Goal: Task Accomplishment & Management: Complete application form

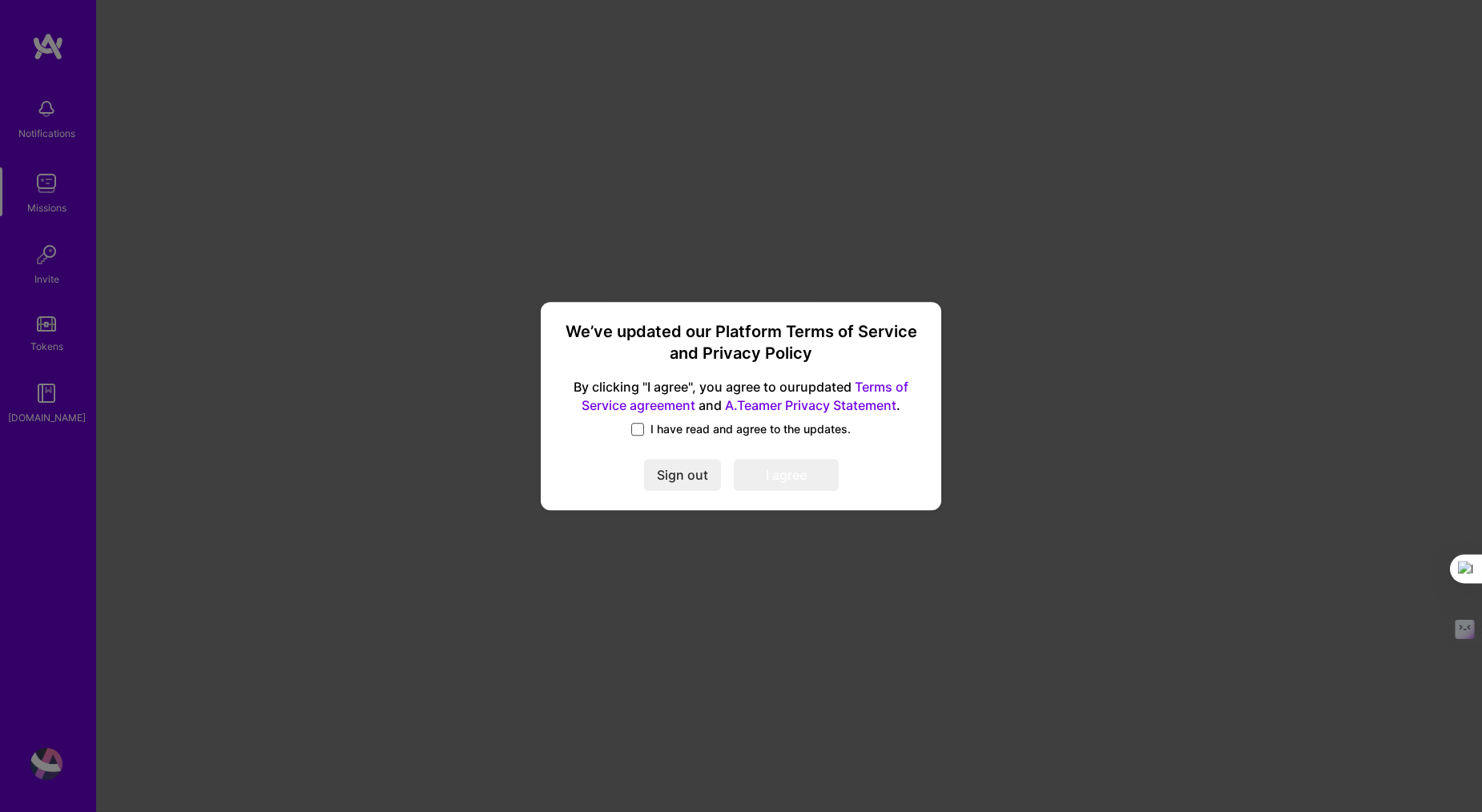
click at [634, 423] on span at bounding box center [637, 429] width 13 height 13
click at [0, 0] on input "I have read and agree to the updates." at bounding box center [0, 0] width 0 height 0
click at [763, 472] on button "I agree" at bounding box center [785, 475] width 105 height 32
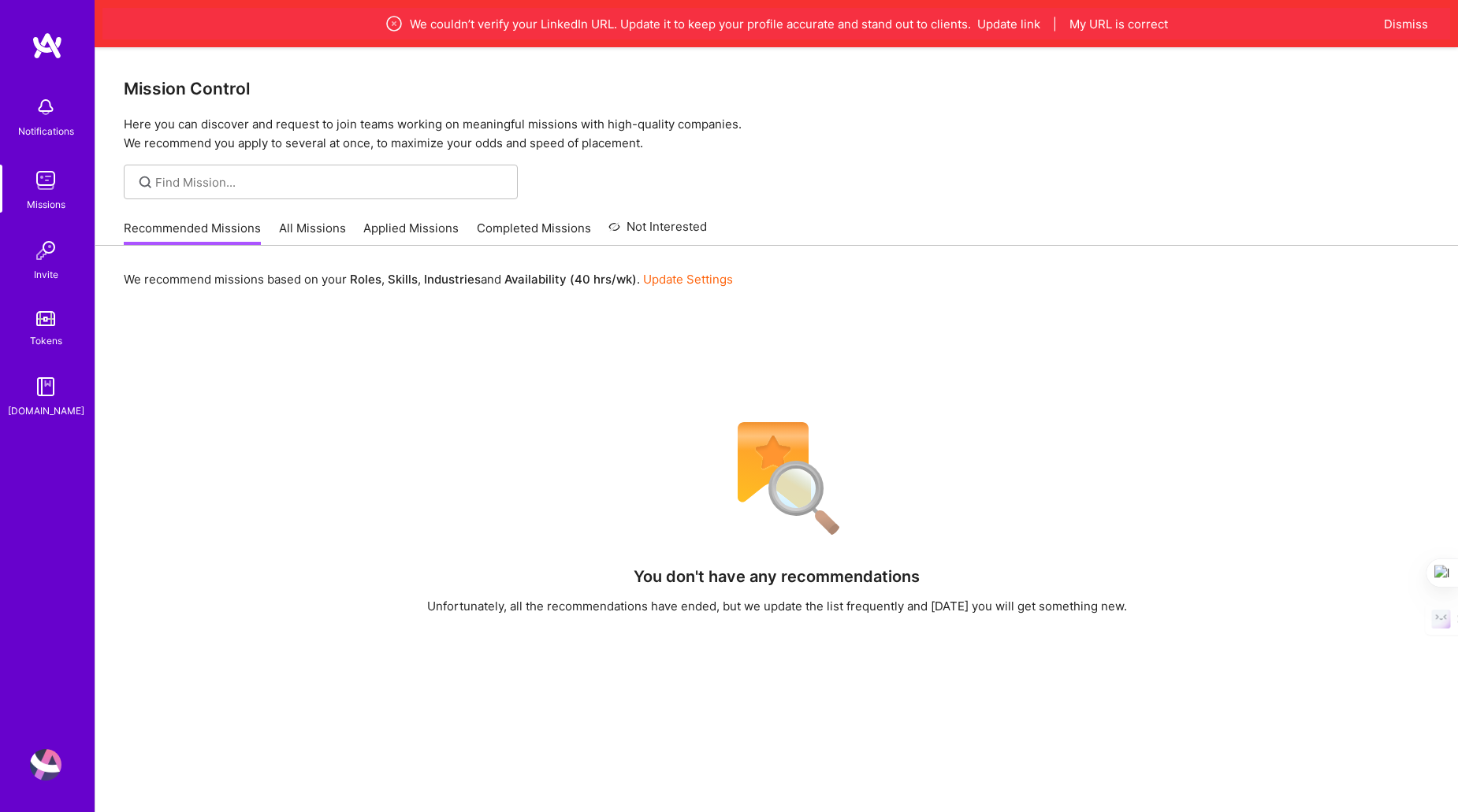
click at [712, 282] on link "Update Settings" at bounding box center [687, 279] width 89 height 15
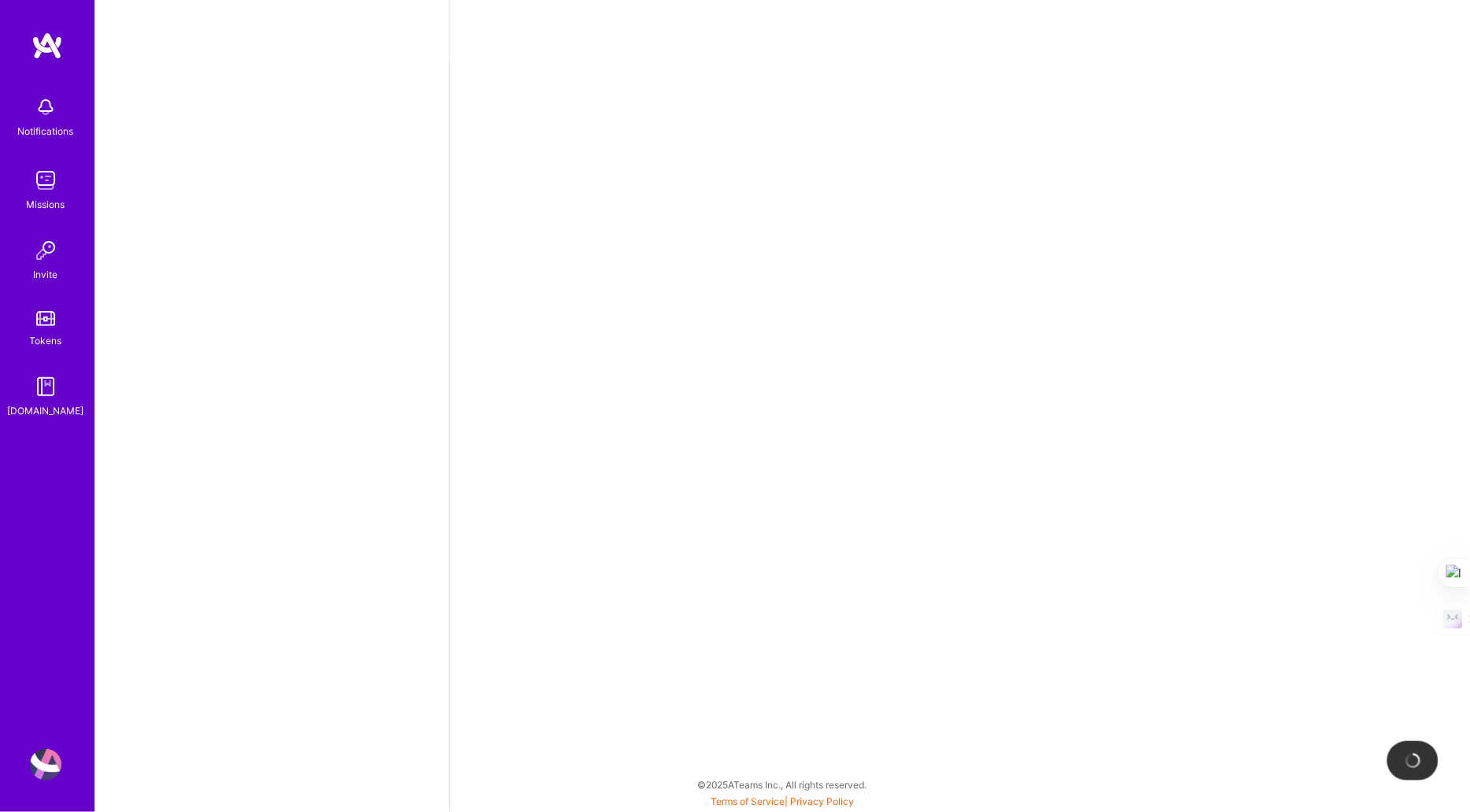
select select "US"
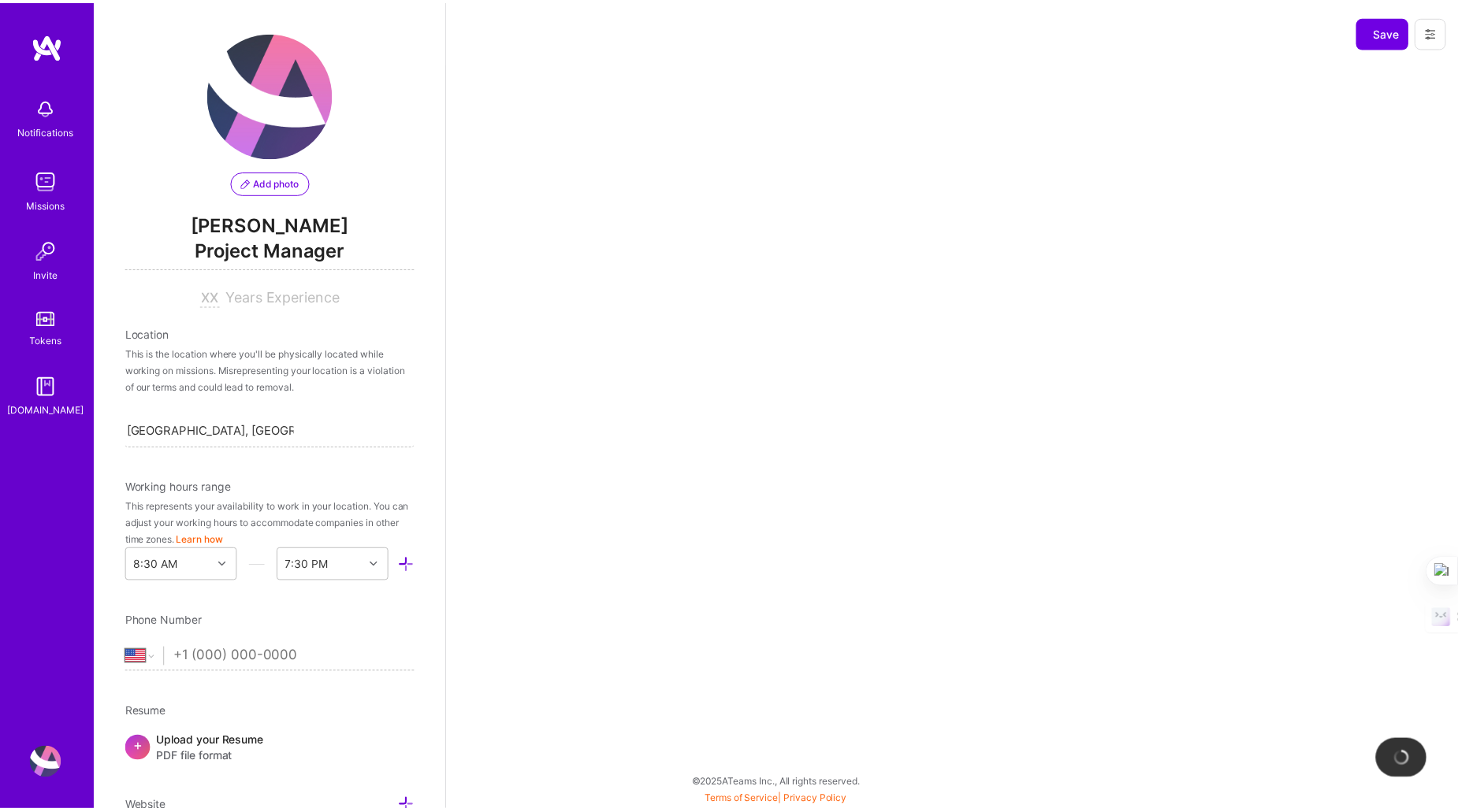
scroll to position [511, 0]
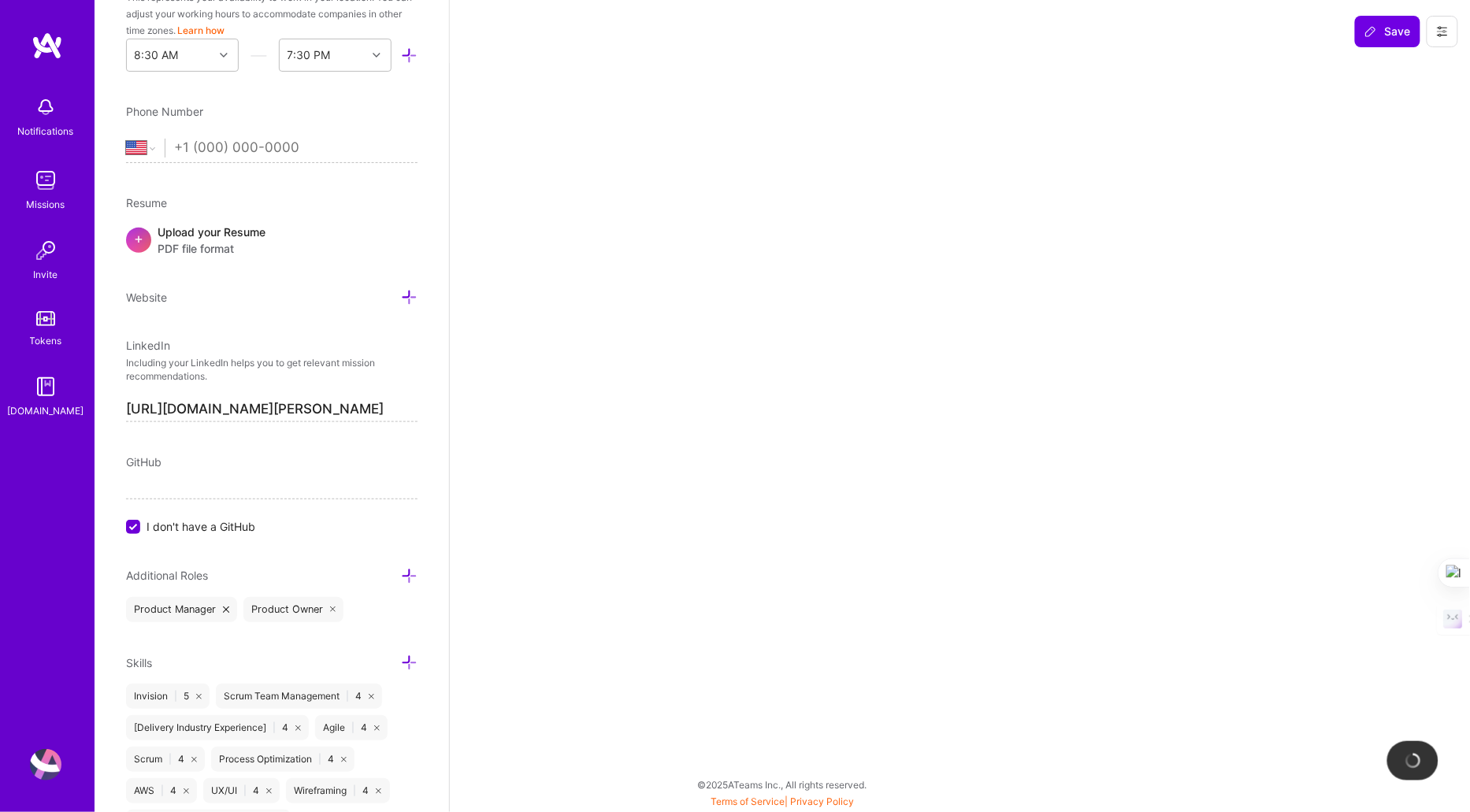
select select "Right Now"
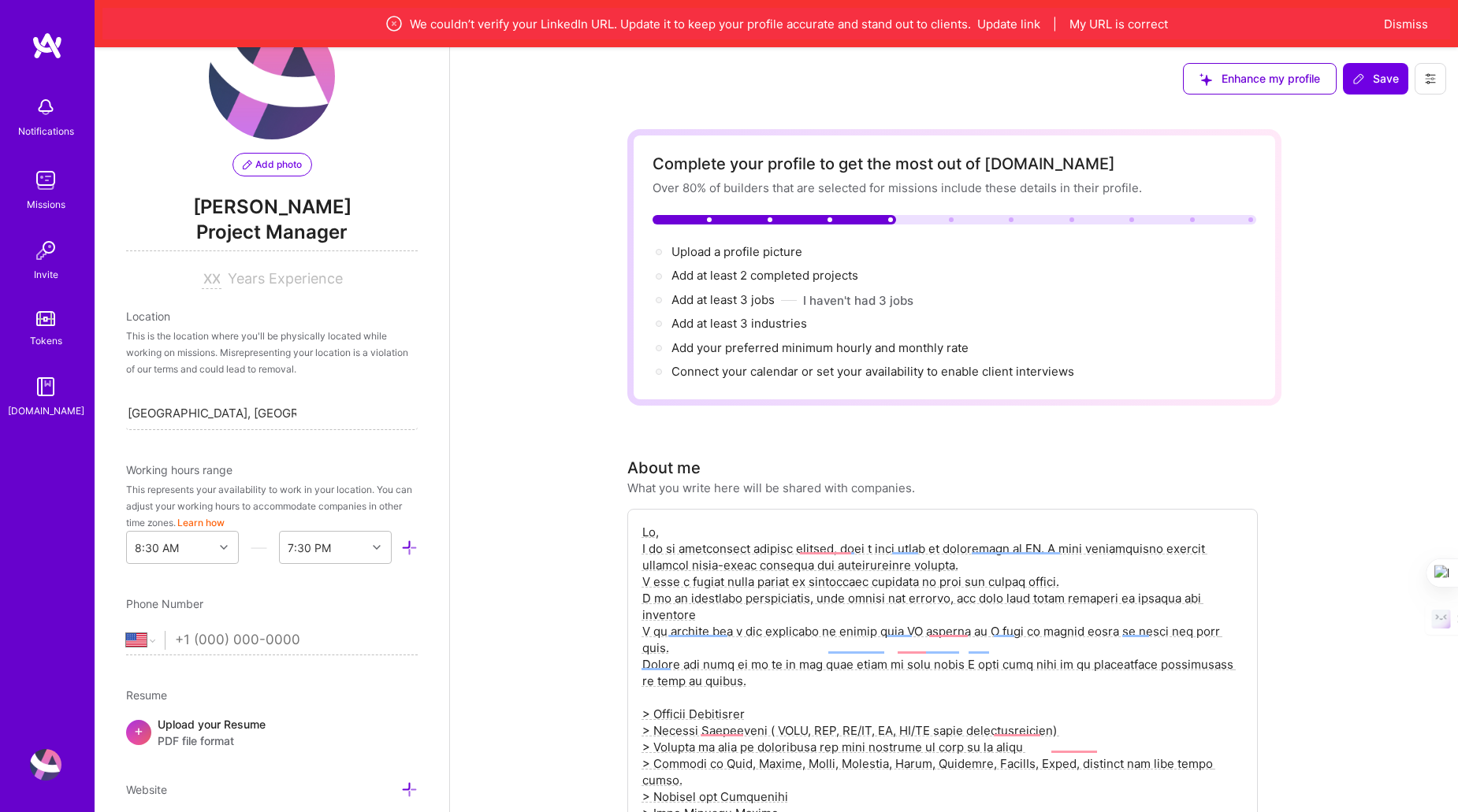
scroll to position [72, 0]
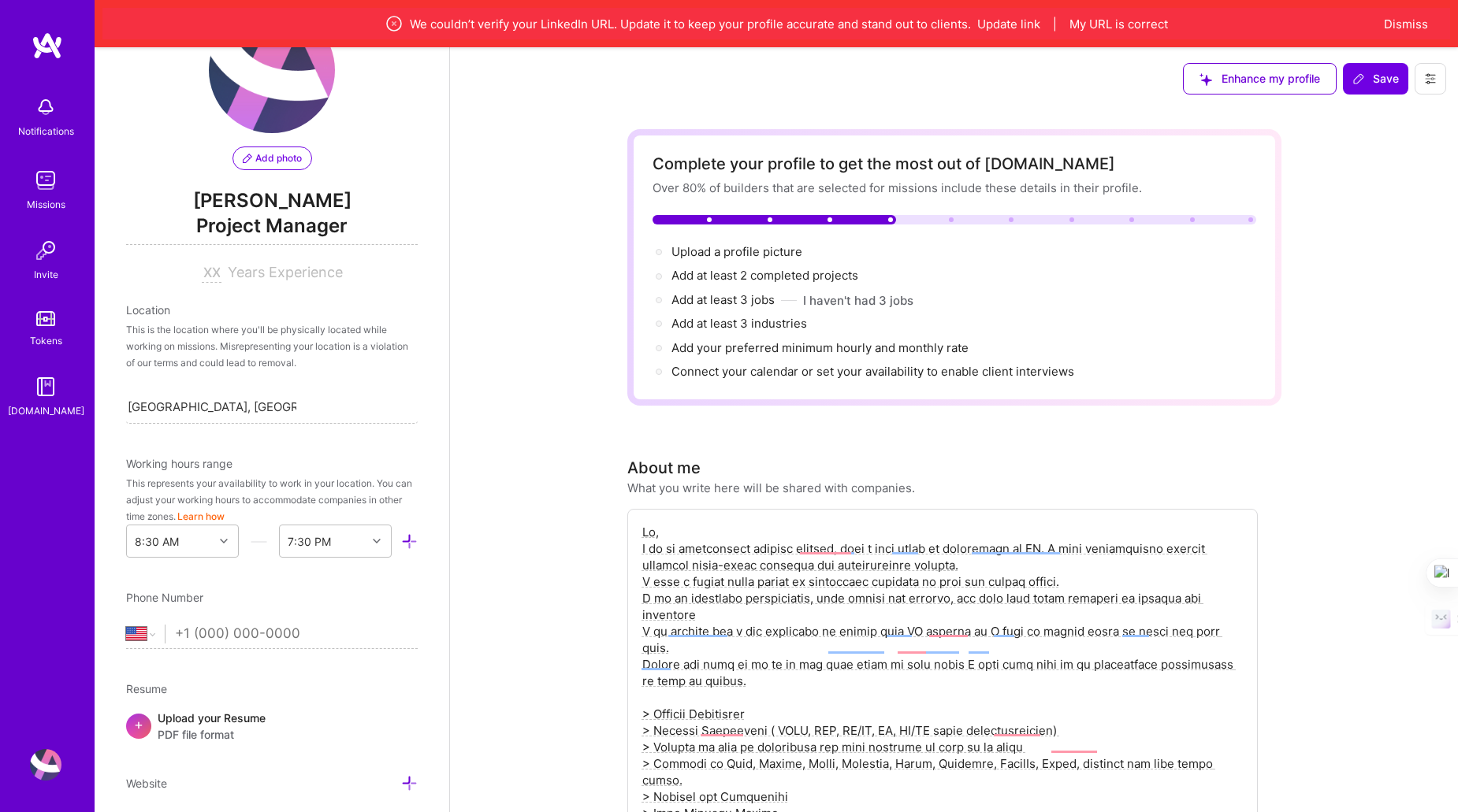
click at [240, 278] on span "Years Experience" at bounding box center [285, 272] width 115 height 17
click at [205, 270] on input at bounding box center [211, 273] width 20 height 19
type input "13"
click at [266, 278] on span "Years Experience" at bounding box center [285, 272] width 115 height 17
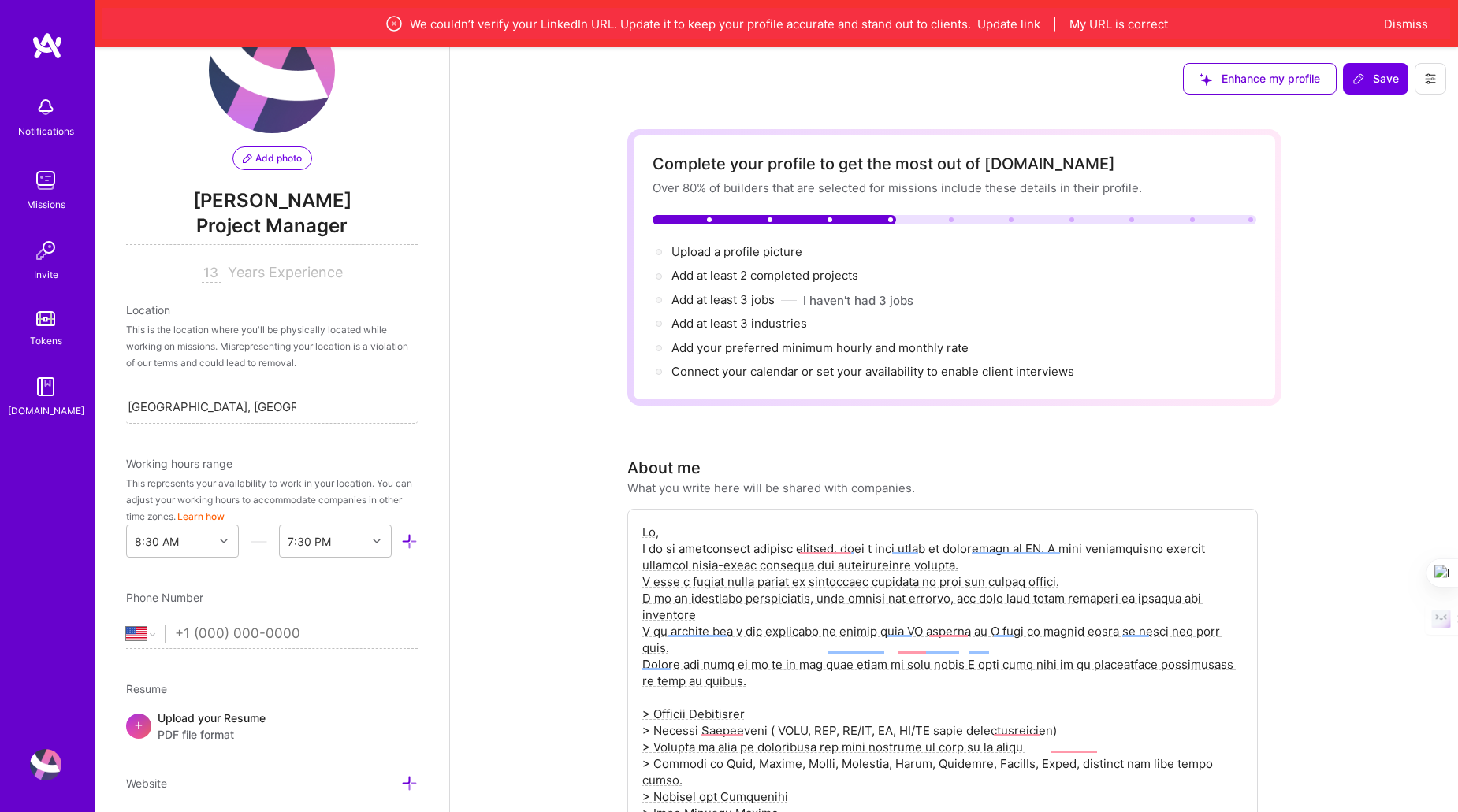
click at [245, 333] on div "This is the location where you'll be physically located while working on missio…" at bounding box center [271, 346] width 292 height 50
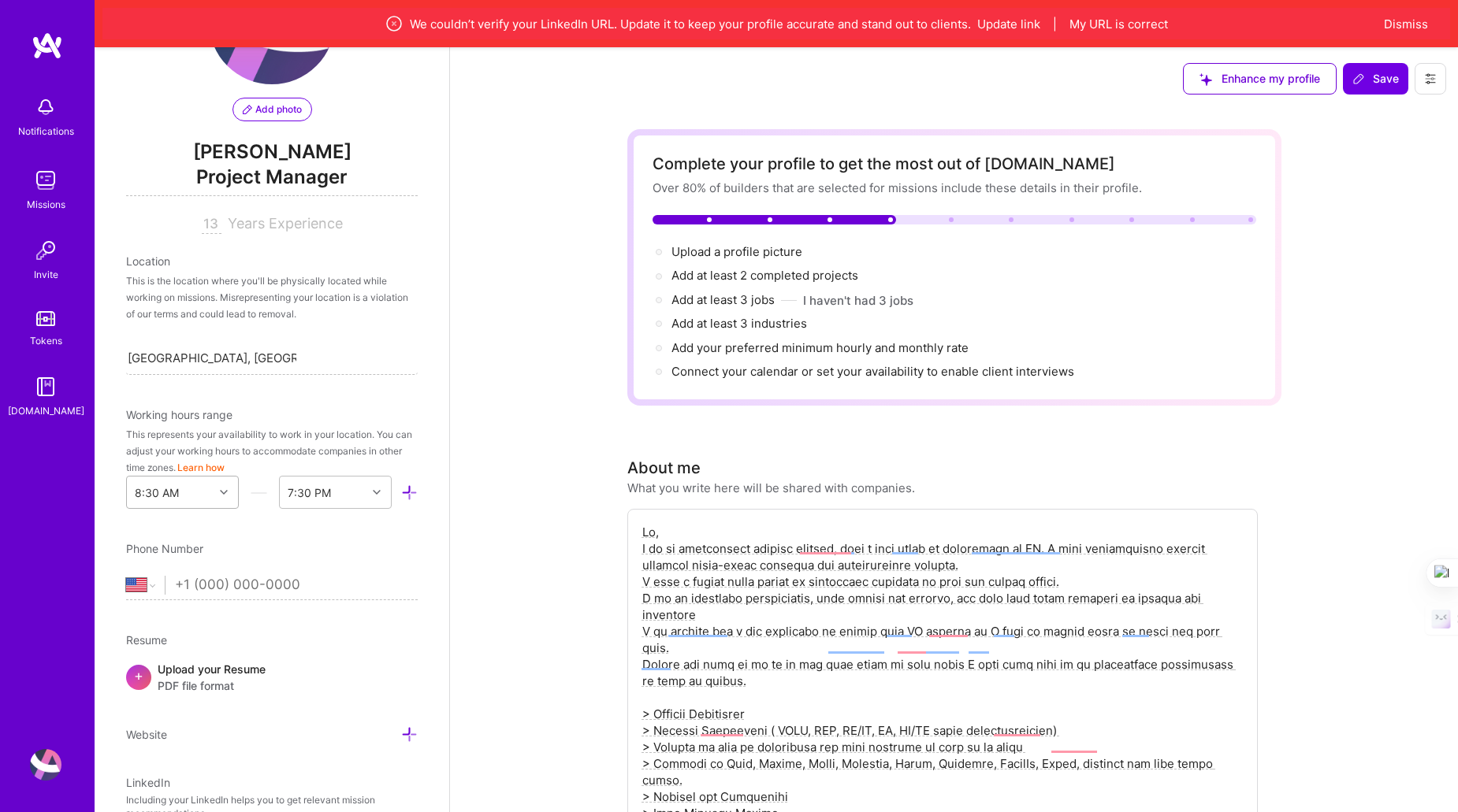
scroll to position [120, 0]
click at [220, 490] on icon at bounding box center [224, 493] width 8 height 8
click at [175, 523] on div "12:00 AM" at bounding box center [182, 534] width 113 height 29
click at [373, 492] on icon at bounding box center [377, 493] width 8 height 8
click at [329, 531] on div "12:00 AM" at bounding box center [335, 534] width 113 height 29
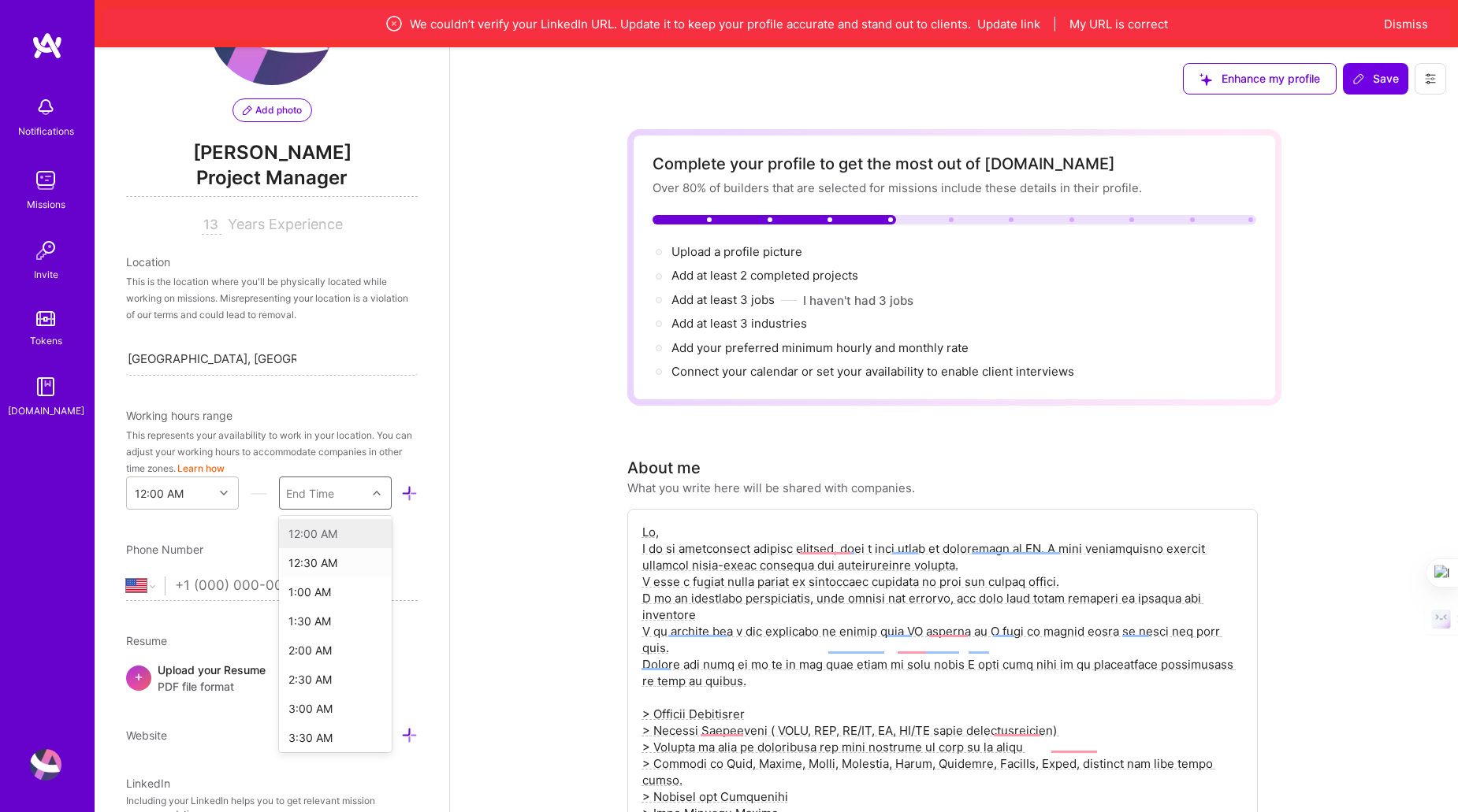
click at [323, 563] on div "12:30 AM" at bounding box center [335, 563] width 113 height 29
click at [220, 493] on icon at bounding box center [224, 493] width 8 height 8
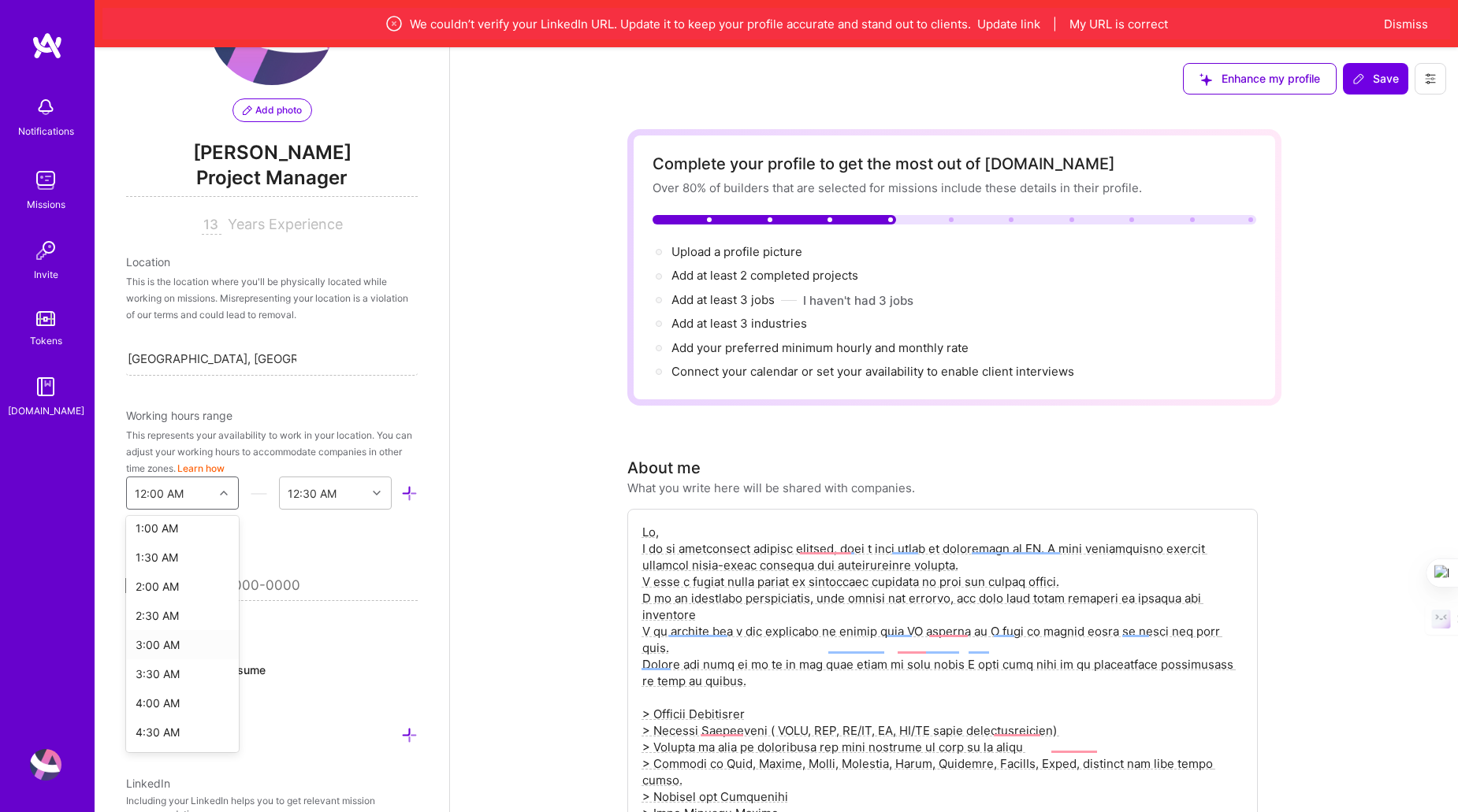
scroll to position [0, 0]
click at [174, 565] on div "12:30 AM" at bounding box center [182, 563] width 113 height 29
click at [373, 493] on icon at bounding box center [377, 493] width 8 height 8
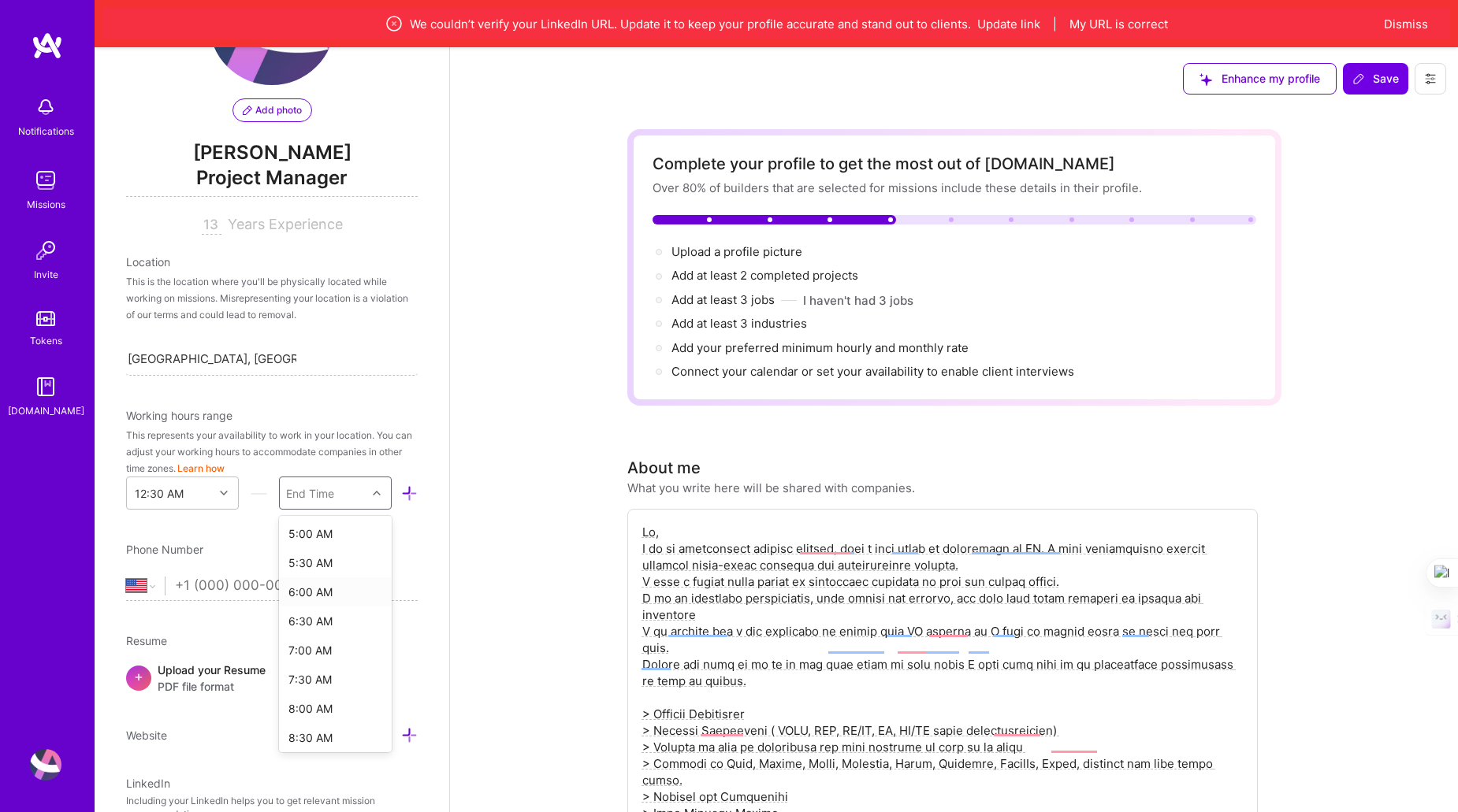
scroll to position [260, 0]
click at [216, 485] on div at bounding box center [225, 493] width 25 height 21
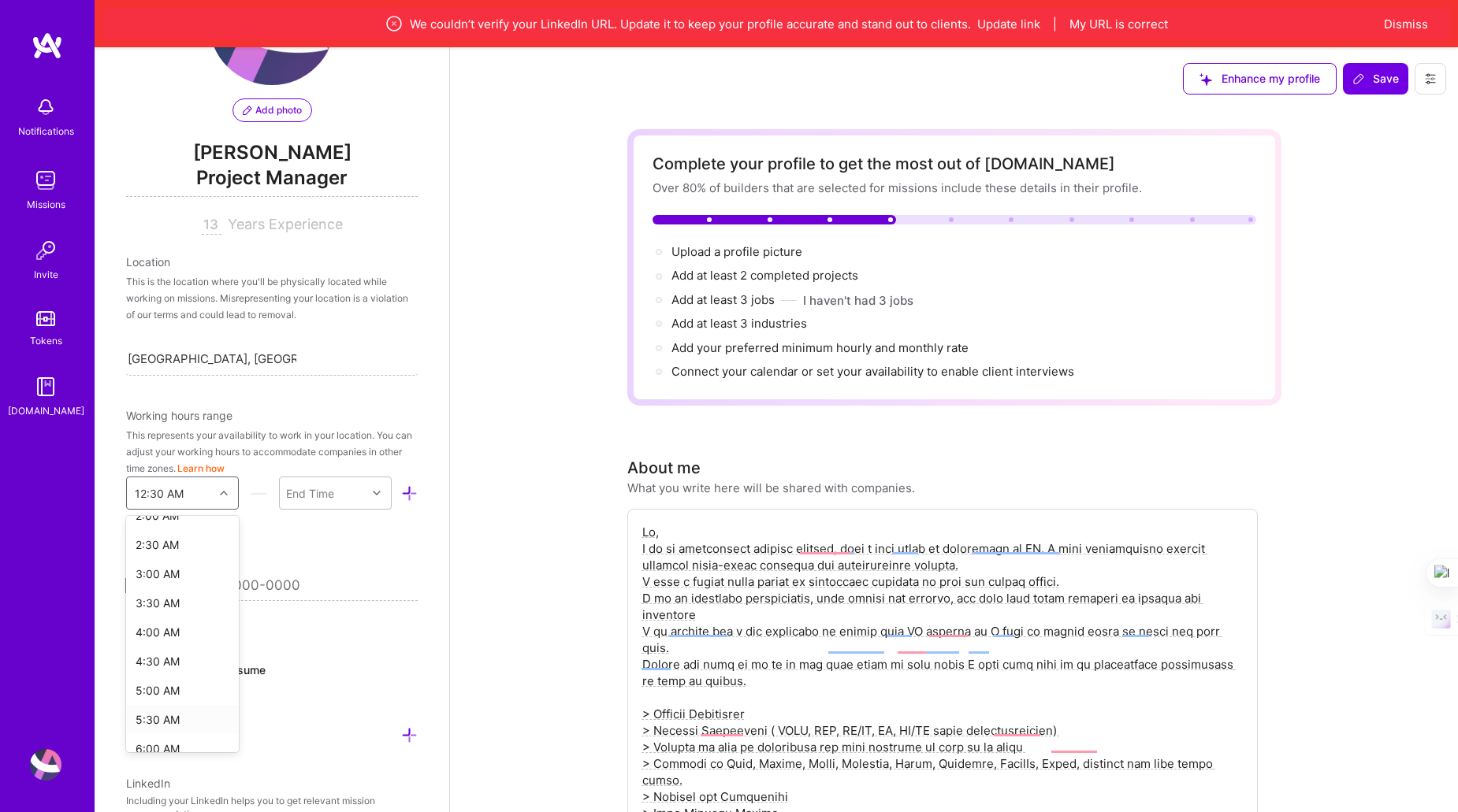
scroll to position [152, 0]
click at [162, 724] on div "6:00 AM" at bounding box center [182, 731] width 113 height 29
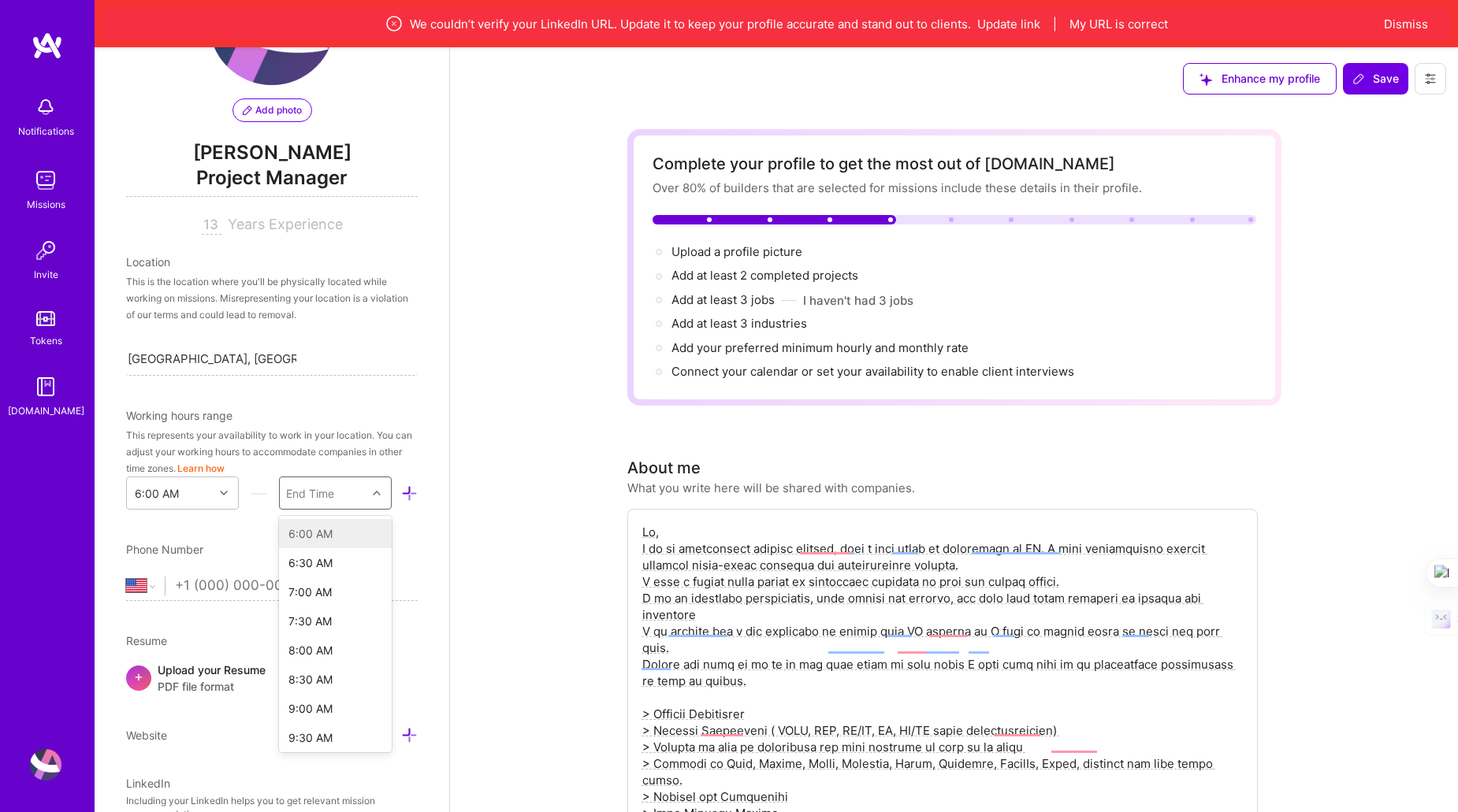
click at [369, 483] on div at bounding box center [378, 493] width 25 height 21
click at [297, 720] on div "5:00 AM" at bounding box center [335, 731] width 113 height 29
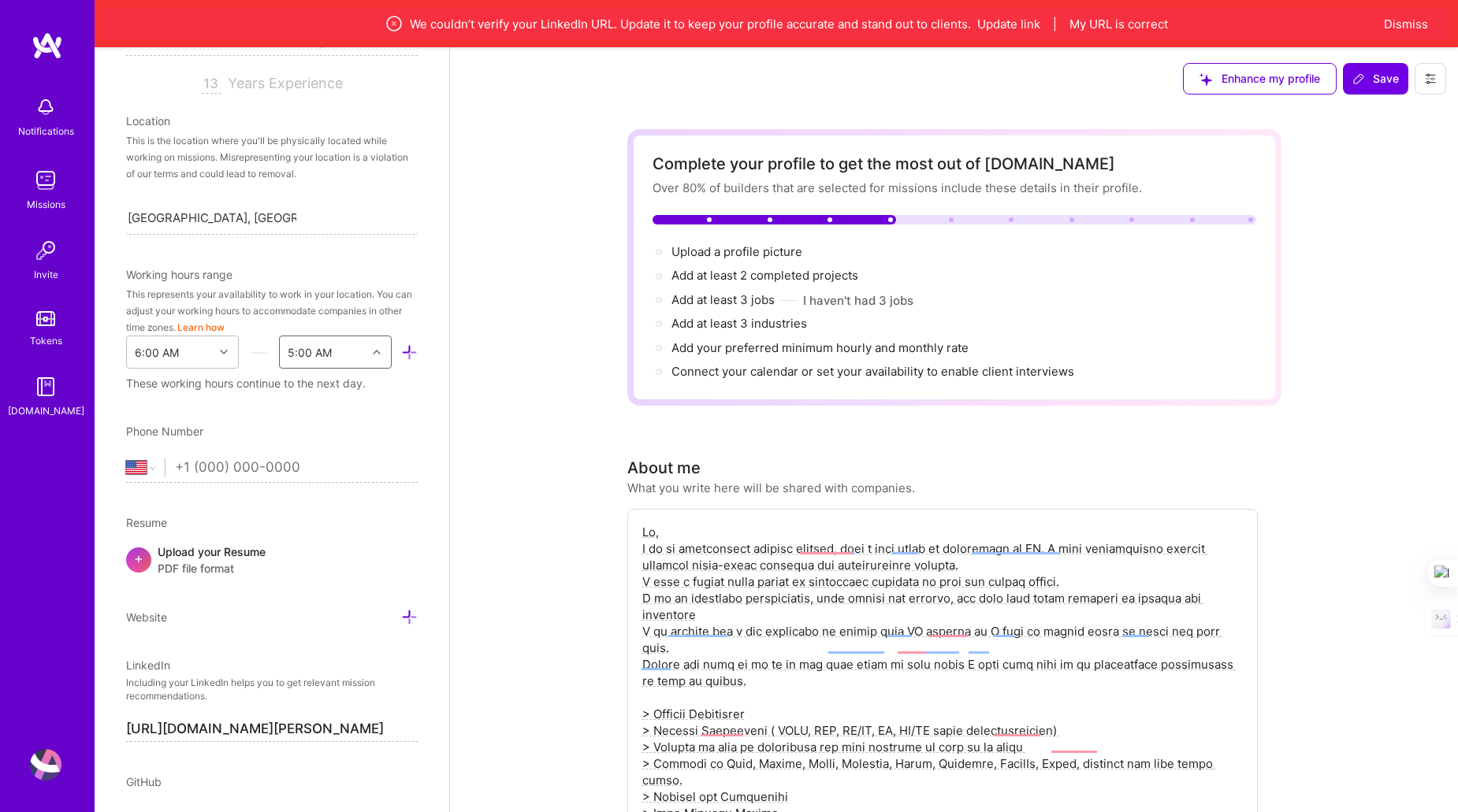
scroll to position [269, 0]
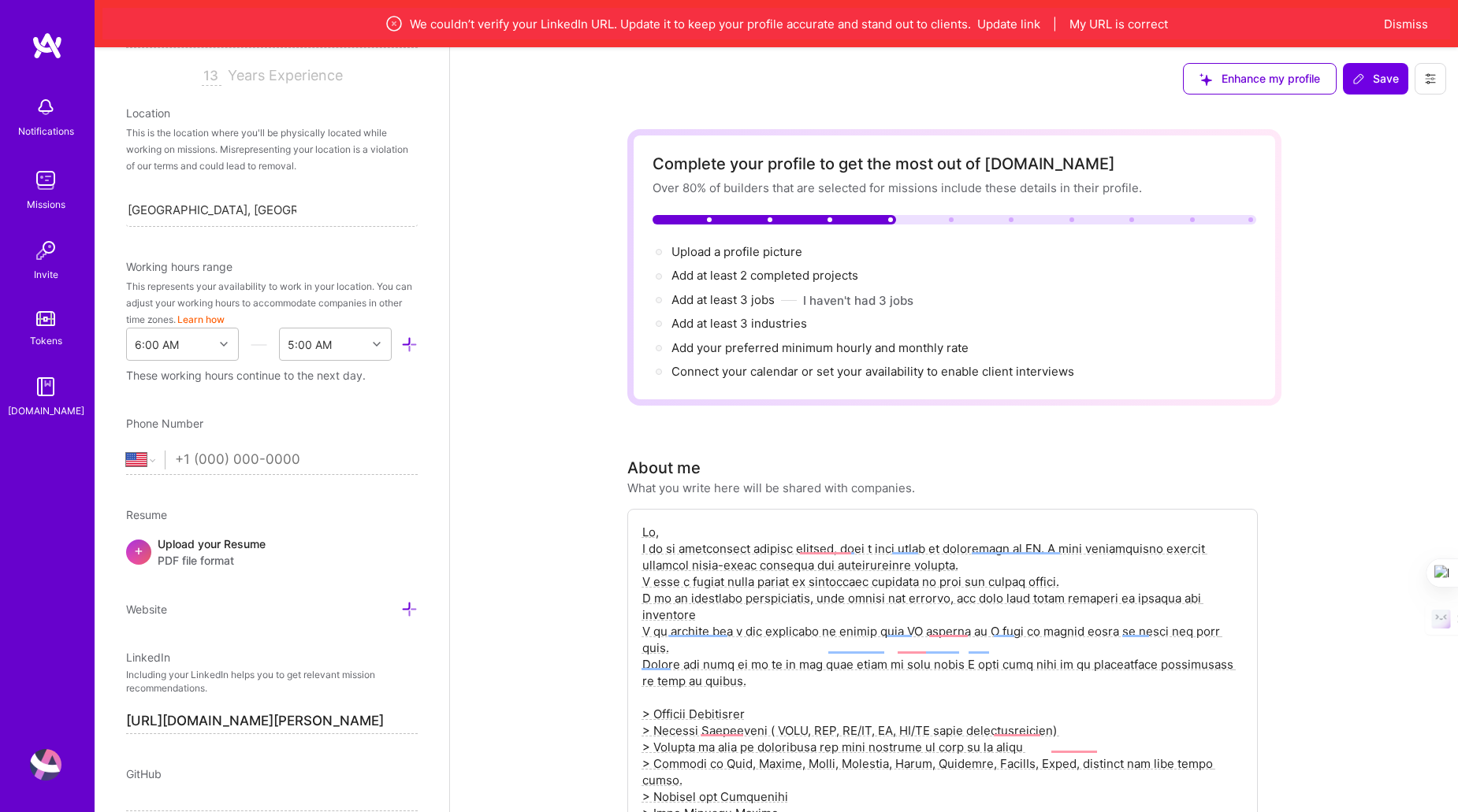
click at [139, 546] on span "+" at bounding box center [138, 550] width 10 height 17
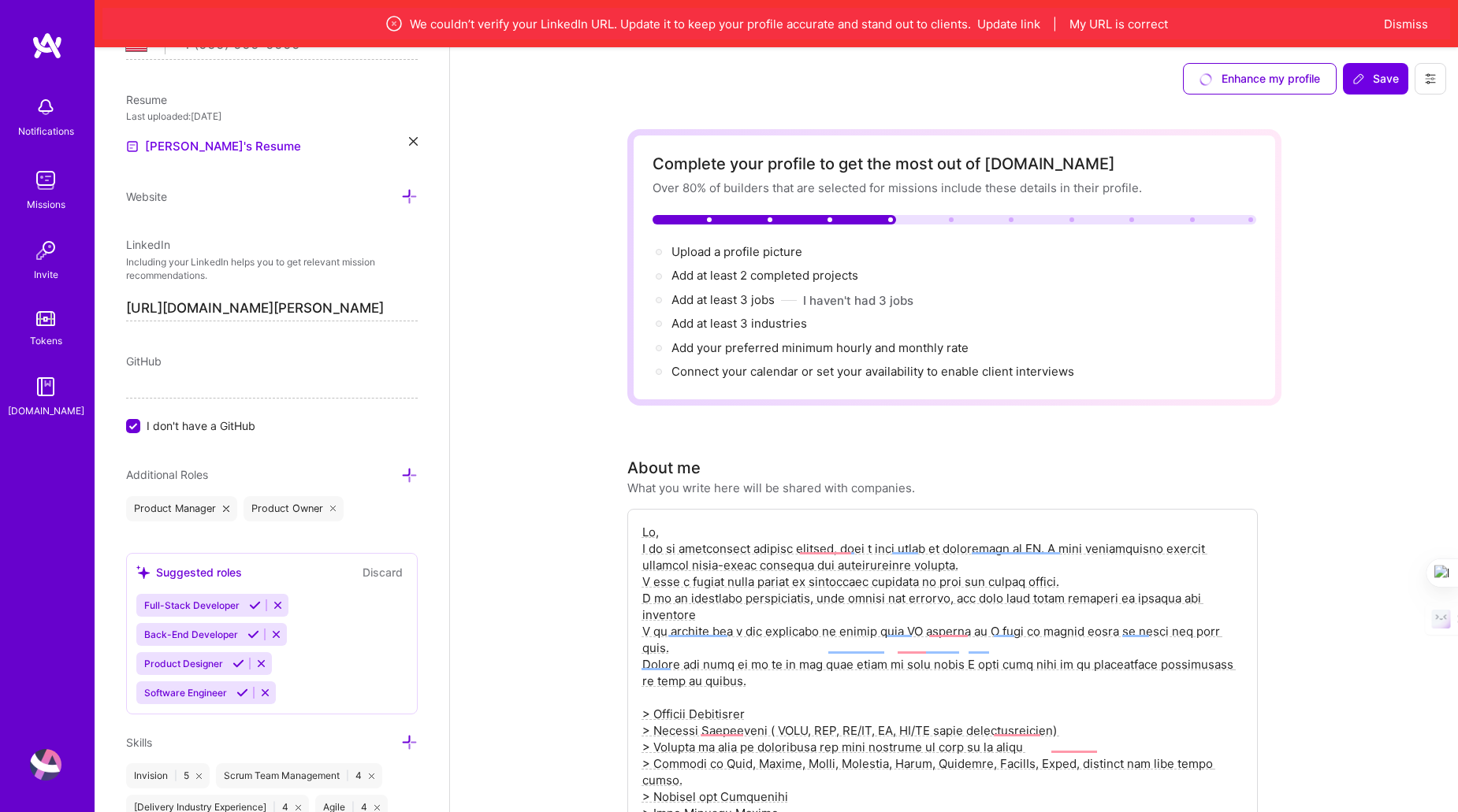
scroll to position [687, 0]
click at [267, 596] on button at bounding box center [278, 603] width 22 height 14
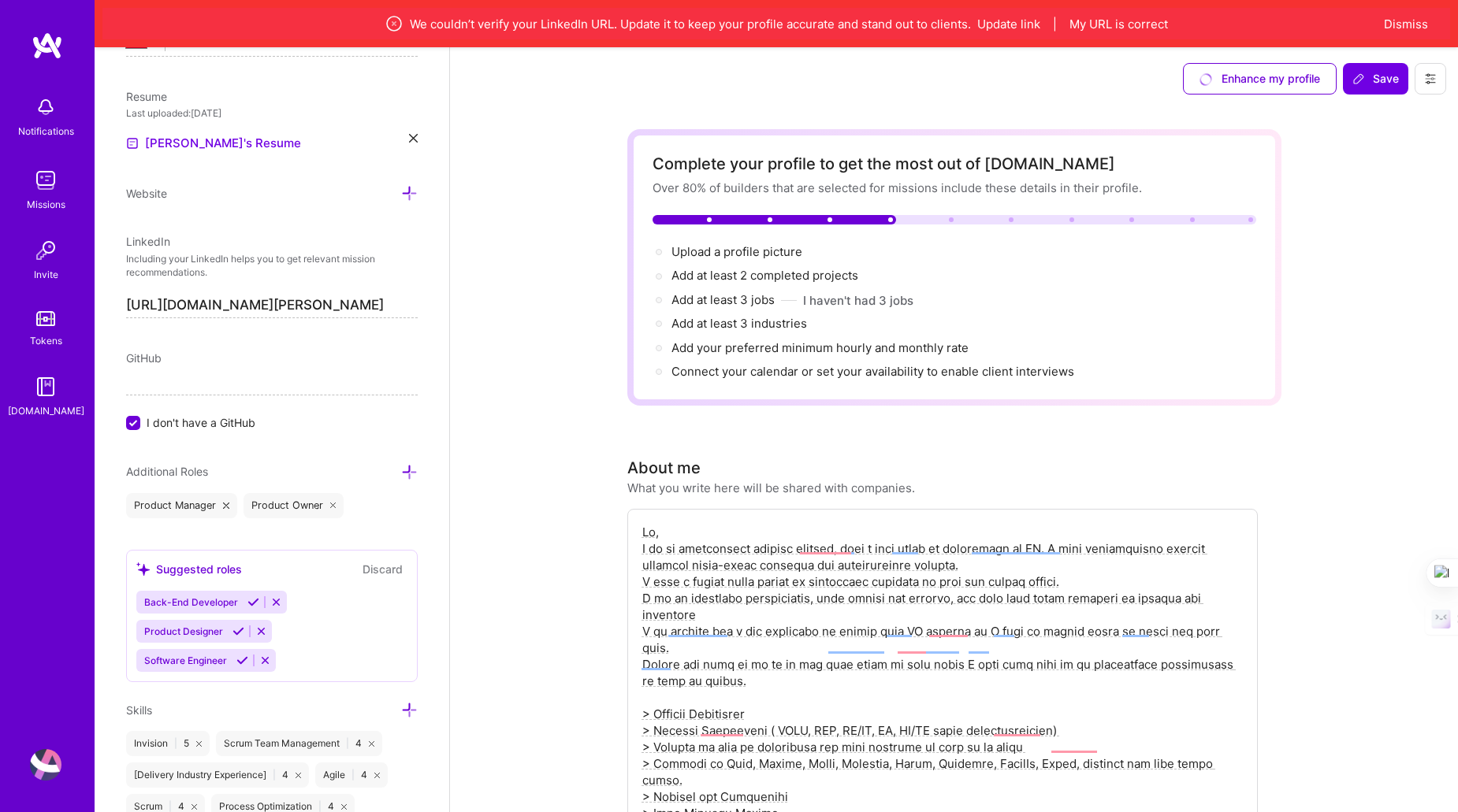
click at [270, 596] on icon at bounding box center [276, 602] width 12 height 12
click at [262, 596] on icon at bounding box center [261, 602] width 12 height 12
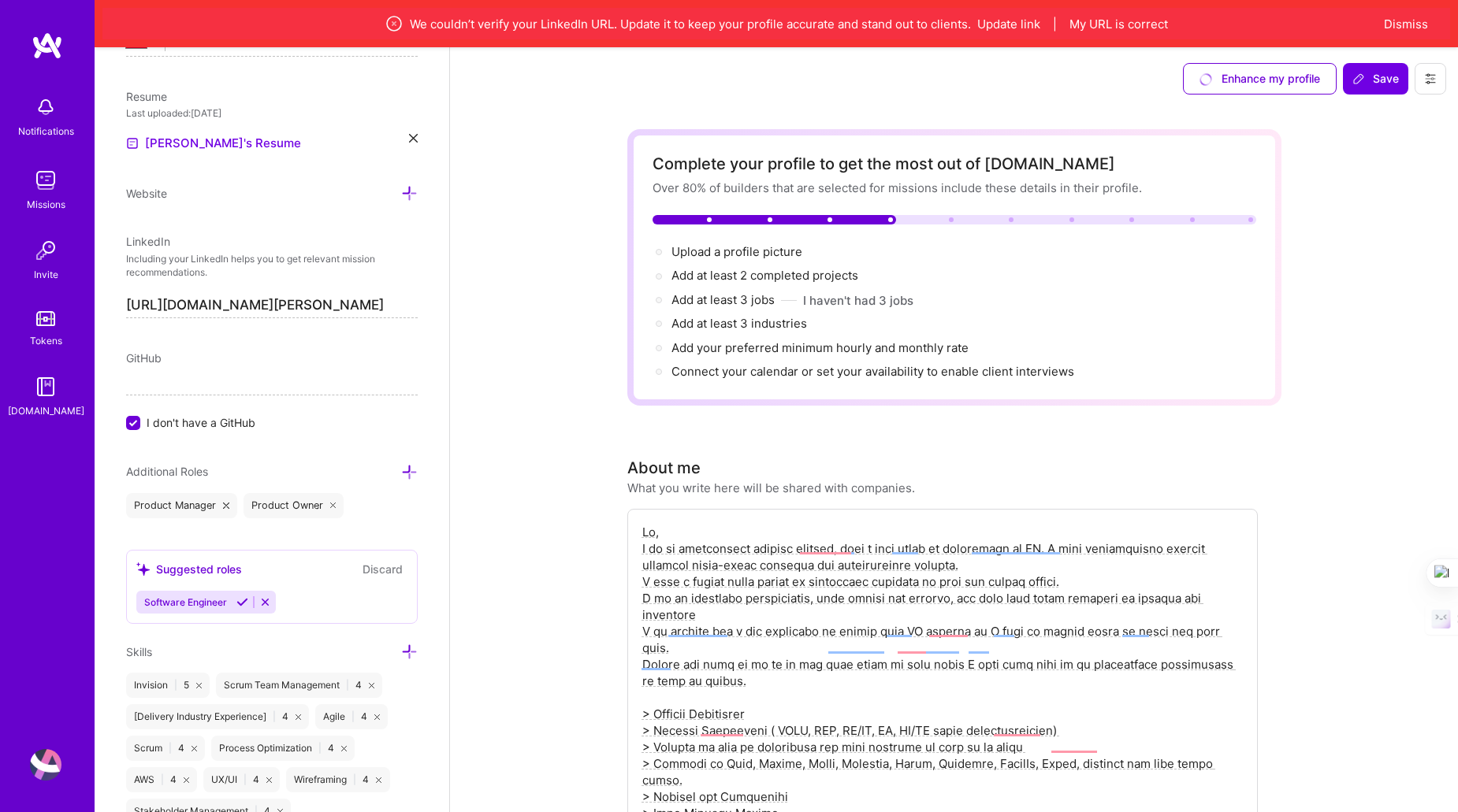
click at [262, 596] on icon at bounding box center [265, 602] width 12 height 12
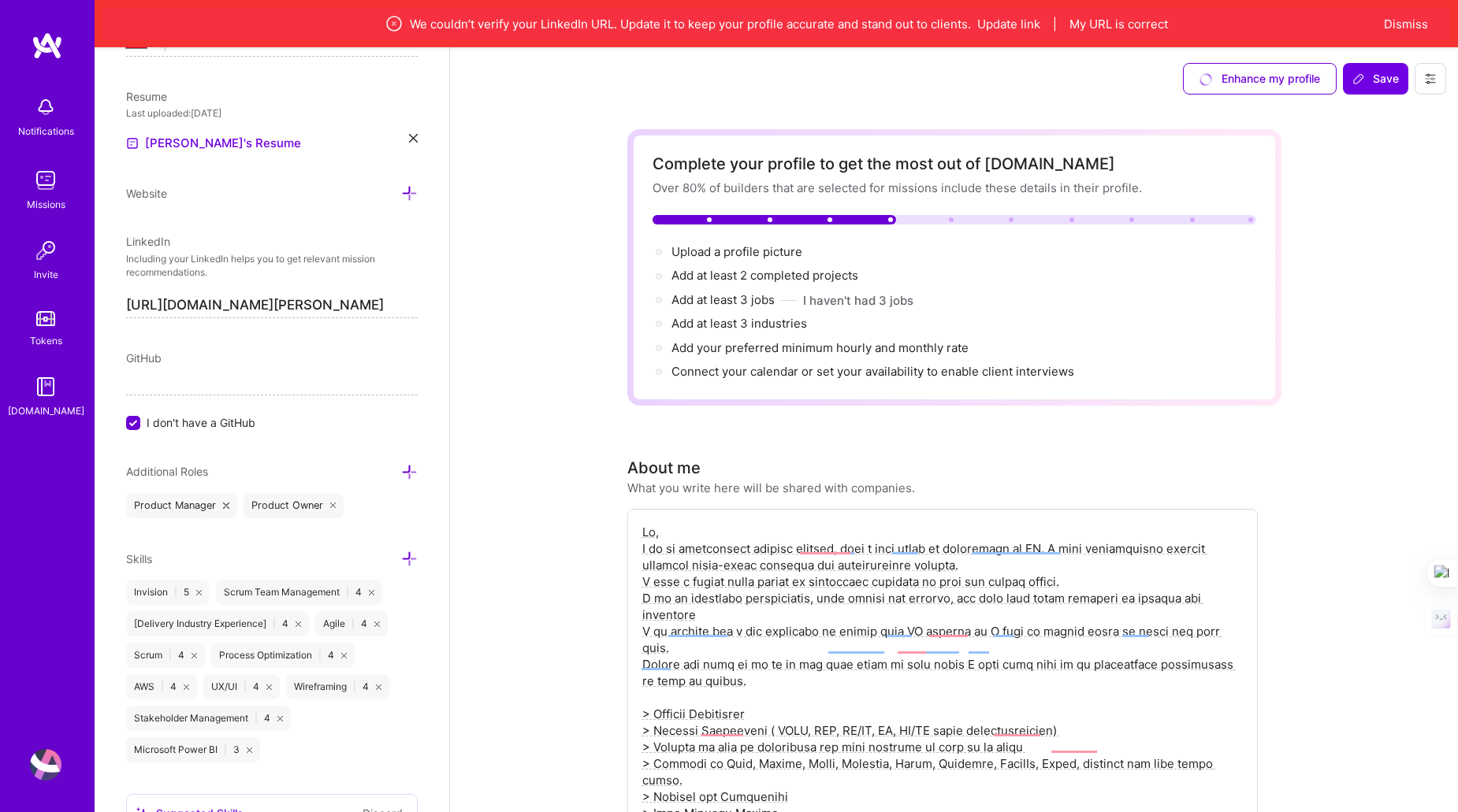
click at [401, 468] on icon at bounding box center [408, 472] width 17 height 17
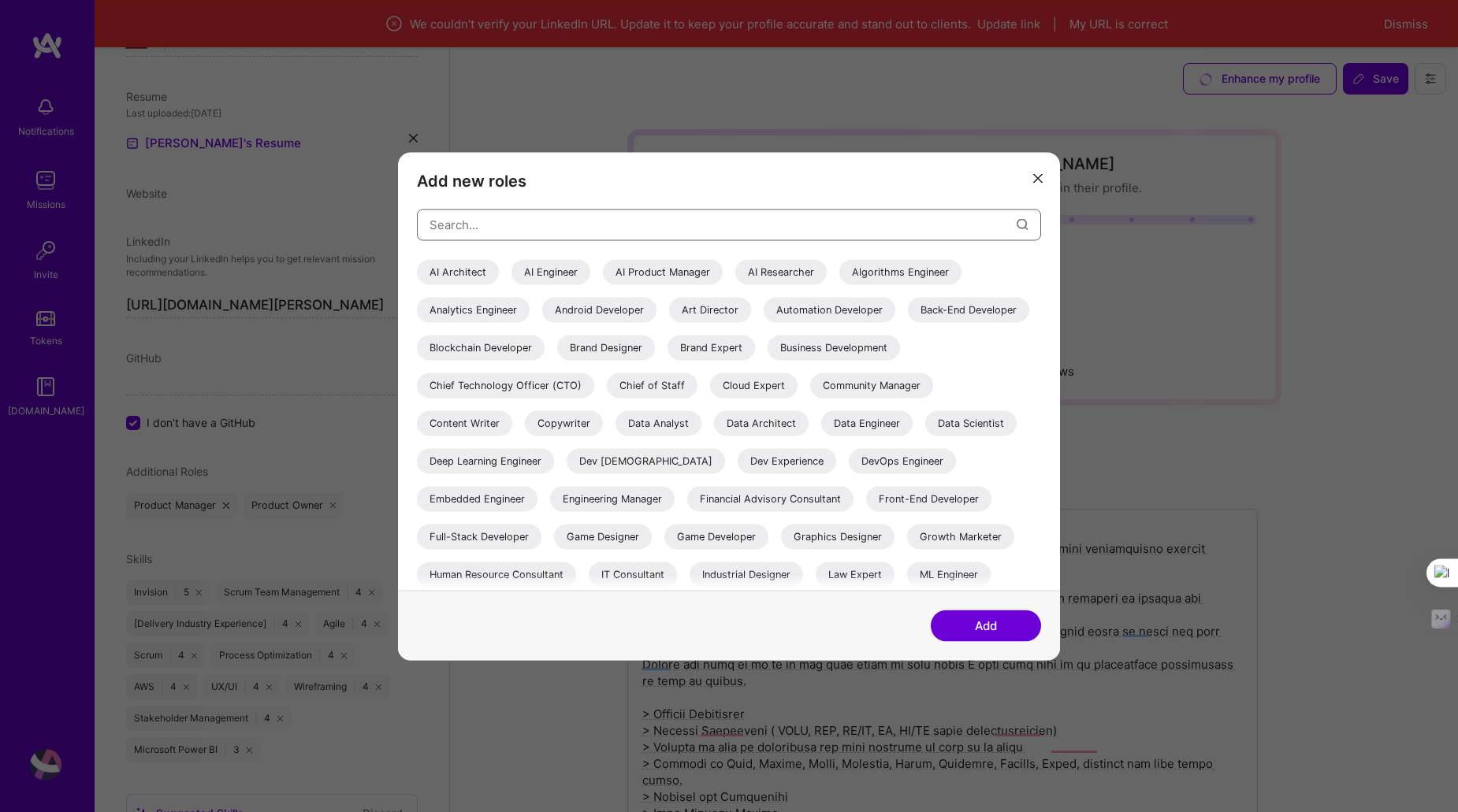
click at [485, 234] on input "modal" at bounding box center [723, 225] width 587 height 40
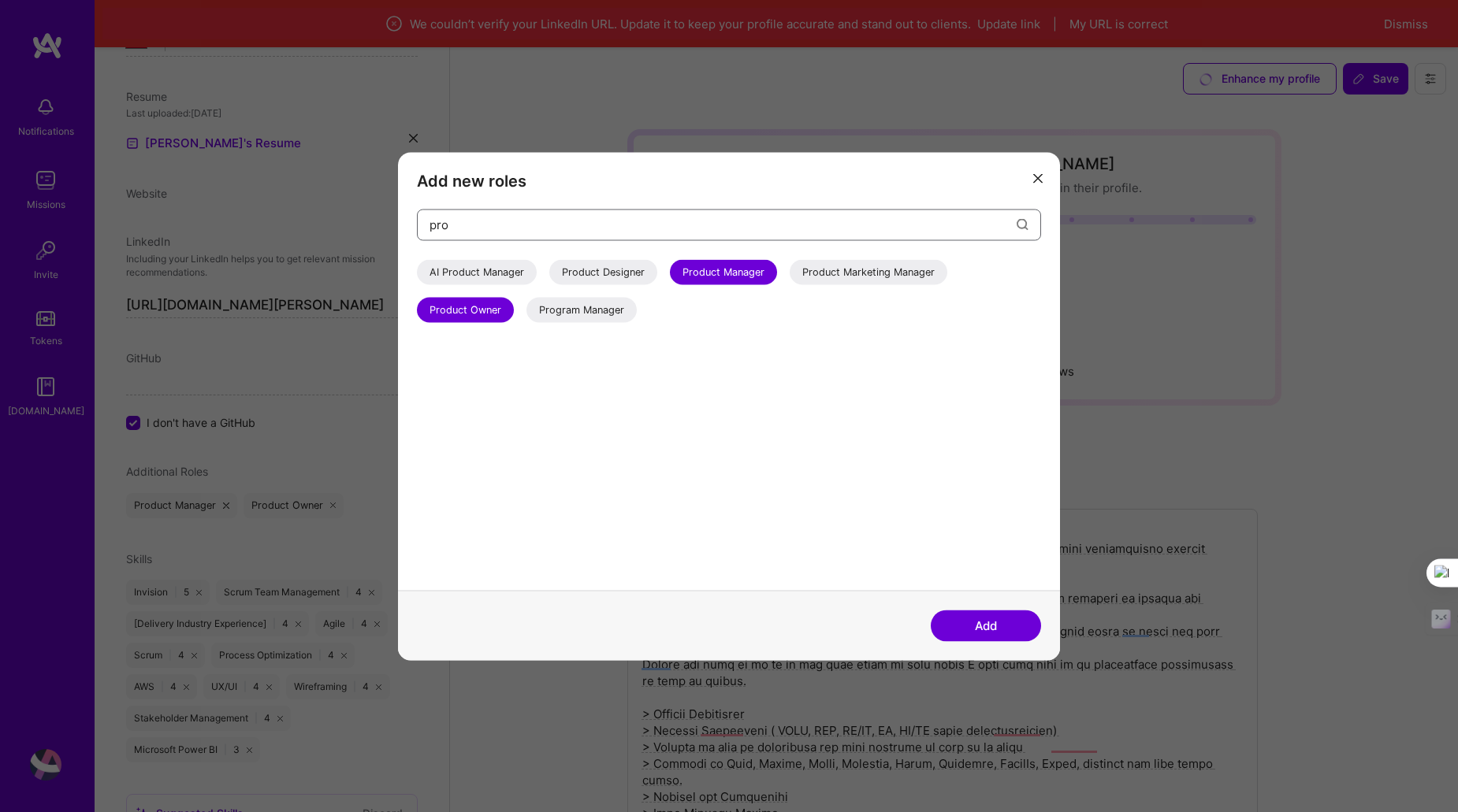
type input "pro"
click at [520, 277] on div "AI Product Manager" at bounding box center [476, 272] width 120 height 26
click at [583, 307] on div "Program Manager" at bounding box center [581, 310] width 110 height 26
click at [979, 621] on button "Add" at bounding box center [986, 625] width 110 height 31
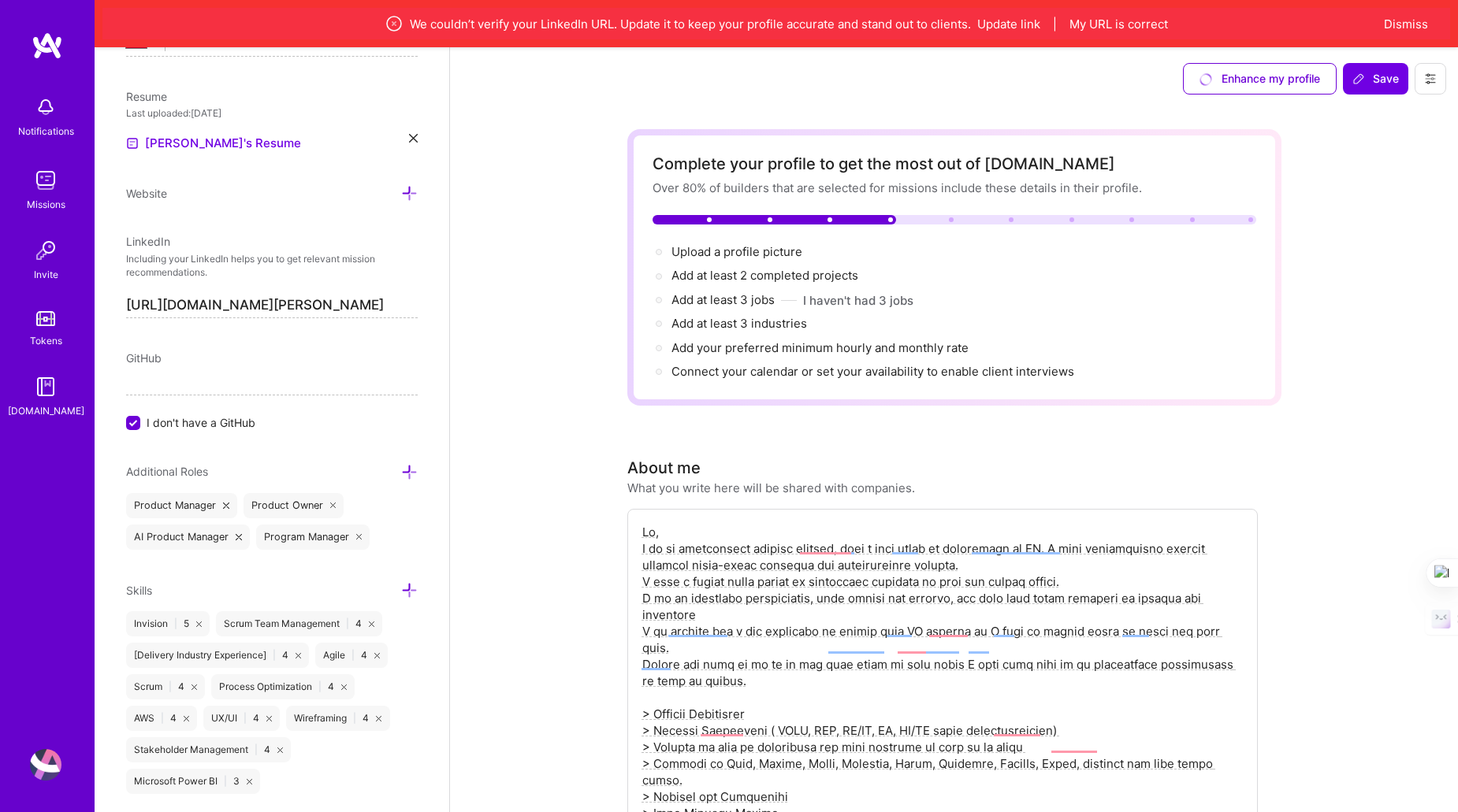
click at [401, 464] on icon at bounding box center [408, 472] width 17 height 17
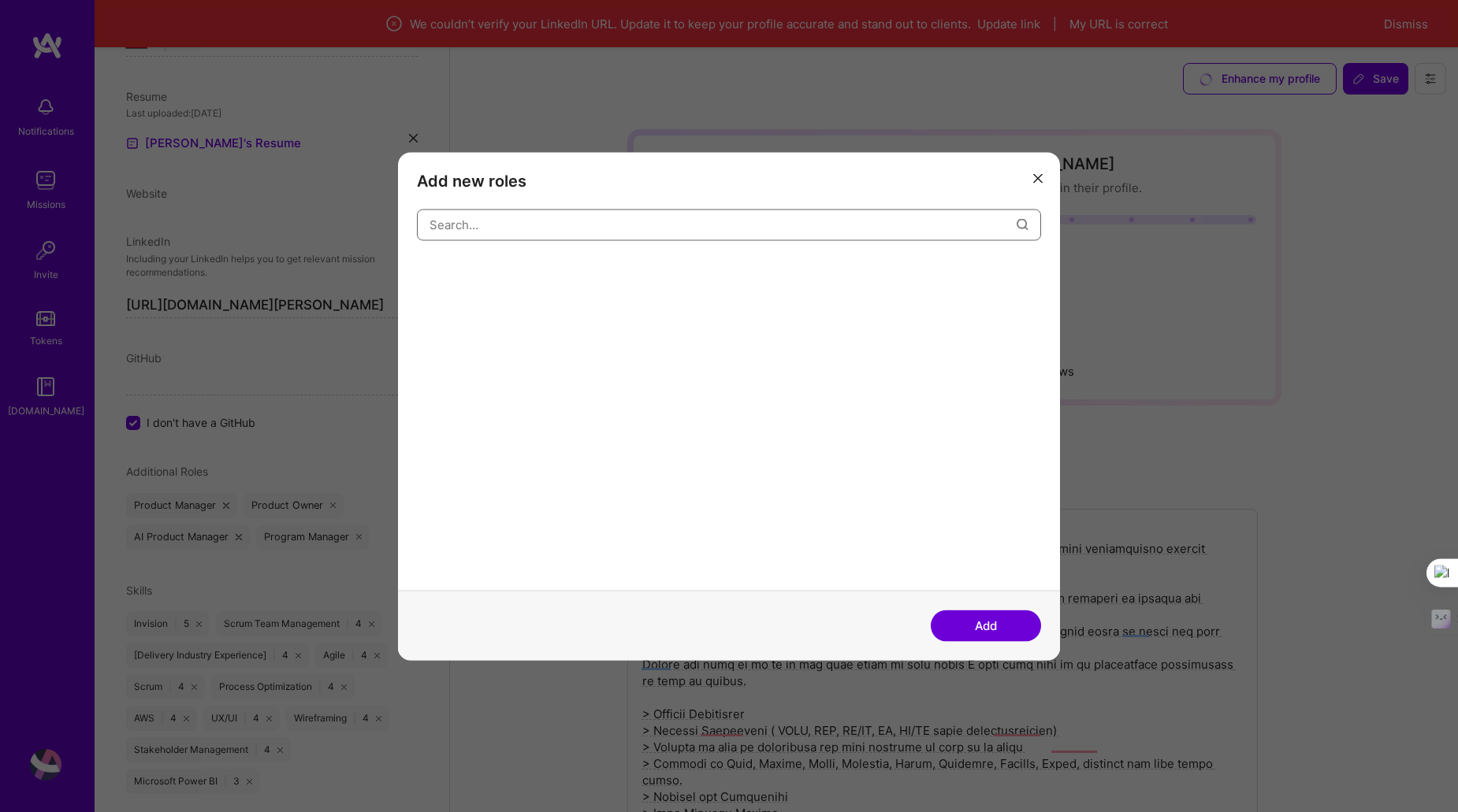
click at [587, 239] on input "modal" at bounding box center [723, 225] width 587 height 40
type input "c"
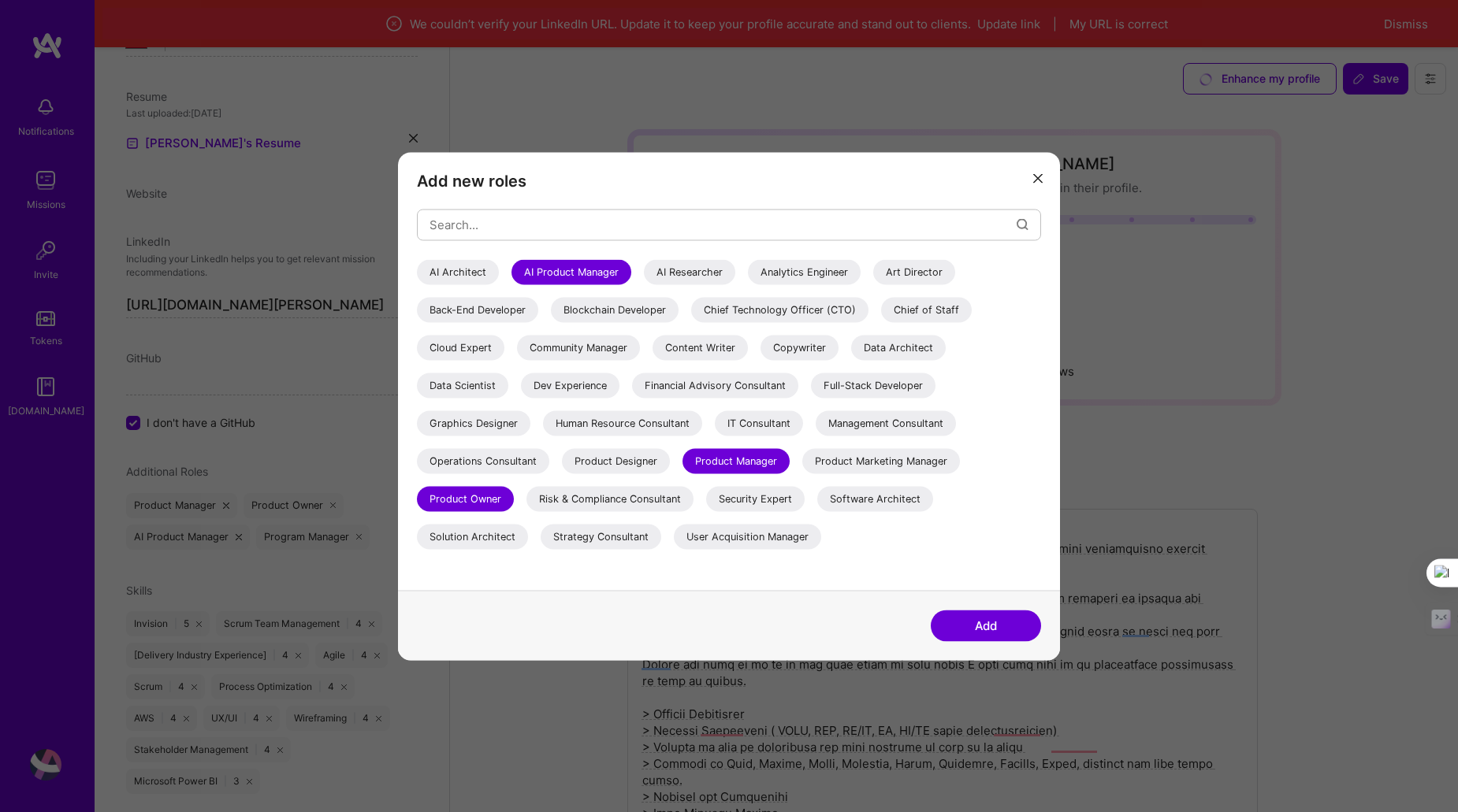
click at [767, 322] on div "AI Architect AI Product Manager AI Researcher Analytics Engineer Art Director B…" at bounding box center [729, 407] width 624 height 297
click at [767, 315] on div "Chief Technology Officer (CTO)" at bounding box center [780, 310] width 178 height 26
click at [920, 304] on div "Chief of Staff" at bounding box center [926, 310] width 90 height 26
click at [734, 421] on div "IT Consultant" at bounding box center [759, 423] width 88 height 26
click at [866, 416] on div "Management Consultant" at bounding box center [886, 423] width 140 height 26
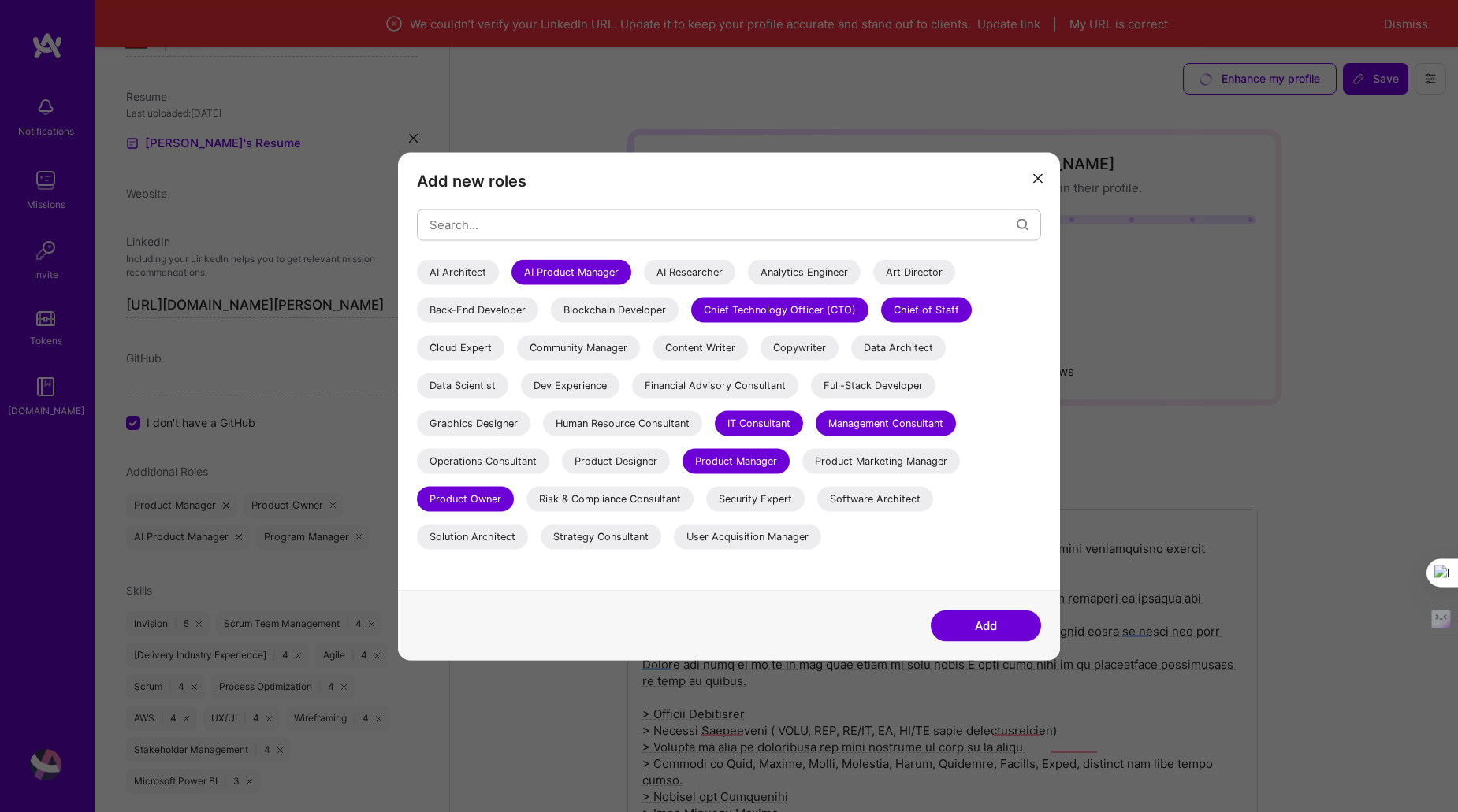
click at [791, 545] on div "User Acquisition Manager" at bounding box center [747, 537] width 147 height 26
click at [787, 544] on div "User Acquisition Manager" at bounding box center [747, 537] width 147 height 26
click at [996, 619] on button "Add" at bounding box center [986, 625] width 110 height 31
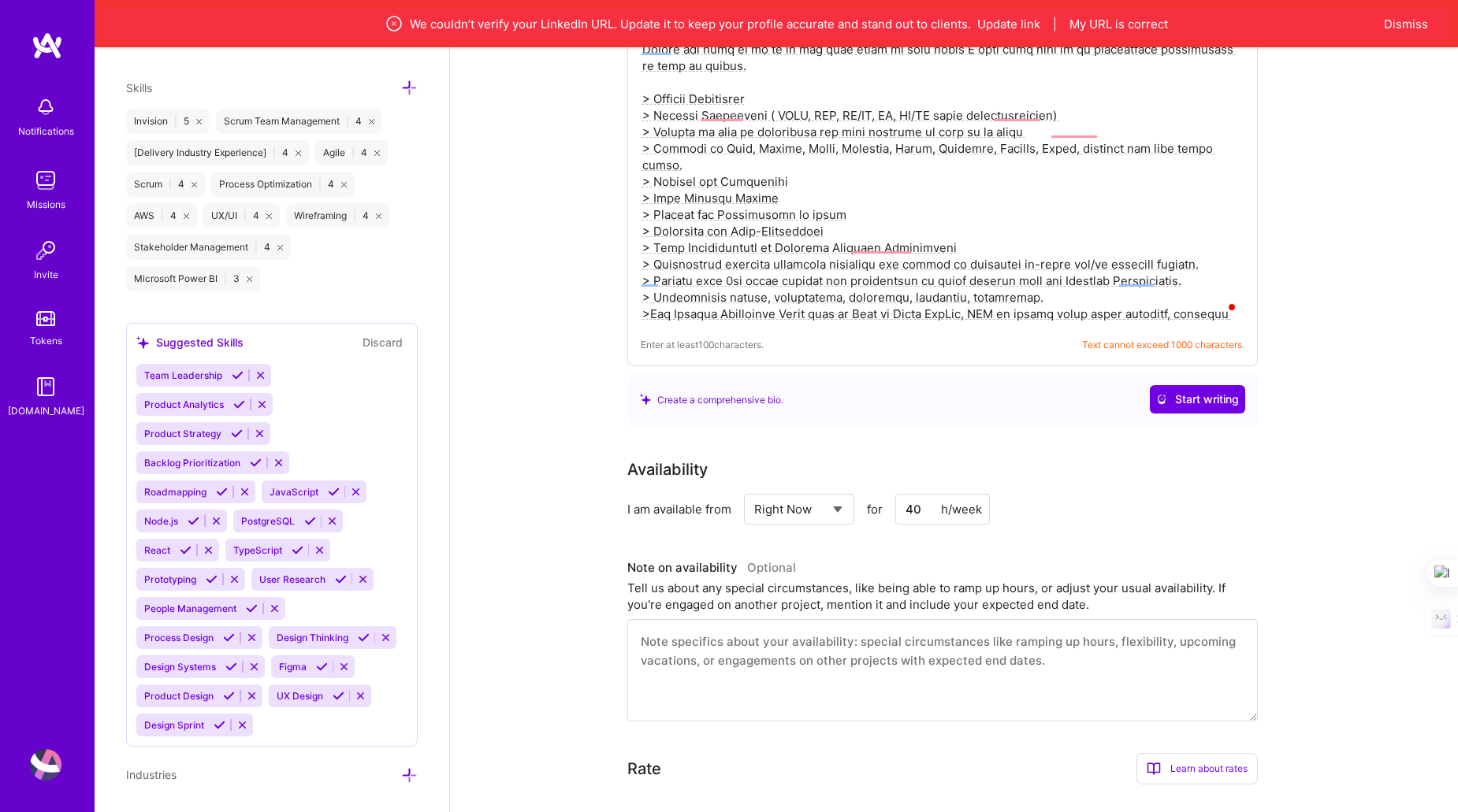
scroll to position [612, 0]
click at [232, 369] on icon at bounding box center [238, 375] width 12 height 12
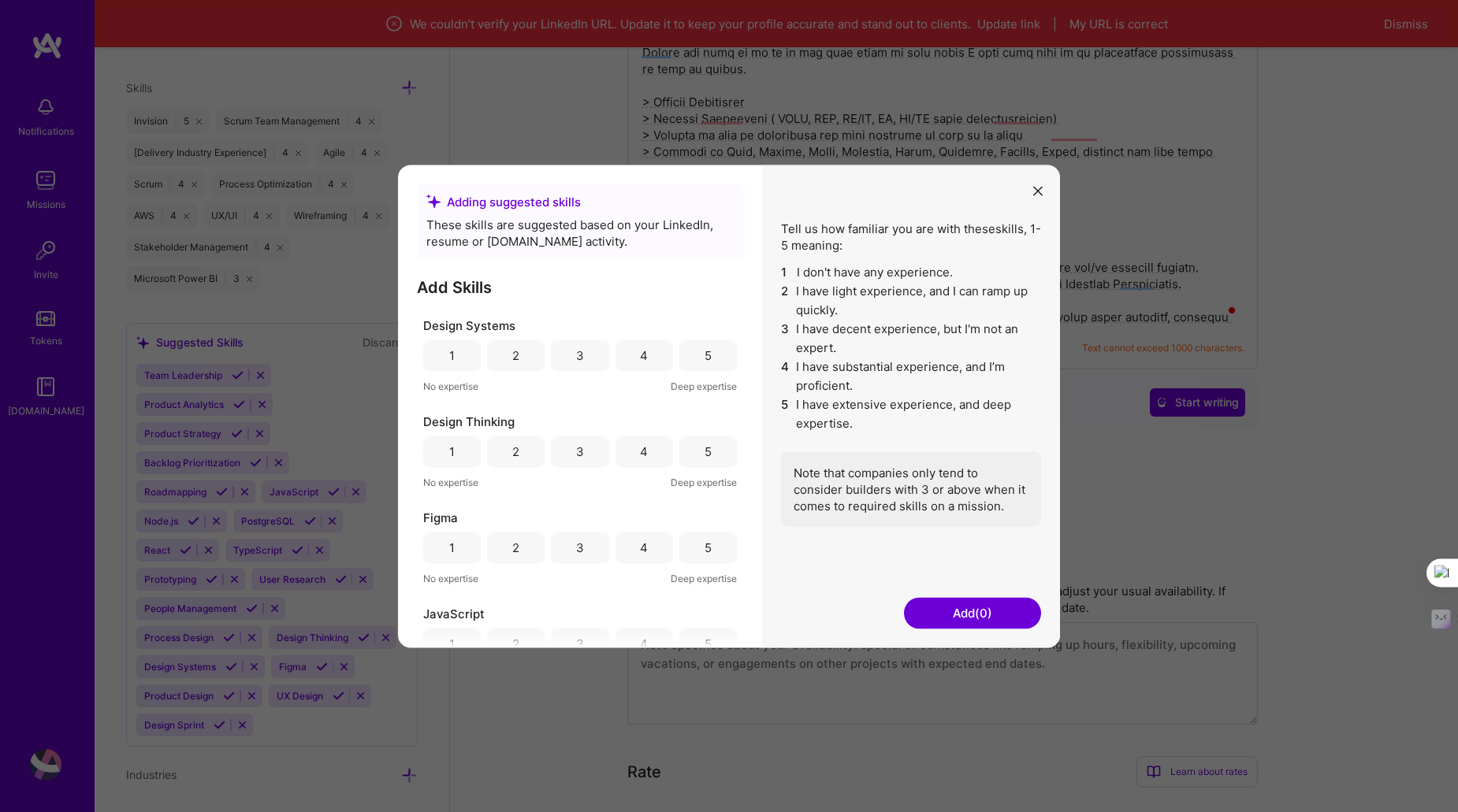
scroll to position [213, 0]
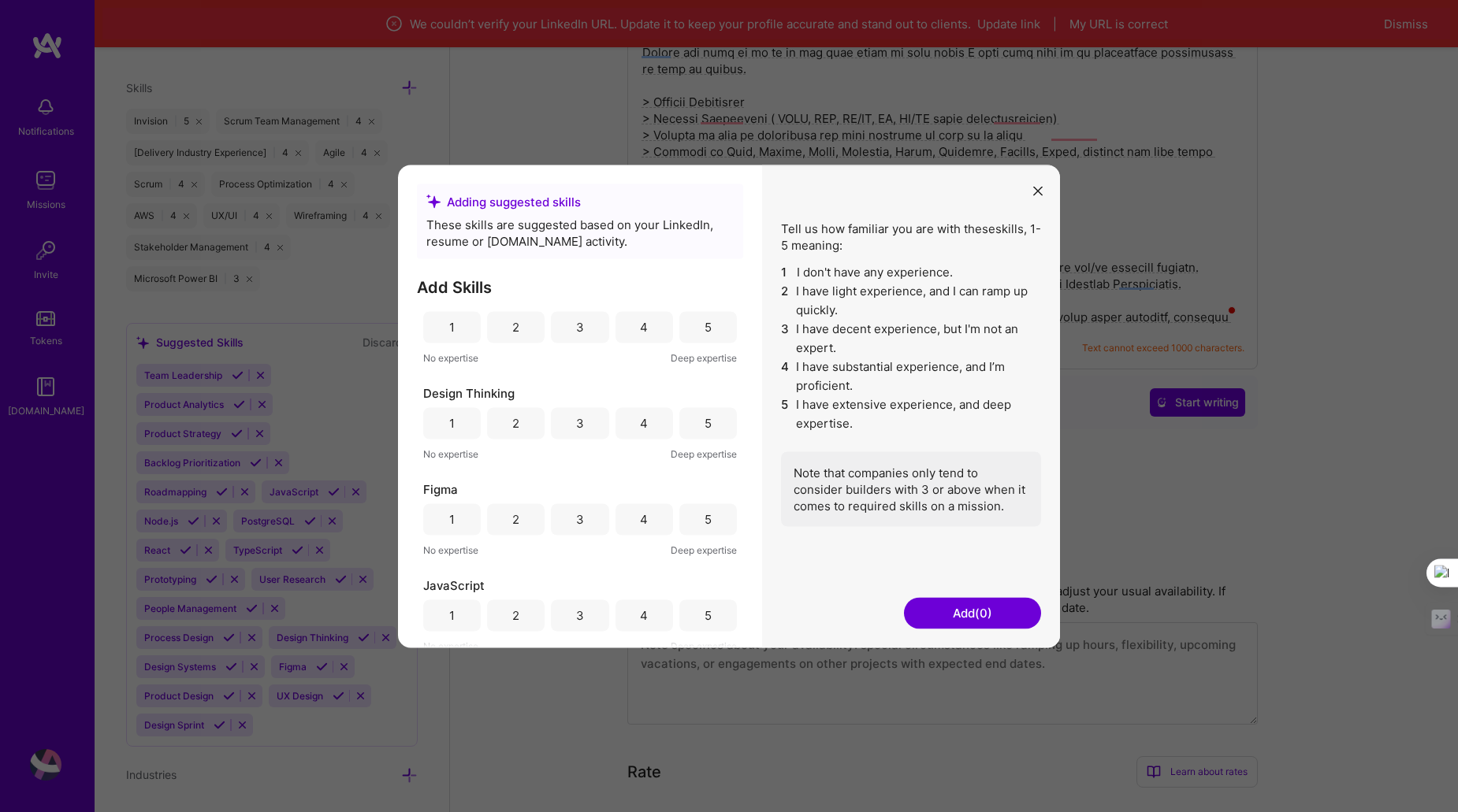
click at [937, 604] on button "Add (0)" at bounding box center [972, 613] width 137 height 31
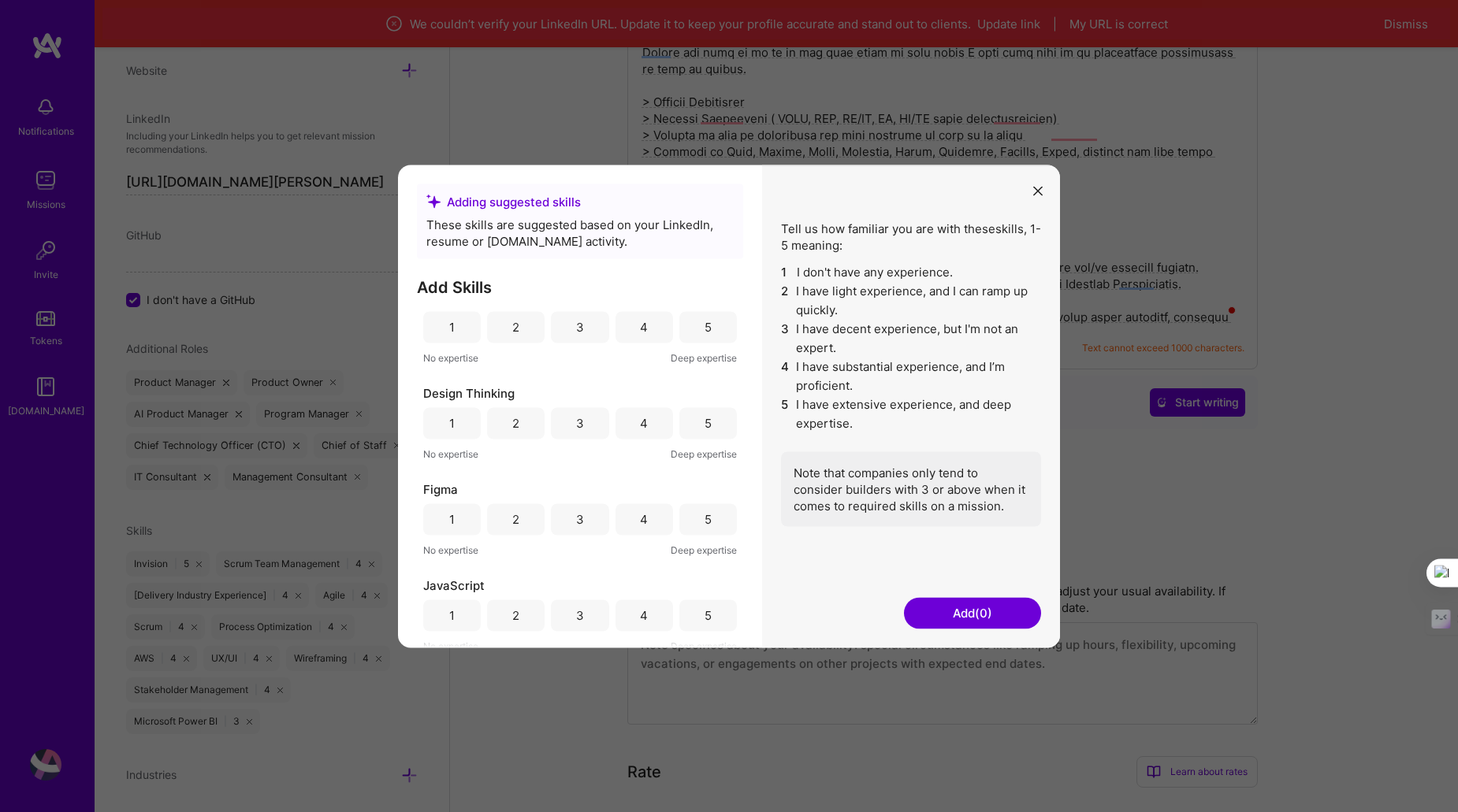
scroll to position [803, 0]
click at [947, 608] on button "Add (0)" at bounding box center [972, 613] width 137 height 31
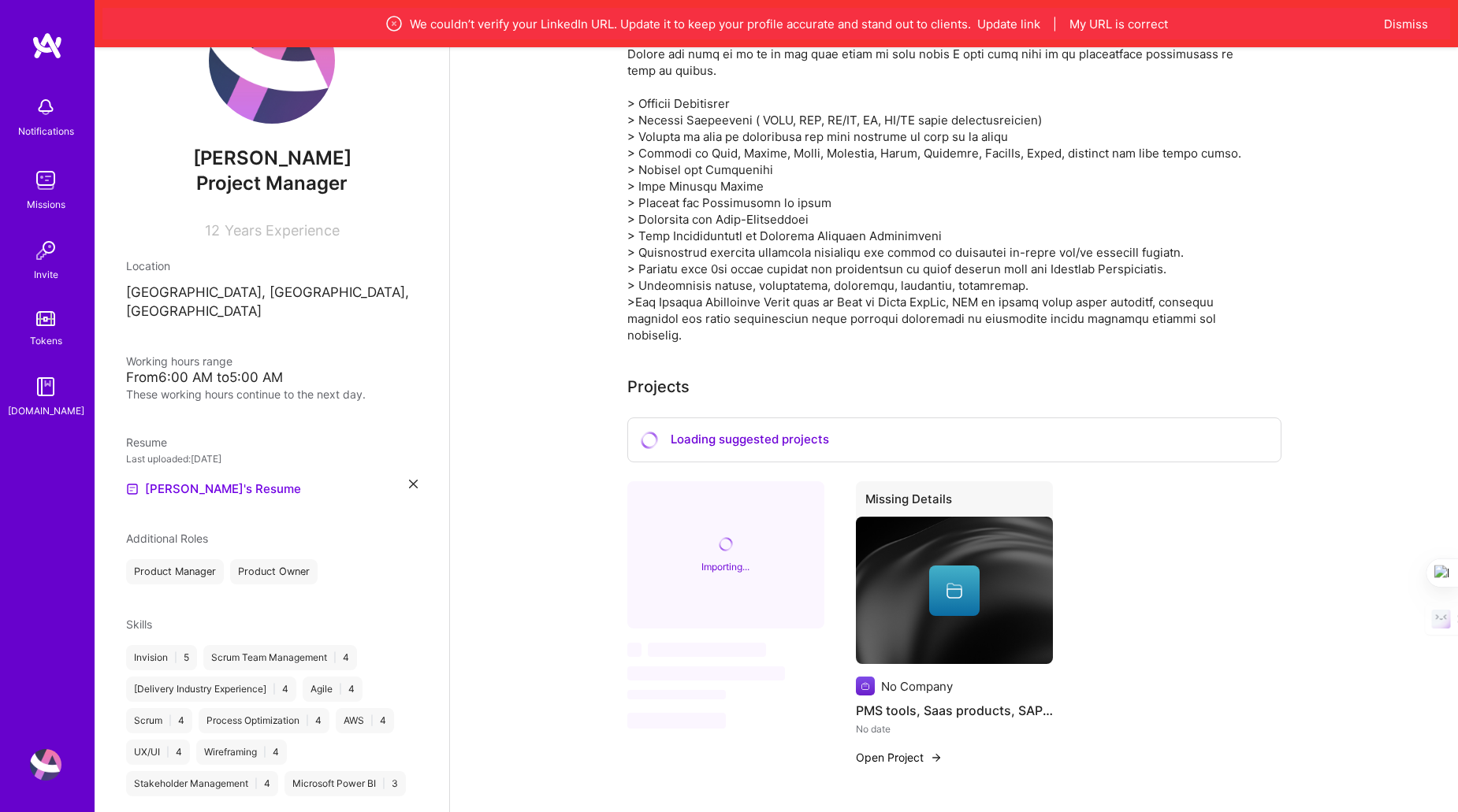
scroll to position [93, 0]
click at [1039, 182] on div at bounding box center [943, 144] width 630 height 397
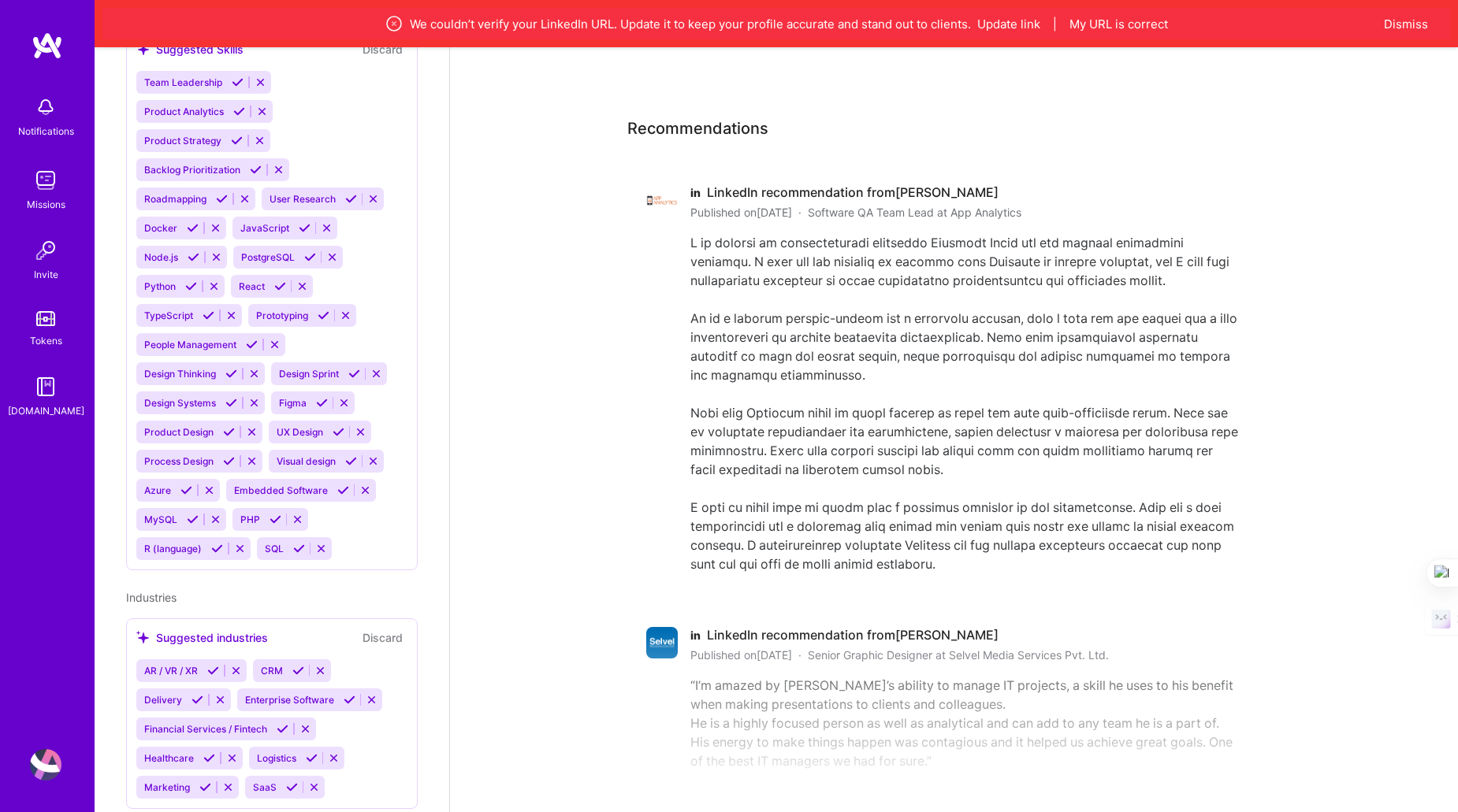
scroll to position [3375, 0]
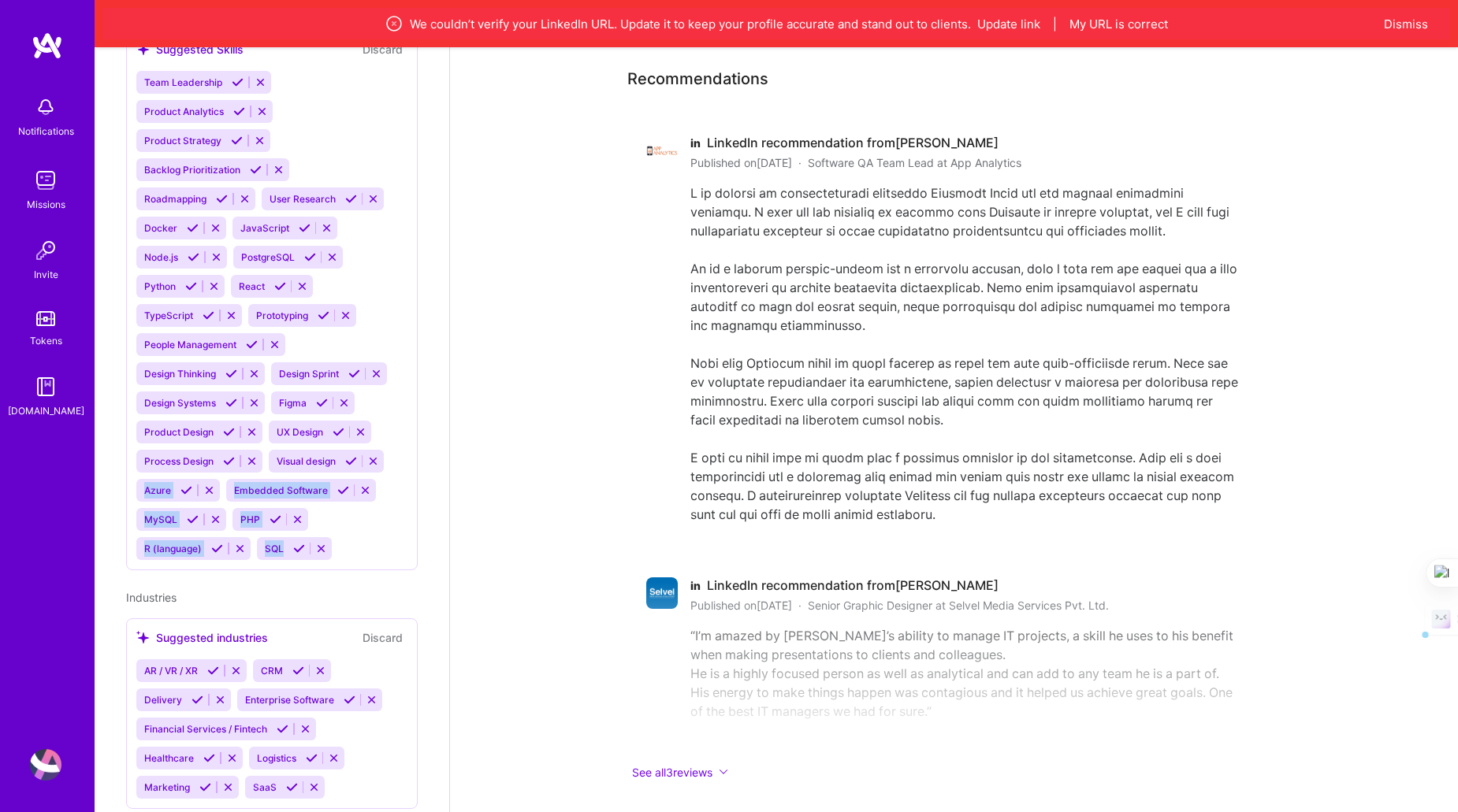
drag, startPoint x: 405, startPoint y: 580, endPoint x: 405, endPoint y: 435, distance: 145.0
click at [405, 435] on div "Prashant Verma Project Manager 12 Years Experience Location Lucknow, Uttar Prad…" at bounding box center [271, 453] width 354 height 812
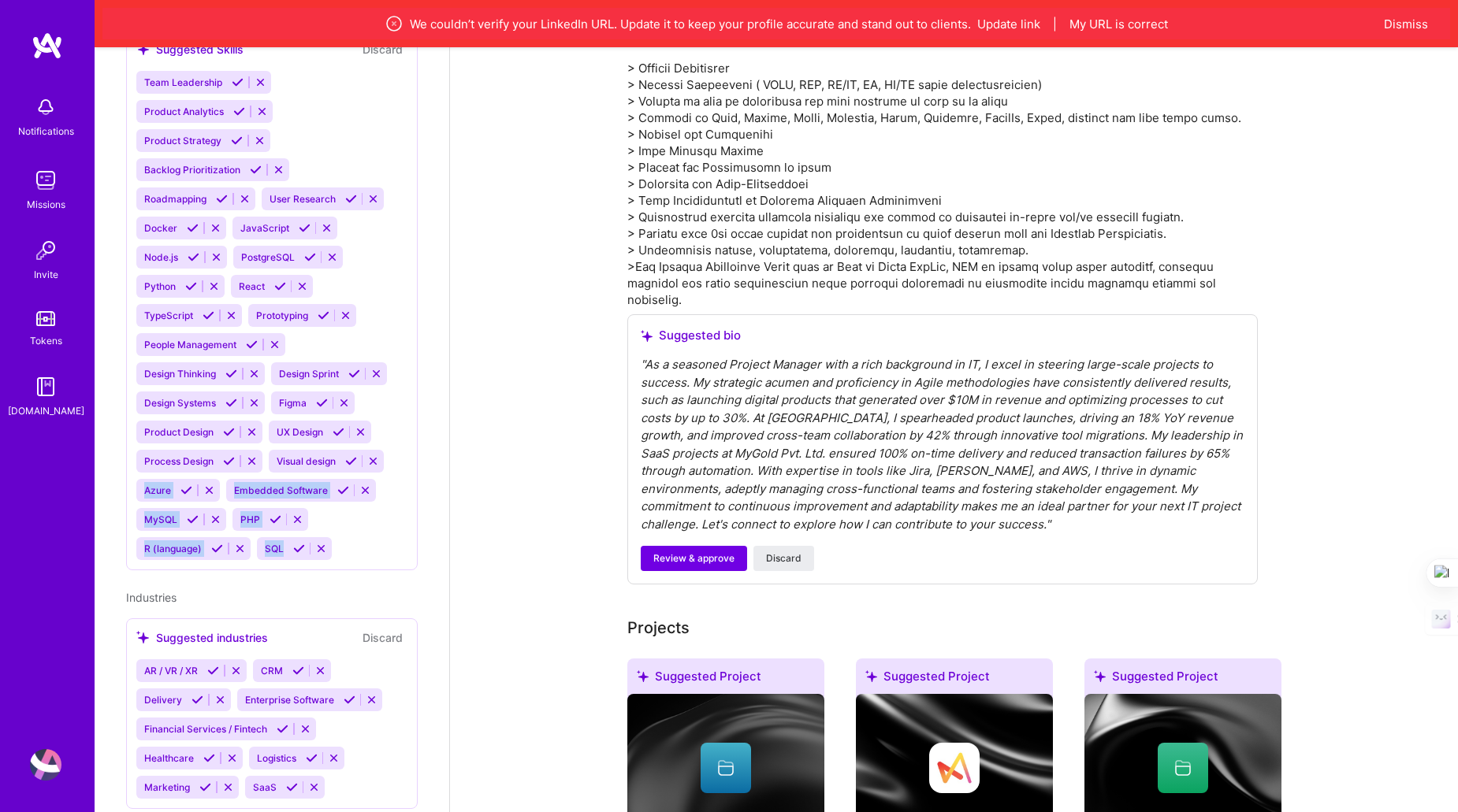
scroll to position [0, 0]
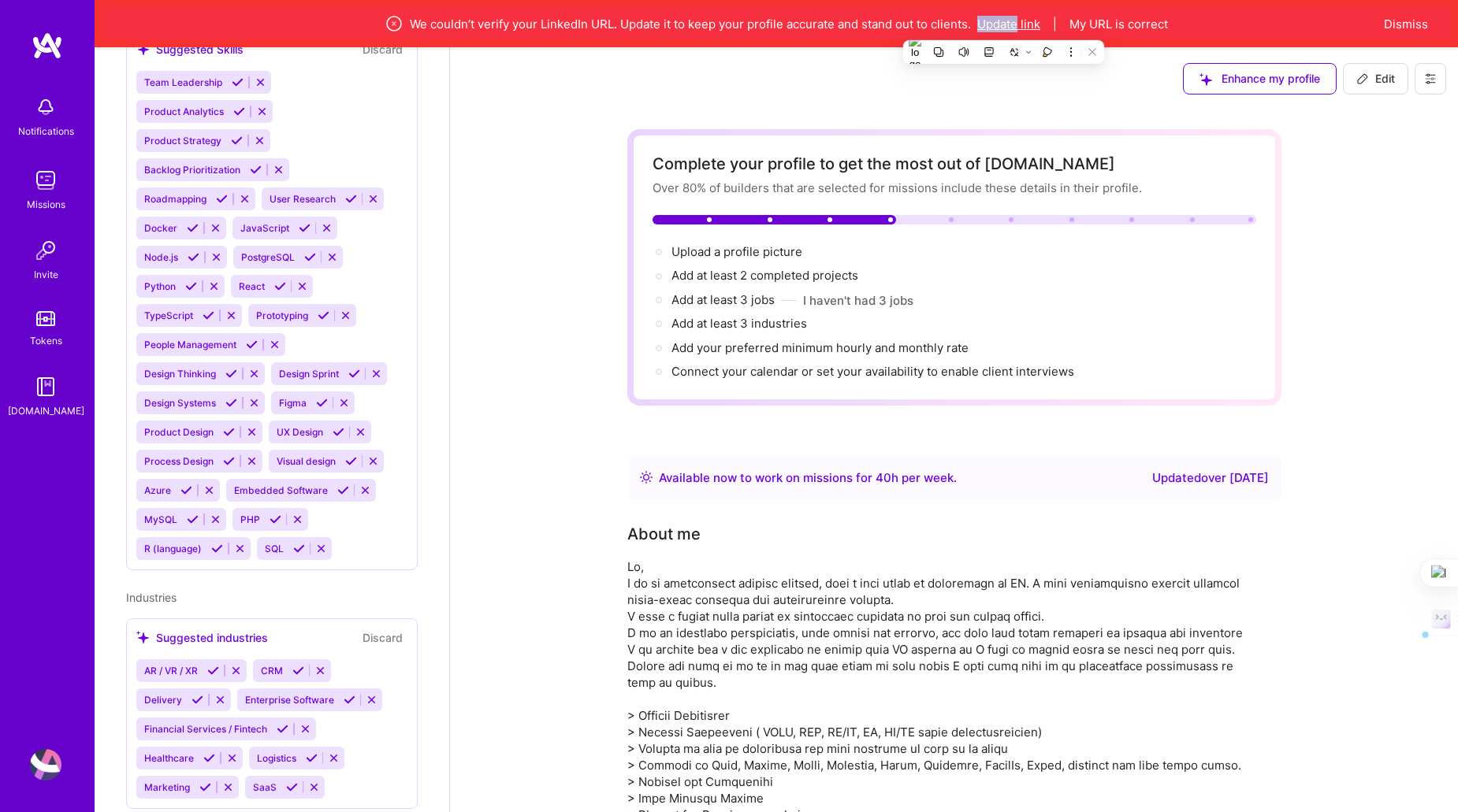
click at [1015, 21] on button "Update link" at bounding box center [1008, 24] width 63 height 17
select select "US"
select select "Right Now"
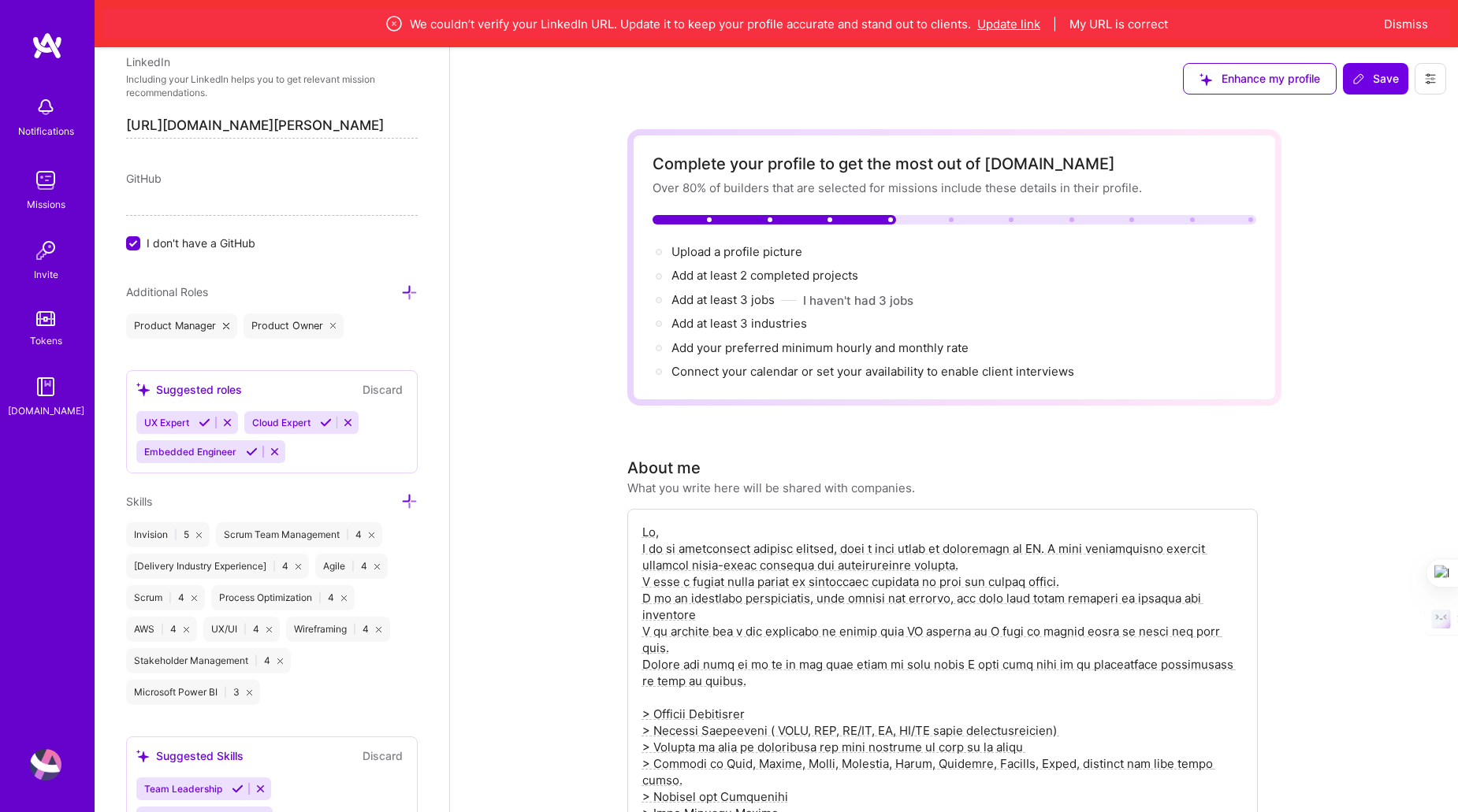
scroll to position [962, 0]
click at [261, 124] on input "https://linkedin.com/in/thatsme-prashantt" at bounding box center [271, 124] width 292 height 26
click at [321, 114] on input "https://linkedin.com/in/thatsme-prashantt" at bounding box center [271, 124] width 292 height 26
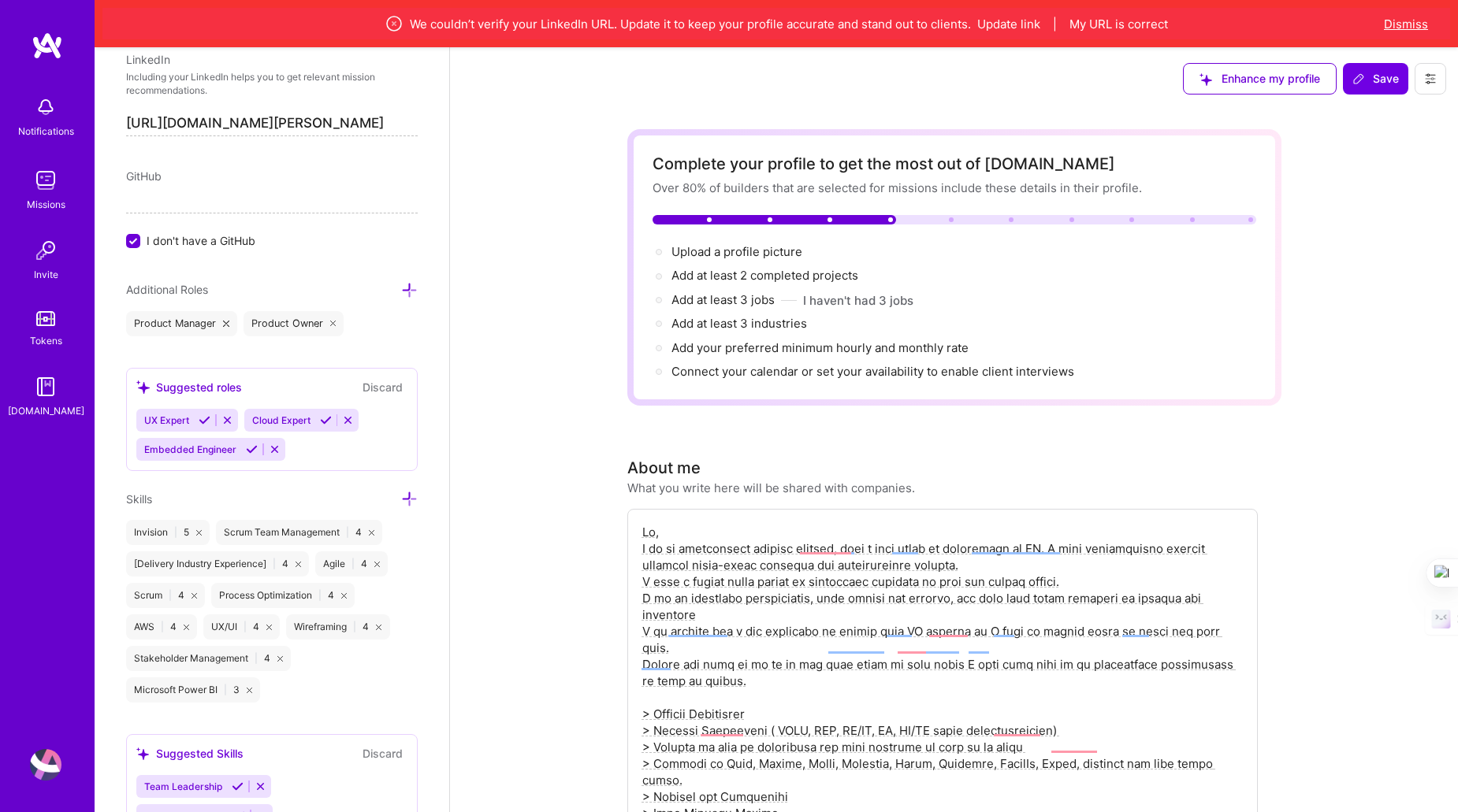
click at [1415, 22] on button "Dismiss" at bounding box center [1405, 24] width 44 height 17
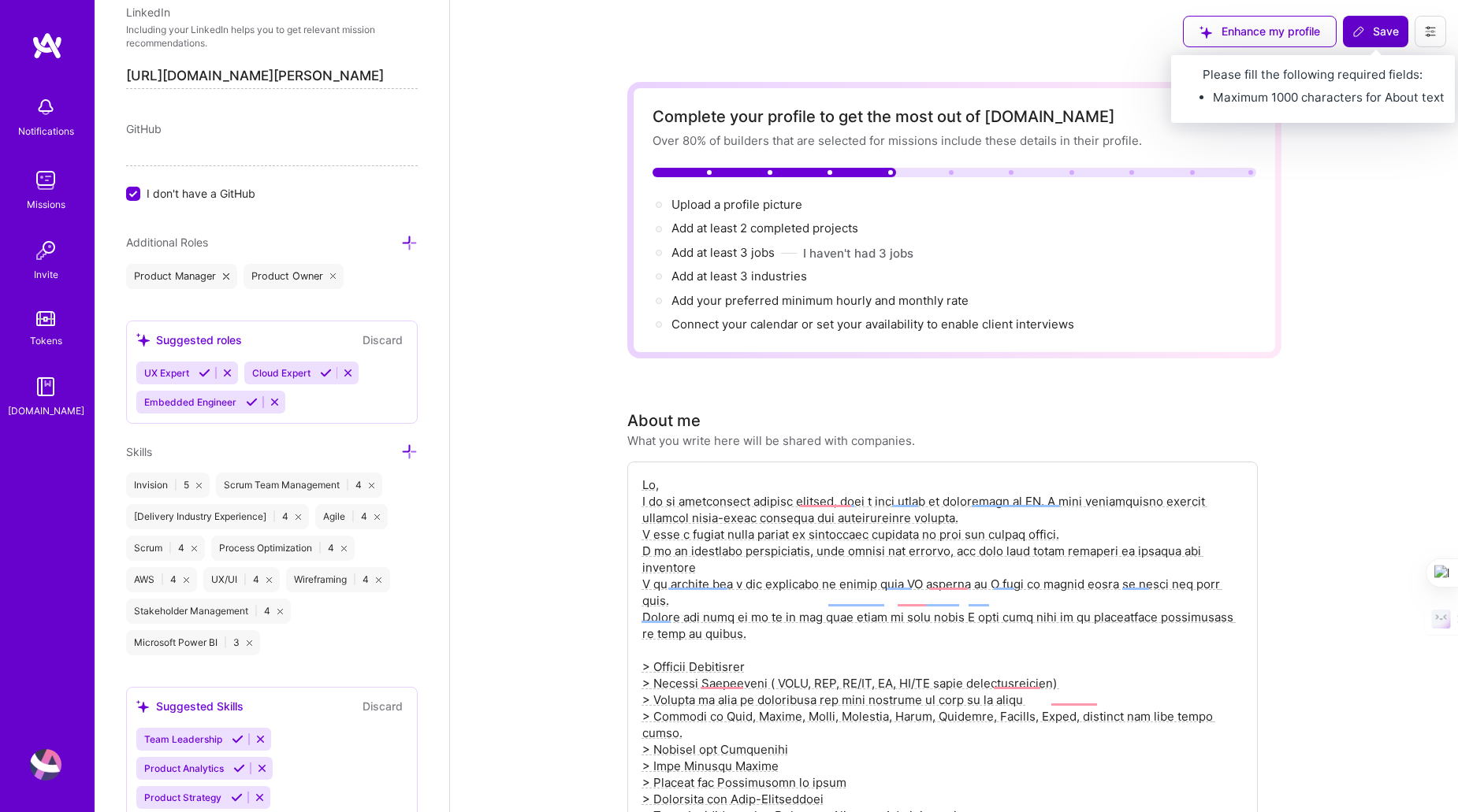
click at [1385, 34] on span "Save" at bounding box center [1375, 31] width 46 height 16
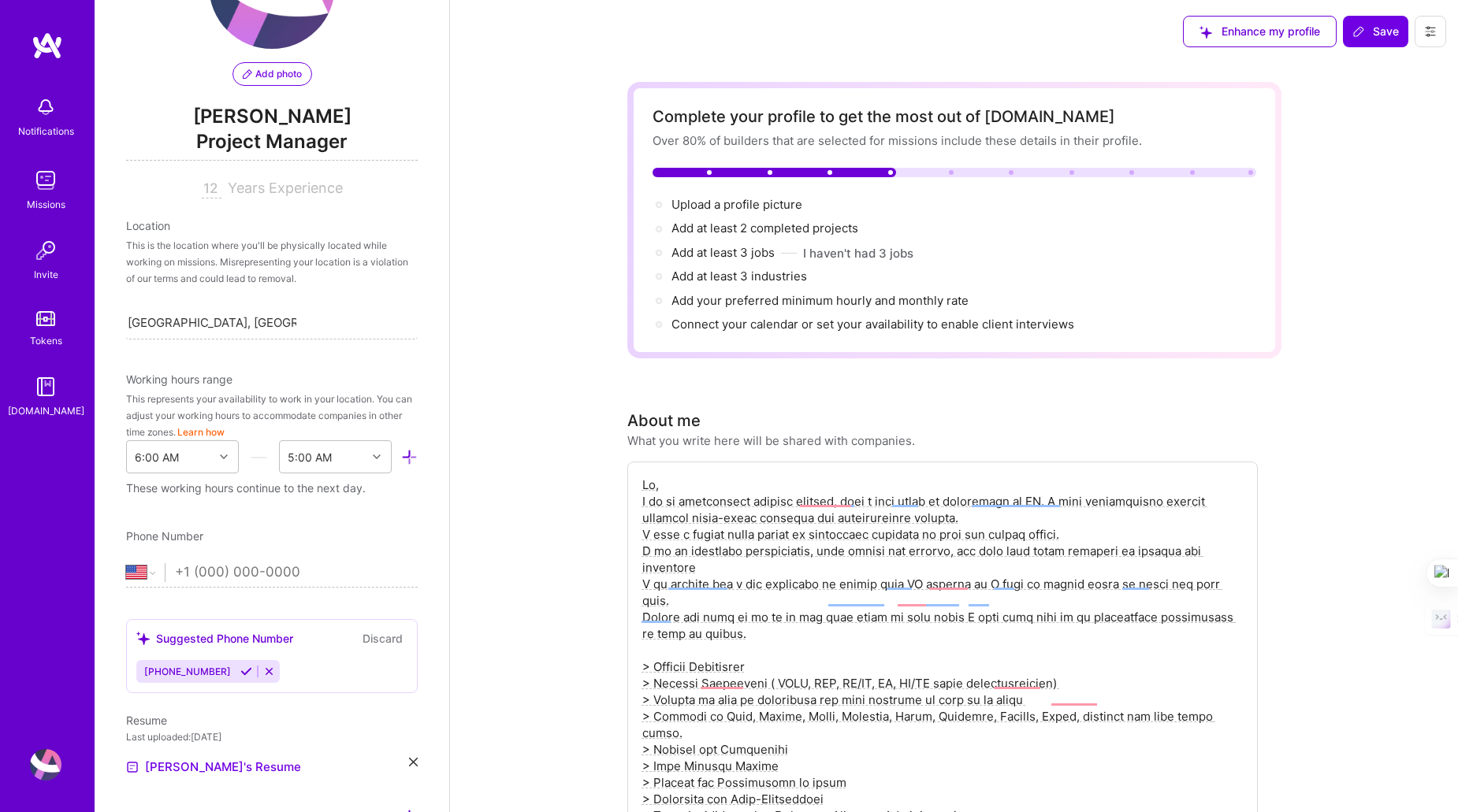
scroll to position [0, 0]
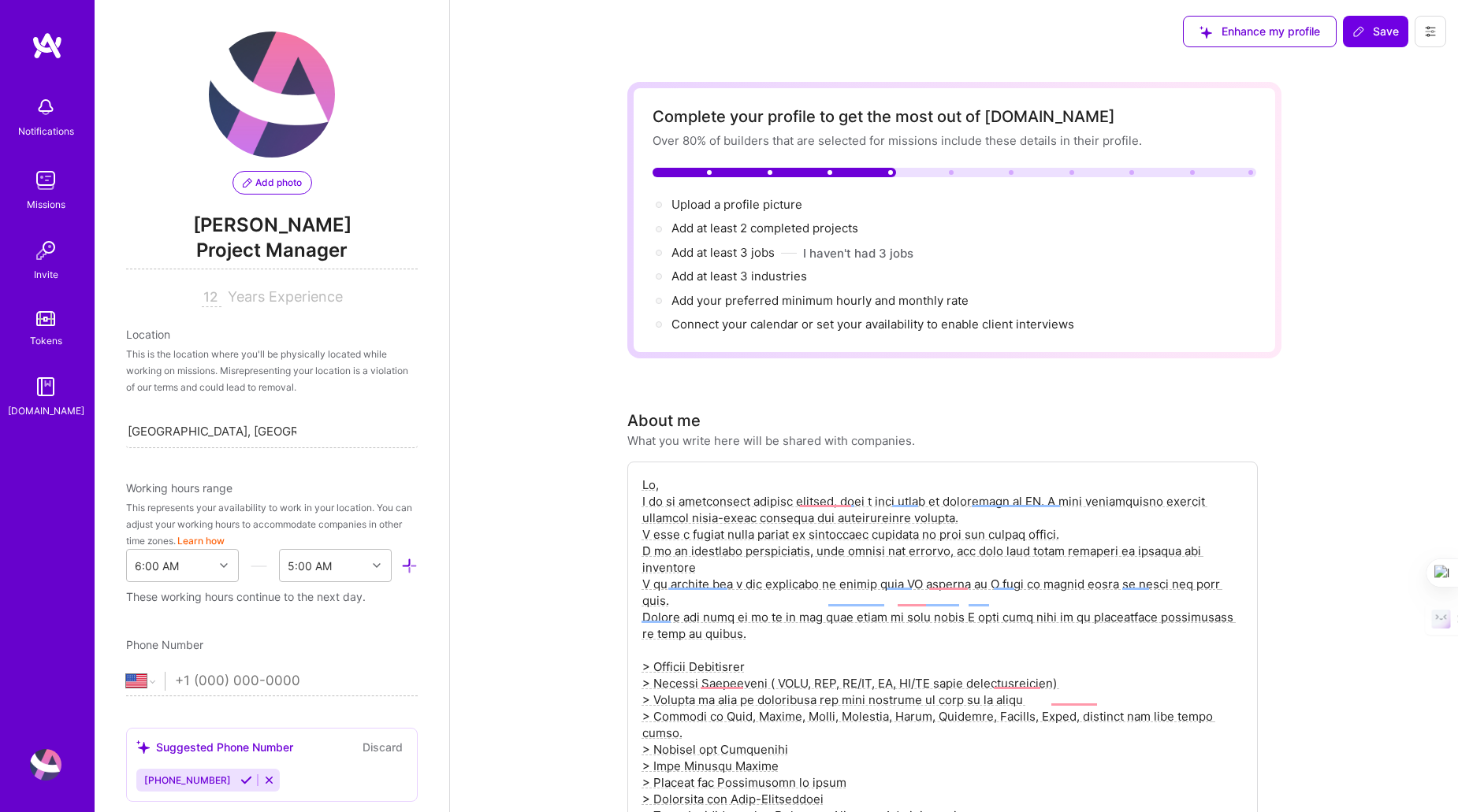
click at [265, 187] on span "Add photo" at bounding box center [272, 183] width 59 height 14
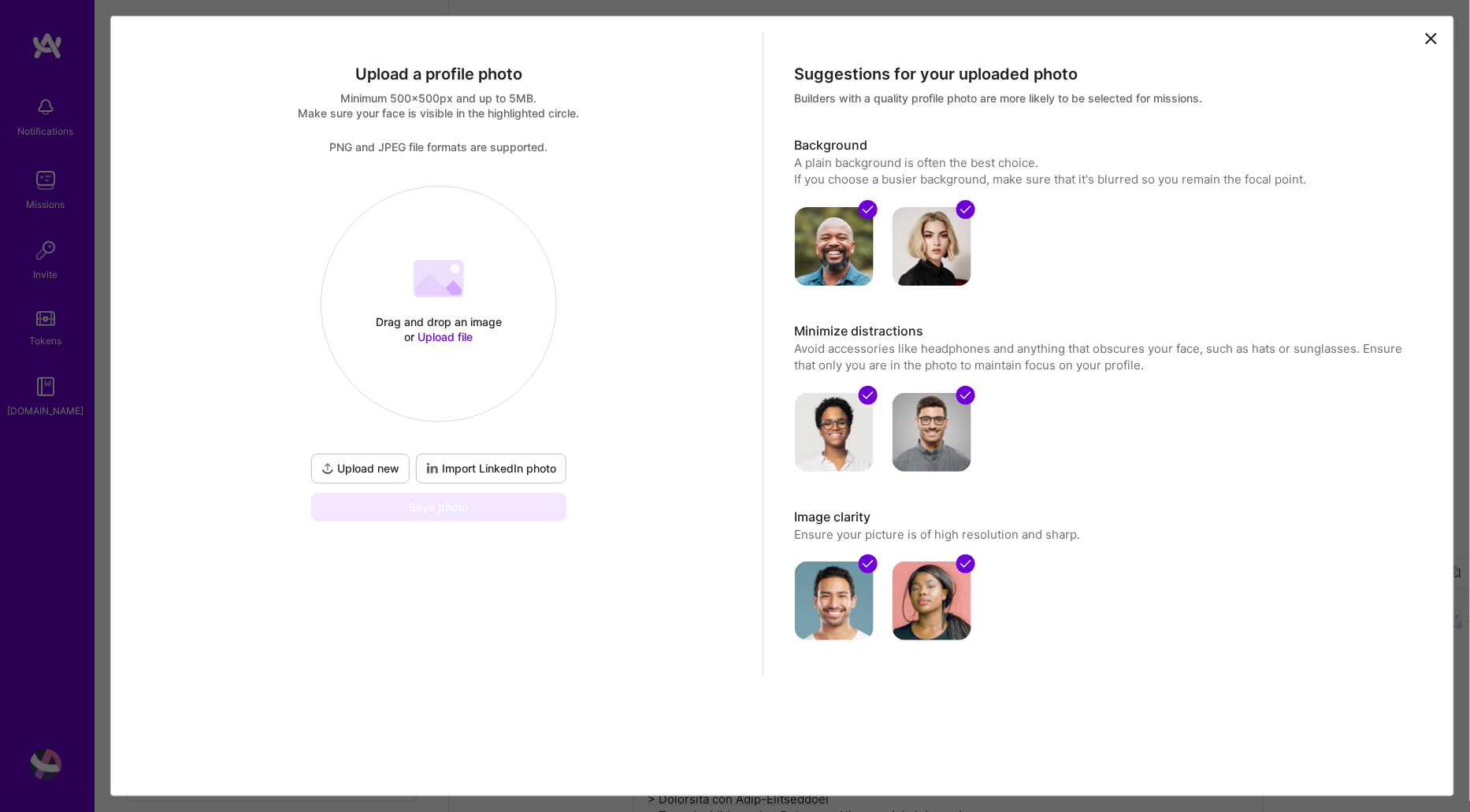
click at [438, 275] on 202 at bounding box center [438, 279] width 50 height 38
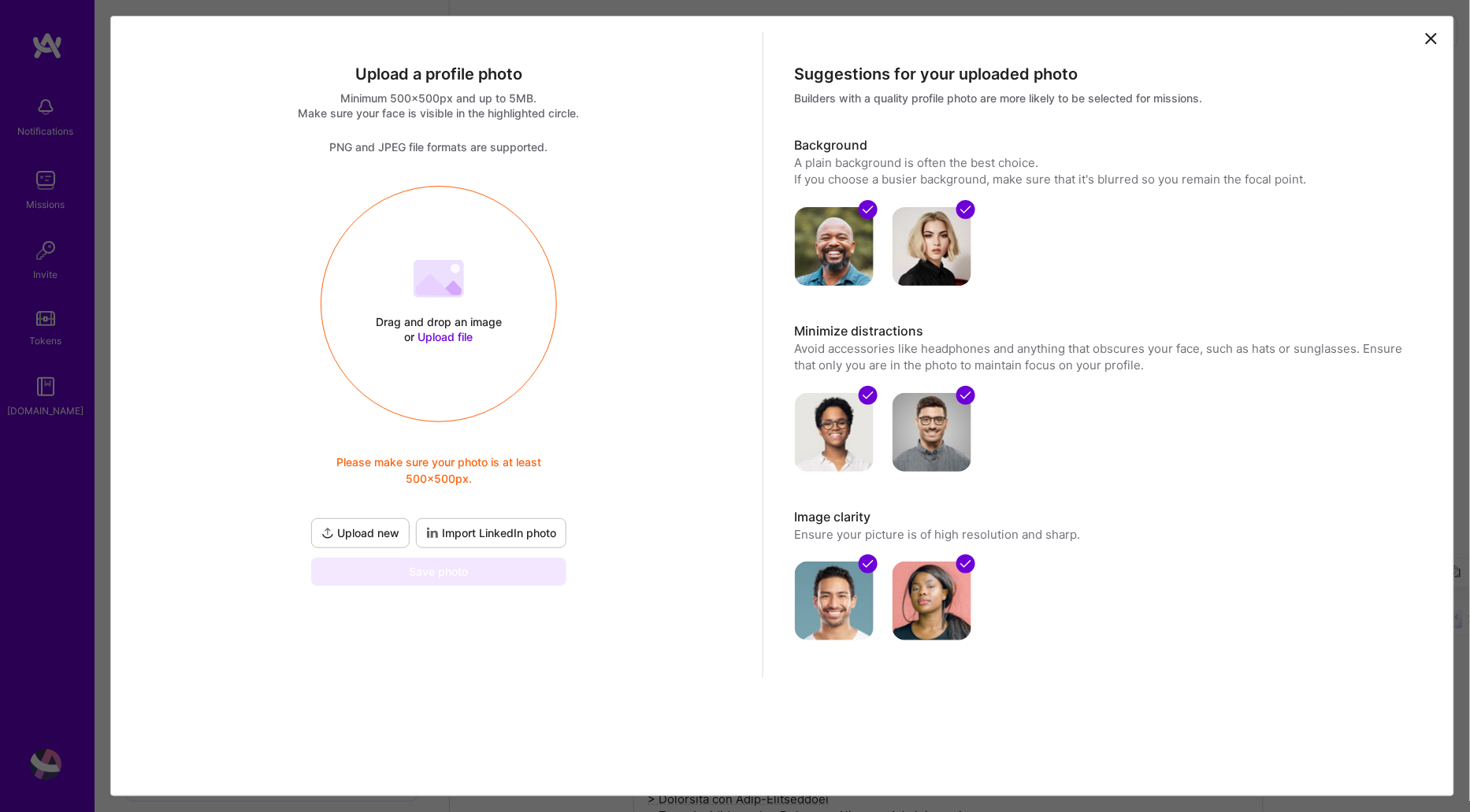
click at [492, 533] on span "Import LinkedIn photo" at bounding box center [491, 533] width 130 height 16
click at [398, 534] on span "Upload new" at bounding box center [359, 533] width 78 height 16
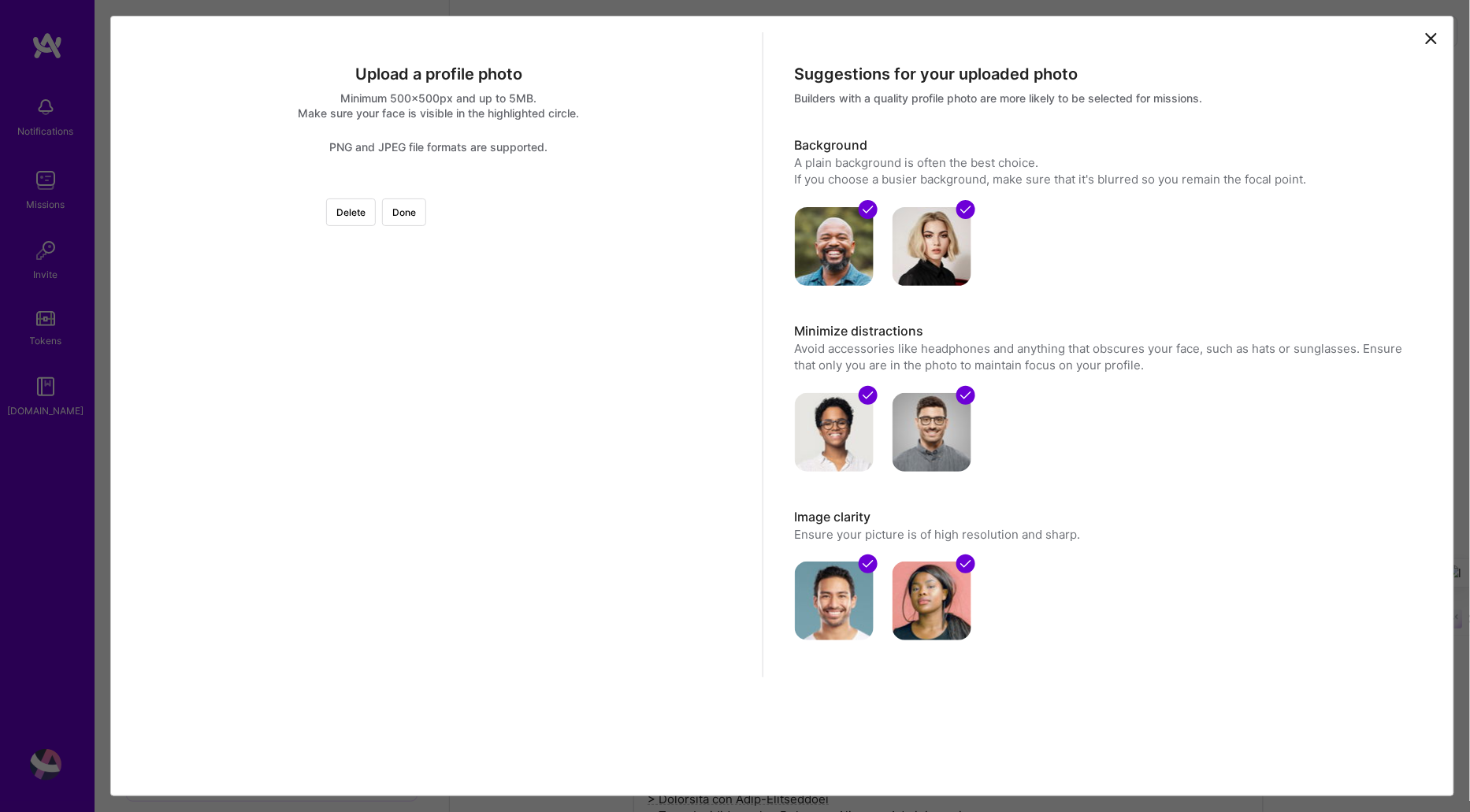
click at [488, 371] on div at bounding box center [675, 421] width 472 height 472
click at [439, 186] on img at bounding box center [439, 186] width 0 height 0
click at [426, 221] on button "Done" at bounding box center [404, 212] width 44 height 27
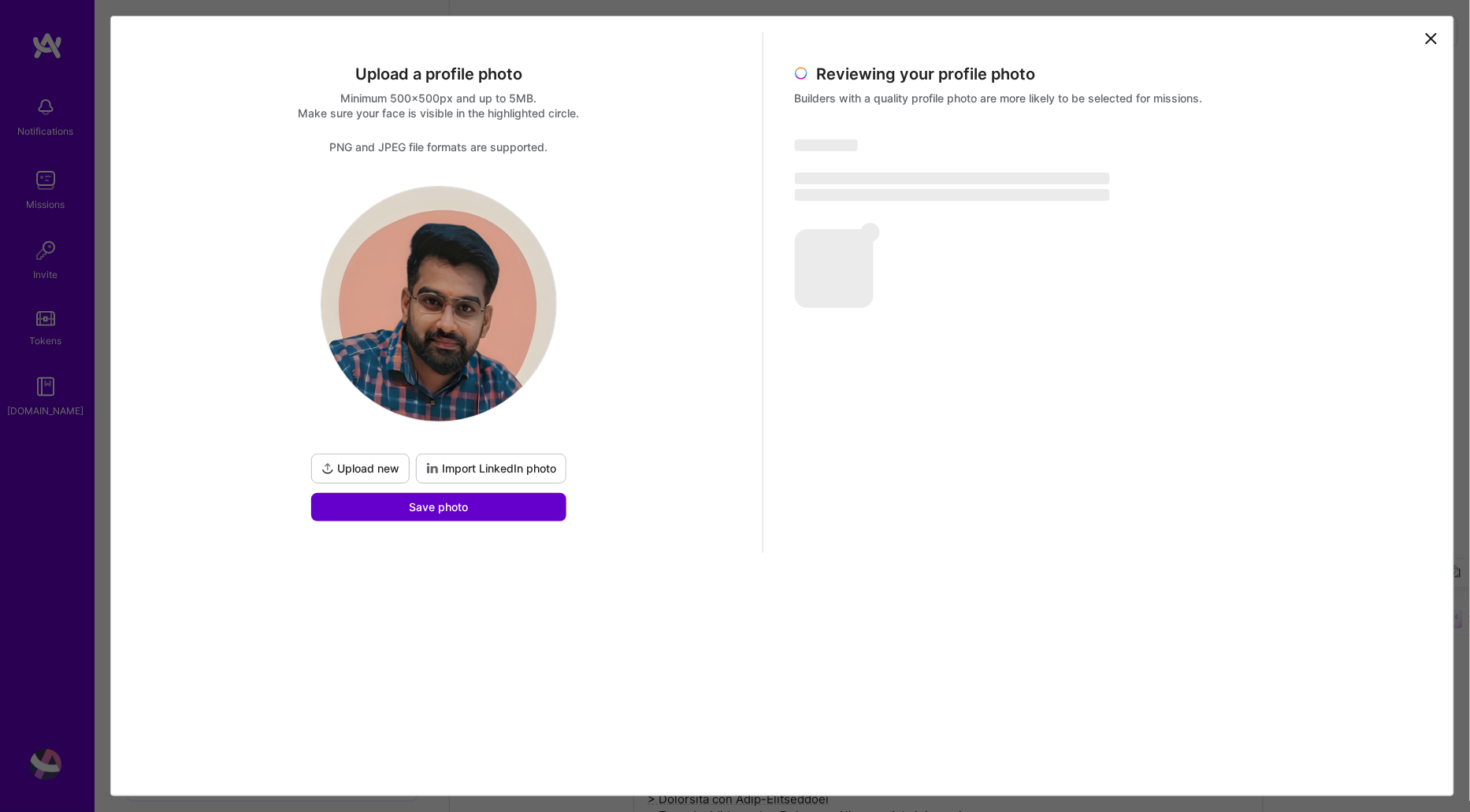
click at [488, 503] on button "Save photo" at bounding box center [439, 507] width 255 height 28
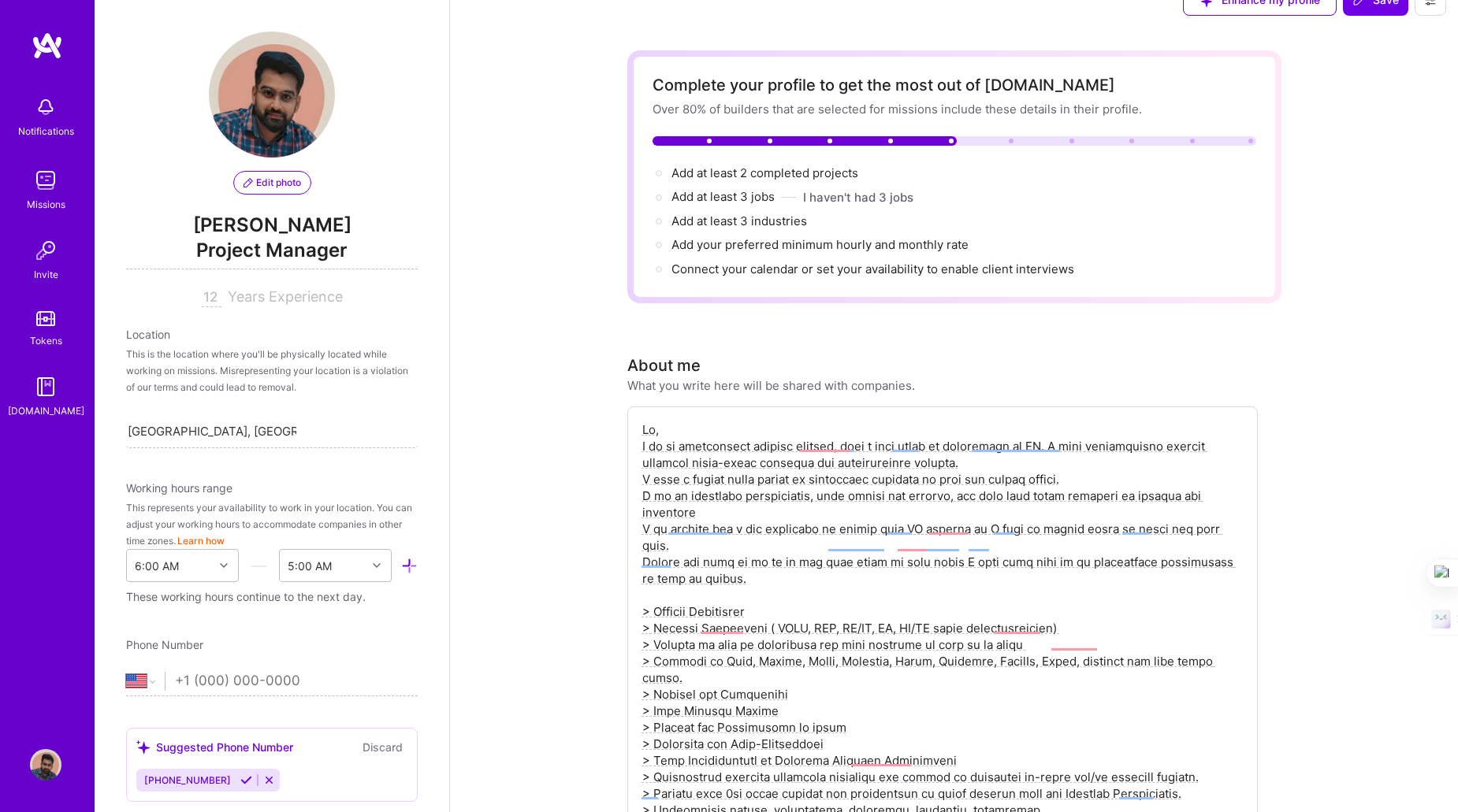
scroll to position [32, 0]
click at [764, 225] on span "Add at least 3 industries →" at bounding box center [746, 220] width 149 height 15
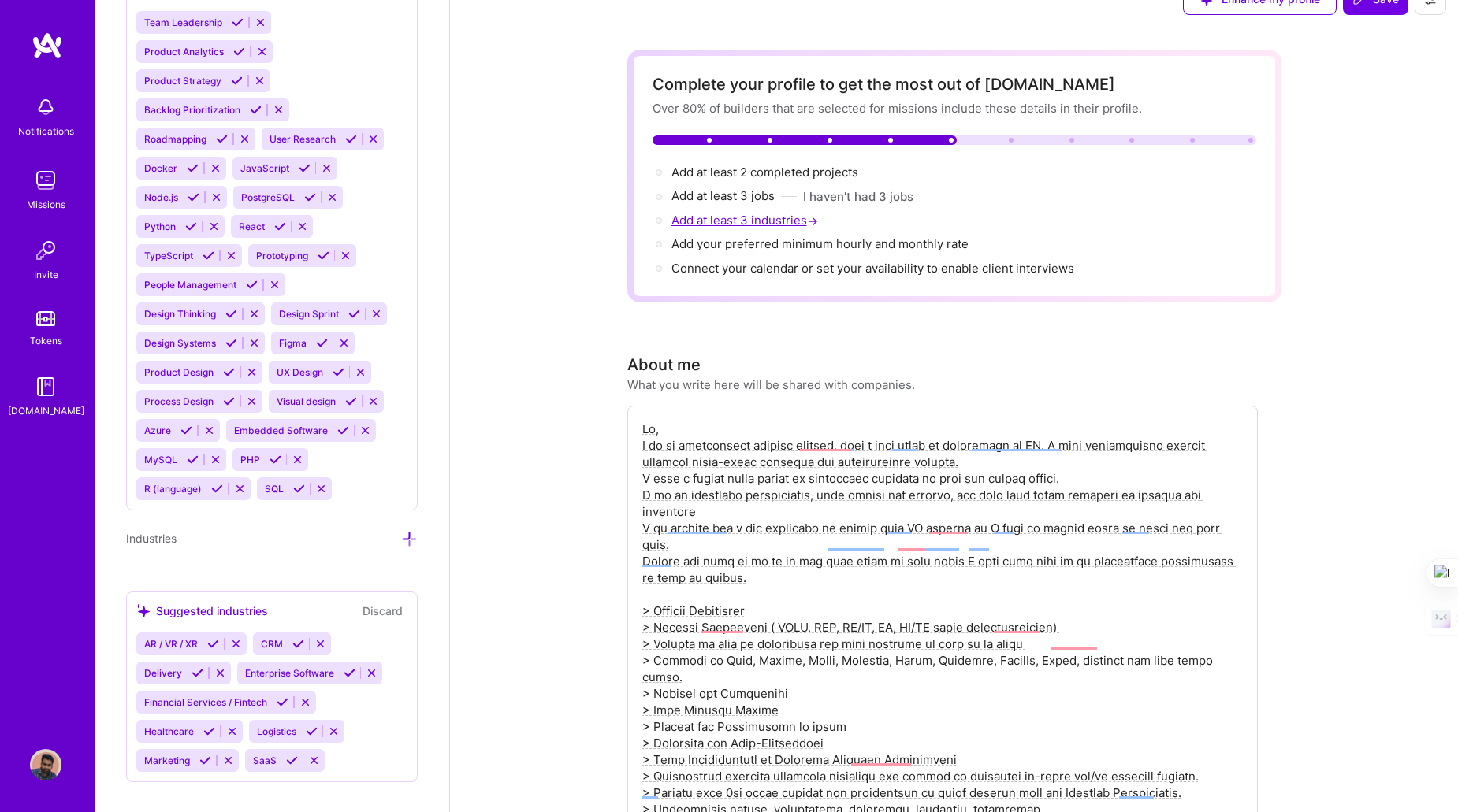
scroll to position [1689, 0]
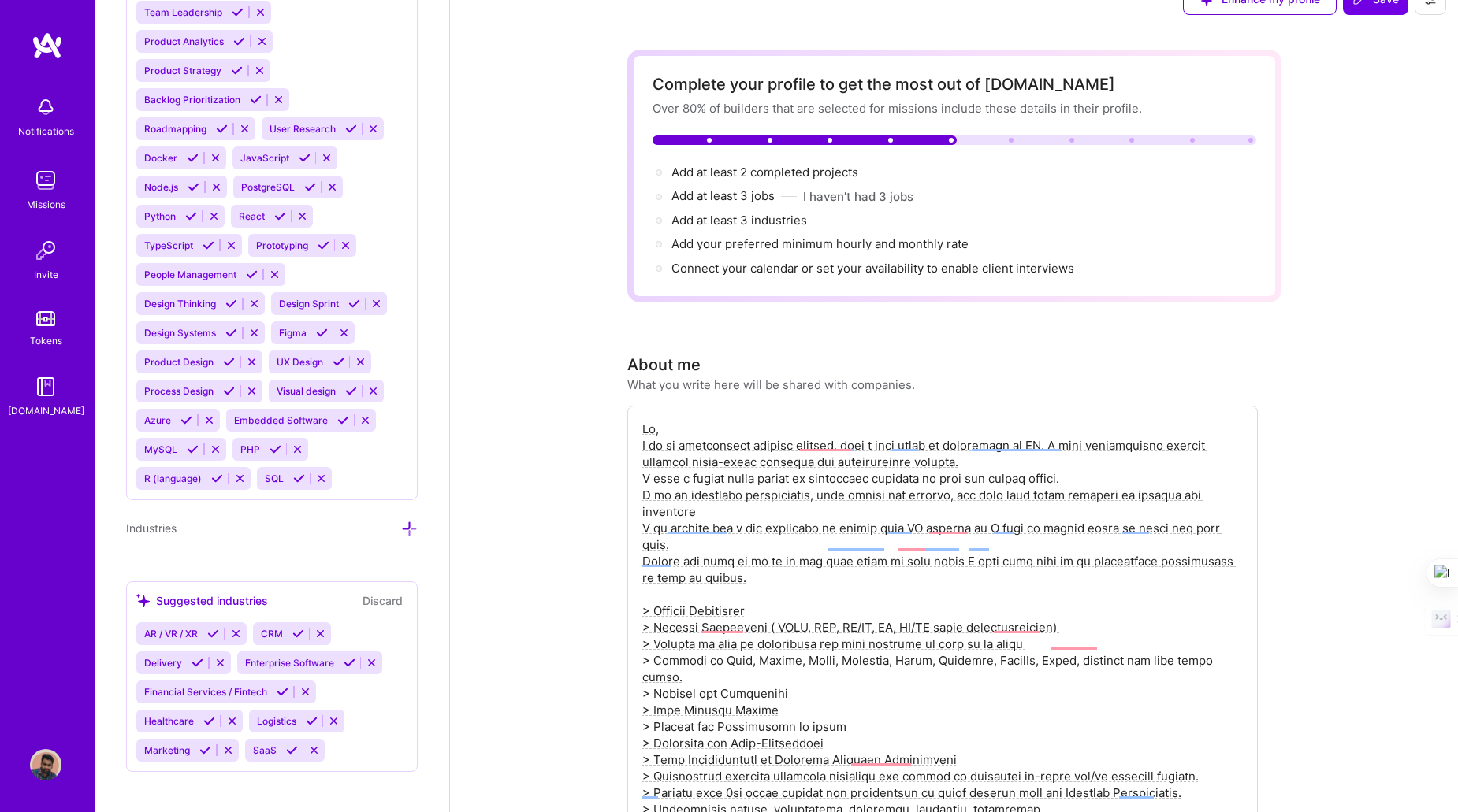
click at [344, 657] on icon at bounding box center [350, 663] width 12 height 12
click at [193, 657] on icon at bounding box center [197, 663] width 12 height 12
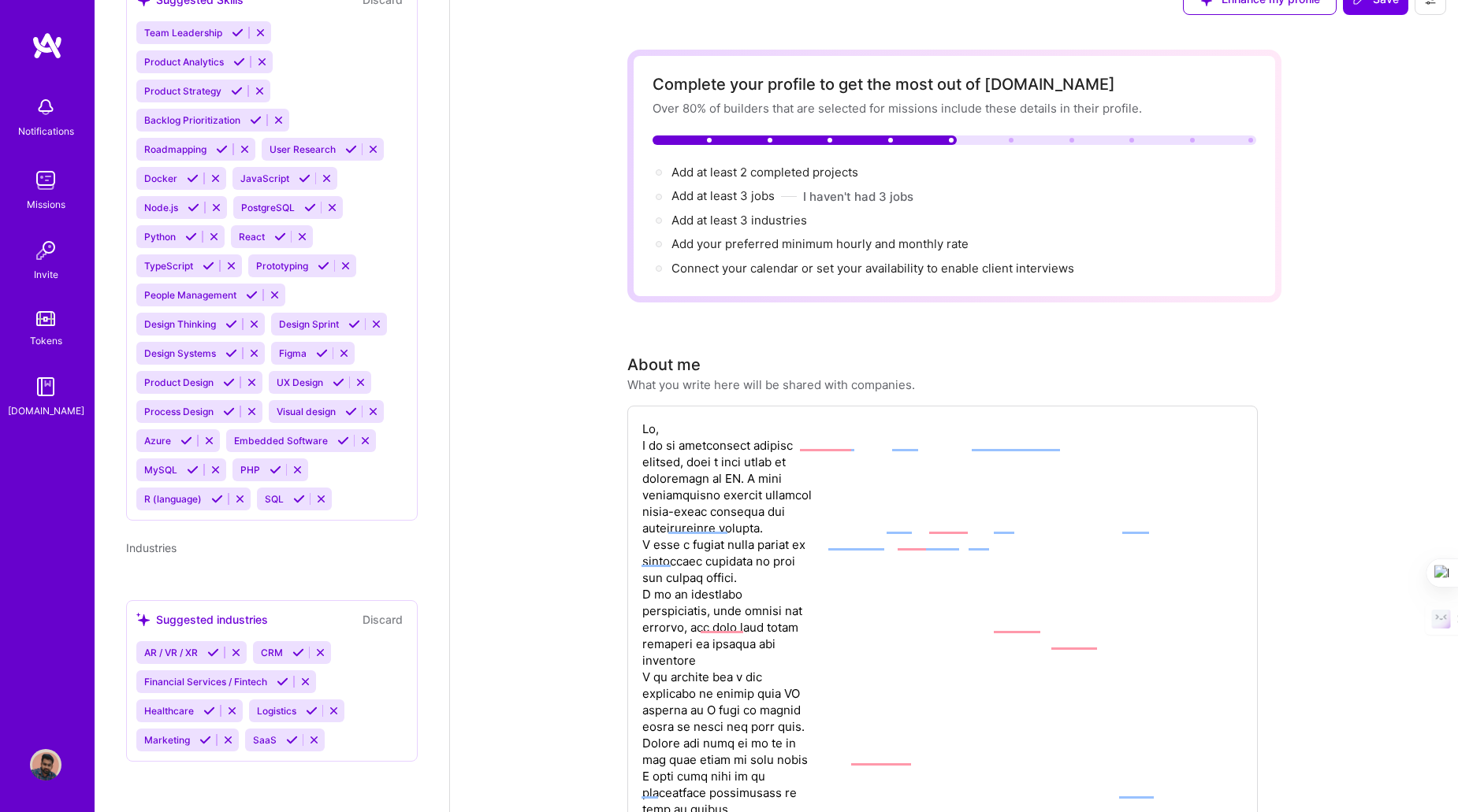
scroll to position [1131, 0]
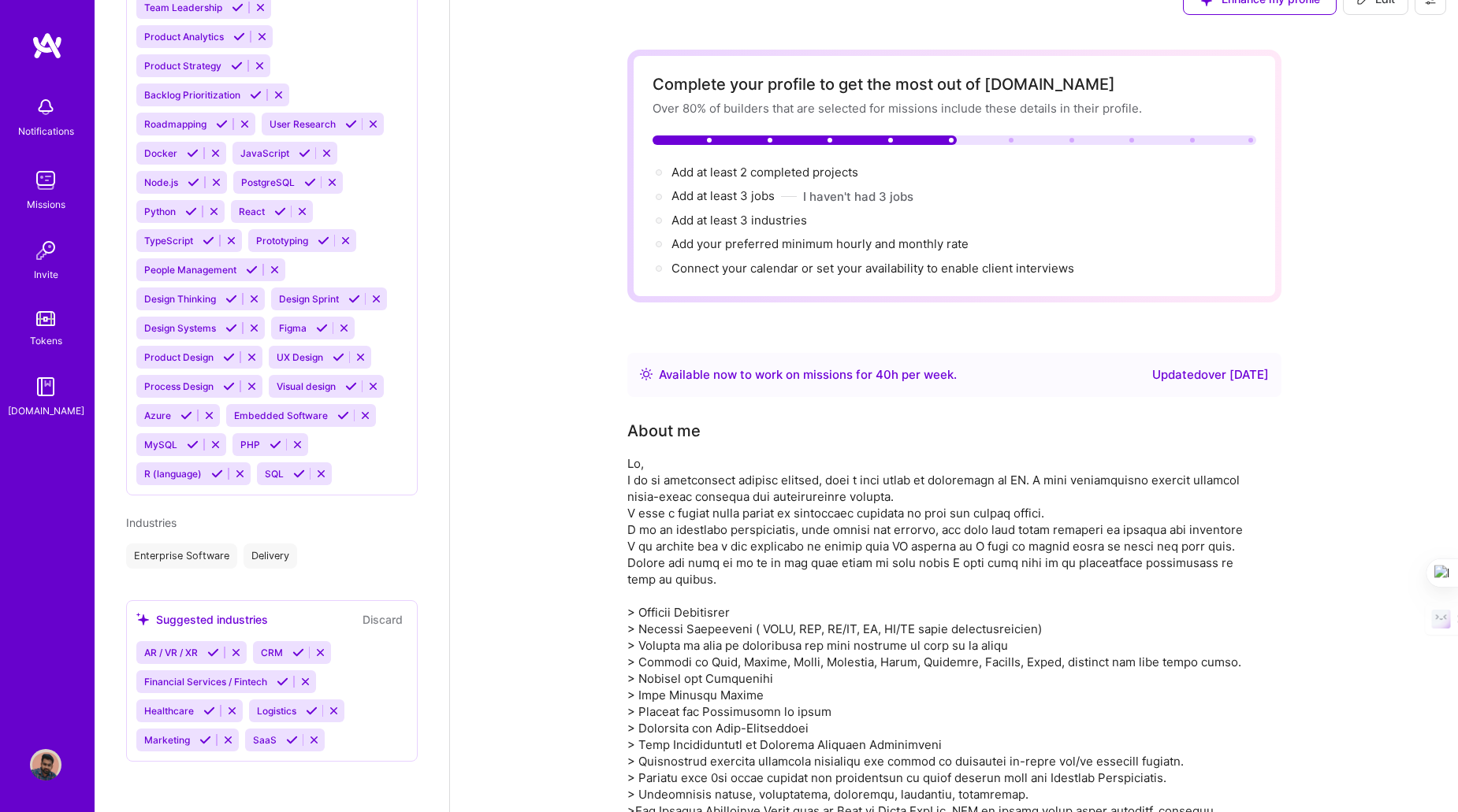
click at [286, 739] on icon at bounding box center [292, 740] width 12 height 12
click at [211, 708] on icon at bounding box center [209, 711] width 12 height 12
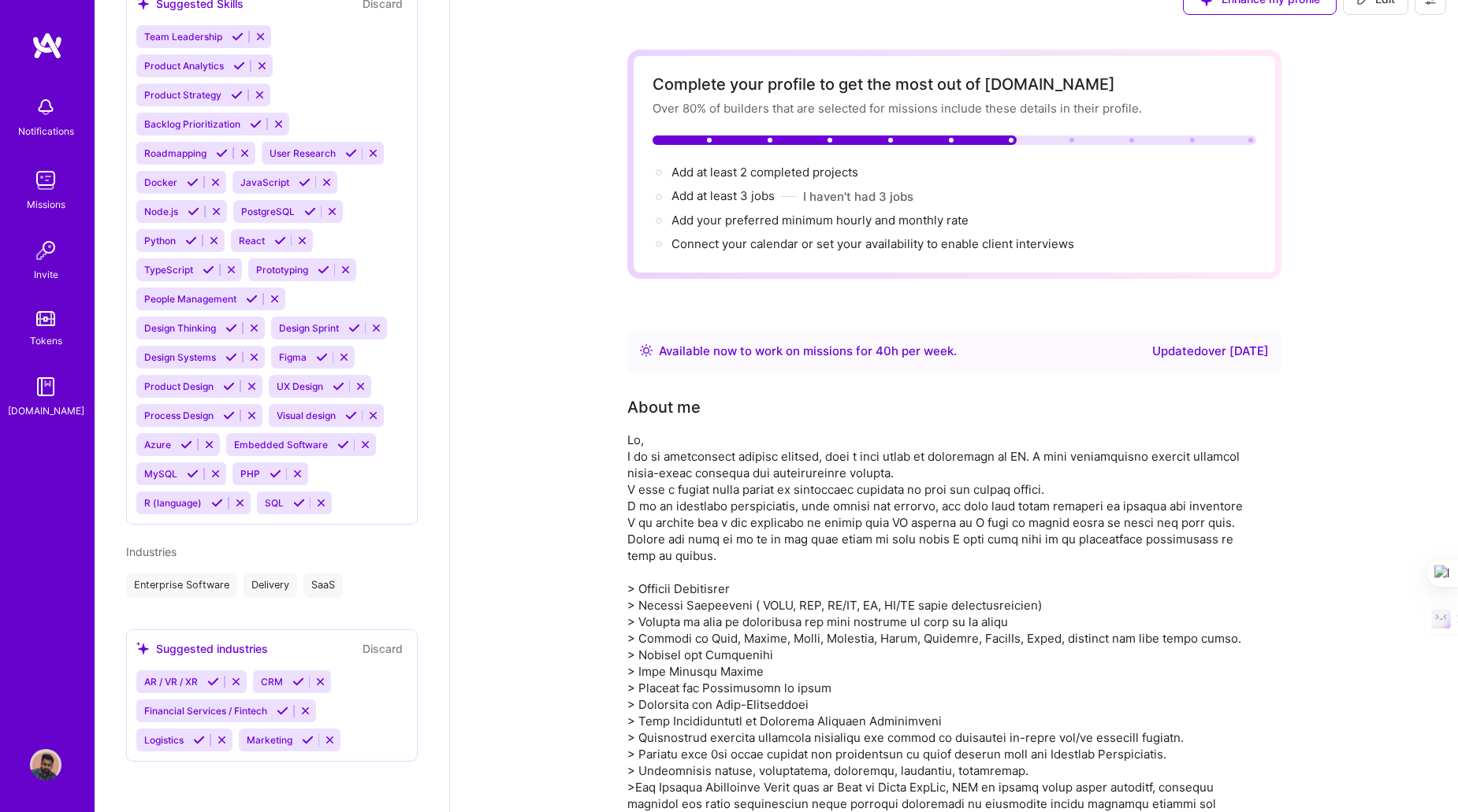
scroll to position [1102, 0]
click at [735, 174] on span "Add at least 2 completed projects →" at bounding box center [772, 172] width 201 height 15
select select "US"
select select "Right Now"
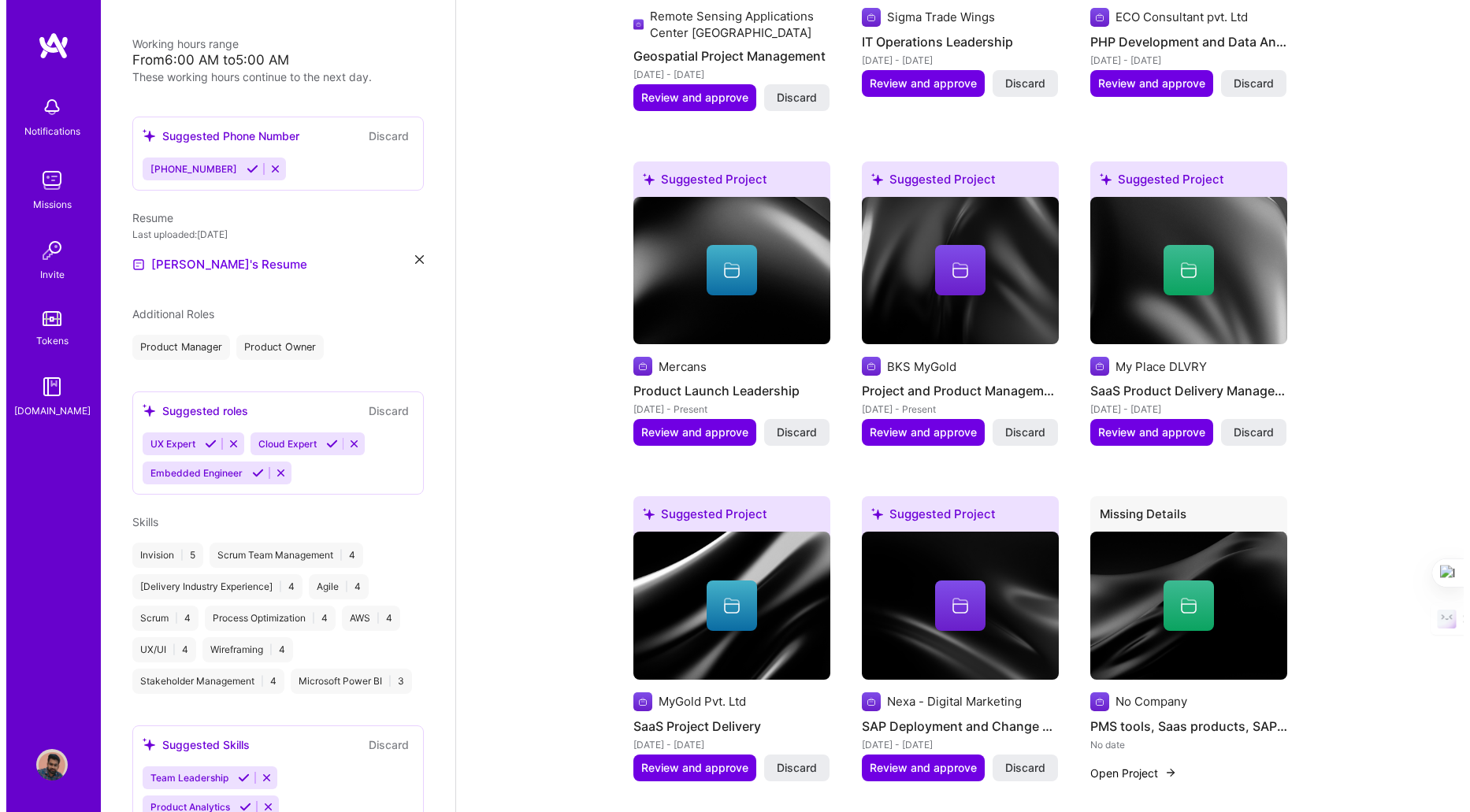
scroll to position [1742, 0]
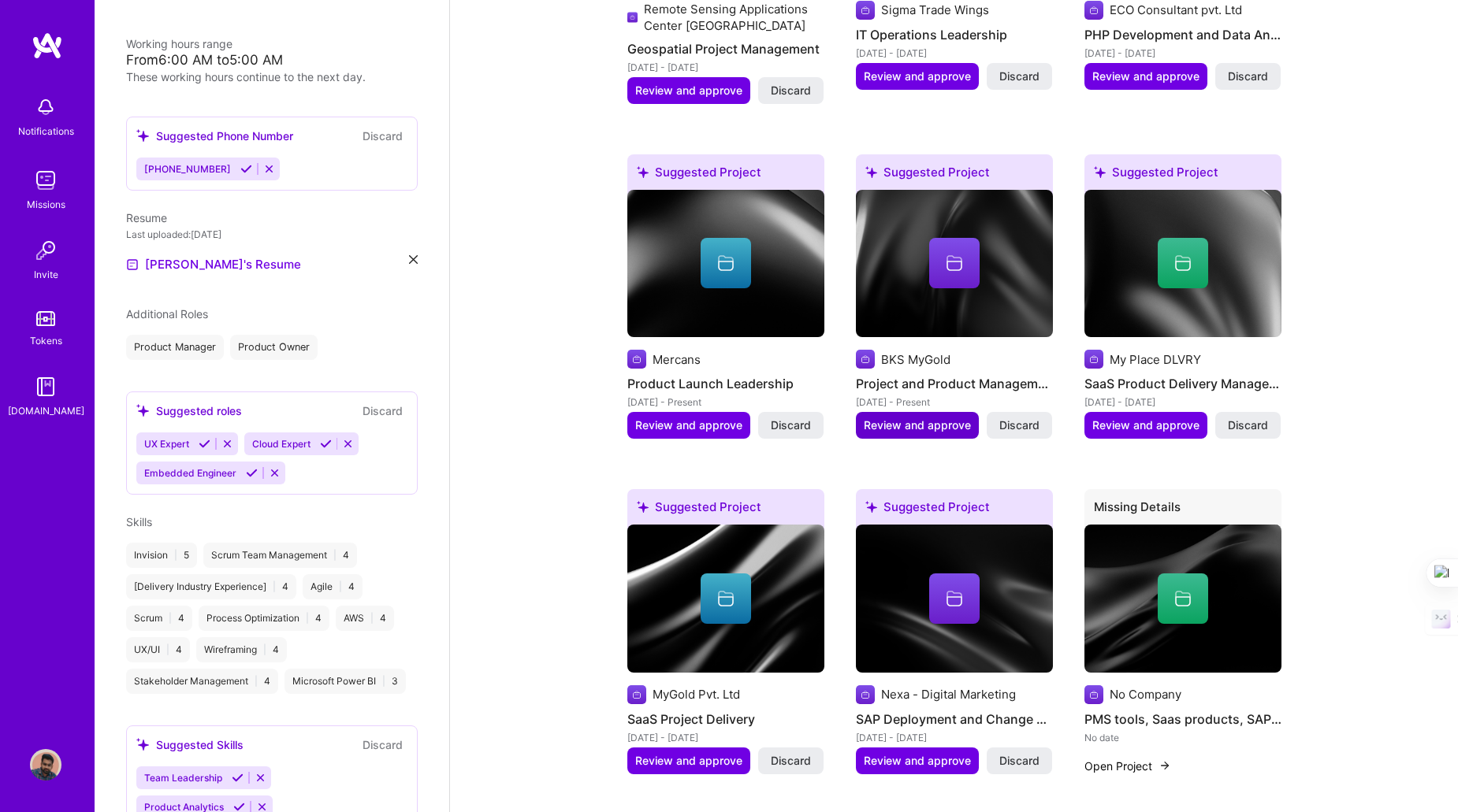
click at [903, 421] on span "Review and approve" at bounding box center [916, 425] width 107 height 16
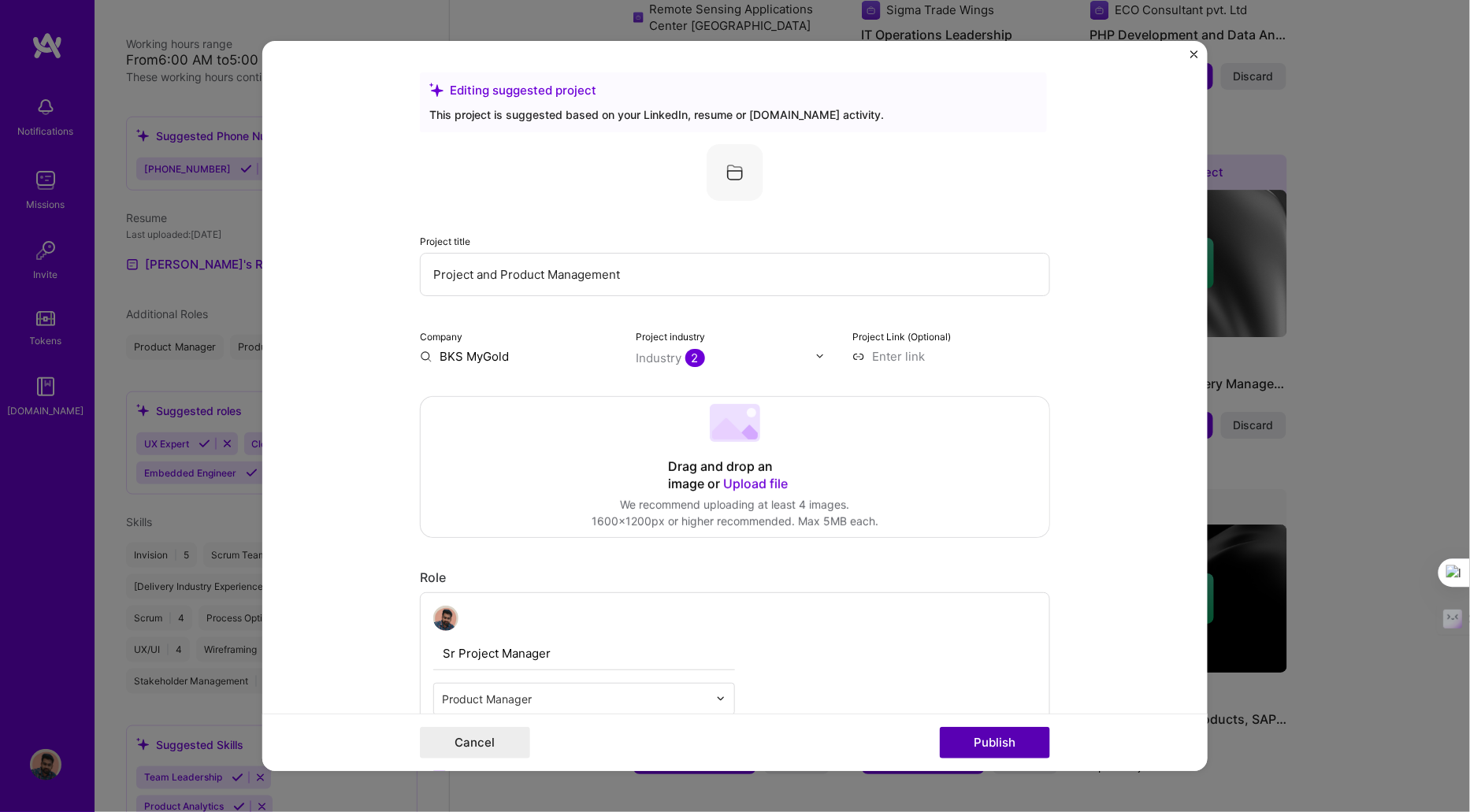
click at [991, 744] on button "Publish" at bounding box center [995, 743] width 110 height 31
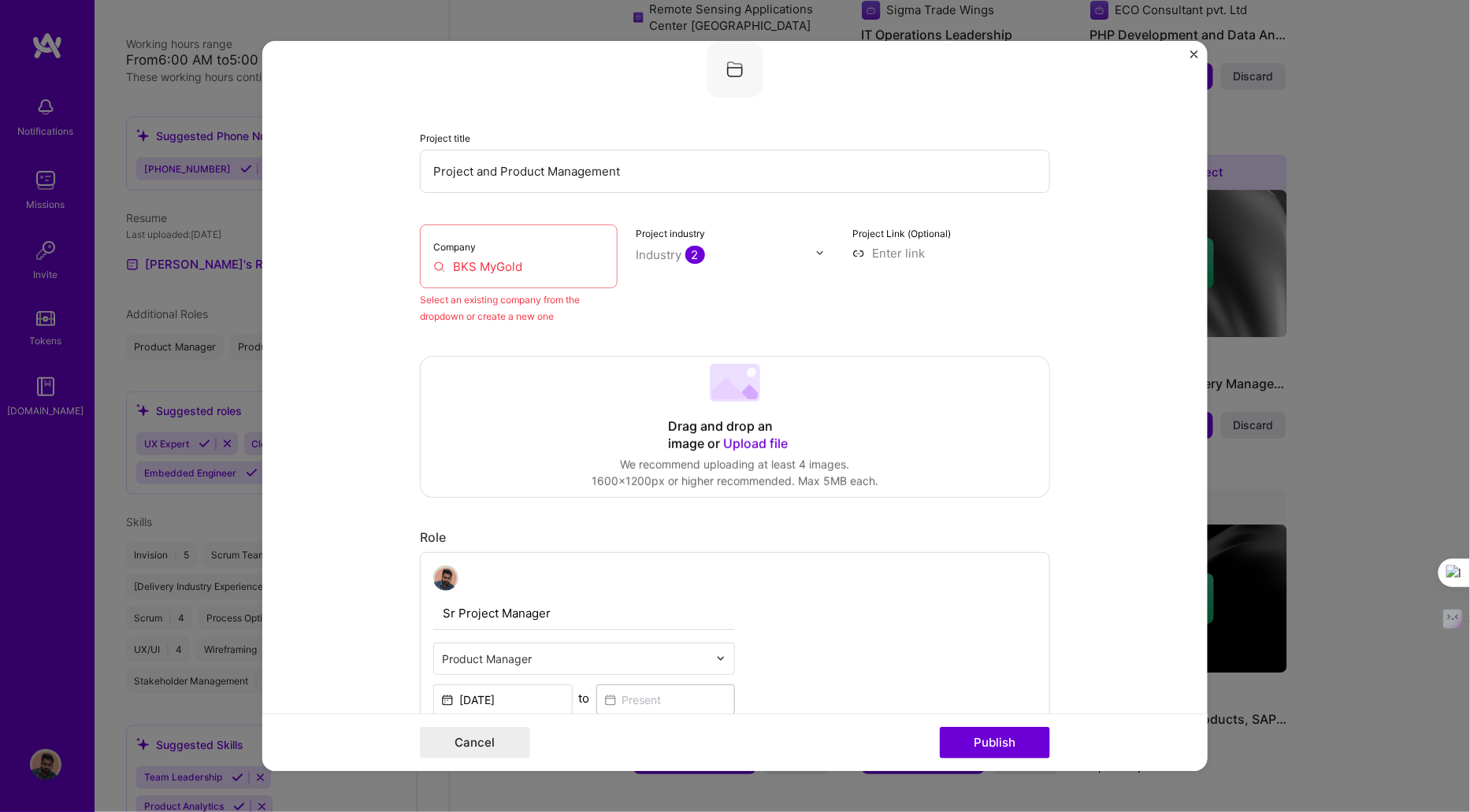
scroll to position [0, 0]
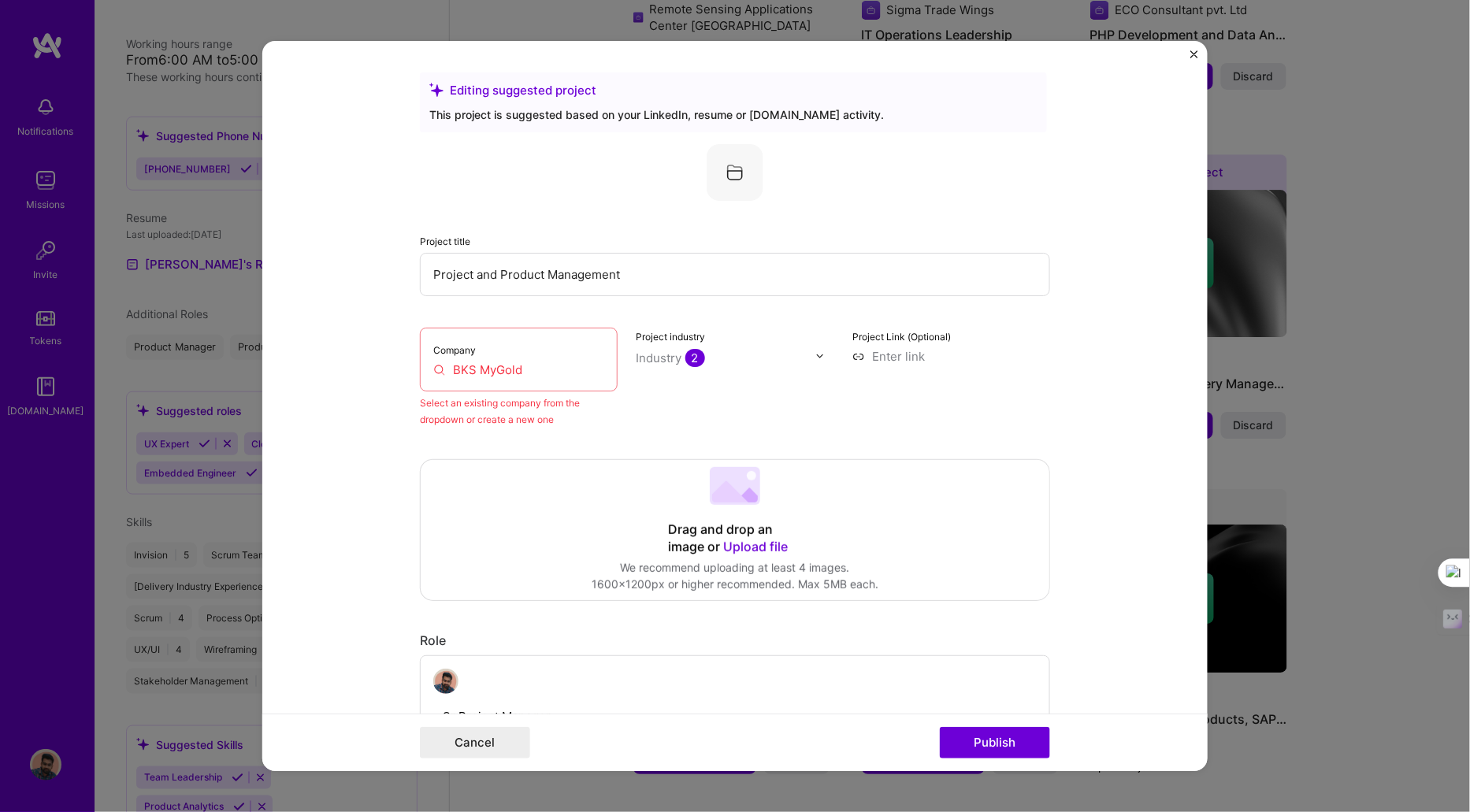
click at [543, 380] on div "Company BKS MyGold" at bounding box center [518, 359] width 197 height 64
click at [540, 375] on input "BKS MyGold" at bounding box center [518, 369] width 171 height 17
click at [538, 375] on input "BKS MyGold" at bounding box center [518, 369] width 171 height 17
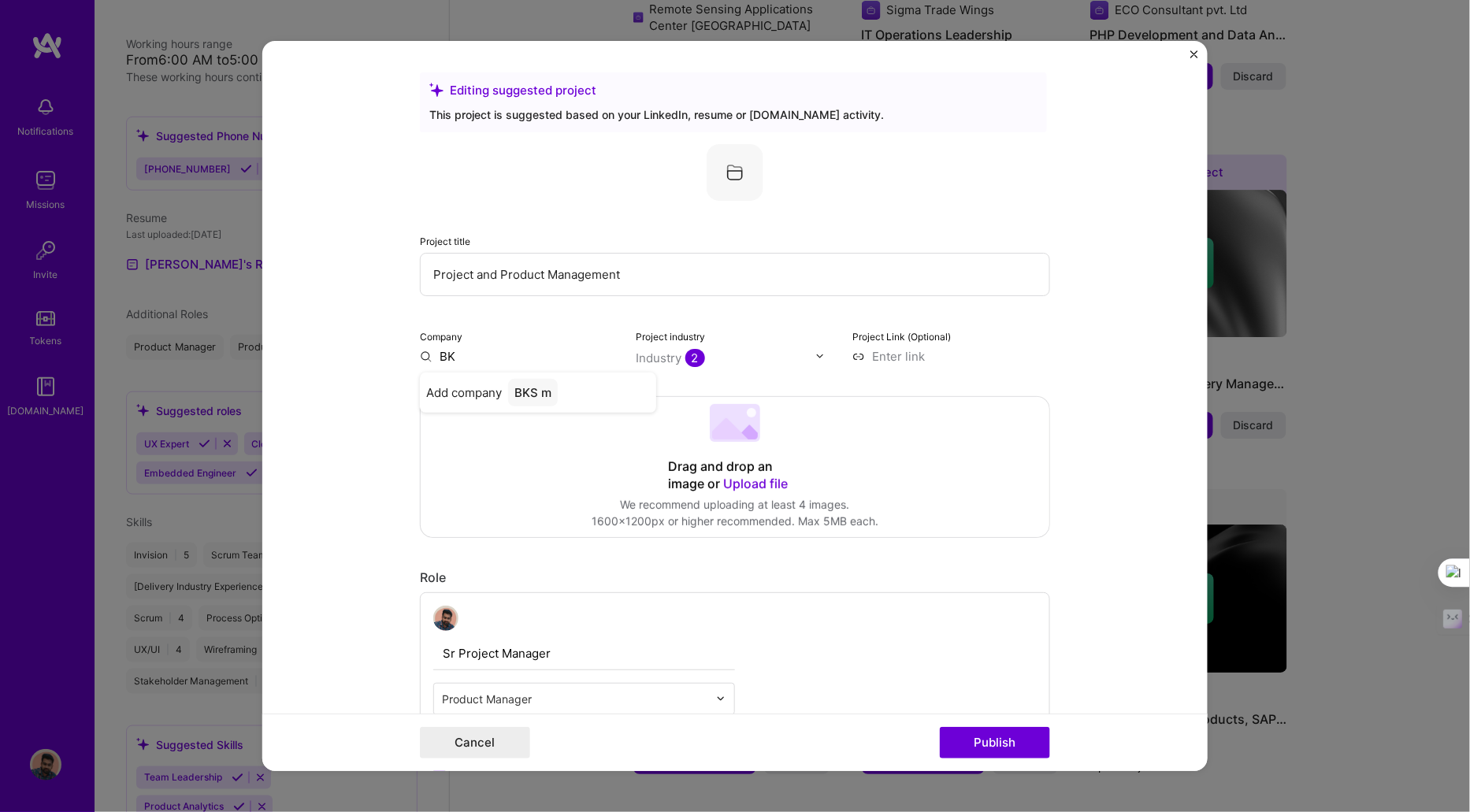
type input "B"
type input "mygold"
click at [545, 393] on div "mygold" at bounding box center [535, 393] width 54 height 27
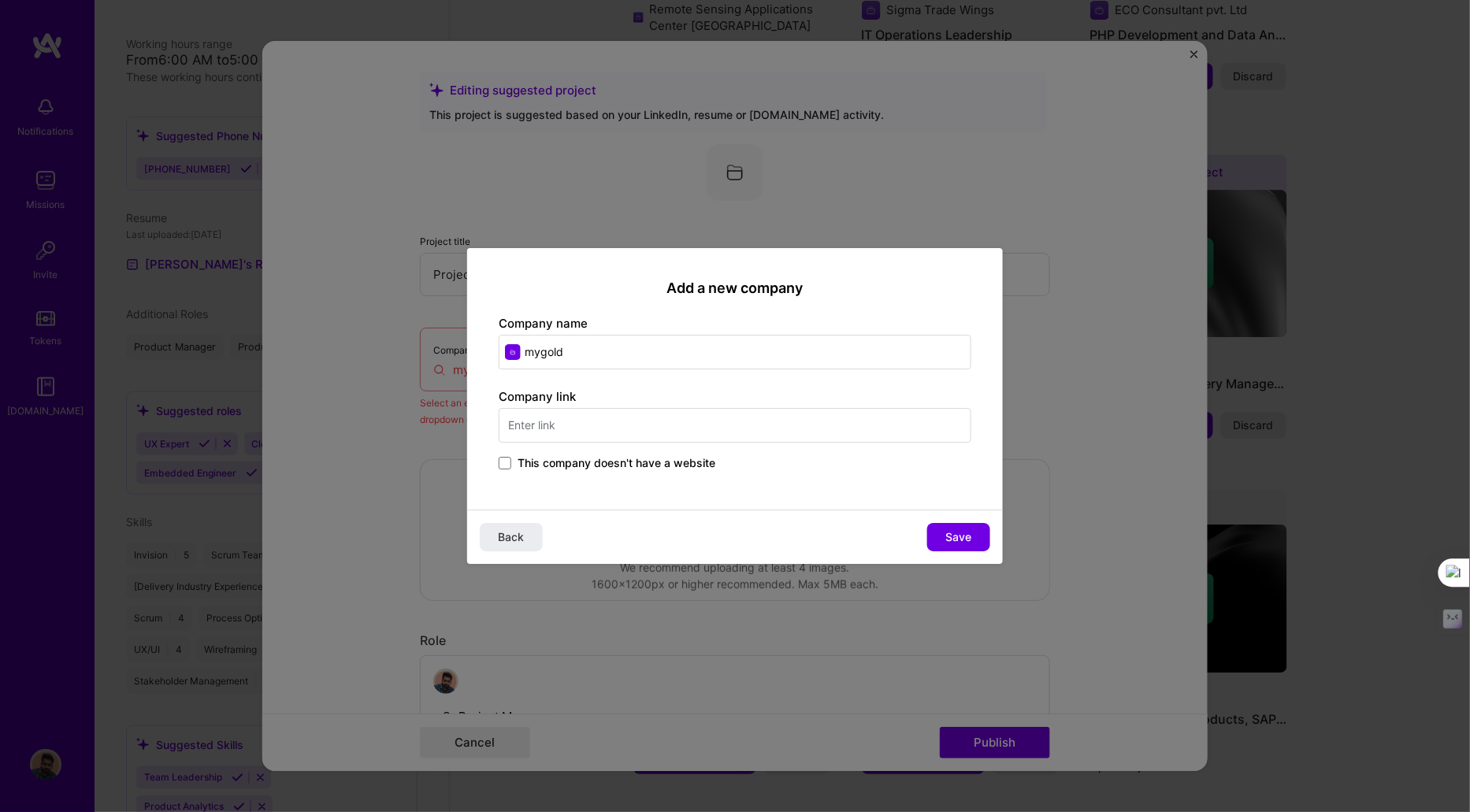
click at [567, 420] on input "text" at bounding box center [735, 425] width 472 height 34
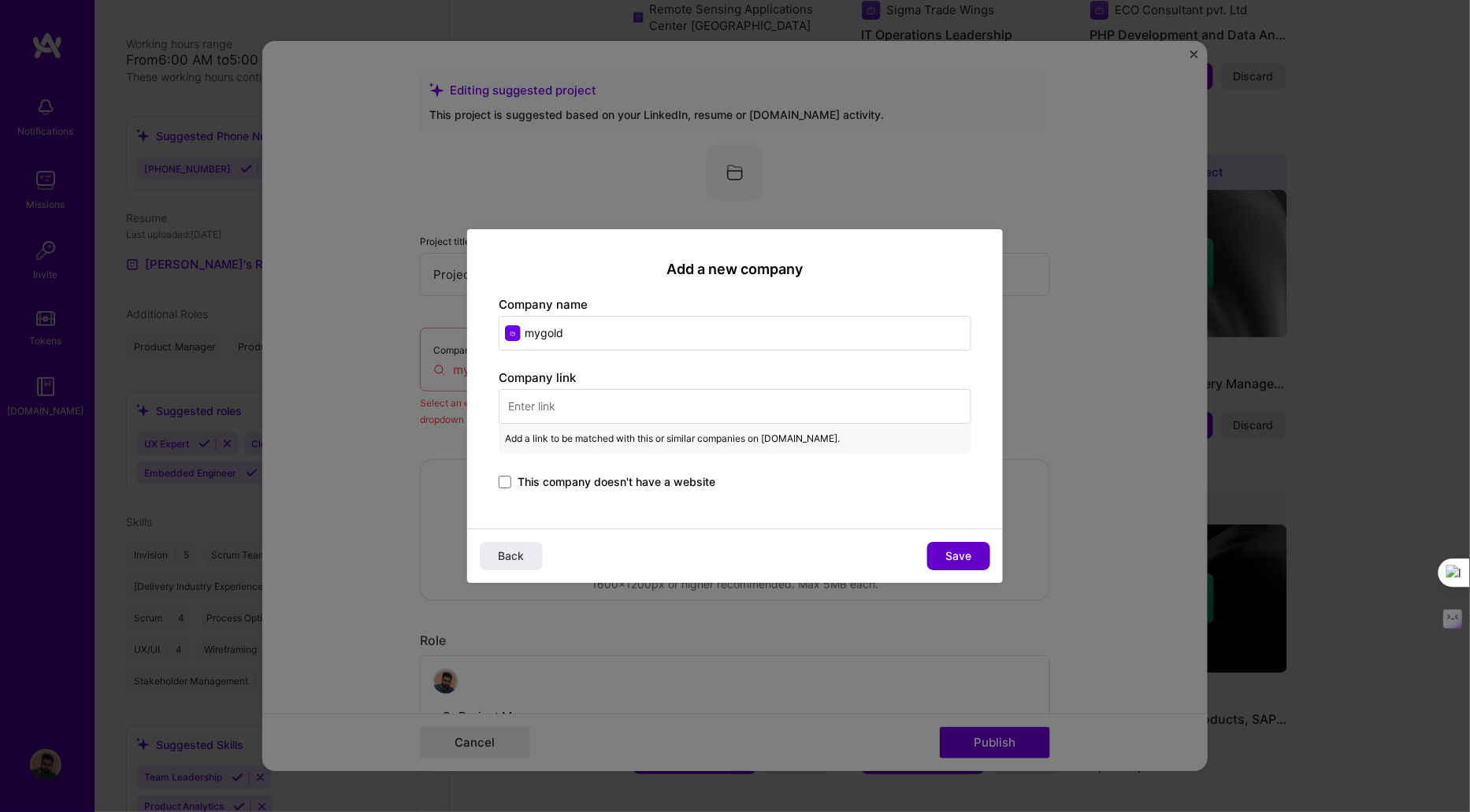
click at [940, 550] on button "Save" at bounding box center [958, 556] width 63 height 28
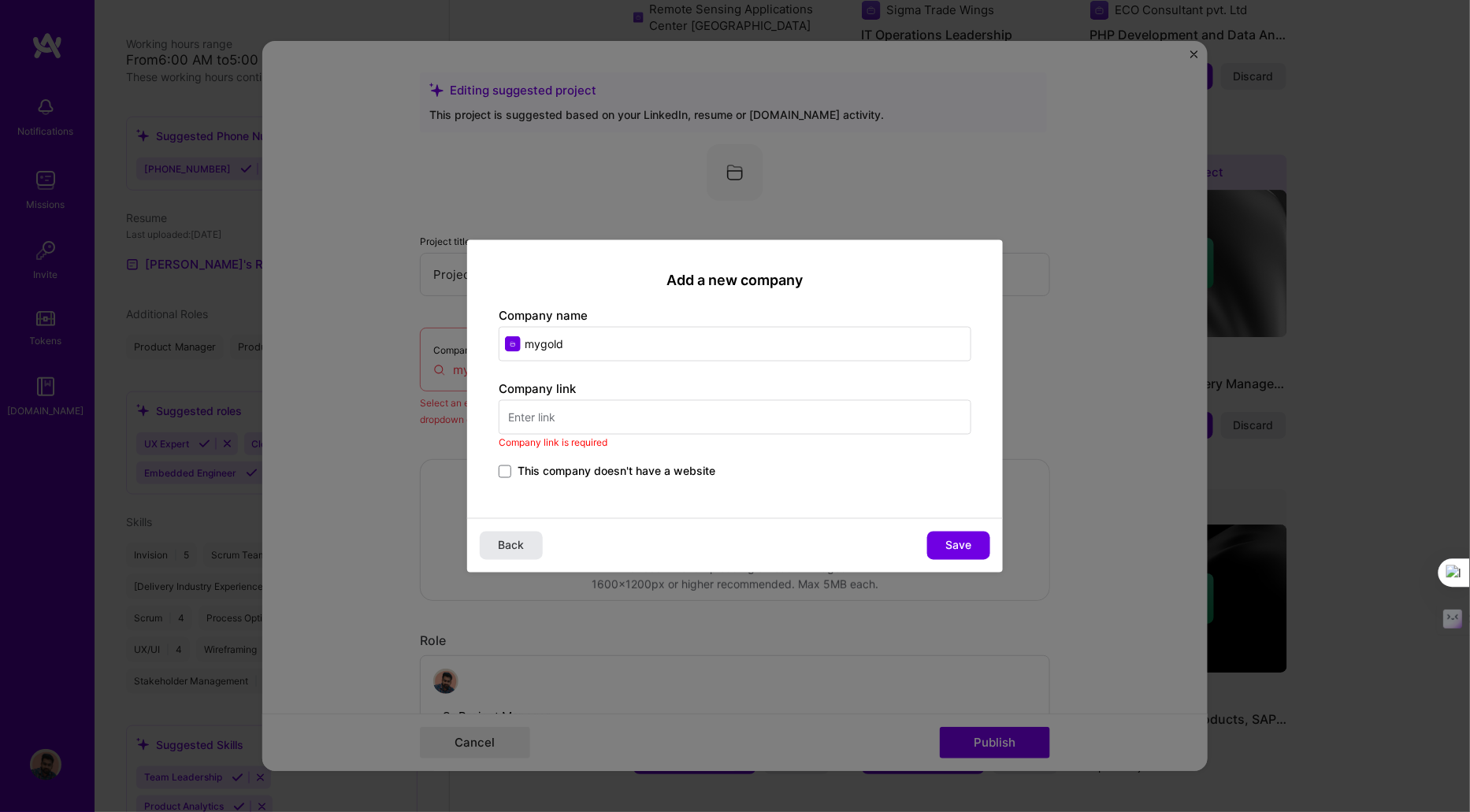
click at [526, 550] on button "Back" at bounding box center [512, 546] width 63 height 28
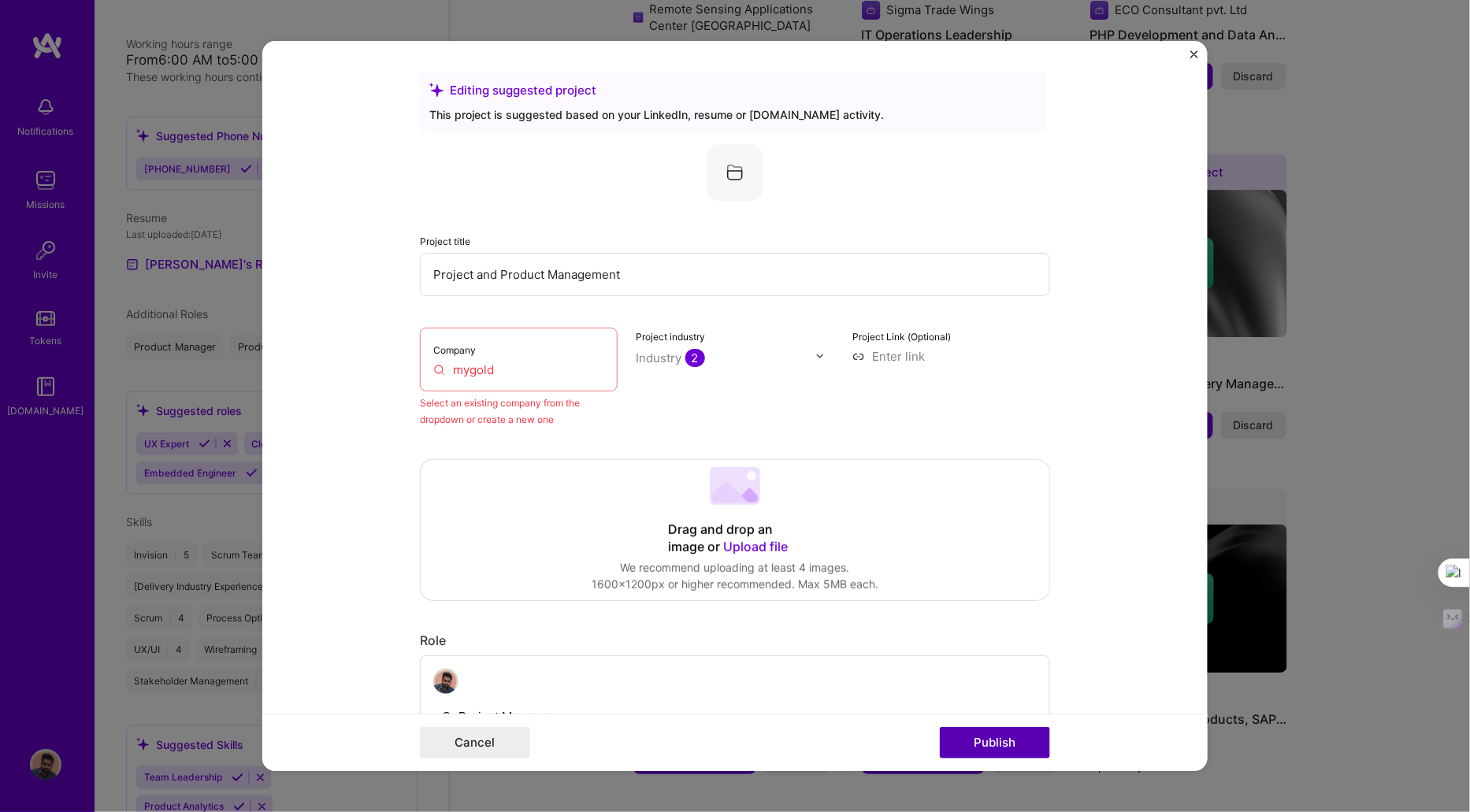
click at [976, 752] on button "Publish" at bounding box center [995, 743] width 110 height 31
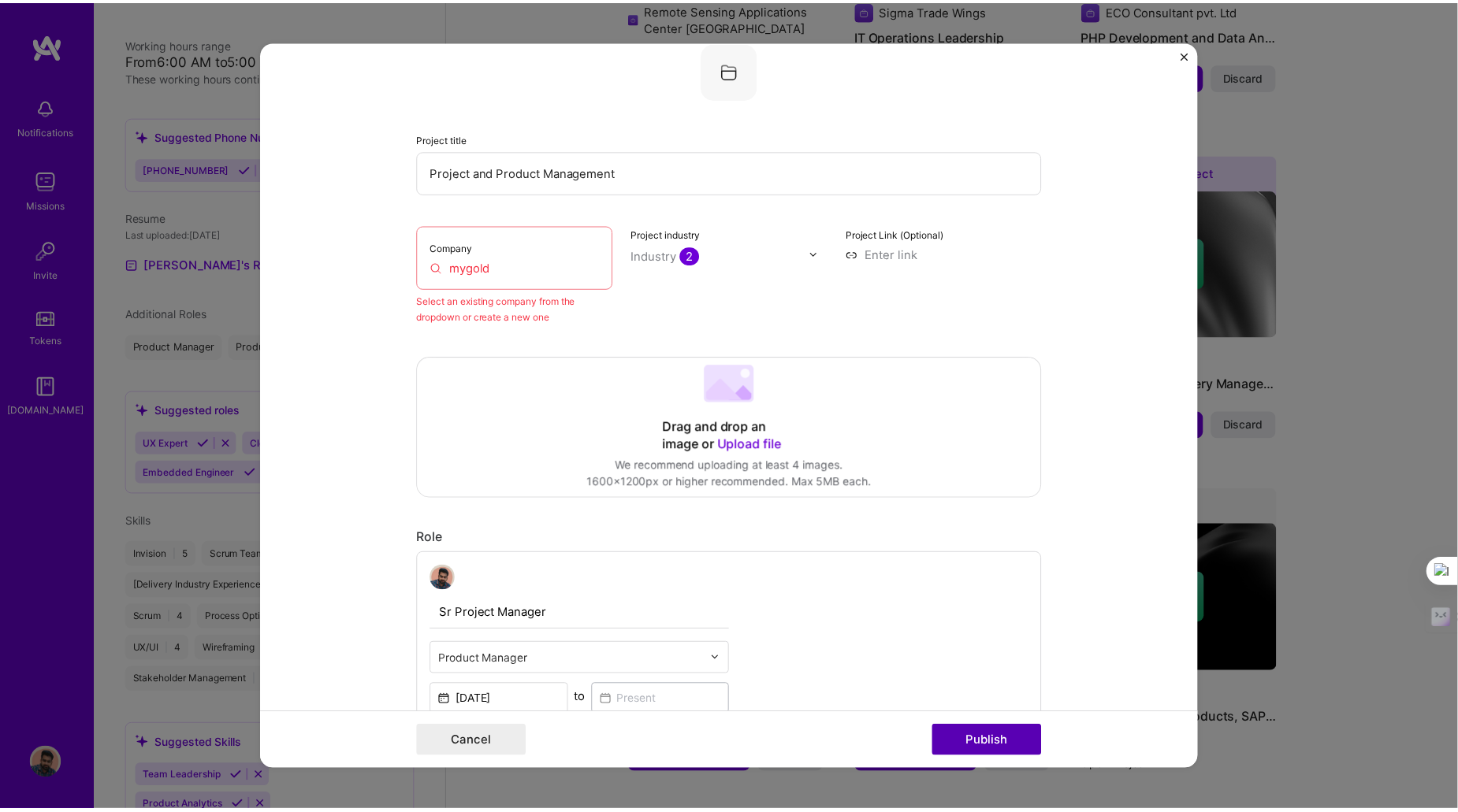
scroll to position [103, 0]
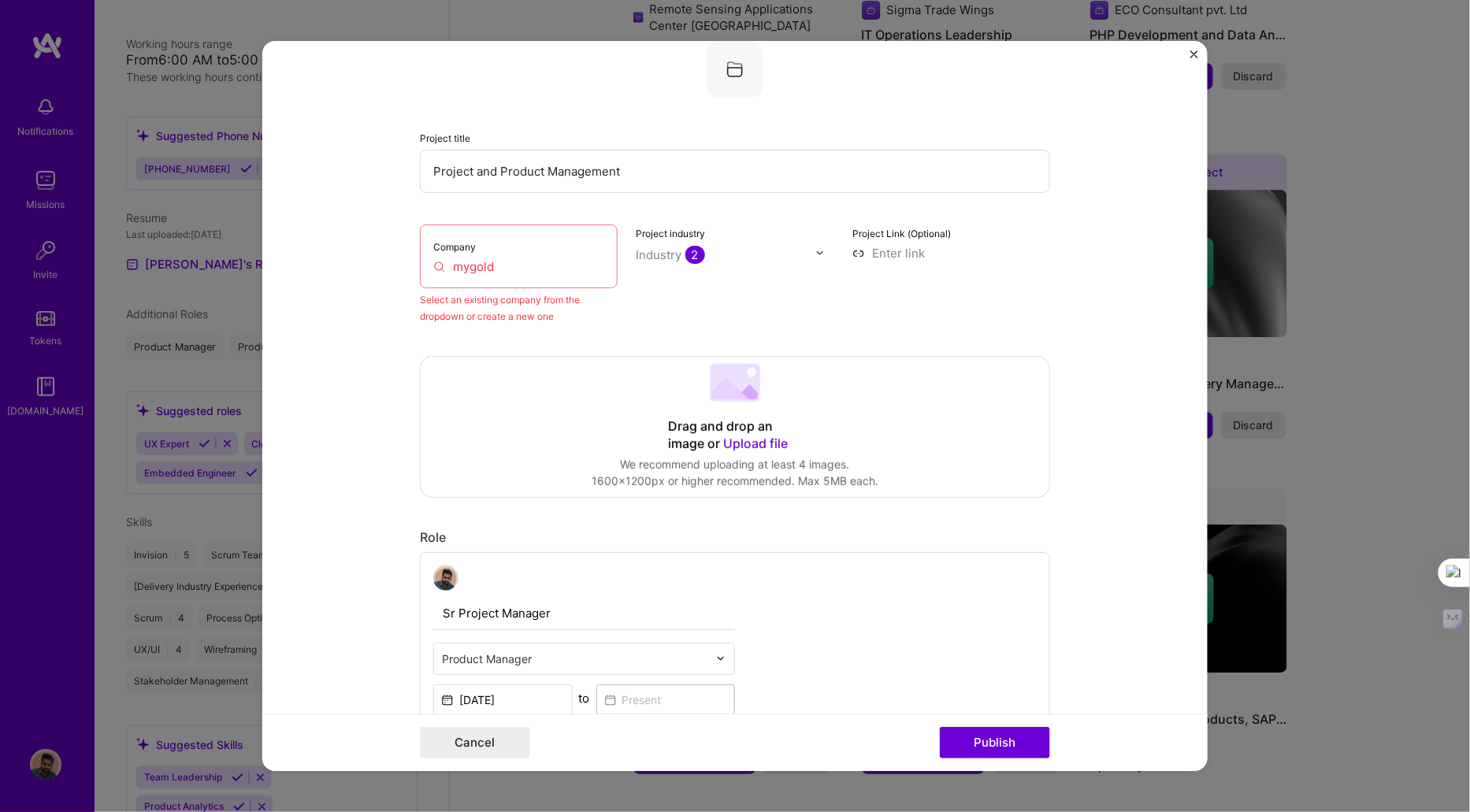
click at [1198, 62] on button "Close" at bounding box center [1194, 58] width 8 height 17
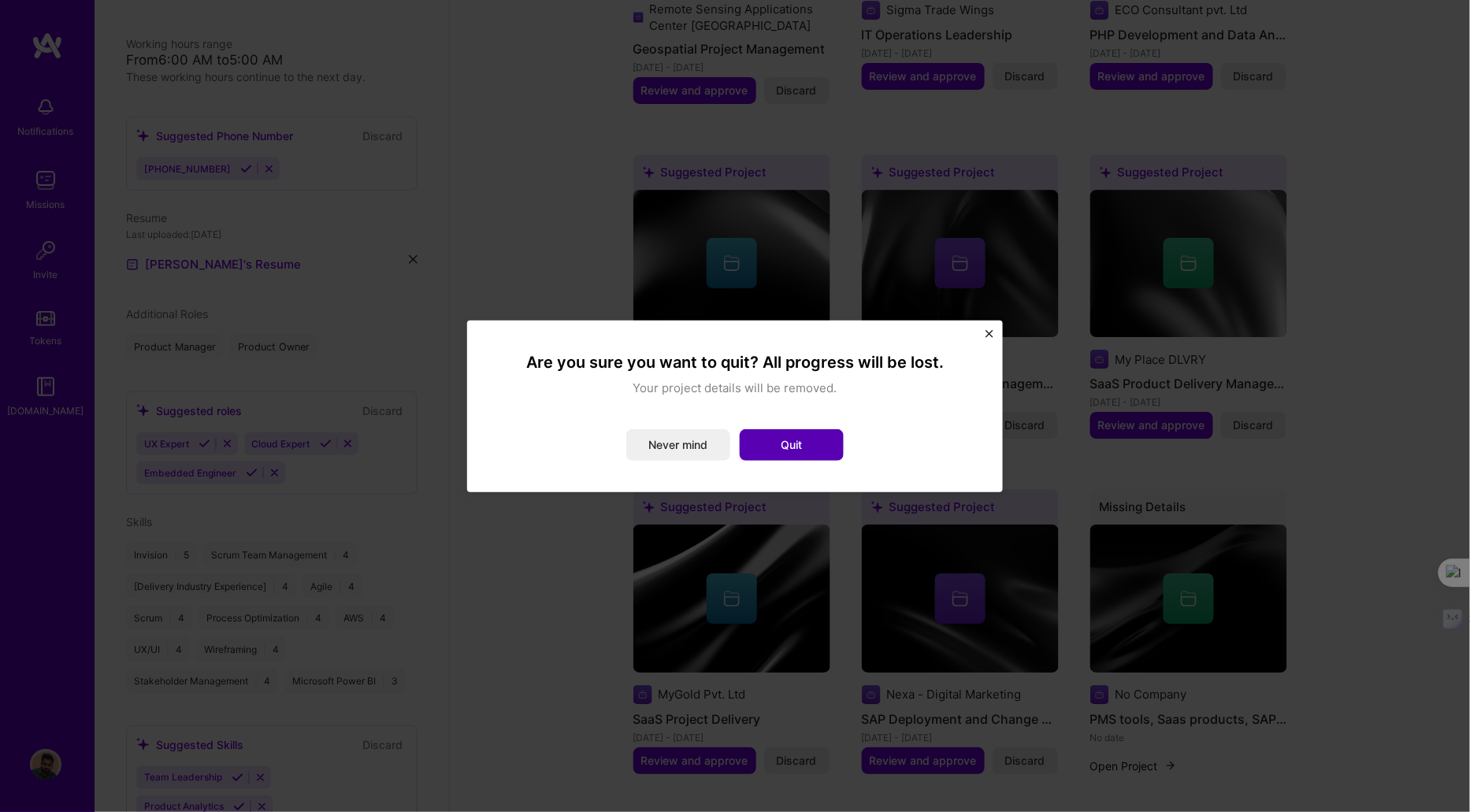
click at [764, 439] on button "Quit" at bounding box center [791, 445] width 104 height 31
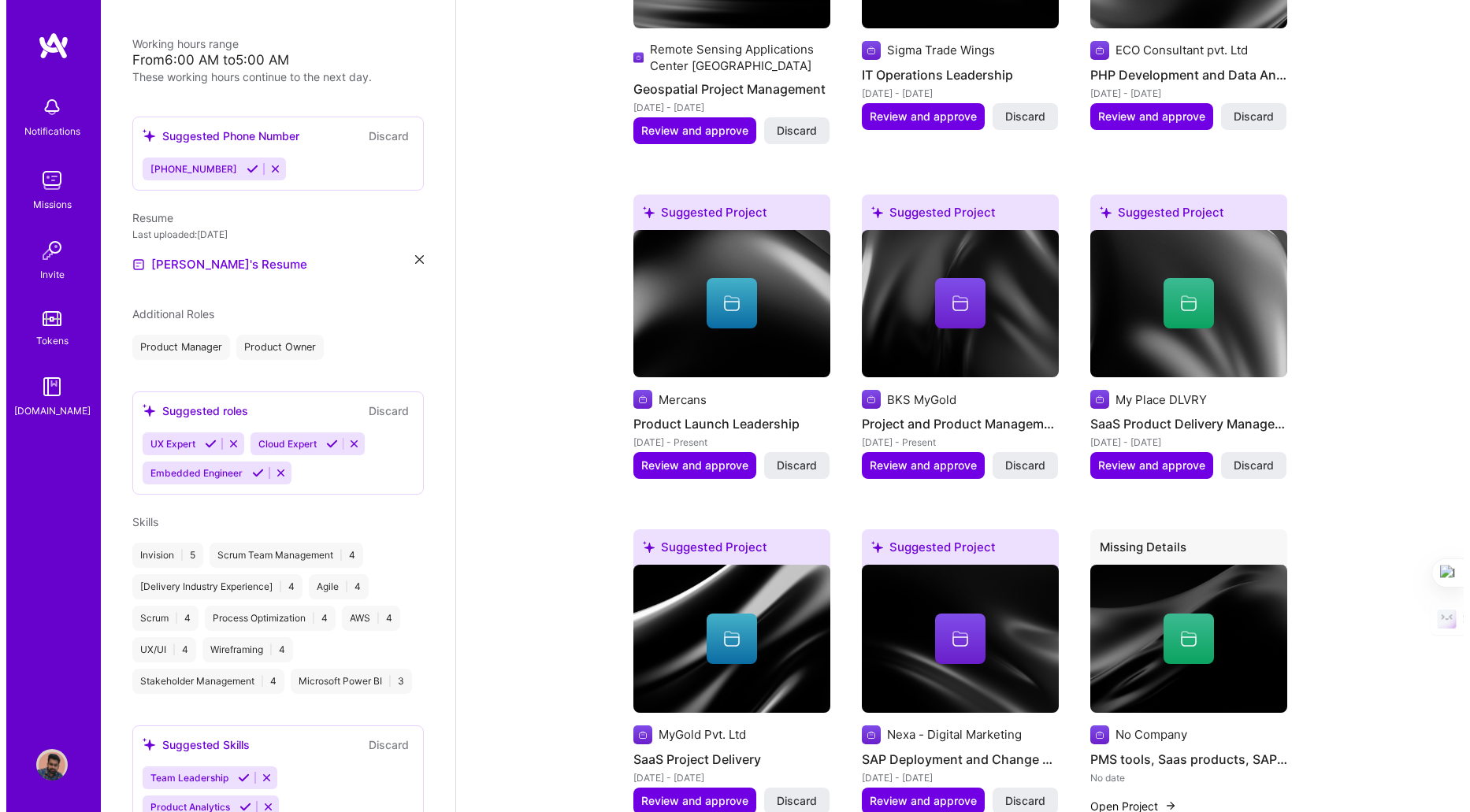
scroll to position [1701, 0]
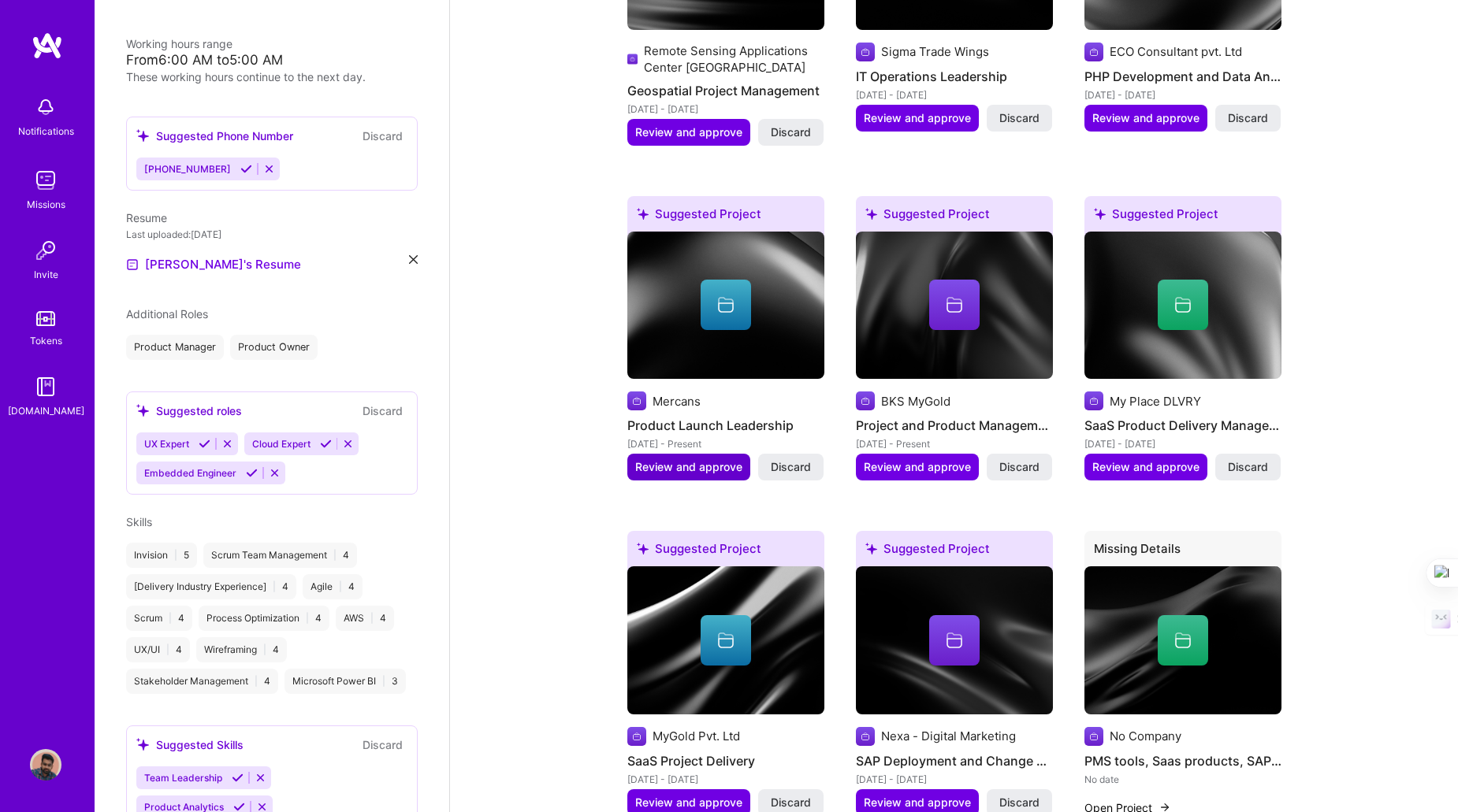
click at [719, 460] on span "Review and approve" at bounding box center [688, 467] width 107 height 16
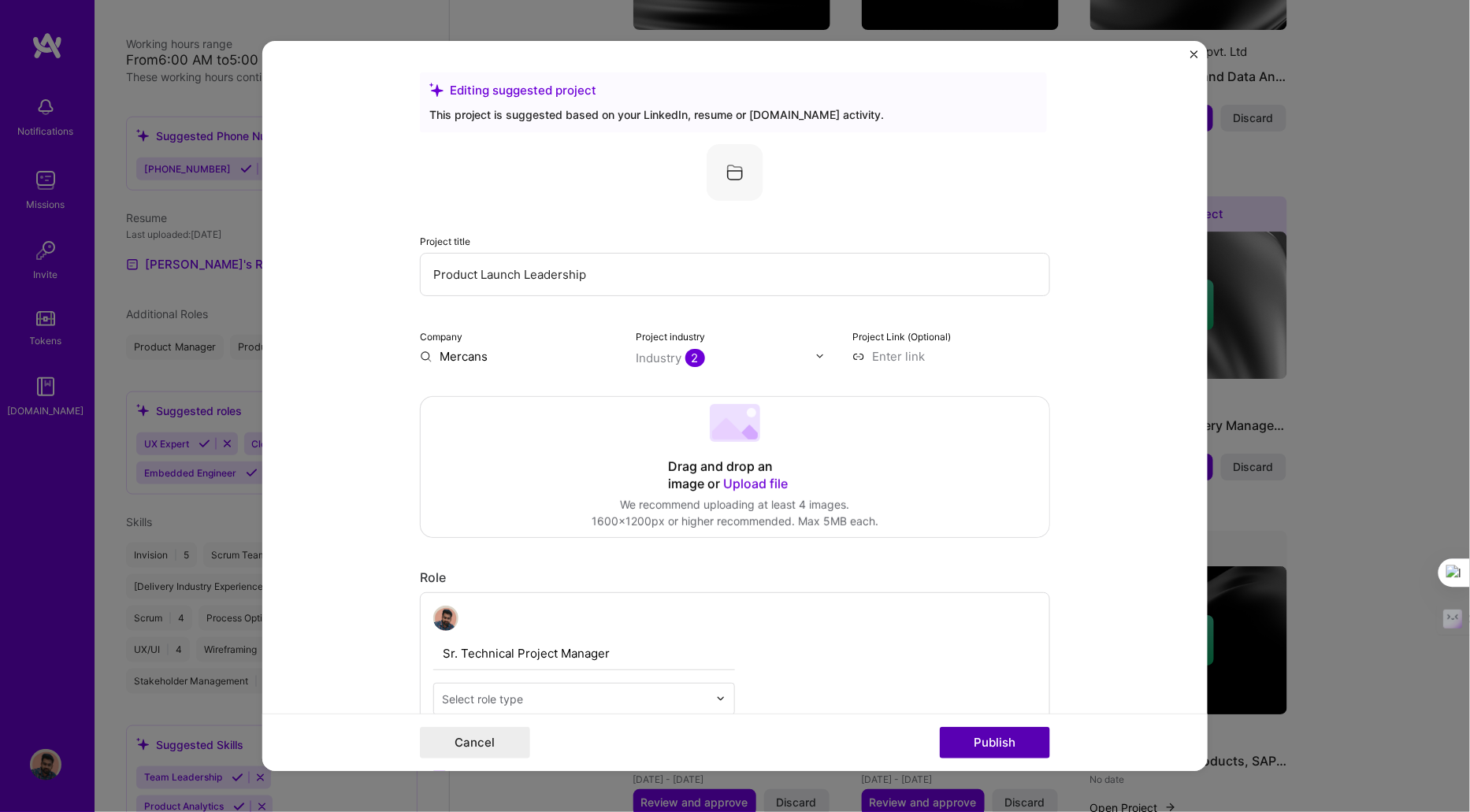
click at [1008, 740] on button "Publish" at bounding box center [995, 743] width 110 height 31
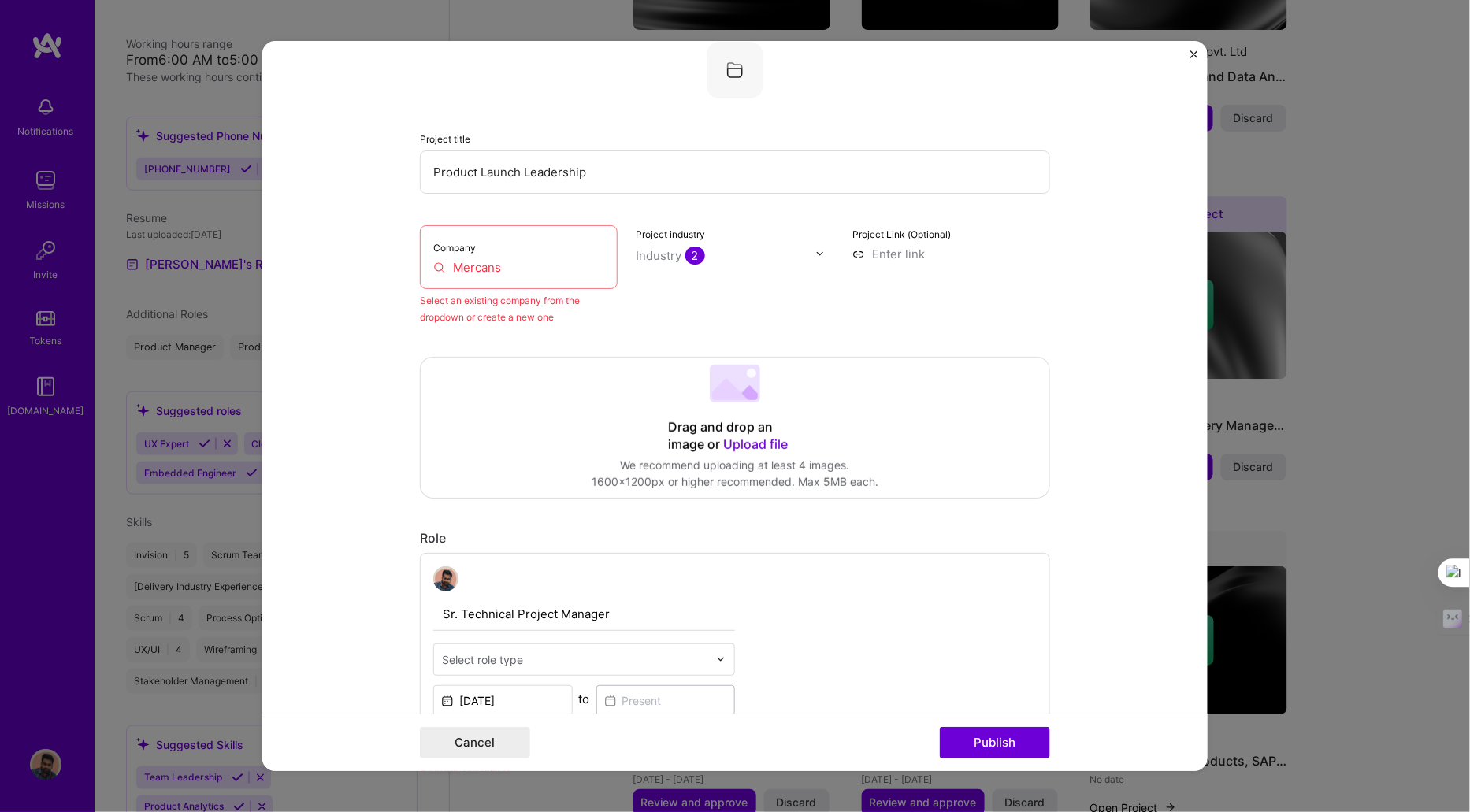
scroll to position [103, 0]
click at [516, 269] on input "Mercans" at bounding box center [518, 266] width 171 height 17
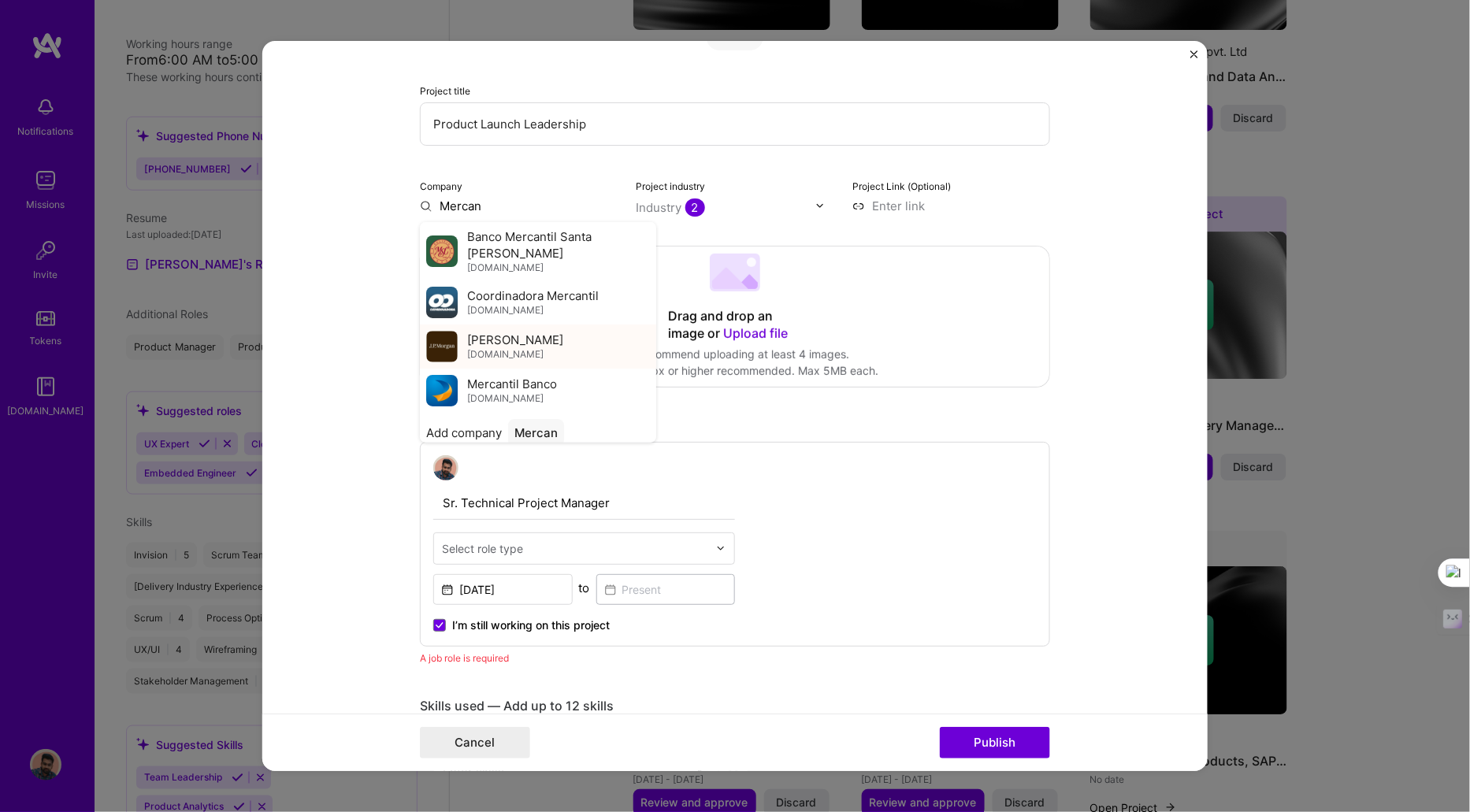
scroll to position [152, 0]
type input "Mercans"
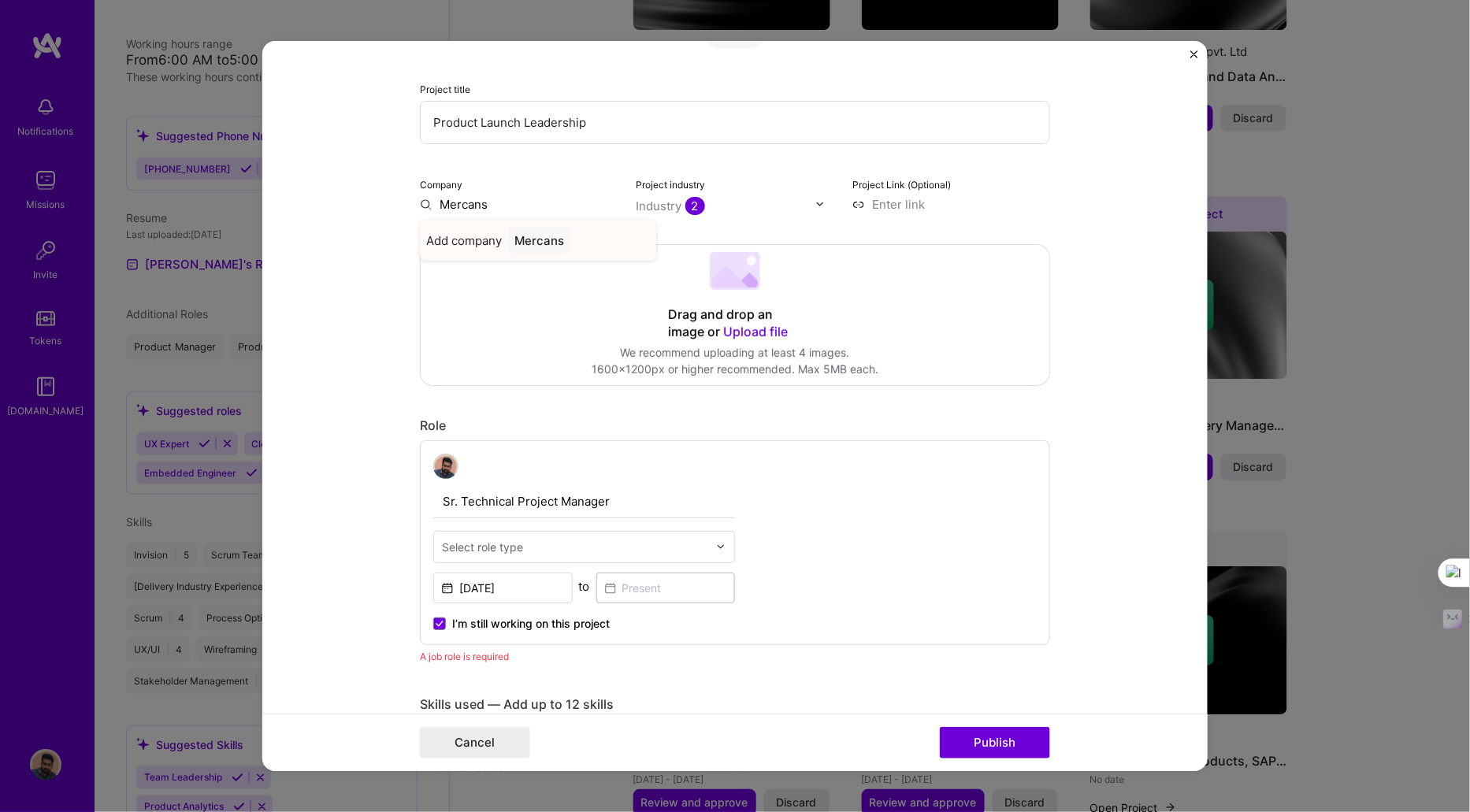
click at [542, 242] on div "Mercans" at bounding box center [539, 241] width 62 height 27
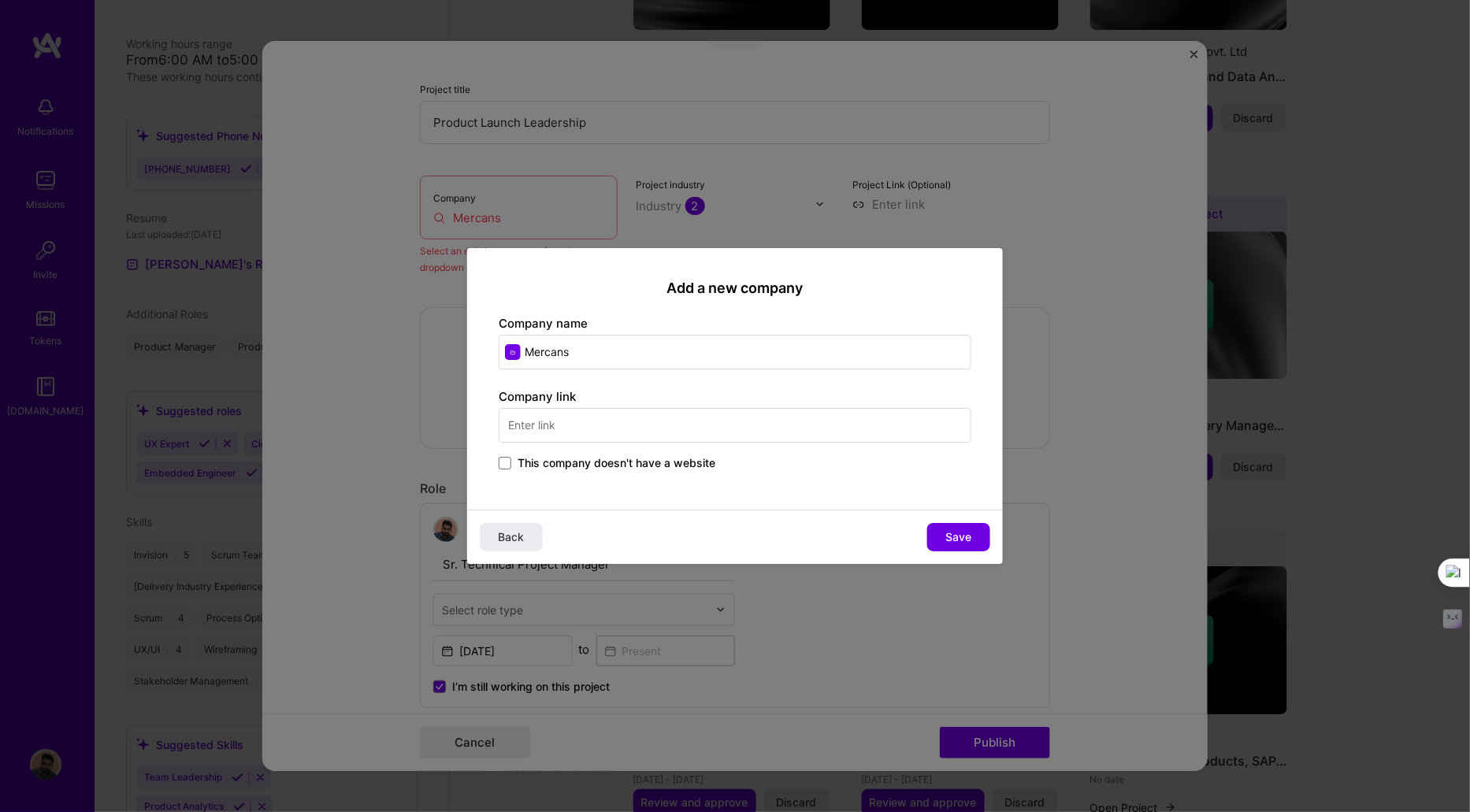
click at [553, 426] on input "text" at bounding box center [735, 425] width 472 height 34
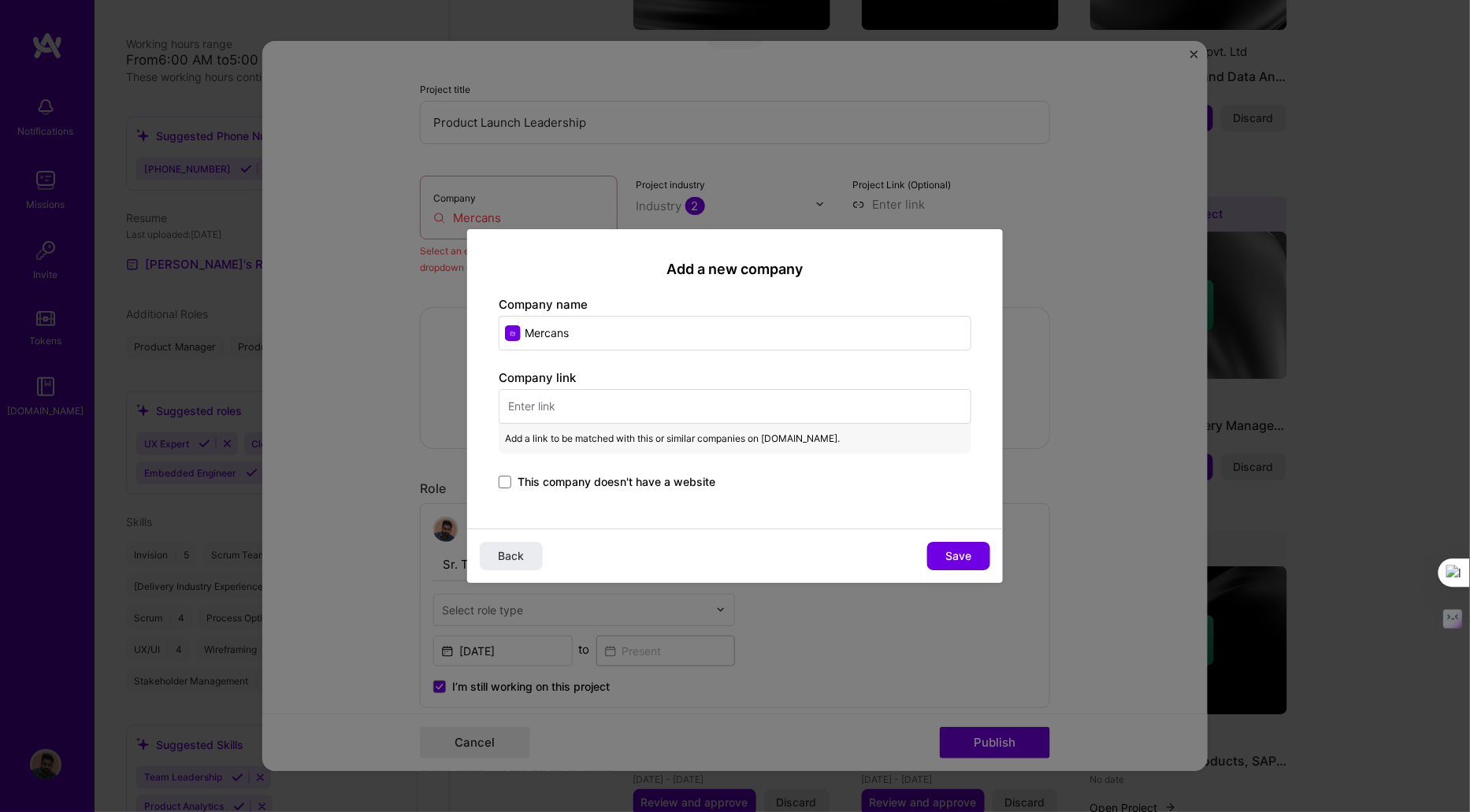
paste input "https://mercans.com/"
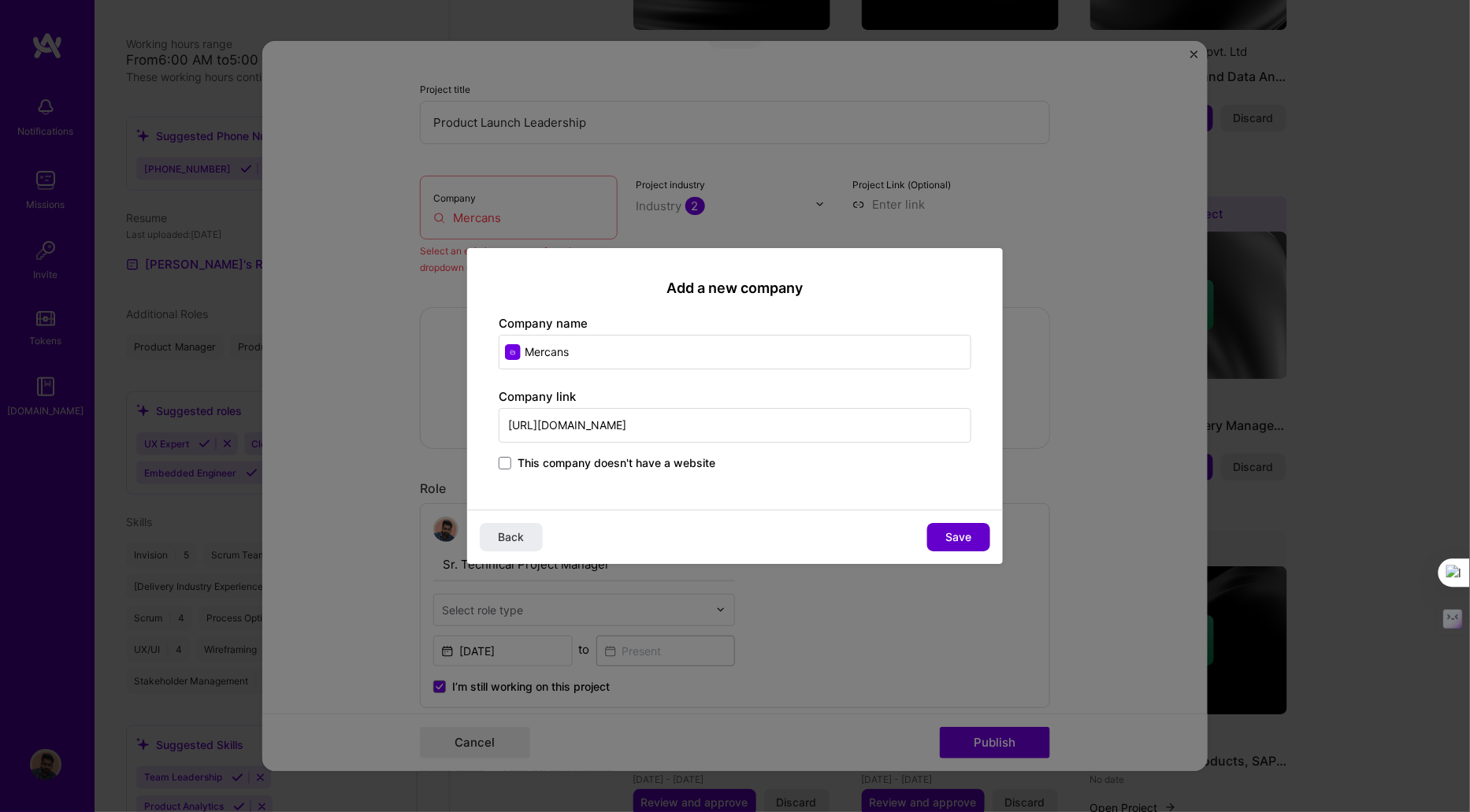
type input "https://mercans.com/"
click at [964, 535] on span "Save" at bounding box center [959, 537] width 26 height 16
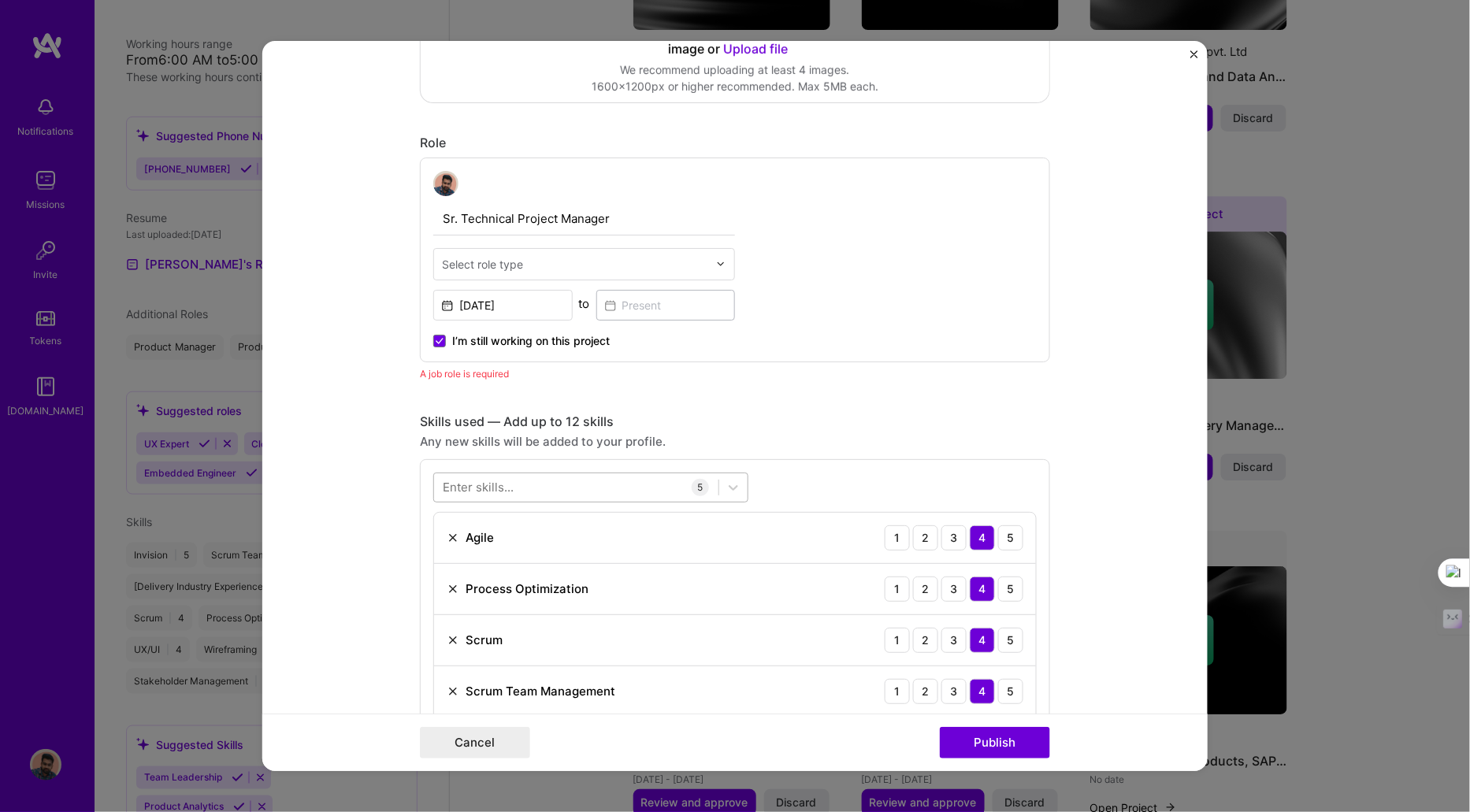
scroll to position [443, 0]
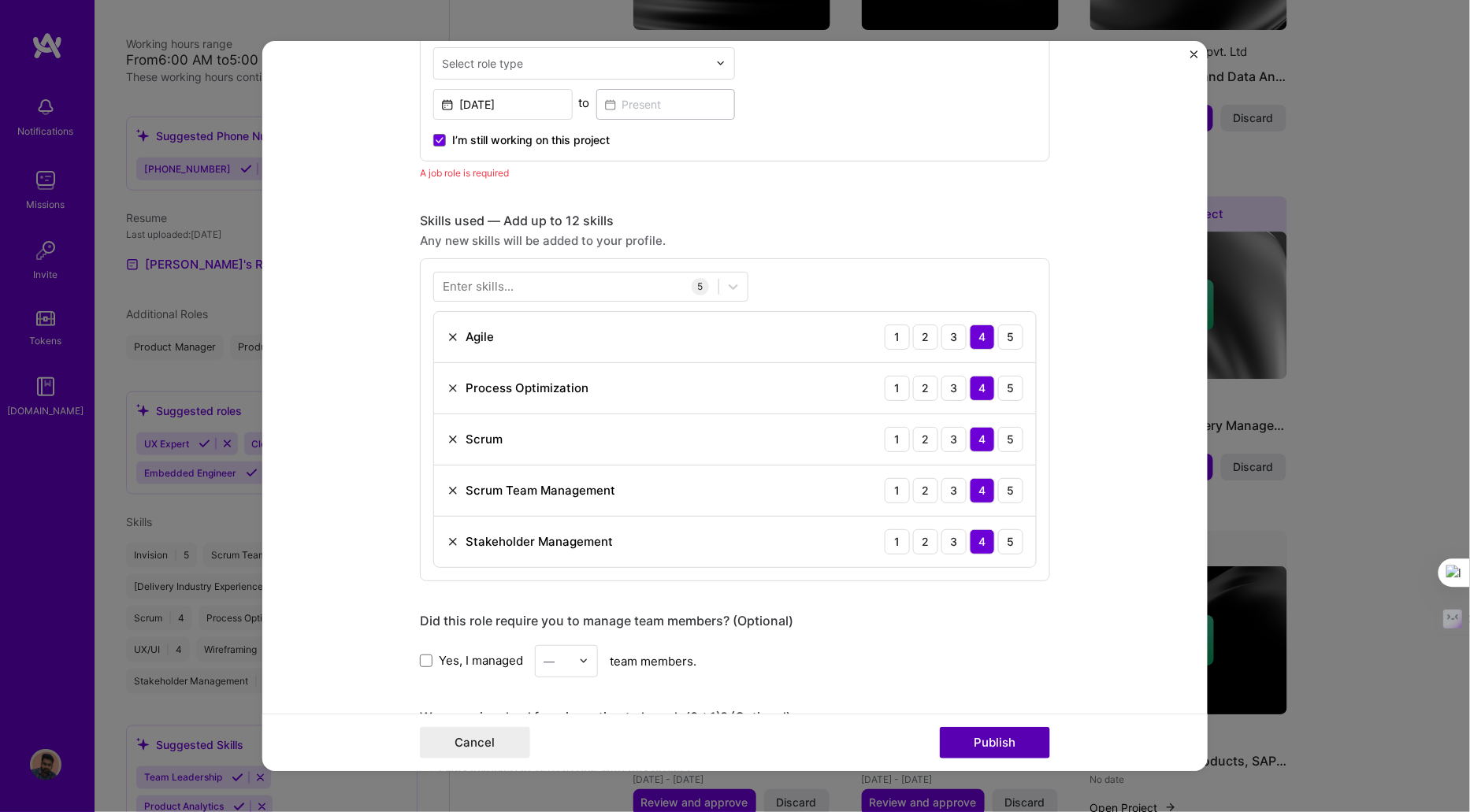
click at [999, 735] on button "Publish" at bounding box center [995, 743] width 110 height 31
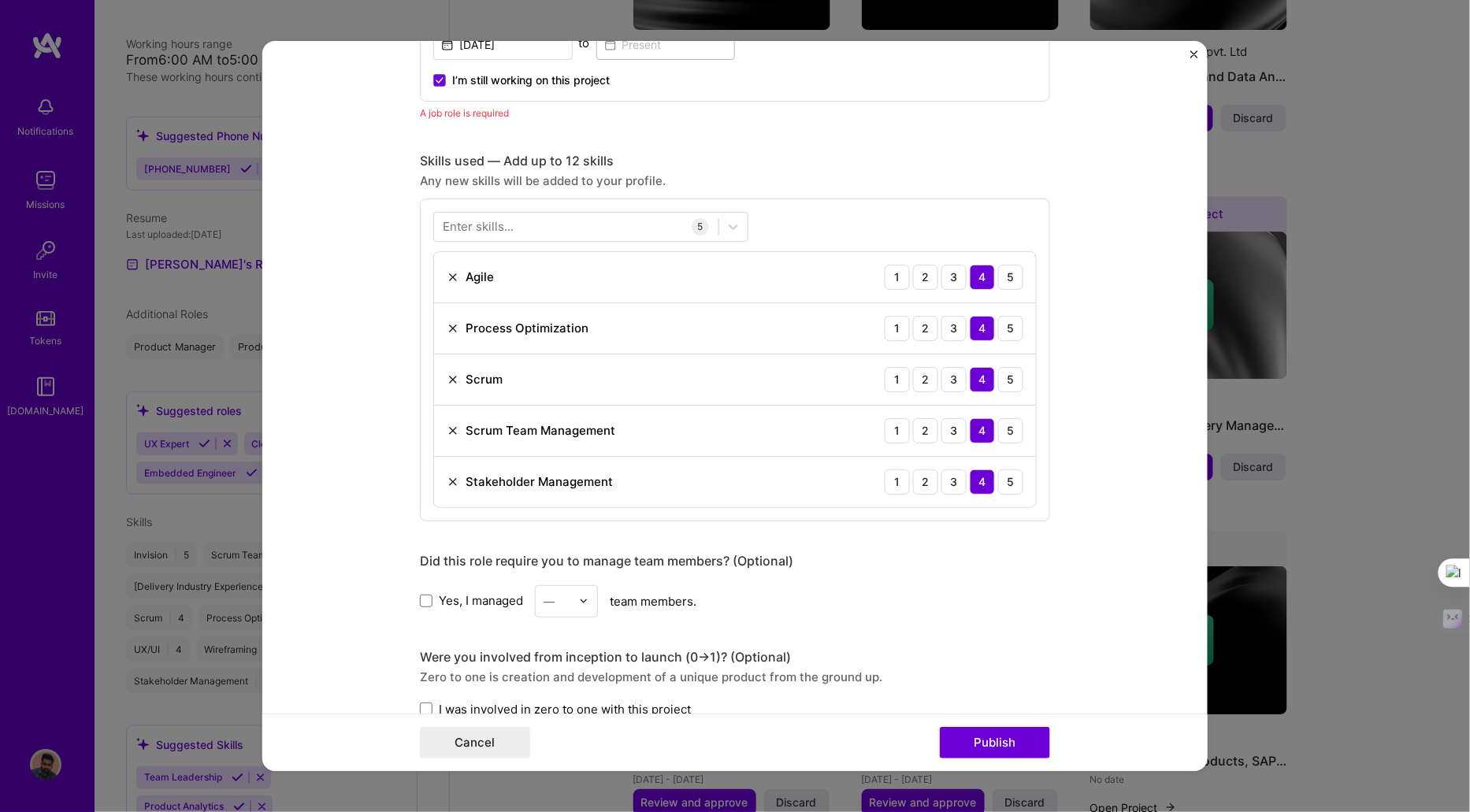
scroll to position [701, 0]
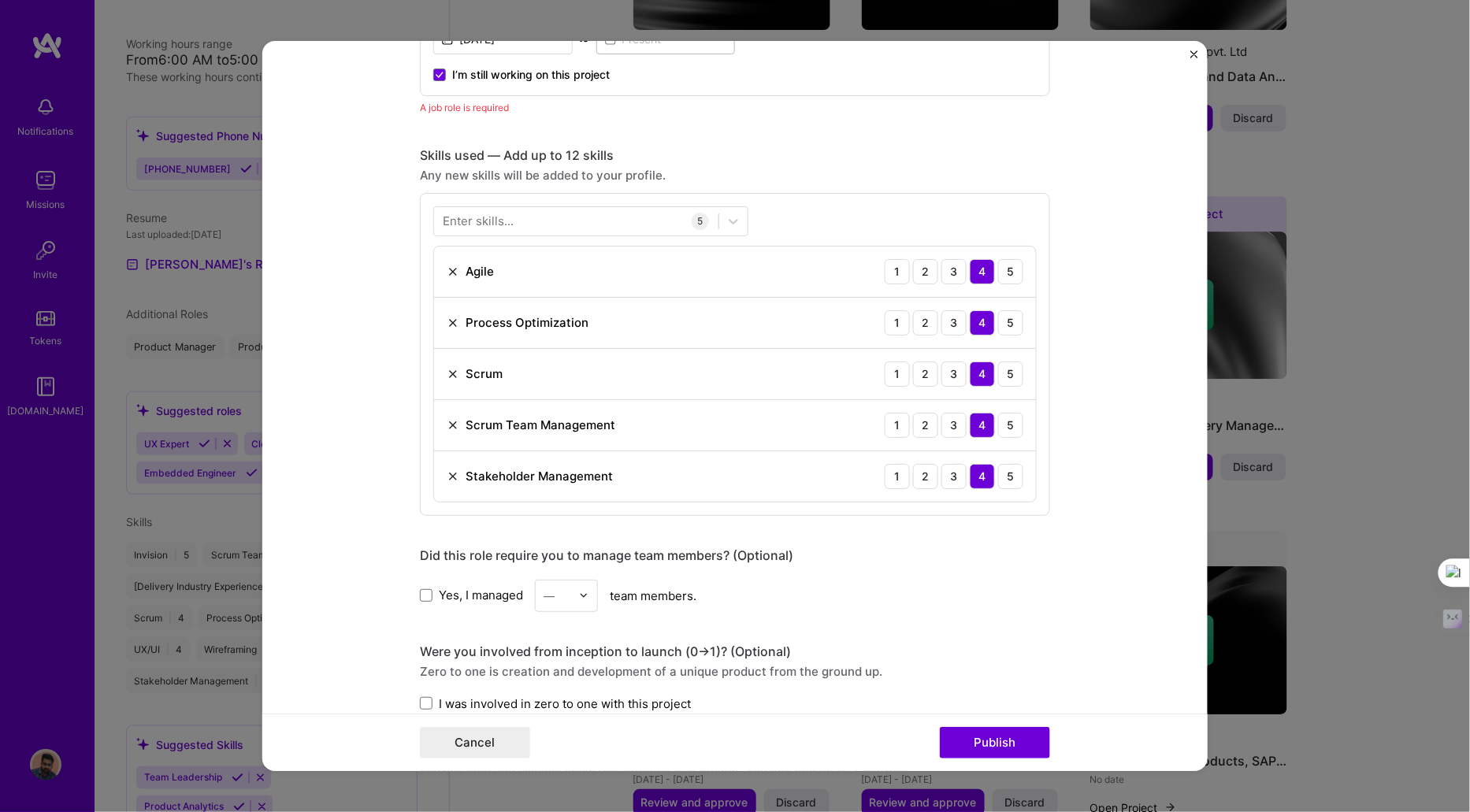
click at [429, 590] on label "Yes, I managed" at bounding box center [471, 595] width 103 height 17
click at [0, 0] on input "Yes, I managed" at bounding box center [0, 0] width 0 height 0
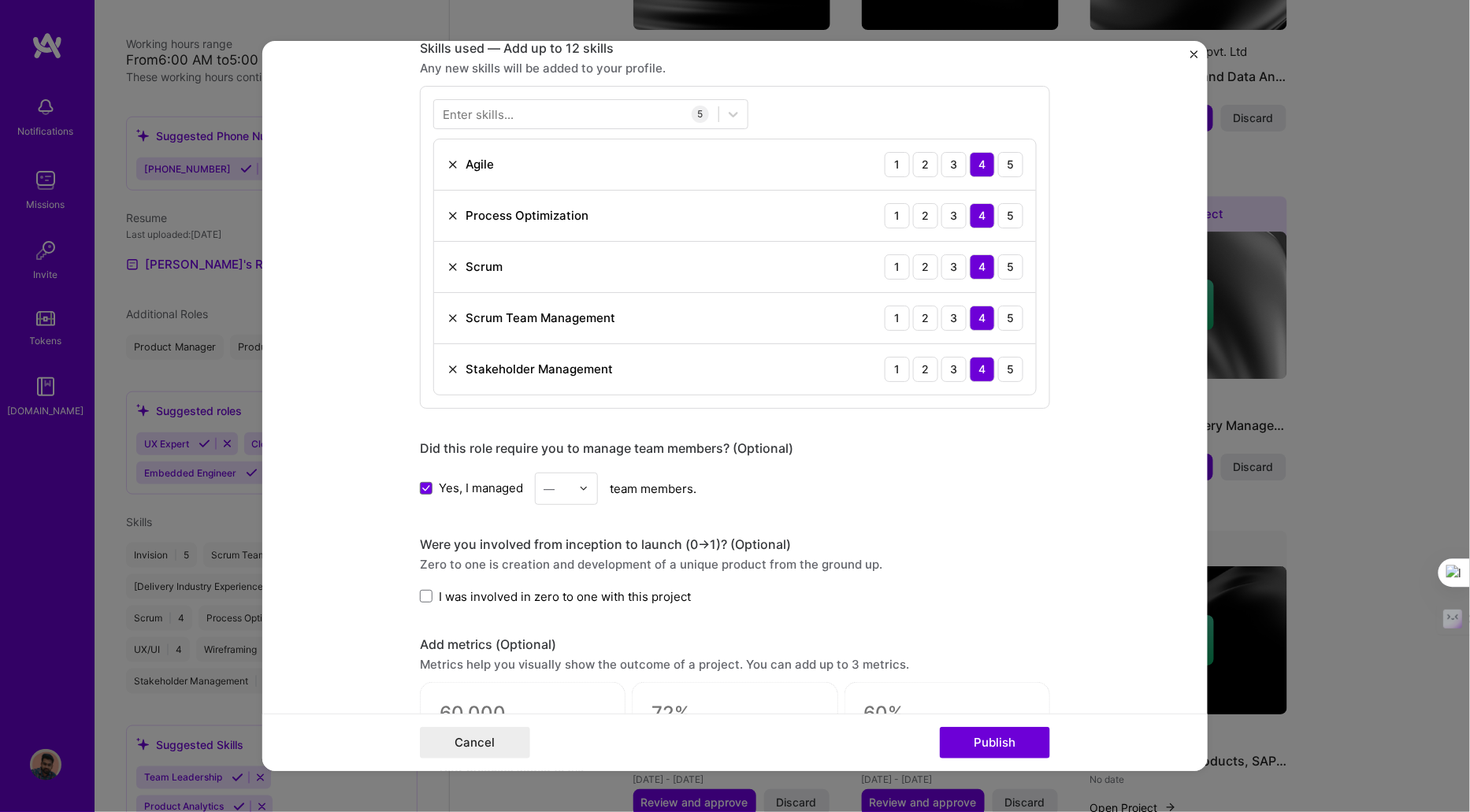
click at [440, 596] on span "I was involved in zero to one with this project" at bounding box center [565, 596] width 252 height 17
click at [0, 0] on input "I was involved in zero to one with this project" at bounding box center [0, 0] width 0 height 0
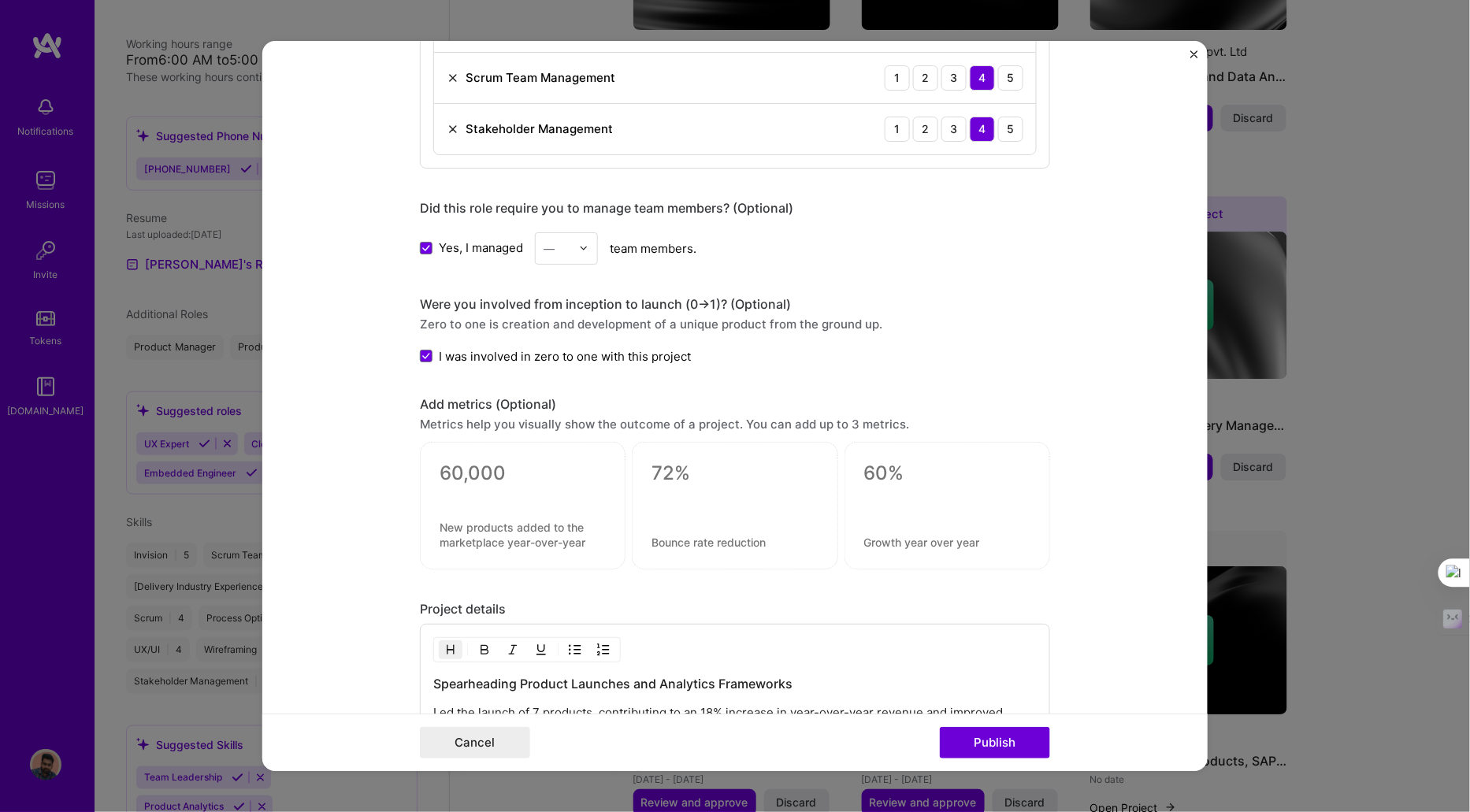
scroll to position [1047, 0]
click at [854, 480] on div at bounding box center [947, 508] width 205 height 128
click at [883, 470] on textarea at bounding box center [947, 475] width 166 height 24
click at [546, 463] on textarea at bounding box center [522, 475] width 166 height 24
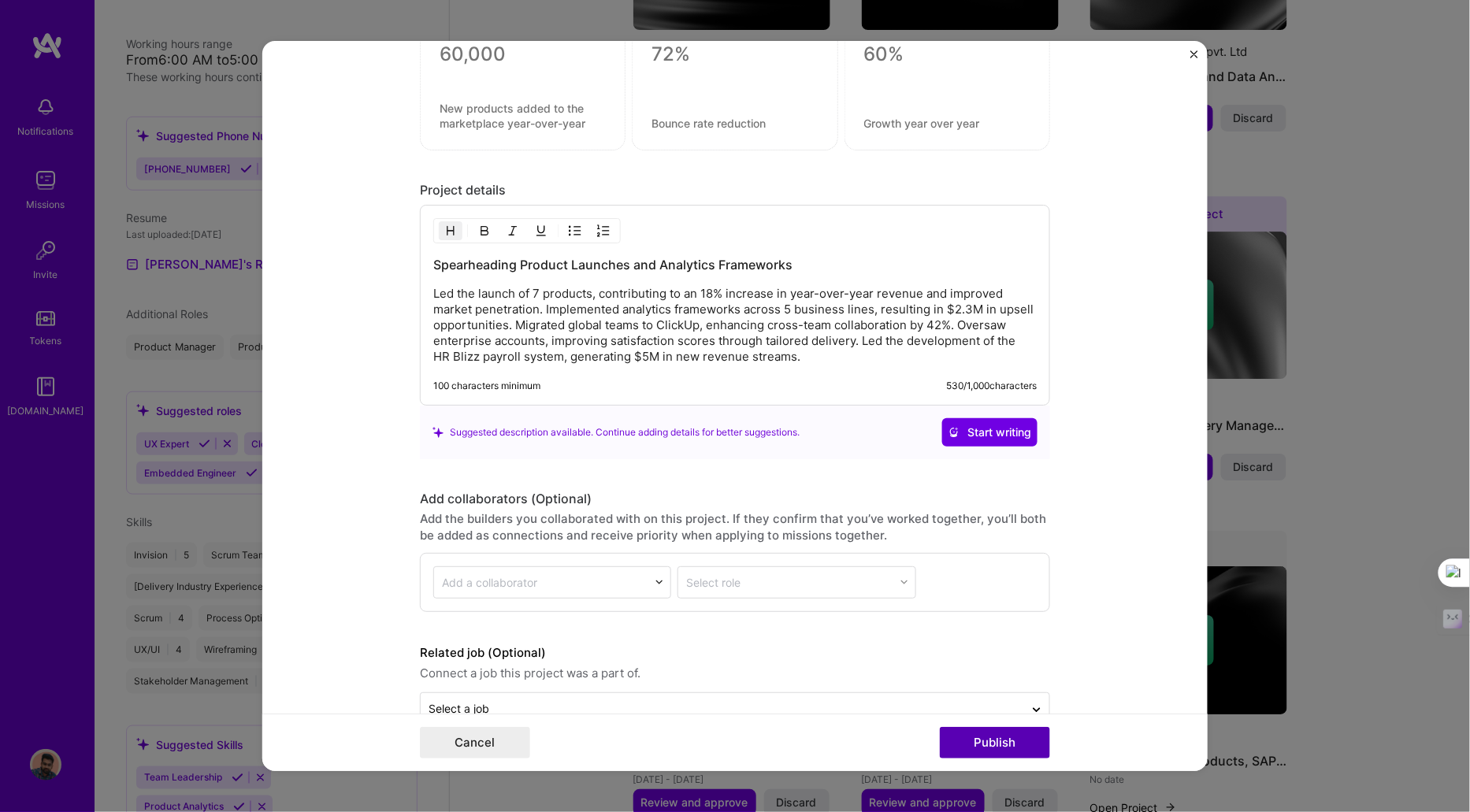
click at [995, 742] on button "Publish" at bounding box center [995, 743] width 110 height 31
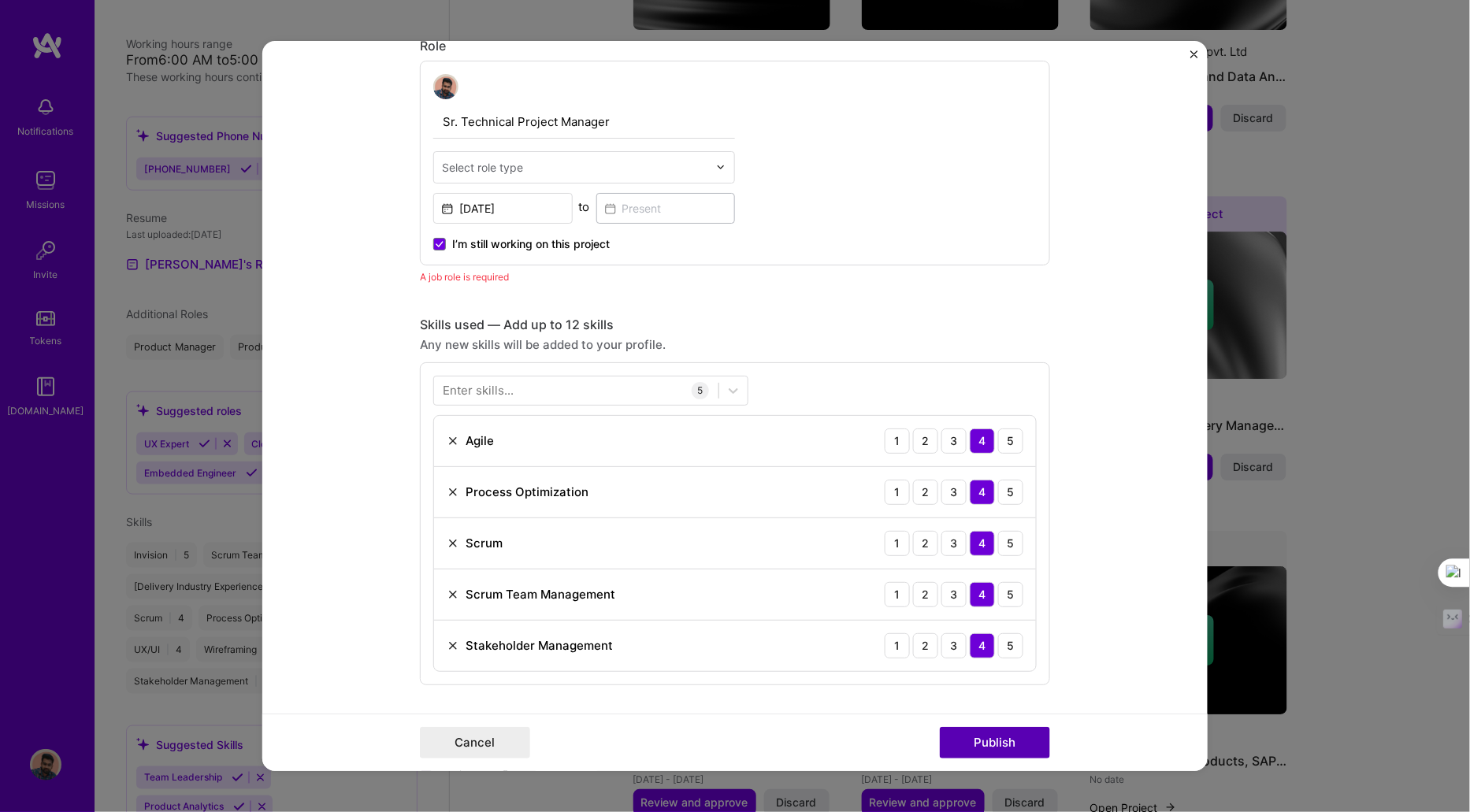
scroll to position [528, 0]
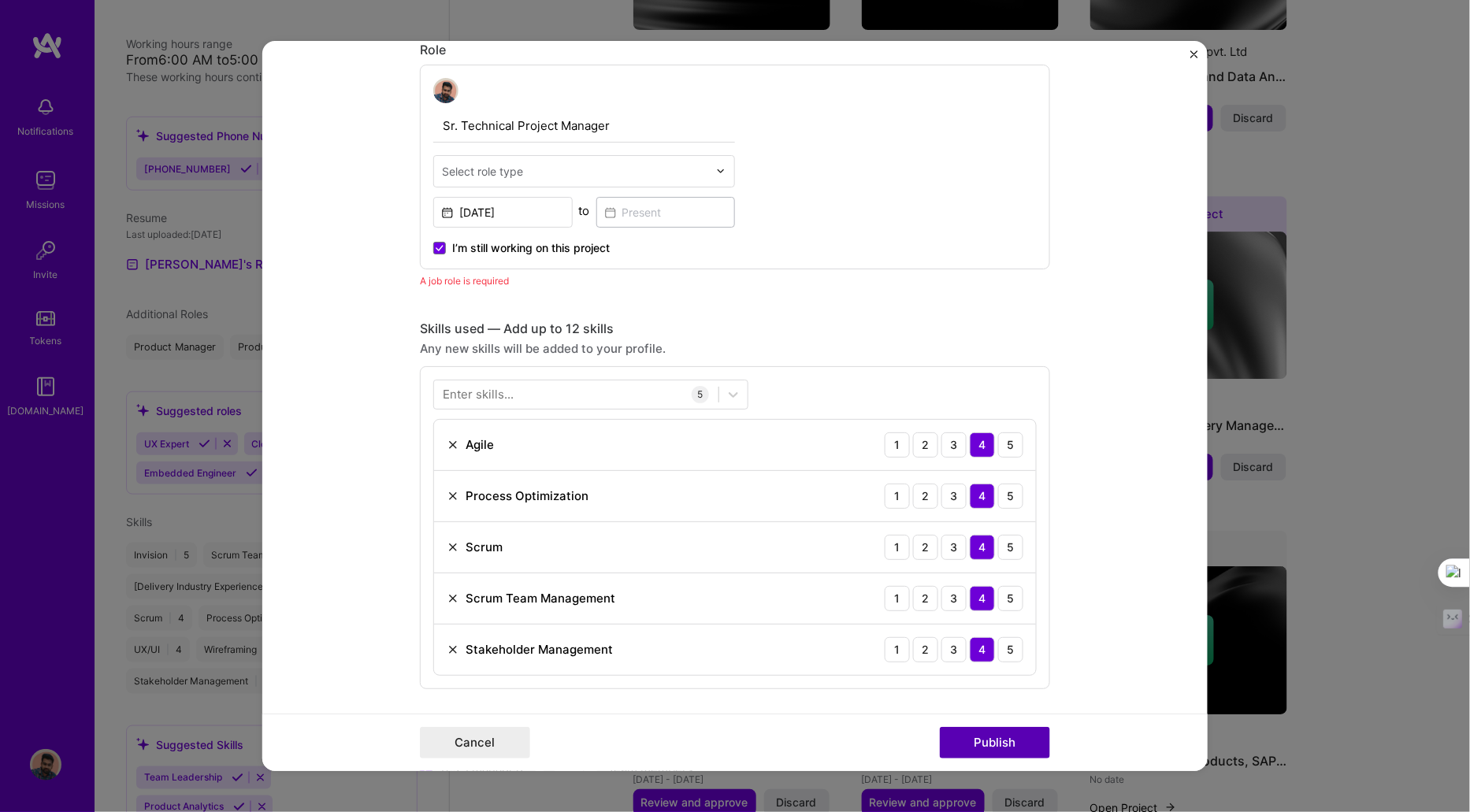
click at [995, 742] on button "Publish" at bounding box center [995, 743] width 110 height 31
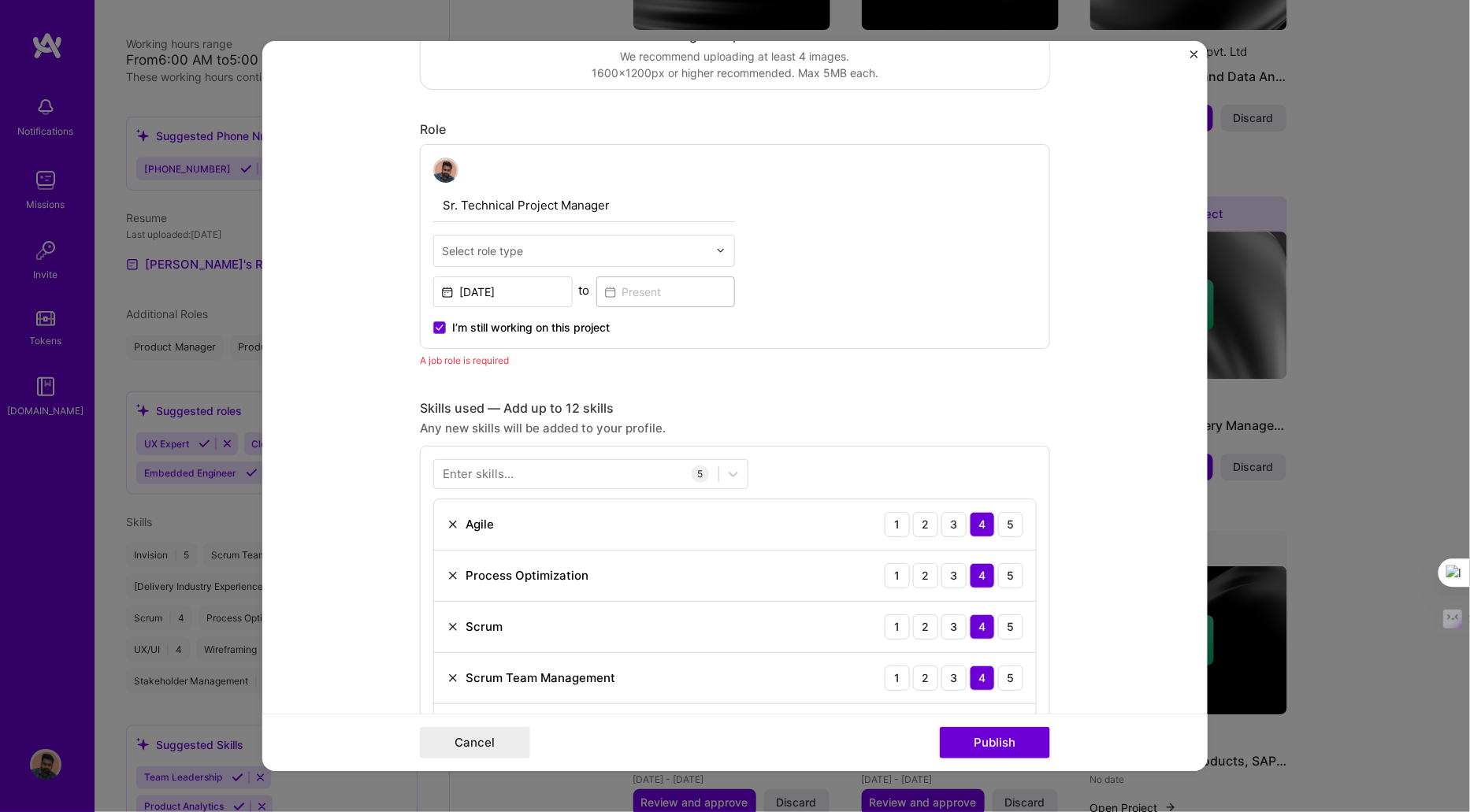
scroll to position [449, 0]
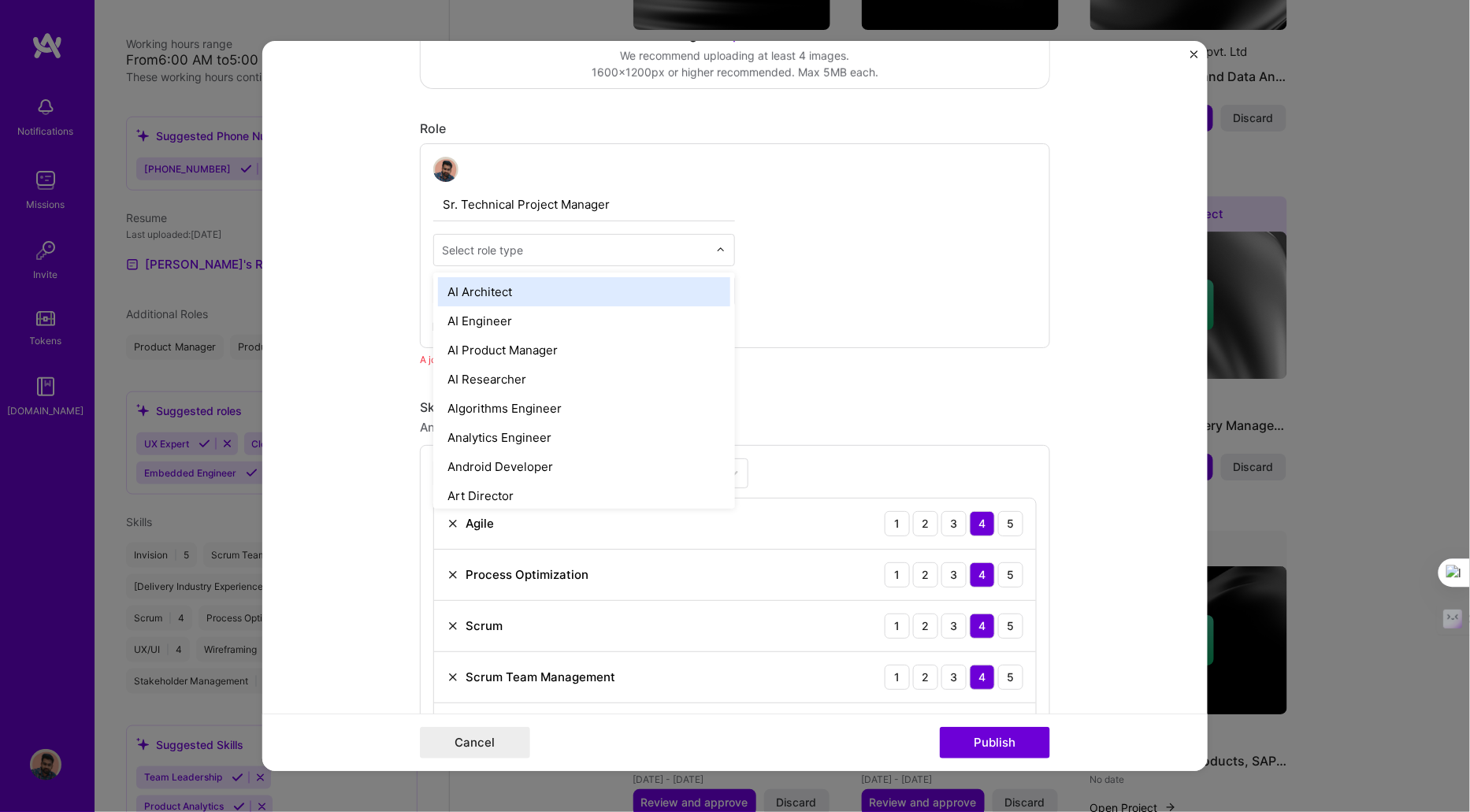
click at [489, 244] on div "Select role type" at bounding box center [482, 249] width 82 height 17
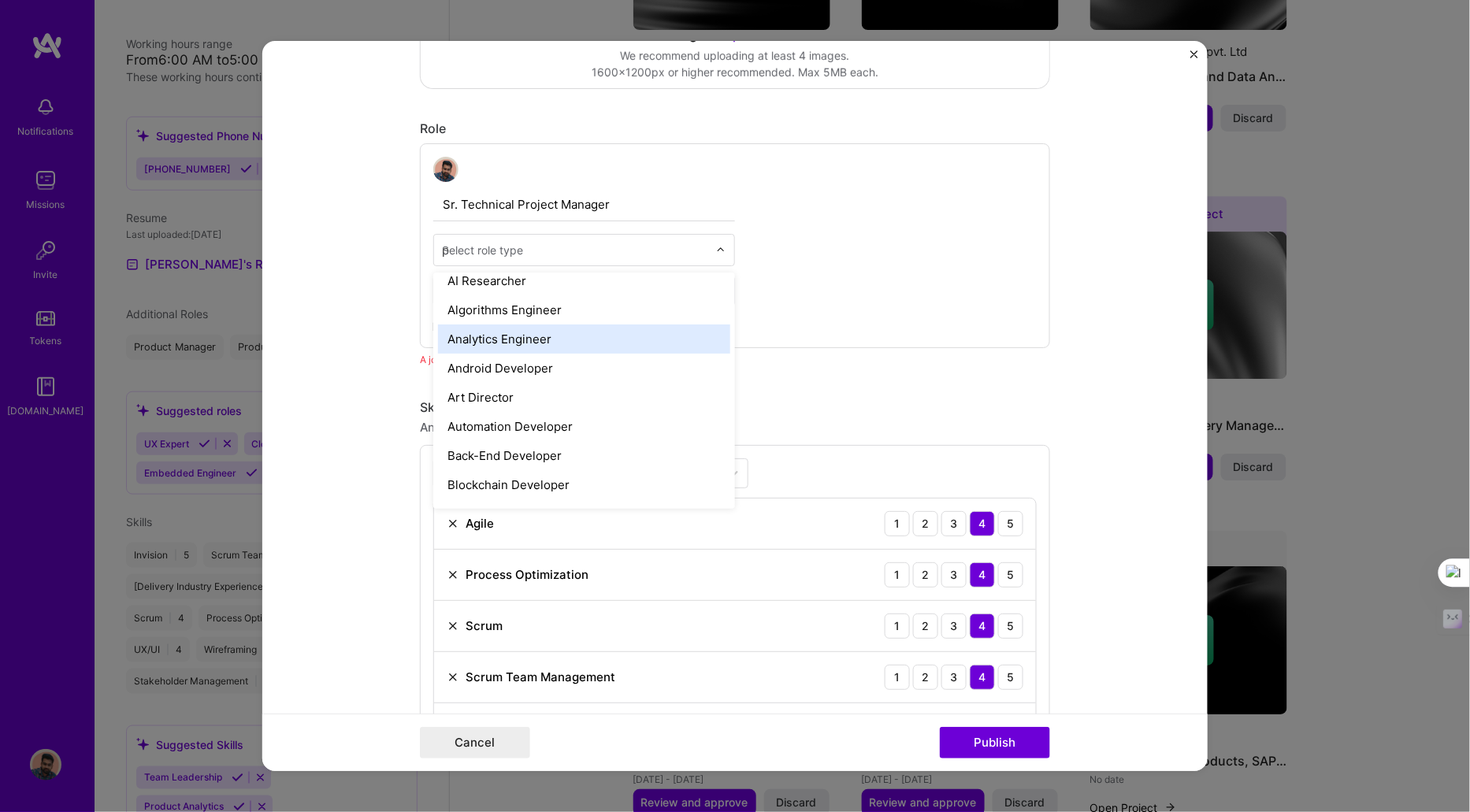
scroll to position [0, 0]
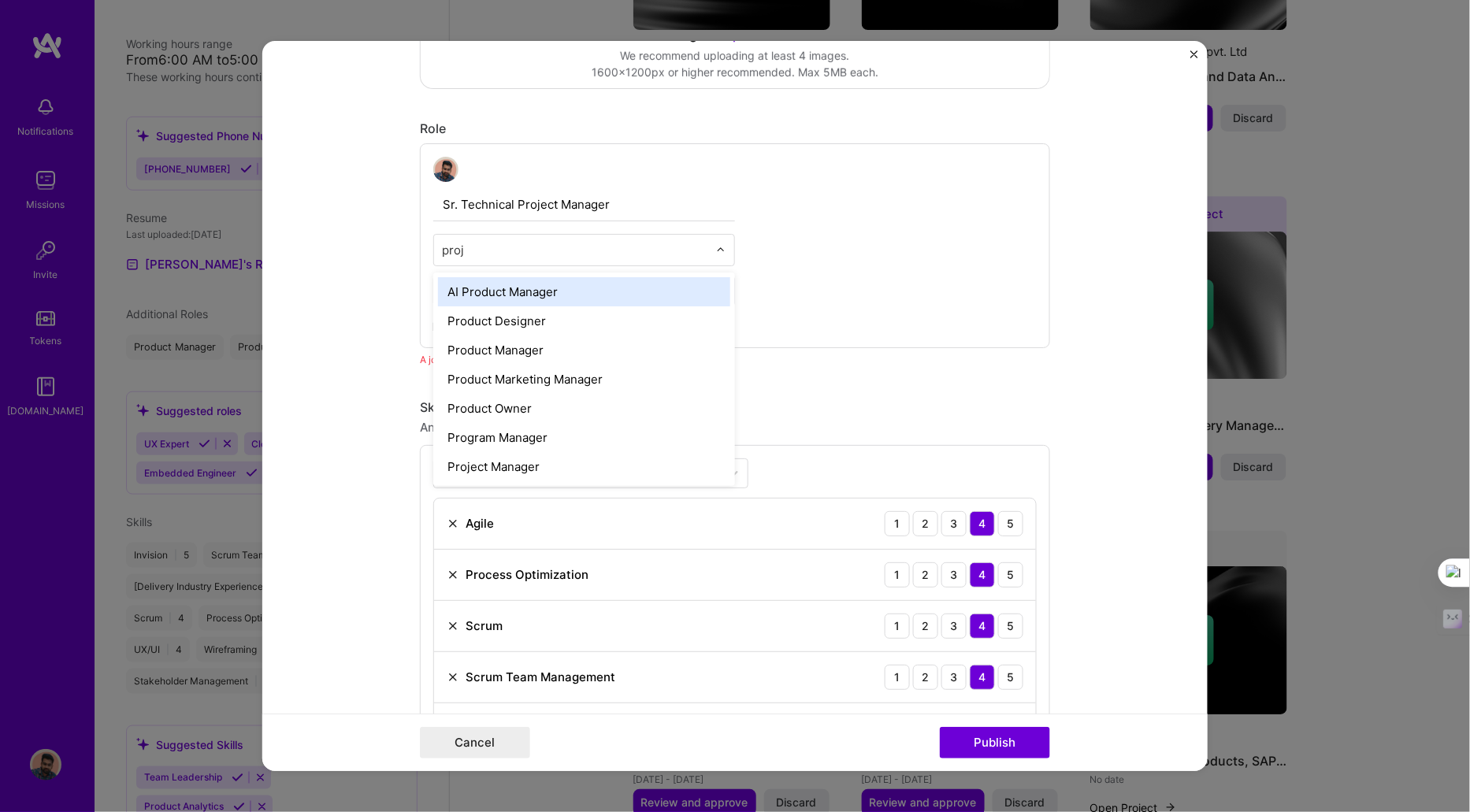
type input "proje"
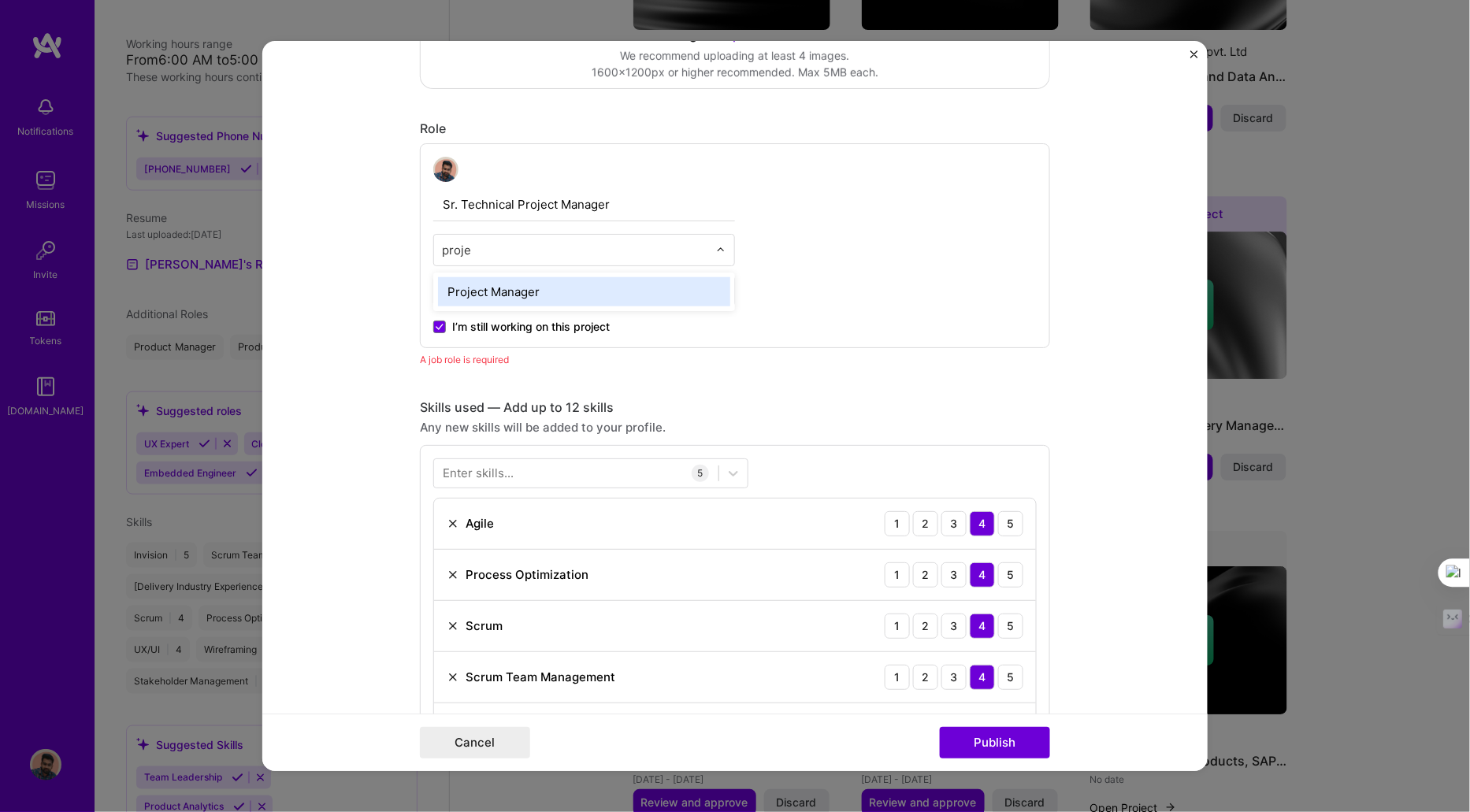
click at [514, 288] on div "Project Manager" at bounding box center [584, 292] width 293 height 29
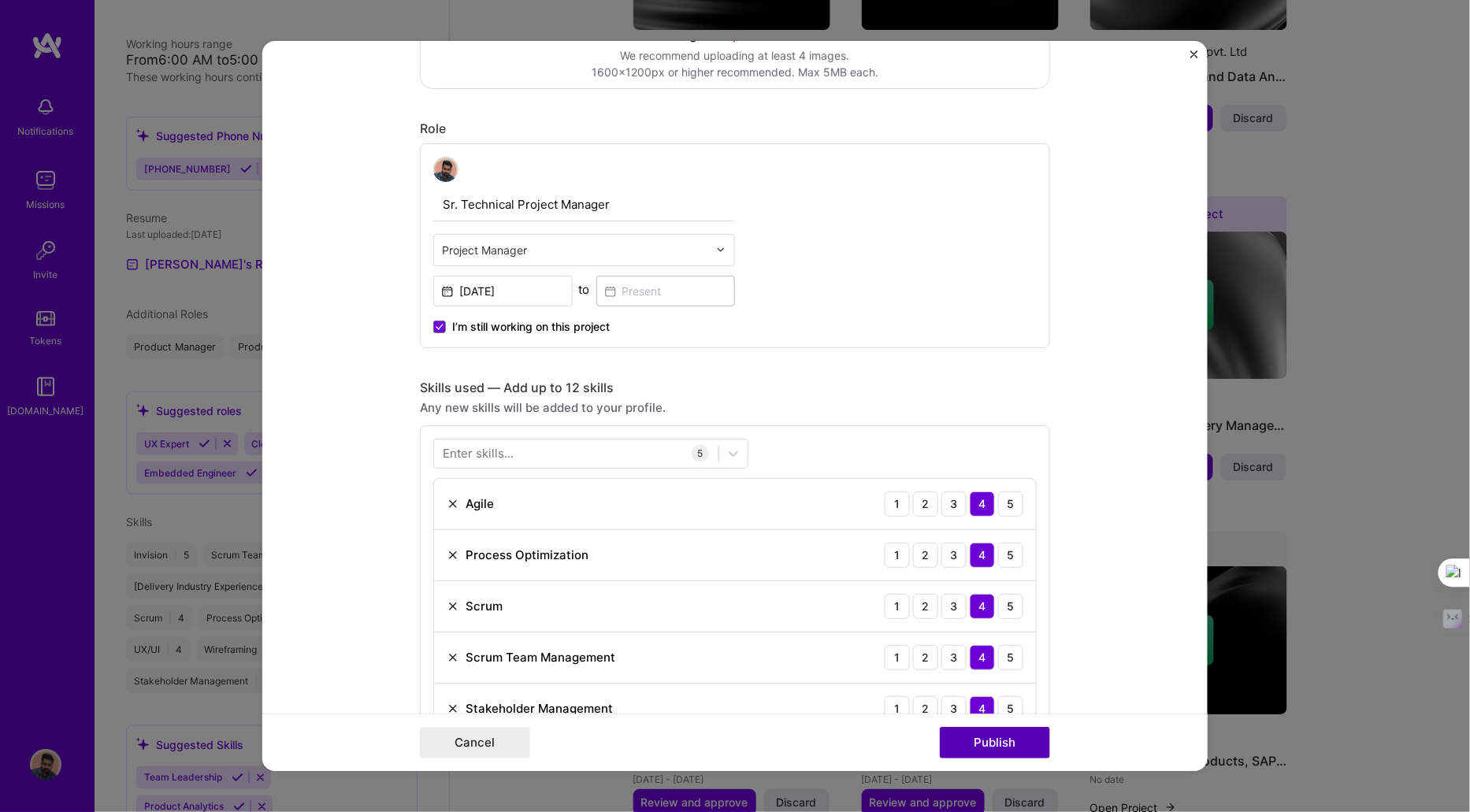
click at [991, 745] on button "Publish" at bounding box center [995, 743] width 110 height 31
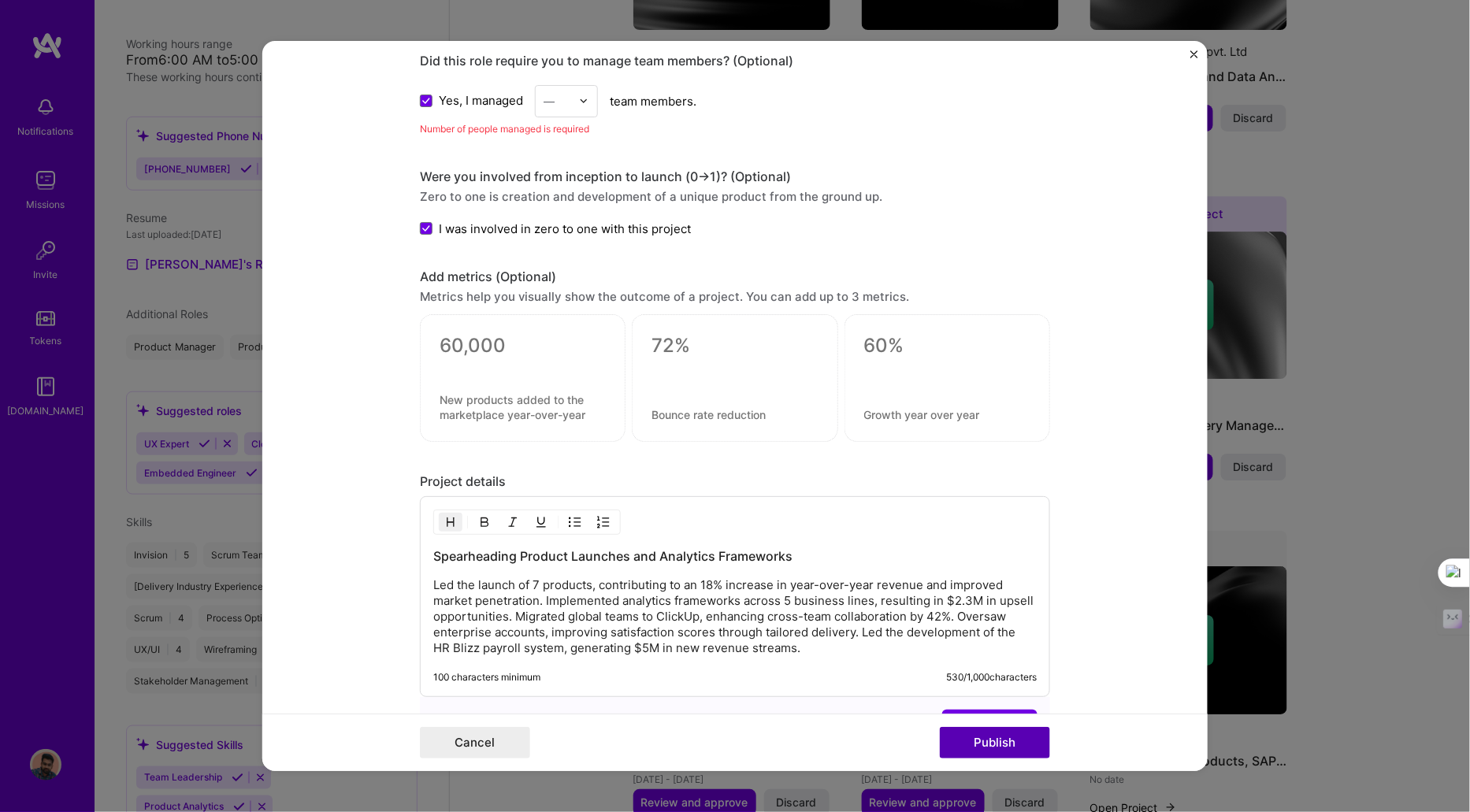
scroll to position [1182, 0]
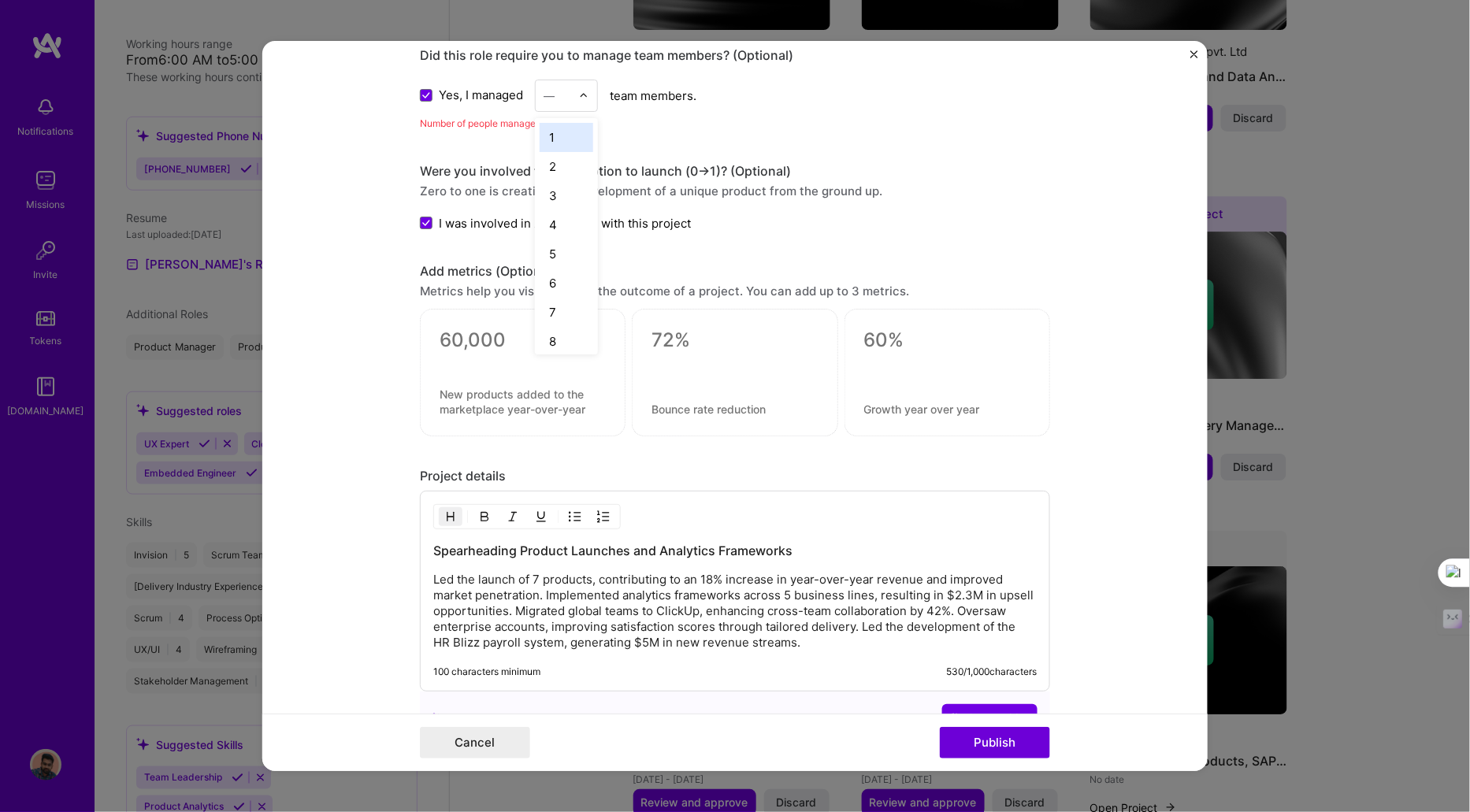
click at [579, 90] on img at bounding box center [584, 95] width 10 height 10
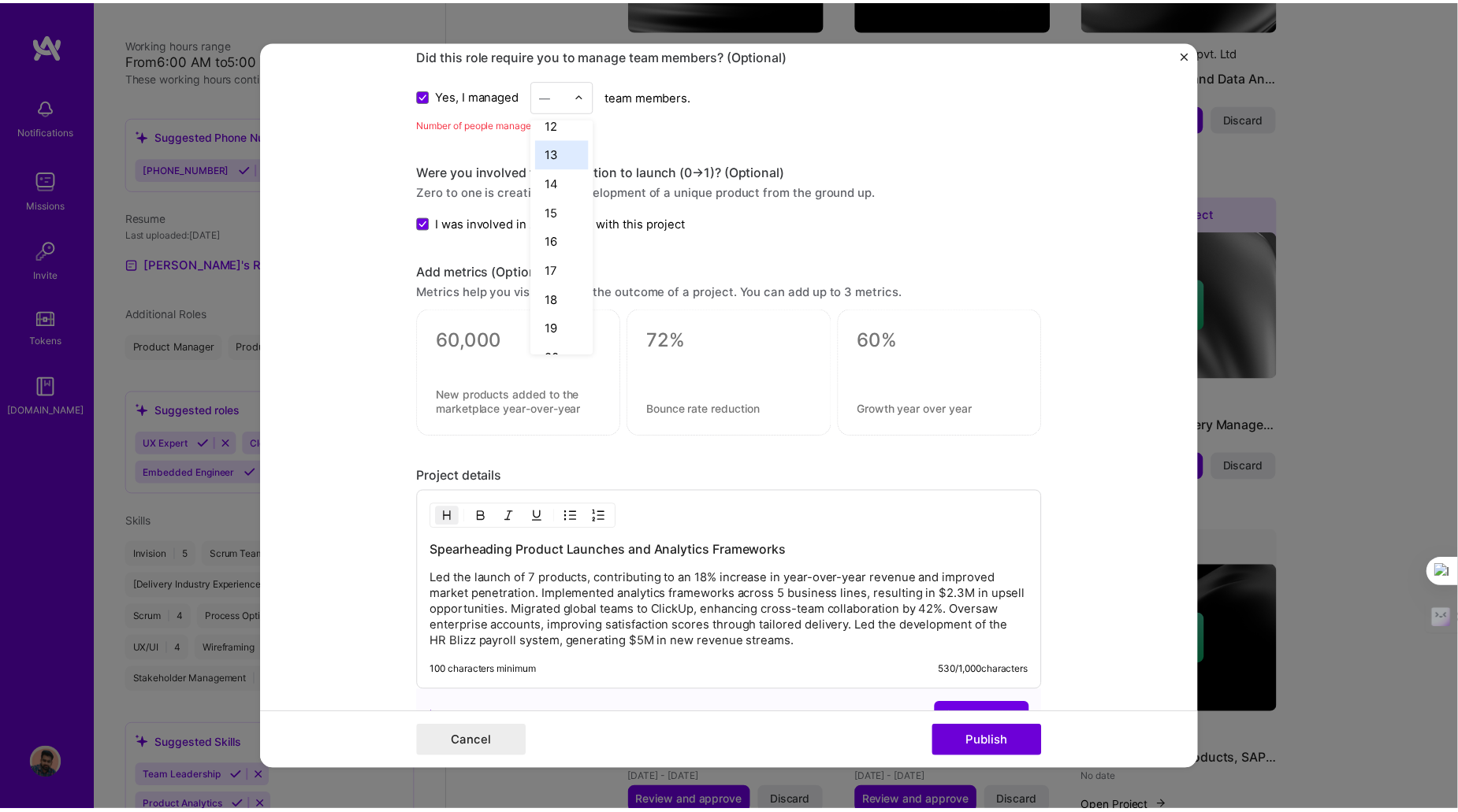
scroll to position [333, 0]
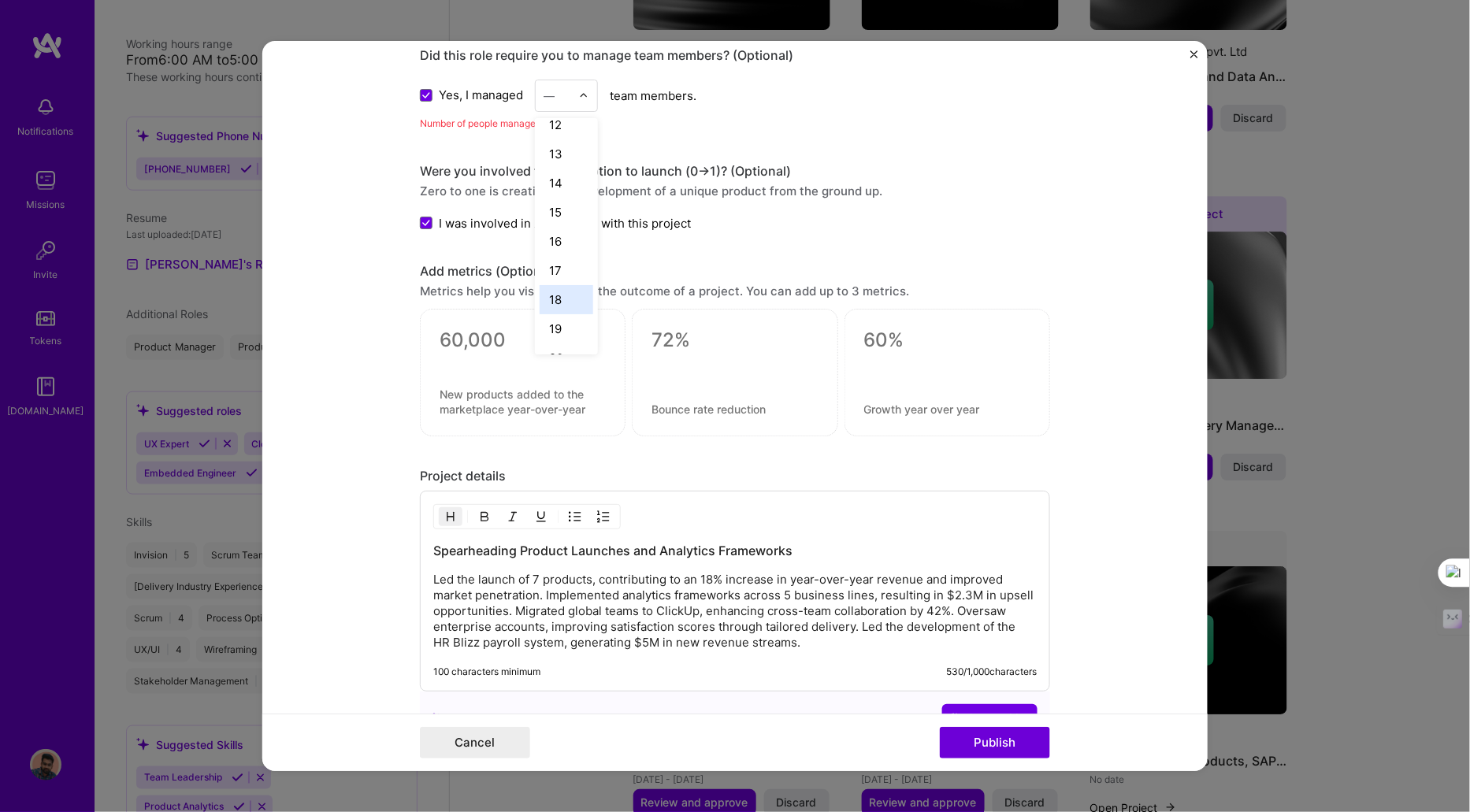
click at [563, 293] on div "18" at bounding box center [567, 299] width 54 height 29
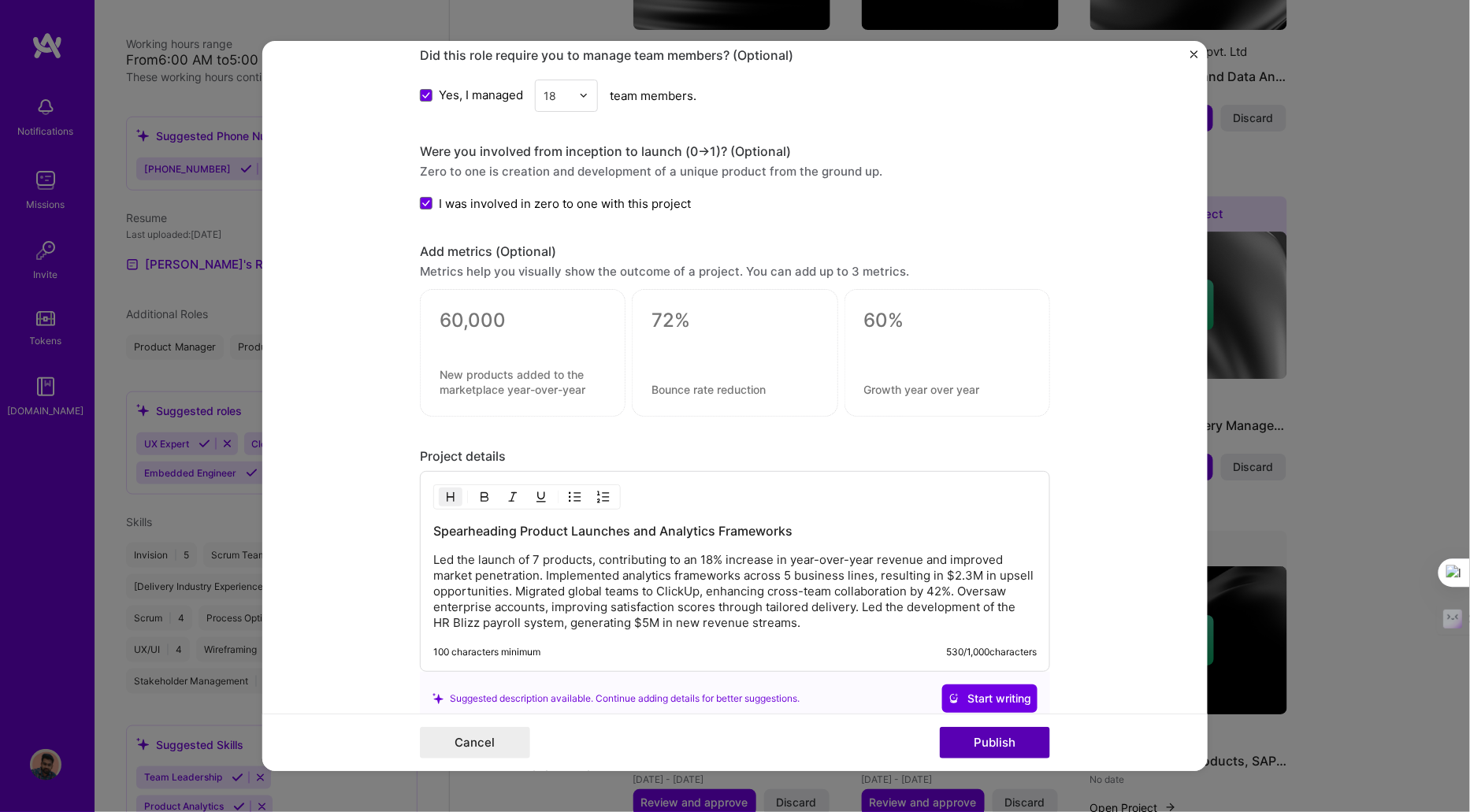
click at [989, 733] on button "Publish" at bounding box center [995, 743] width 110 height 31
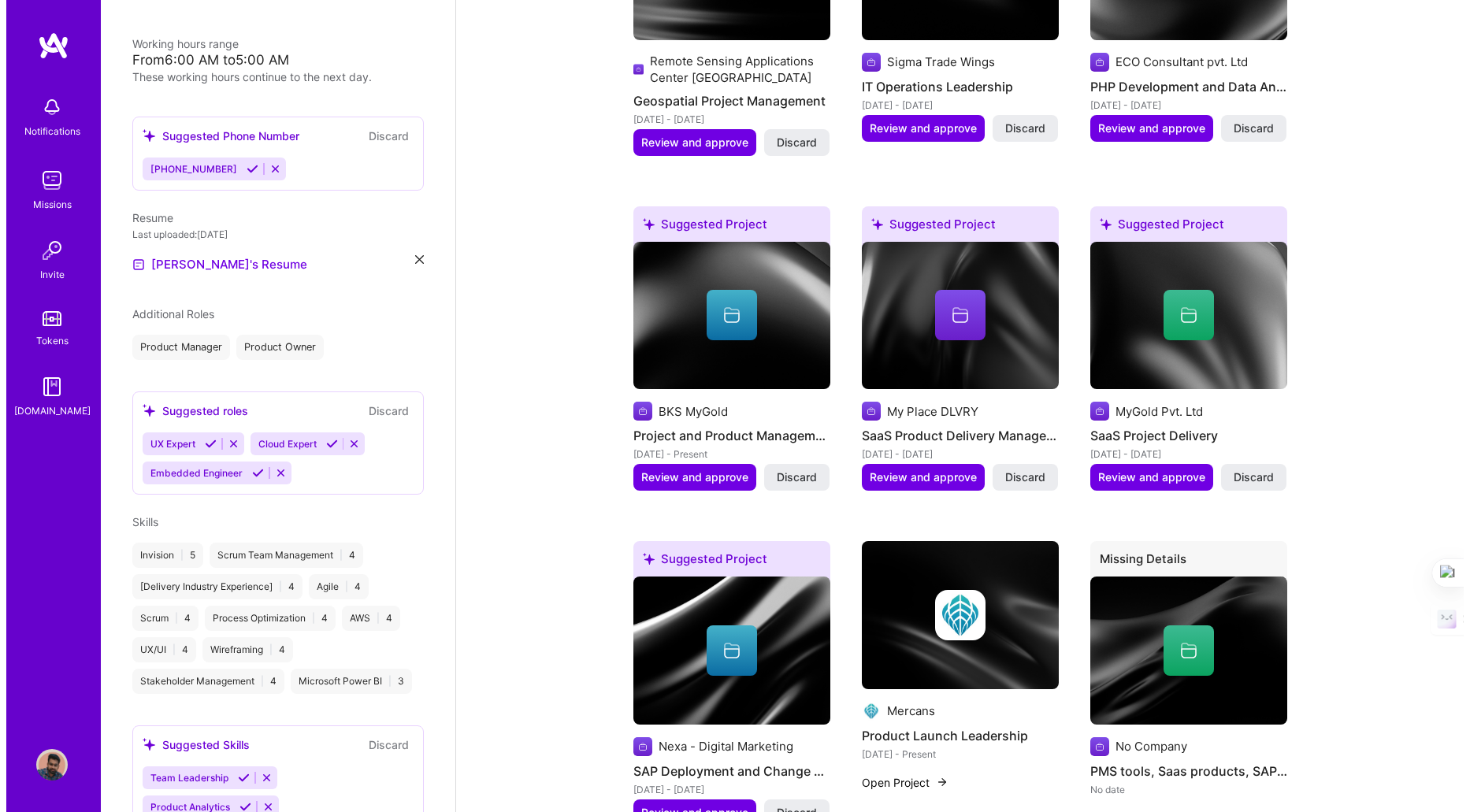
scroll to position [1697, 0]
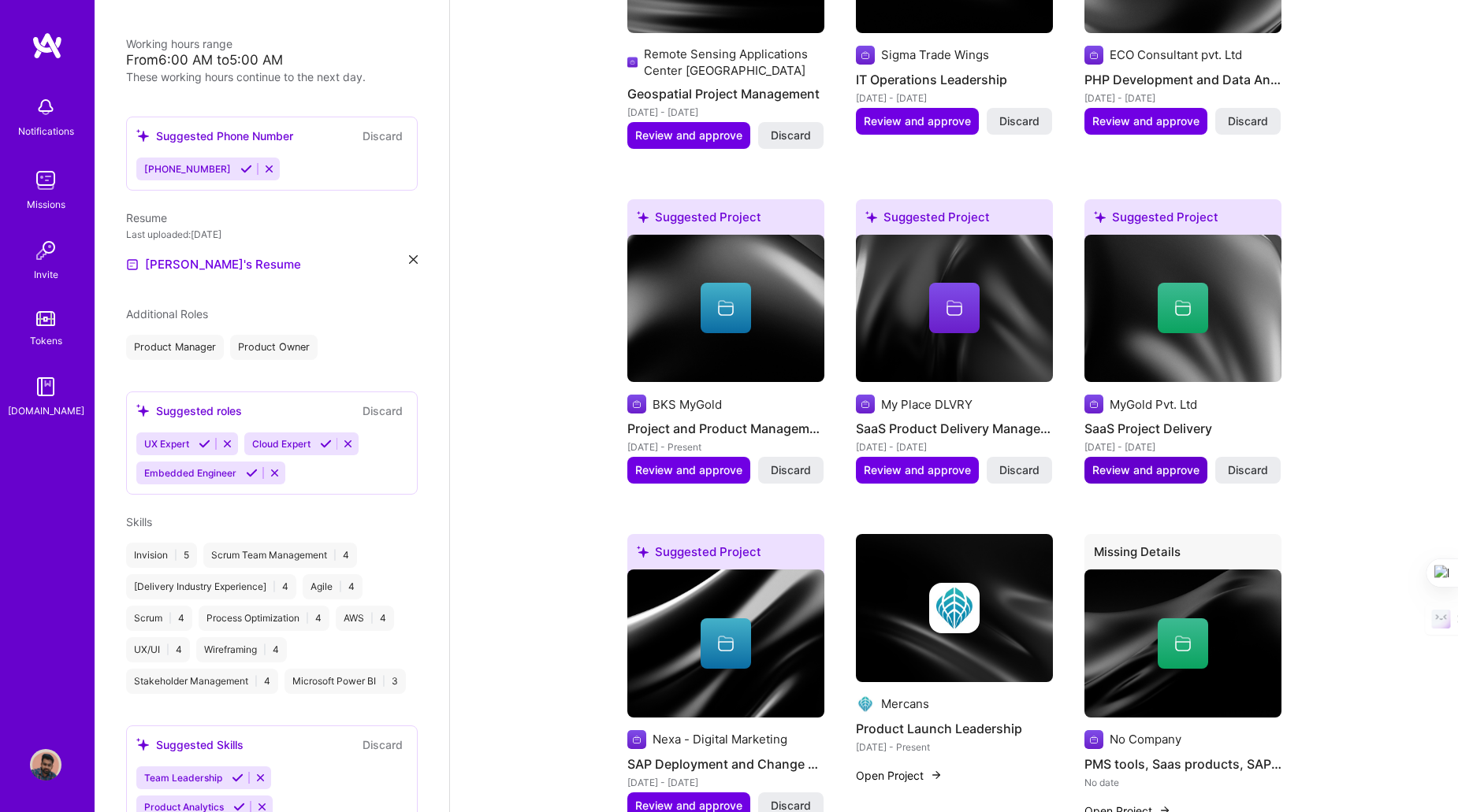
click at [1137, 472] on span "Review and approve" at bounding box center [1145, 470] width 107 height 16
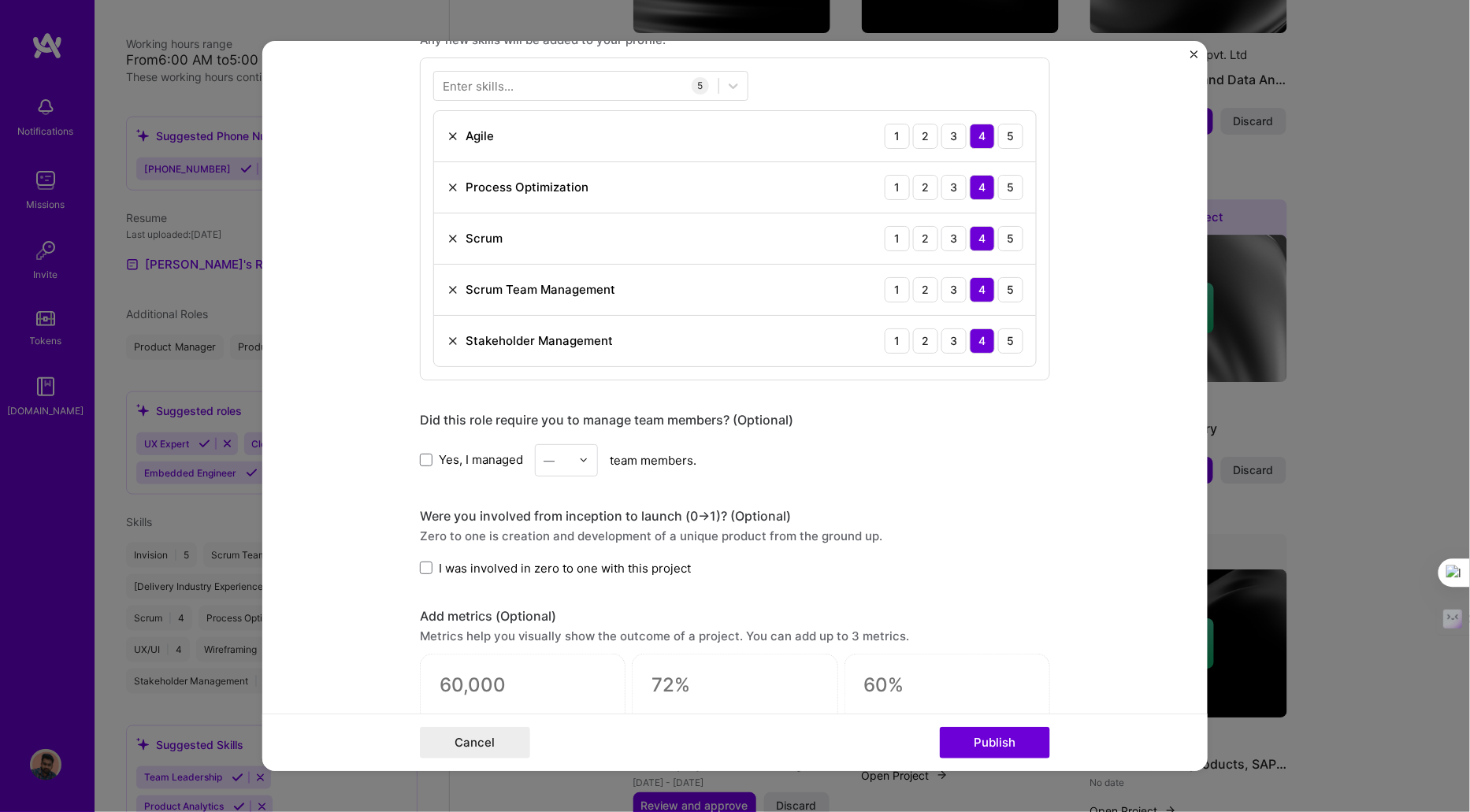
scroll to position [820, 0]
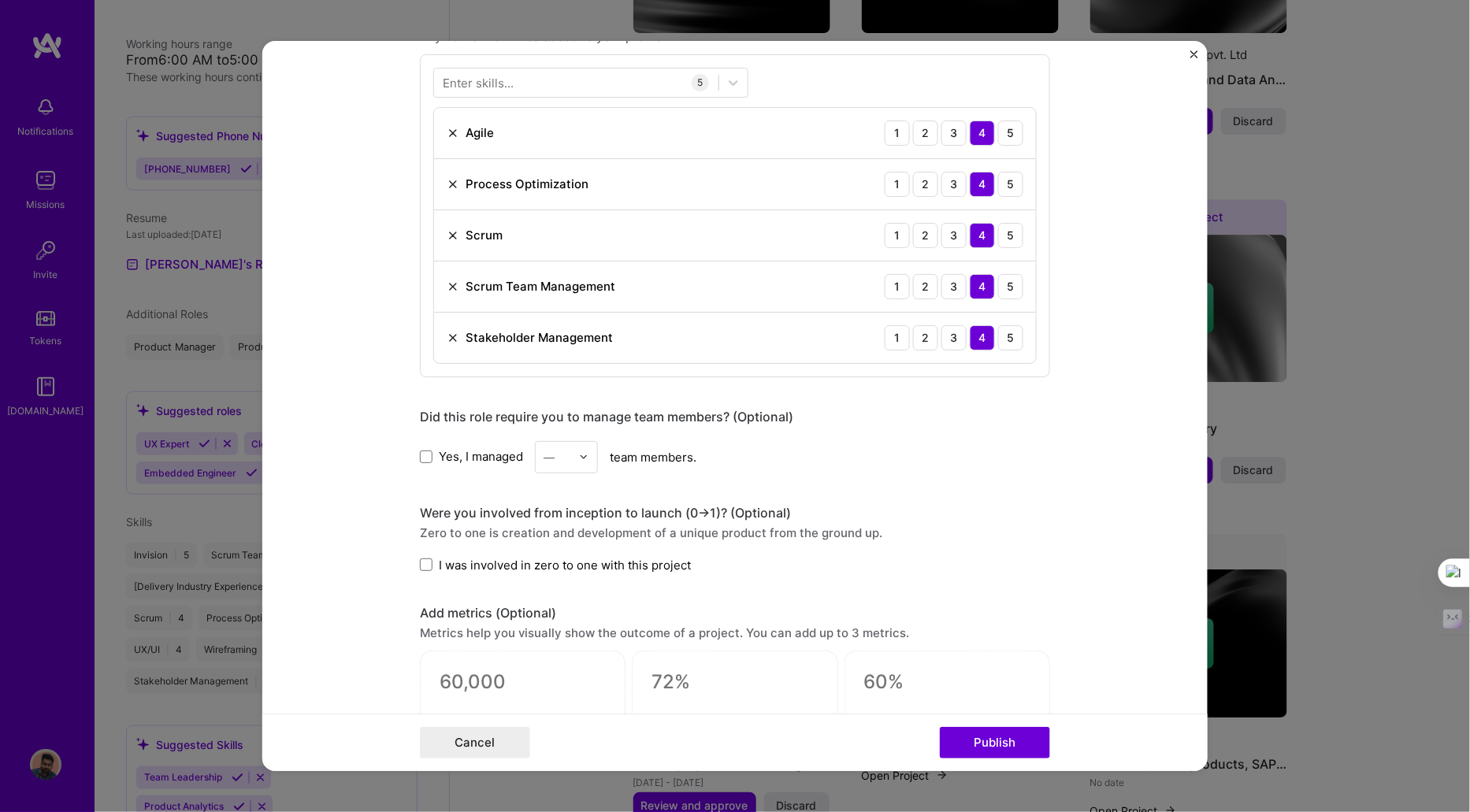
click at [580, 453] on img at bounding box center [584, 458] width 10 height 10
click at [544, 516] on div "10" at bounding box center [567, 522] width 54 height 29
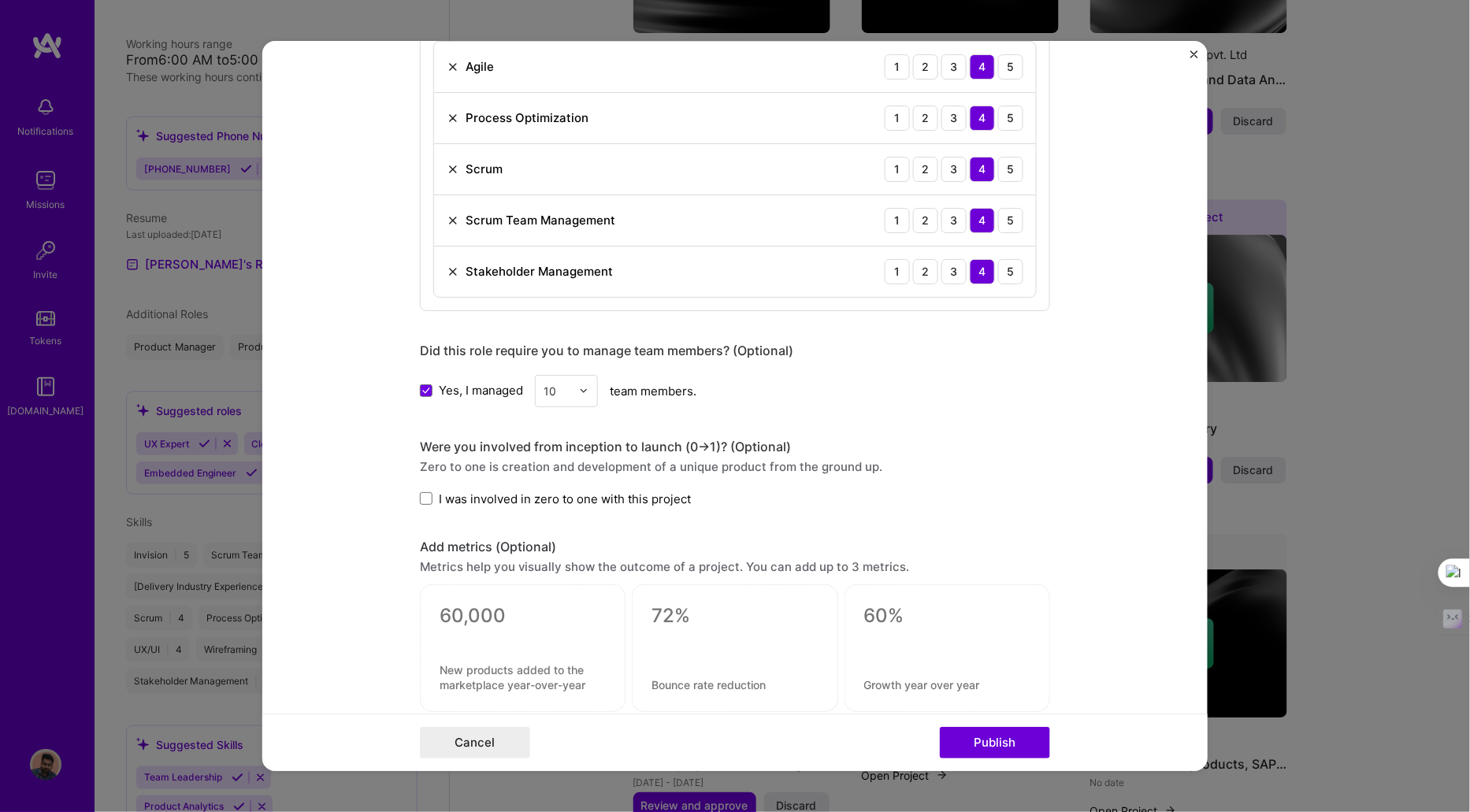
scroll to position [892, 0]
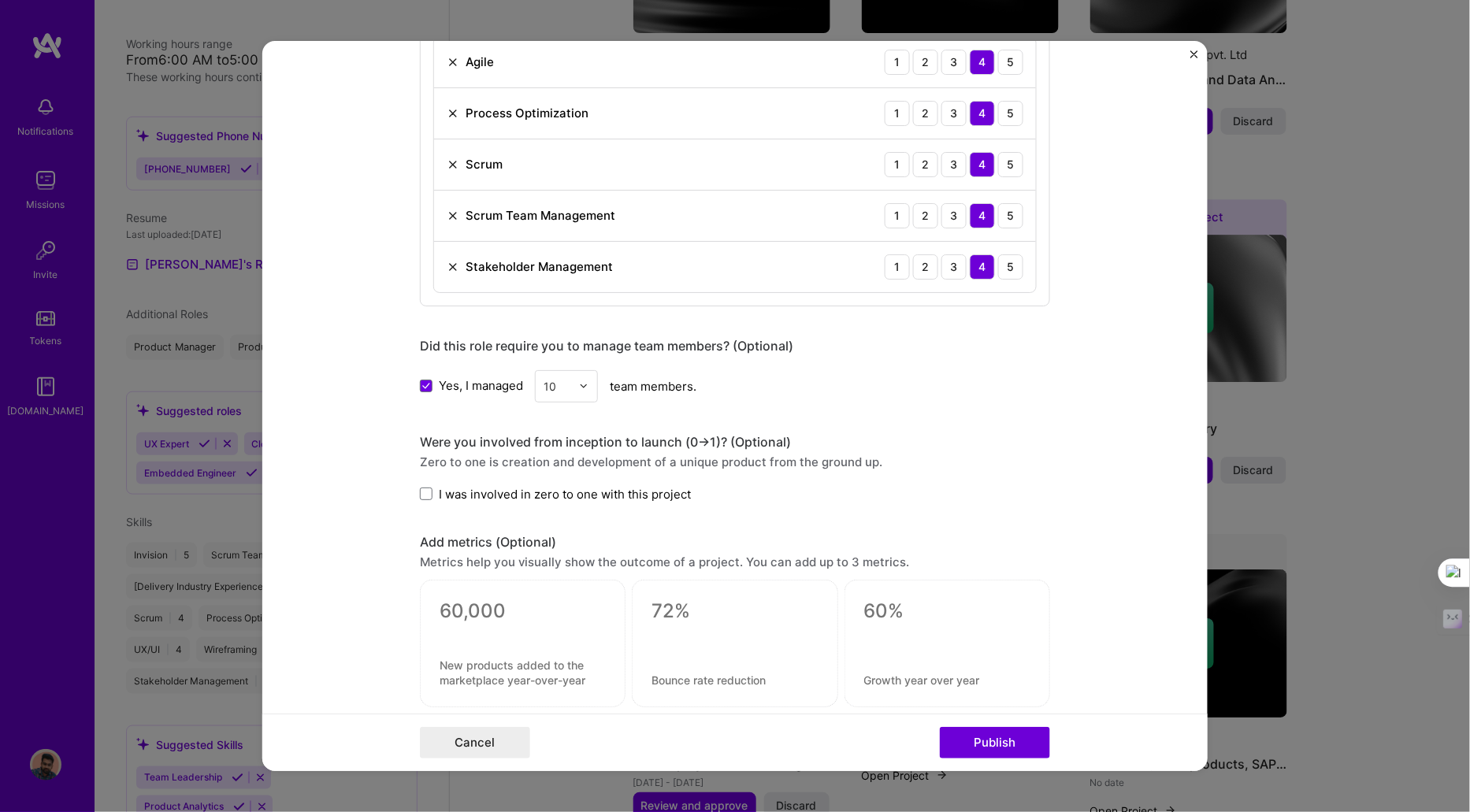
click at [423, 497] on div "Editing suggested project This project is suggested based on your LinkedIn, res…" at bounding box center [735, 223] width 630 height 2084
click at [423, 491] on span at bounding box center [426, 494] width 13 height 13
click at [0, 0] on input "I was involved in zero to one with this project" at bounding box center [0, 0] width 0 height 0
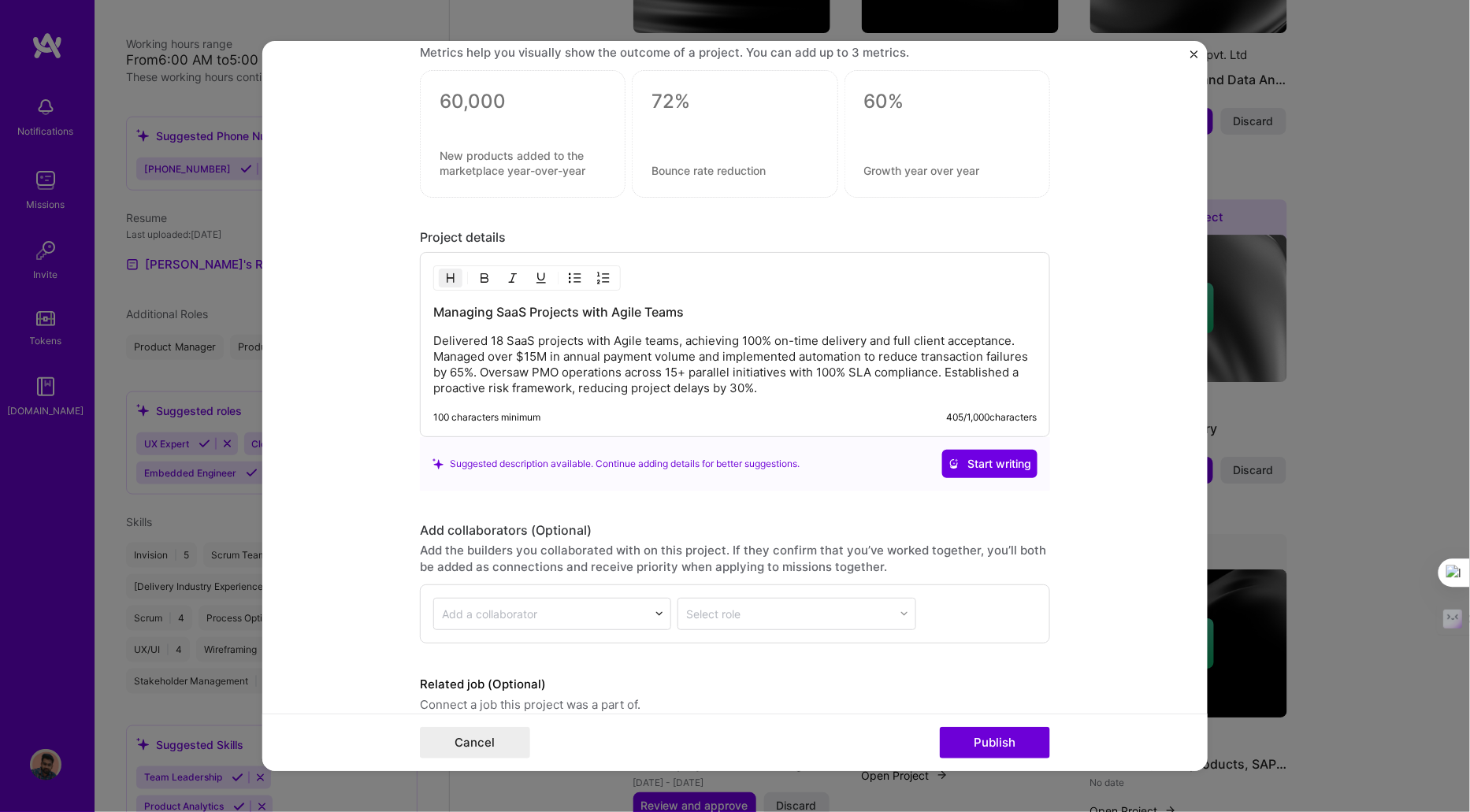
scroll to position [1462, 0]
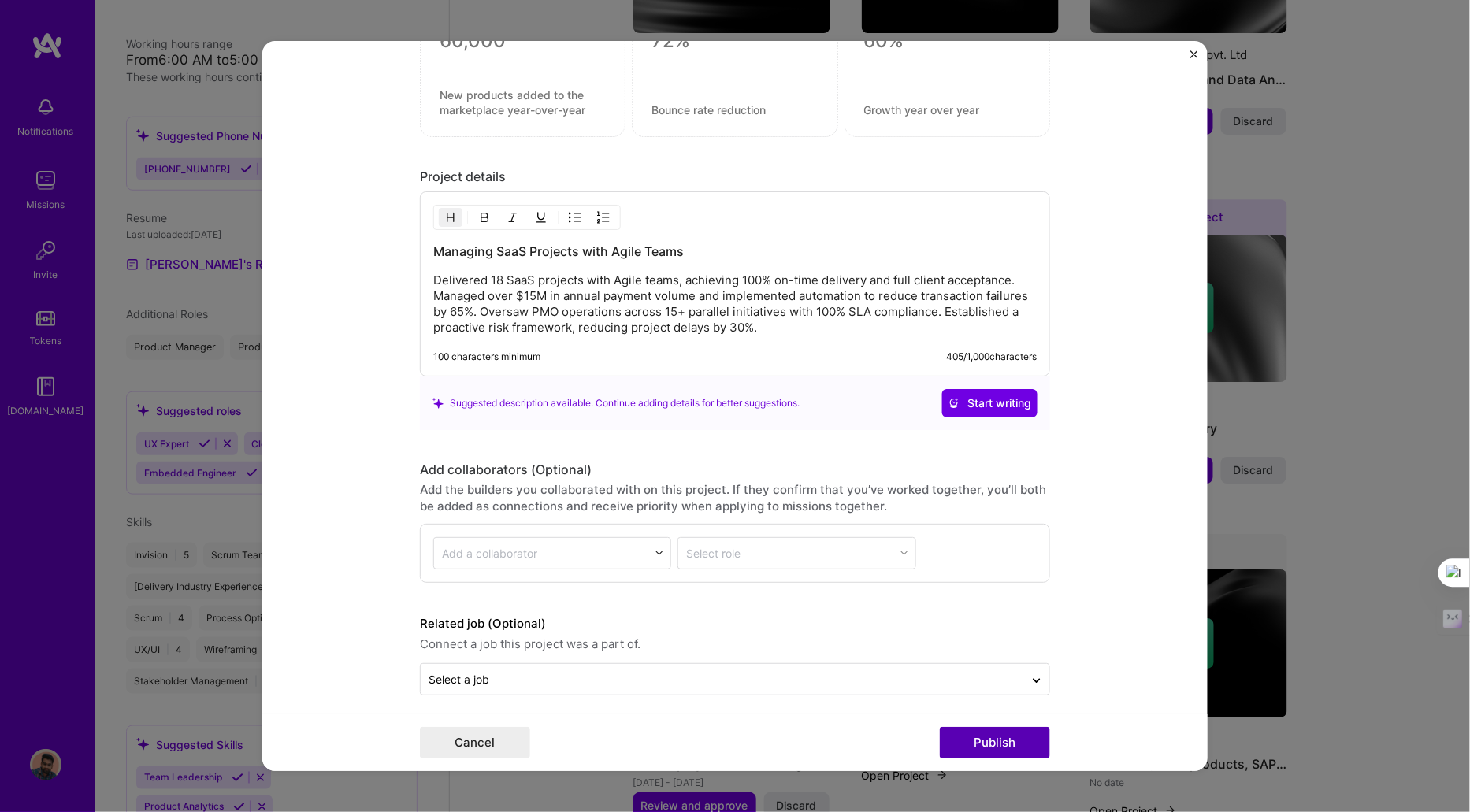
click at [975, 738] on button "Publish" at bounding box center [995, 743] width 110 height 31
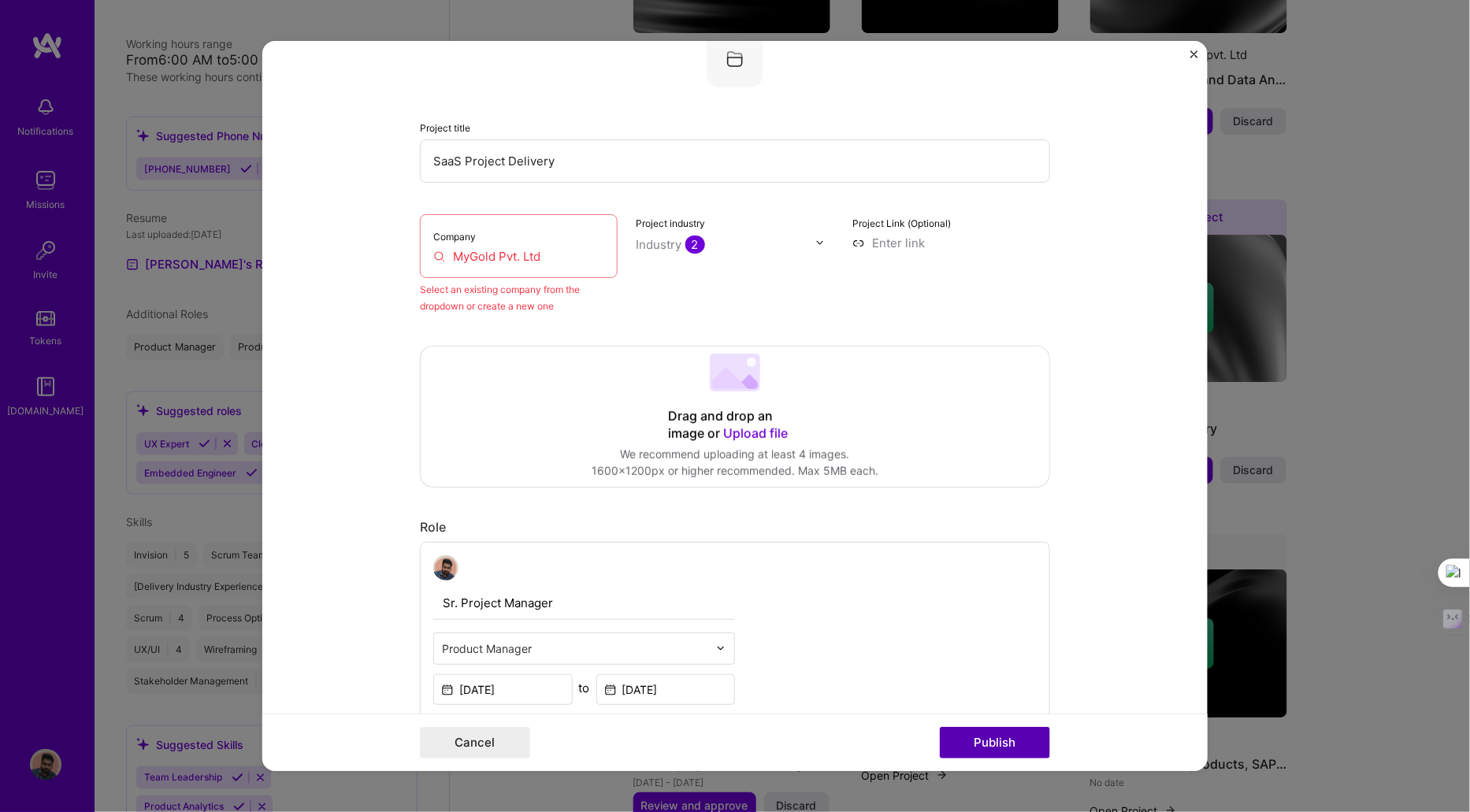
scroll to position [103, 0]
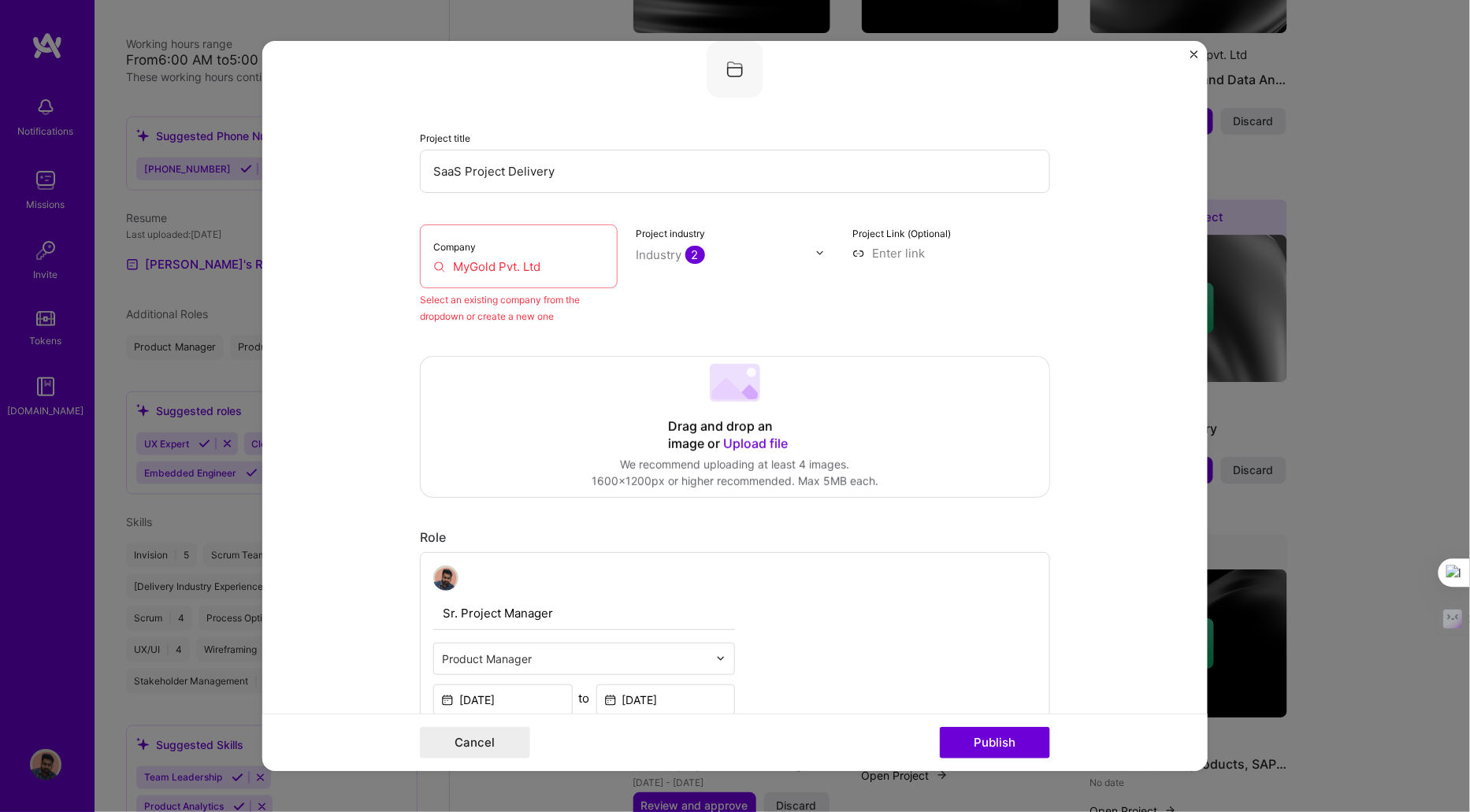
click at [561, 270] on input "MyGold Pvt. Ltd" at bounding box center [518, 266] width 171 height 17
click at [563, 267] on input "MyGold Pvt. Ltd" at bounding box center [518, 266] width 171 height 17
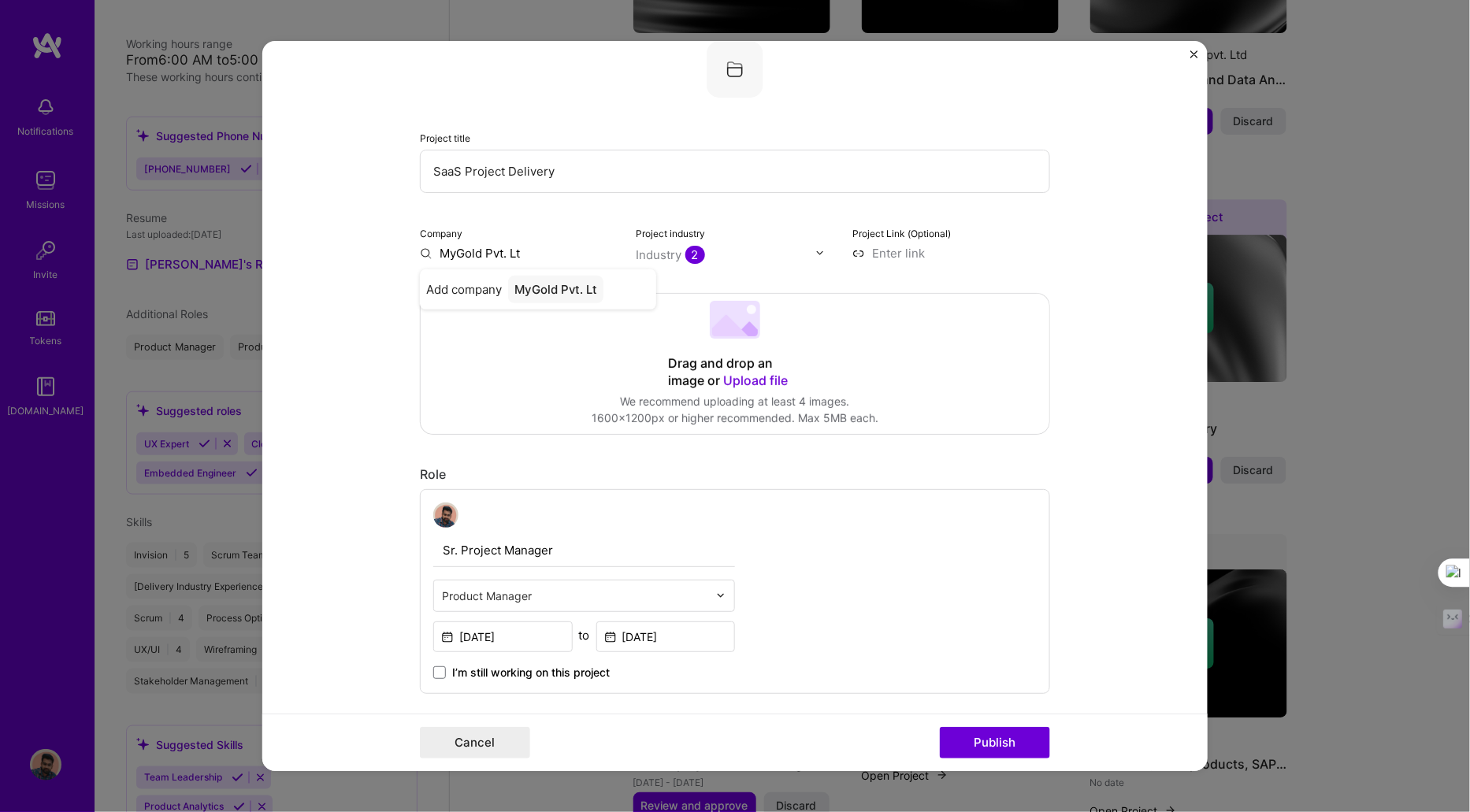
type input "MyGold Pvt. Ltd"
click at [569, 287] on div "MyGold Pvt. Ltd" at bounding box center [560, 290] width 102 height 27
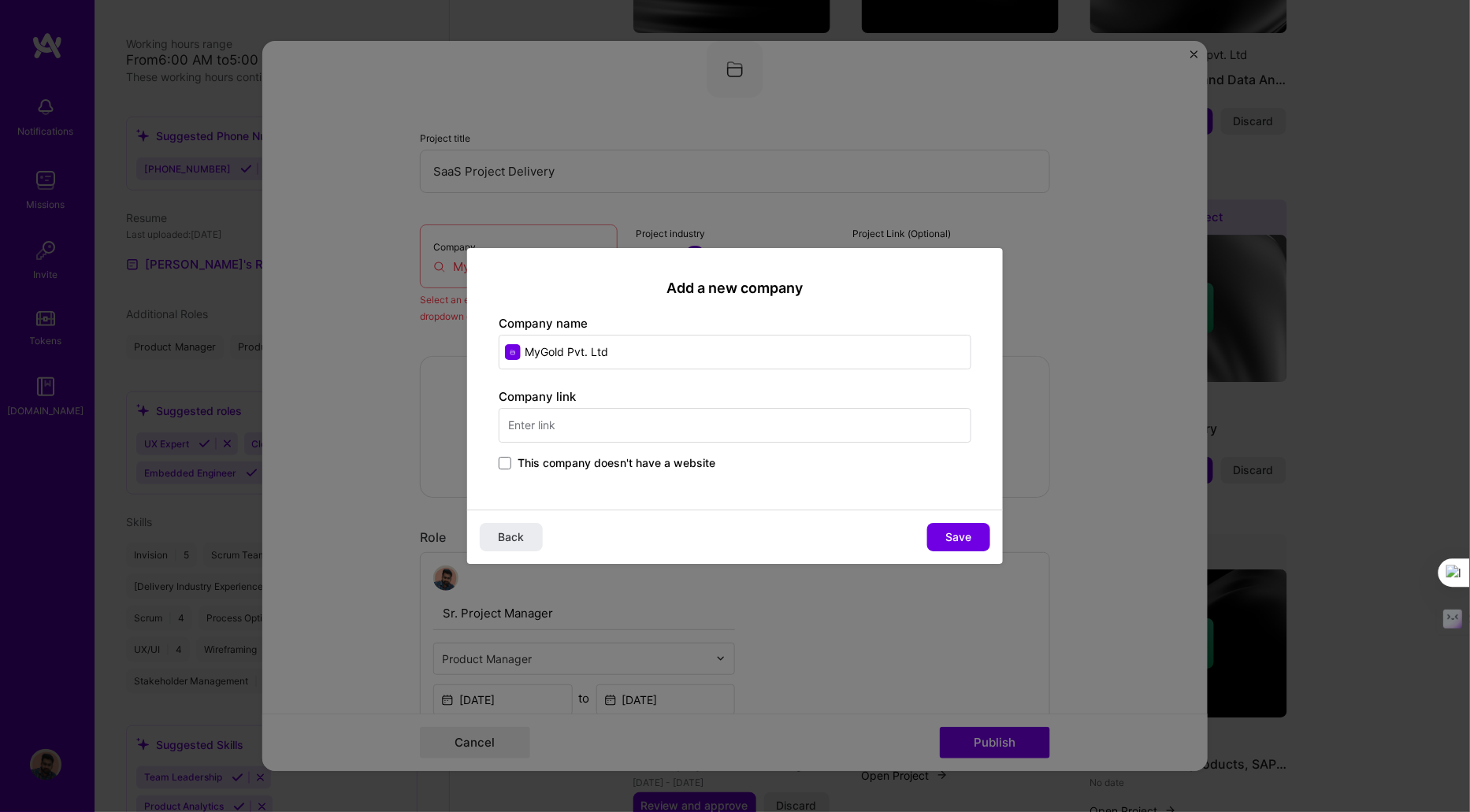
click at [557, 444] on div "Company link This company doesn't have a website" at bounding box center [735, 431] width 472 height 85
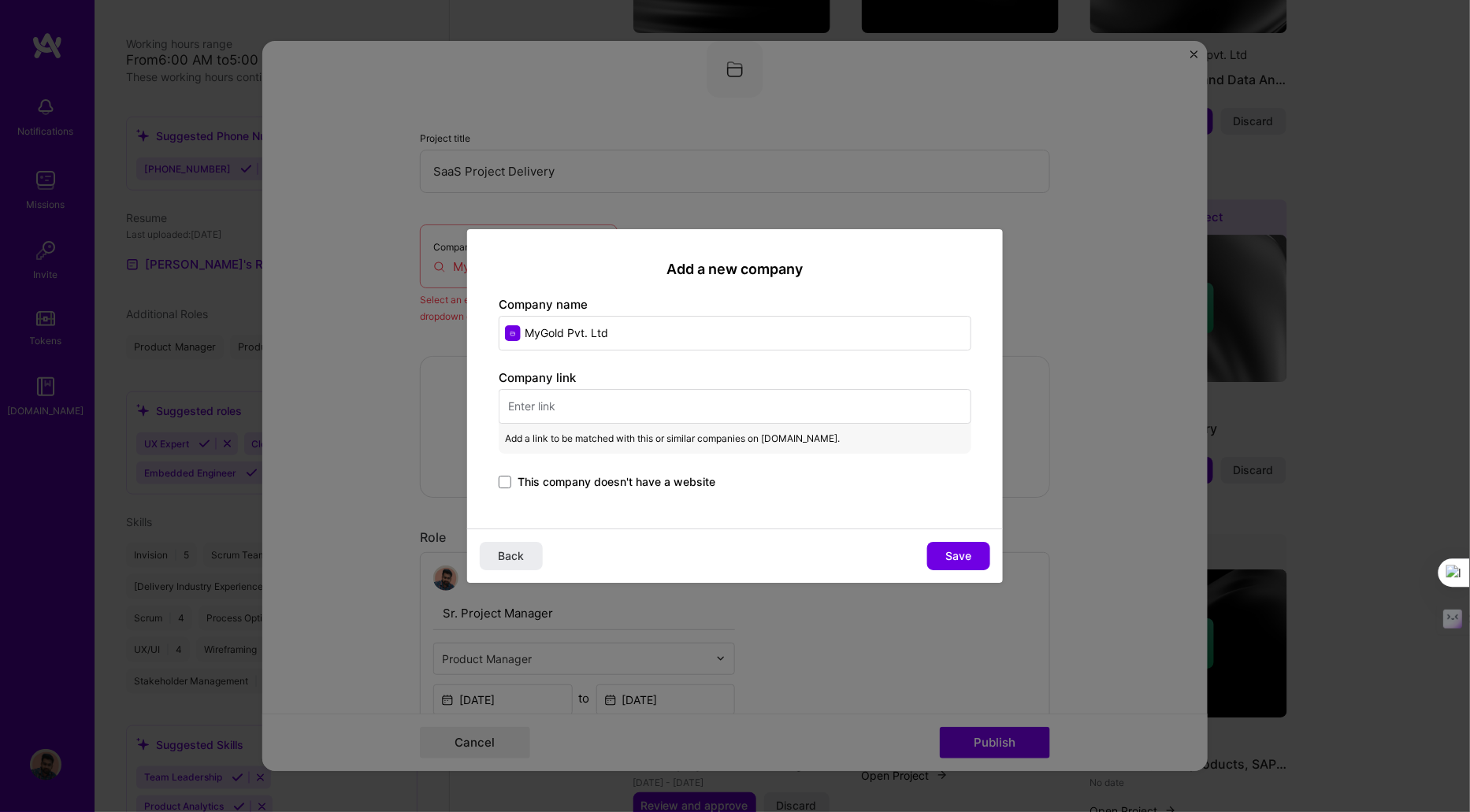
click at [557, 434] on span "Add a link to be matched with this or similar companies on A.Team." at bounding box center [672, 439] width 335 height 18
click at [554, 420] on input "text" at bounding box center [735, 406] width 472 height 34
paste input "https://bksmygold.com/"
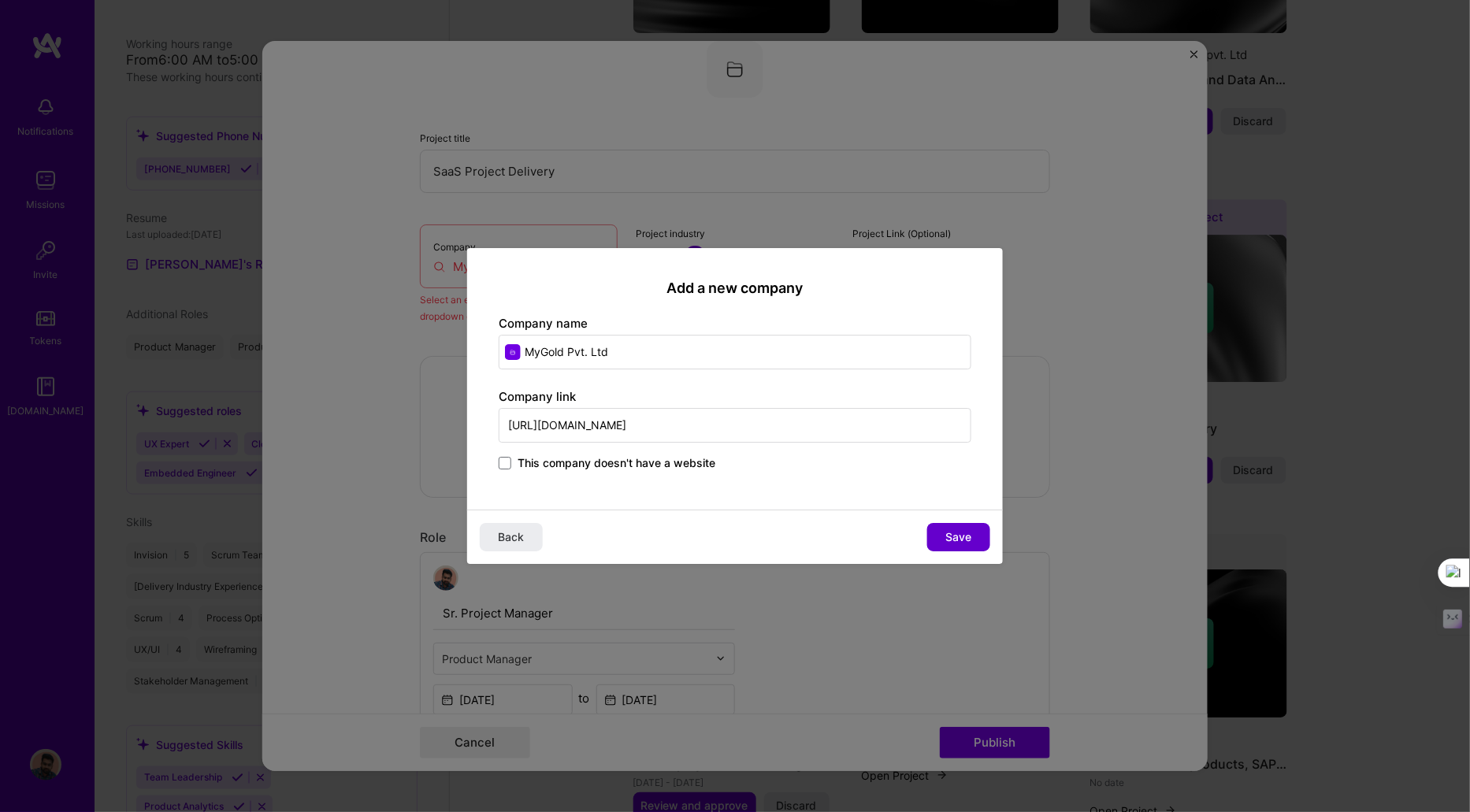
type input "https://bksmygold.com/"
click at [940, 543] on button "Save" at bounding box center [958, 537] width 63 height 28
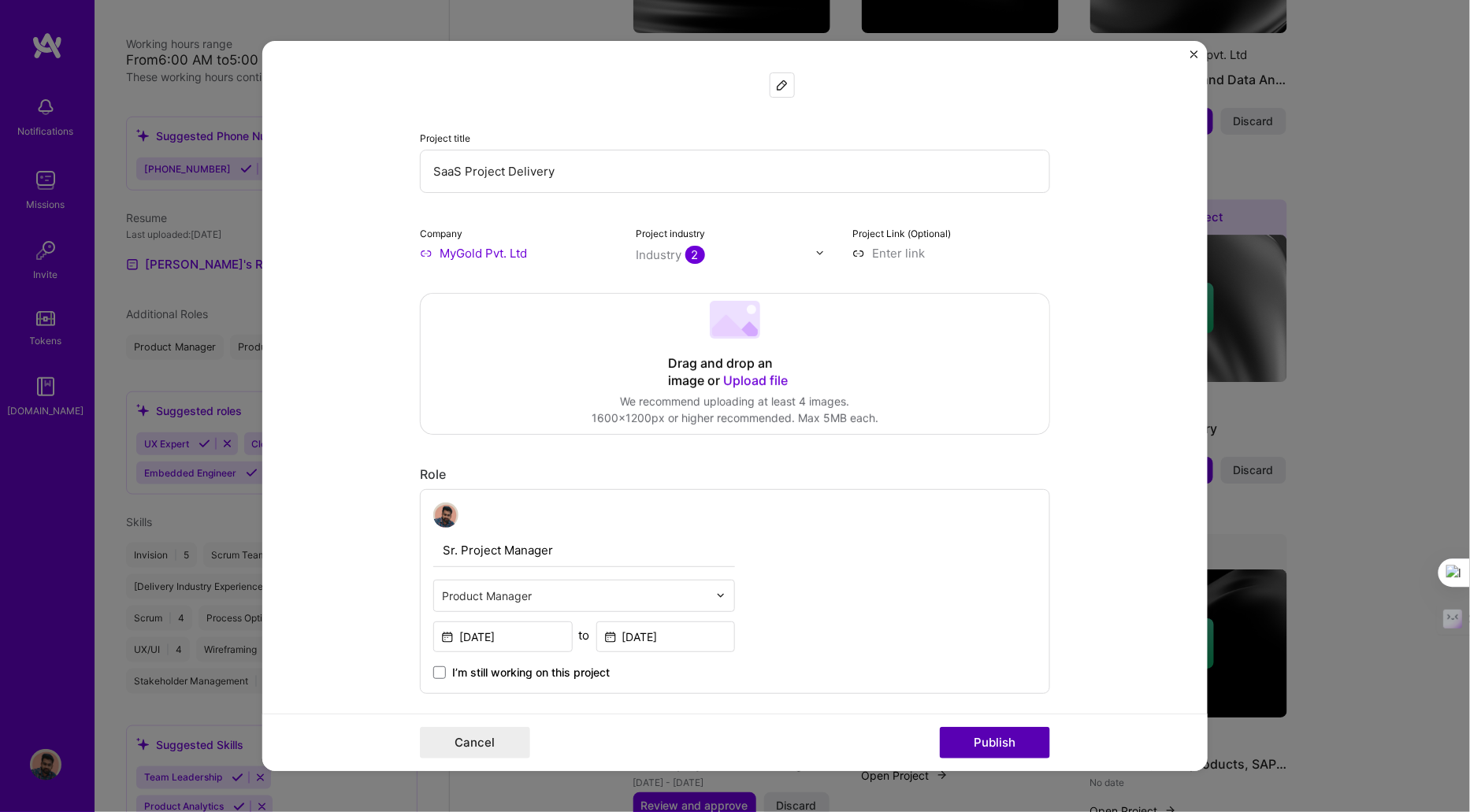
click at [1017, 728] on button "Publish" at bounding box center [995, 743] width 110 height 31
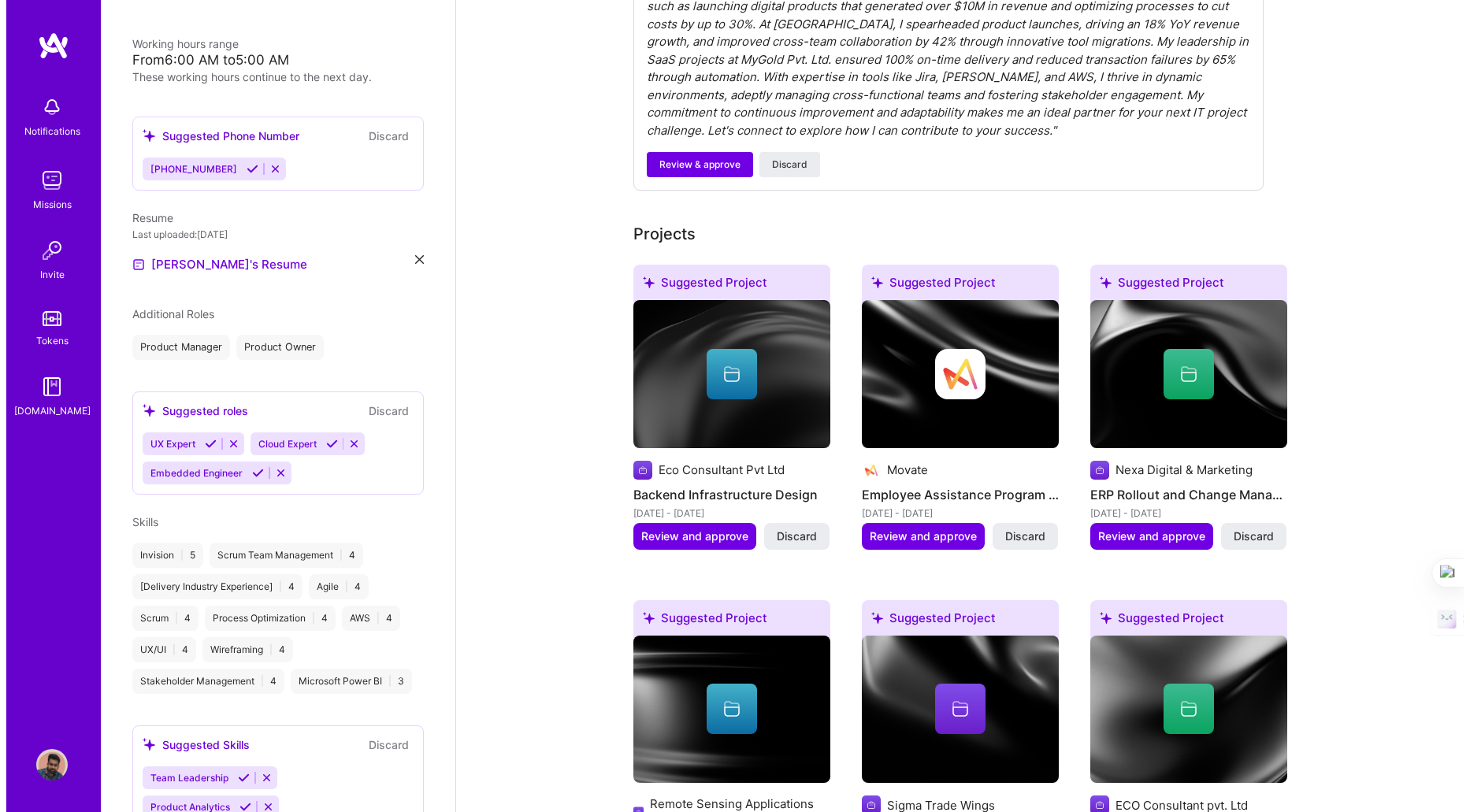
scroll to position [919, 0]
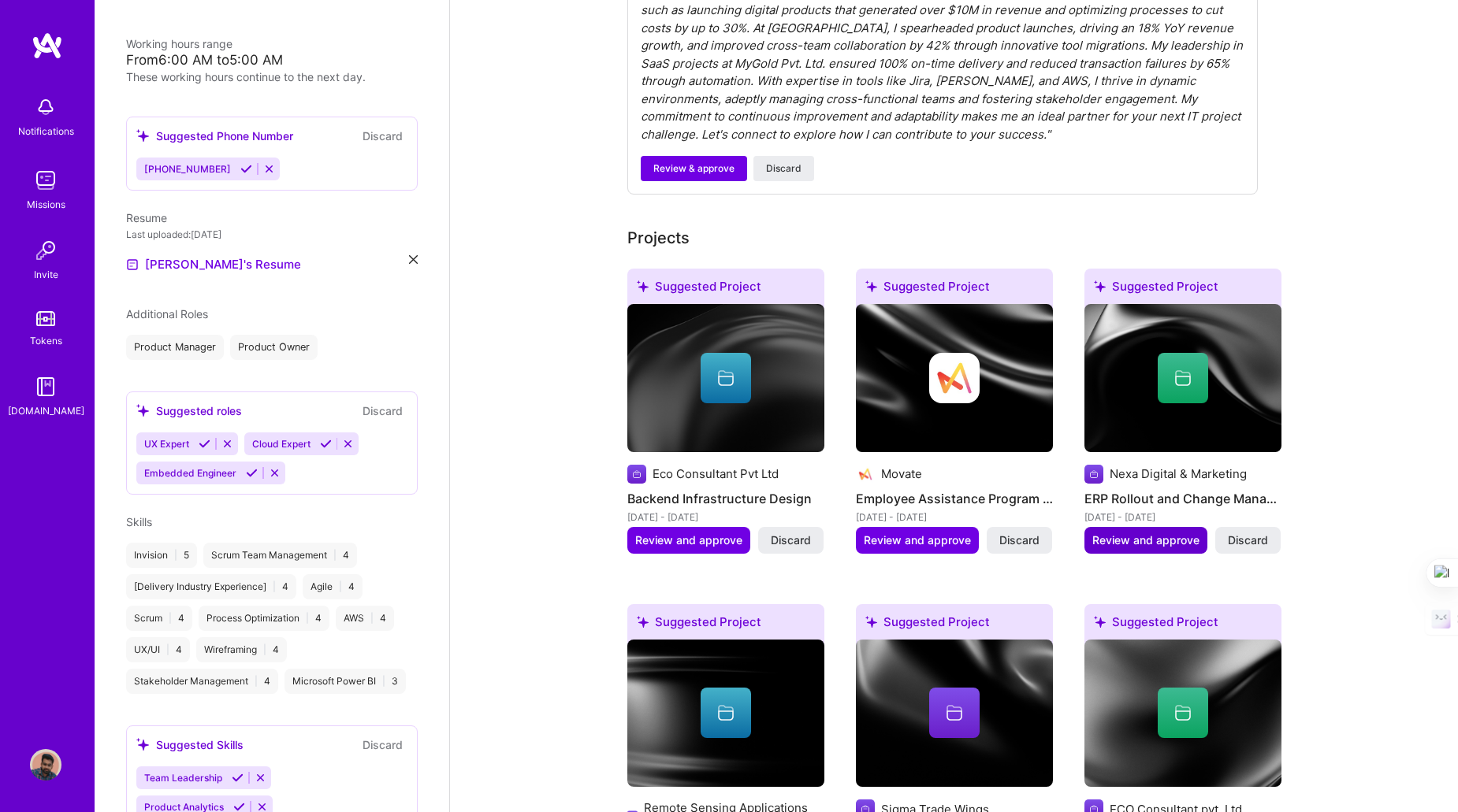
click at [1162, 540] on span "Review and approve" at bounding box center [1145, 540] width 107 height 16
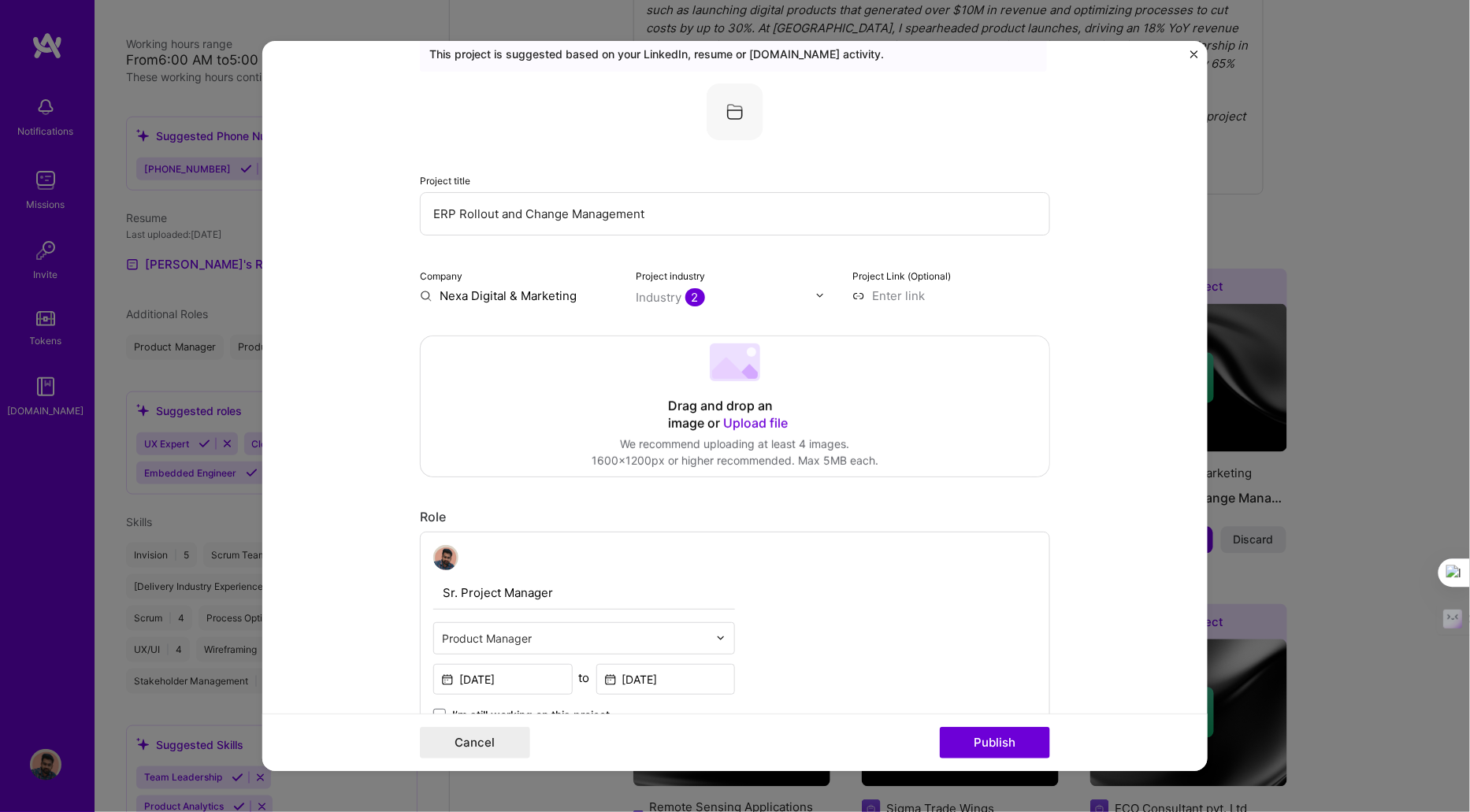
scroll to position [62, 0]
click at [973, 751] on button "Publish" at bounding box center [995, 743] width 110 height 31
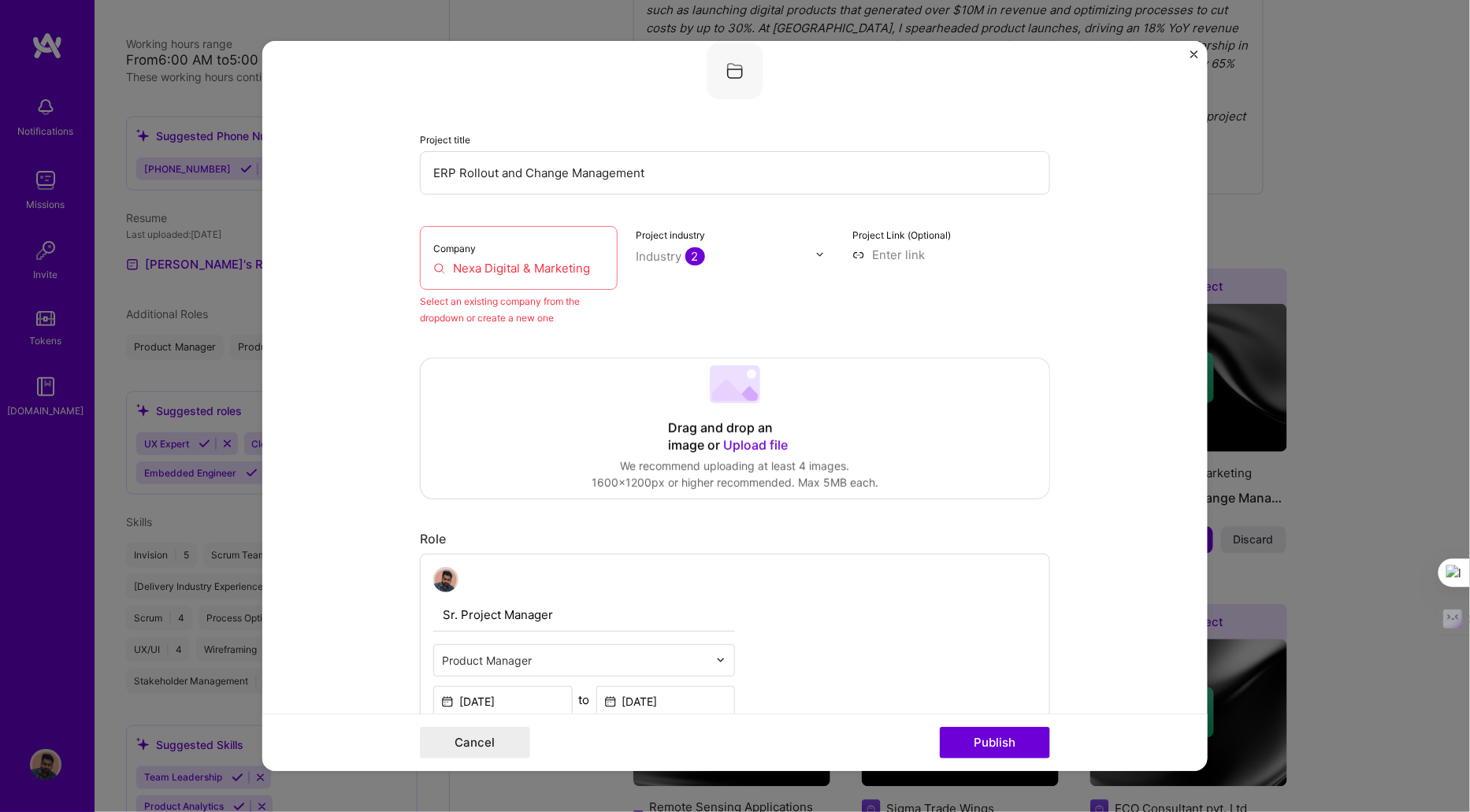
scroll to position [103, 0]
click at [603, 261] on div "Company Nexa Digital & Marketing" at bounding box center [518, 256] width 197 height 64
click at [599, 266] on div "Company Nexa Digital & Marketing" at bounding box center [518, 256] width 197 height 64
click at [595, 265] on input "Nexa Digital & Marketing" at bounding box center [518, 266] width 171 height 17
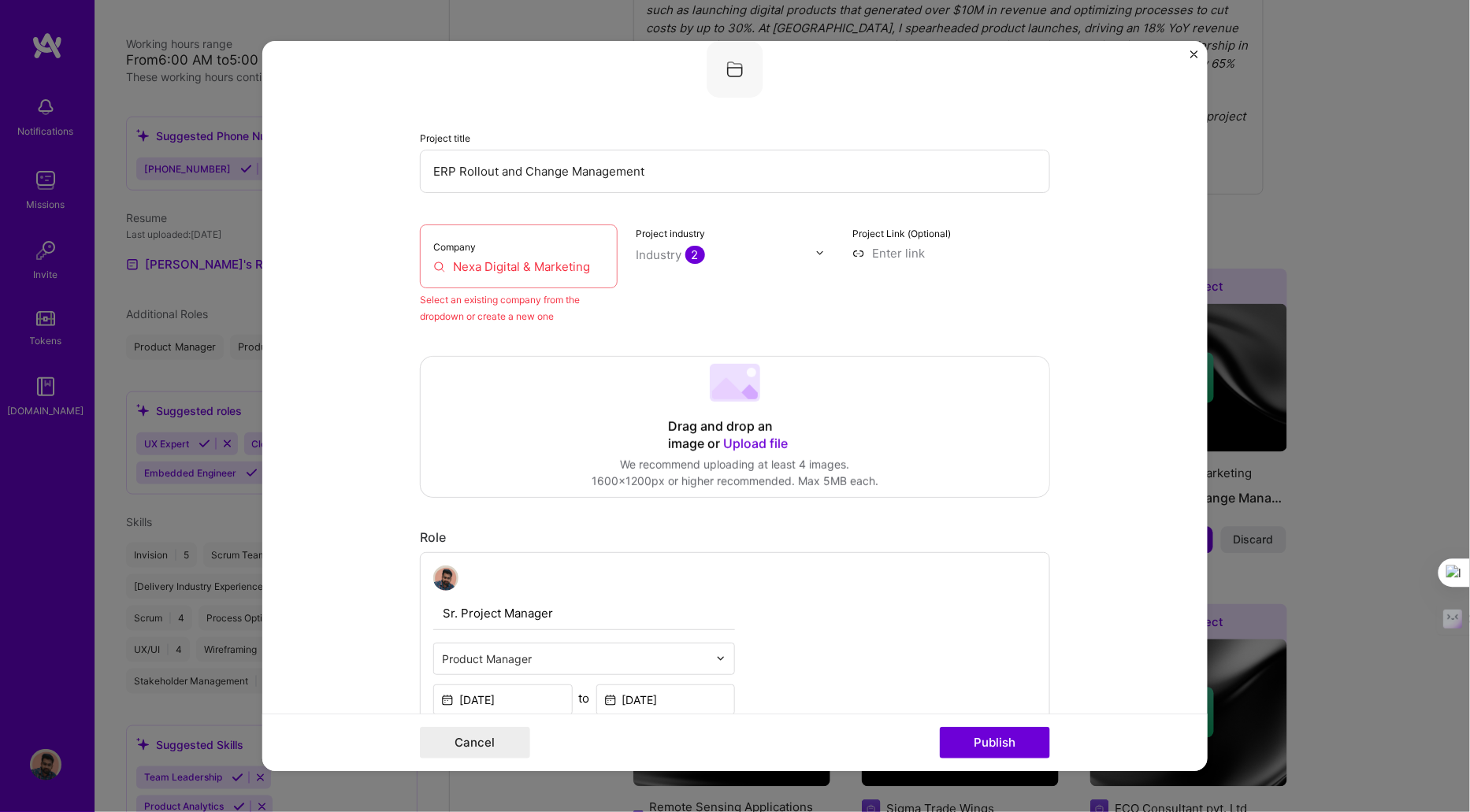
click at [595, 265] on input "Nexa Digital & Marketing" at bounding box center [518, 266] width 171 height 17
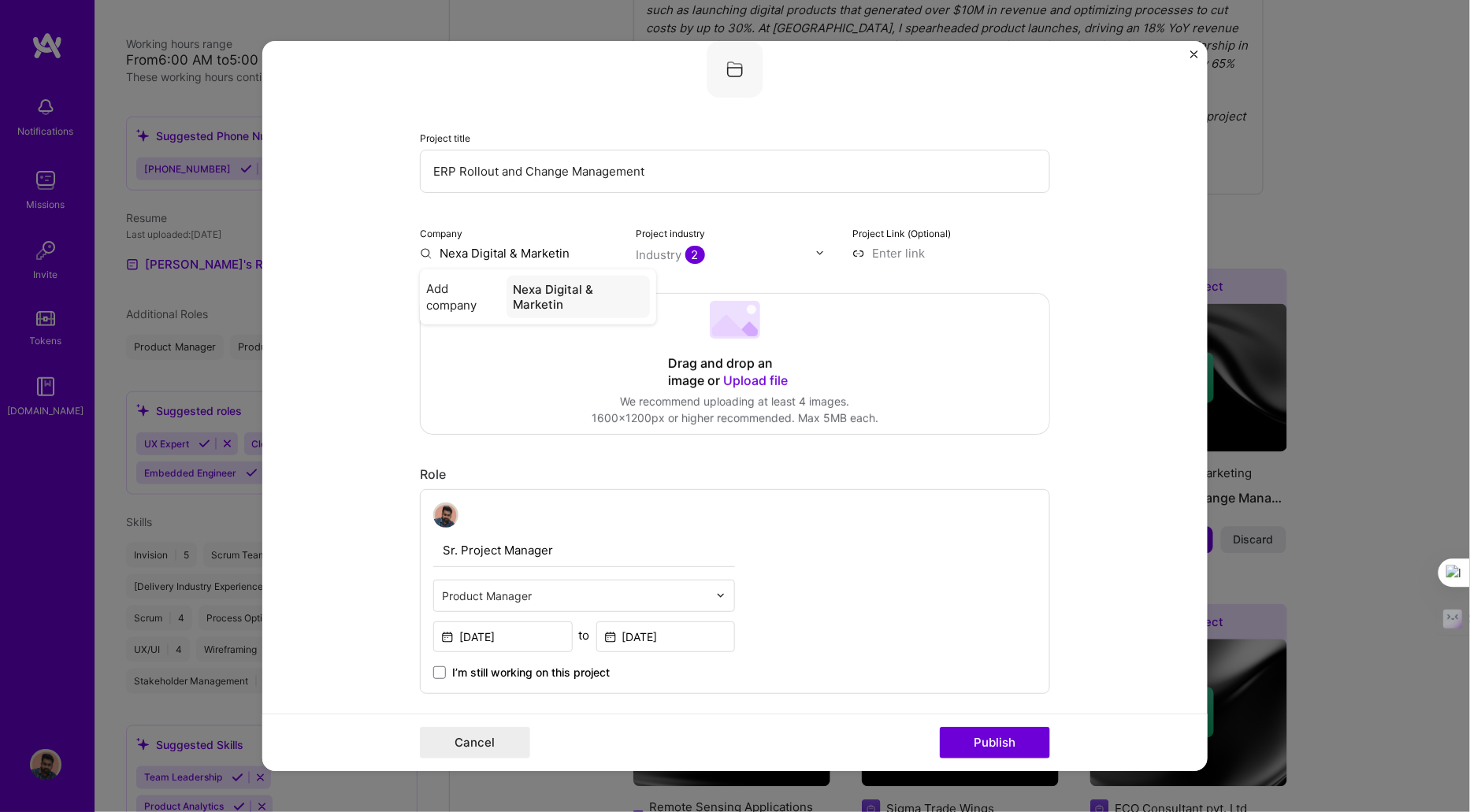
type input "Nexa Digital & Marketing"
click at [533, 302] on div "Nexa Digital & Marketing" at bounding box center [577, 297] width 145 height 42
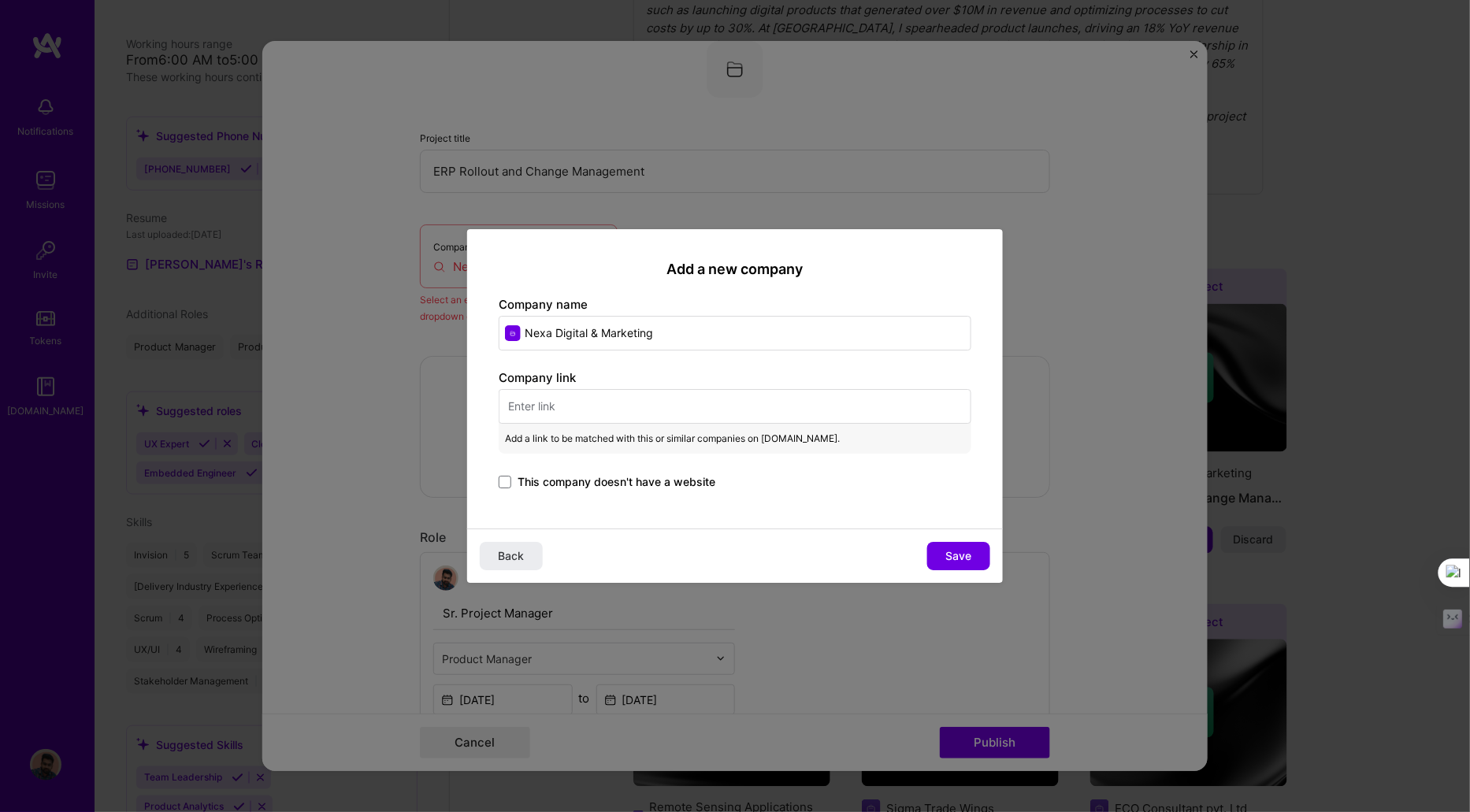
click at [608, 410] on input "text" at bounding box center [735, 406] width 472 height 34
paste input "https://www.digitalnexa.com/"
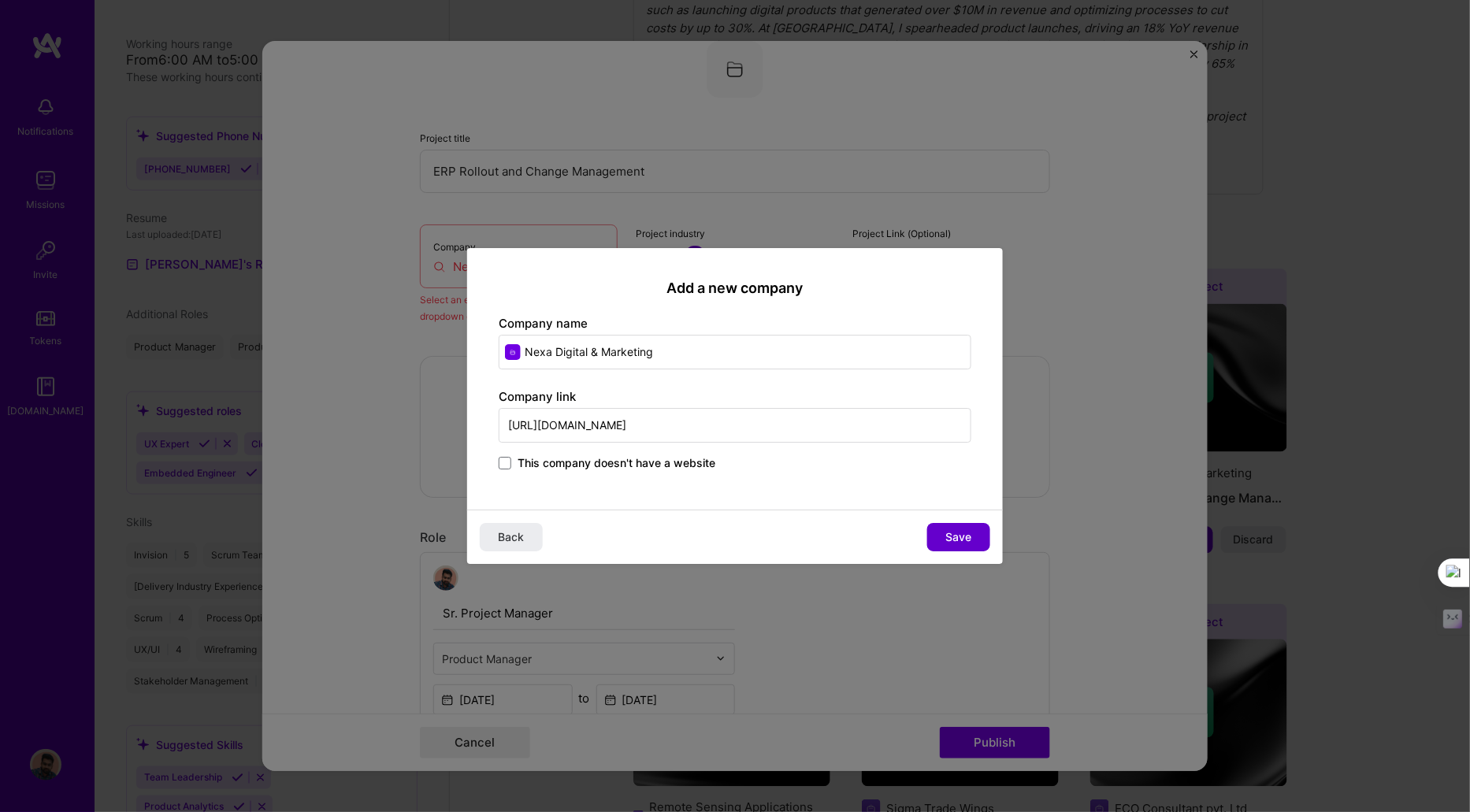
type input "https://www.digitalnexa.com/"
click at [950, 526] on button "Save" at bounding box center [958, 537] width 63 height 28
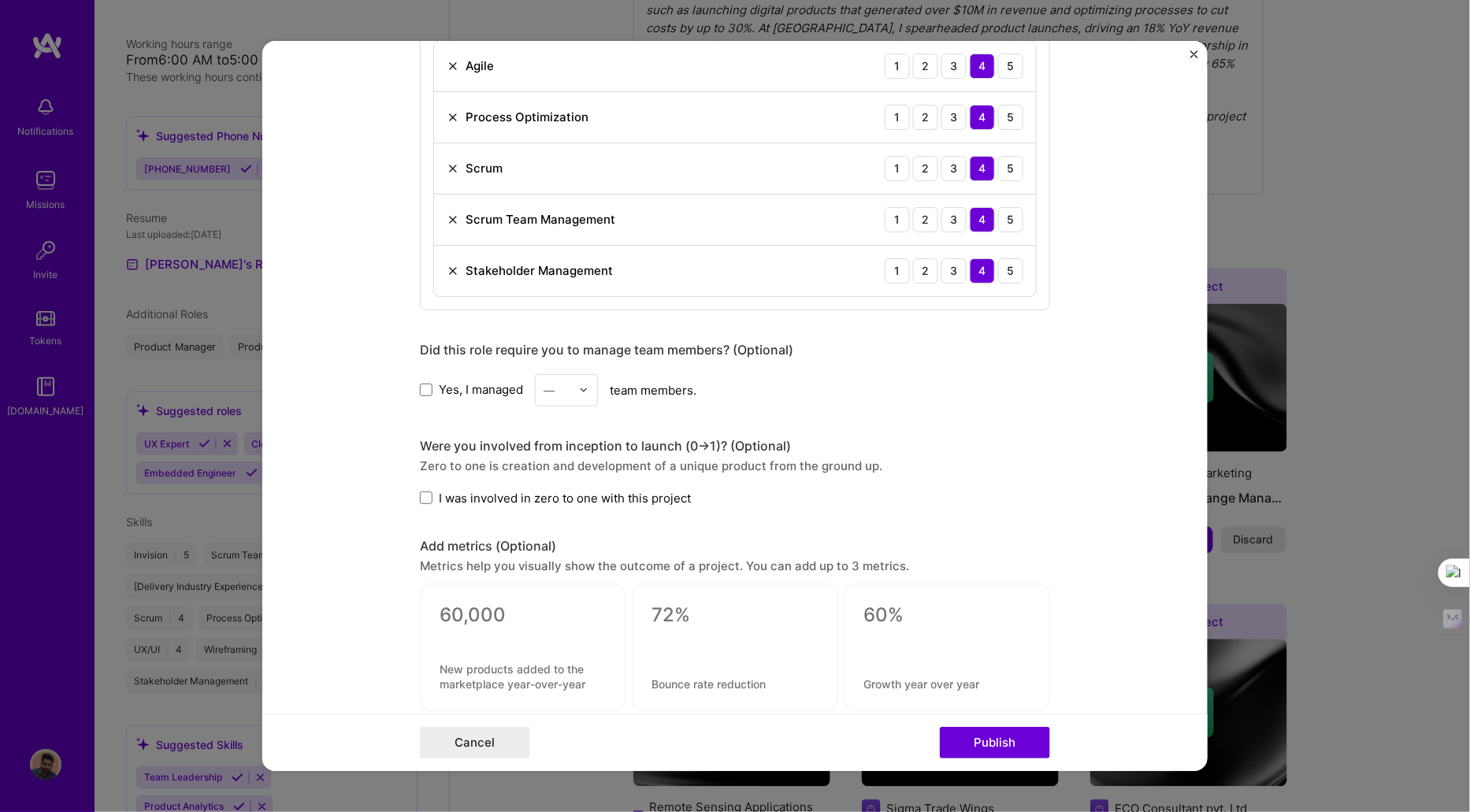
scroll to position [902, 0]
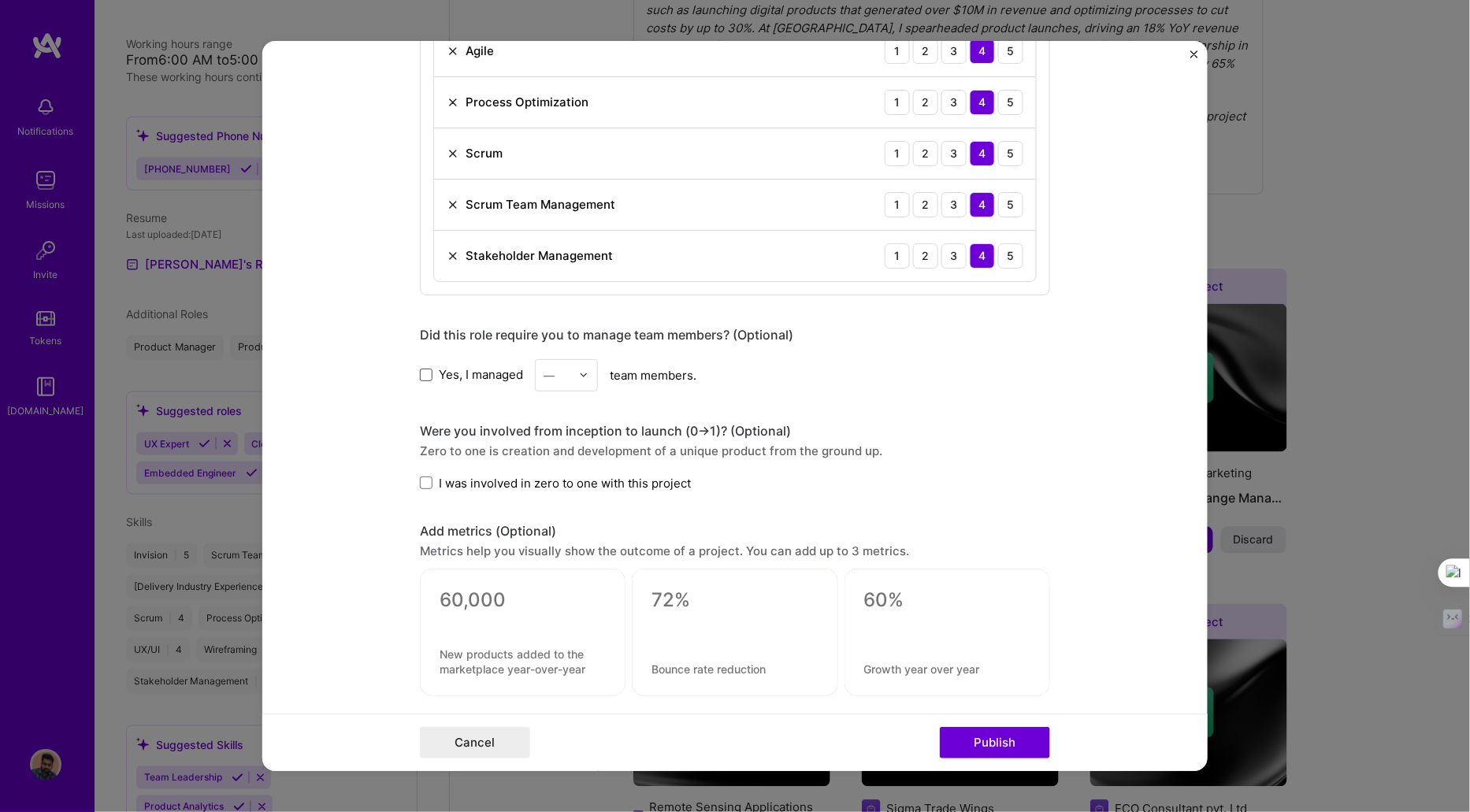
click at [420, 373] on span at bounding box center [426, 375] width 13 height 13
click at [0, 0] on input "Yes, I managed" at bounding box center [0, 0] width 0 height 0
click at [585, 371] on div at bounding box center [588, 375] width 18 height 30
click at [557, 580] on div "12" at bounding box center [567, 595] width 54 height 29
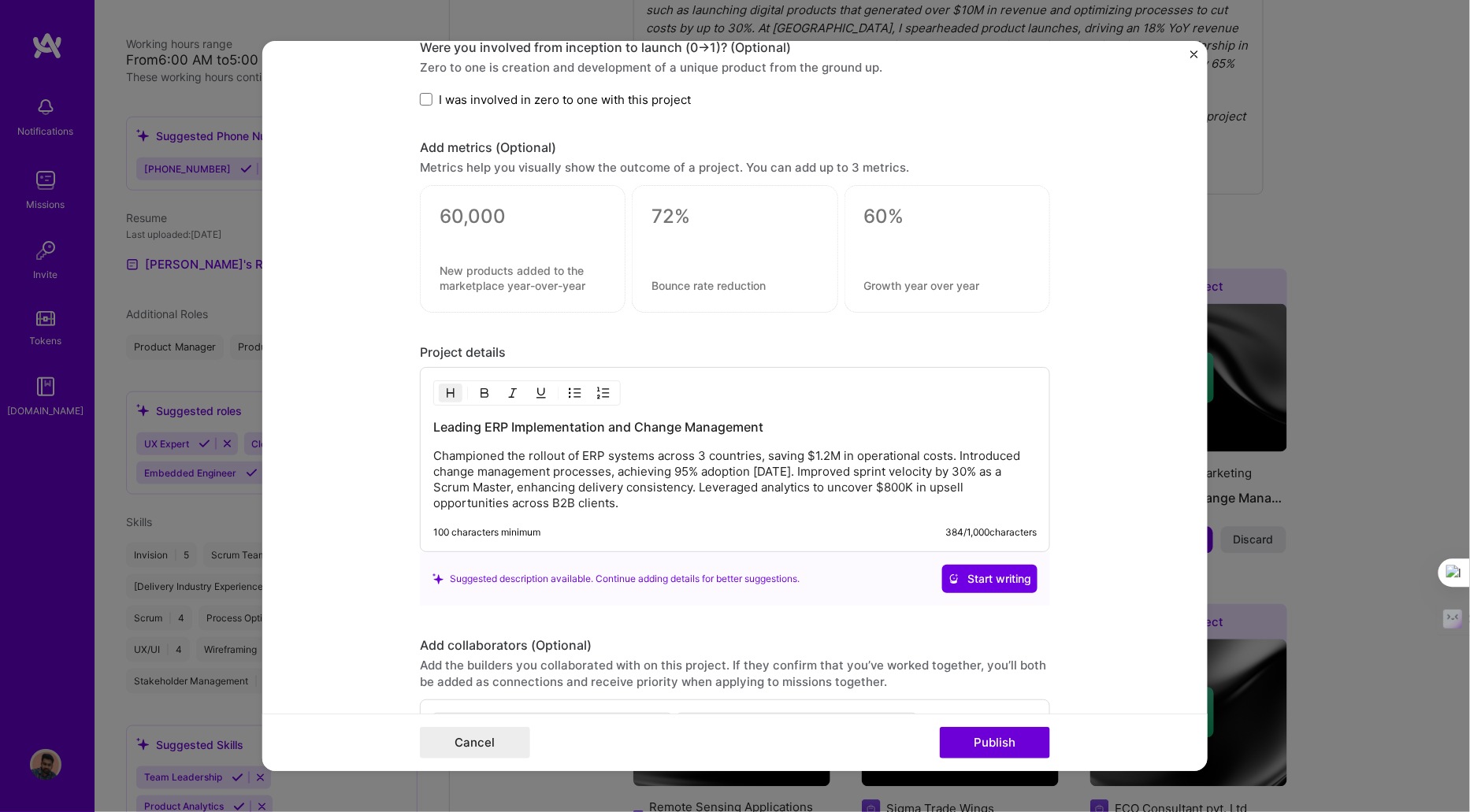
scroll to position [1362, 0]
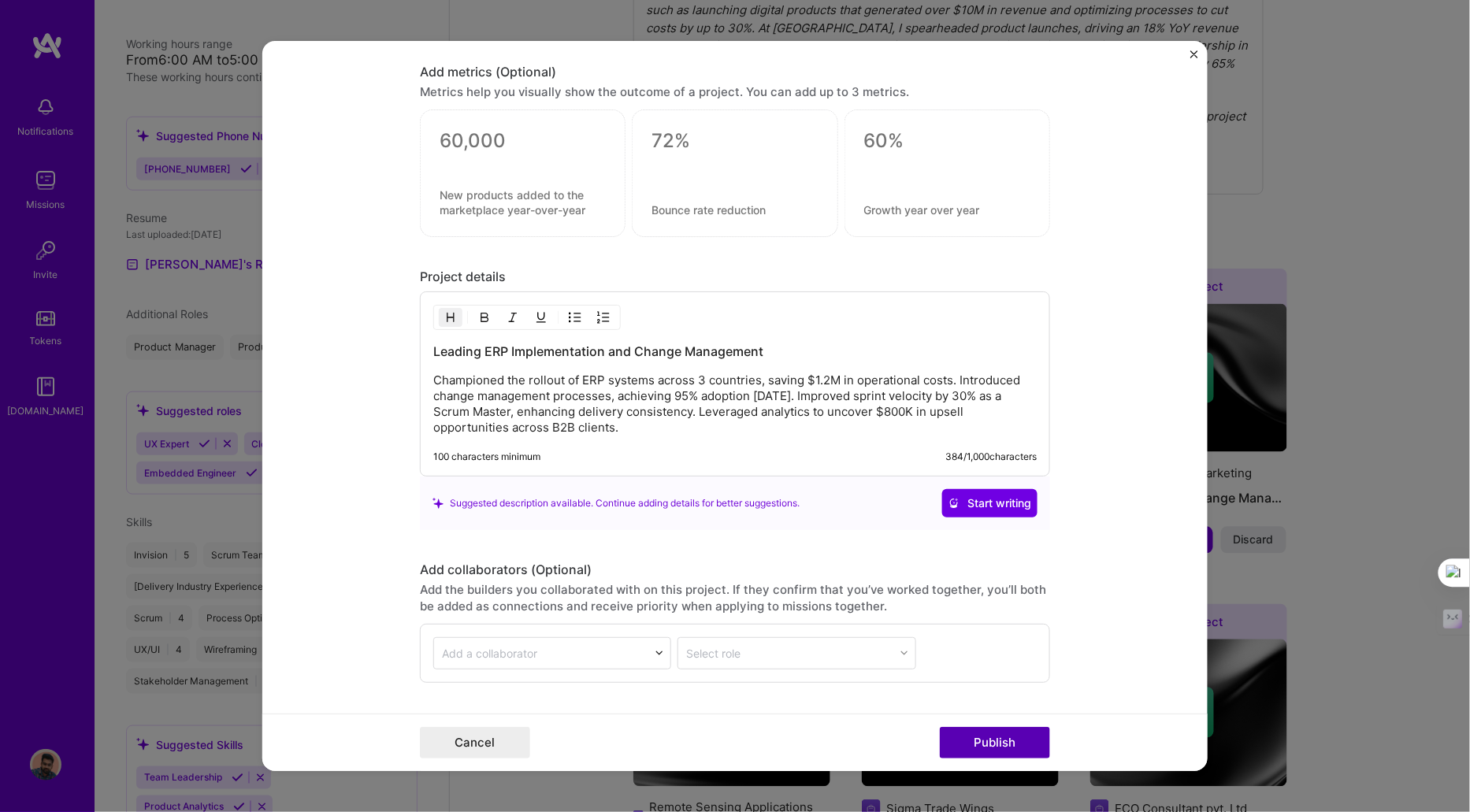
click at [959, 738] on button "Publish" at bounding box center [995, 743] width 110 height 31
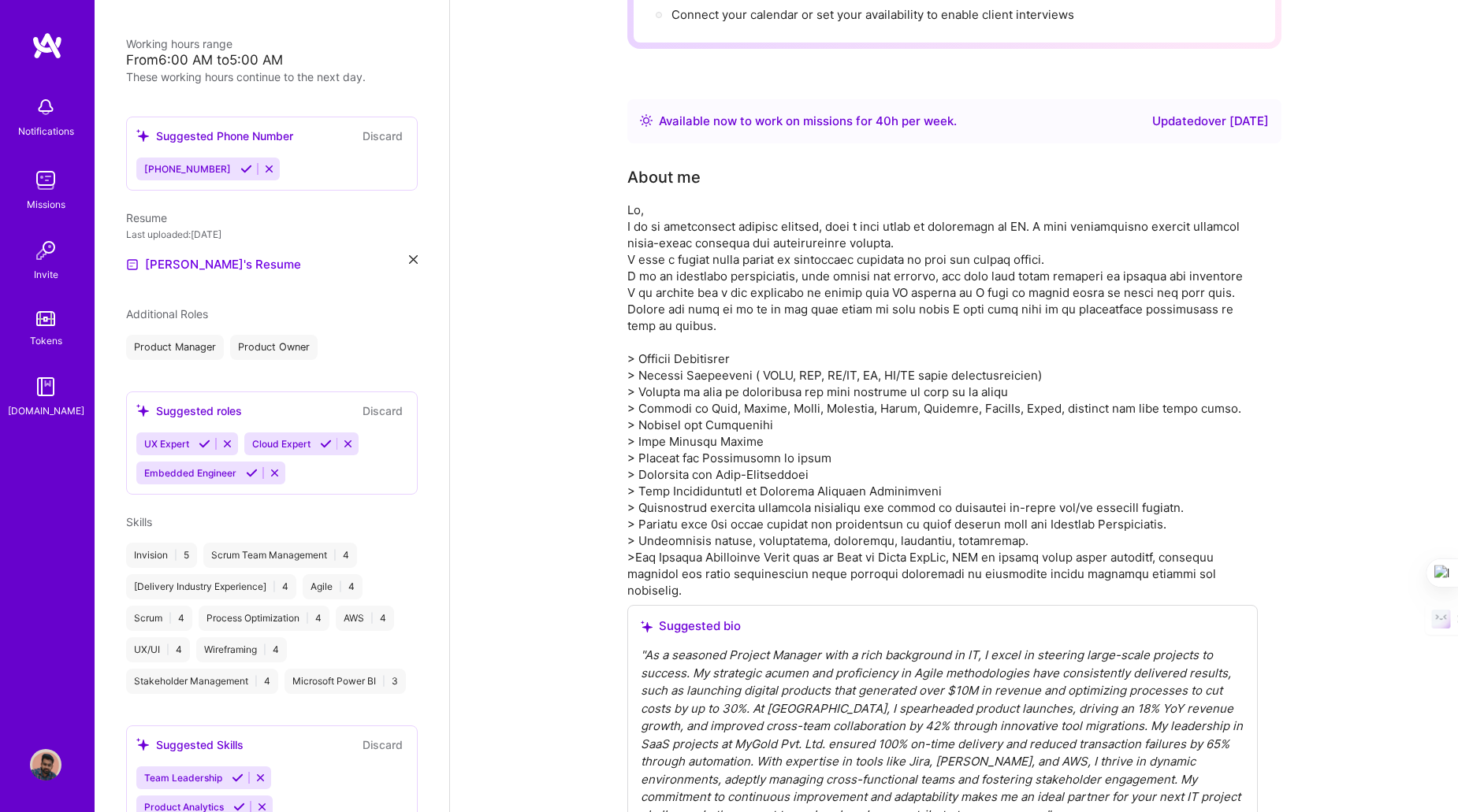
scroll to position [0, 0]
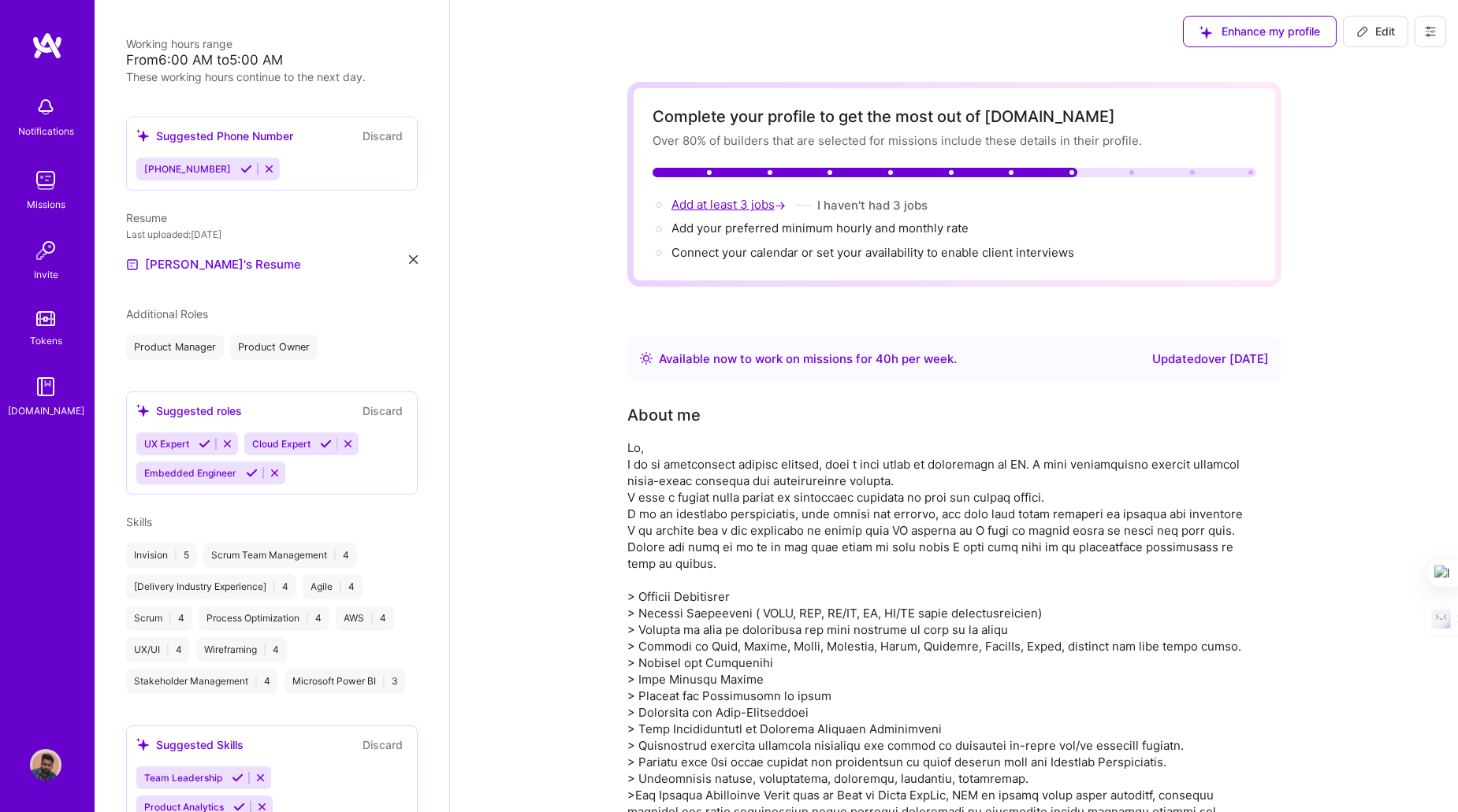
click at [721, 202] on span "Add at least 3 jobs →" at bounding box center [730, 204] width 118 height 15
select select "US"
select select "Right Now"
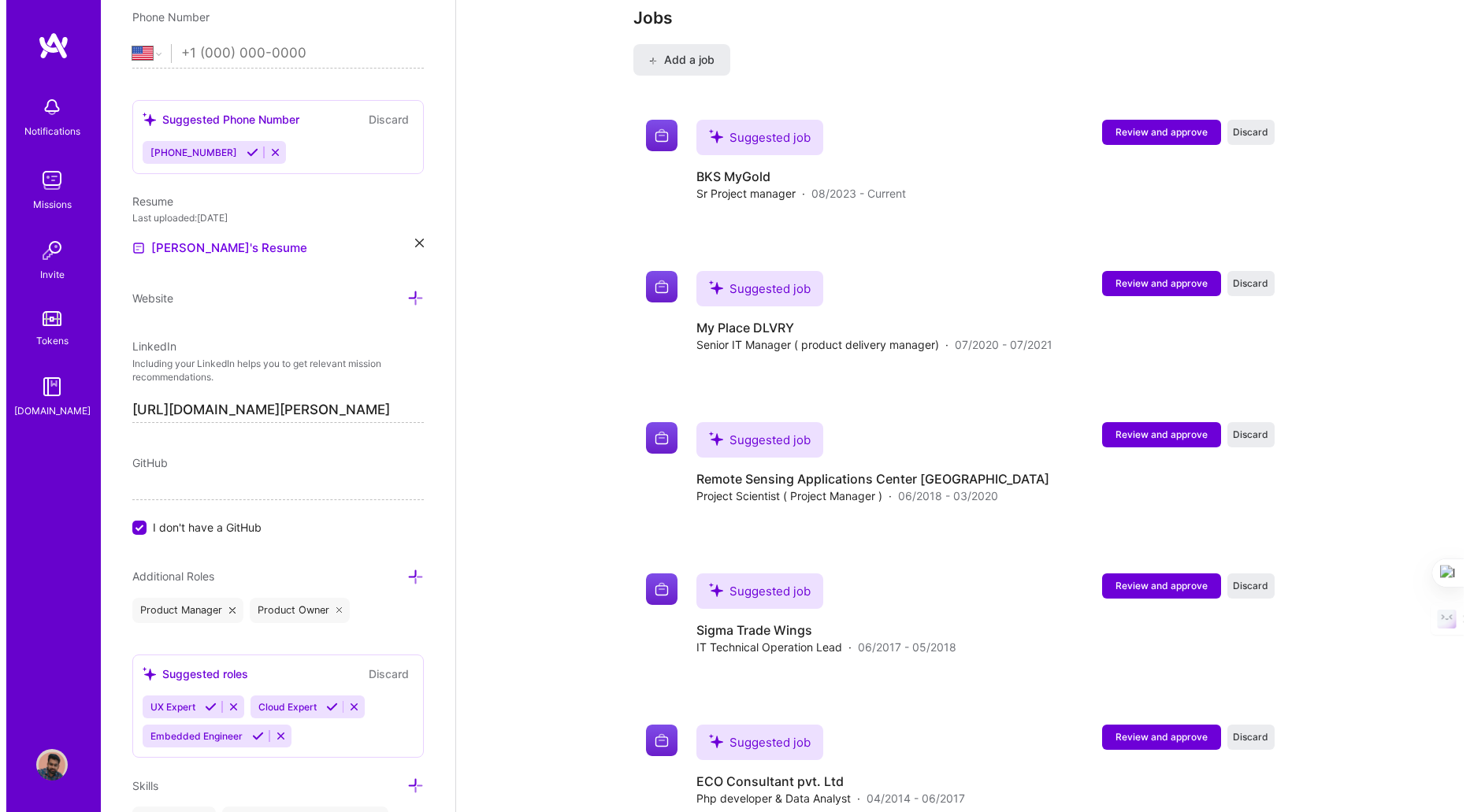
scroll to position [3161, 0]
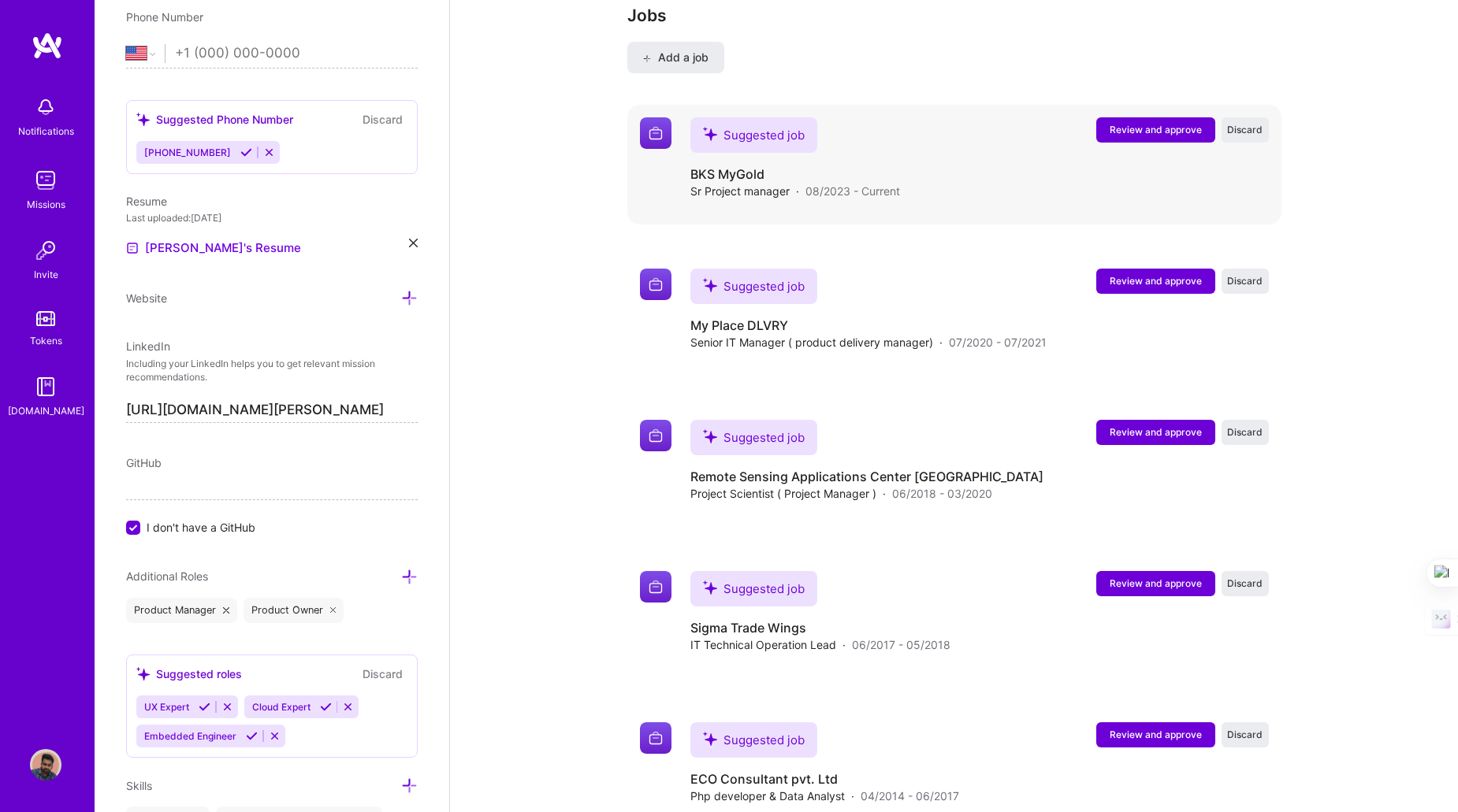
click at [1155, 133] on button "Review and approve" at bounding box center [1155, 131] width 119 height 26
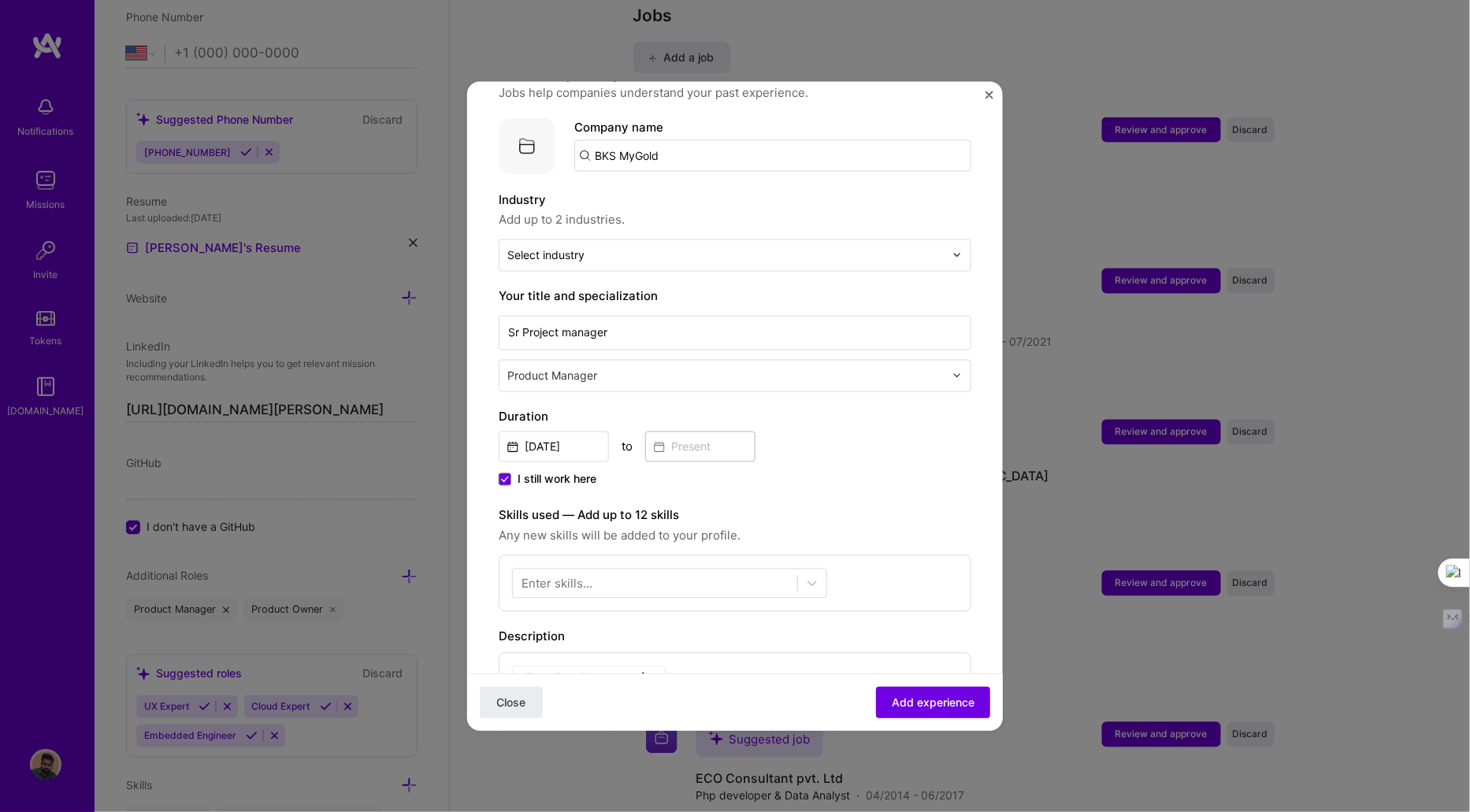
scroll to position [152, 0]
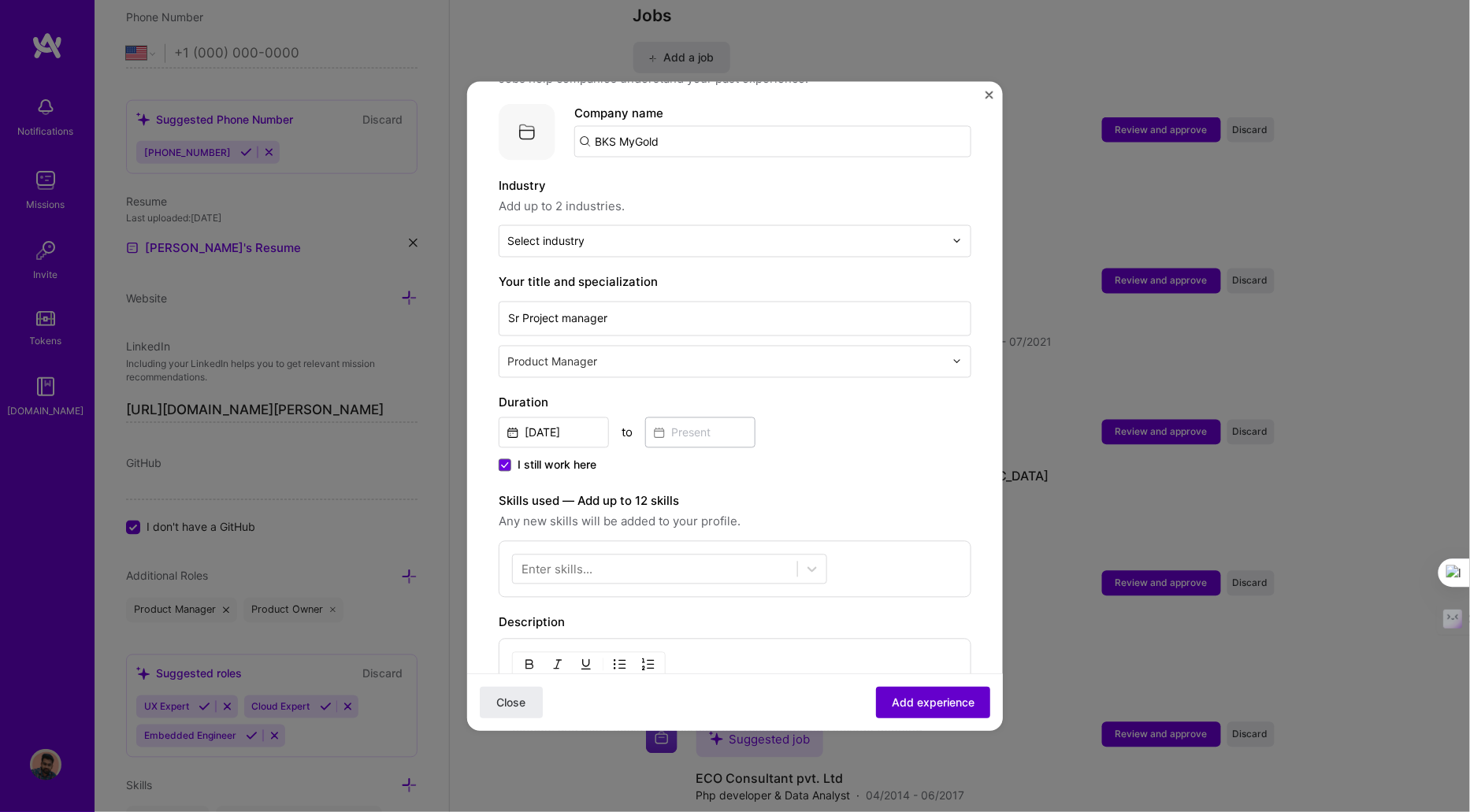
click at [895, 705] on span "Add experience" at bounding box center [933, 703] width 82 height 16
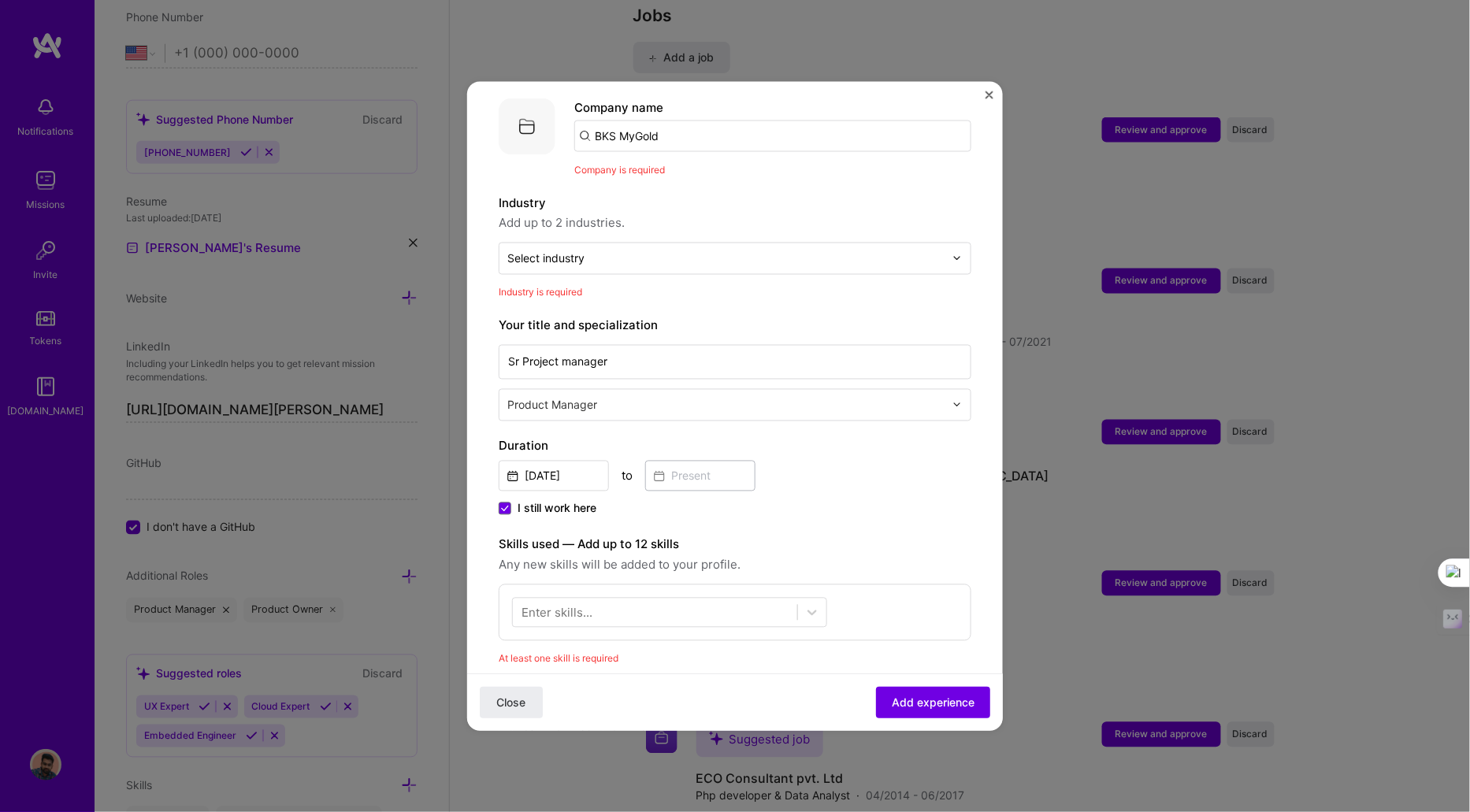
click at [717, 120] on input "BKS MyGold" at bounding box center [773, 135] width 397 height 31
click at [640, 159] on div "myGold bksmygold.com" at bounding box center [692, 181] width 237 height 44
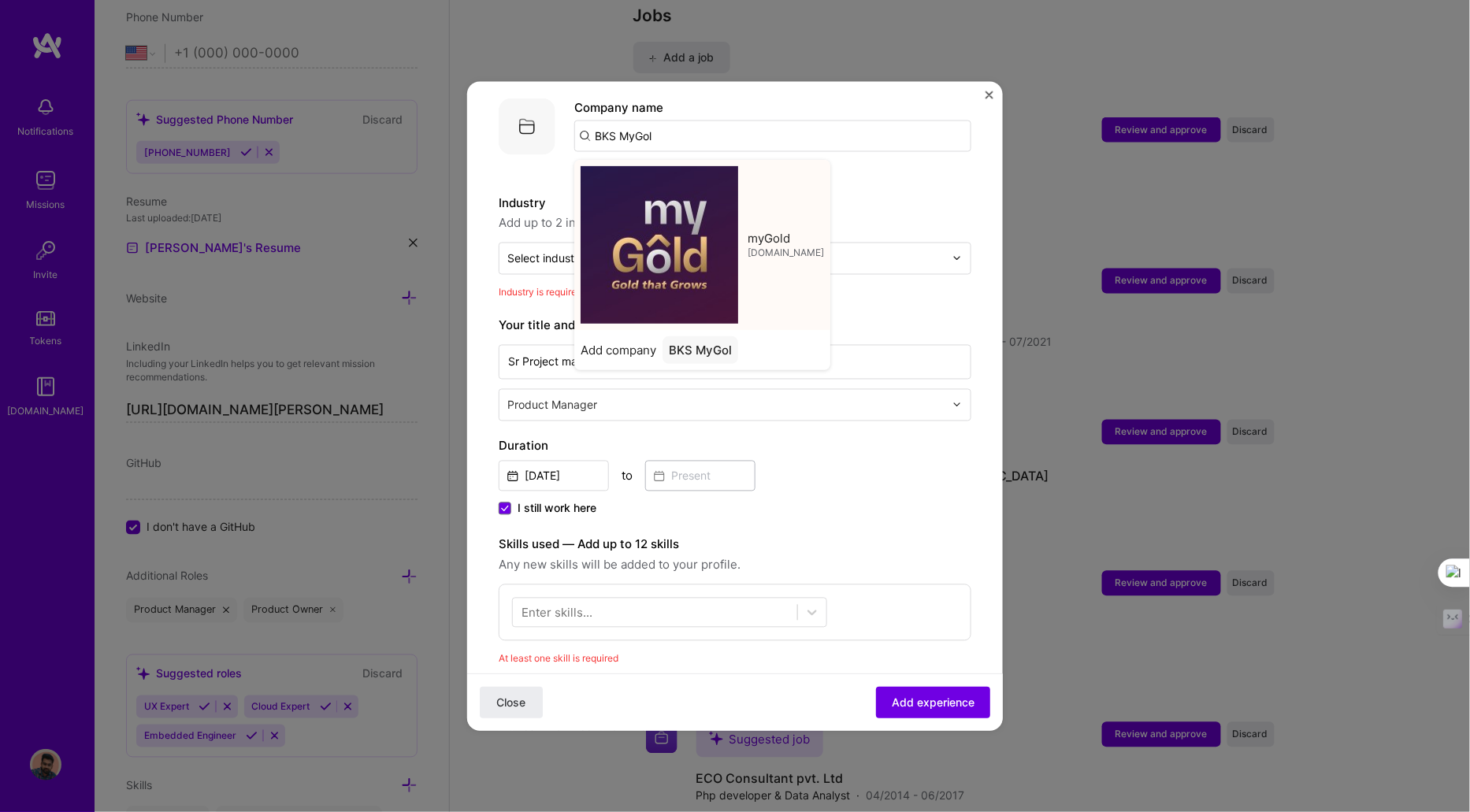
type input "myGold"
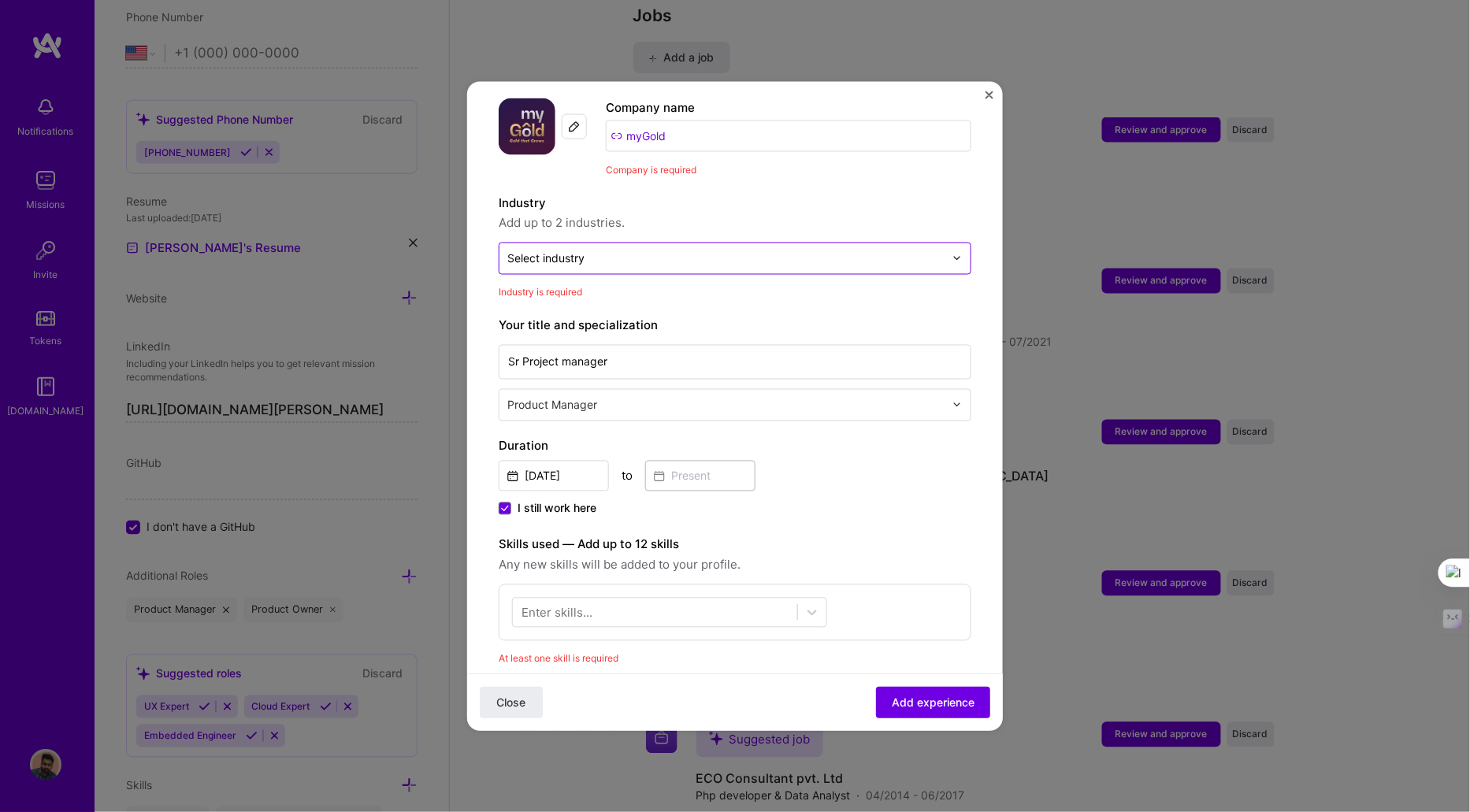
click at [624, 249] on input "text" at bounding box center [726, 257] width 437 height 17
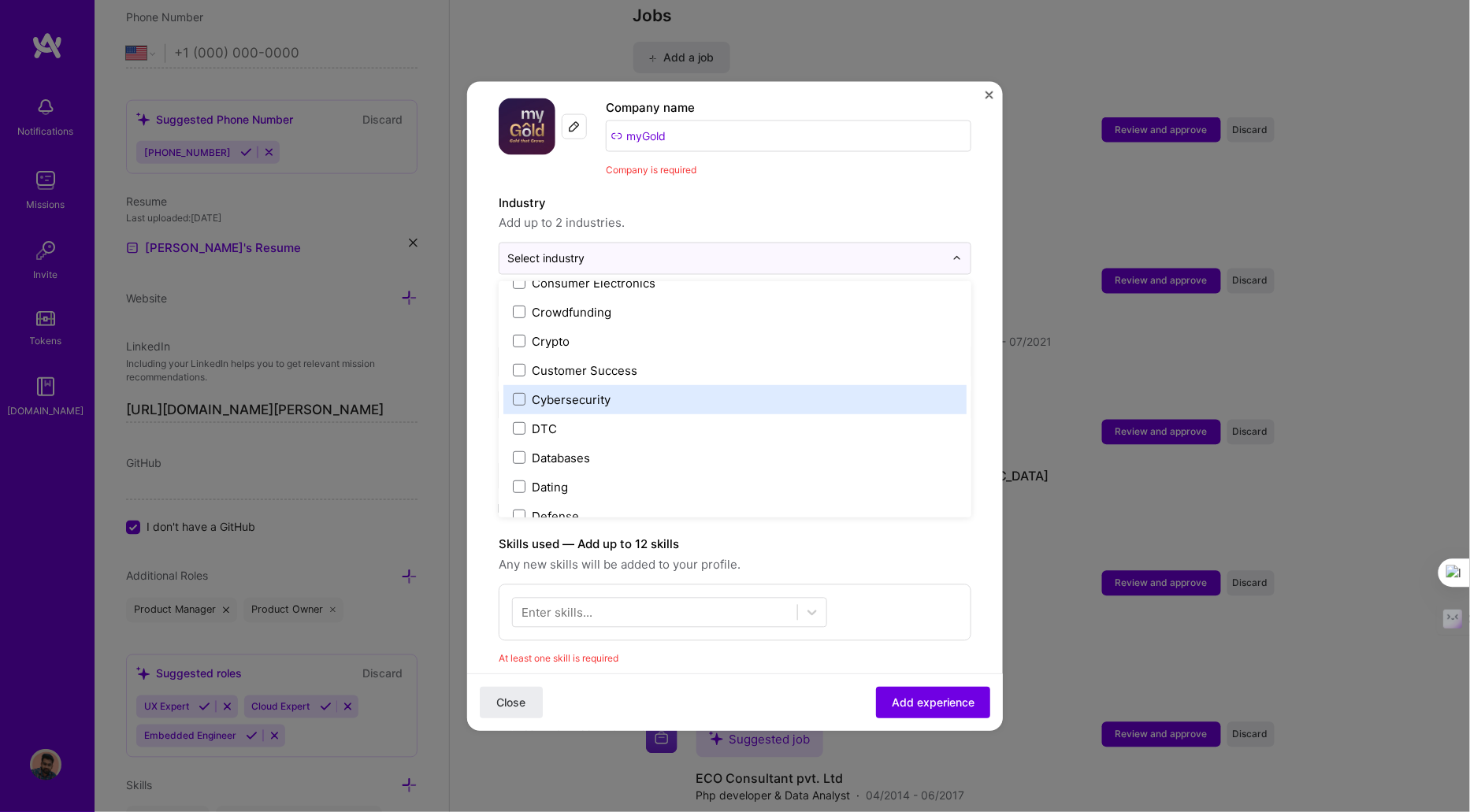
scroll to position [1098, 0]
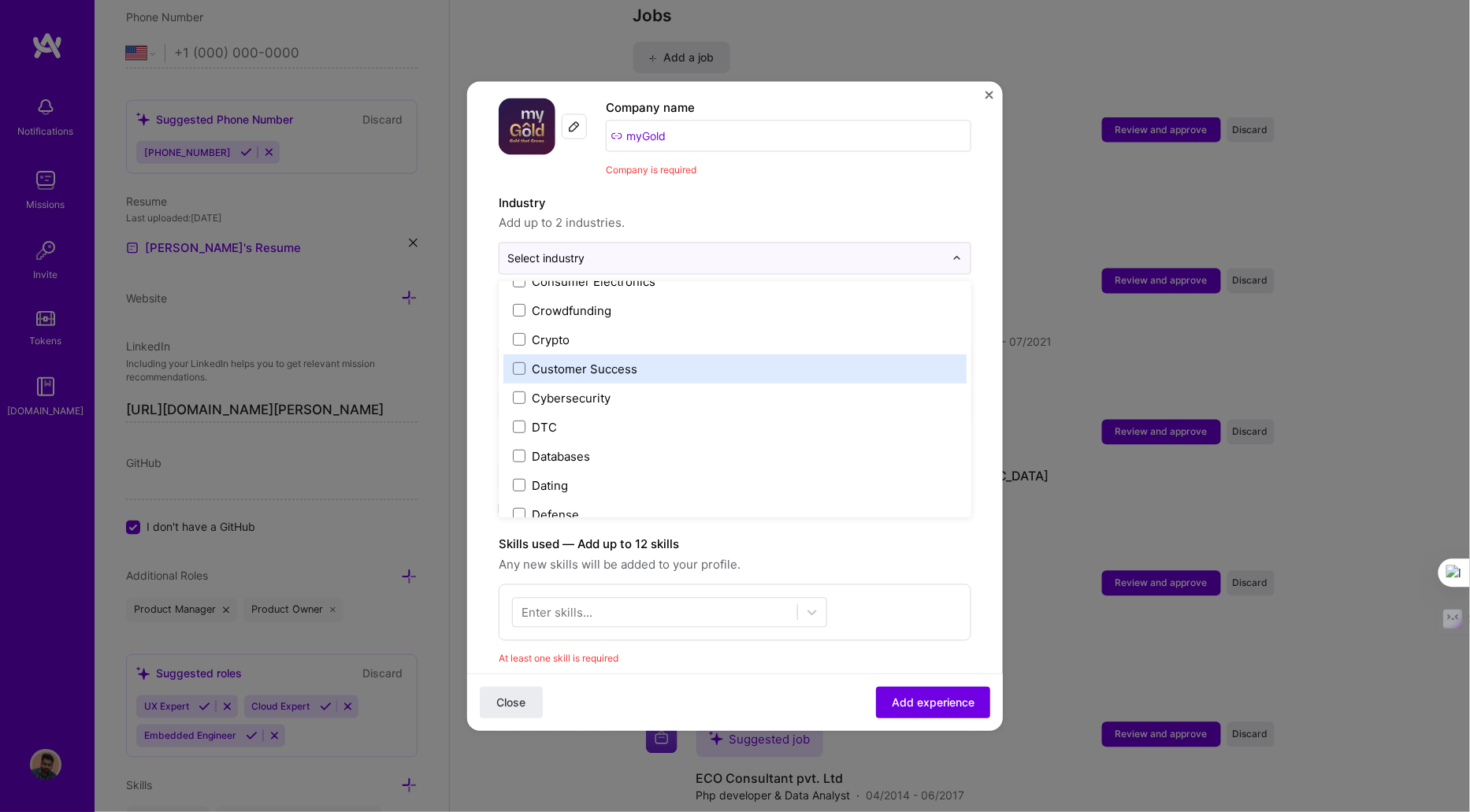
click at [572, 360] on div "Customer Success" at bounding box center [585, 368] width 106 height 17
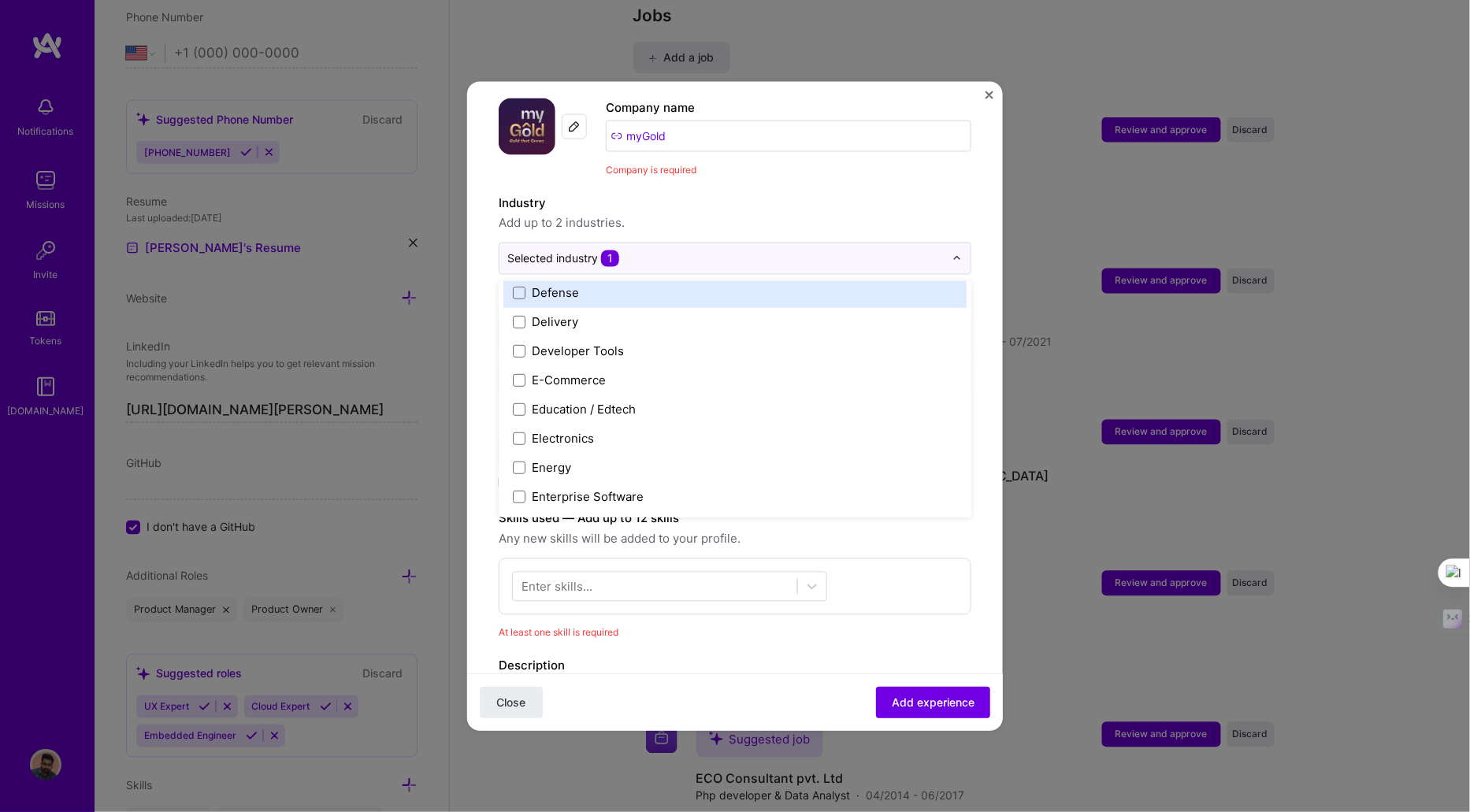
scroll to position [1326, 0]
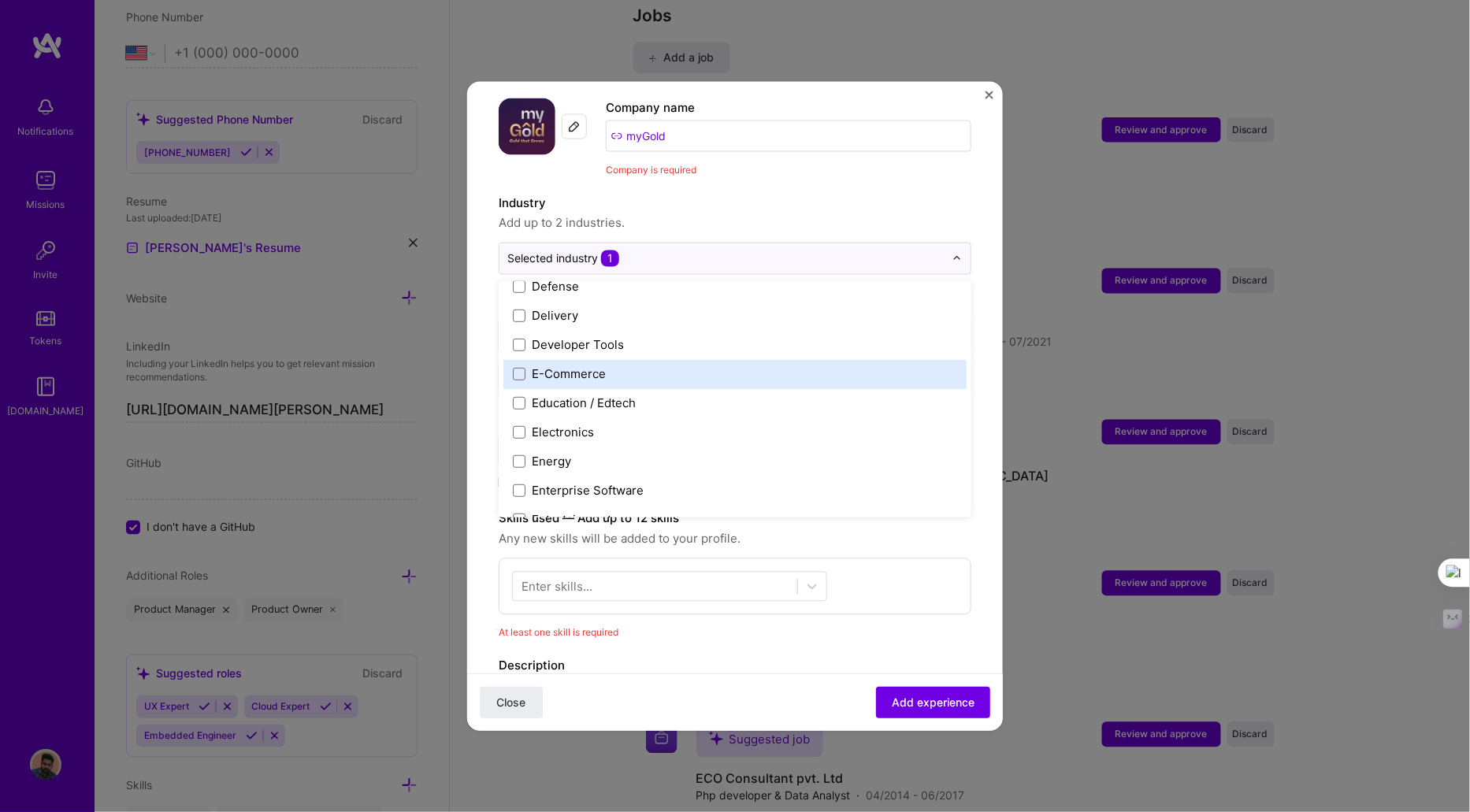
click at [572, 365] on div "E-Commerce" at bounding box center [569, 373] width 74 height 17
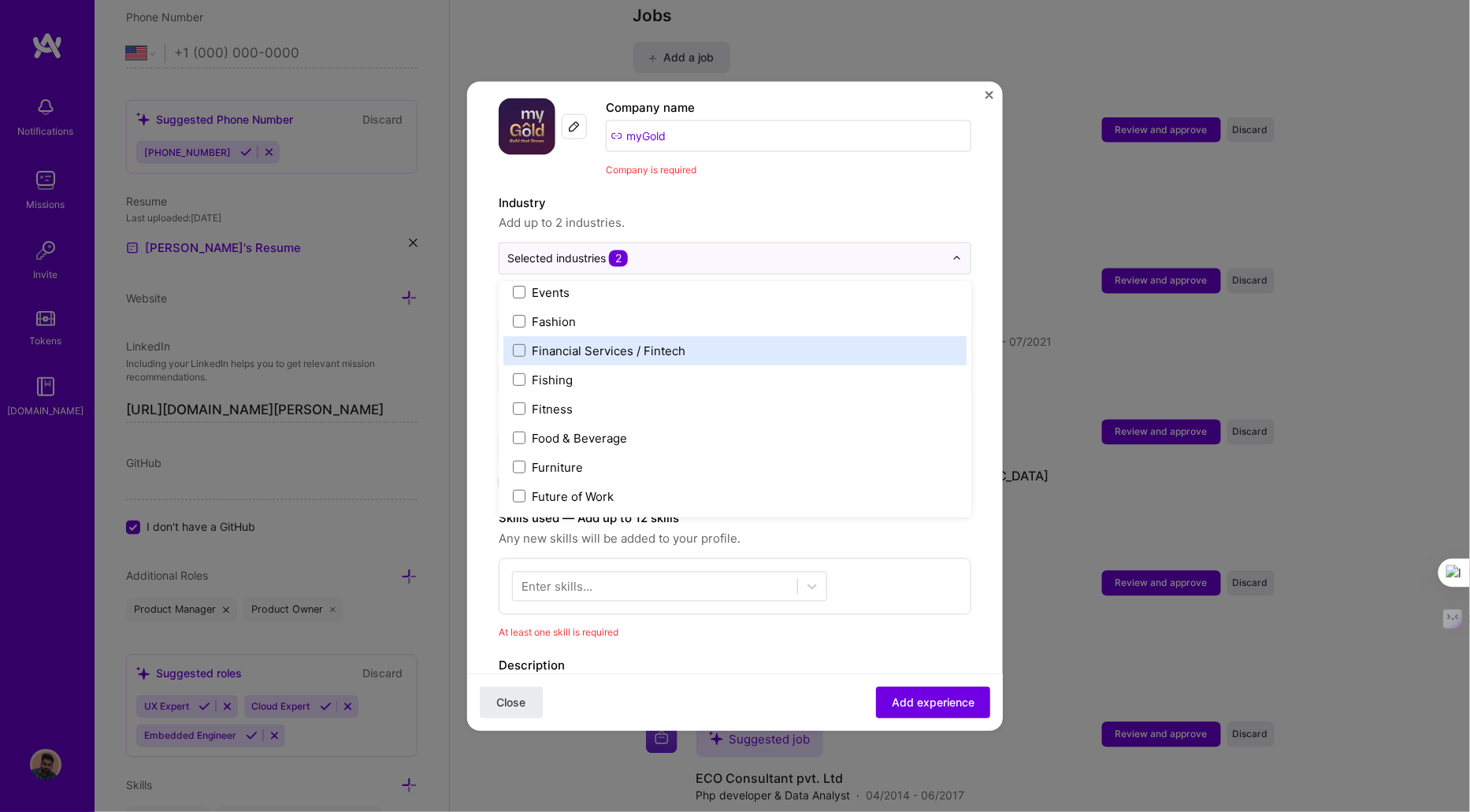
click at [573, 342] on div "Financial Services / Fintech" at bounding box center [609, 350] width 153 height 17
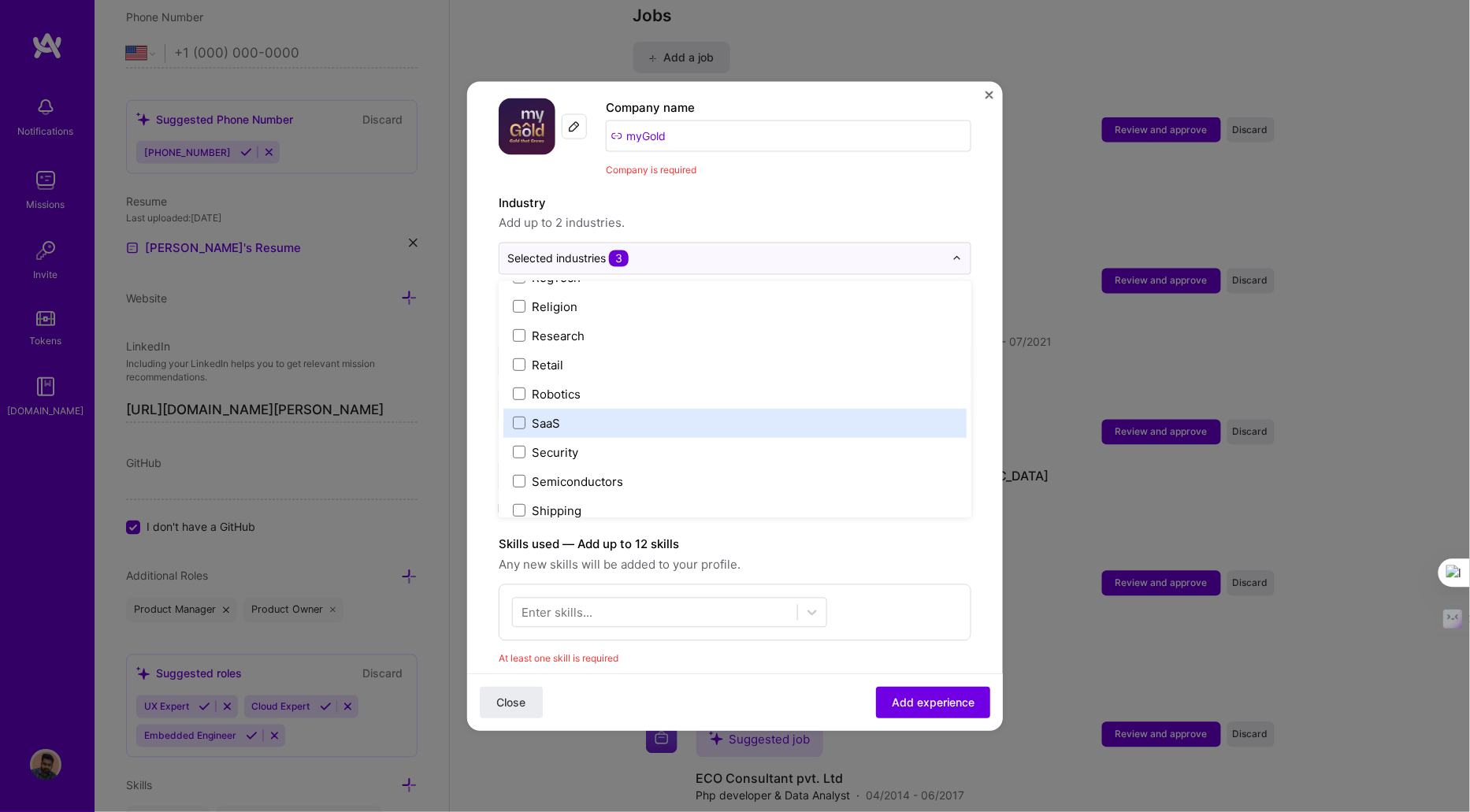
click at [552, 414] on div "SaaS" at bounding box center [546, 422] width 28 height 17
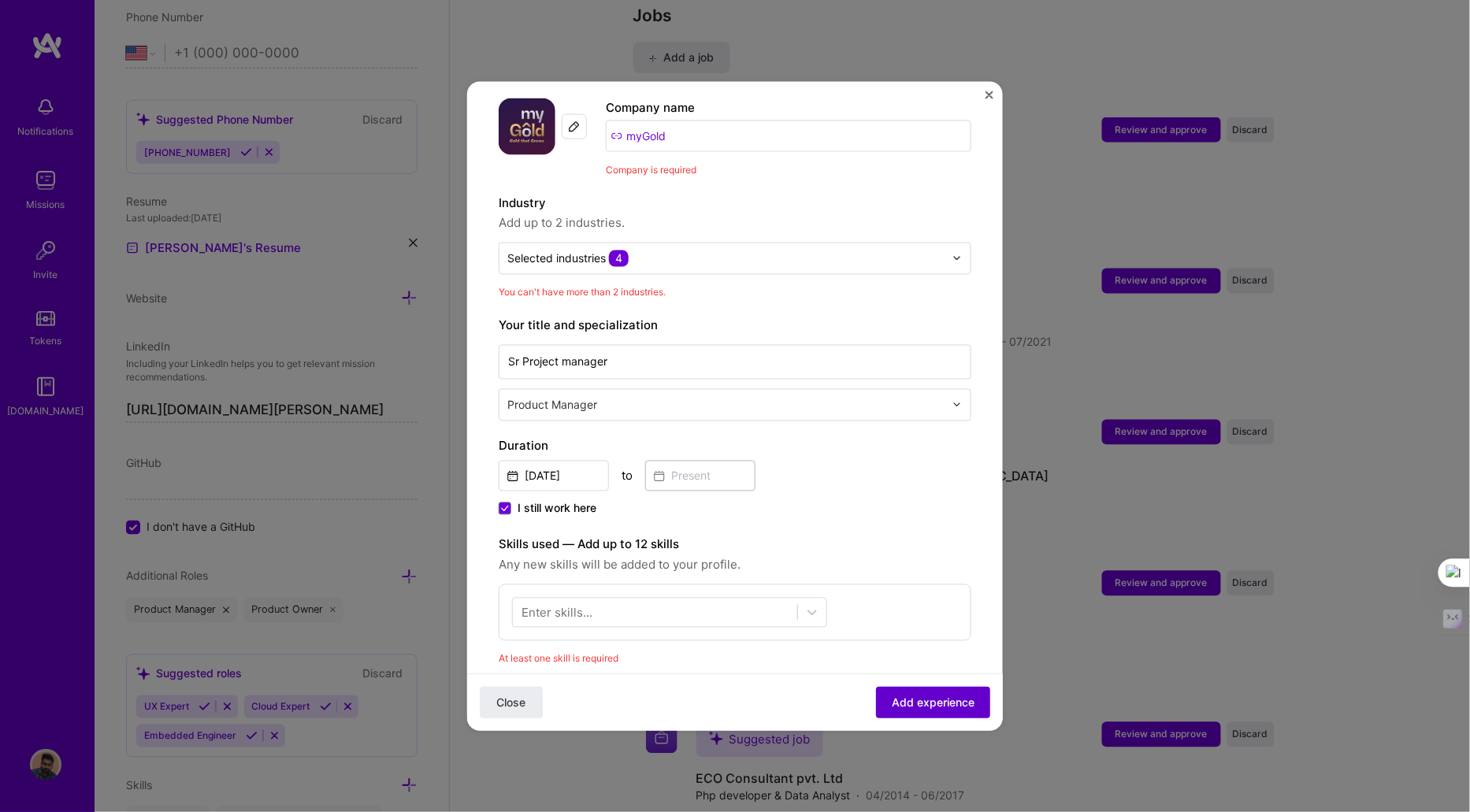
click at [892, 705] on span "Add experience" at bounding box center [933, 703] width 82 height 16
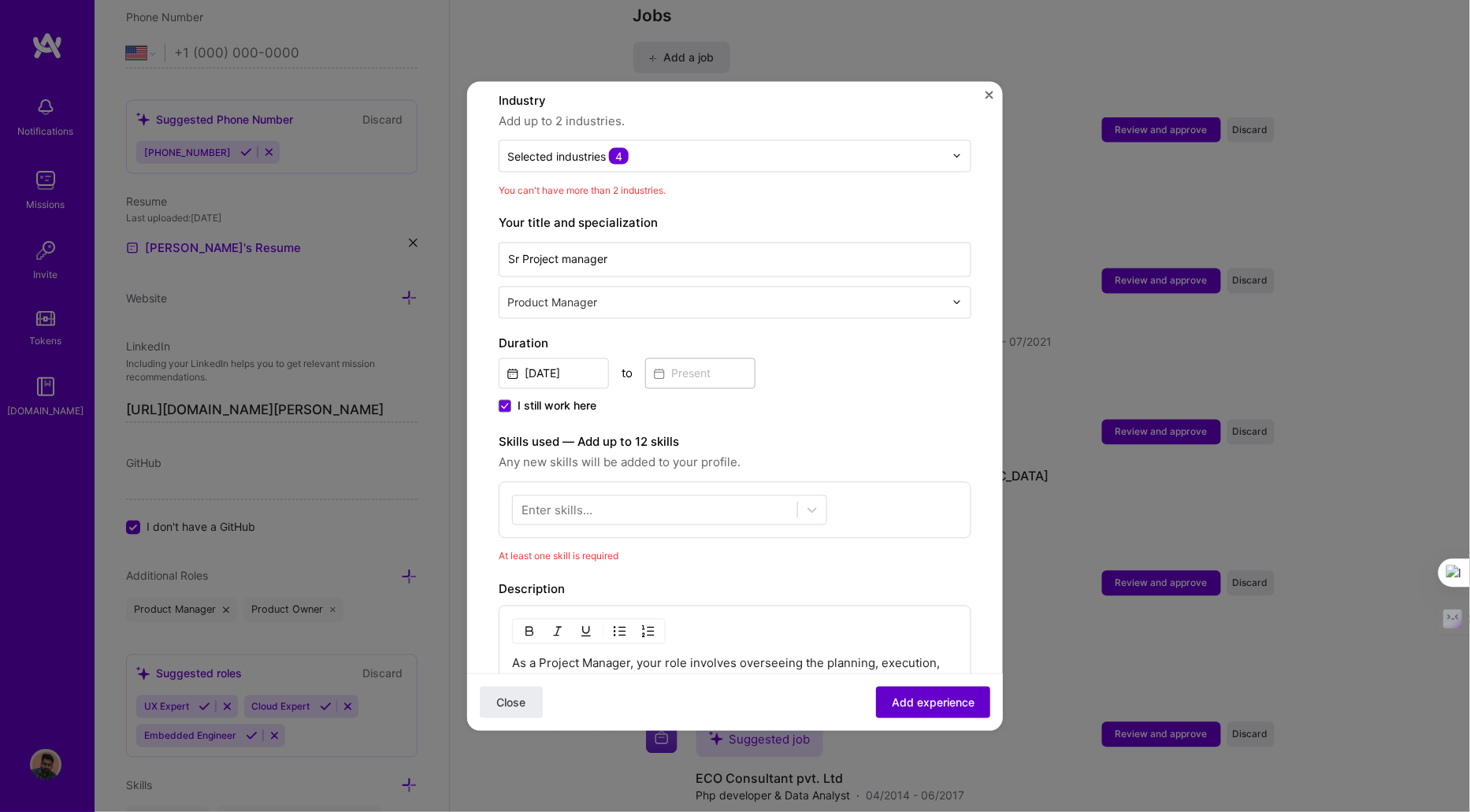
scroll to position [253, 0]
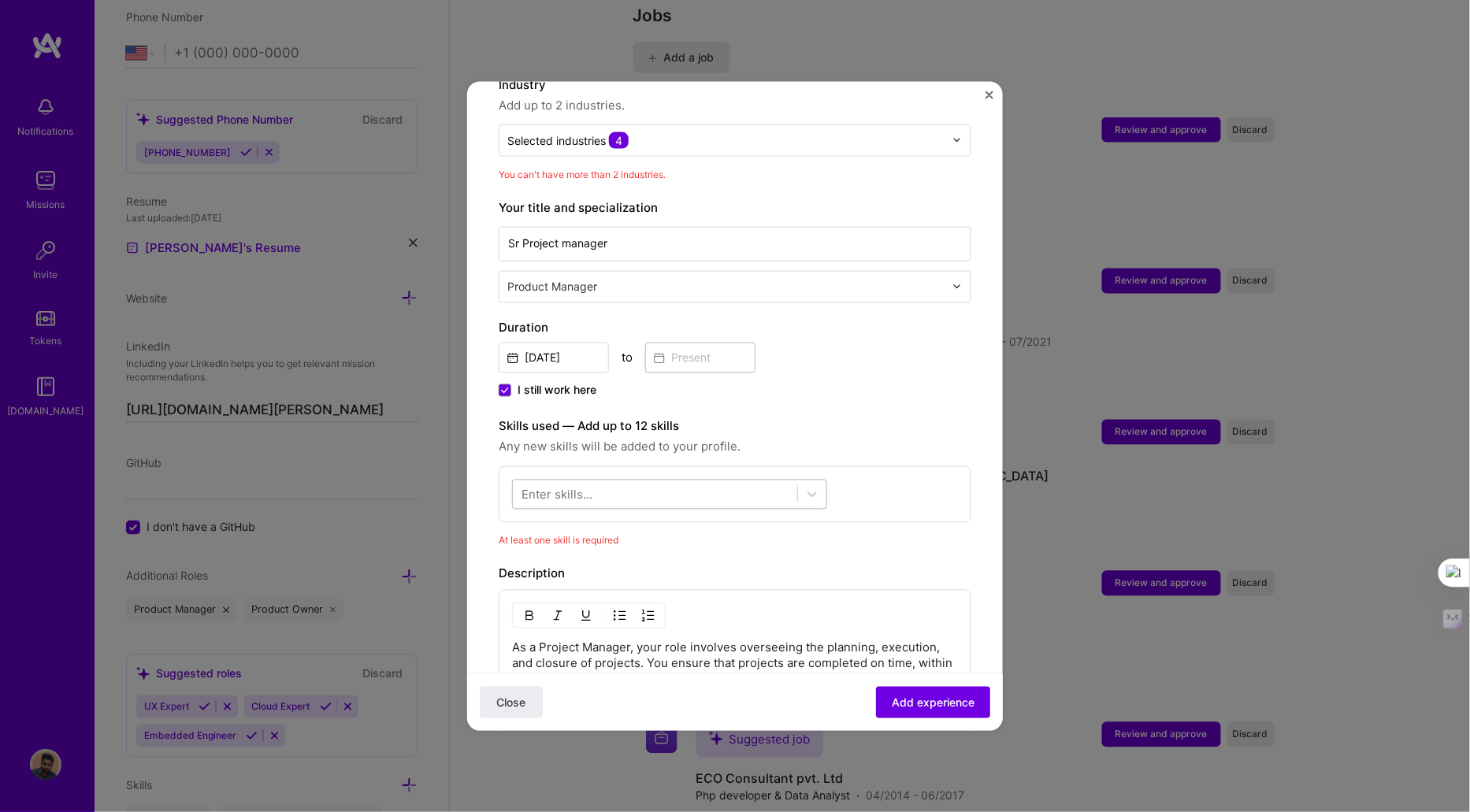
click at [647, 481] on div at bounding box center [655, 494] width 285 height 26
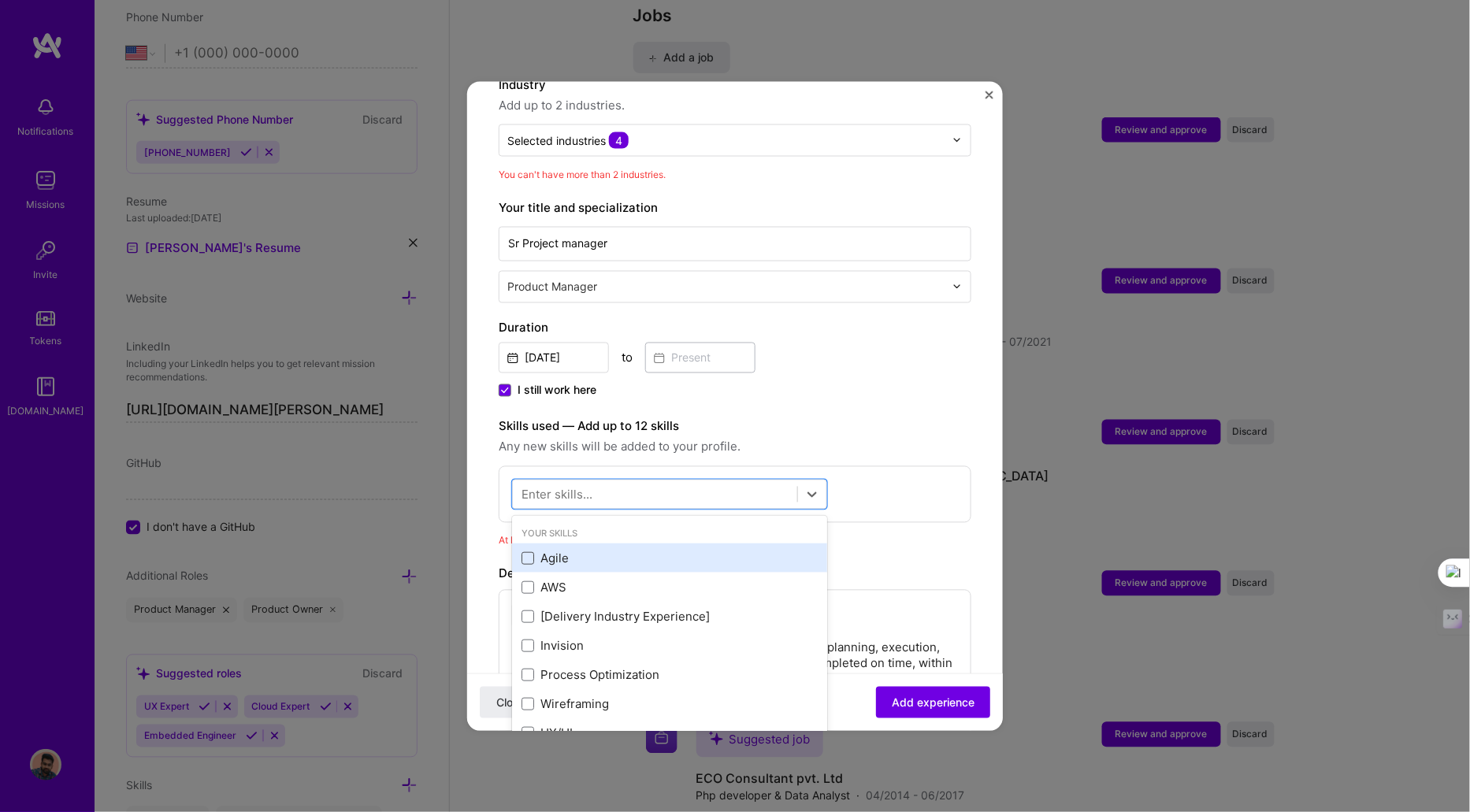
click at [529, 552] on span at bounding box center [527, 558] width 13 height 13
click at [0, 0] on input "checkbox" at bounding box center [0, 0] width 0 height 0
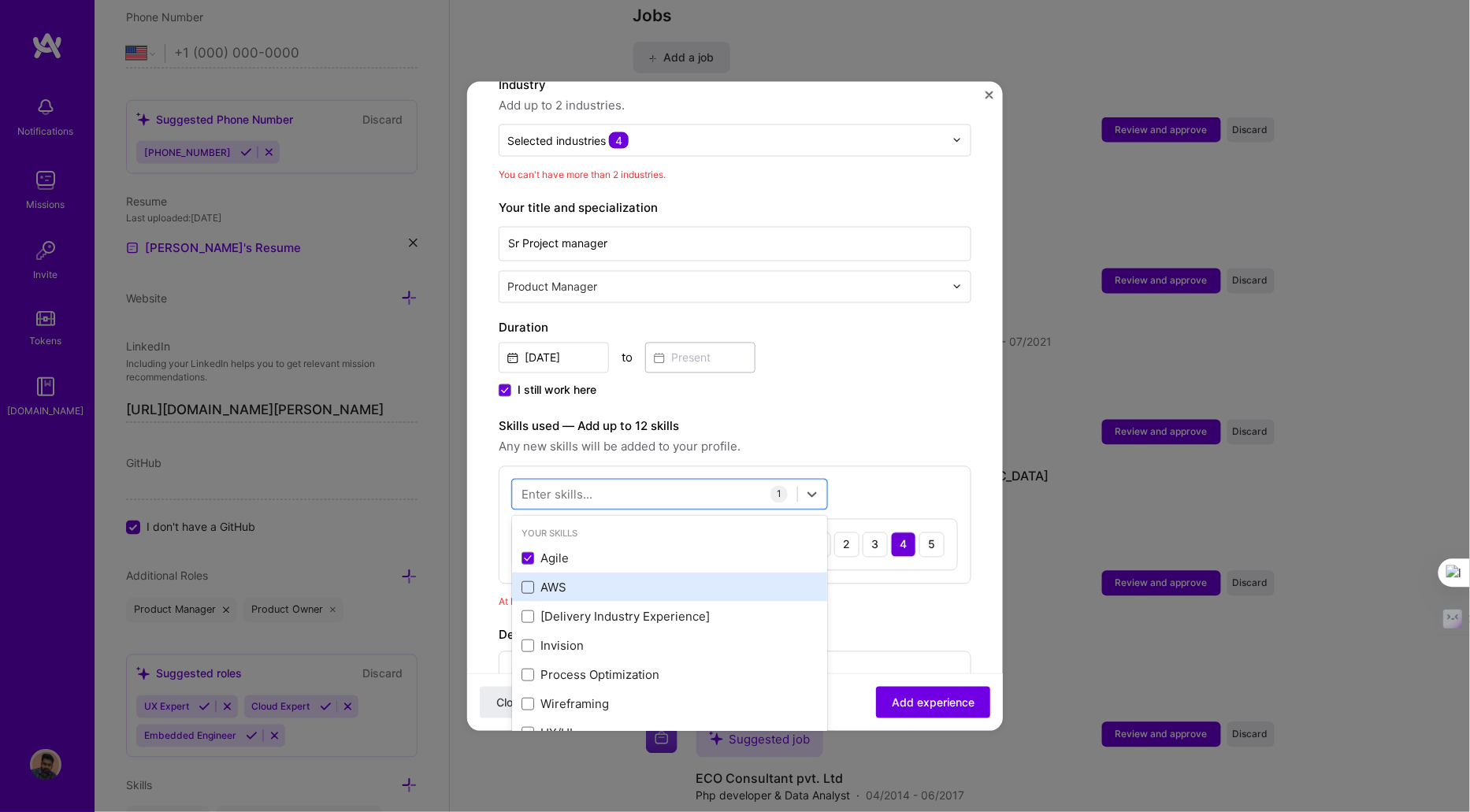
click at [529, 580] on span at bounding box center [527, 586] width 13 height 13
click at [0, 0] on input "checkbox" at bounding box center [0, 0] width 0 height 0
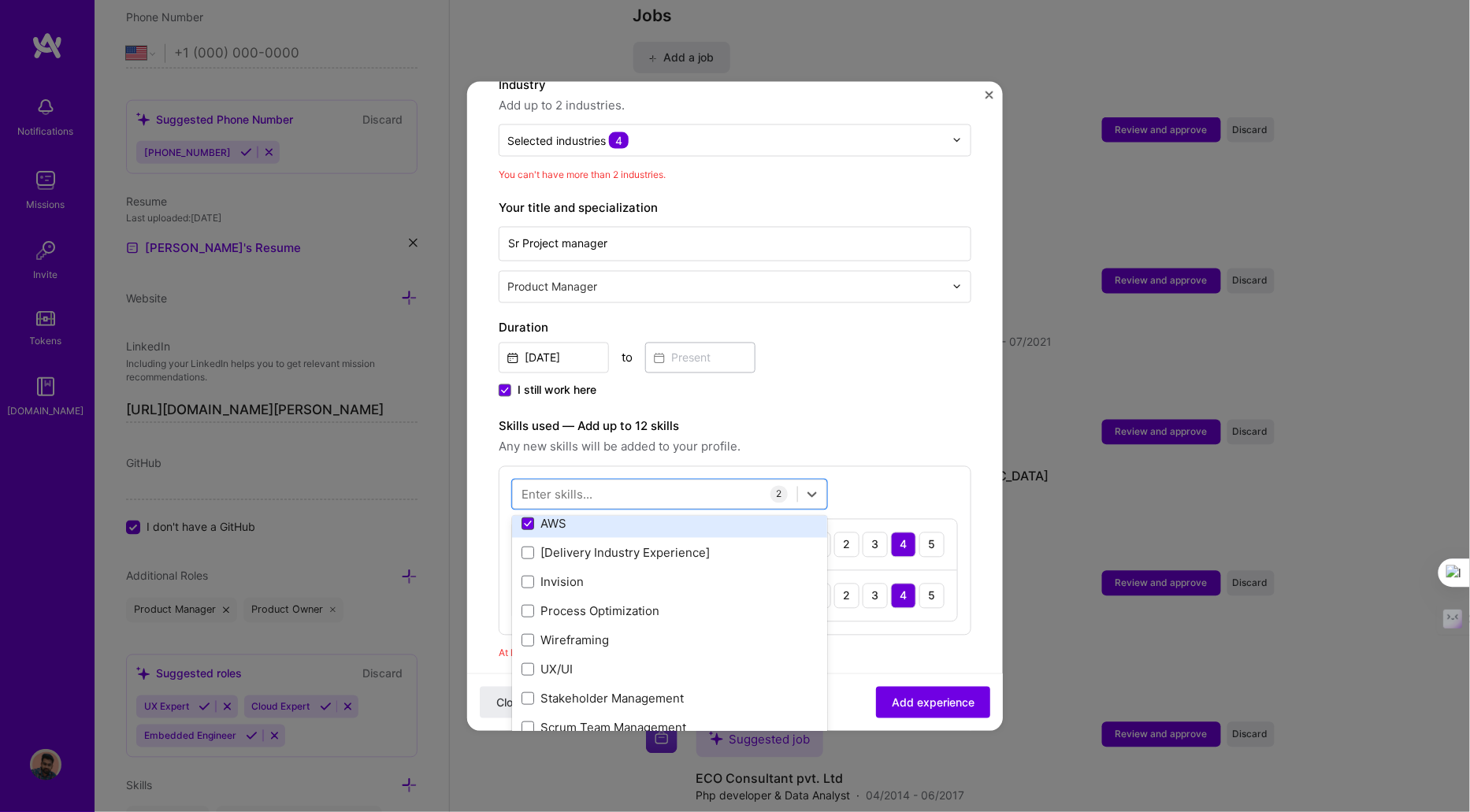
click at [529, 575] on span at bounding box center [527, 581] width 13 height 13
click at [0, 0] on input "checkbox" at bounding box center [0, 0] width 0 height 0
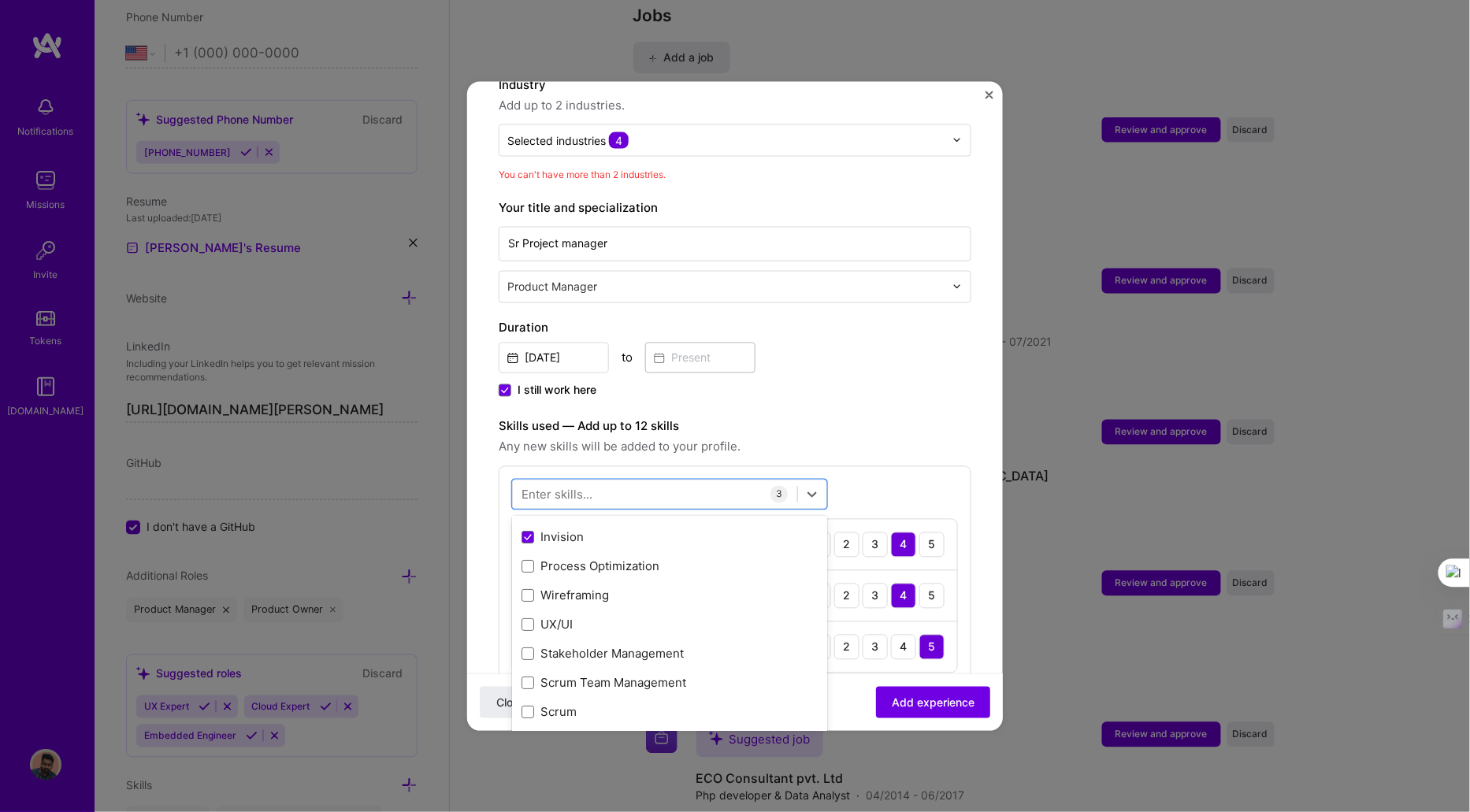
scroll to position [114, 0]
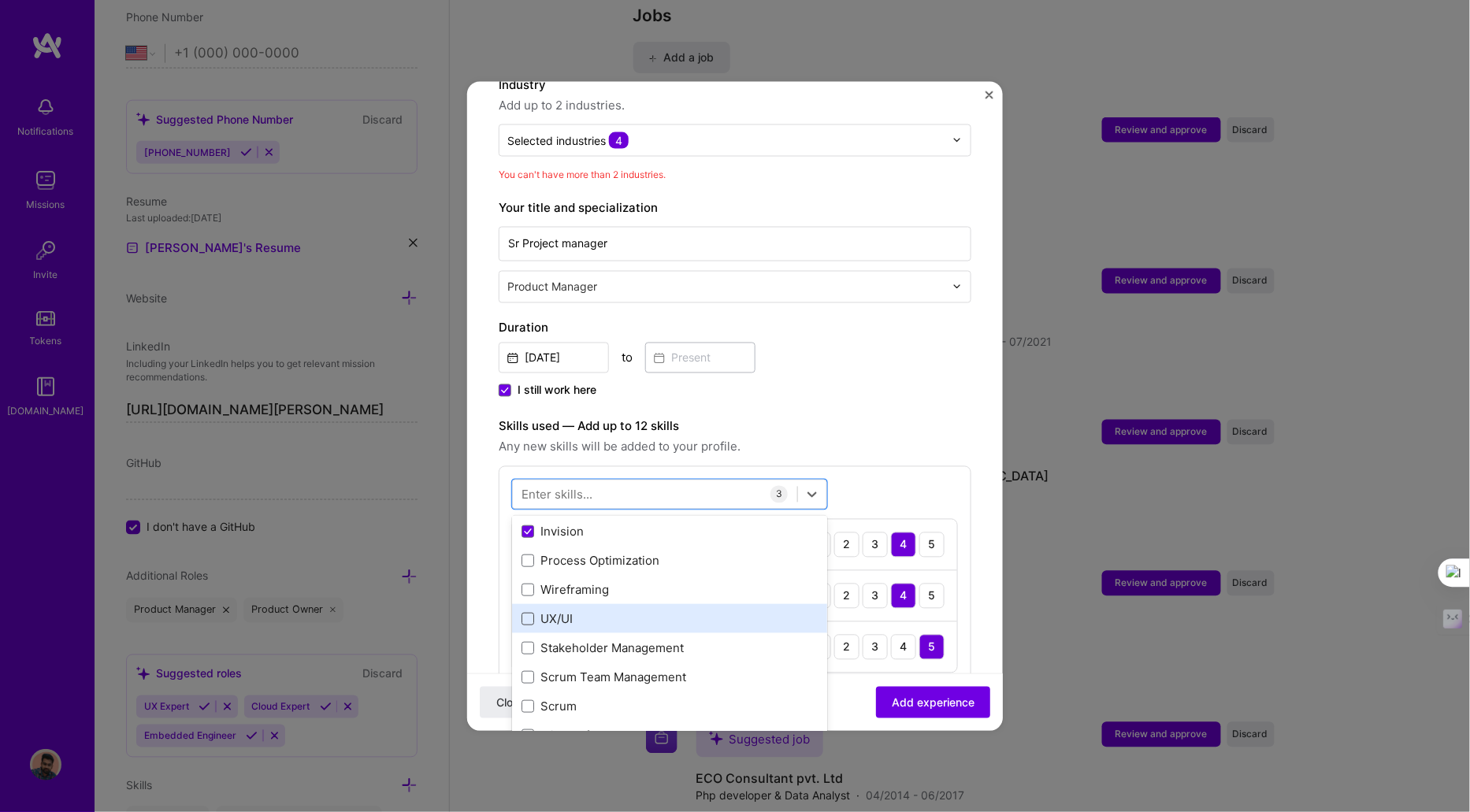
click at [532, 612] on span at bounding box center [527, 618] width 13 height 13
click at [0, 0] on input "checkbox" at bounding box center [0, 0] width 0 height 0
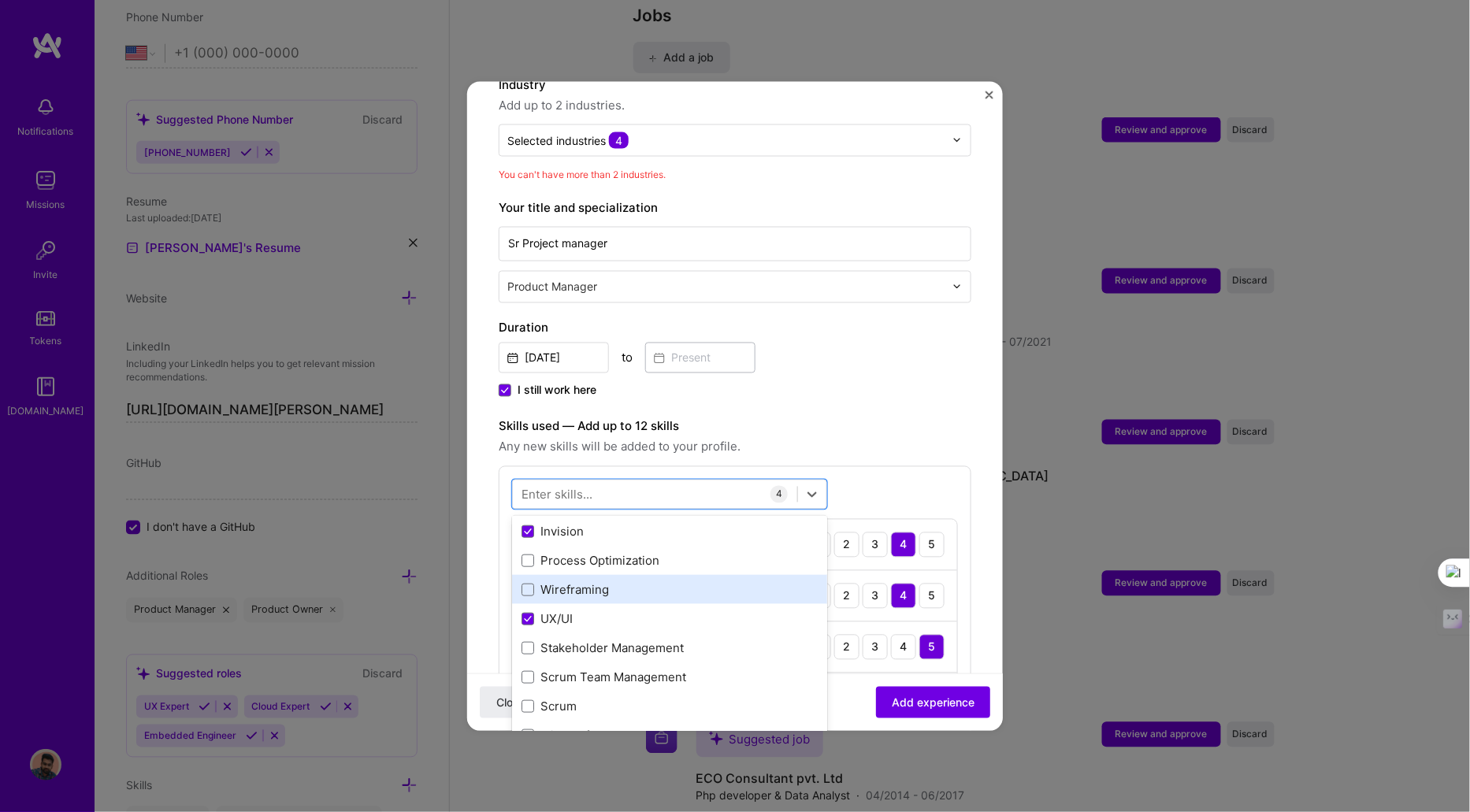
click at [531, 581] on div "Wireframing" at bounding box center [670, 589] width 297 height 17
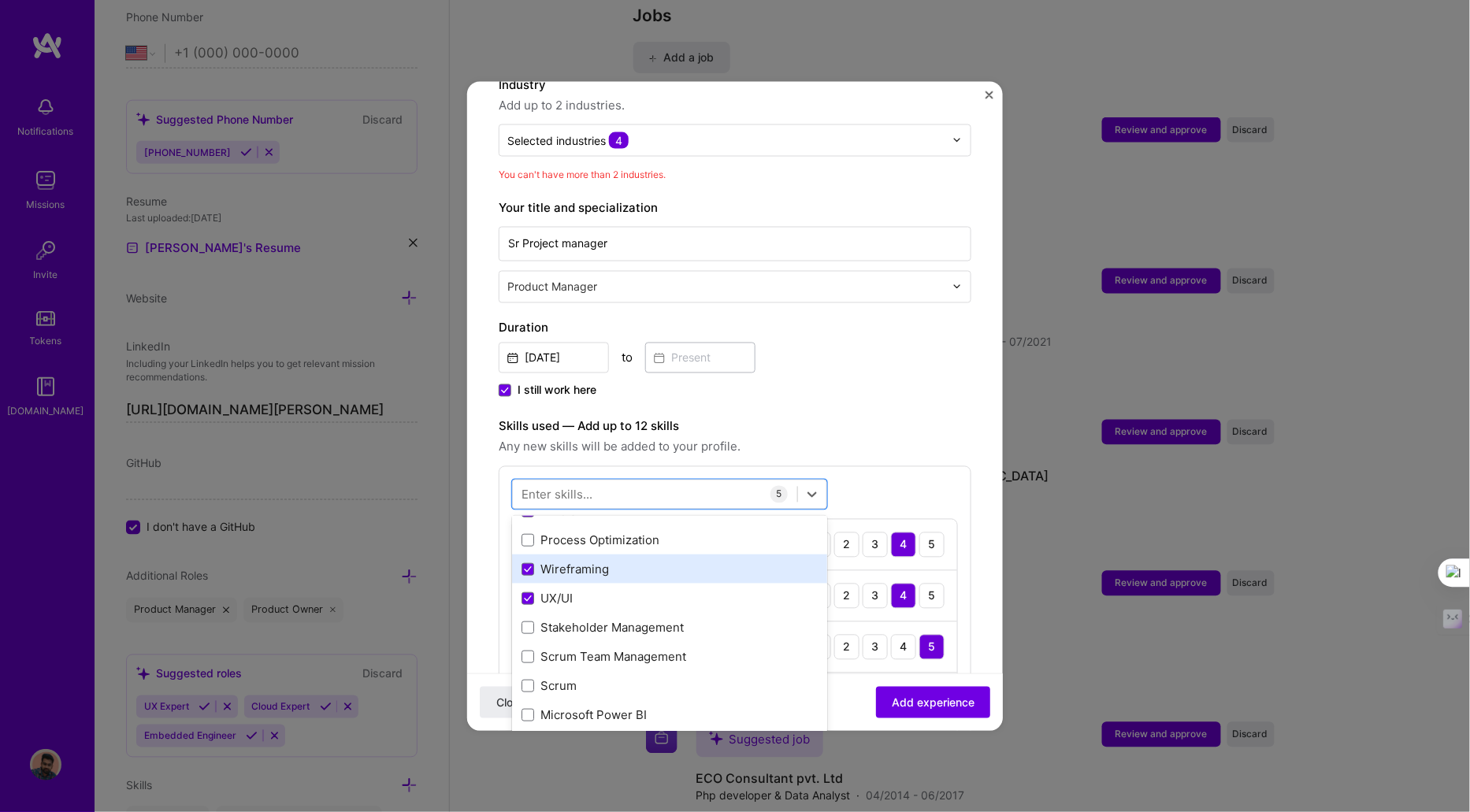
scroll to position [130, 0]
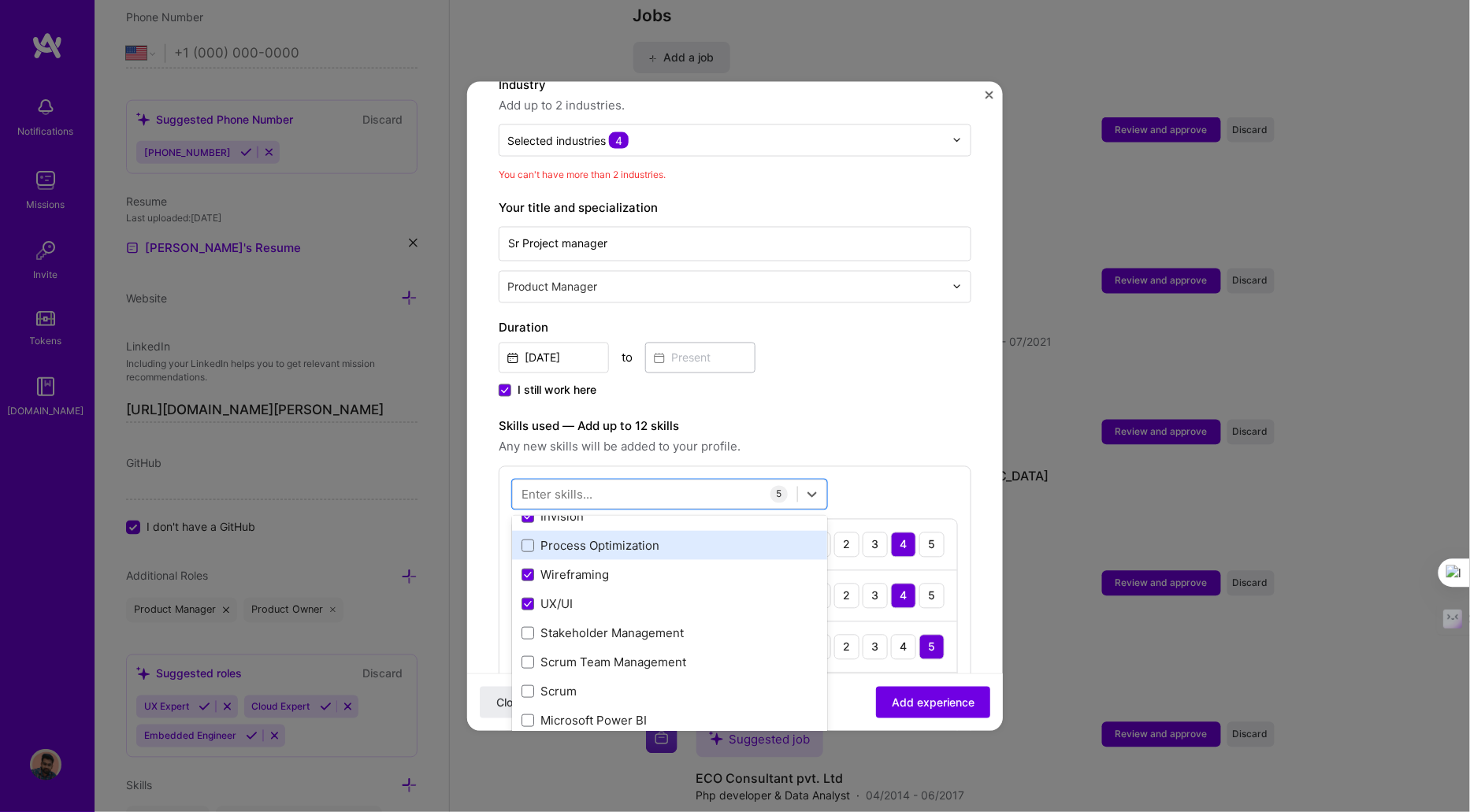
click at [528, 537] on div "Process Optimization" at bounding box center [670, 545] width 297 height 17
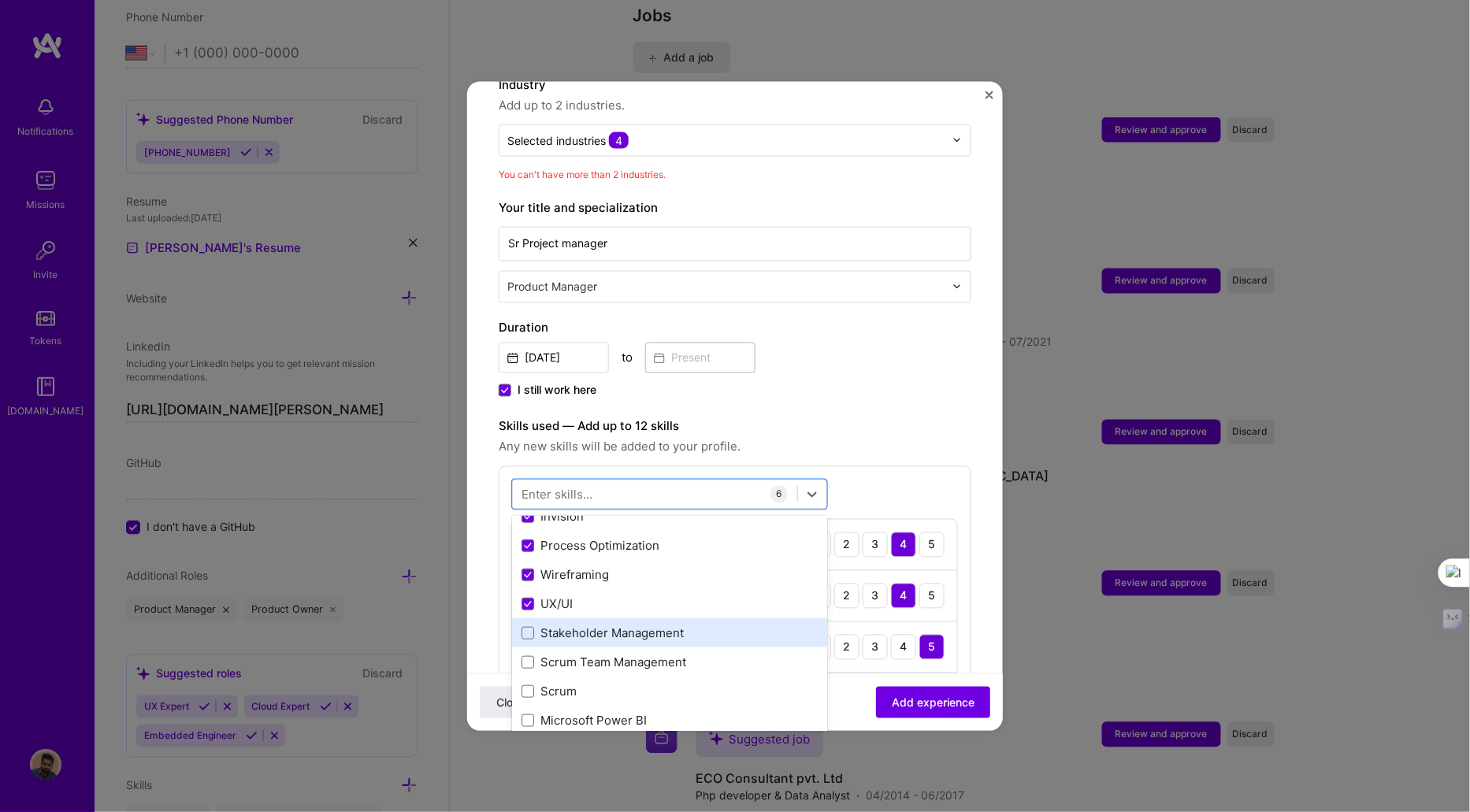
click at [528, 624] on div "Stakeholder Management" at bounding box center [670, 632] width 297 height 17
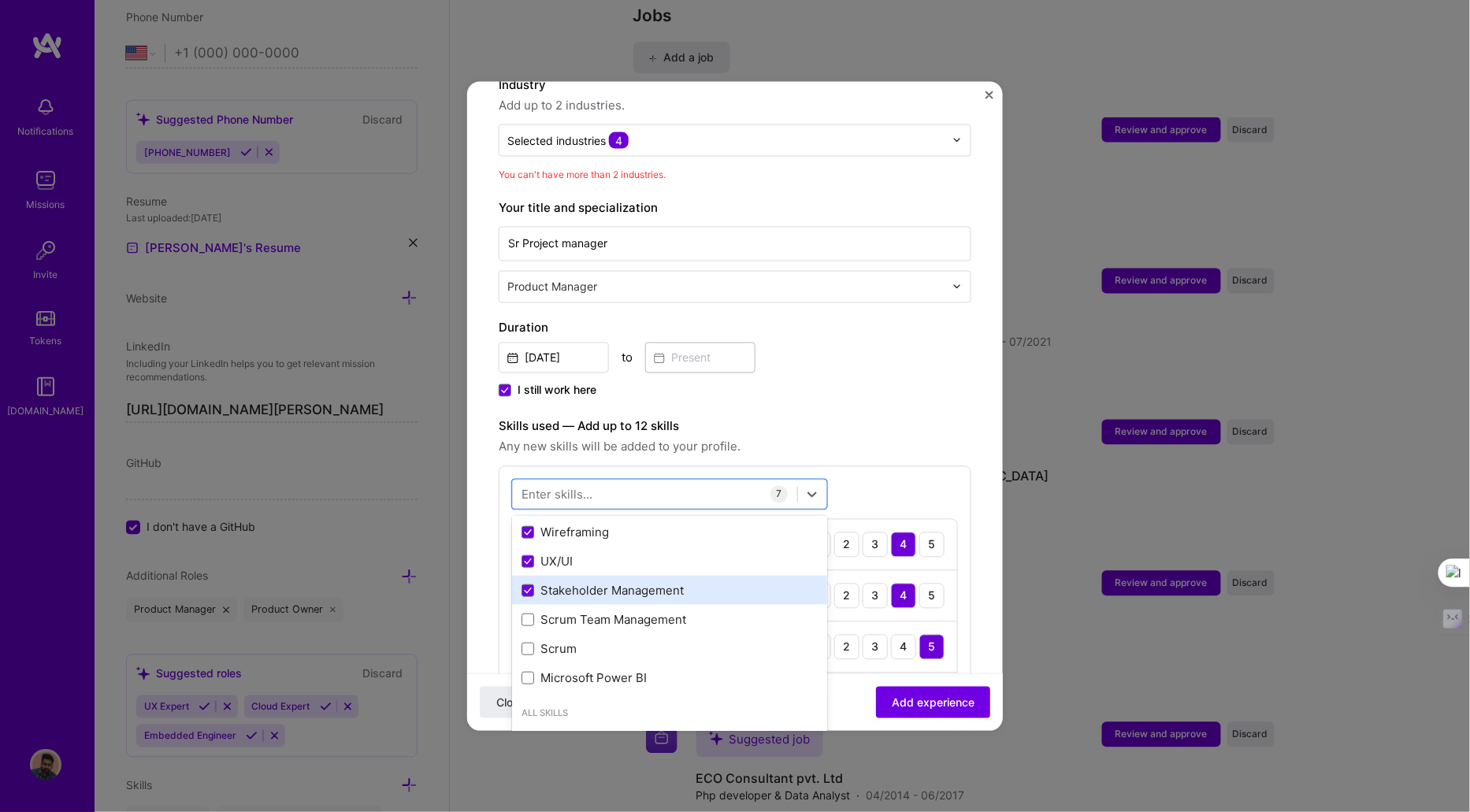
scroll to position [179, 0]
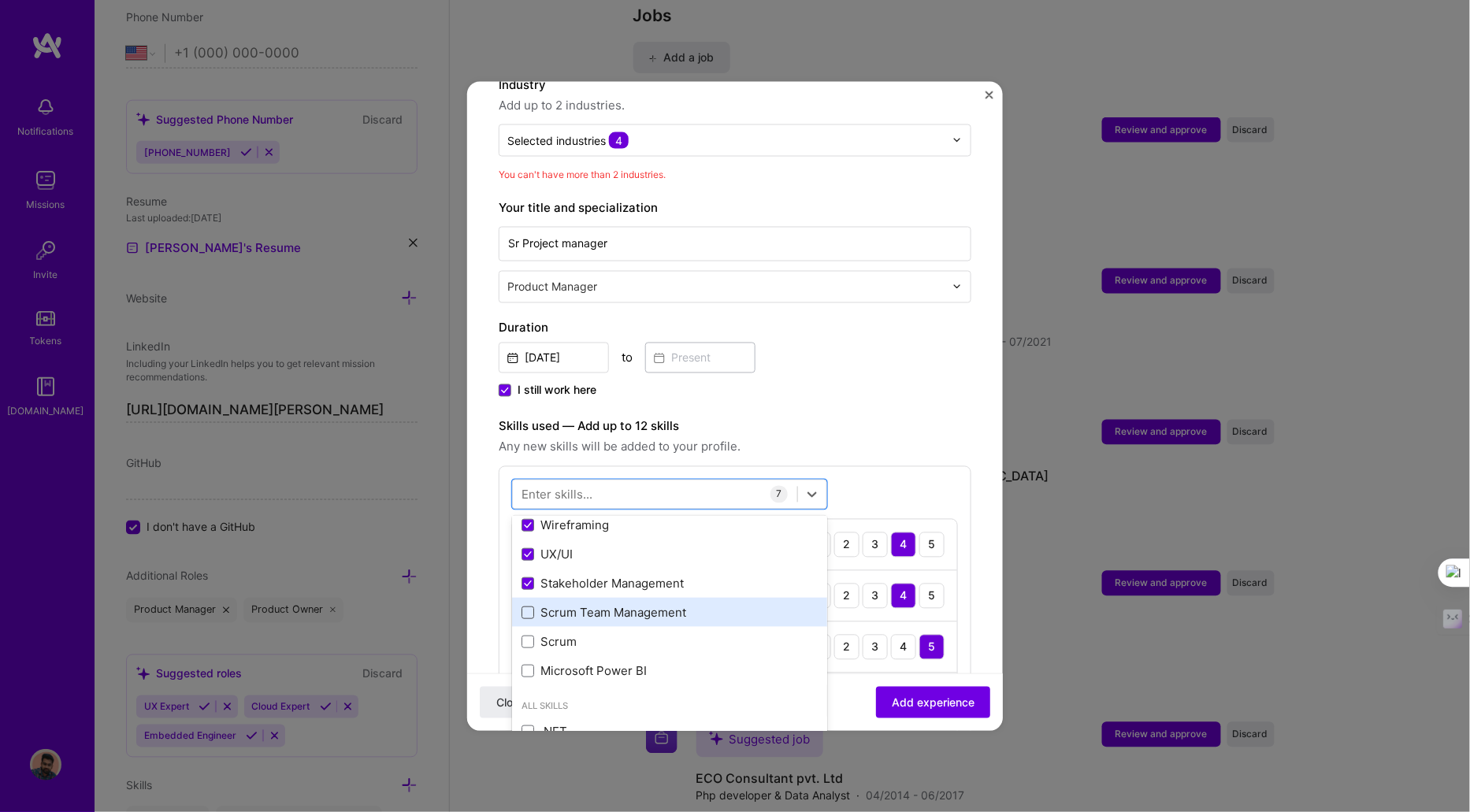
click at [528, 606] on span at bounding box center [527, 612] width 13 height 13
click at [0, 0] on input "checkbox" at bounding box center [0, 0] width 0 height 0
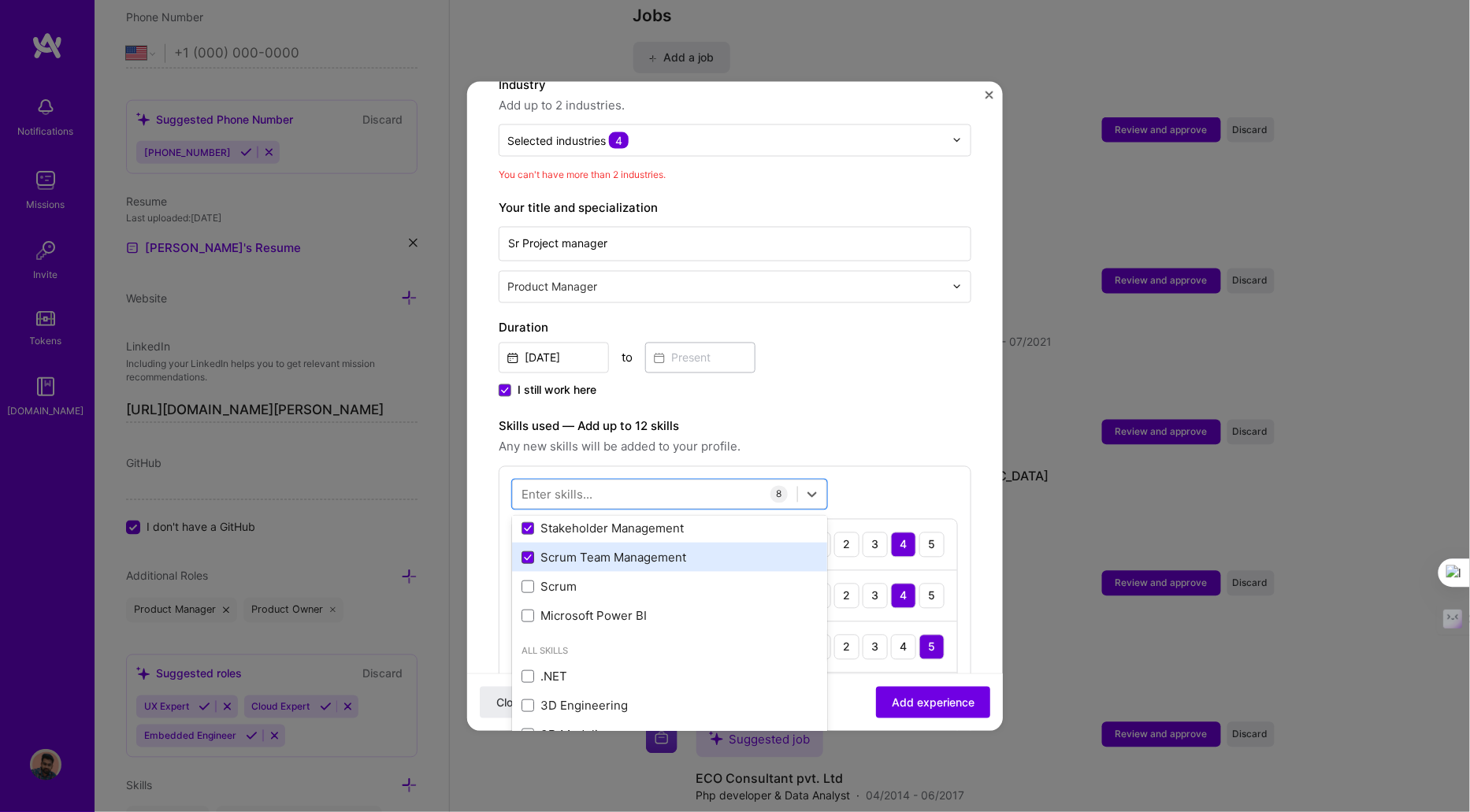
scroll to position [240, 0]
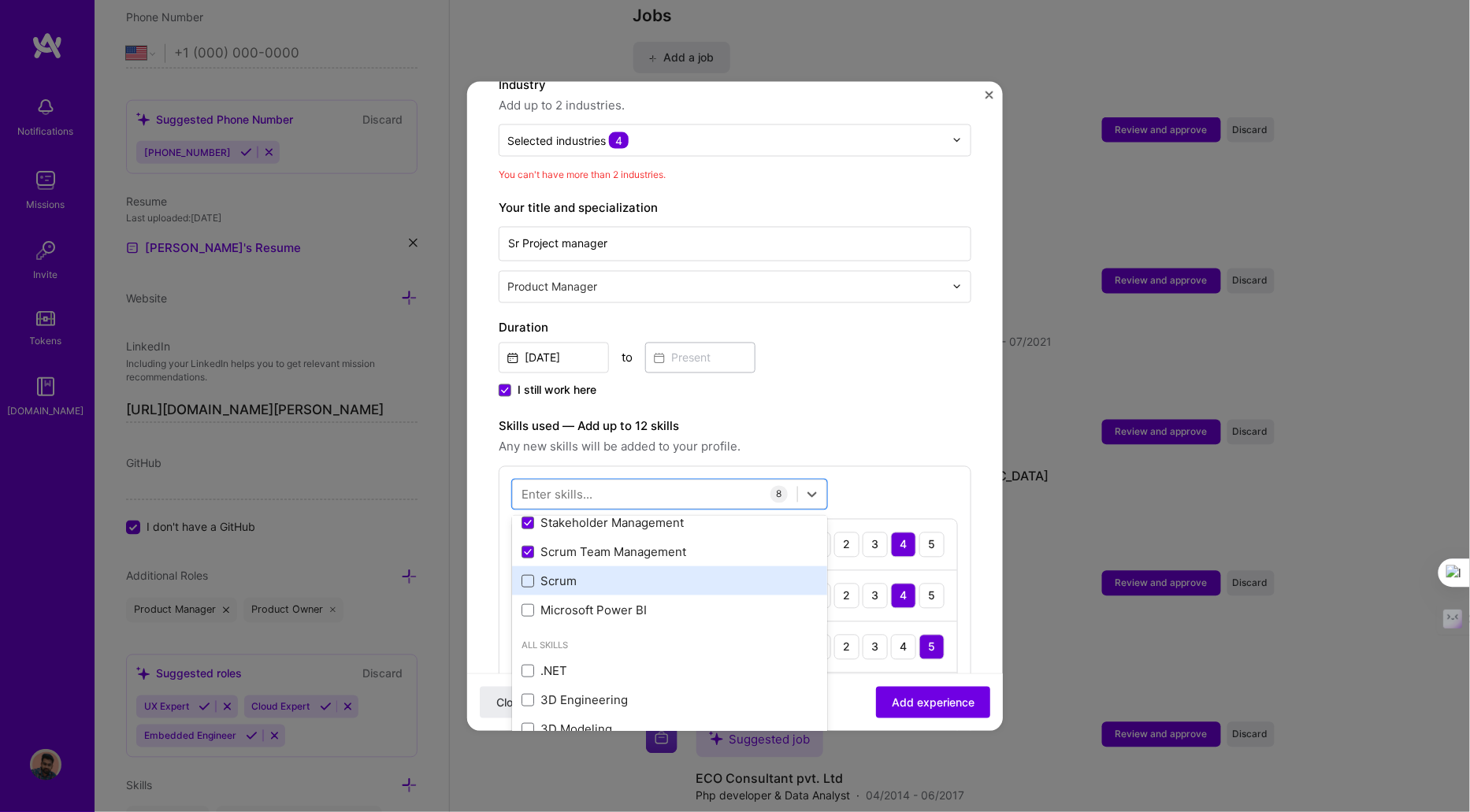
click at [521, 574] on span at bounding box center [527, 580] width 13 height 13
click at [0, 0] on input "checkbox" at bounding box center [0, 0] width 0 height 0
click at [892, 692] on button "Add experience" at bounding box center [933, 703] width 114 height 31
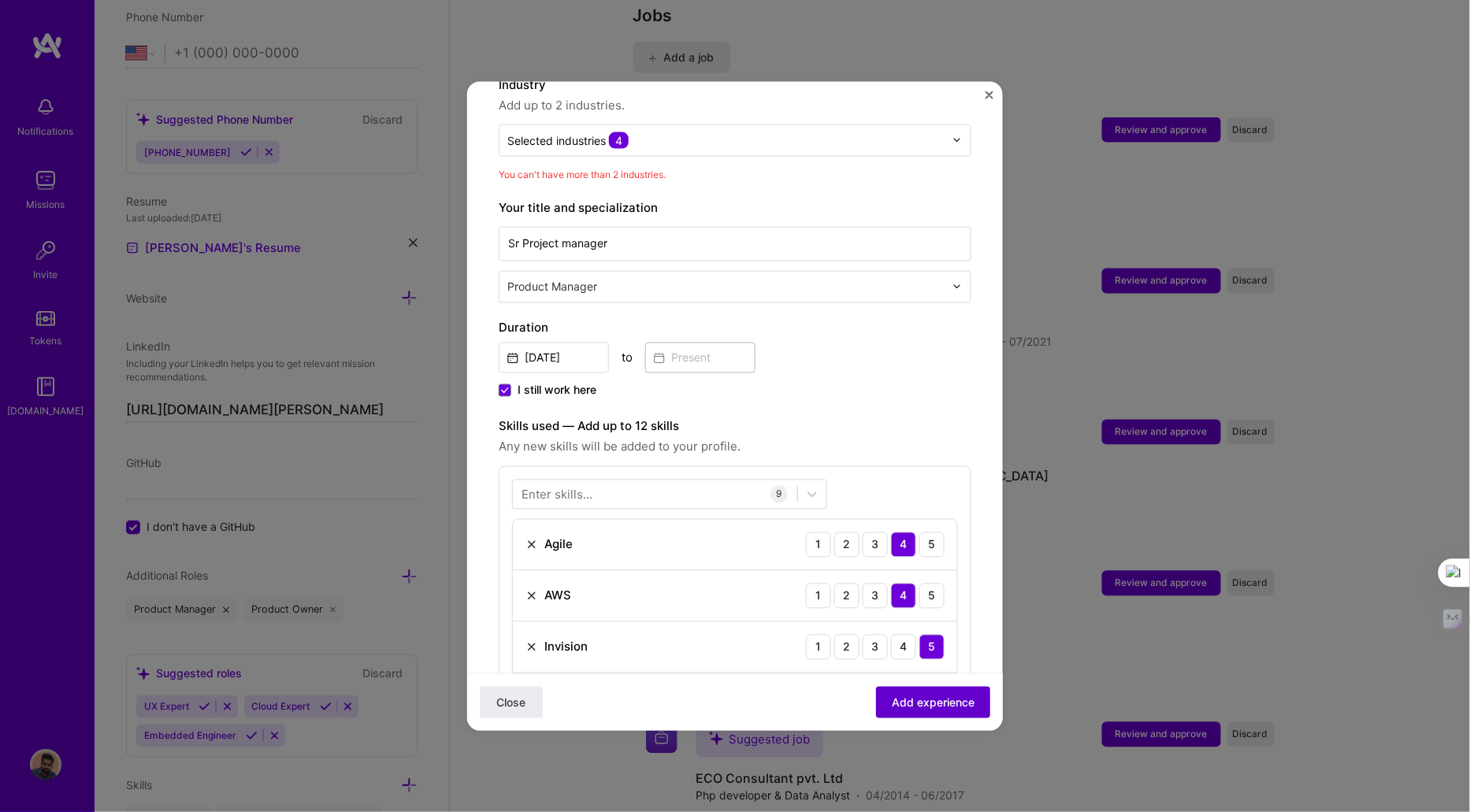
scroll to position [230, 0]
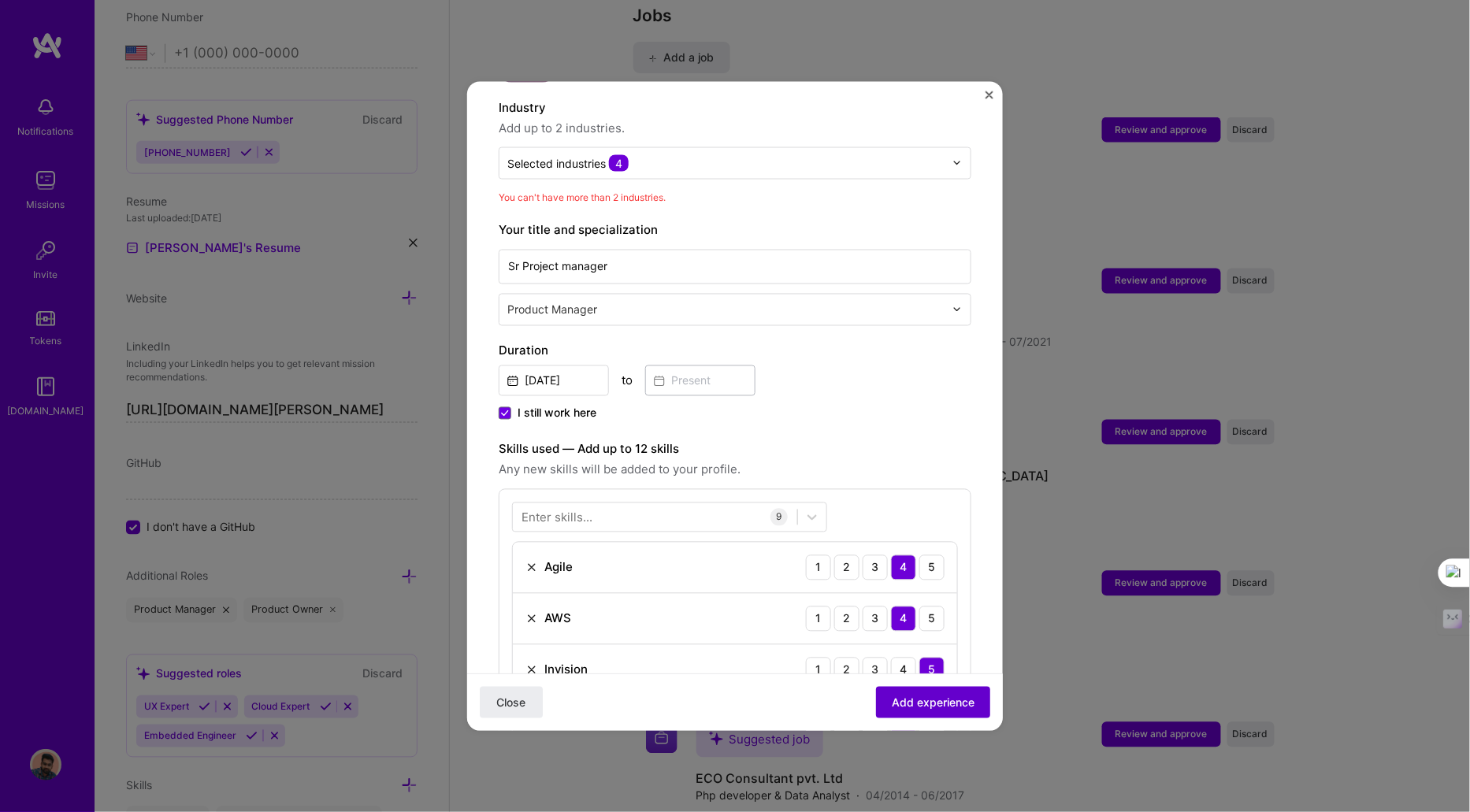
click at [892, 692] on button "Add experience" at bounding box center [933, 703] width 114 height 31
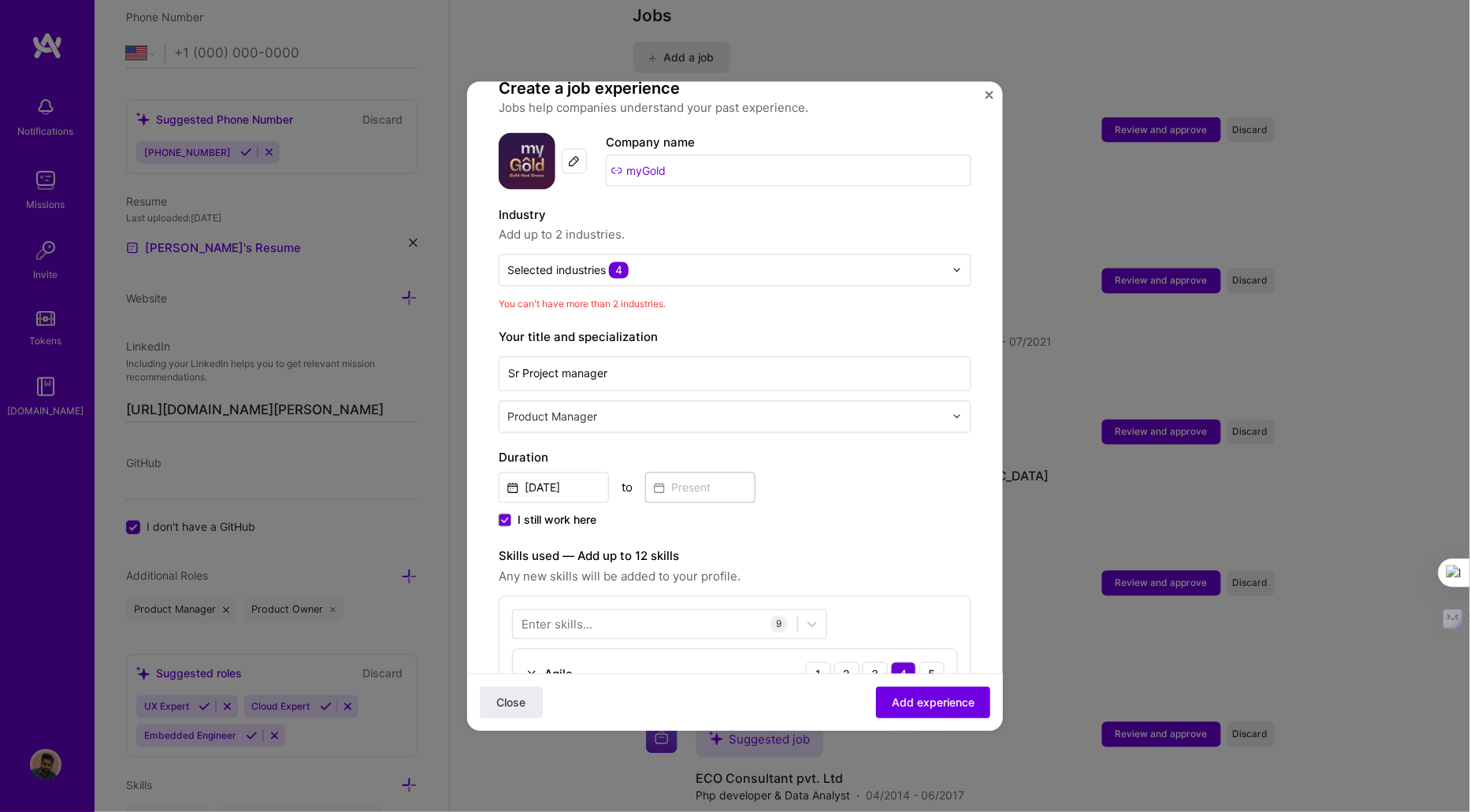
scroll to position [122, 0]
click at [671, 263] on input "text" at bounding box center [726, 271] width 437 height 17
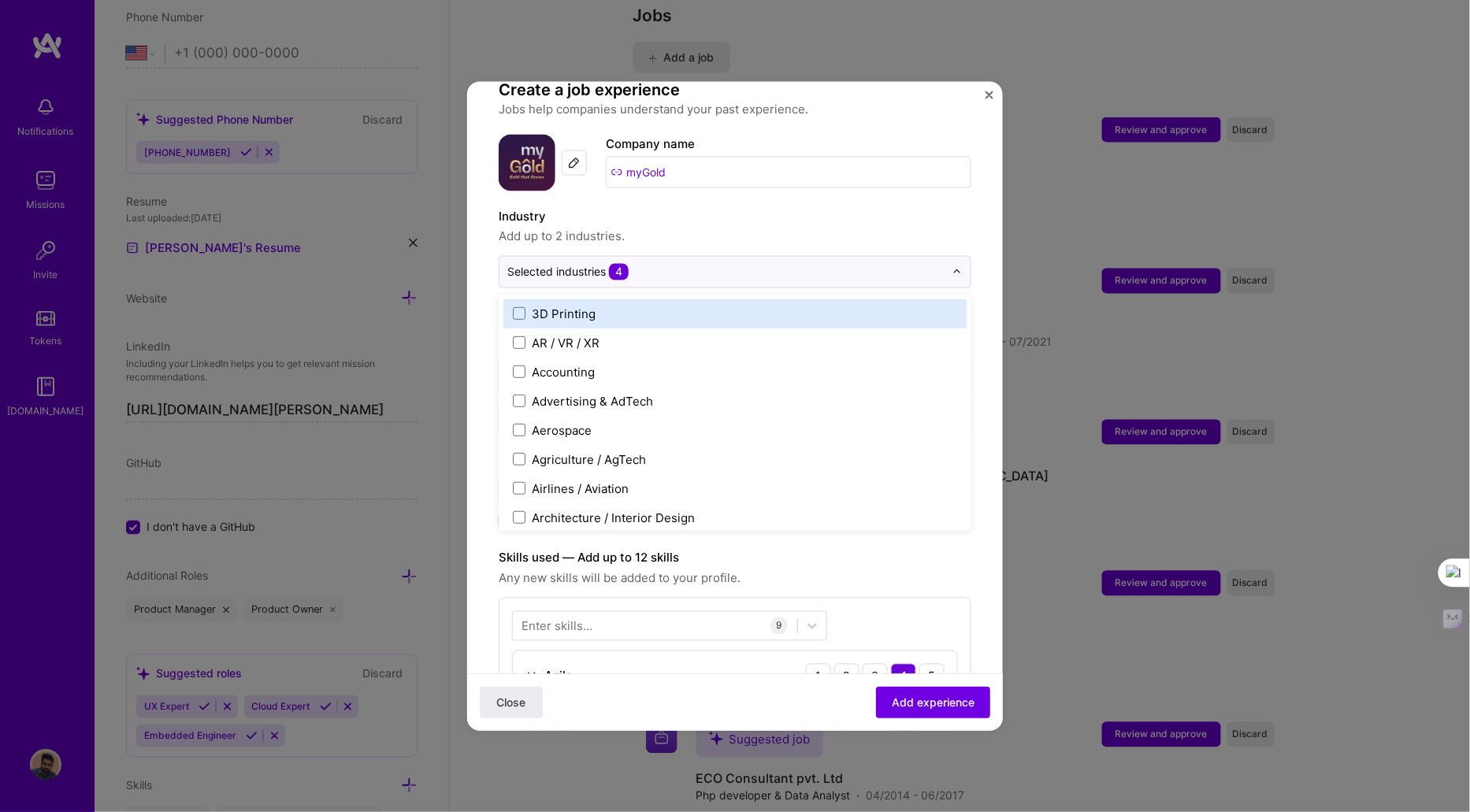
click at [712, 263] on input "text" at bounding box center [726, 271] width 437 height 17
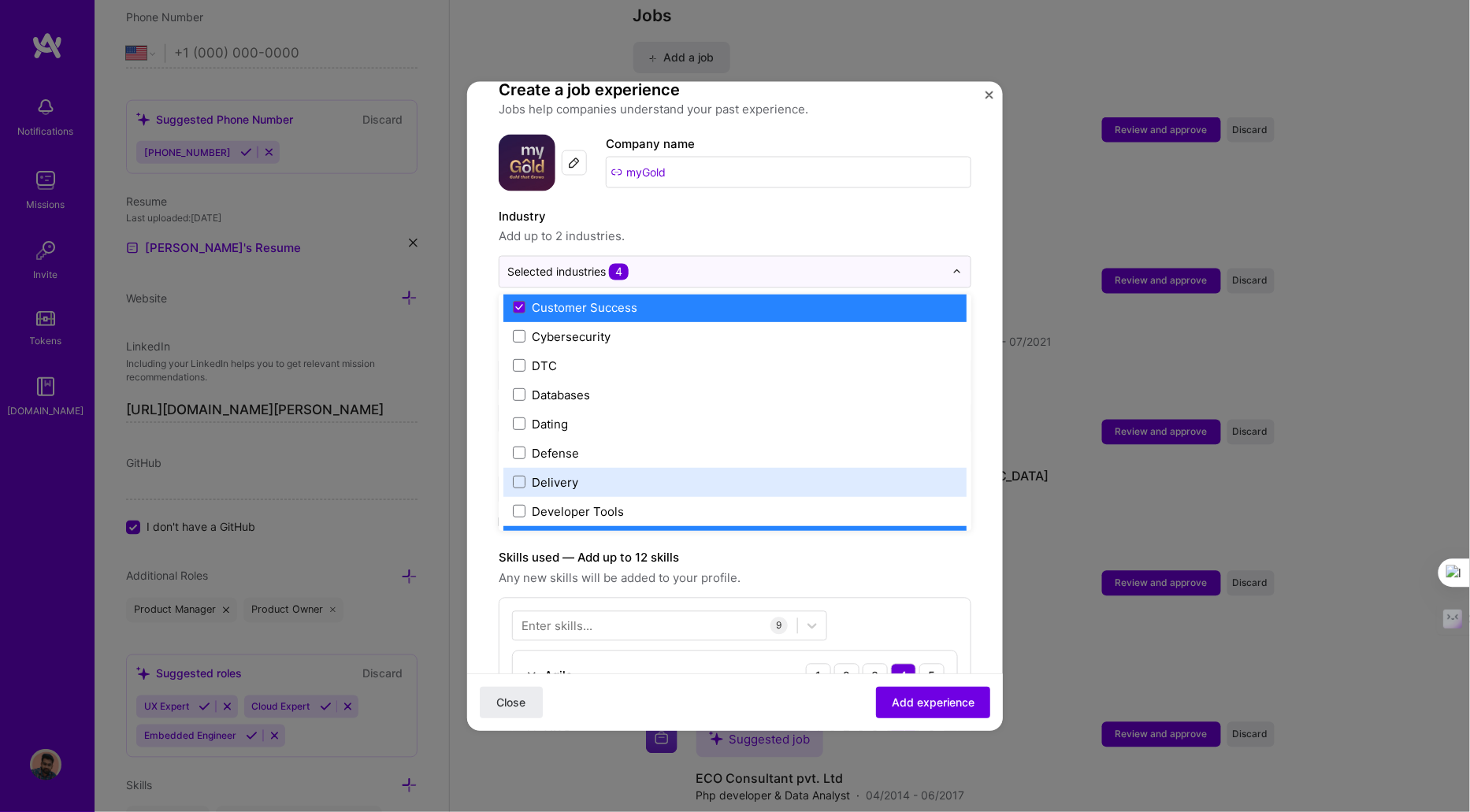
scroll to position [1166, 0]
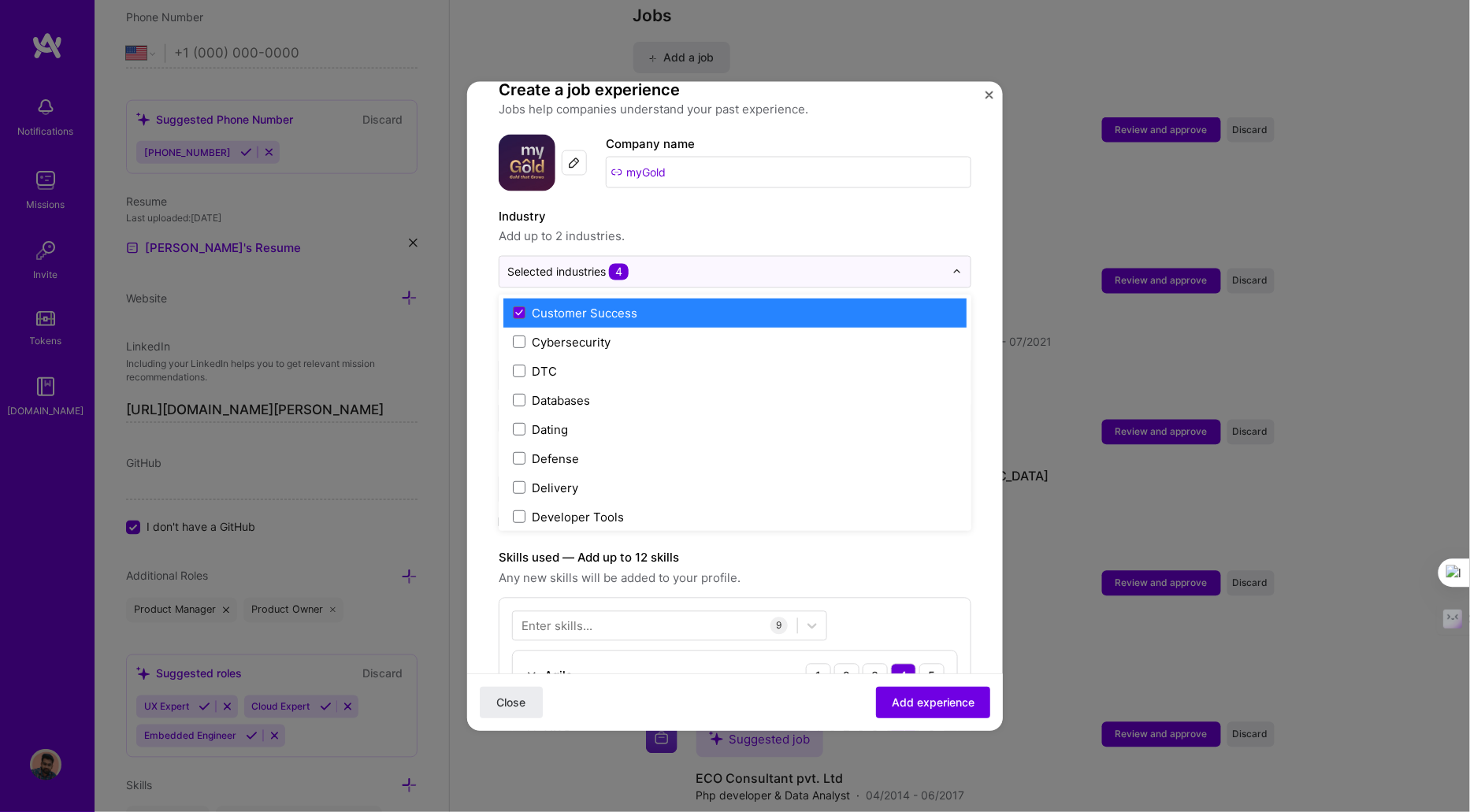
click at [608, 304] on div "Customer Success" at bounding box center [735, 312] width 463 height 29
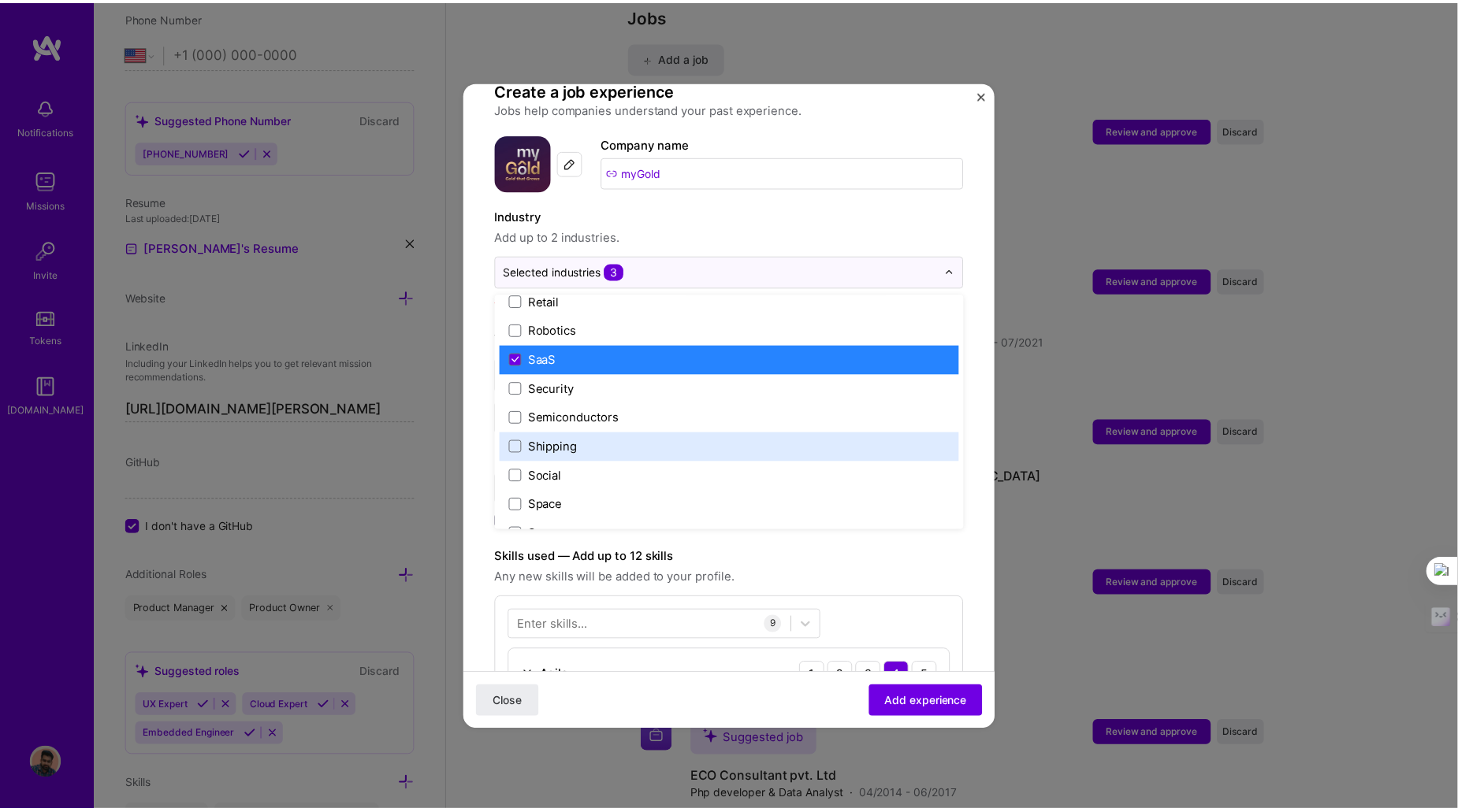
scroll to position [3095, 0]
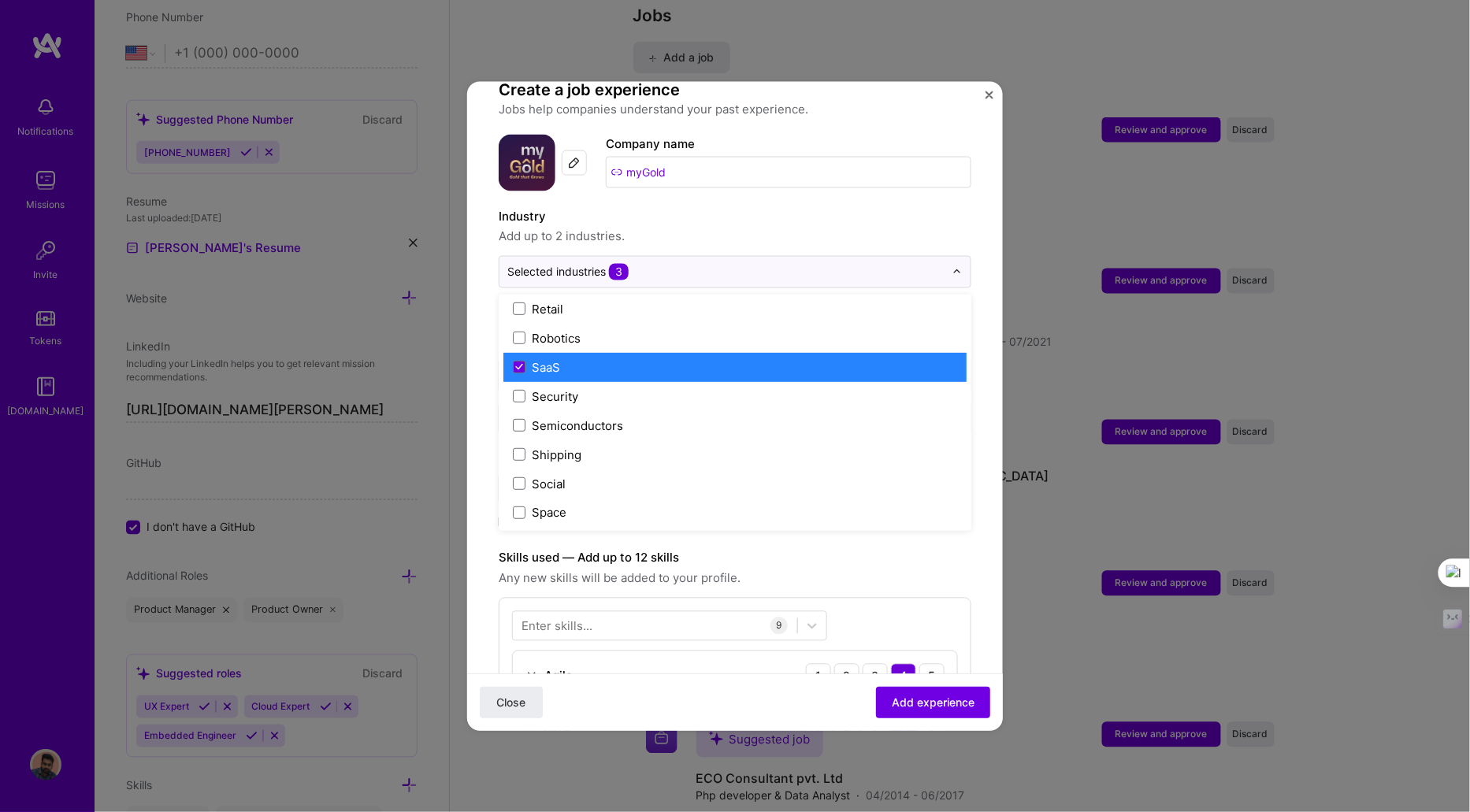
click at [612, 358] on div "SaaS" at bounding box center [735, 367] width 463 height 29
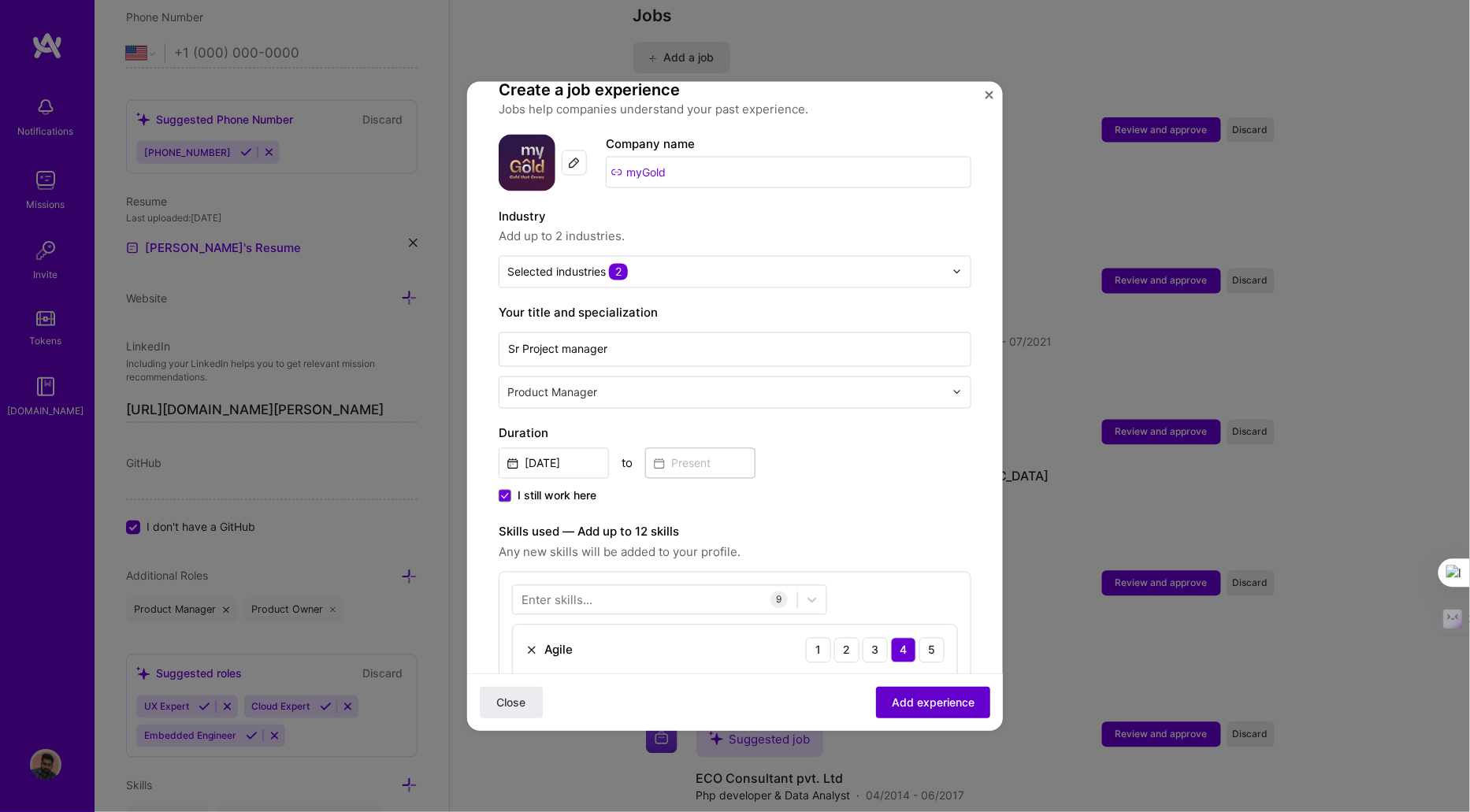
click at [907, 705] on span "Add experience" at bounding box center [933, 703] width 82 height 16
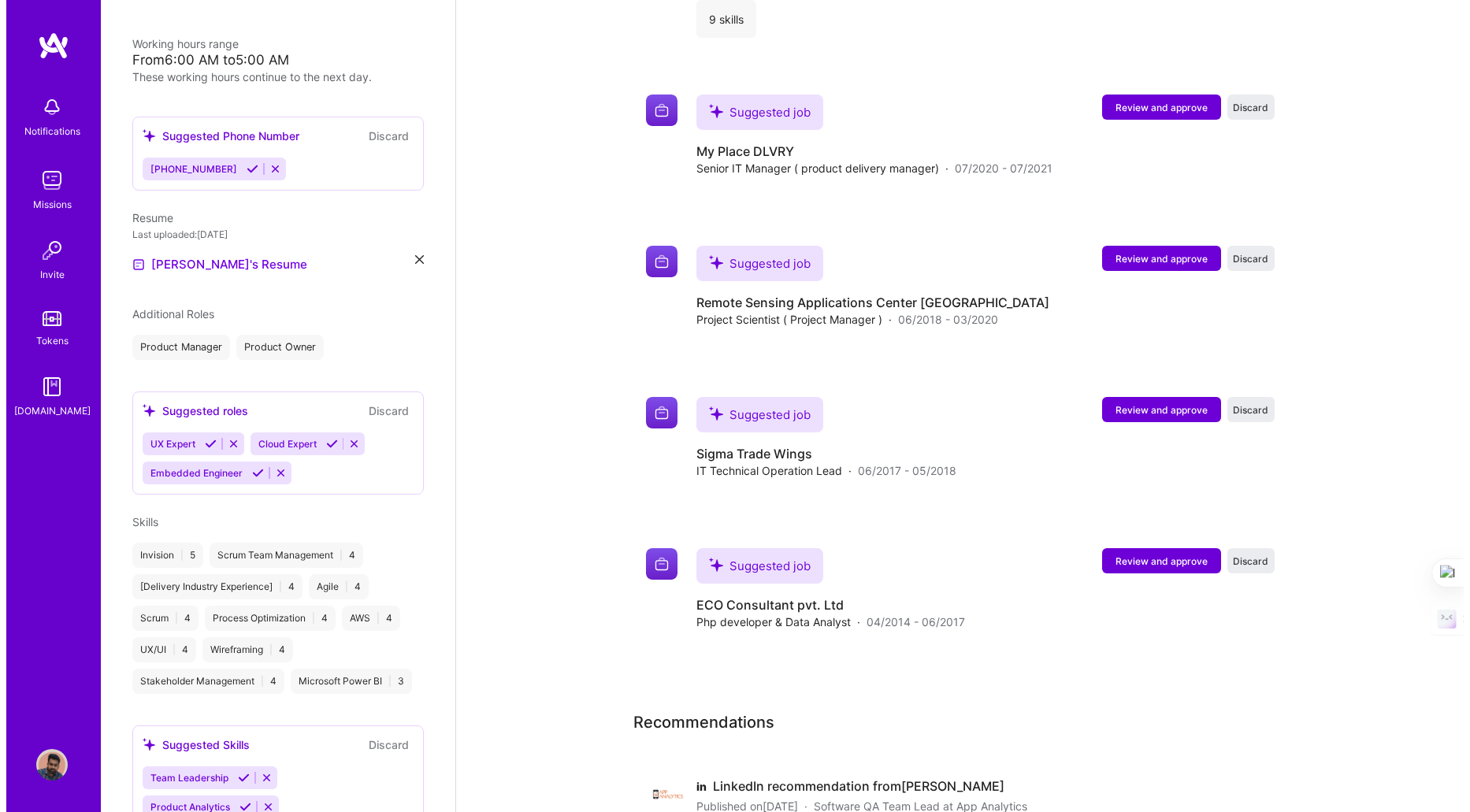
scroll to position [2784, 0]
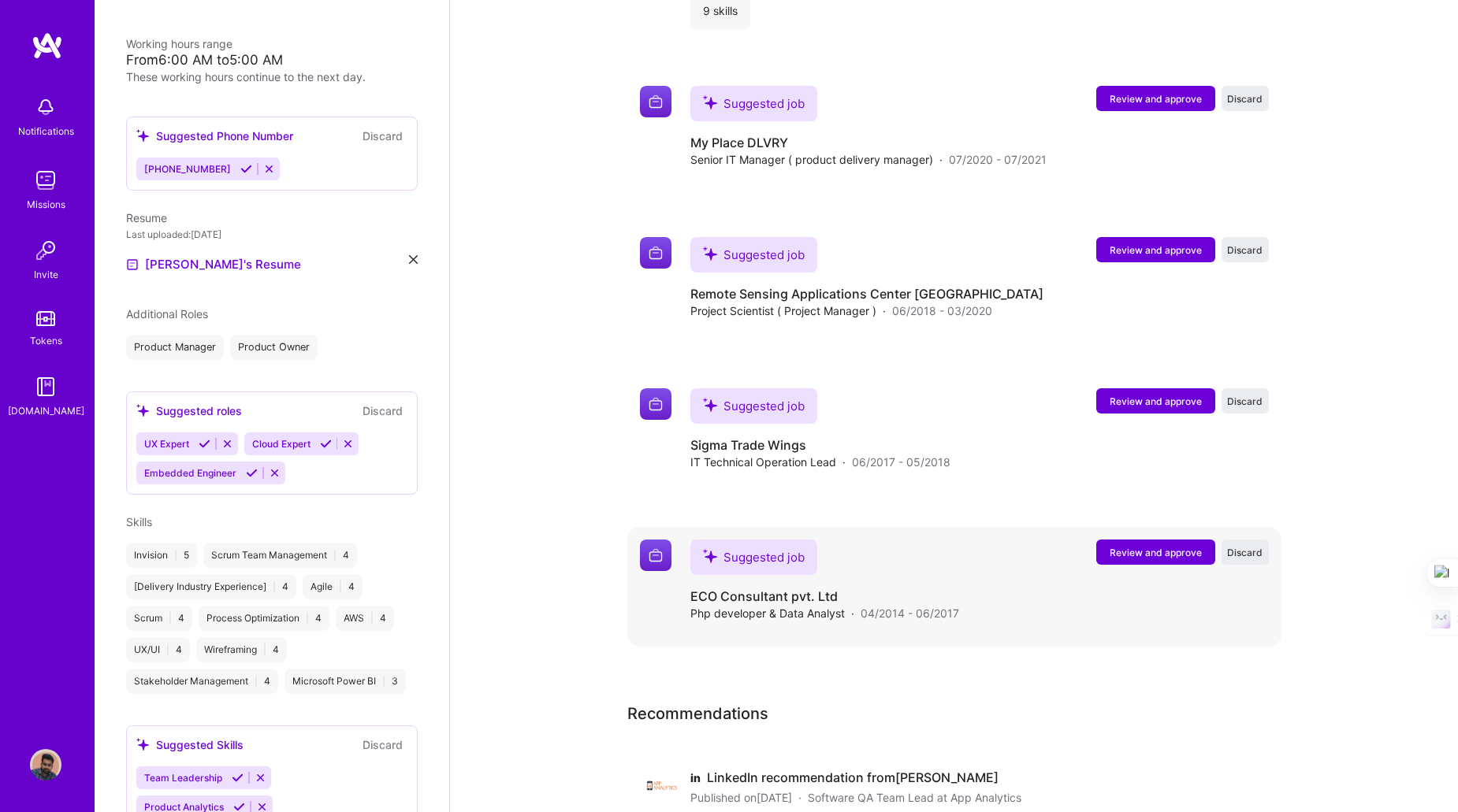
click at [1147, 540] on div "Review and approve Discard" at bounding box center [1182, 553] width 173 height 26
click at [1147, 546] on span "Review and approve" at bounding box center [1156, 553] width 92 height 14
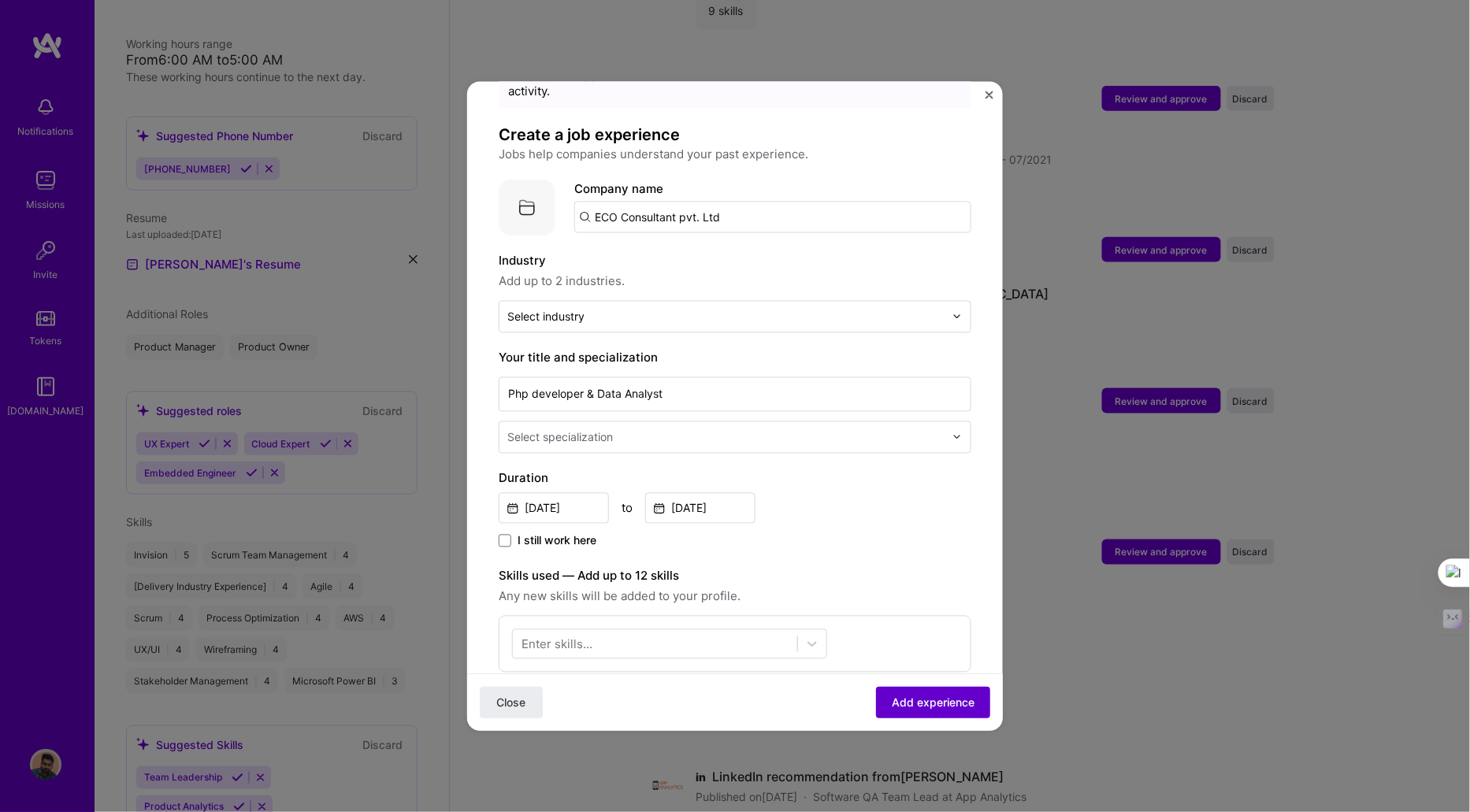
click at [901, 713] on button "Add experience" at bounding box center [933, 703] width 114 height 31
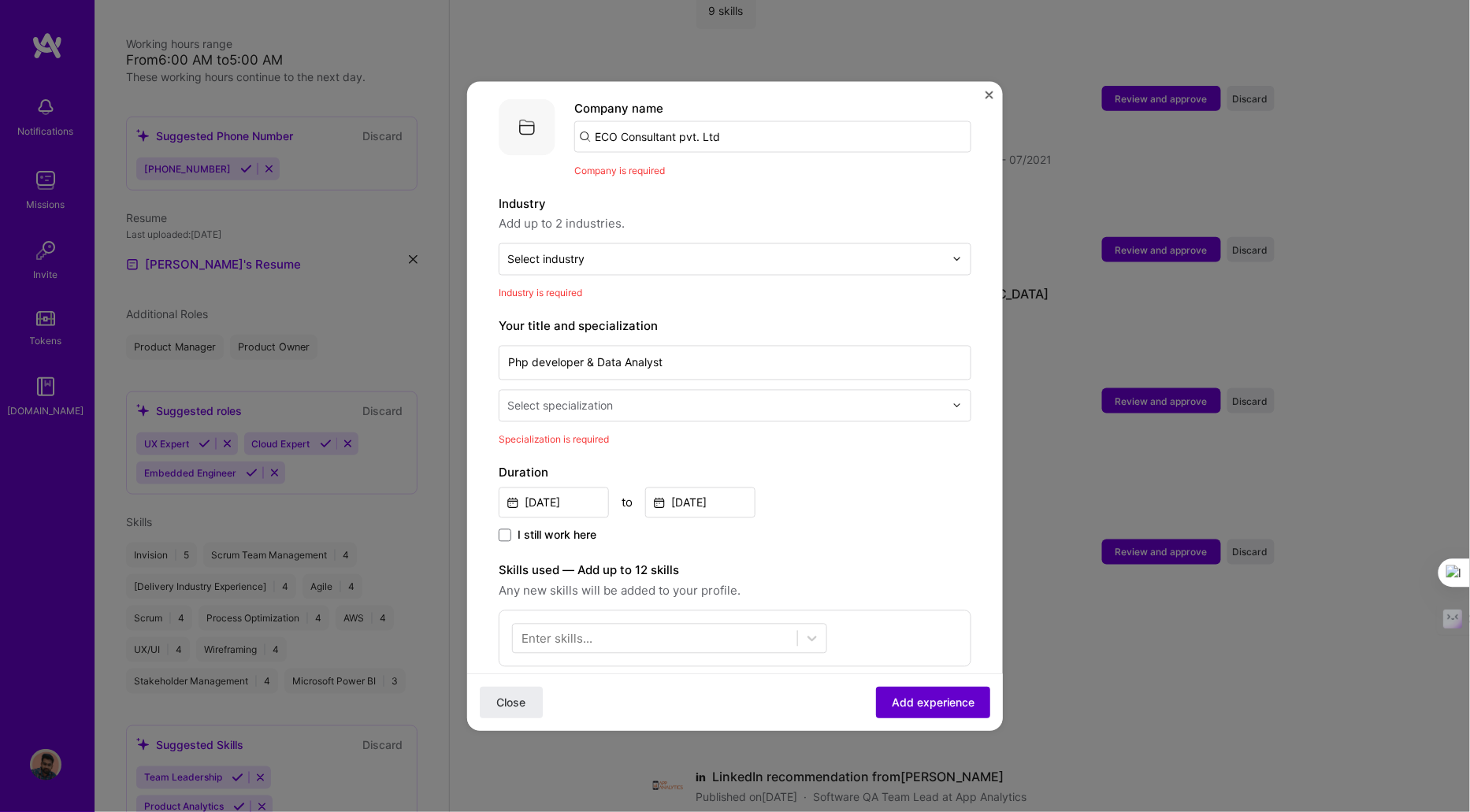
scroll to position [157, 0]
click at [751, 126] on input "ECO Consultant pvt. Ltd" at bounding box center [773, 135] width 397 height 31
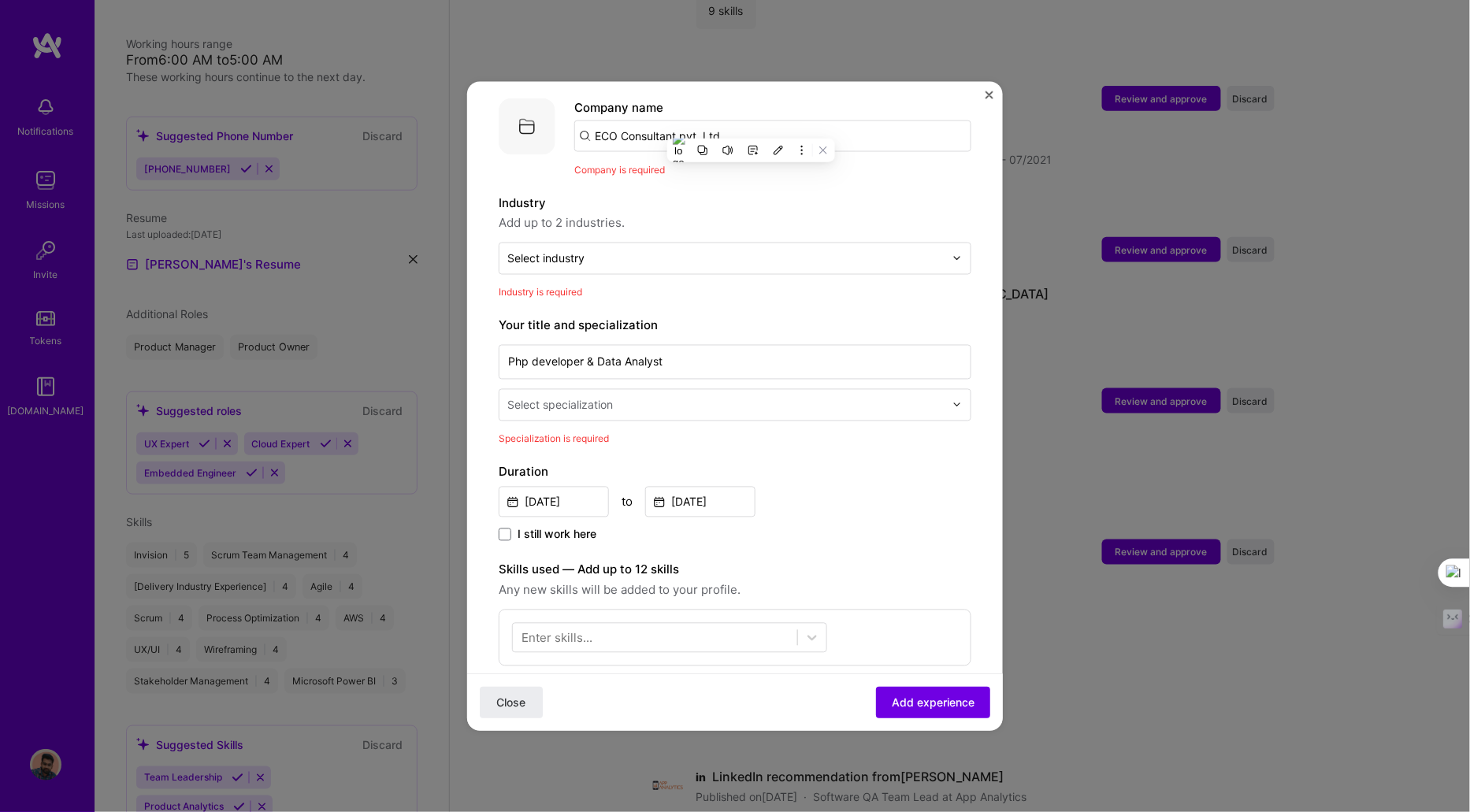
click at [665, 213] on span "Add up to 2 industries." at bounding box center [735, 222] width 472 height 19
click at [765, 120] on input "ECO Consultant pvt. Ltd" at bounding box center [773, 135] width 397 height 31
click at [617, 161] on div "Company is required" at bounding box center [773, 169] width 397 height 17
click at [756, 121] on input "ECO Consultant pvt. Ltd" at bounding box center [773, 135] width 397 height 31
type input "ECO Consultant pvt. Ltd"
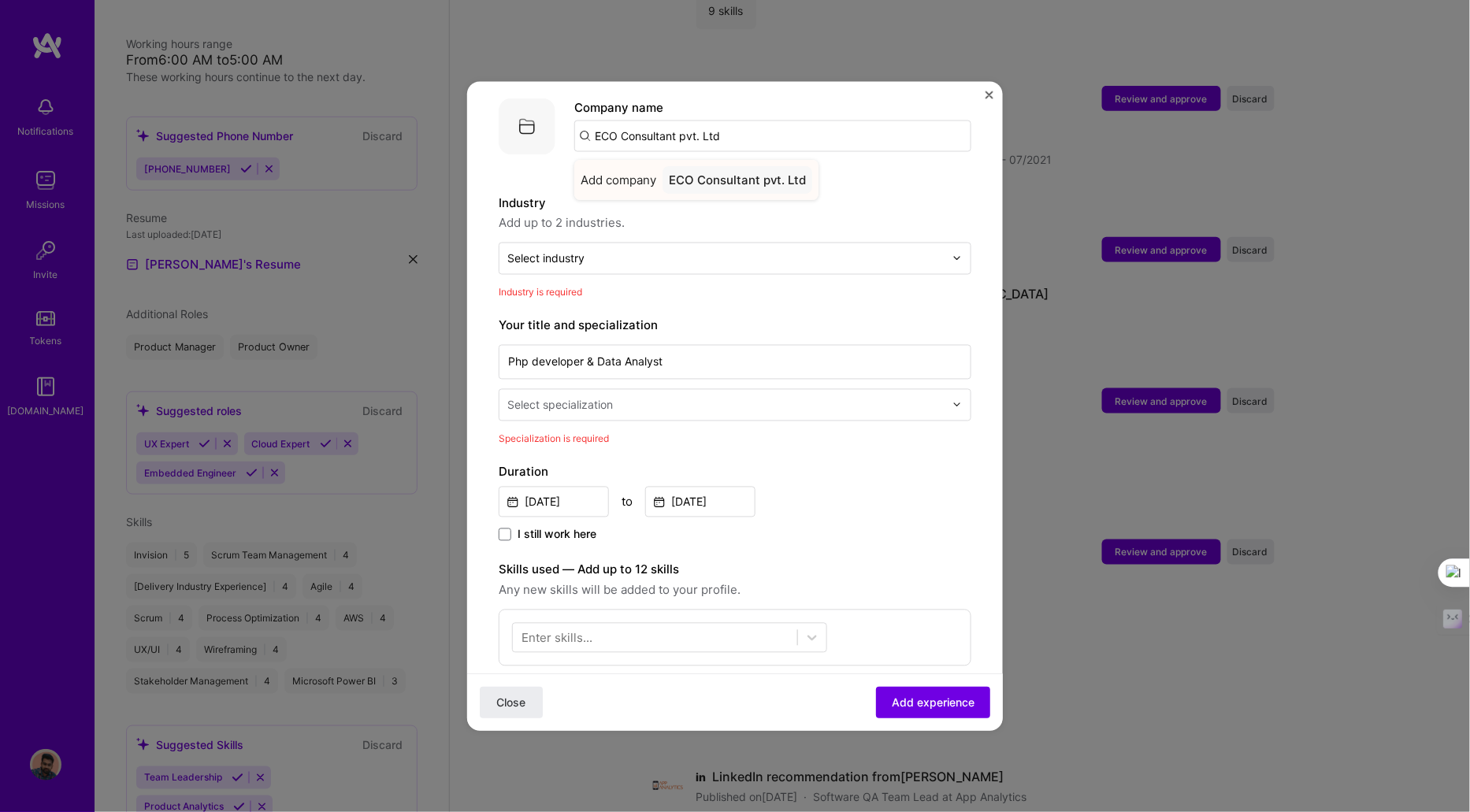
click at [695, 166] on div "ECO Consultant pvt. Ltd" at bounding box center [737, 180] width 149 height 27
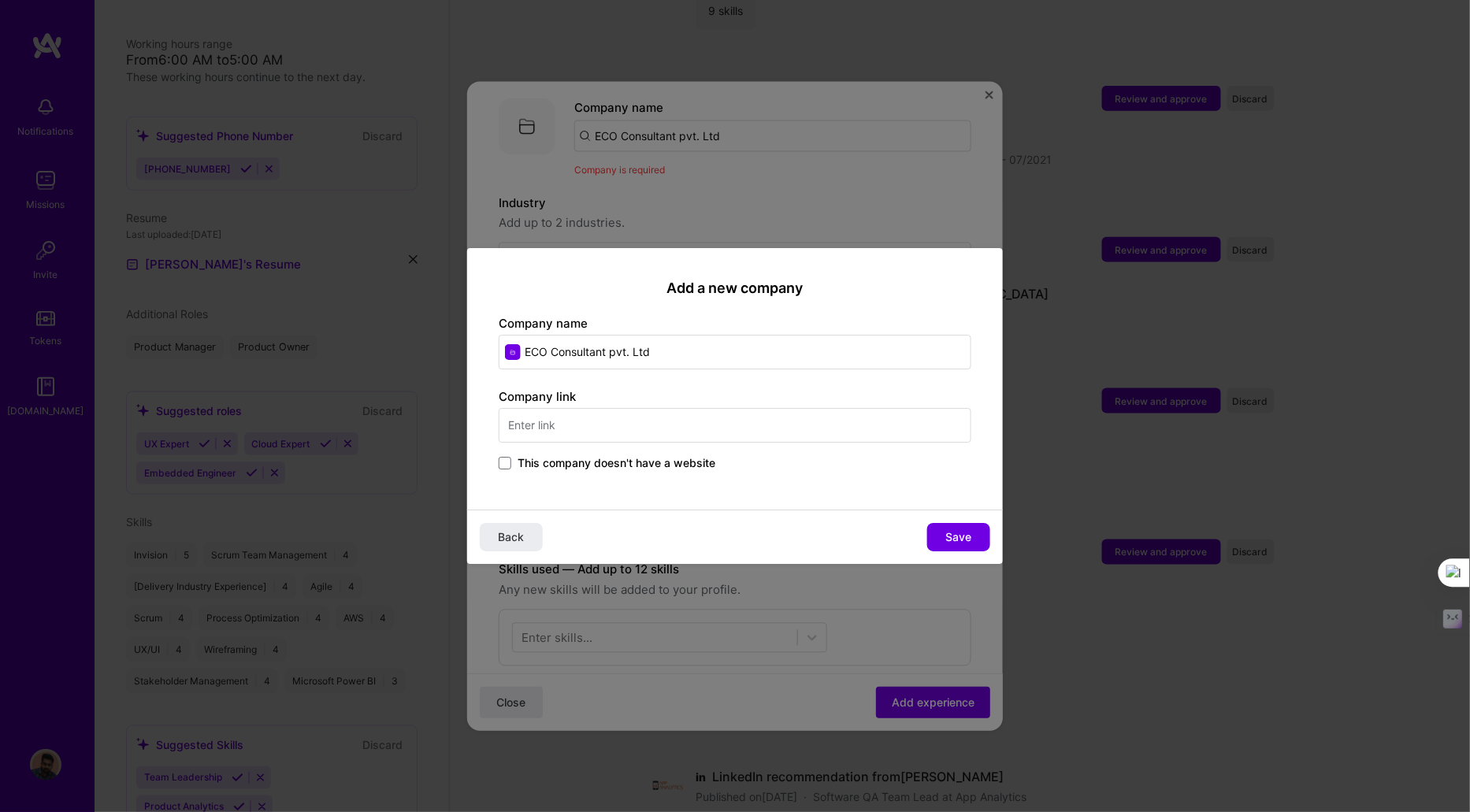
click at [582, 430] on input "text" at bounding box center [735, 425] width 472 height 34
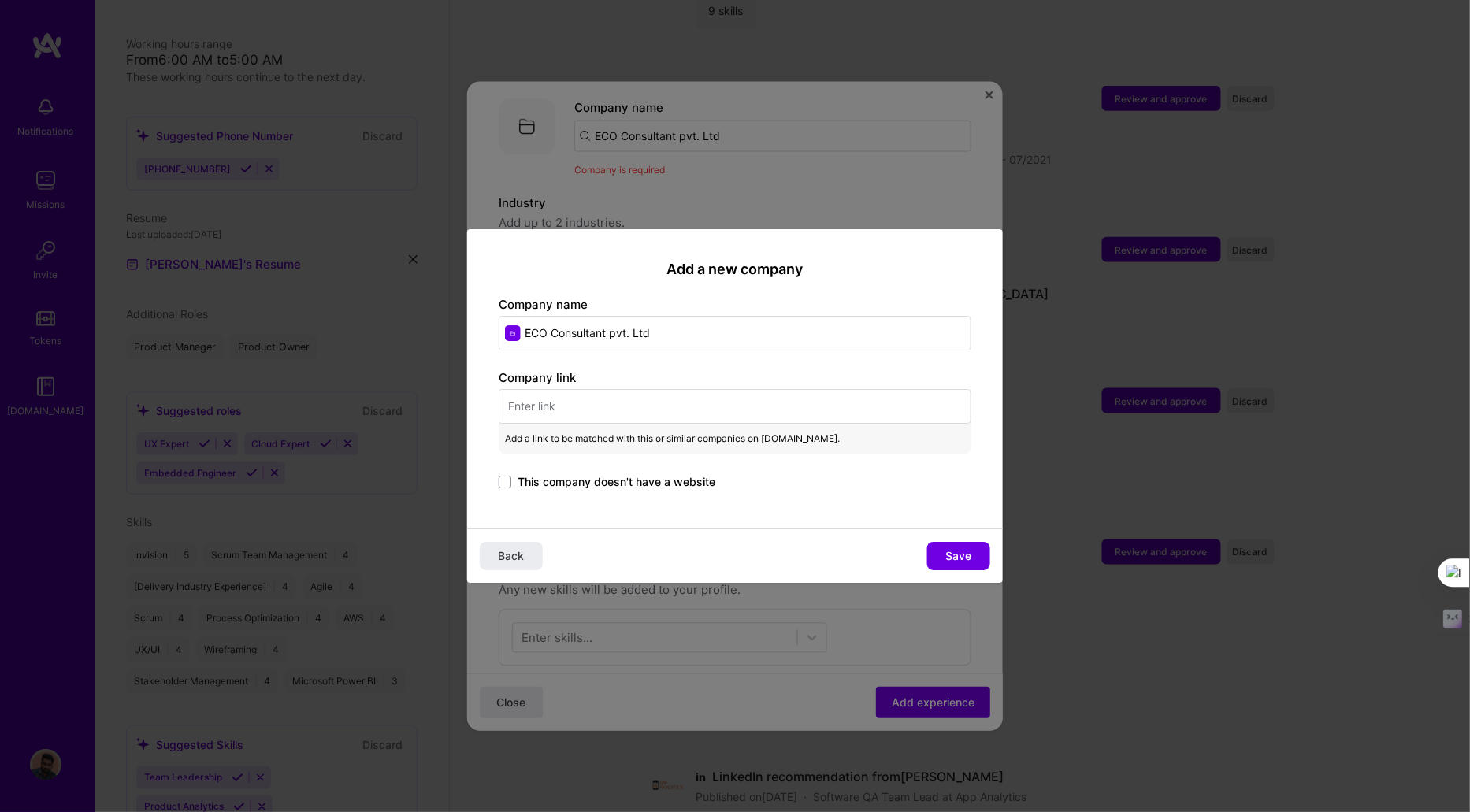
paste input "https://ecoconsultant.in/"
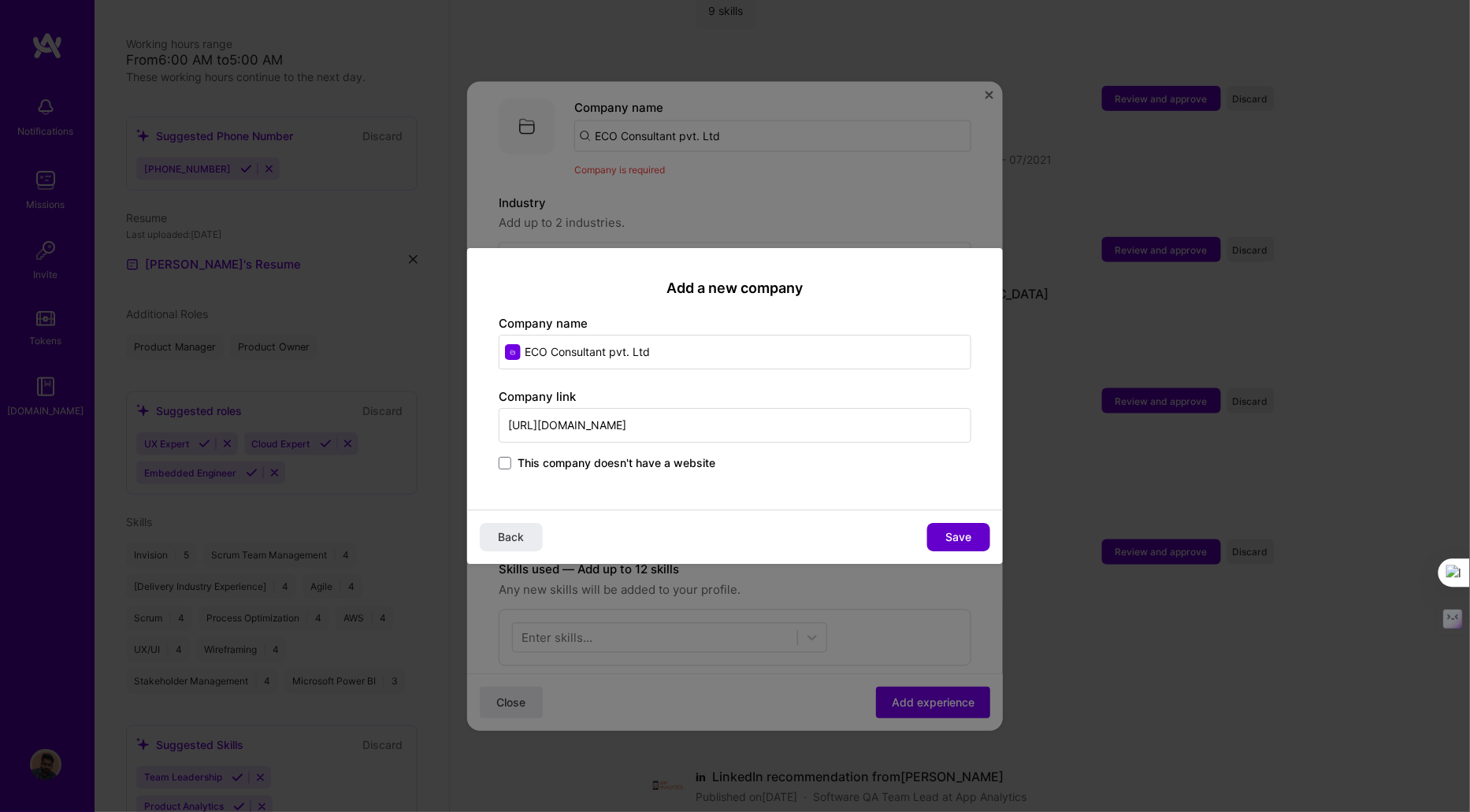
type input "https://ecoconsultant.in/"
click at [960, 539] on span "Save" at bounding box center [959, 537] width 26 height 16
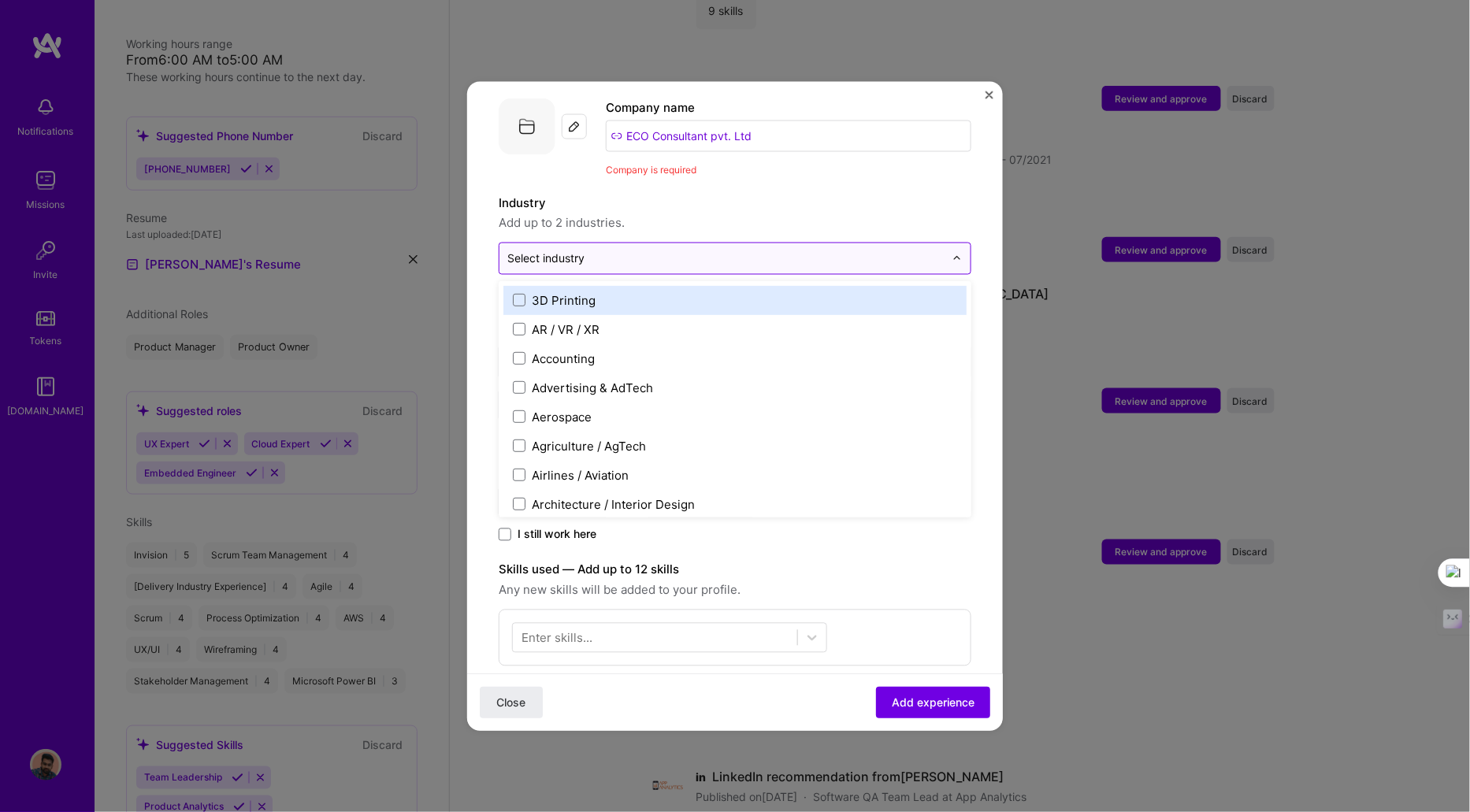
click at [582, 249] on div "Select industry 0" at bounding box center [546, 257] width 78 height 17
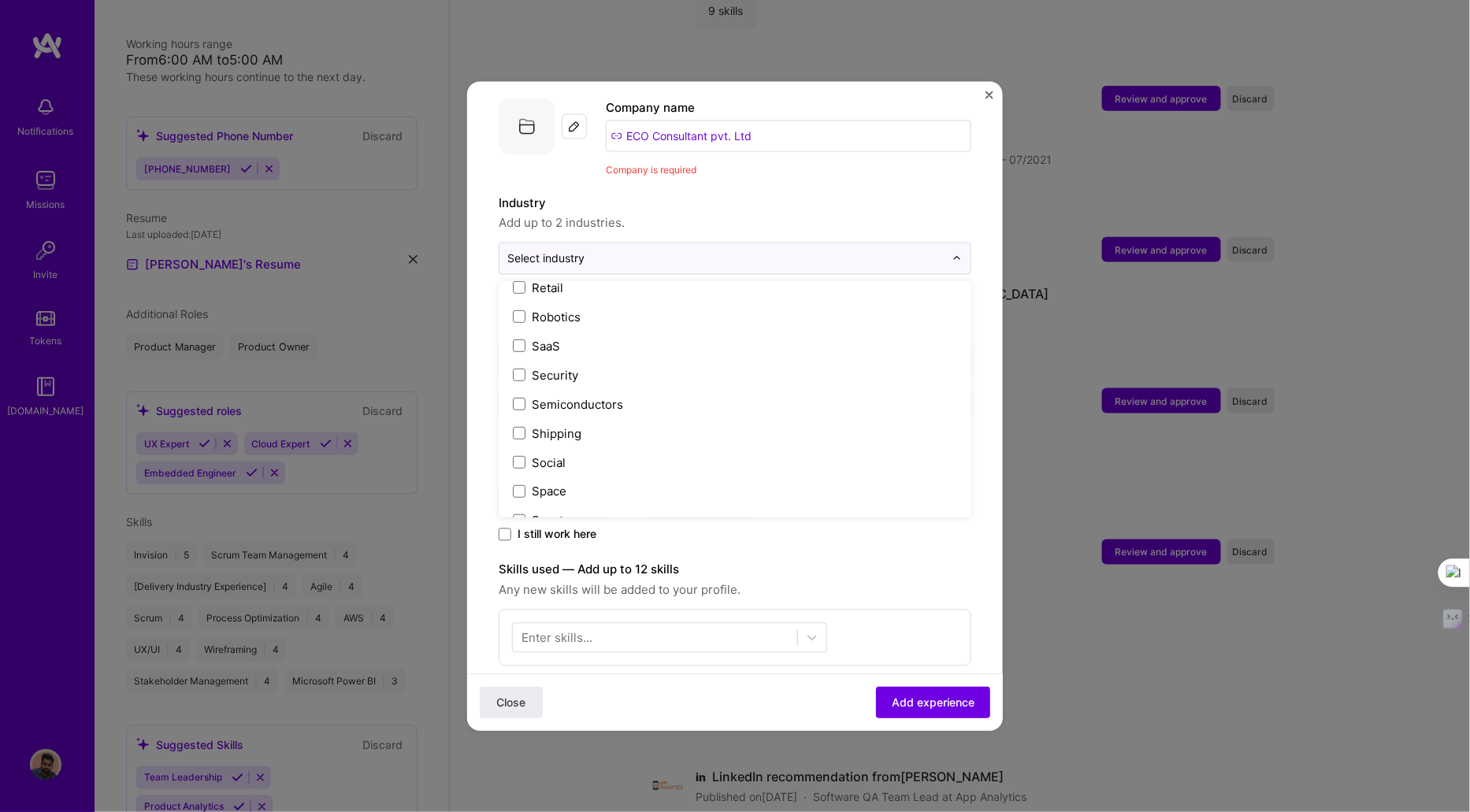
scroll to position [3108, 0]
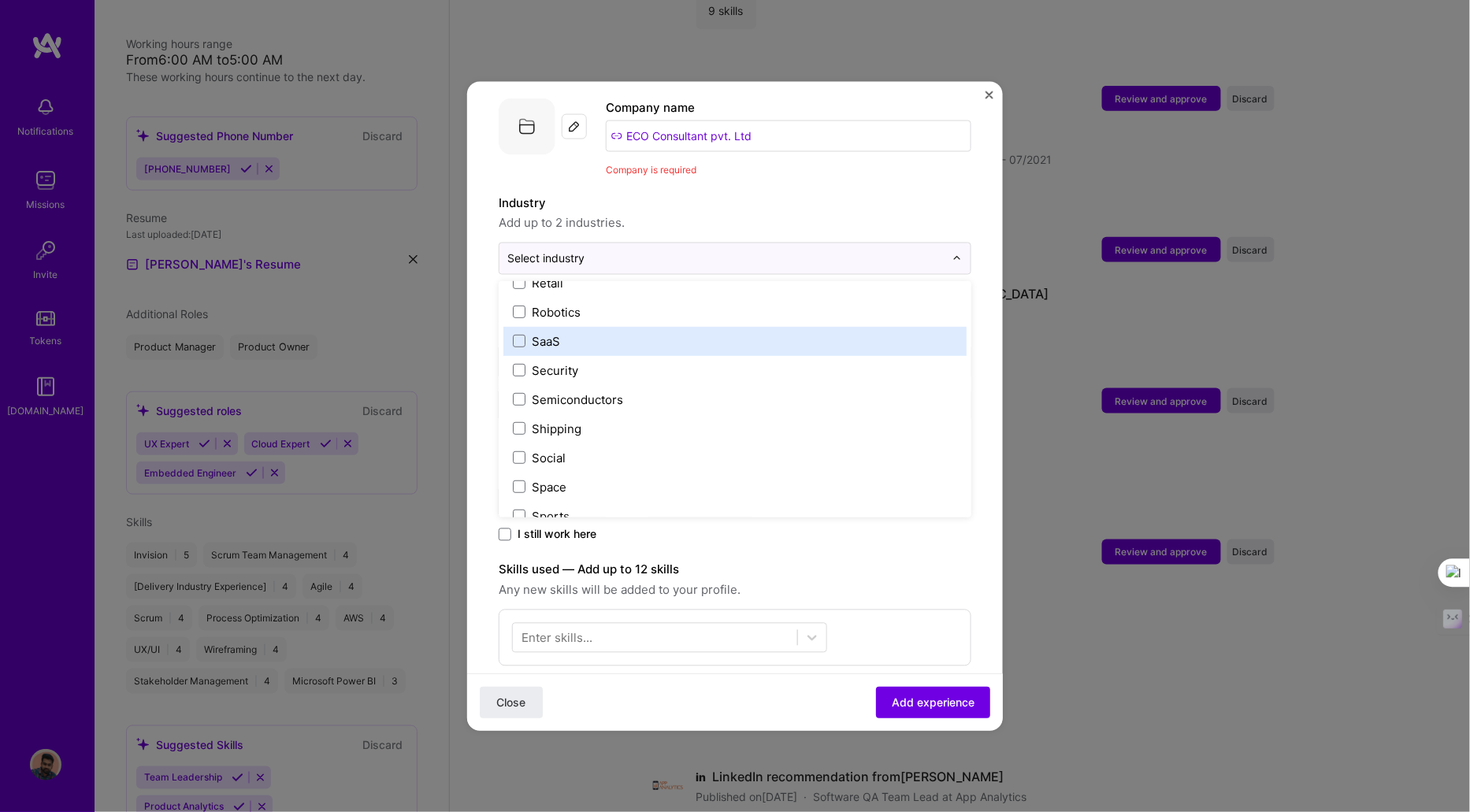
click at [532, 331] on div "SaaS" at bounding box center [735, 341] width 463 height 29
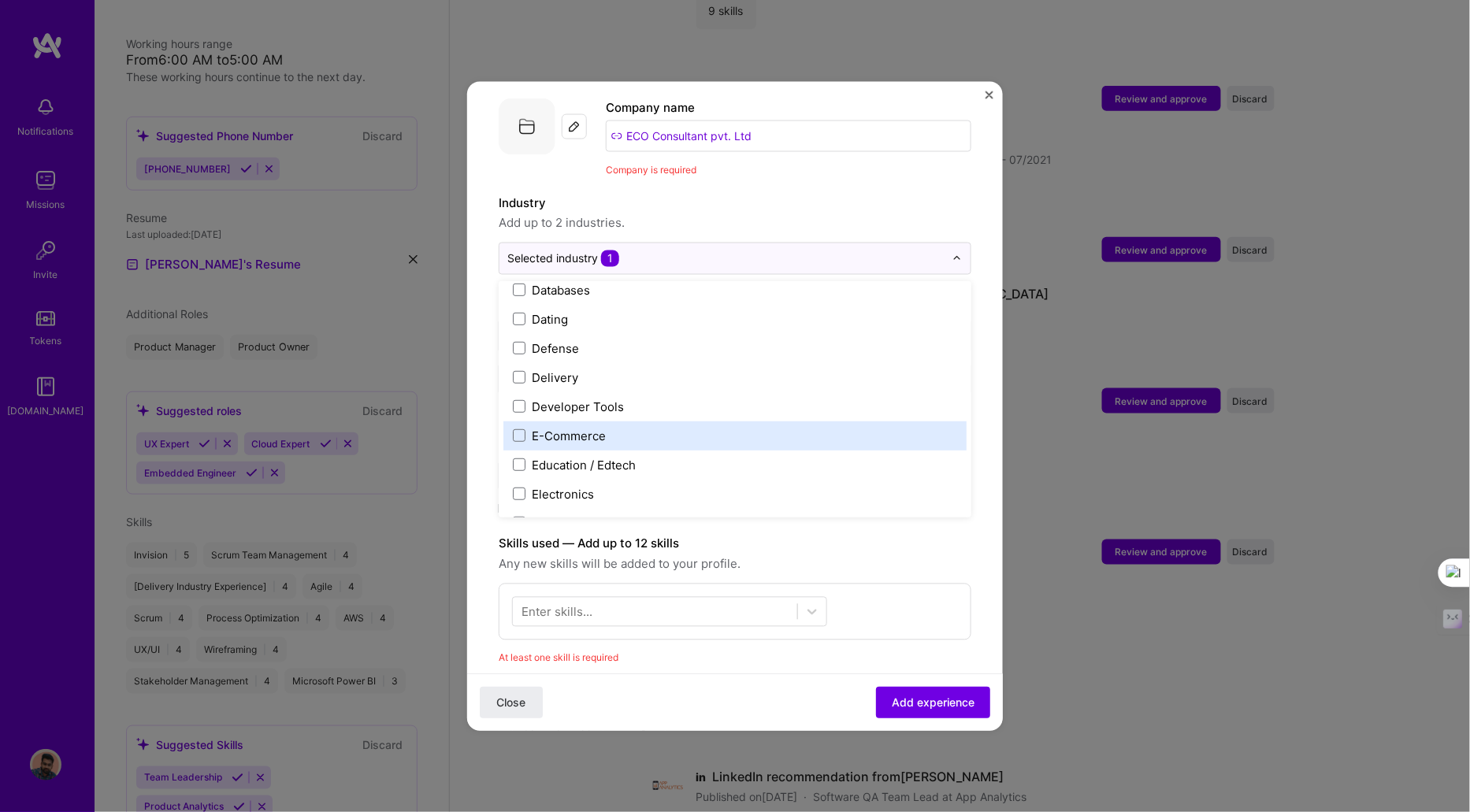
scroll to position [1280, 0]
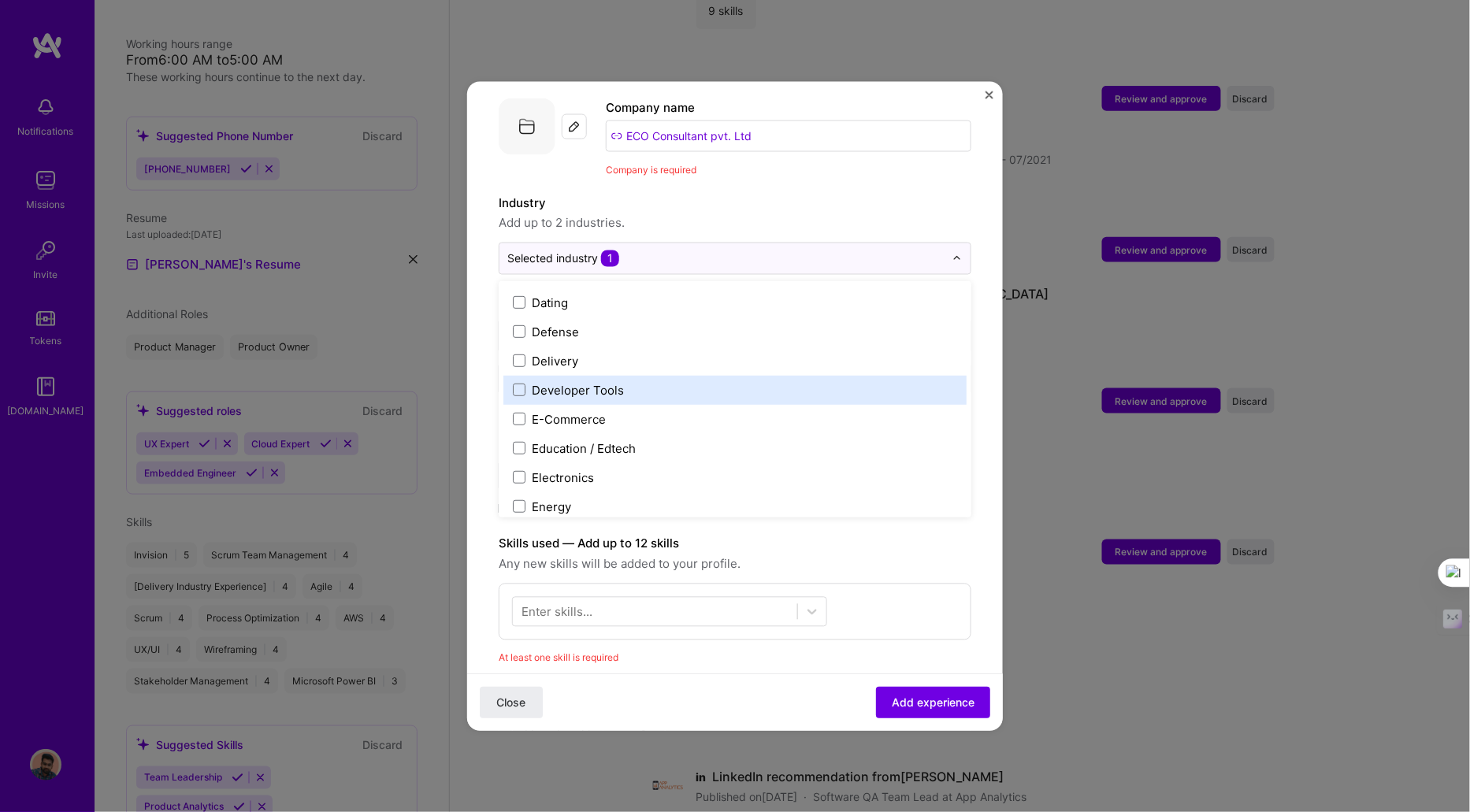
click at [610, 381] on div "Developer Tools" at bounding box center [578, 389] width 92 height 17
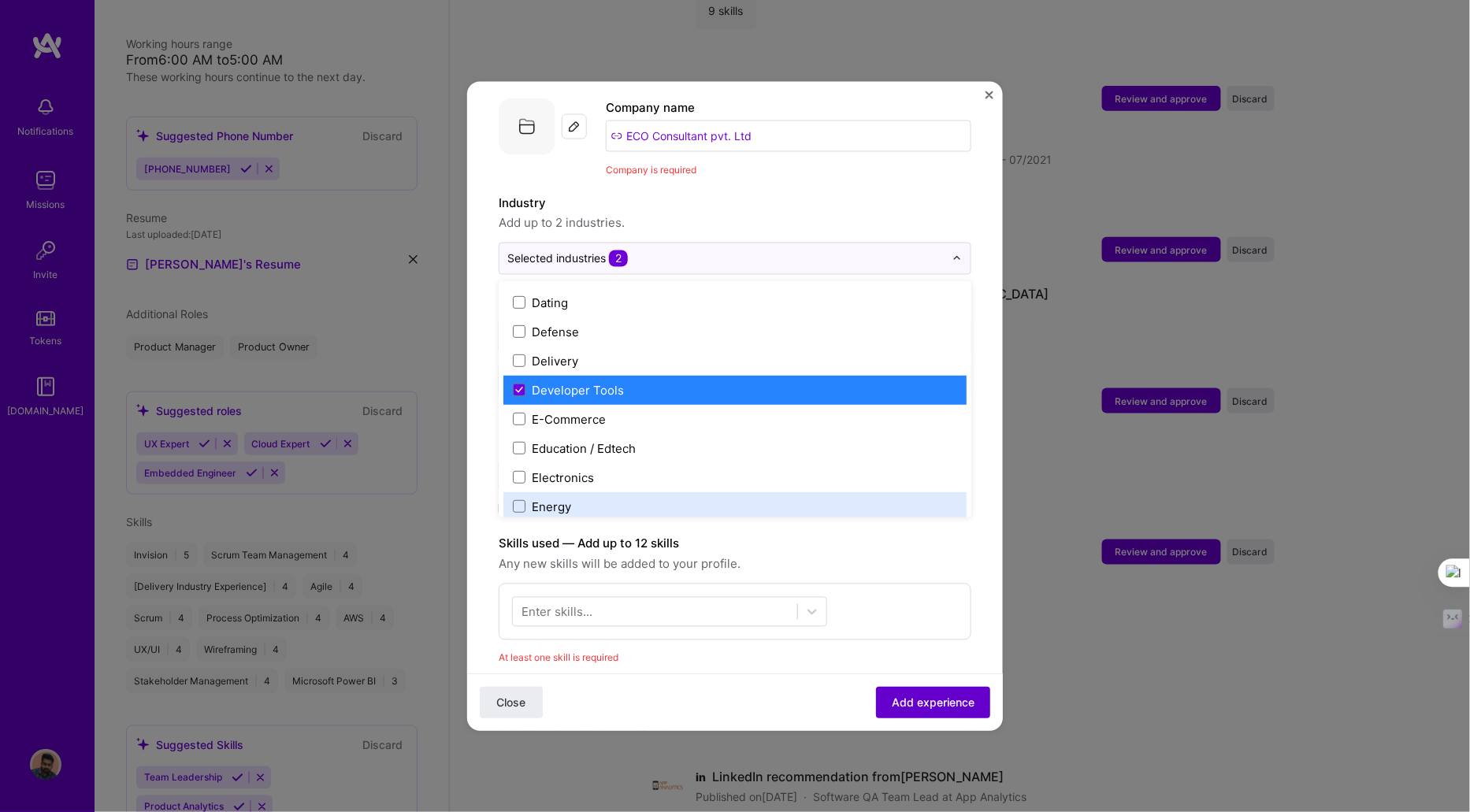
click at [919, 704] on span "Add experience" at bounding box center [933, 703] width 82 height 16
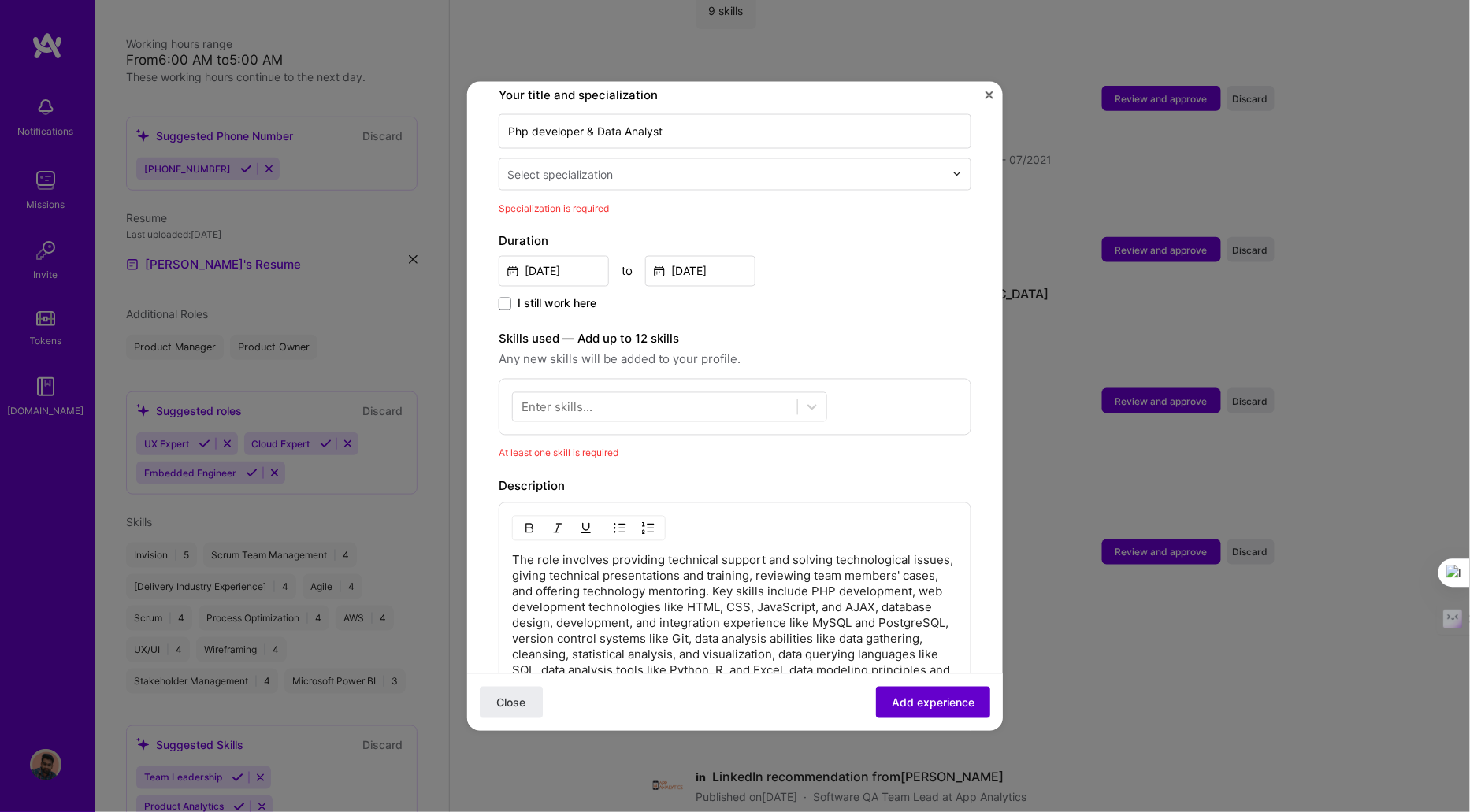
scroll to position [349, 0]
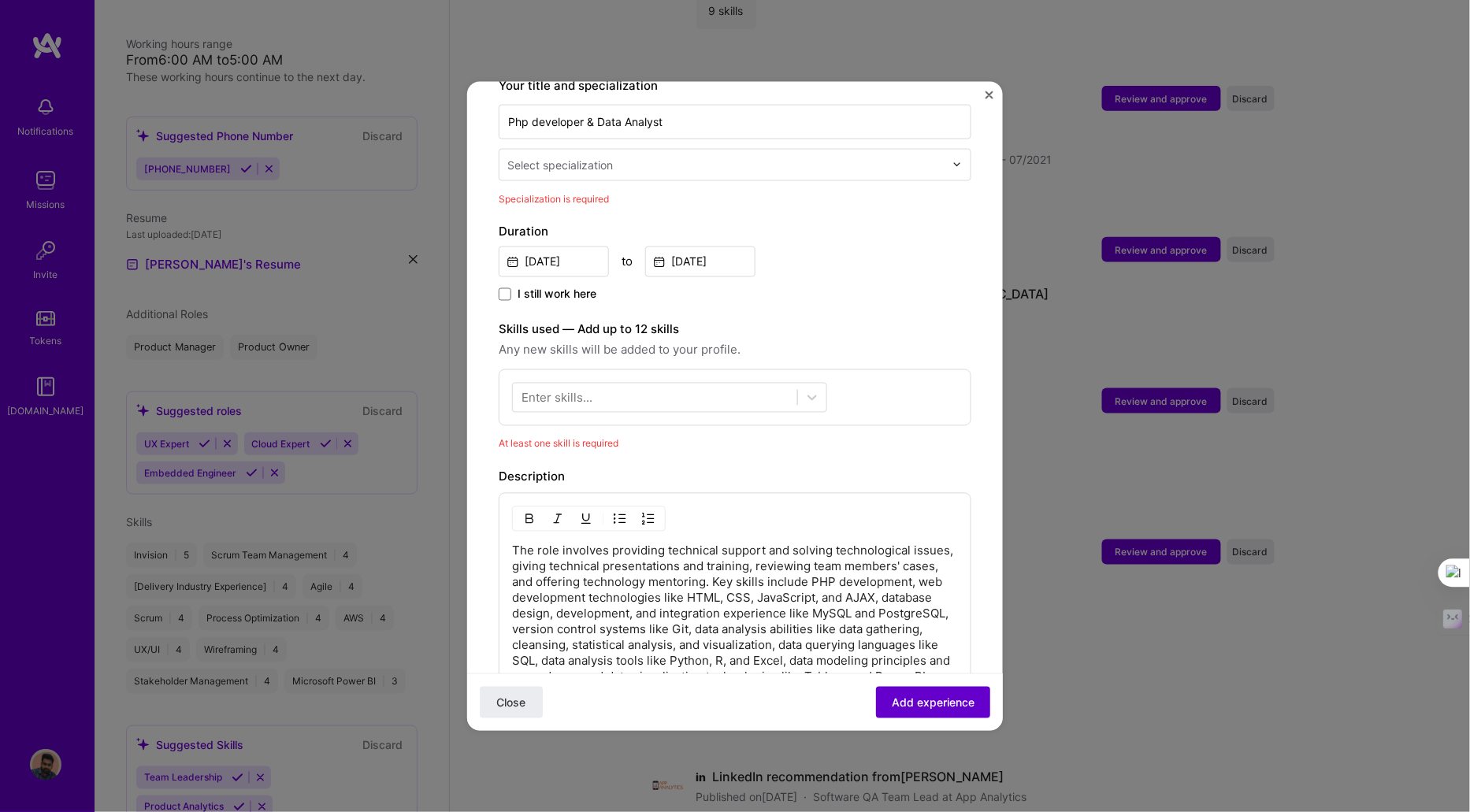
click at [901, 707] on span "Add experience" at bounding box center [933, 703] width 82 height 16
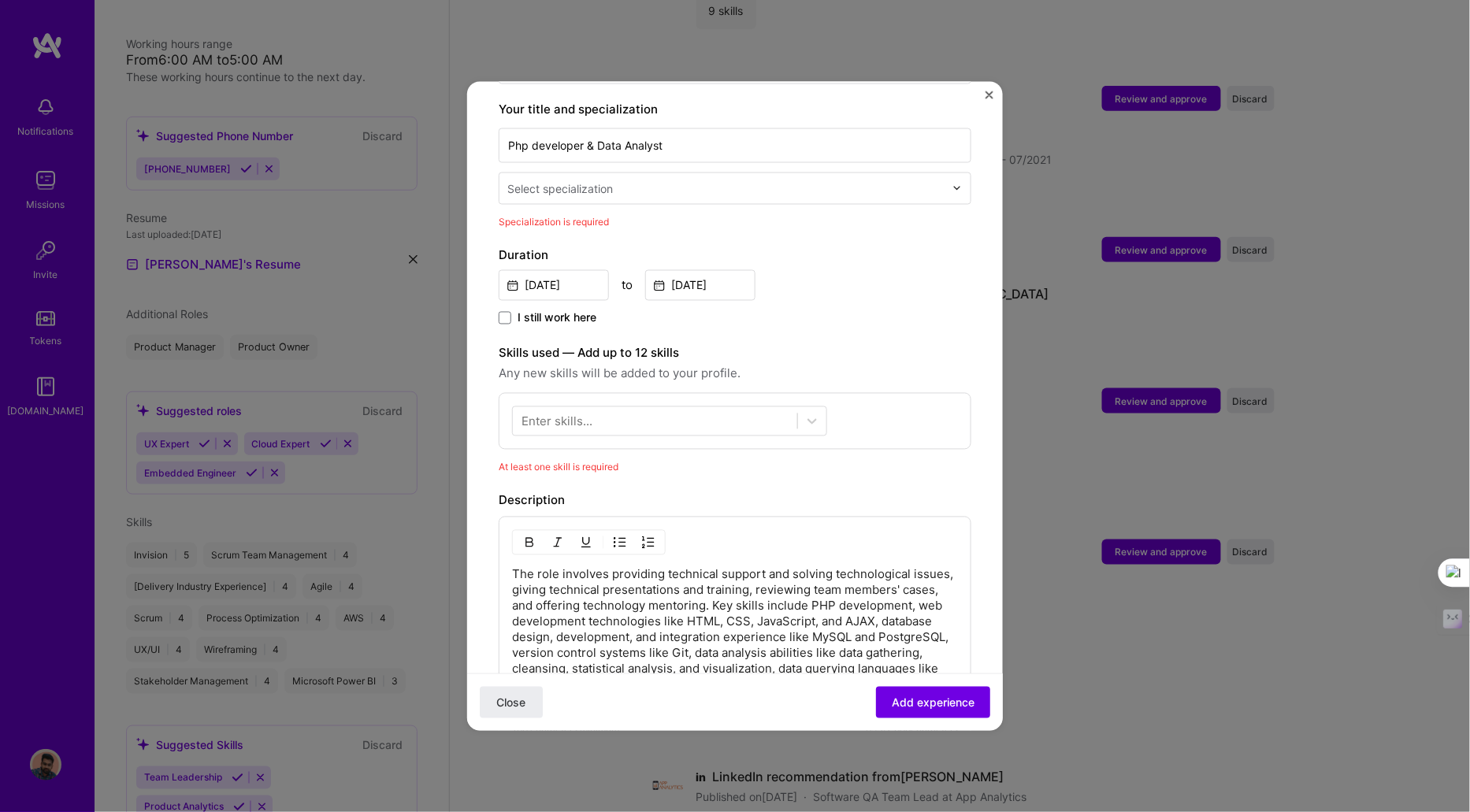
click at [555, 180] on div "Select specialization" at bounding box center [561, 188] width 106 height 17
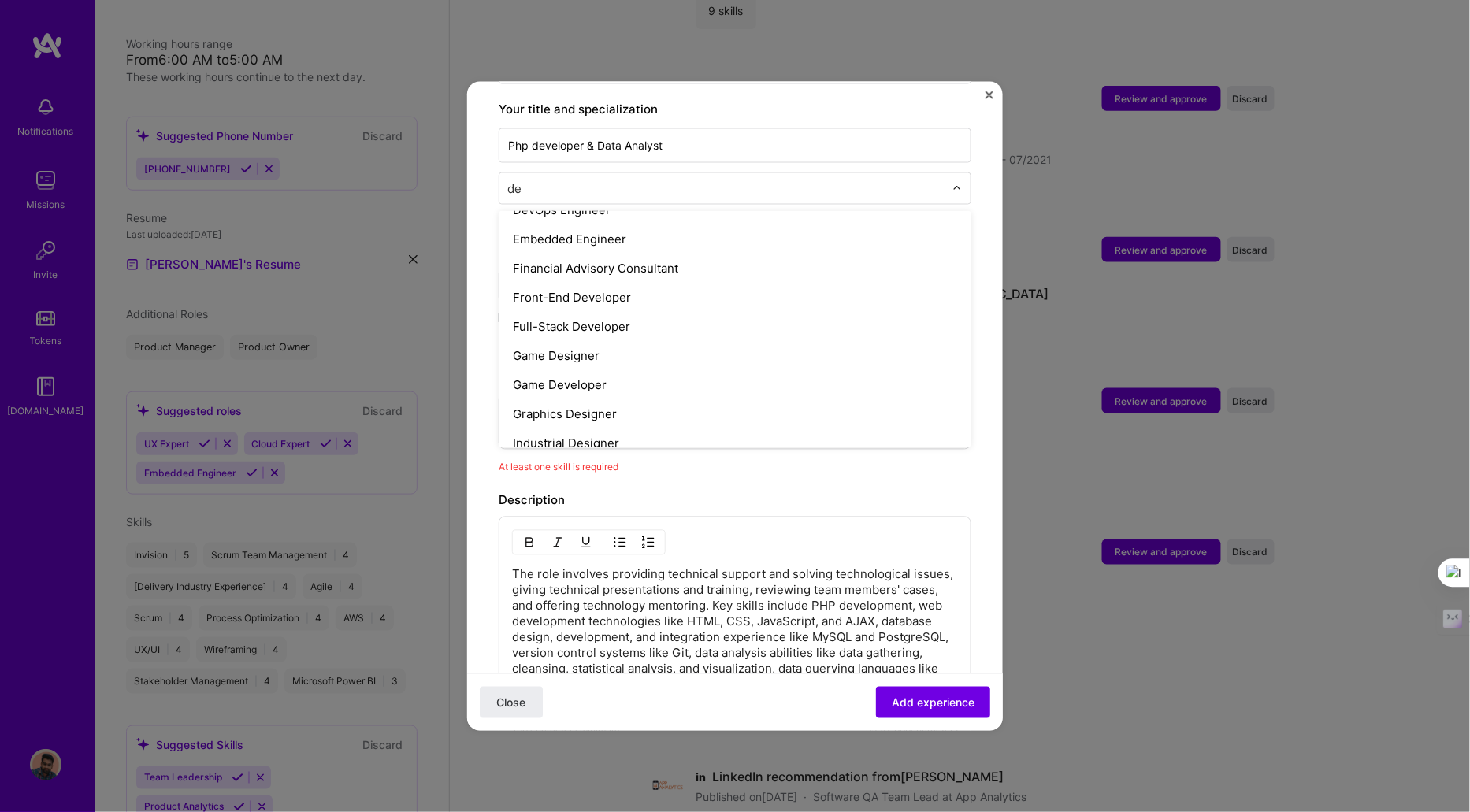
scroll to position [108, 0]
type input "develop"
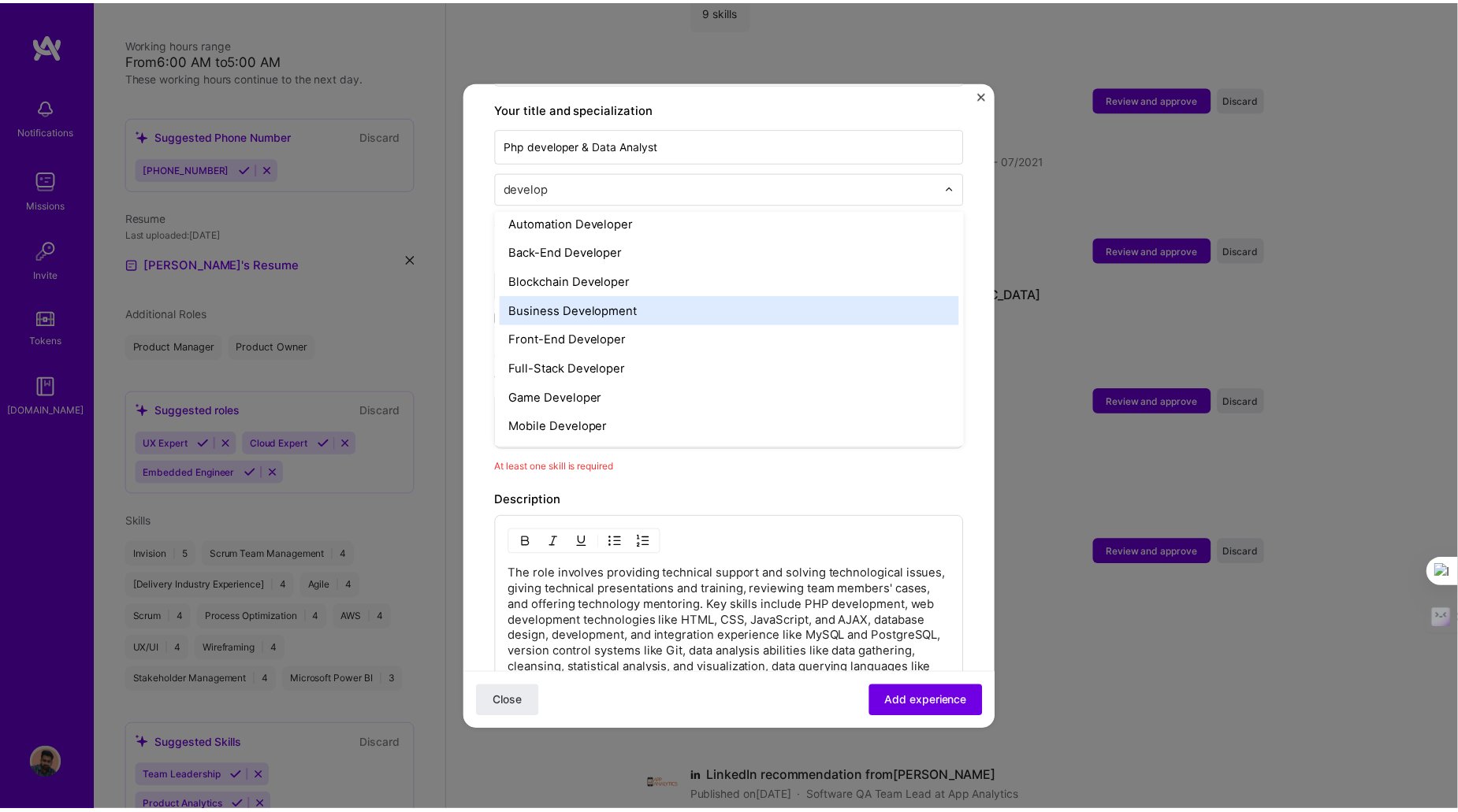
scroll to position [35, 0]
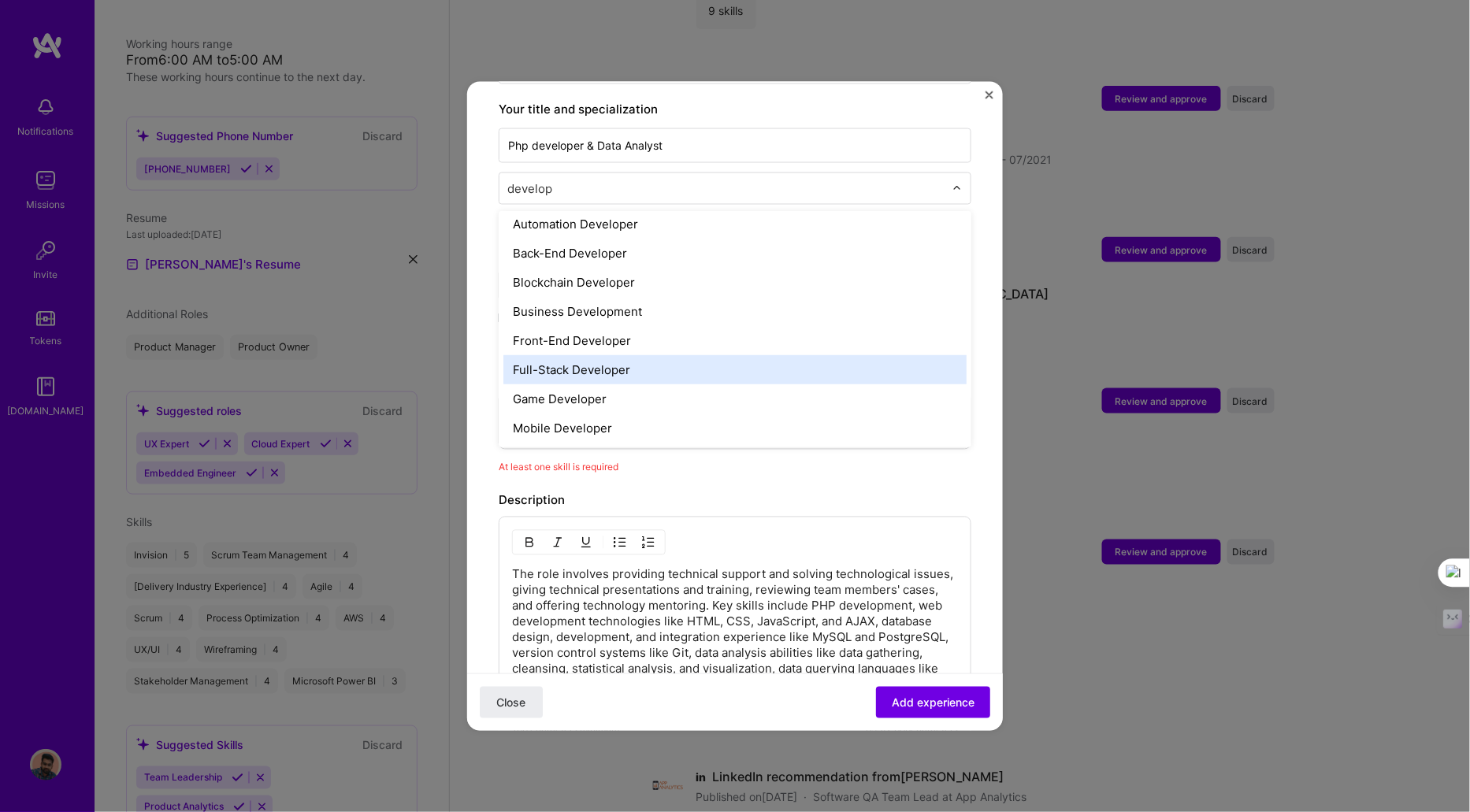
click at [587, 354] on div "Full-Stack Developer" at bounding box center [735, 369] width 463 height 29
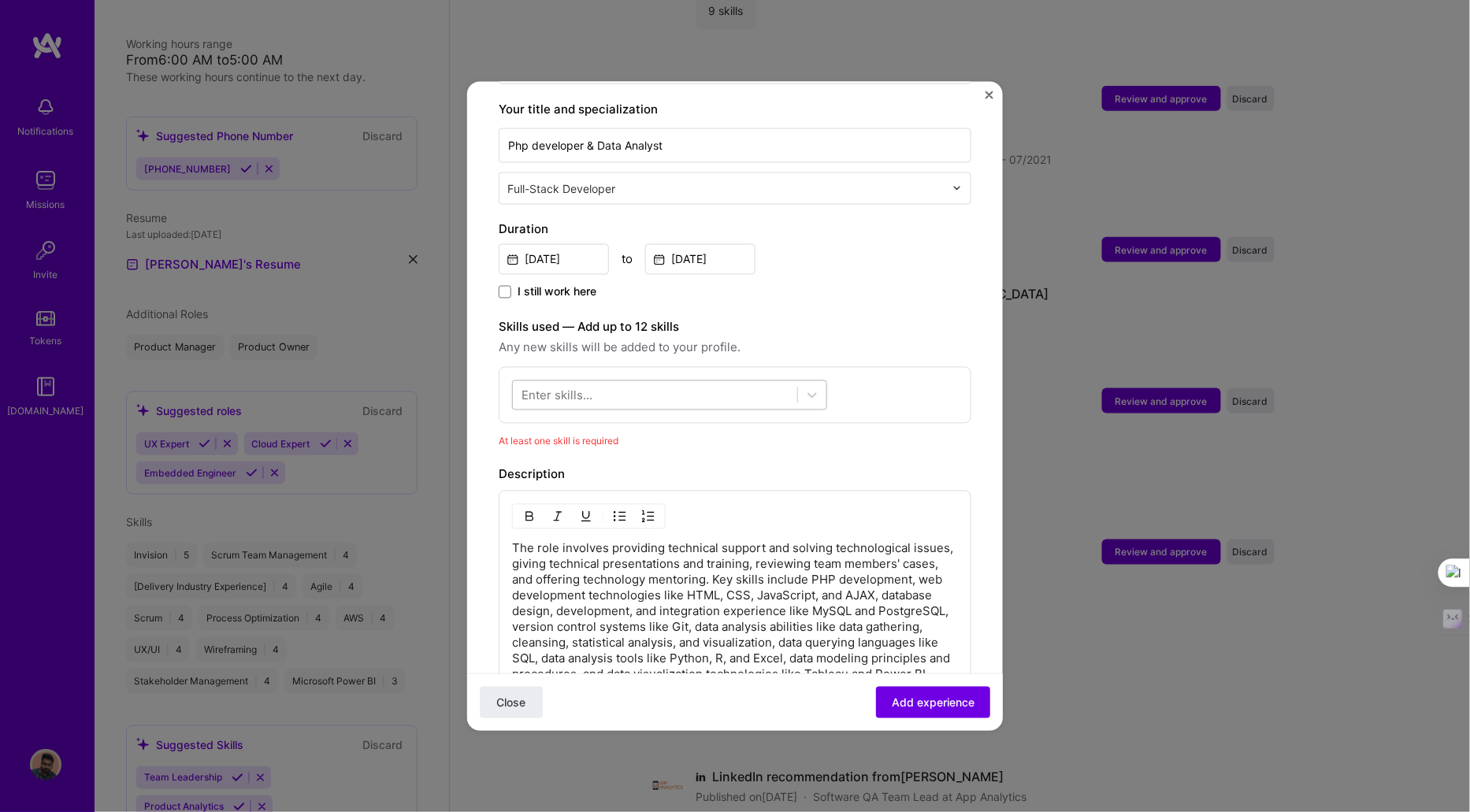
click at [608, 382] on div at bounding box center [655, 395] width 285 height 26
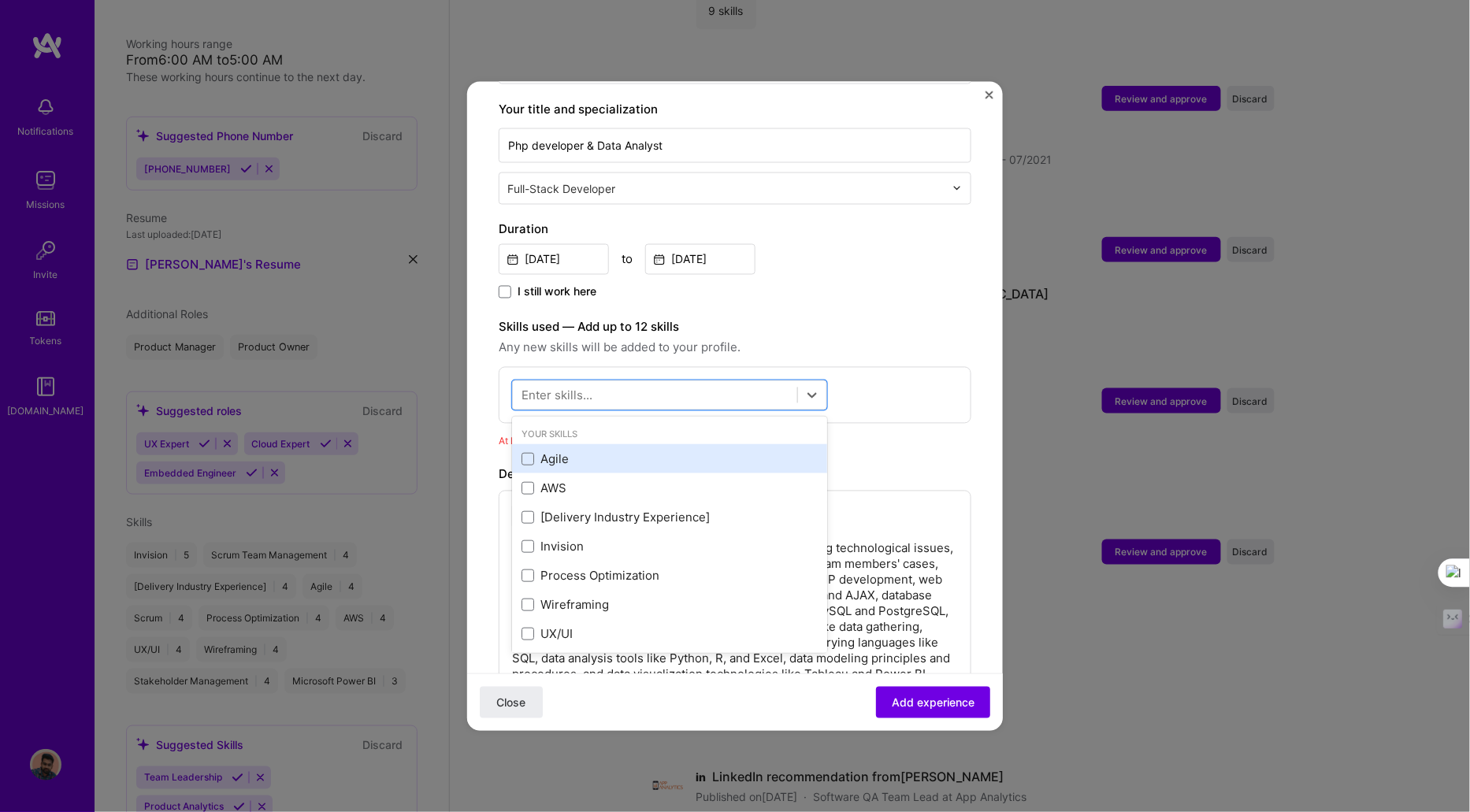
click at [553, 451] on div "Agile" at bounding box center [670, 459] width 297 height 17
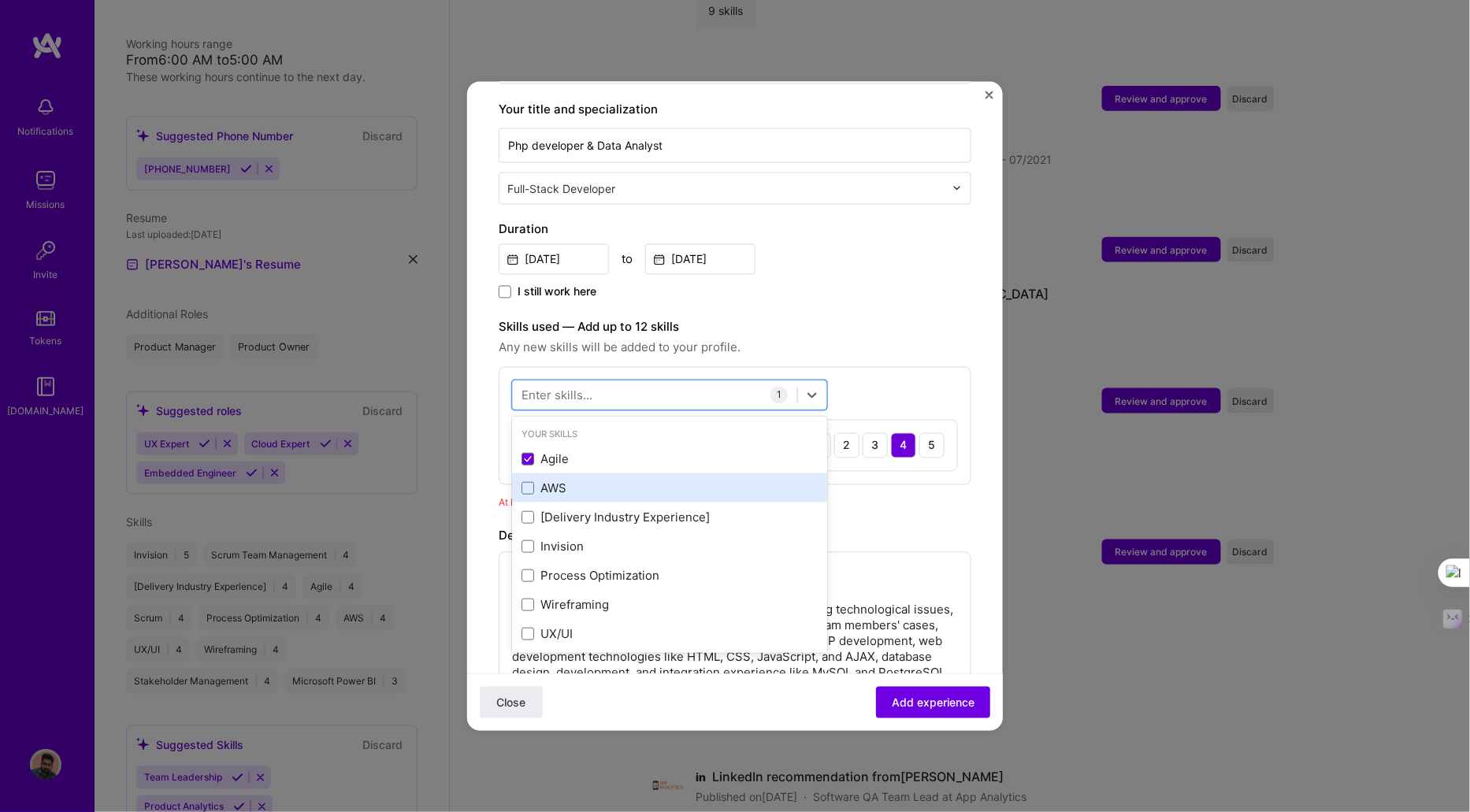
click at [553, 473] on div "AWS" at bounding box center [670, 488] width 315 height 29
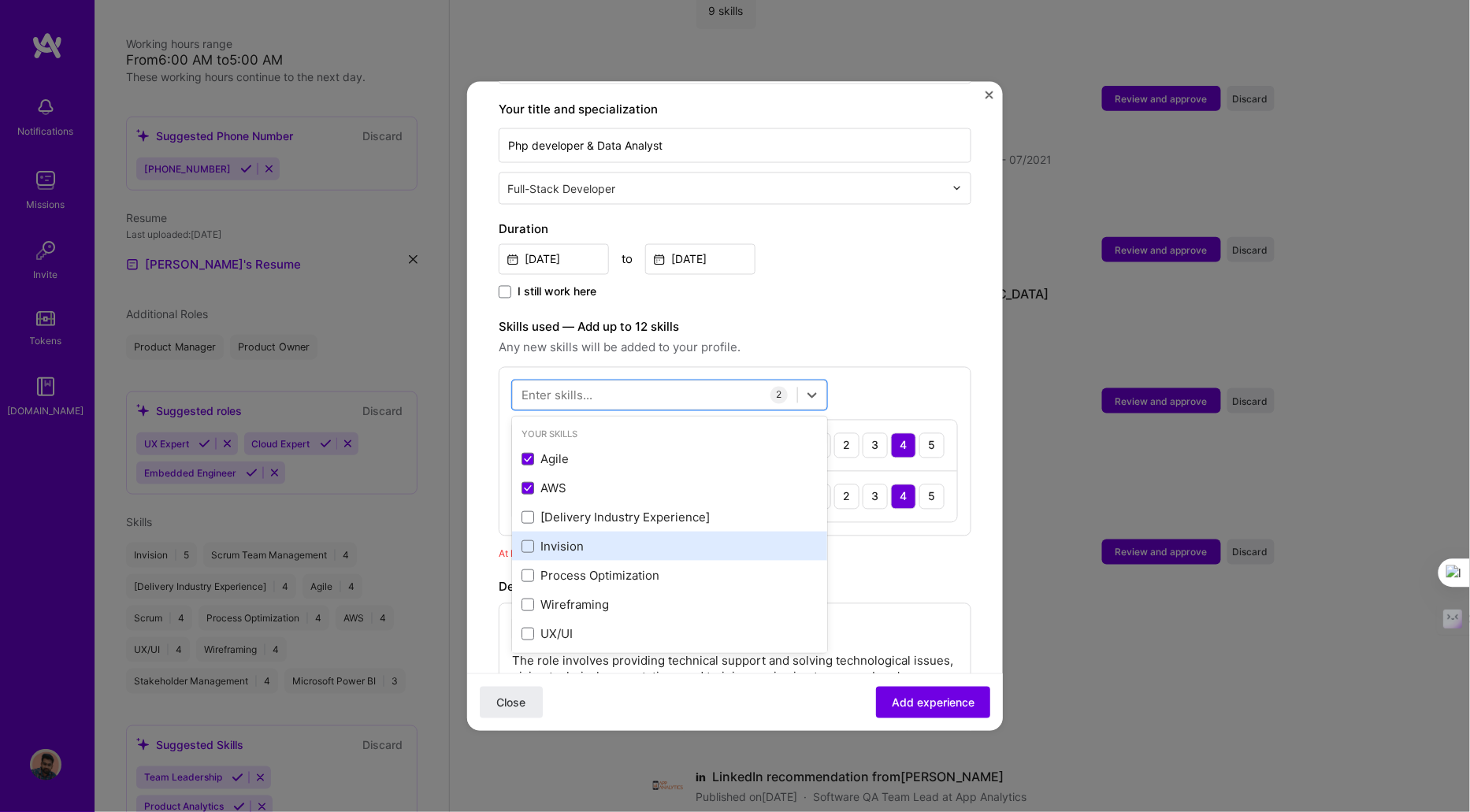
click at [574, 532] on div "Invision" at bounding box center [670, 547] width 315 height 29
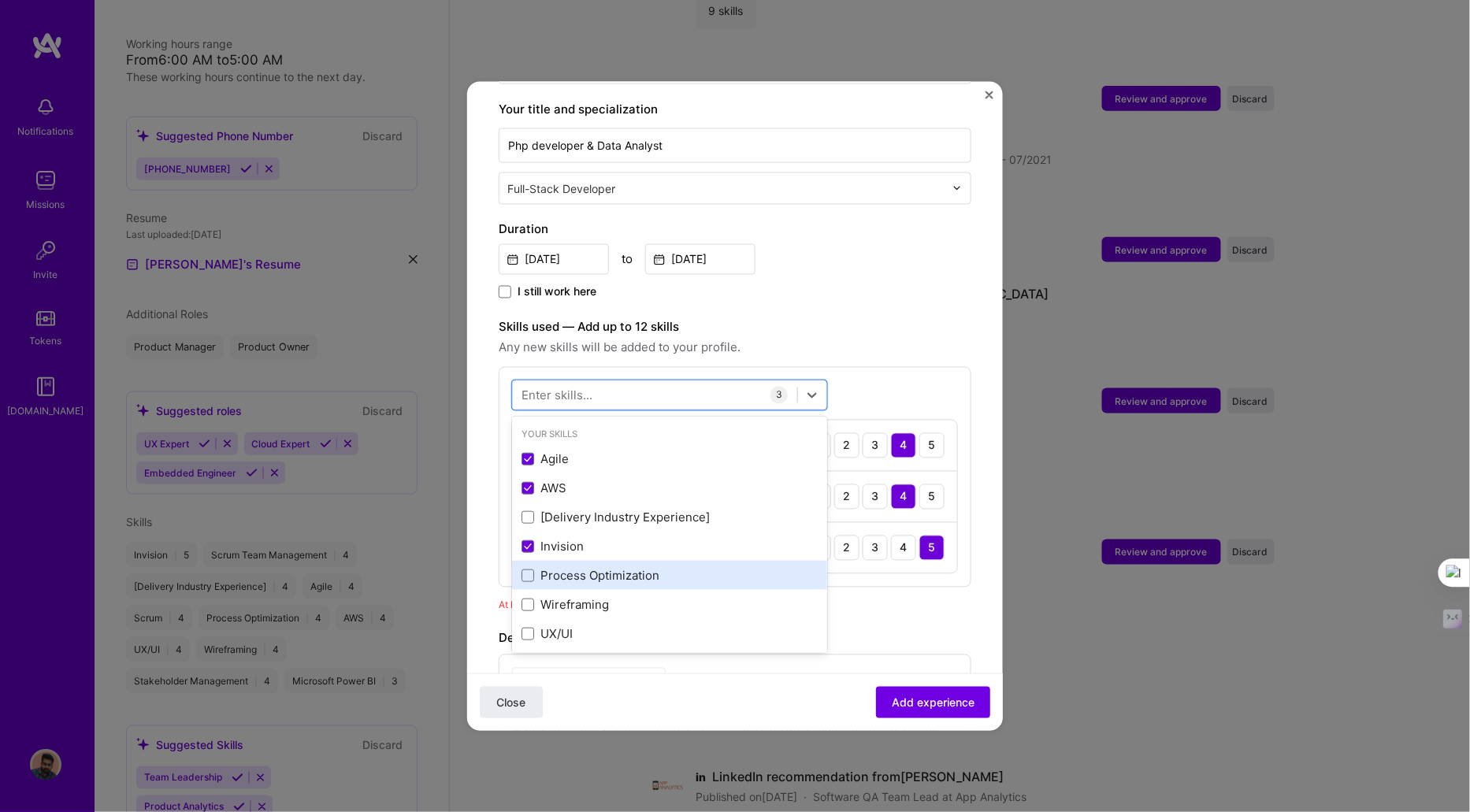
click at [648, 567] on div "Process Optimization" at bounding box center [670, 575] width 315 height 29
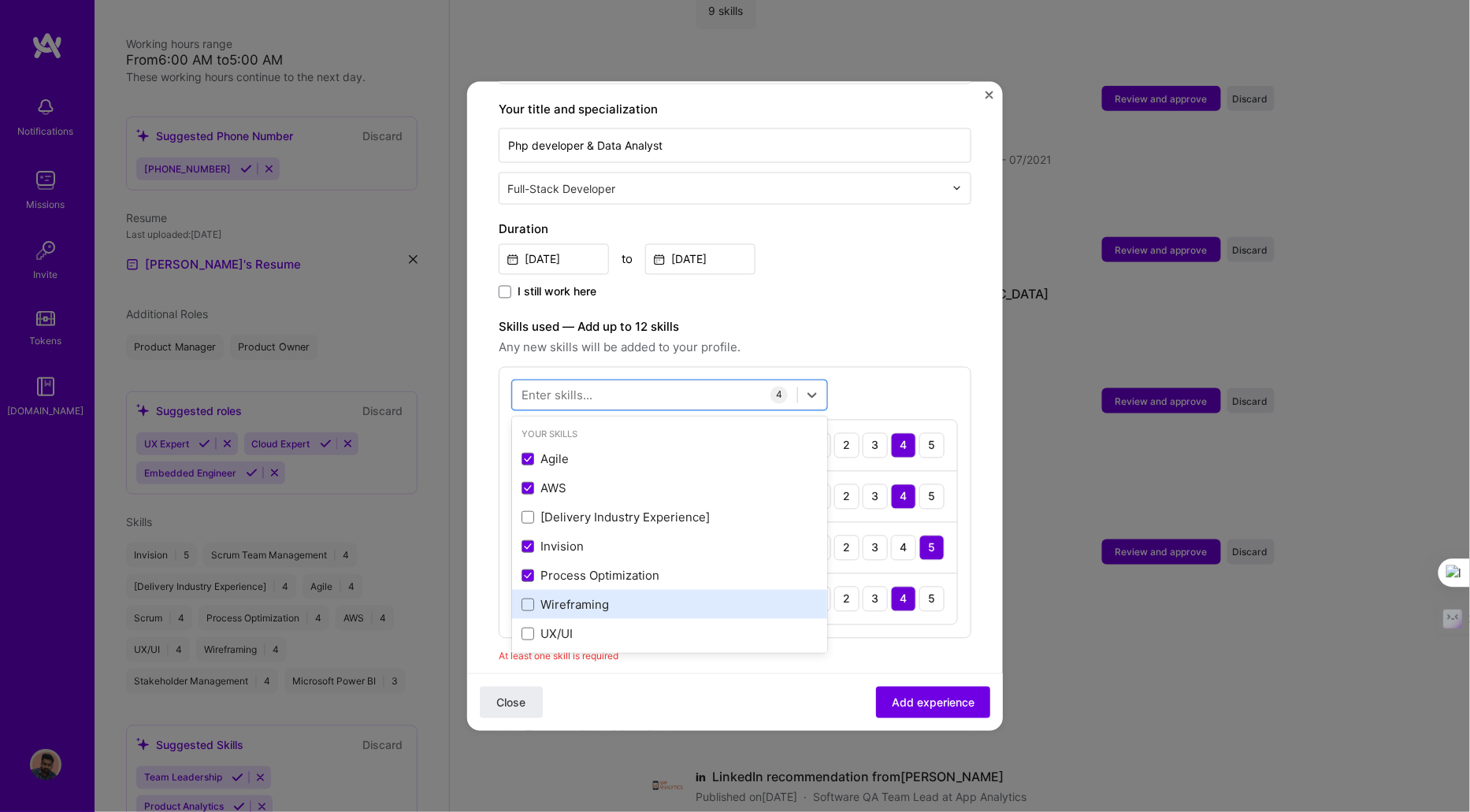
click at [640, 590] on div "Wireframing" at bounding box center [670, 605] width 315 height 29
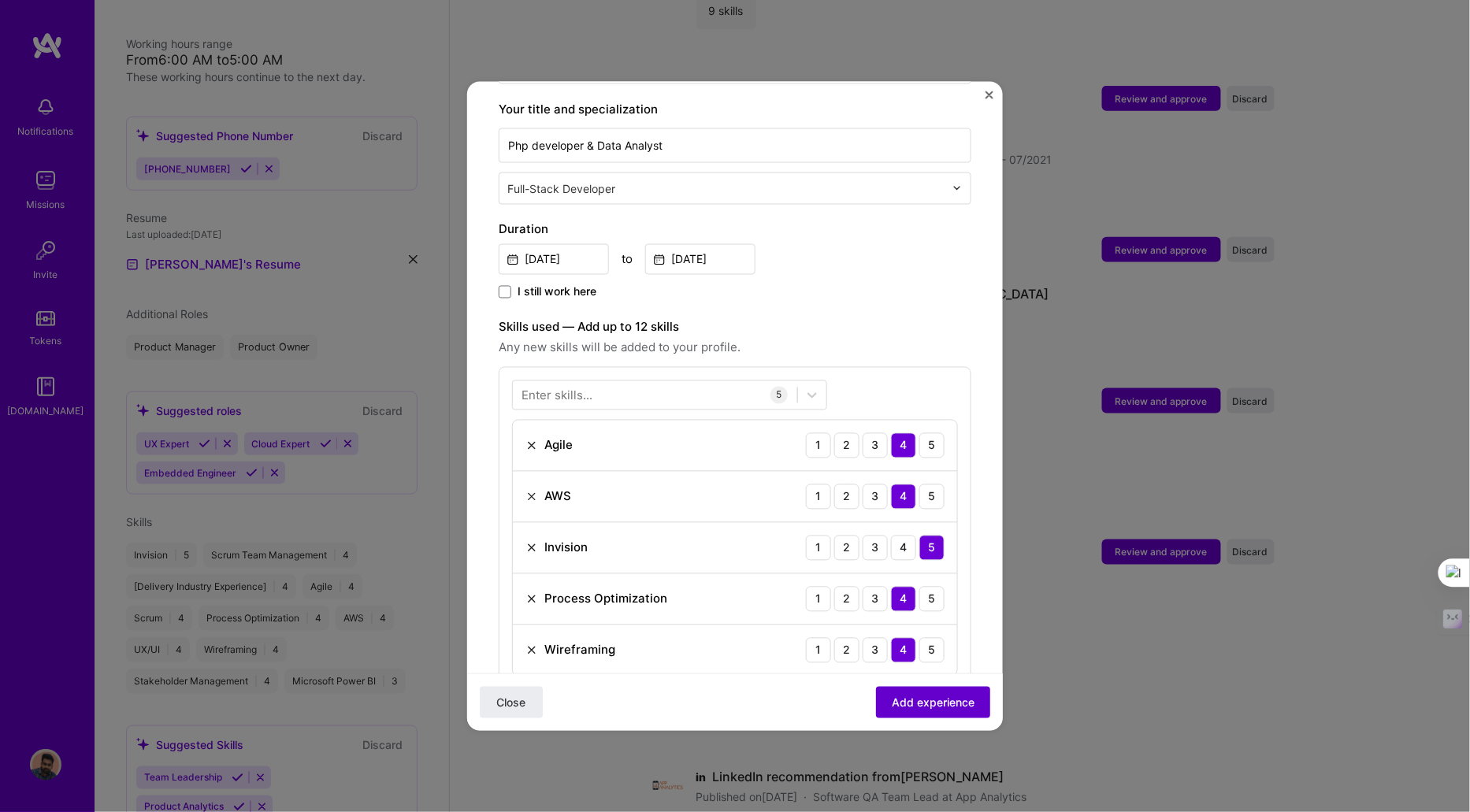
click at [913, 718] on button "Add experience" at bounding box center [933, 703] width 114 height 31
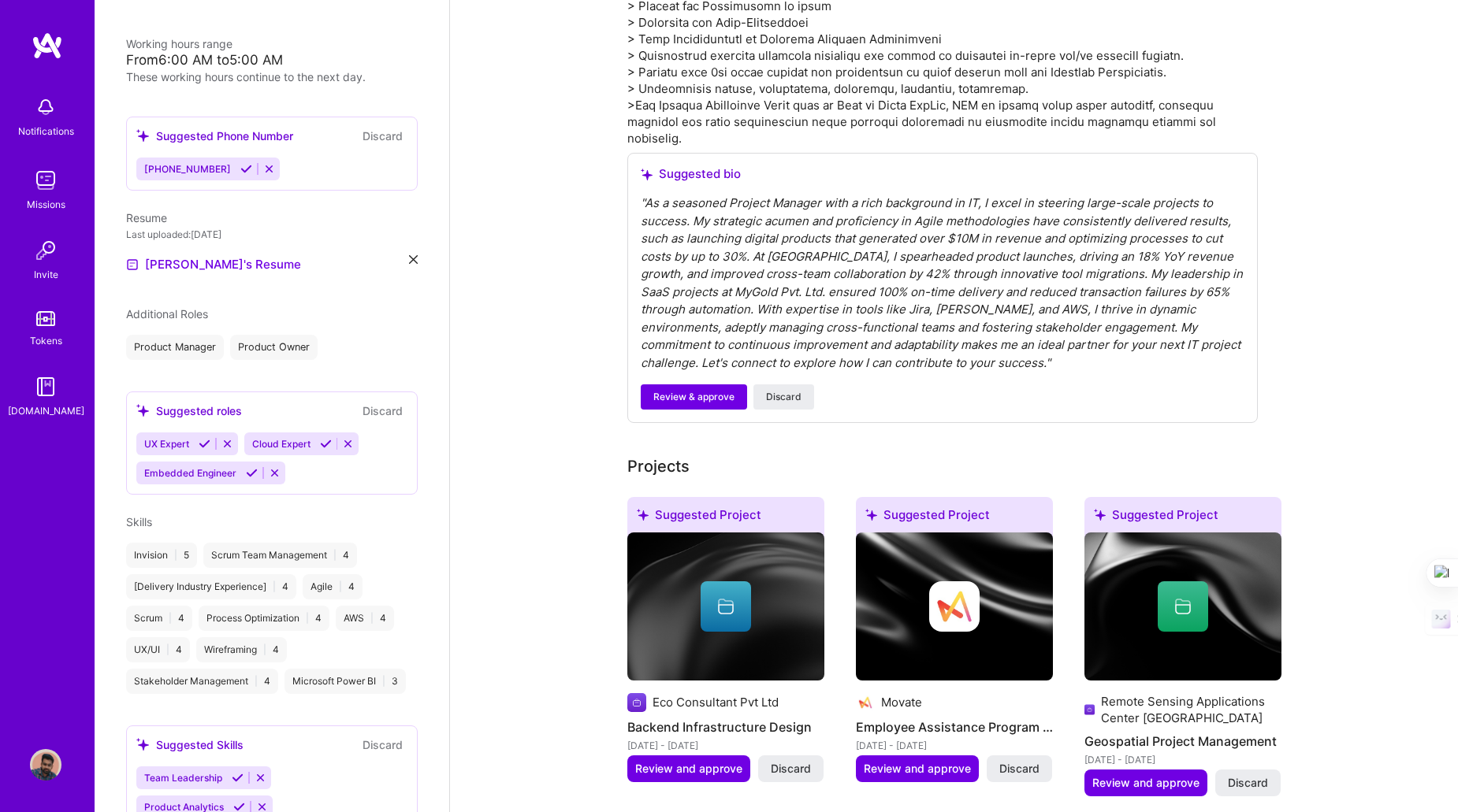
scroll to position [691, 0]
click at [689, 401] on span "Review & approve" at bounding box center [693, 396] width 81 height 14
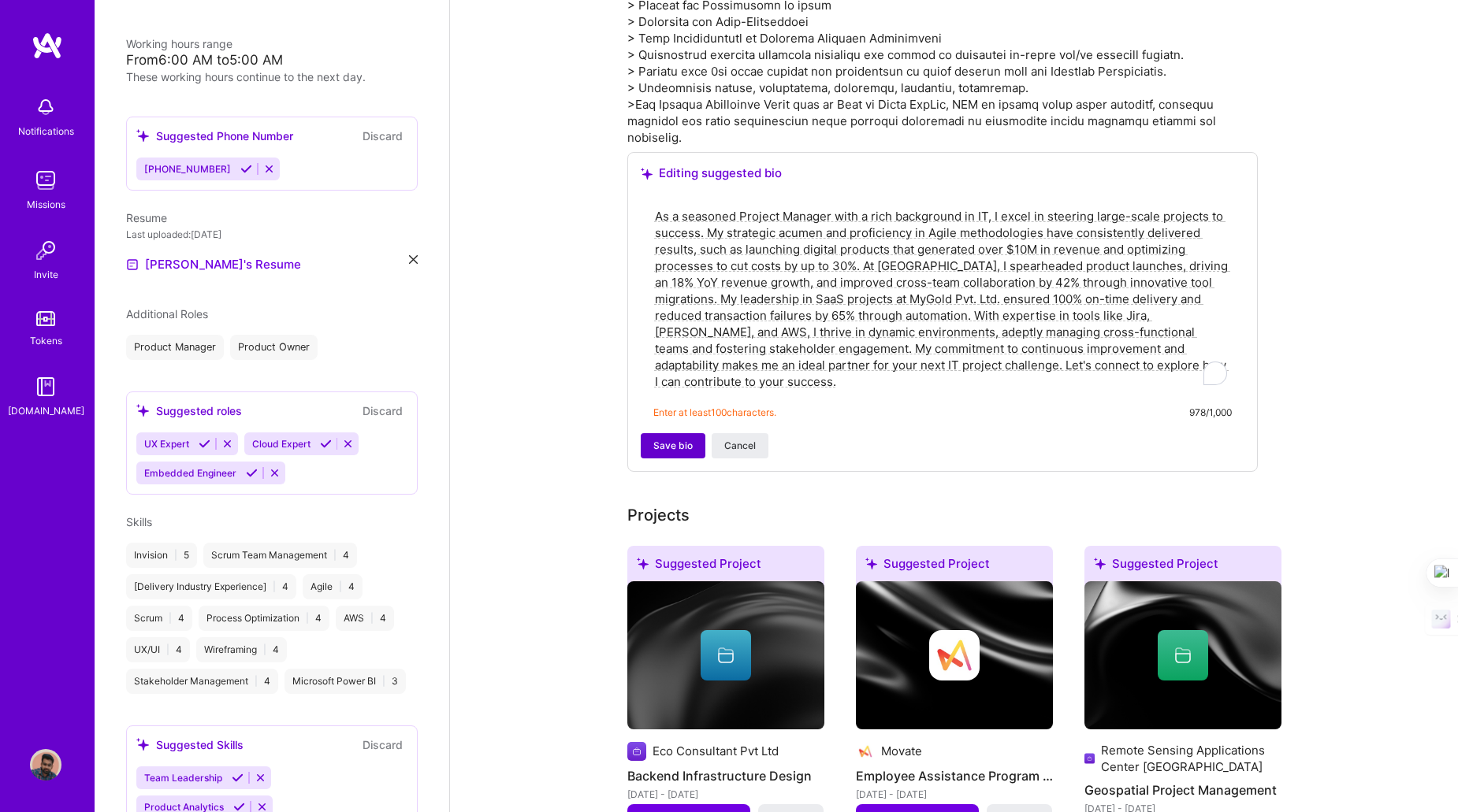
click at [665, 441] on span "Save bio" at bounding box center [673, 446] width 39 height 14
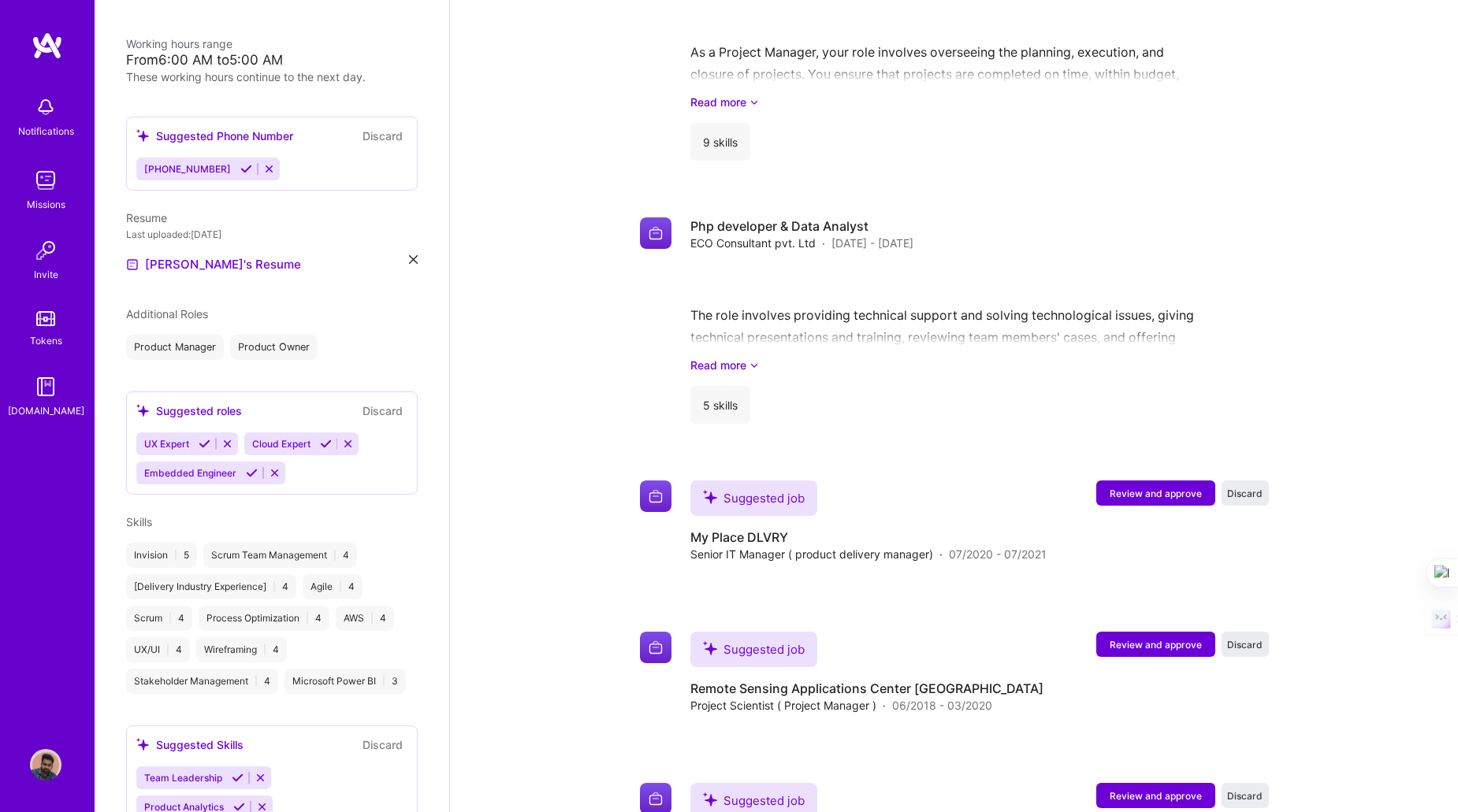
scroll to position [2151, 0]
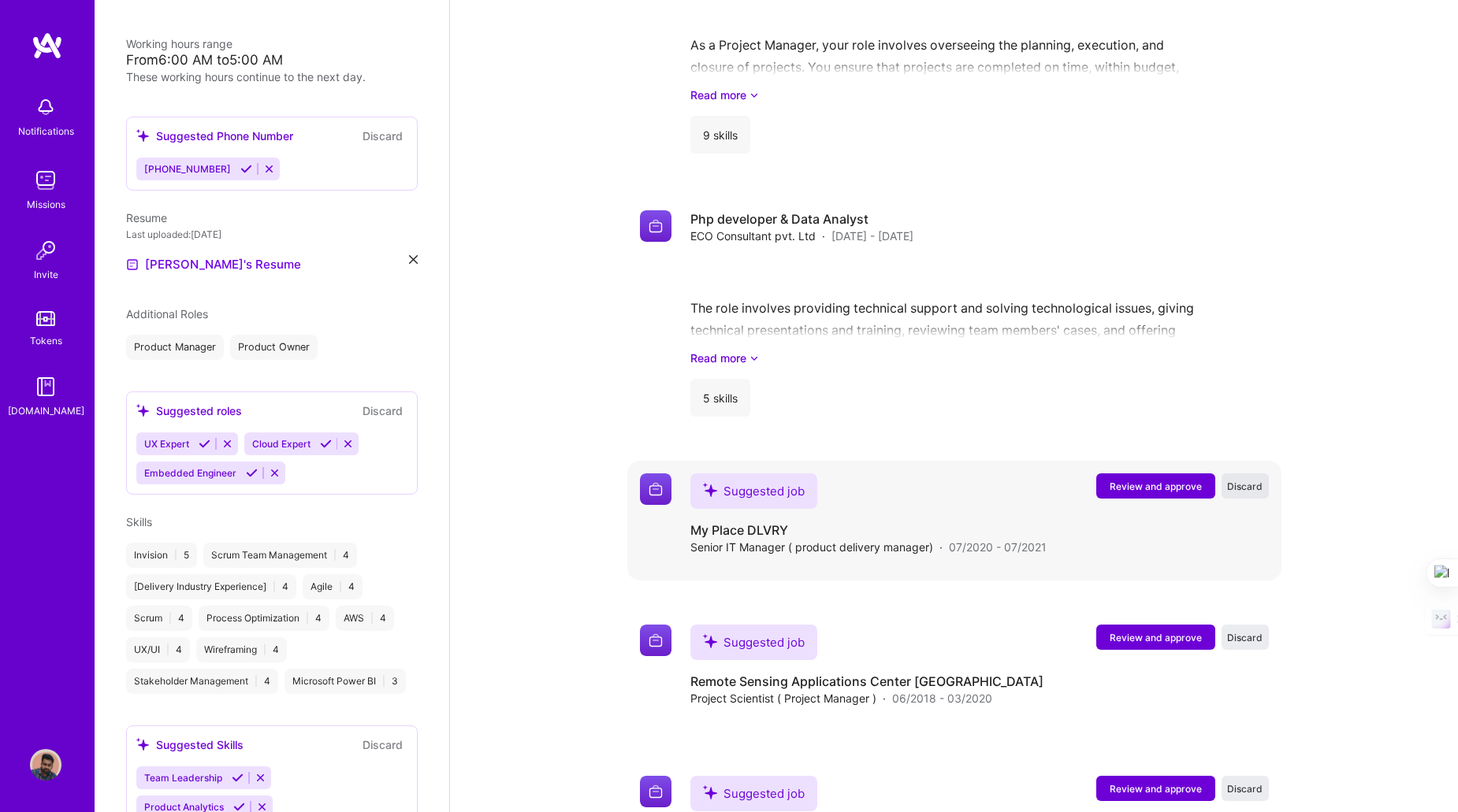
click at [1249, 480] on span "Discard" at bounding box center [1244, 487] width 35 height 14
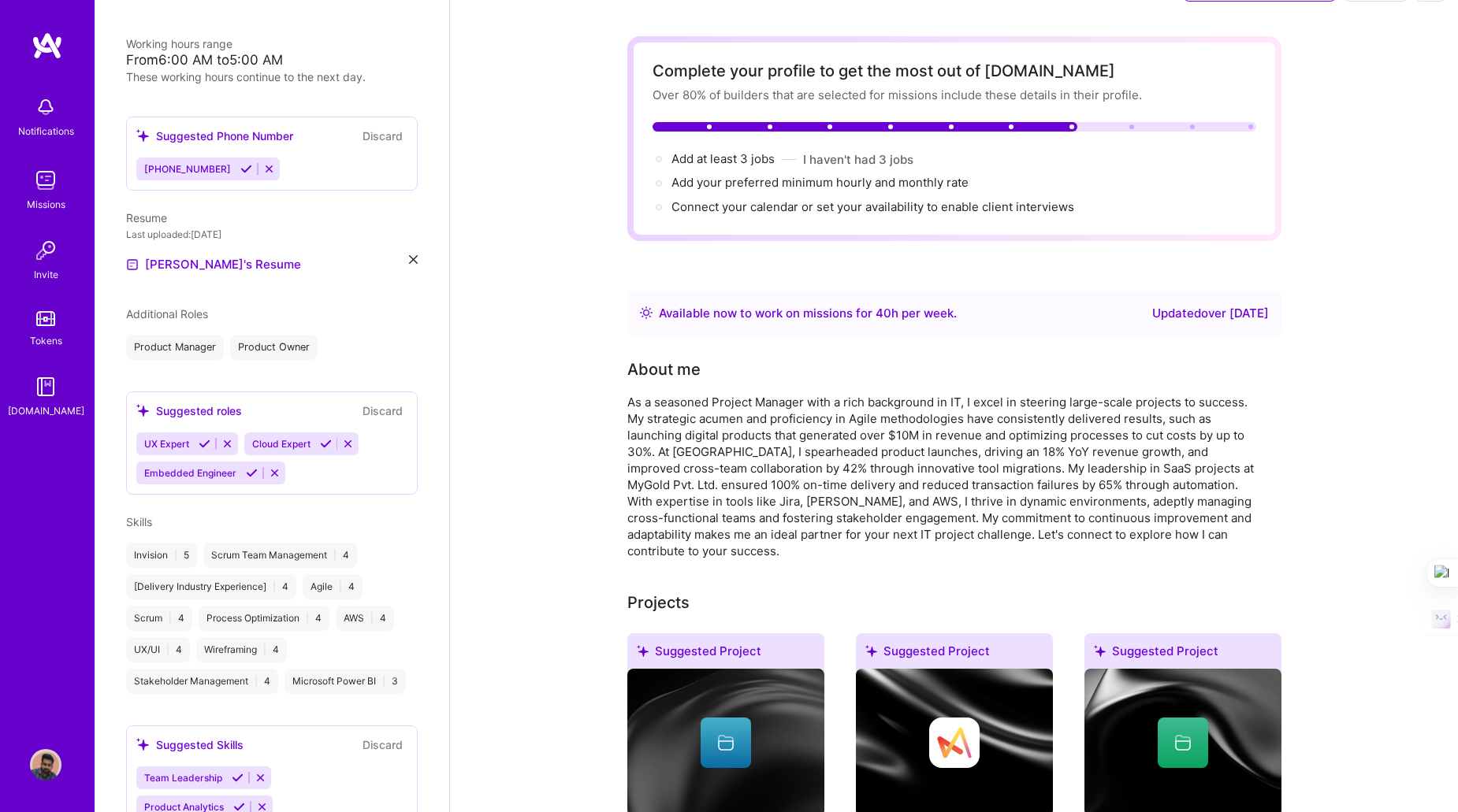
scroll to position [45, 0]
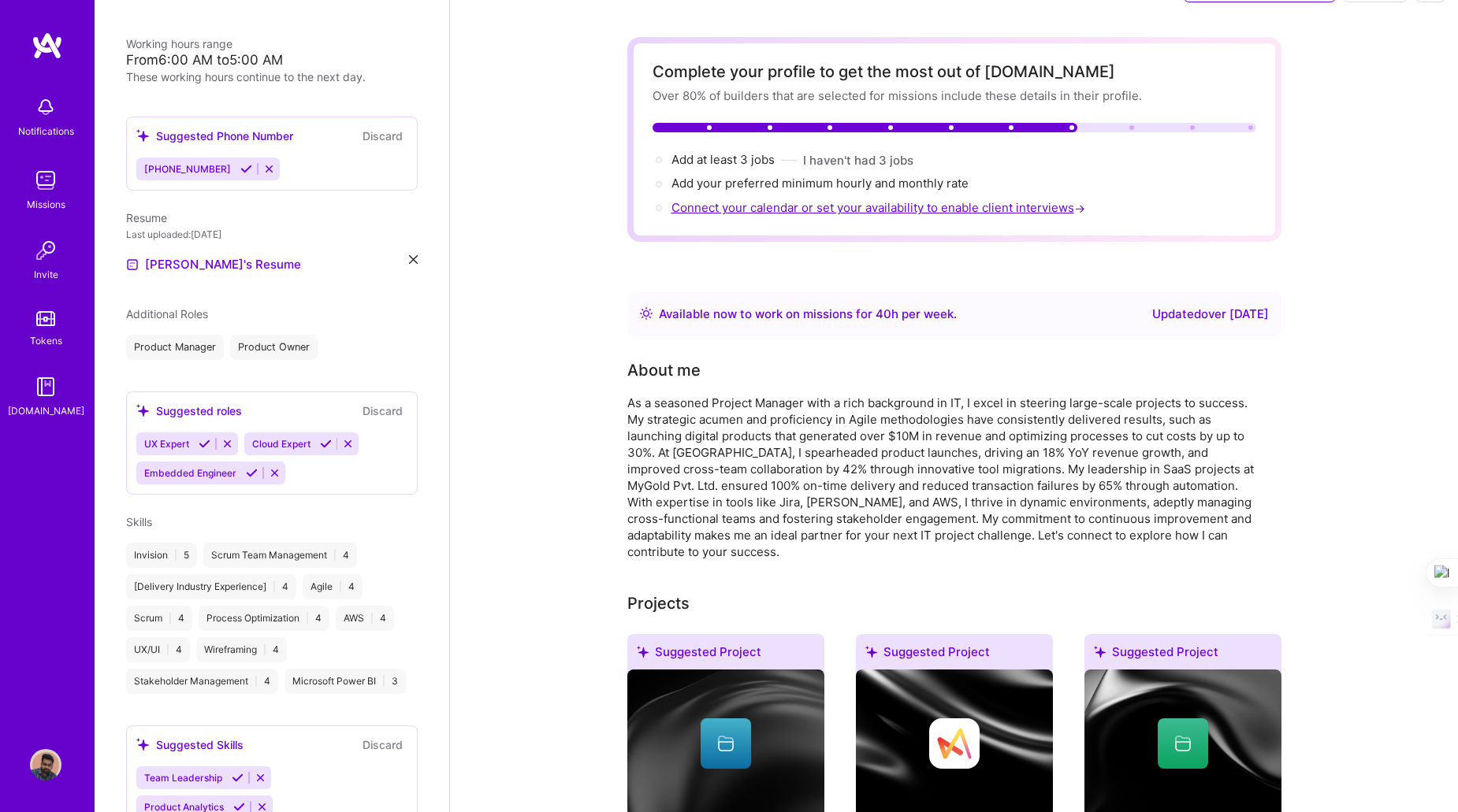
click at [731, 210] on span "Connect your calendar or set your availability to enable client interviews →" at bounding box center [880, 207] width 416 height 15
select select "US"
select select "Right Now"
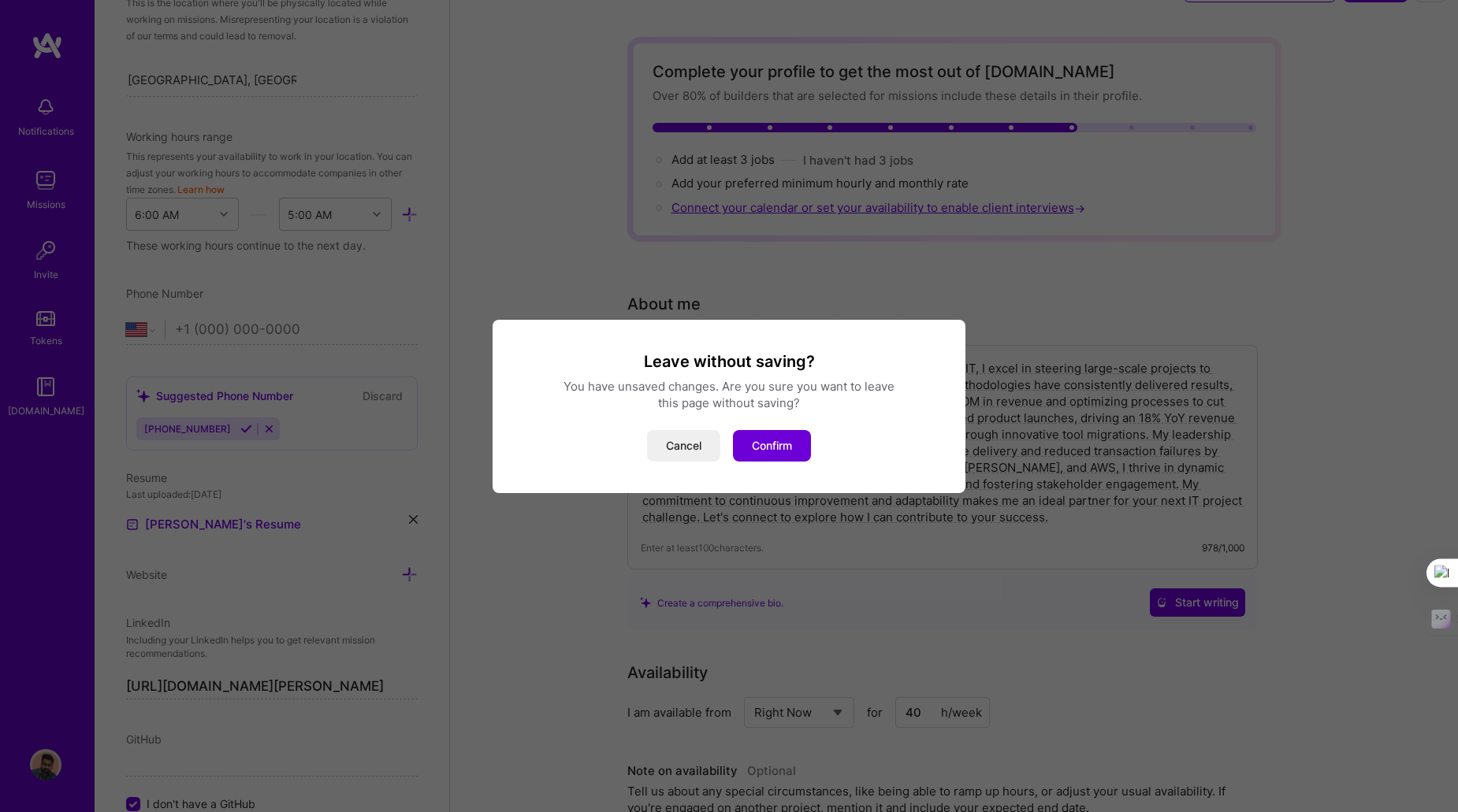
scroll to position [628, 0]
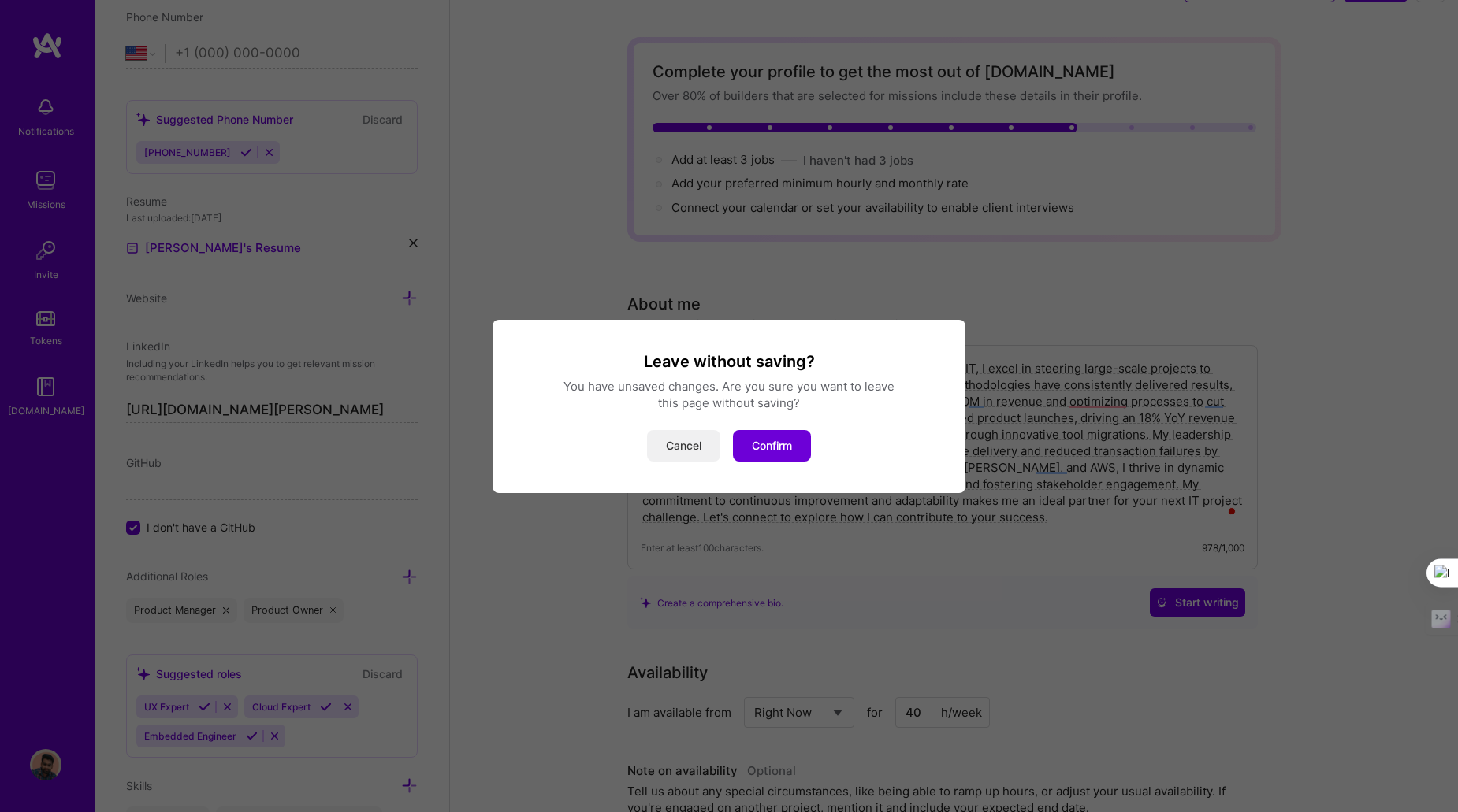
click at [684, 438] on button "Cancel" at bounding box center [683, 446] width 74 height 31
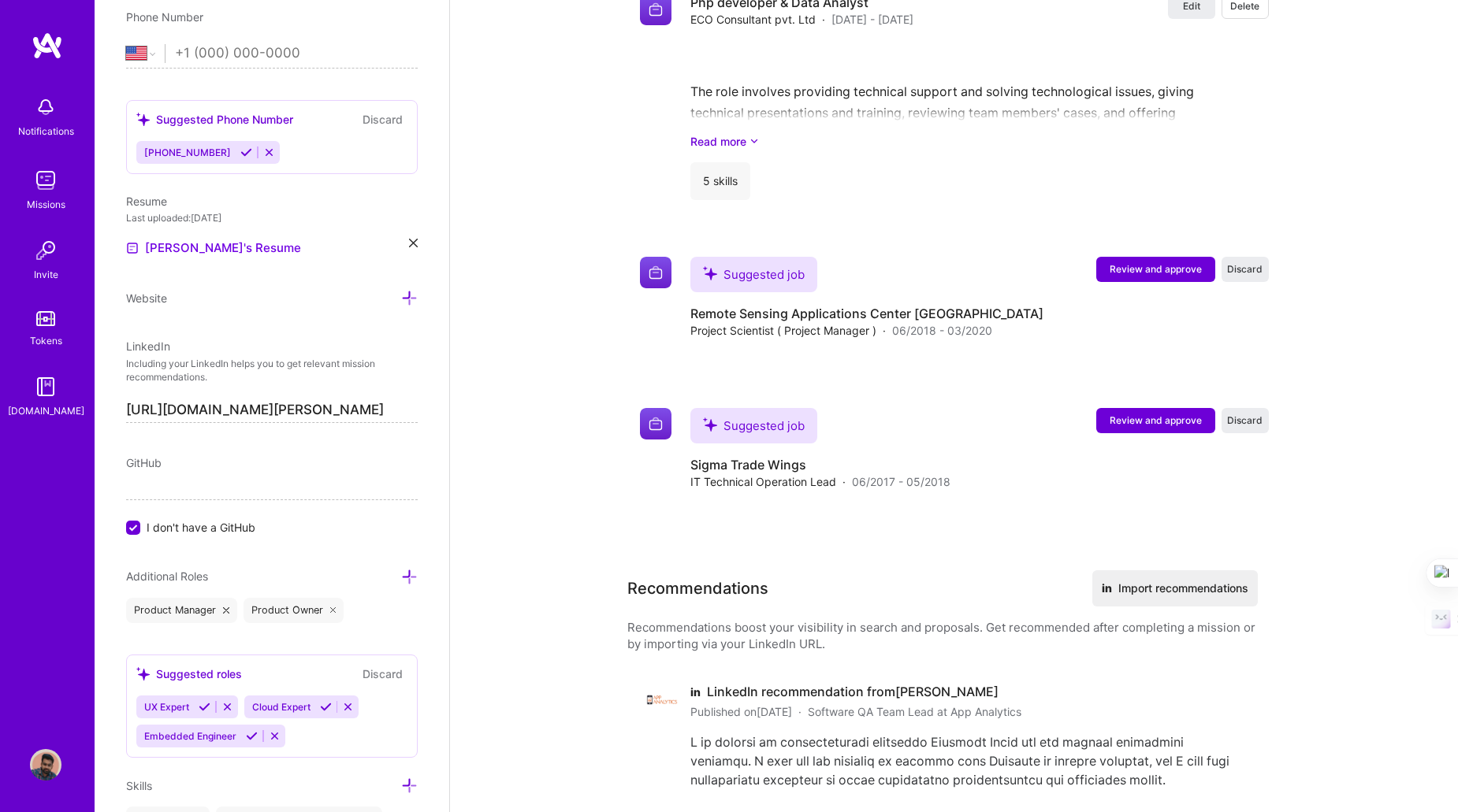
scroll to position [3205, 0]
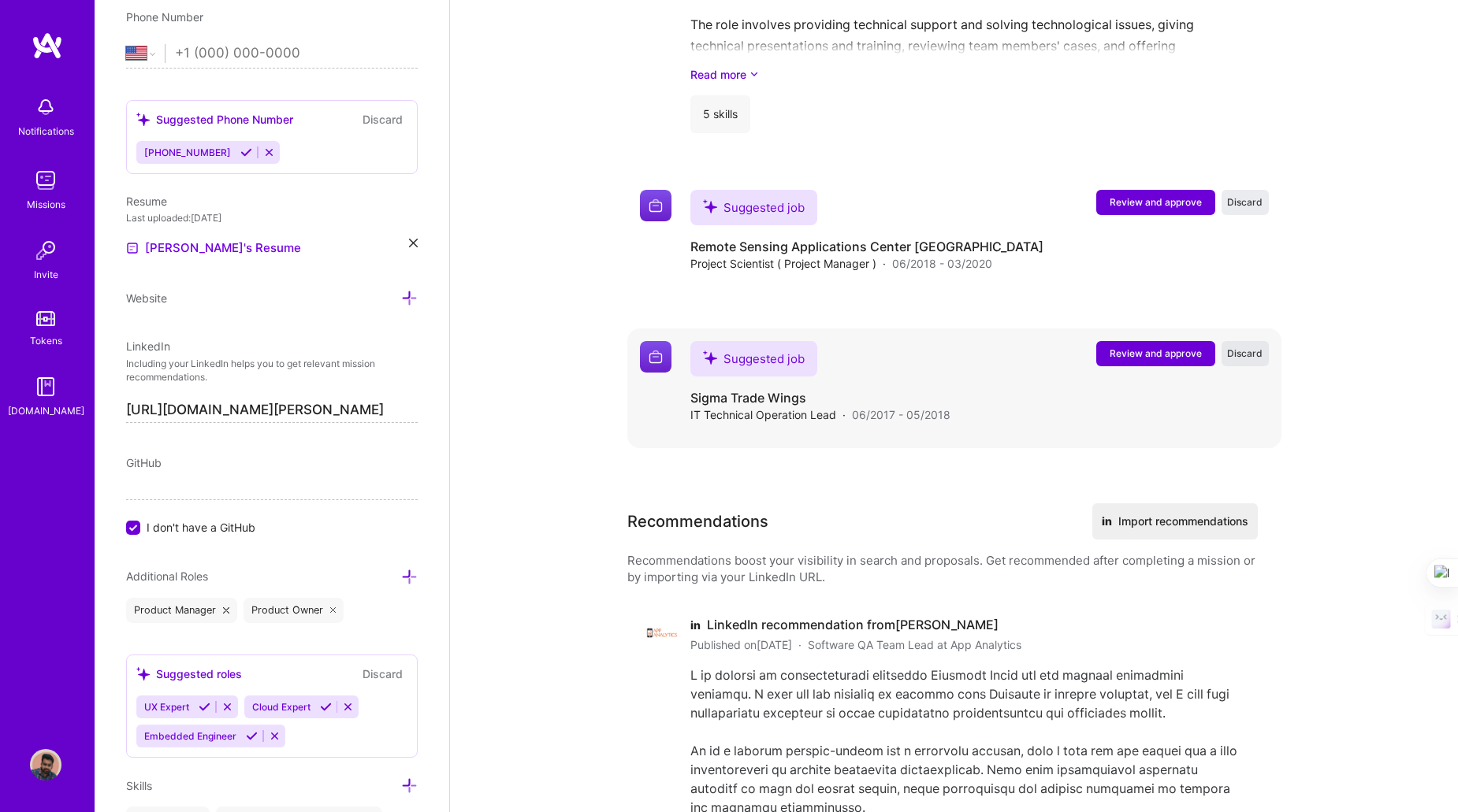
click at [1248, 341] on button "Discard" at bounding box center [1245, 353] width 47 height 26
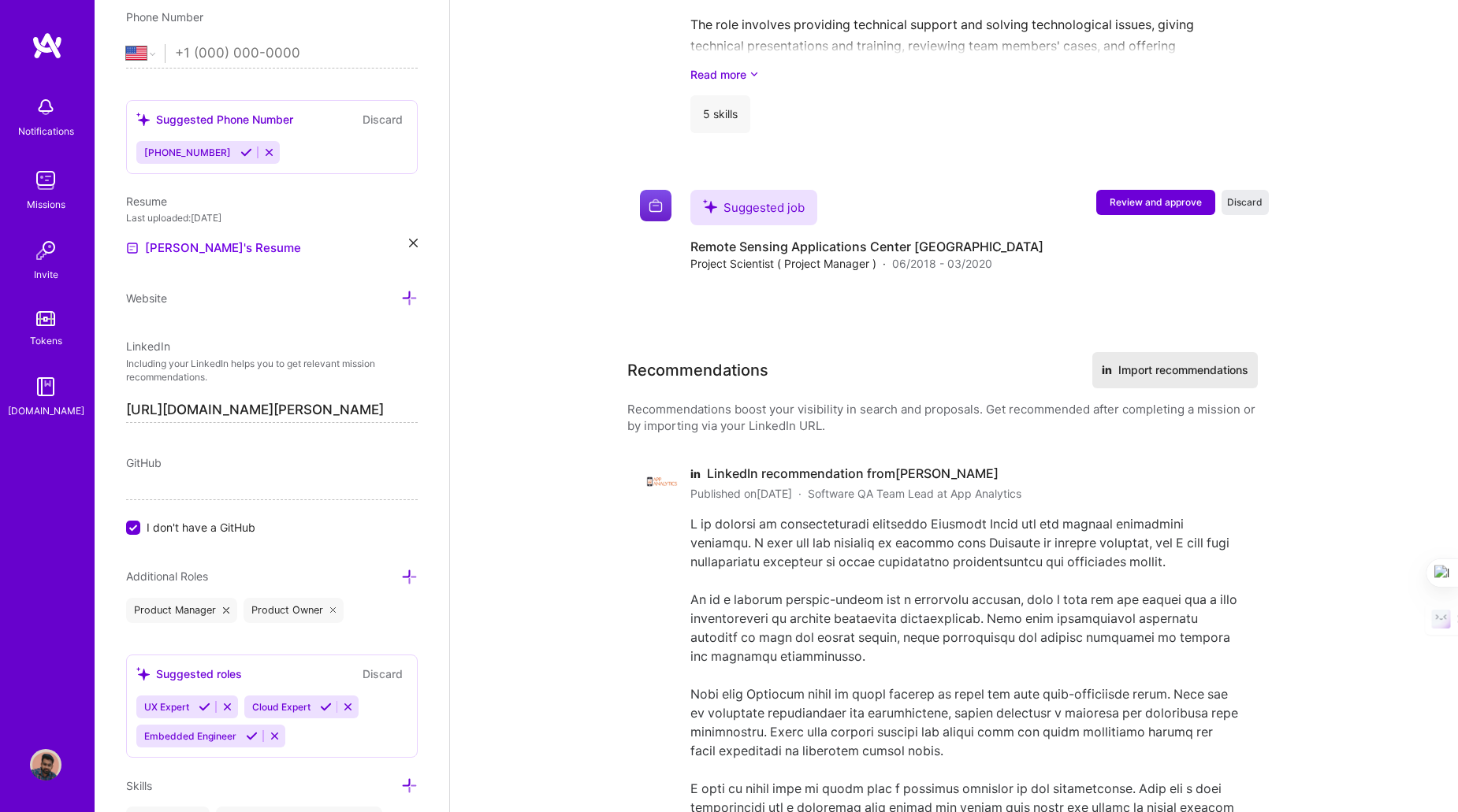
click at [1206, 362] on button "in Import recommendations" at bounding box center [1174, 370] width 166 height 36
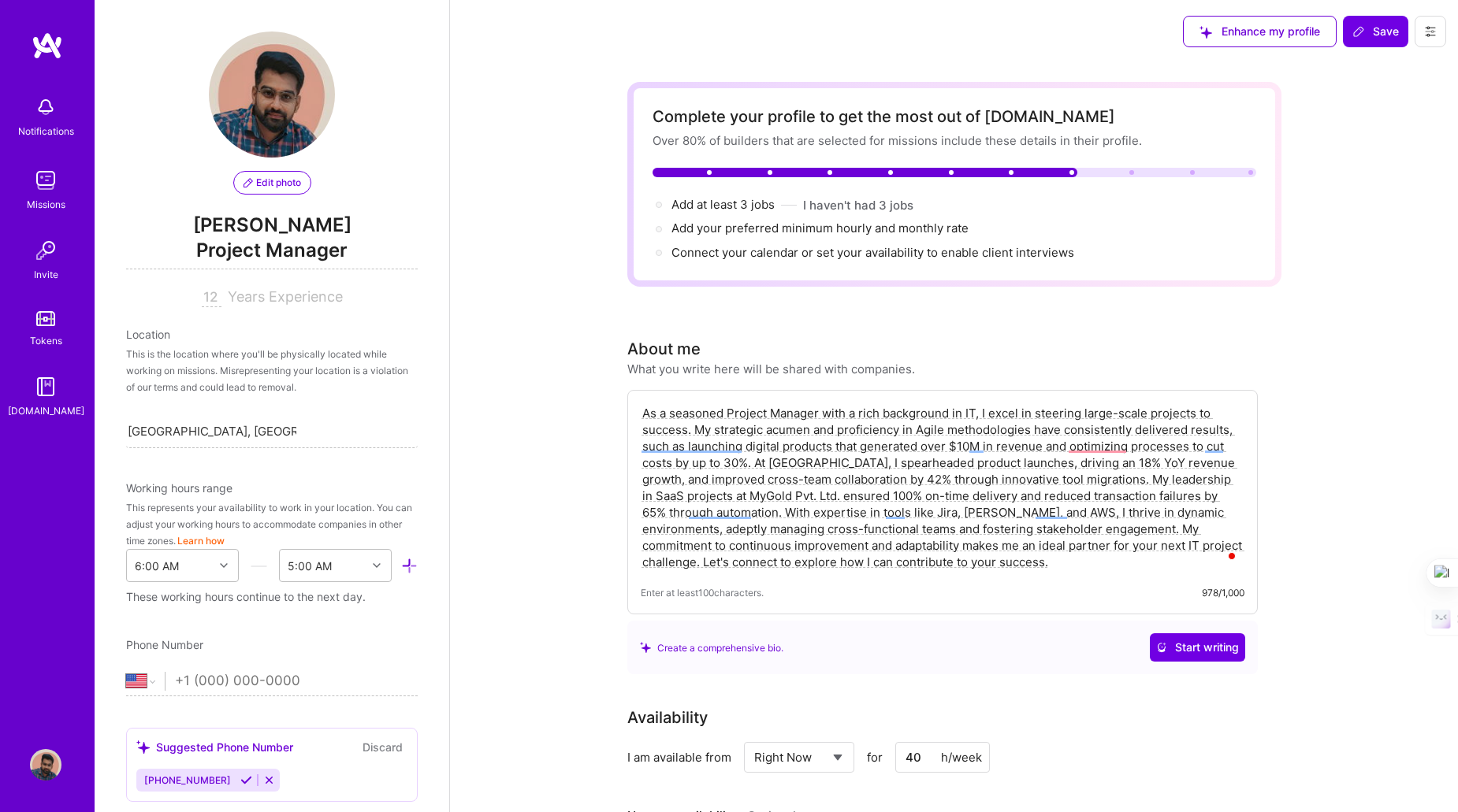
select select "US"
select select "Right Now"
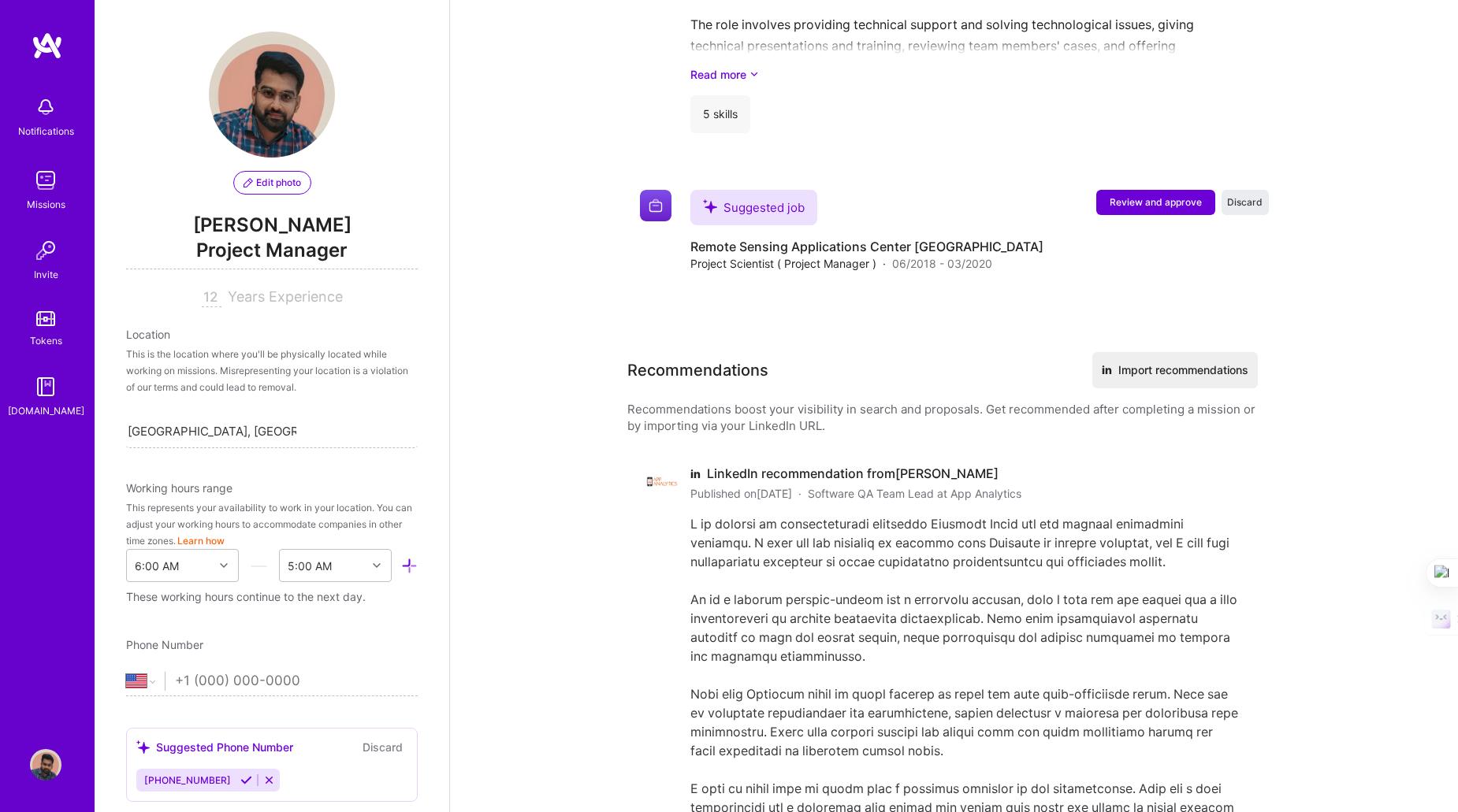
scroll to position [628, 0]
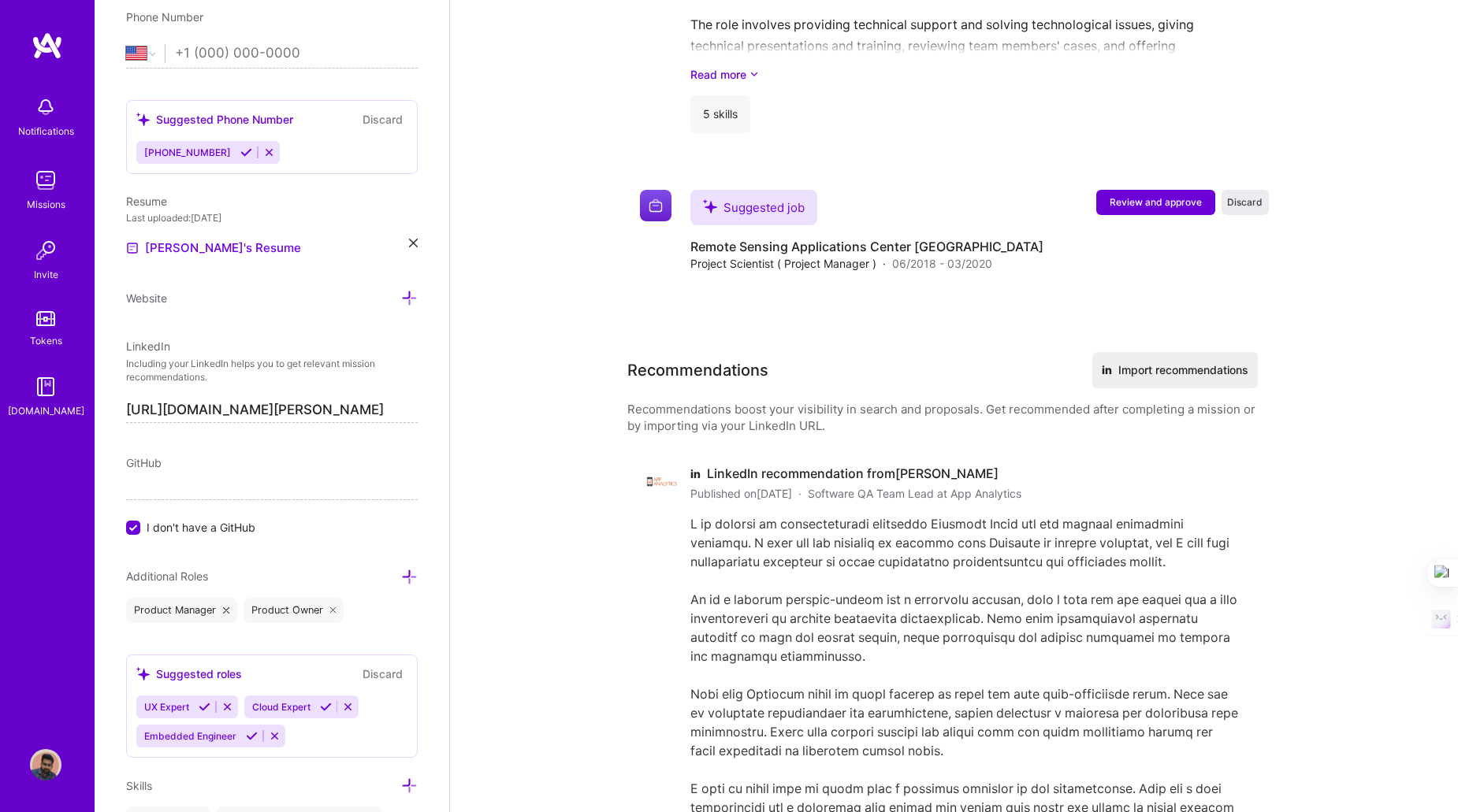
click at [213, 403] on input "[URL][DOMAIN_NAME][PERSON_NAME]" at bounding box center [271, 410] width 292 height 26
click at [264, 401] on input "[URL][DOMAIN_NAME][PERSON_NAME]" at bounding box center [271, 410] width 292 height 26
click at [264, 401] on input "https://linkedin.com/in/thatsme-prashantt" at bounding box center [271, 410] width 292 height 26
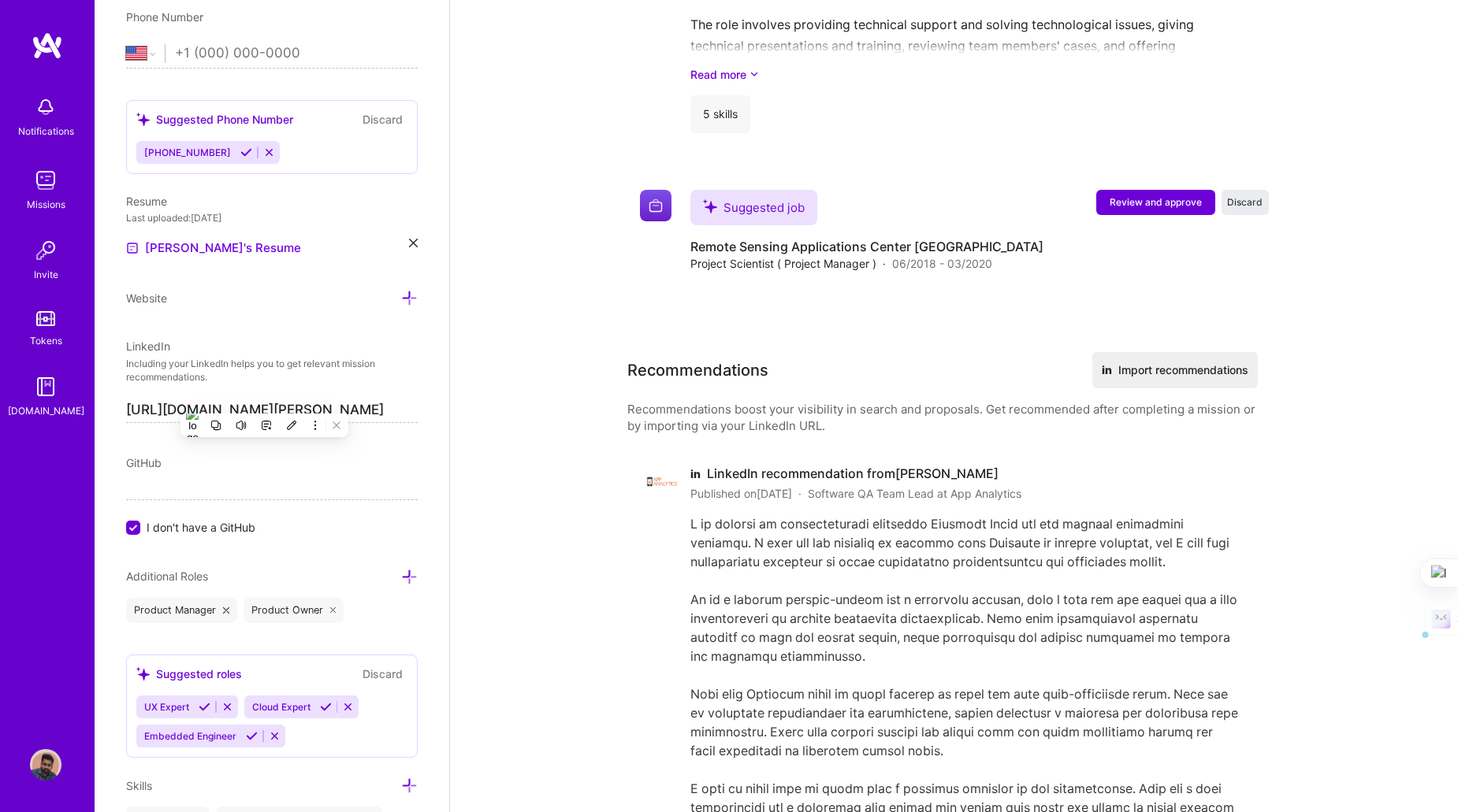
click at [264, 401] on input "https://linkedin.com/in/thatsme-prashantt" at bounding box center [271, 410] width 292 height 26
paste input "www.linkedin.com/in/project-product-manager-prashant/"
type input "https://www.linkedin.com/in/project-product-manager-prashant/"
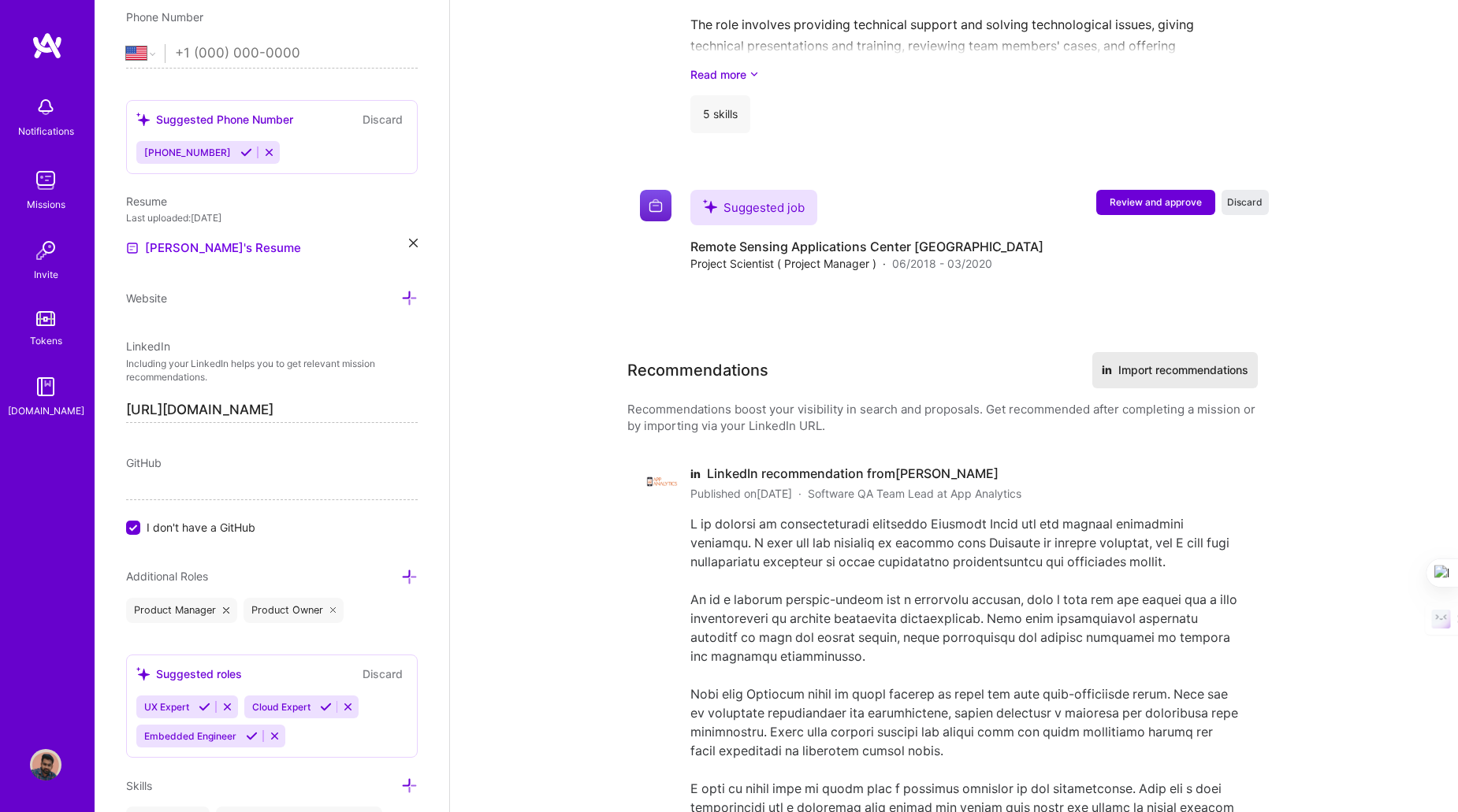
click at [1187, 360] on button "in Import recommendations" at bounding box center [1174, 370] width 166 height 36
click at [205, 117] on div "Suggested Phone Number" at bounding box center [215, 119] width 157 height 17
click at [241, 147] on icon at bounding box center [246, 152] width 12 height 12
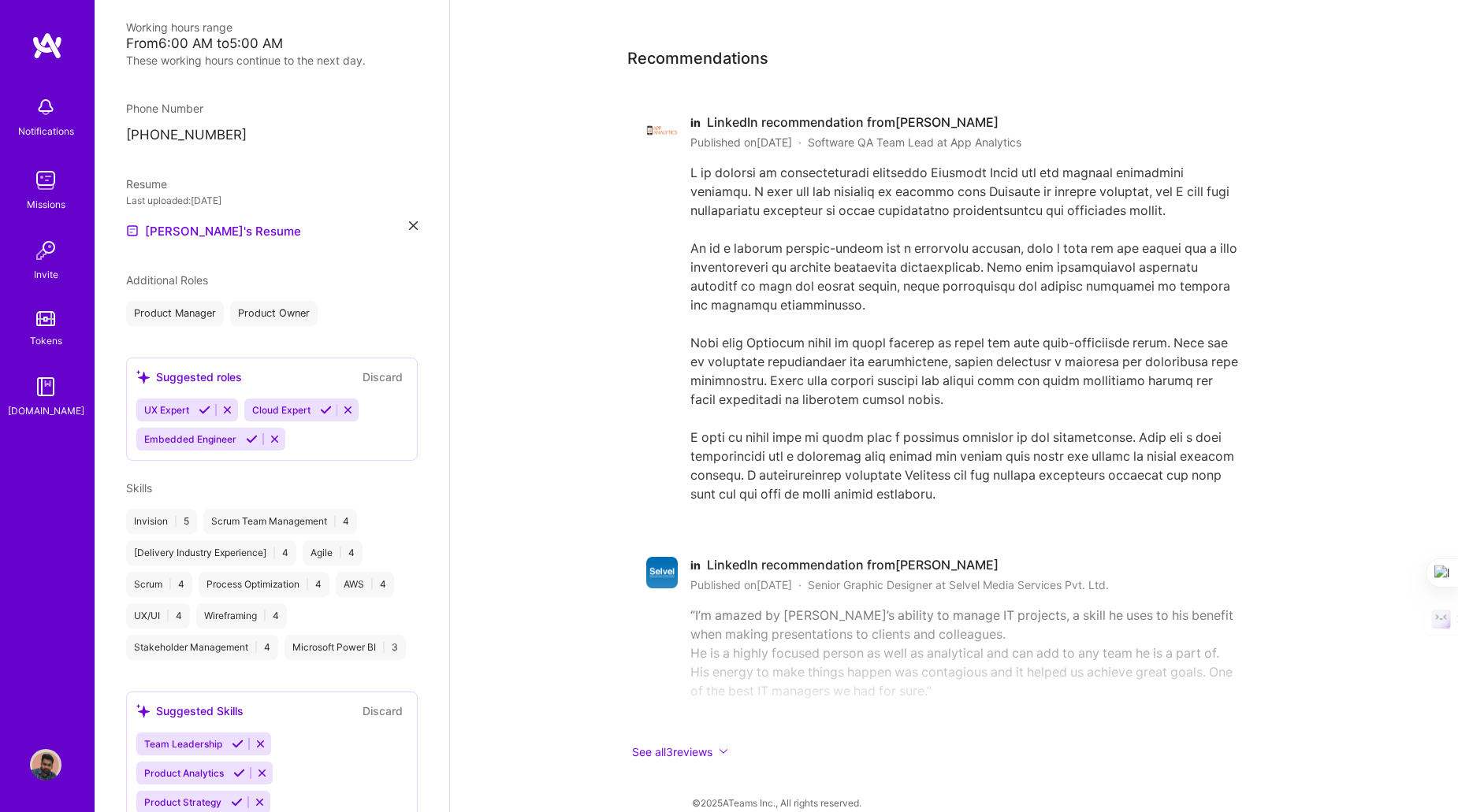
scroll to position [373, 0]
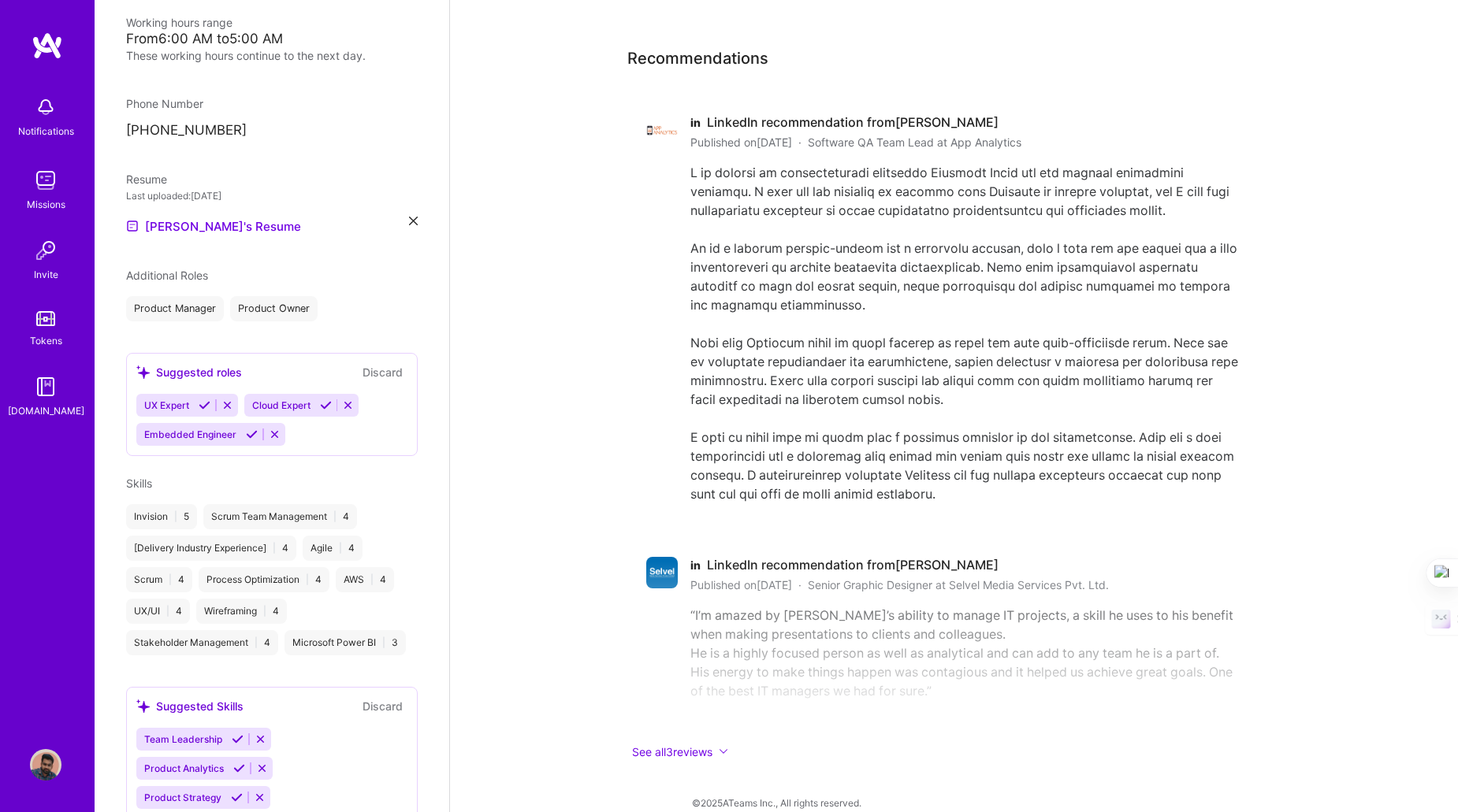
click at [320, 400] on icon at bounding box center [326, 406] width 12 height 12
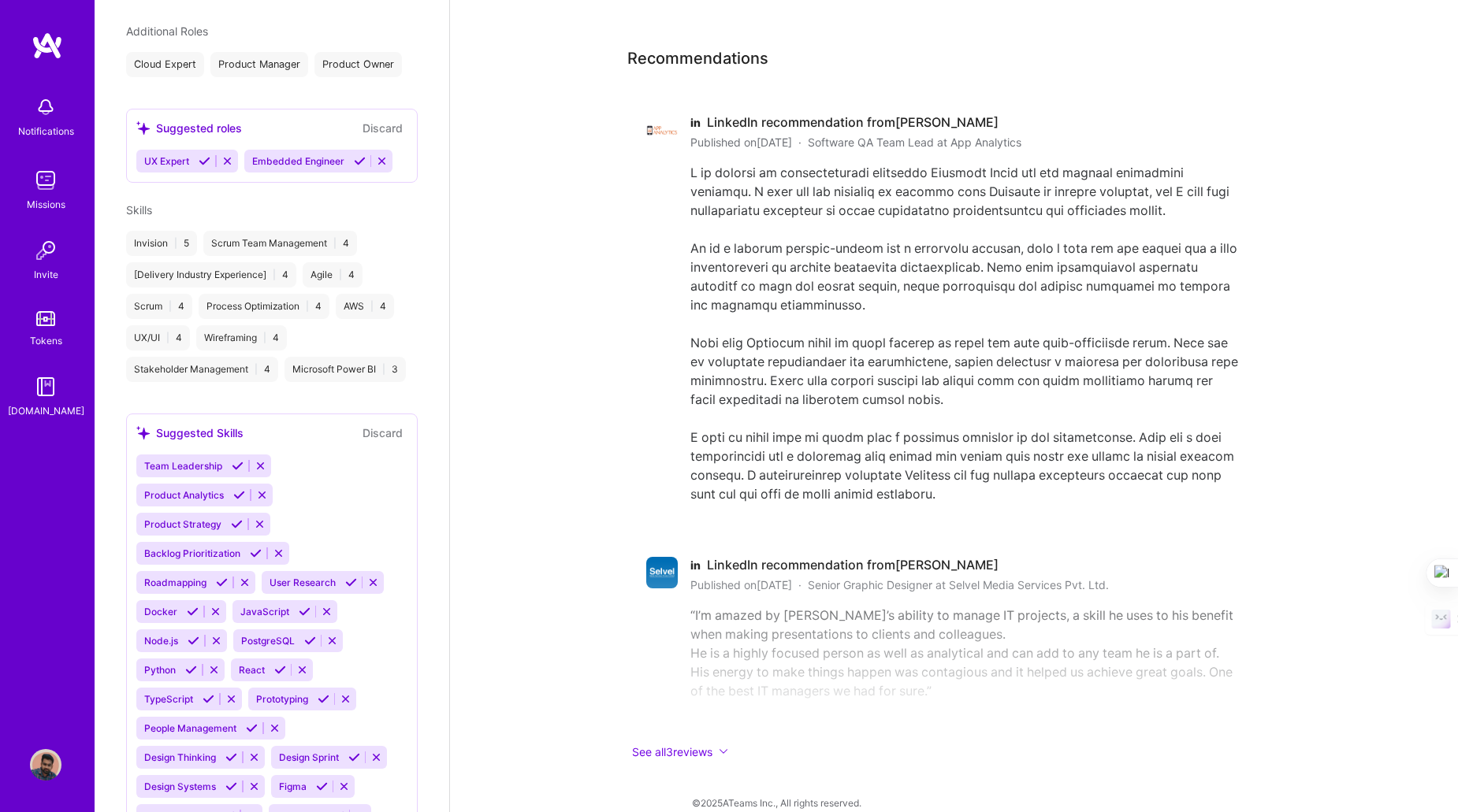
scroll to position [619, 0]
click at [232, 470] on icon at bounding box center [238, 464] width 12 height 12
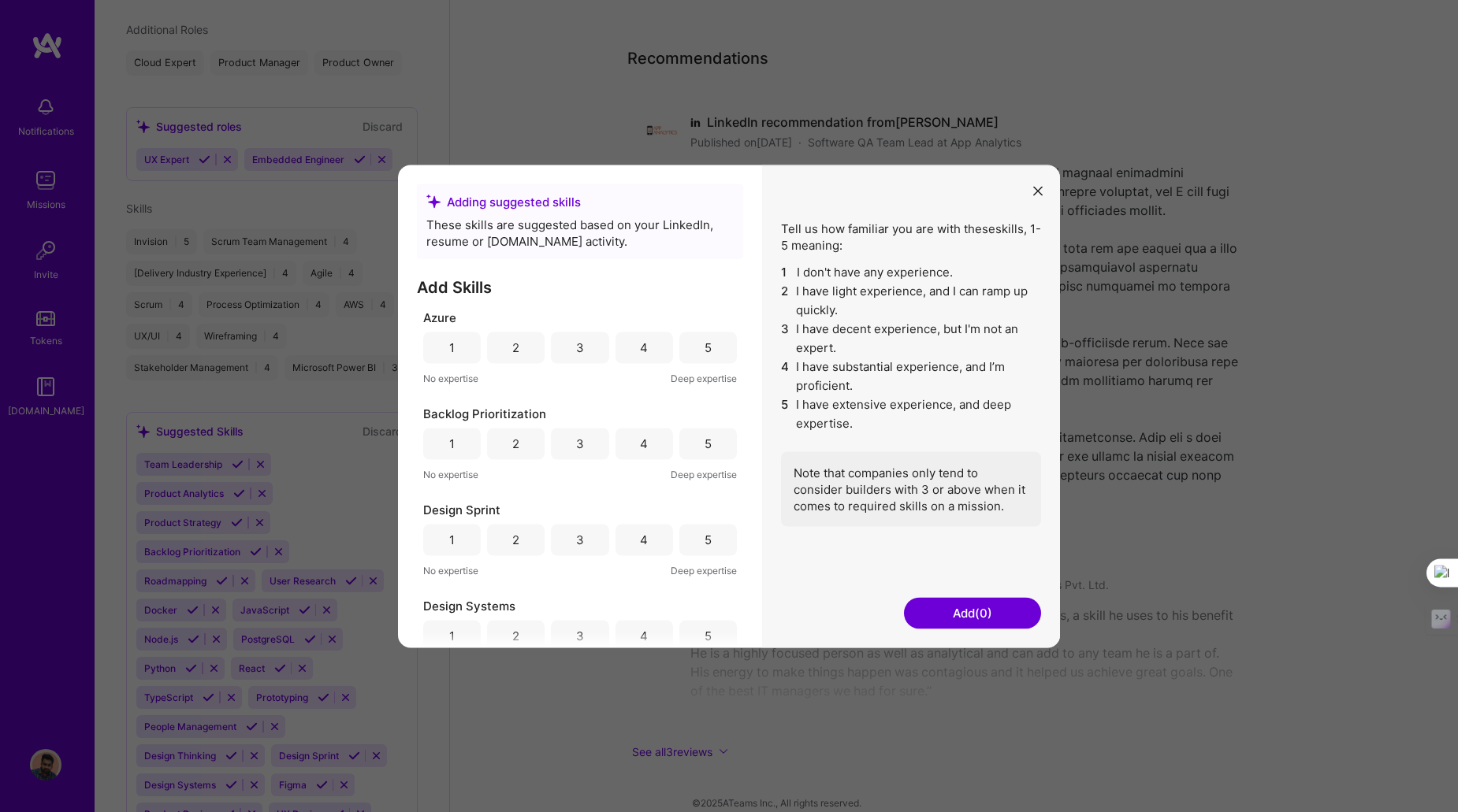
click at [948, 619] on button "Add (0)" at bounding box center [972, 613] width 137 height 31
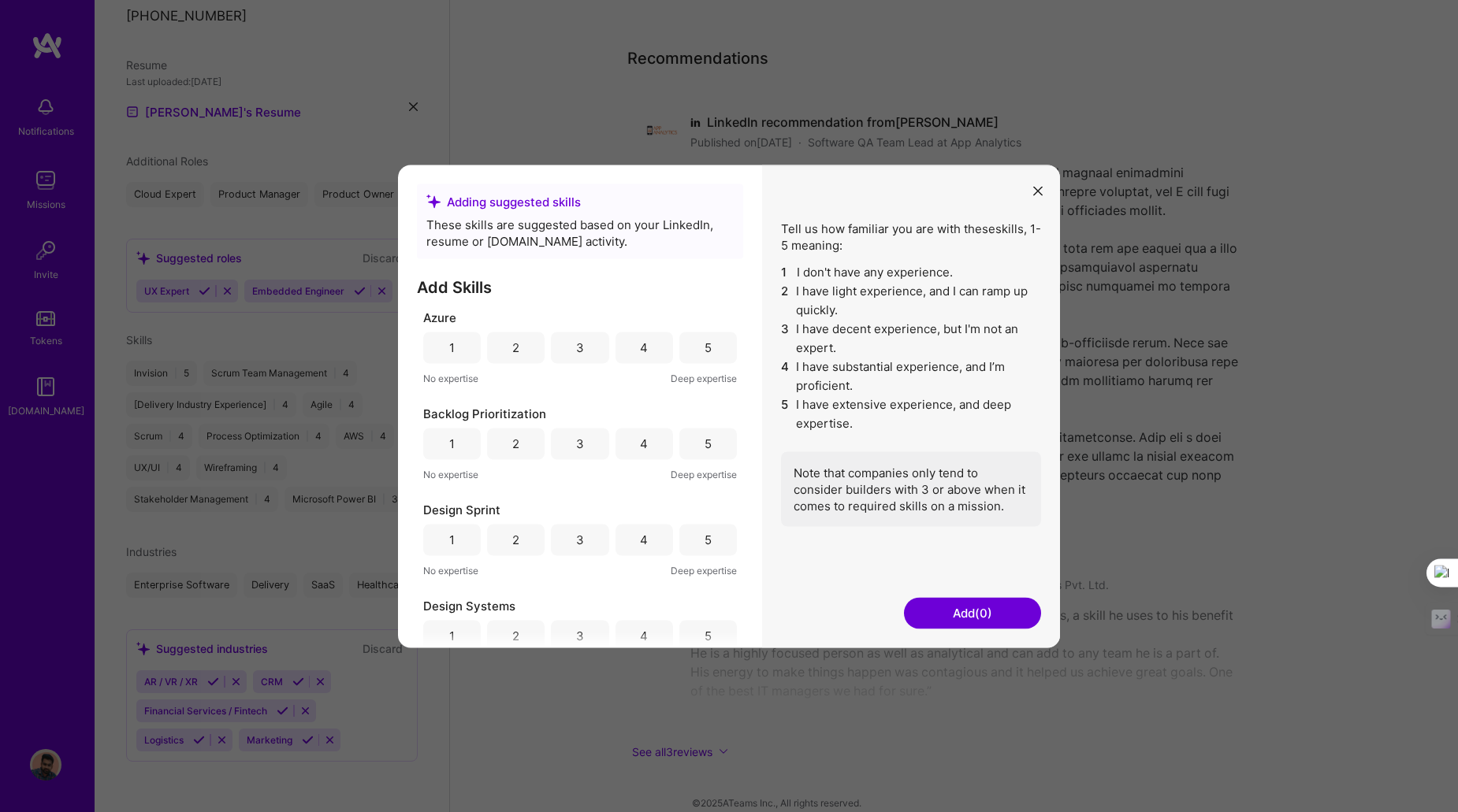
scroll to position [529, 0]
click at [1026, 191] on div "Tell us how familiar you are with these skills , 1-5 meaning: 1 I don't have an…" at bounding box center [910, 406] width 297 height 483
click at [1031, 191] on button "modal" at bounding box center [1037, 190] width 19 height 26
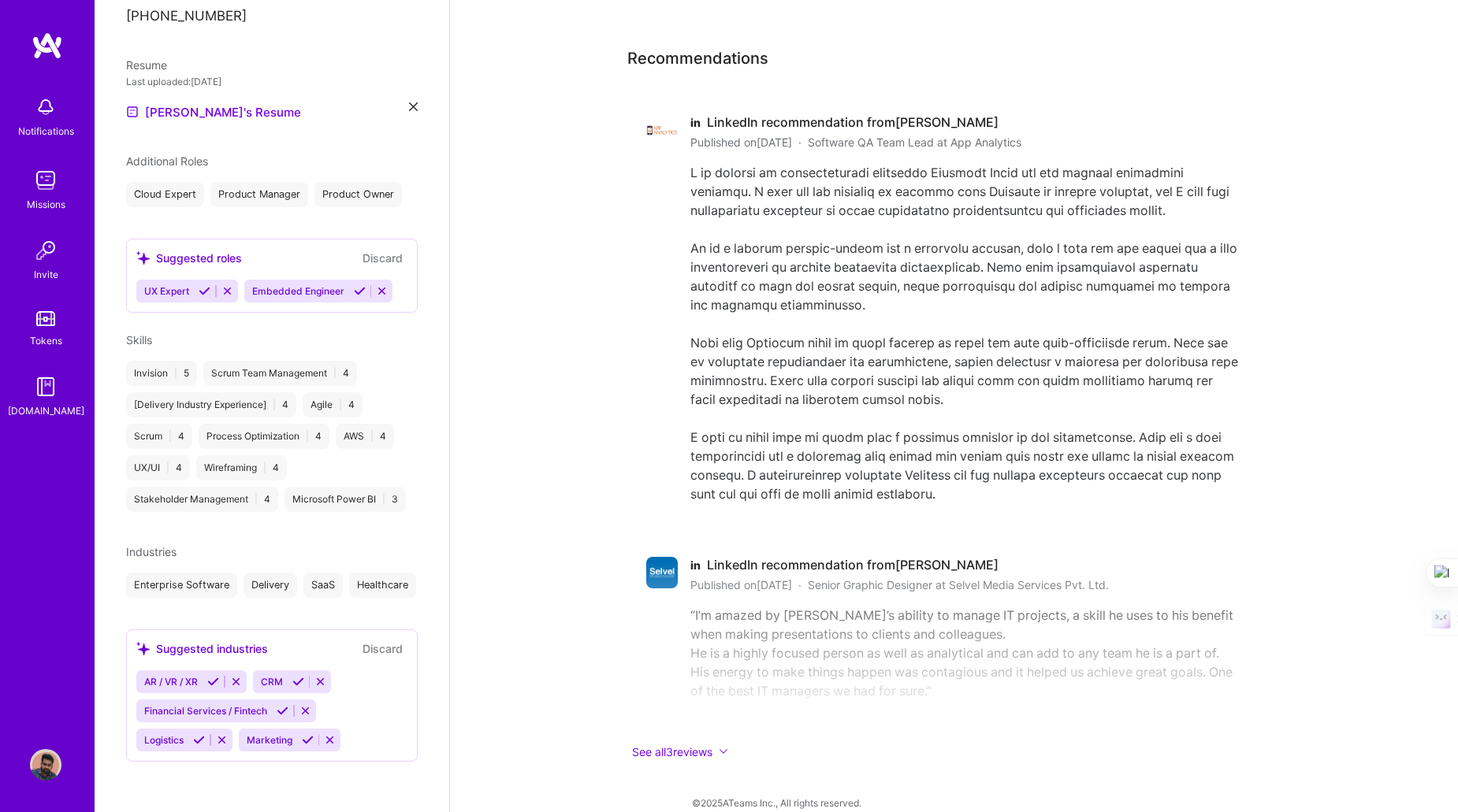
click at [357, 648] on button "Discard" at bounding box center [382, 649] width 50 height 18
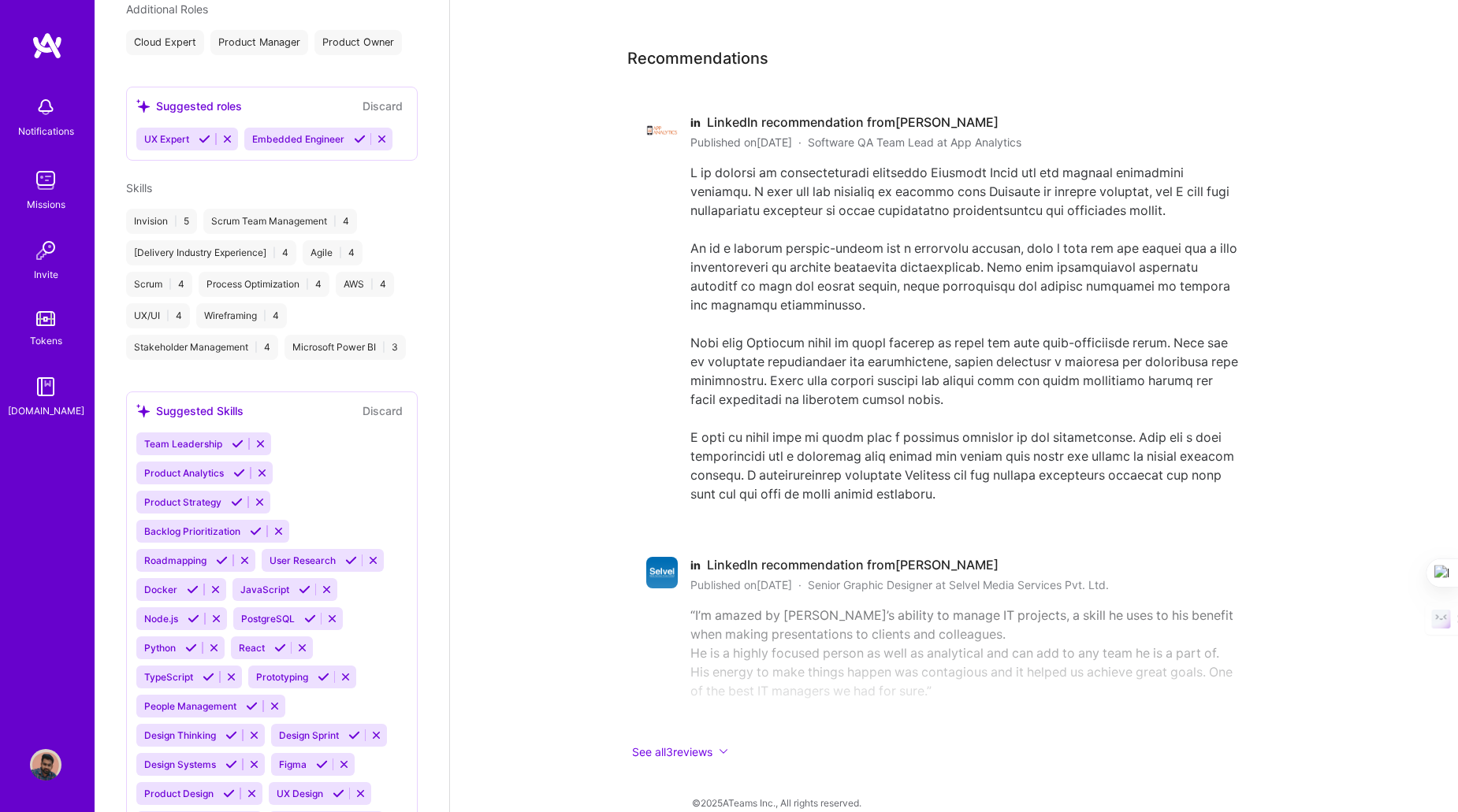
scroll to position [644, 0]
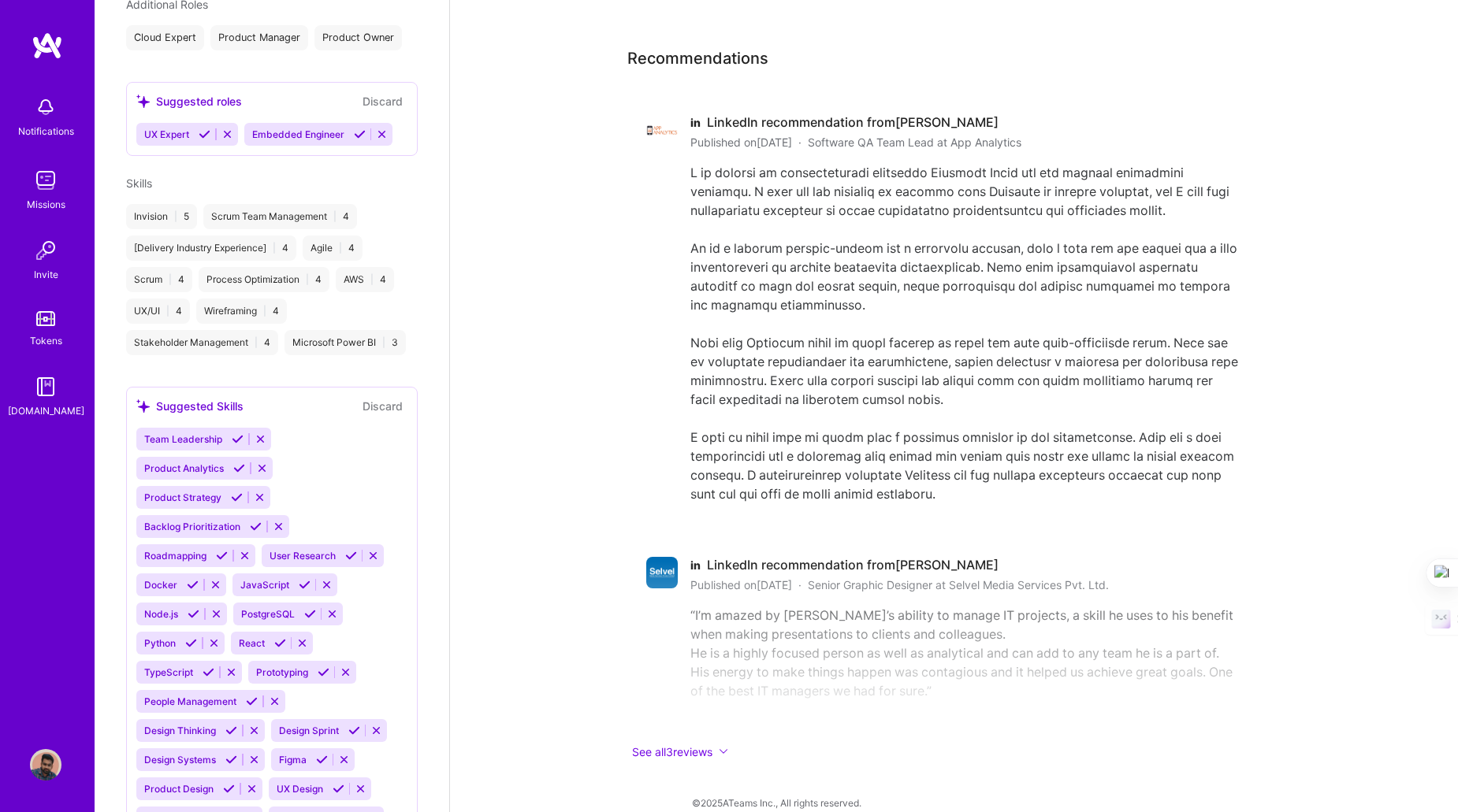
click at [357, 415] on button "Discard" at bounding box center [382, 406] width 50 height 18
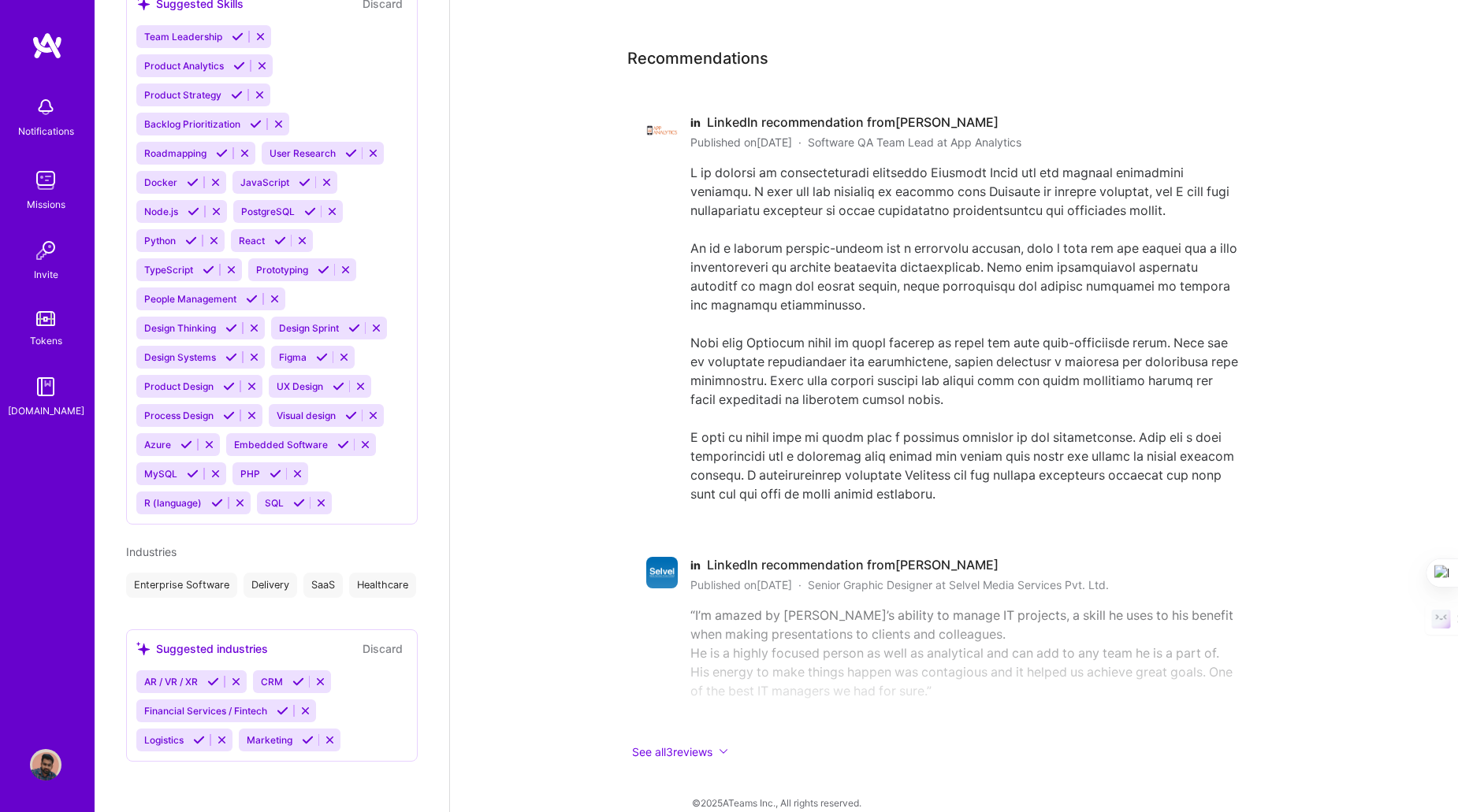
click at [297, 681] on icon at bounding box center [298, 681] width 12 height 12
click at [194, 739] on icon at bounding box center [199, 740] width 12 height 12
click at [277, 714] on icon at bounding box center [283, 711] width 12 height 12
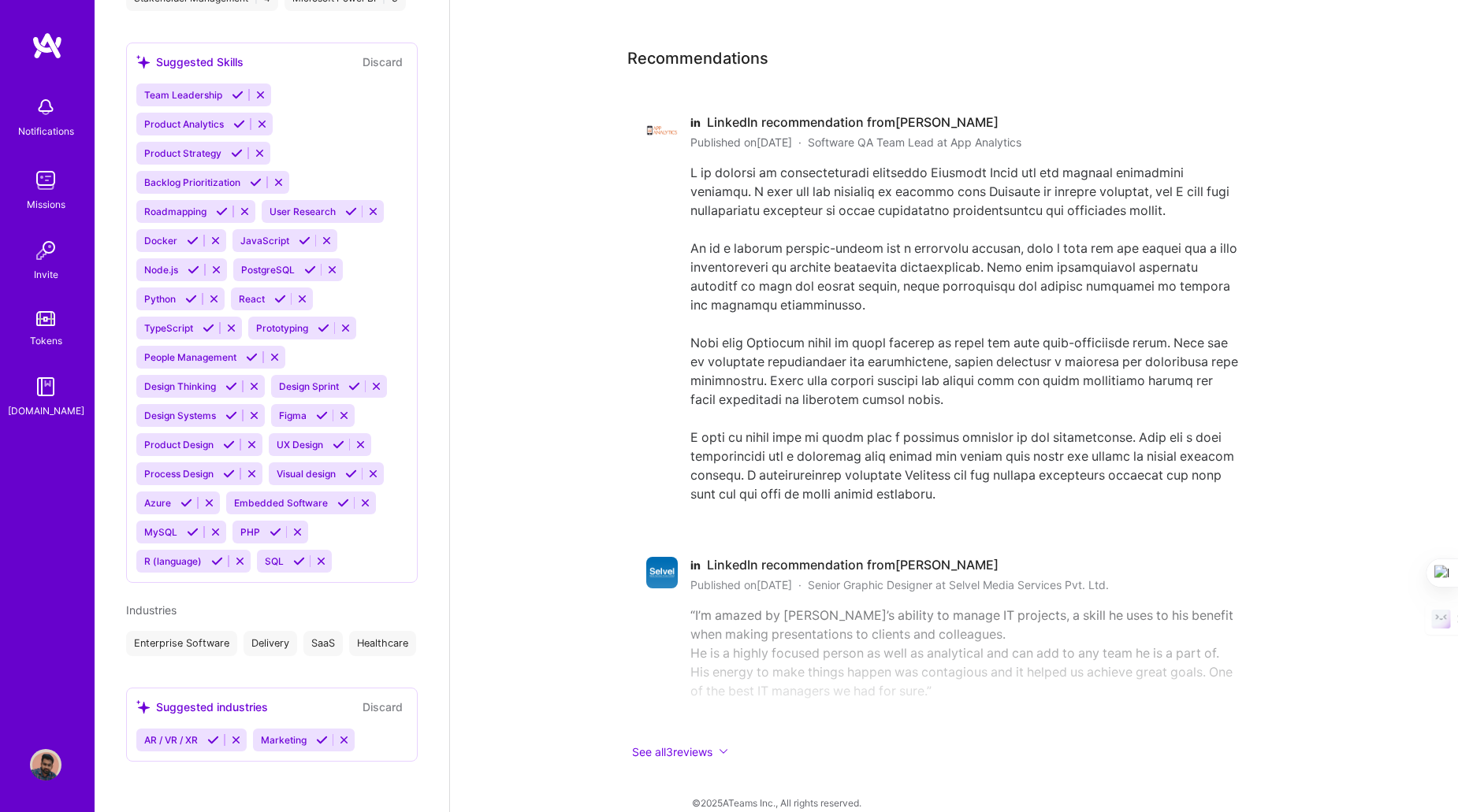
scroll to position [1058, 0]
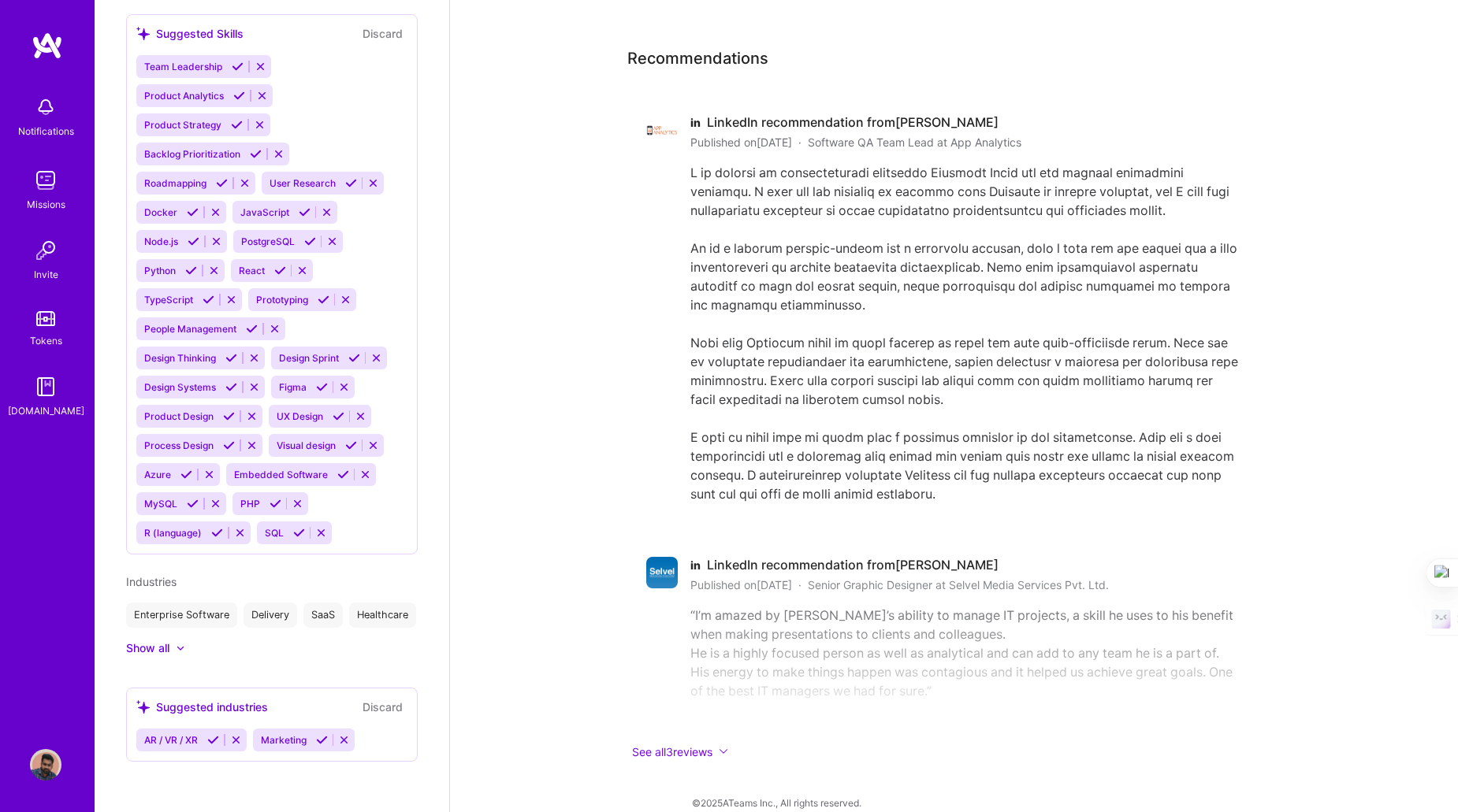
click at [213, 741] on icon at bounding box center [213, 740] width 12 height 12
click at [228, 739] on icon at bounding box center [228, 740] width 12 height 12
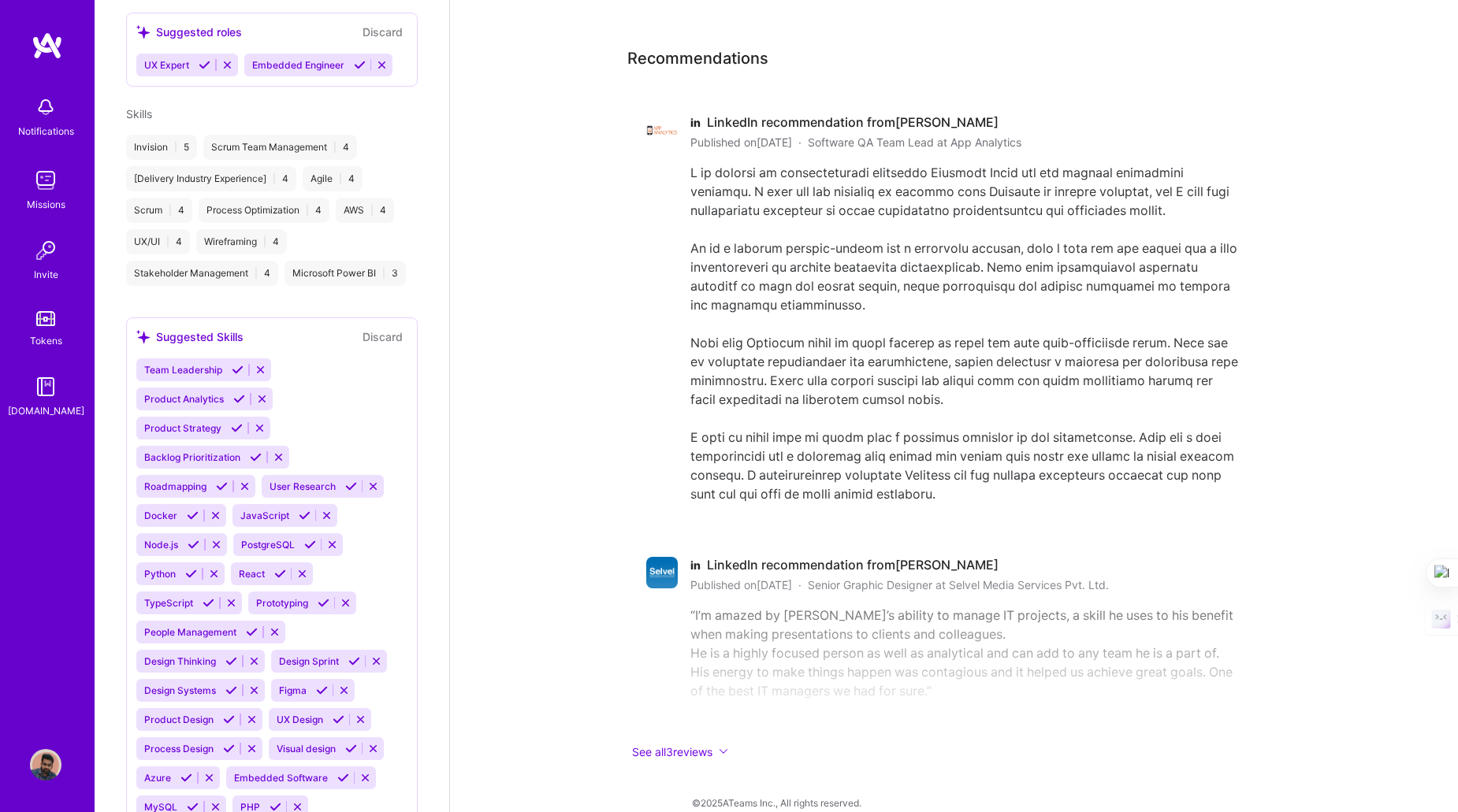
scroll to position [719, 0]
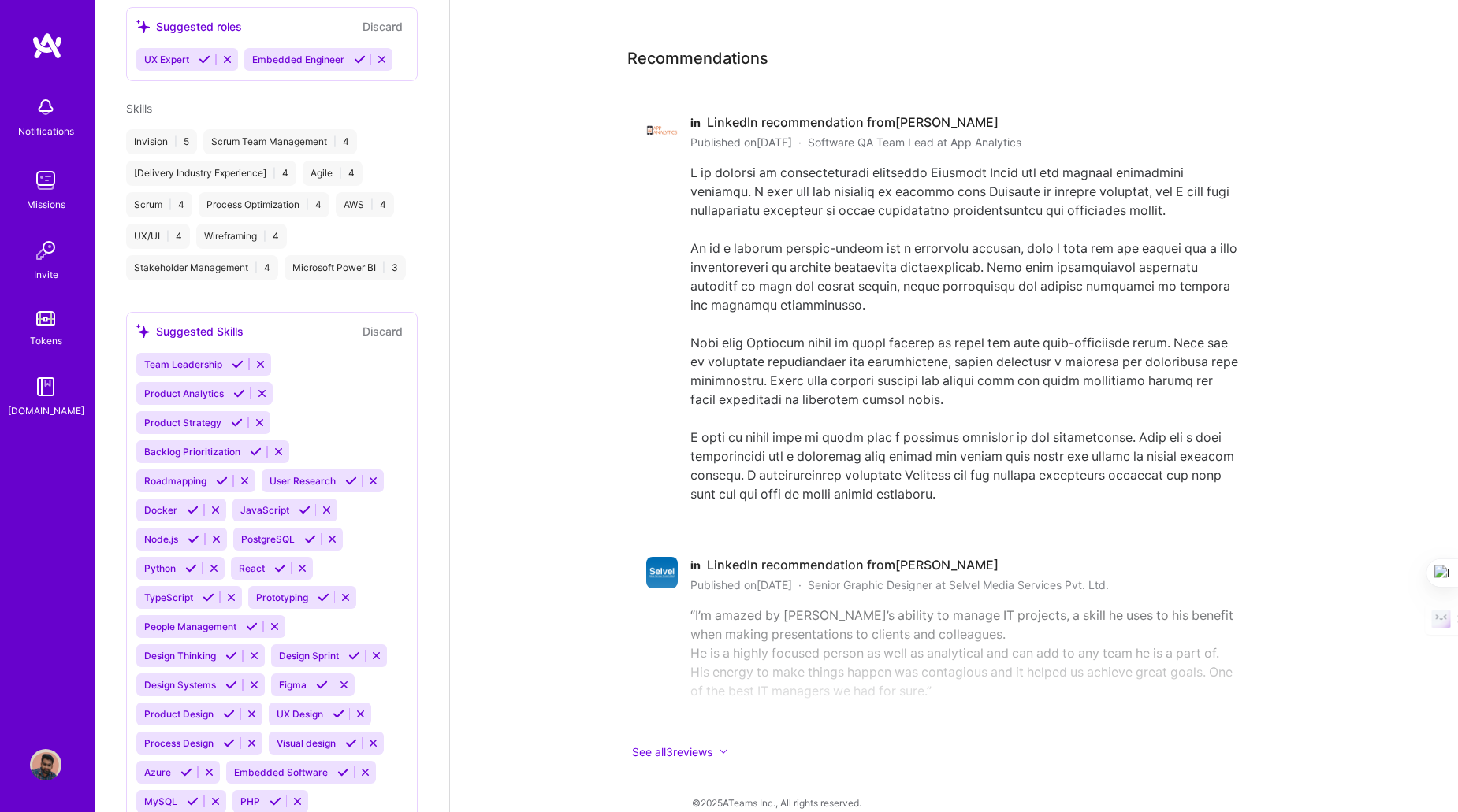
click at [368, 341] on button "Discard" at bounding box center [382, 331] width 50 height 18
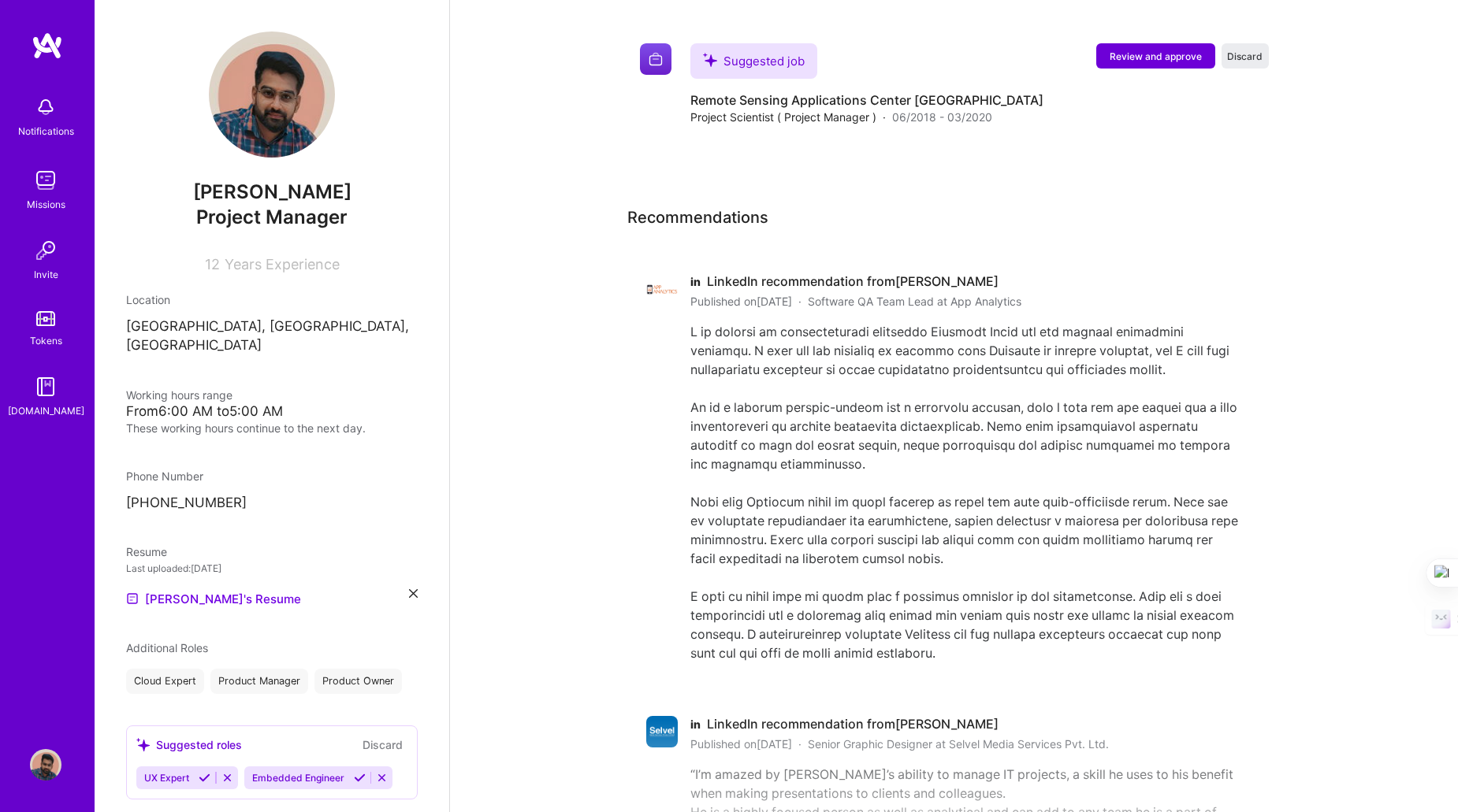
scroll to position [2578, 0]
click at [949, 296] on span "Software QA Team Lead at App Analytics" at bounding box center [914, 303] width 213 height 17
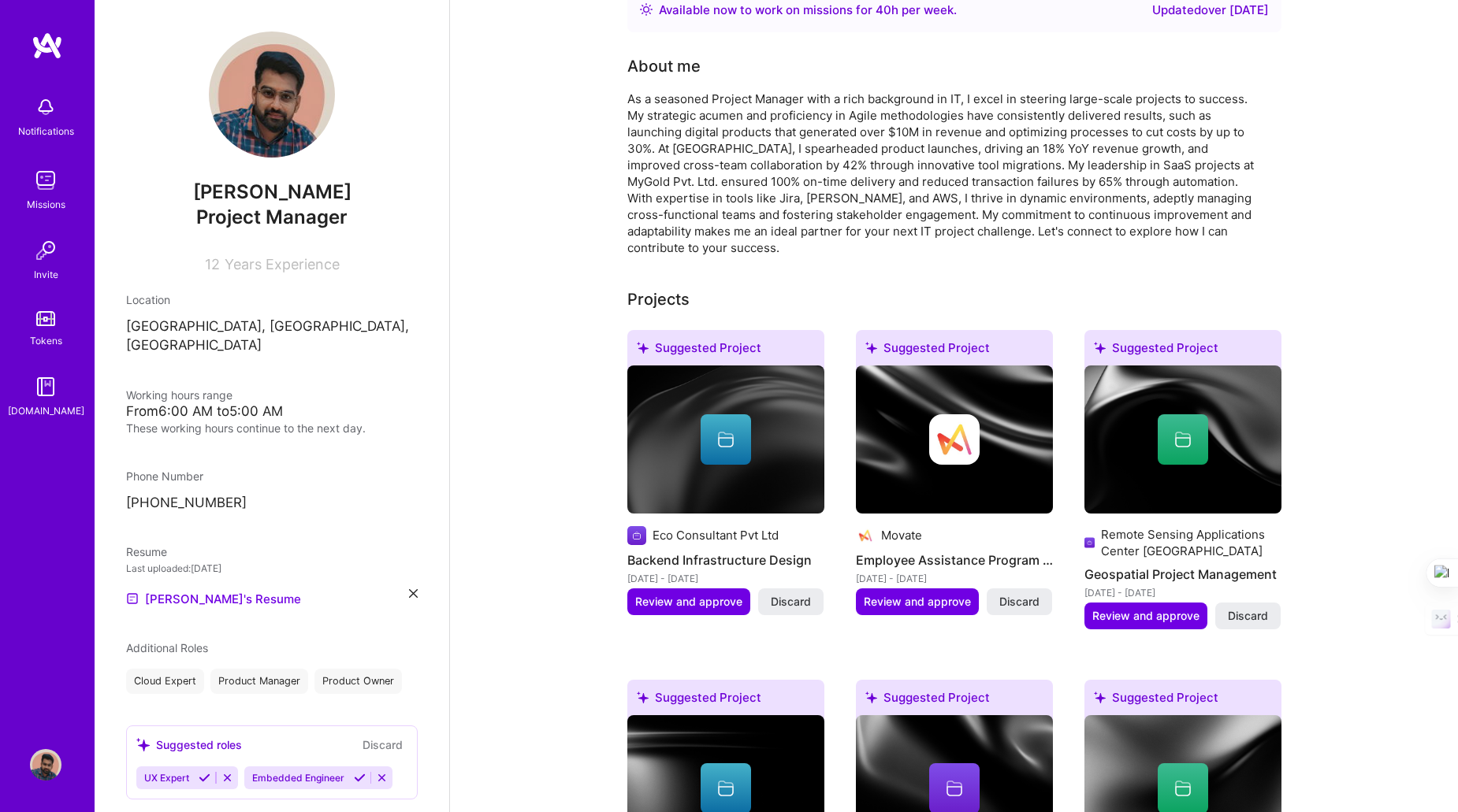
scroll to position [0, 0]
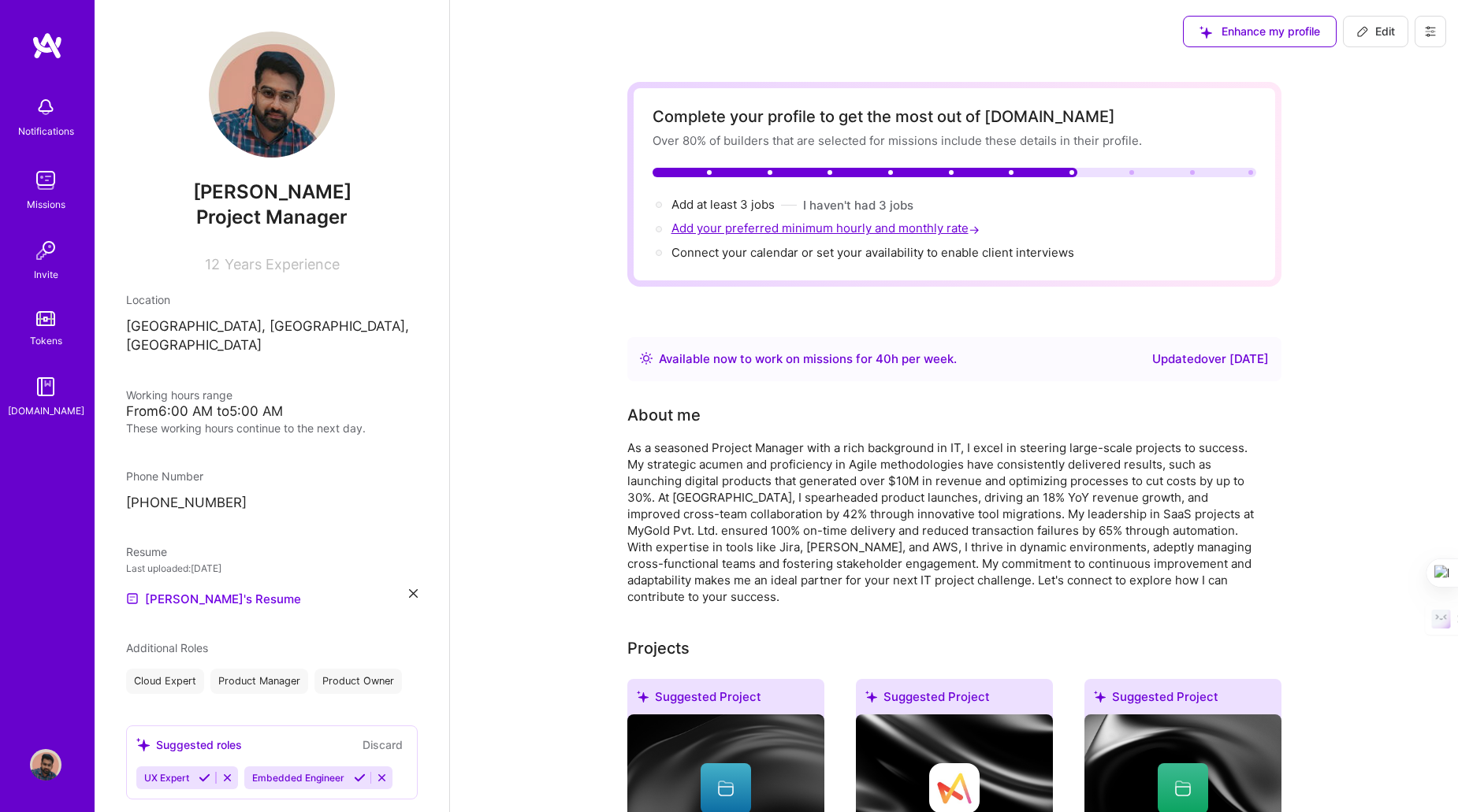
click at [729, 230] on span "Add your preferred minimum hourly and monthly rate →" at bounding box center [827, 228] width 311 height 15
select select "IN"
select select "Right Now"
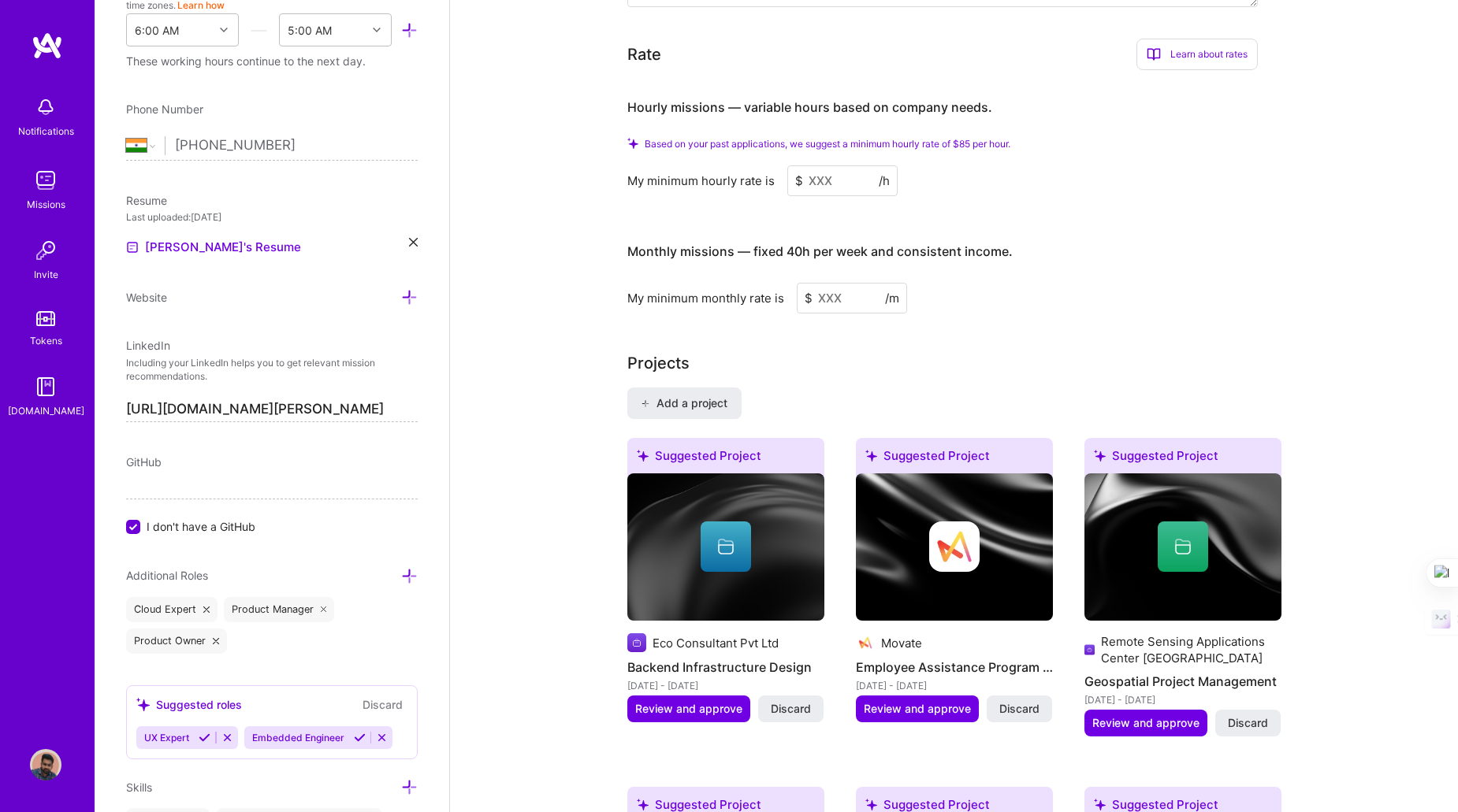
scroll to position [998, 0]
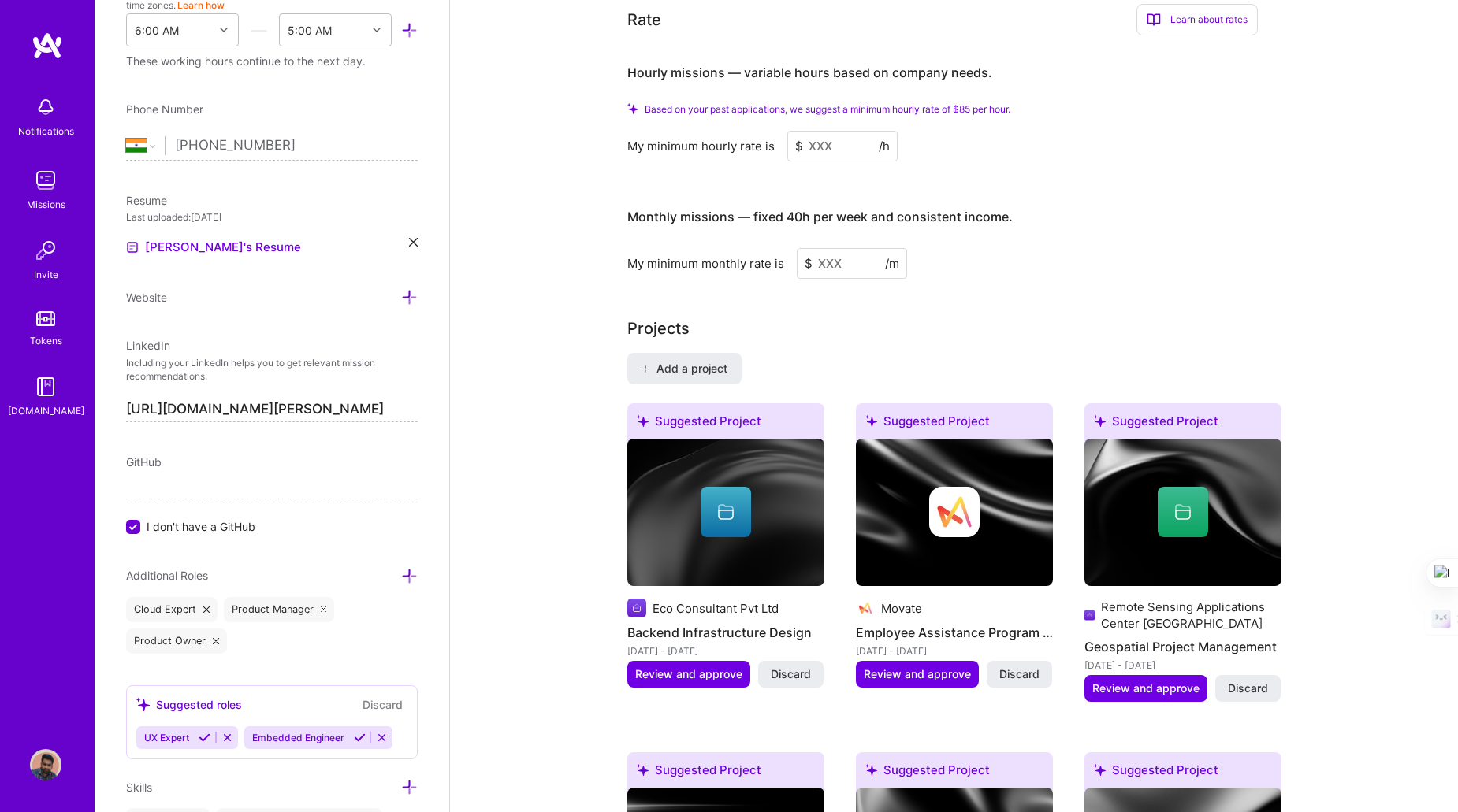
click at [831, 149] on input at bounding box center [842, 145] width 110 height 30
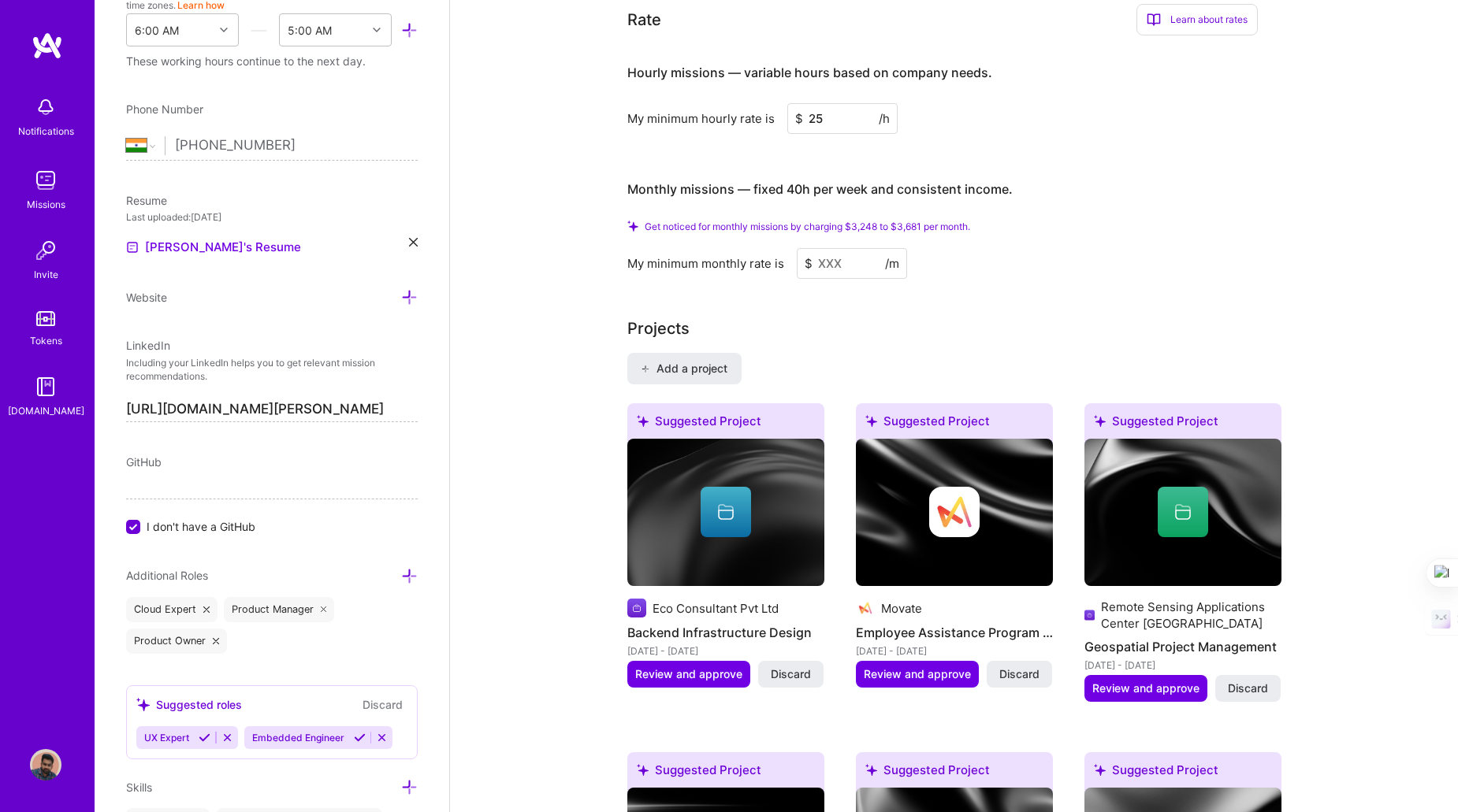
type input "2"
type input "30"
click at [834, 249] on input at bounding box center [851, 263] width 110 height 30
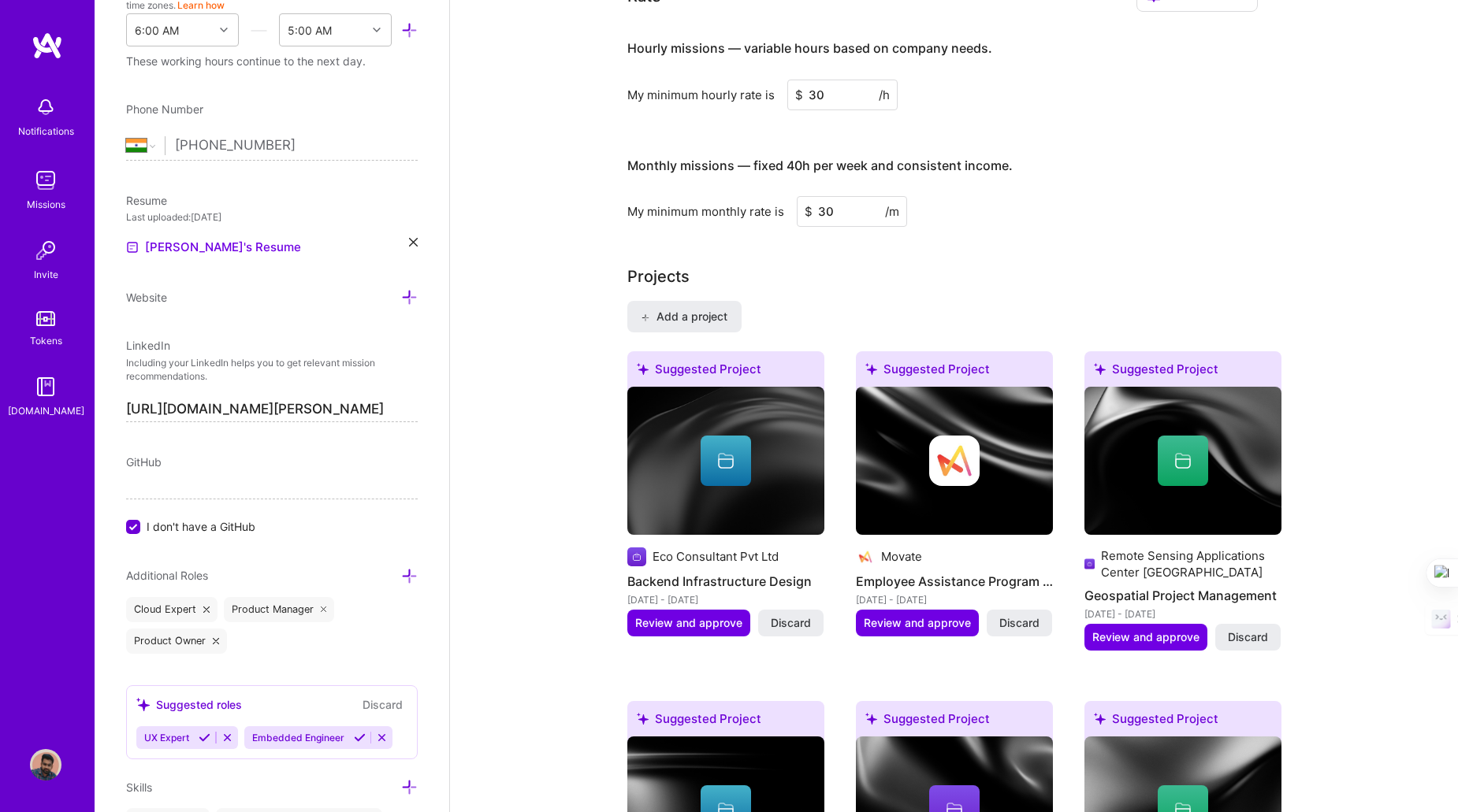
type input "30"
click at [834, 89] on input "30" at bounding box center [842, 94] width 110 height 30
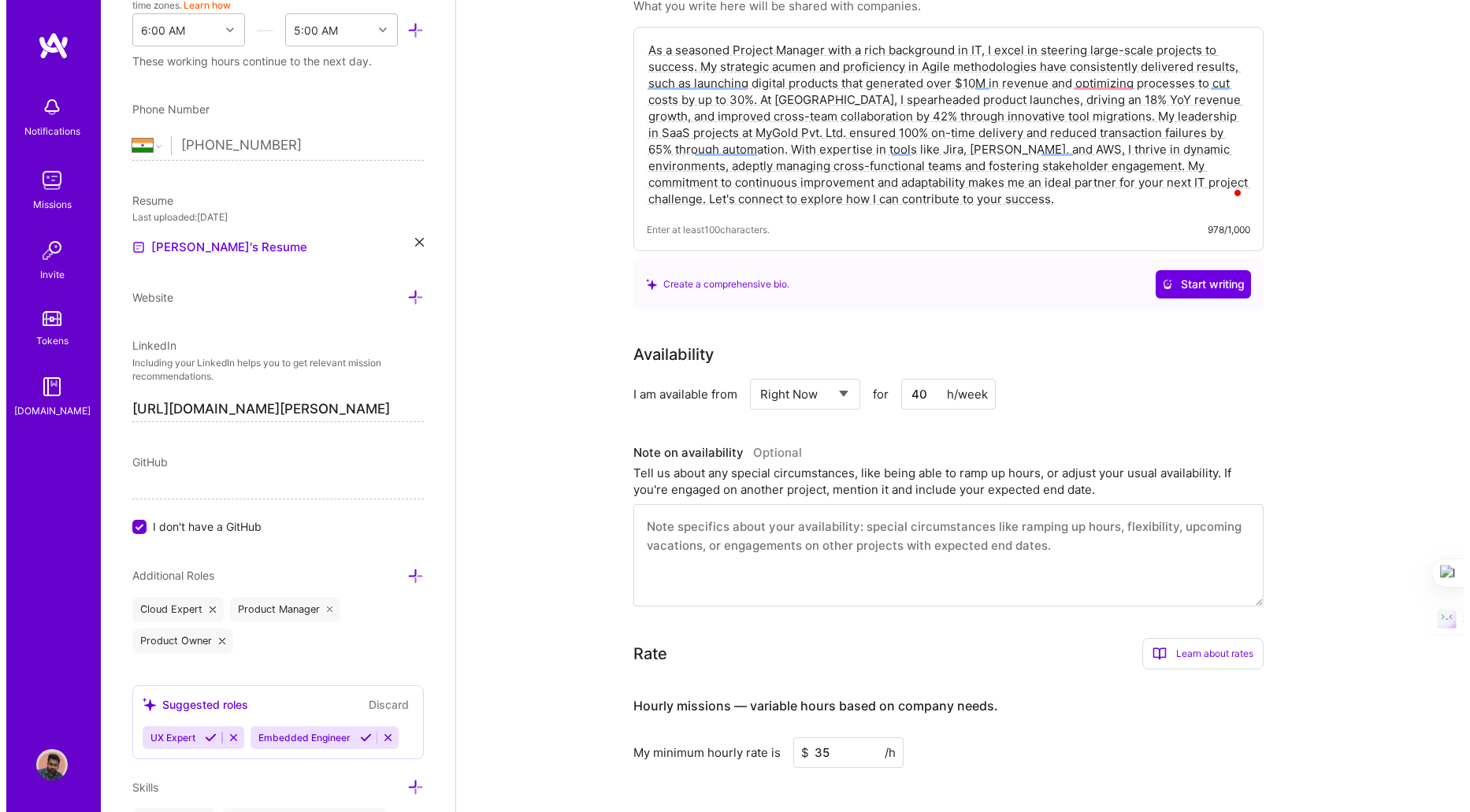
scroll to position [0, 0]
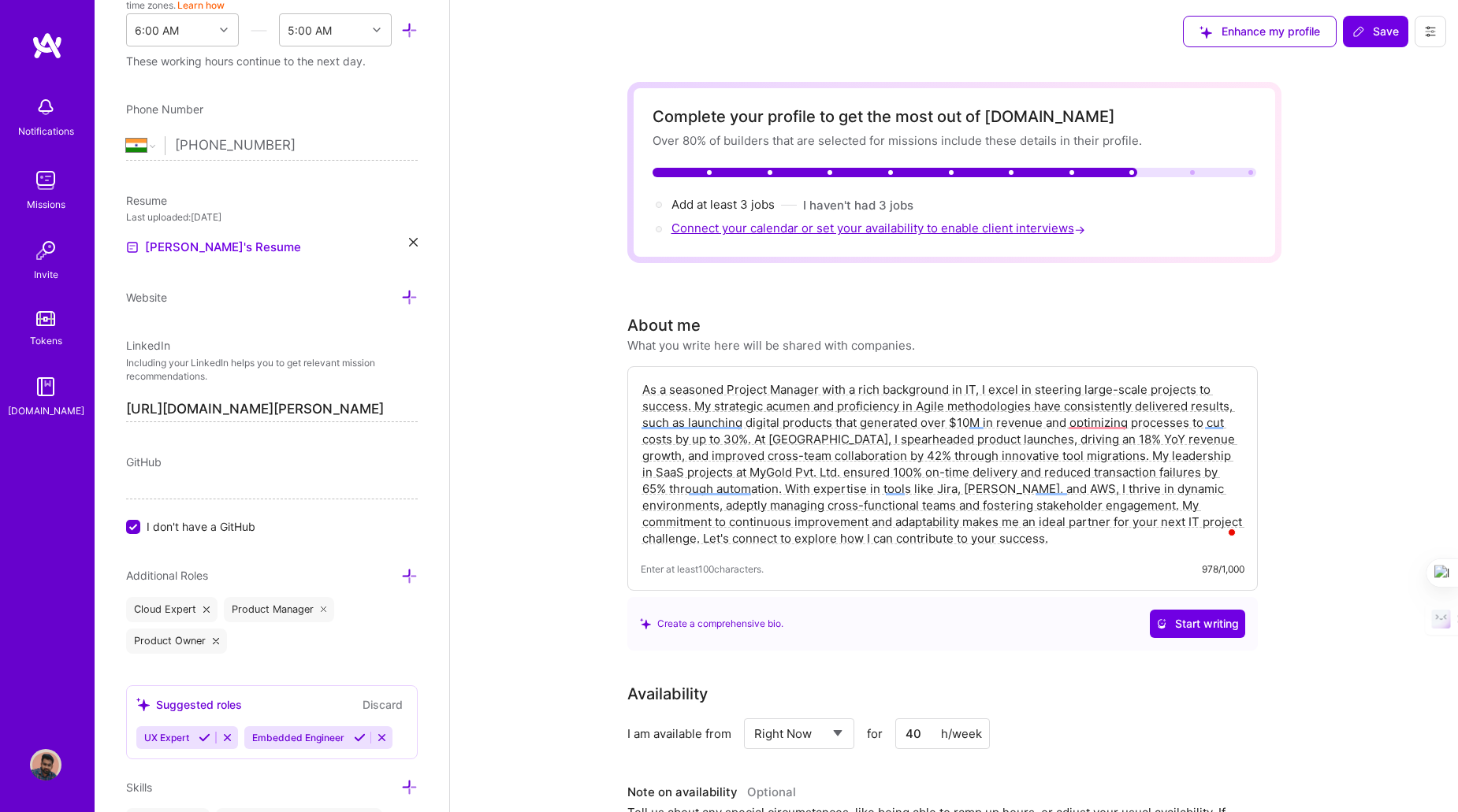
type input "35"
click at [746, 227] on span "Connect your calendar or set your availability to enable client interviews →" at bounding box center [880, 228] width 416 height 15
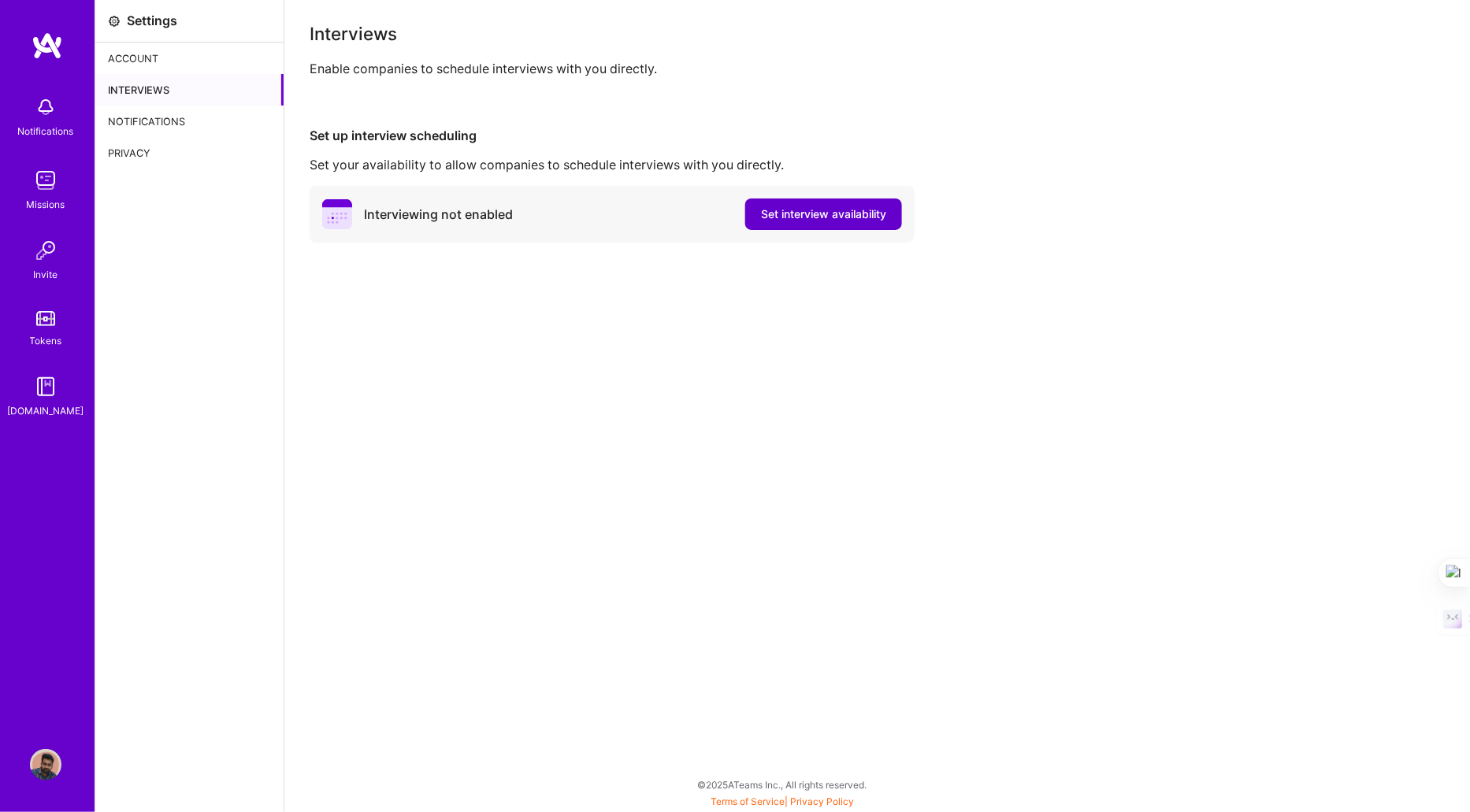
click at [776, 216] on span "Set interview availability" at bounding box center [824, 214] width 126 height 16
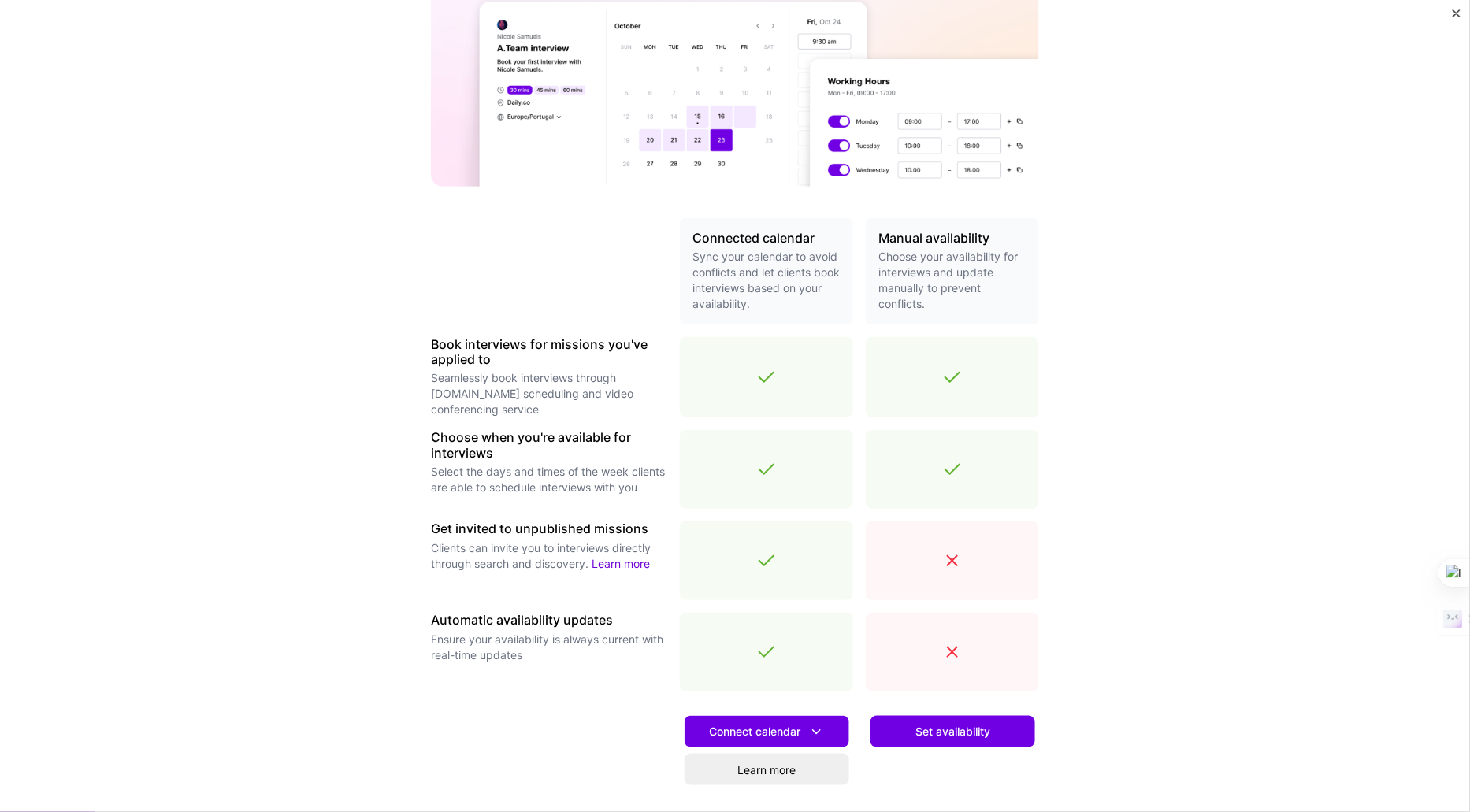
scroll to position [292, 0]
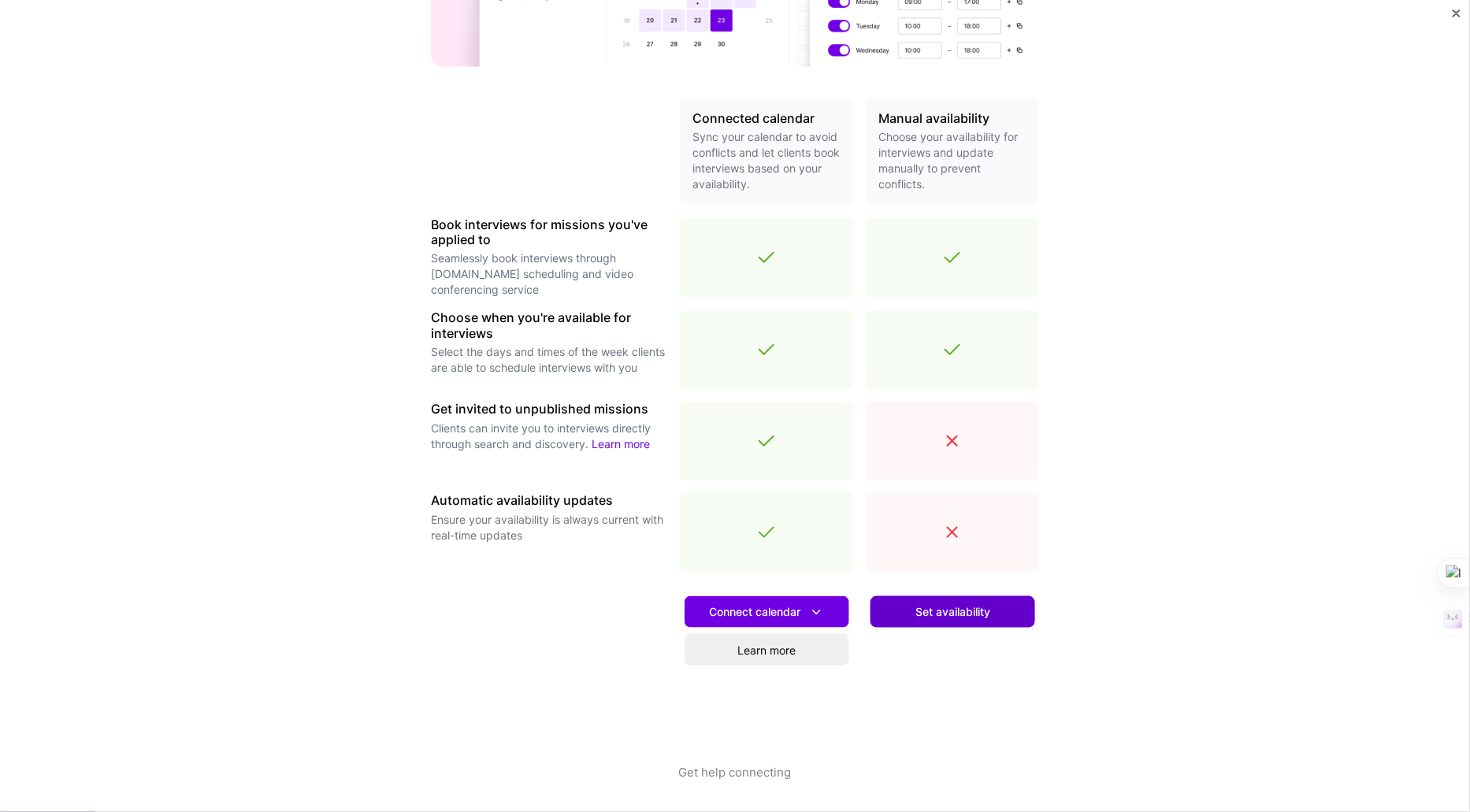
click at [935, 619] on span "Set availability" at bounding box center [953, 612] width 75 height 16
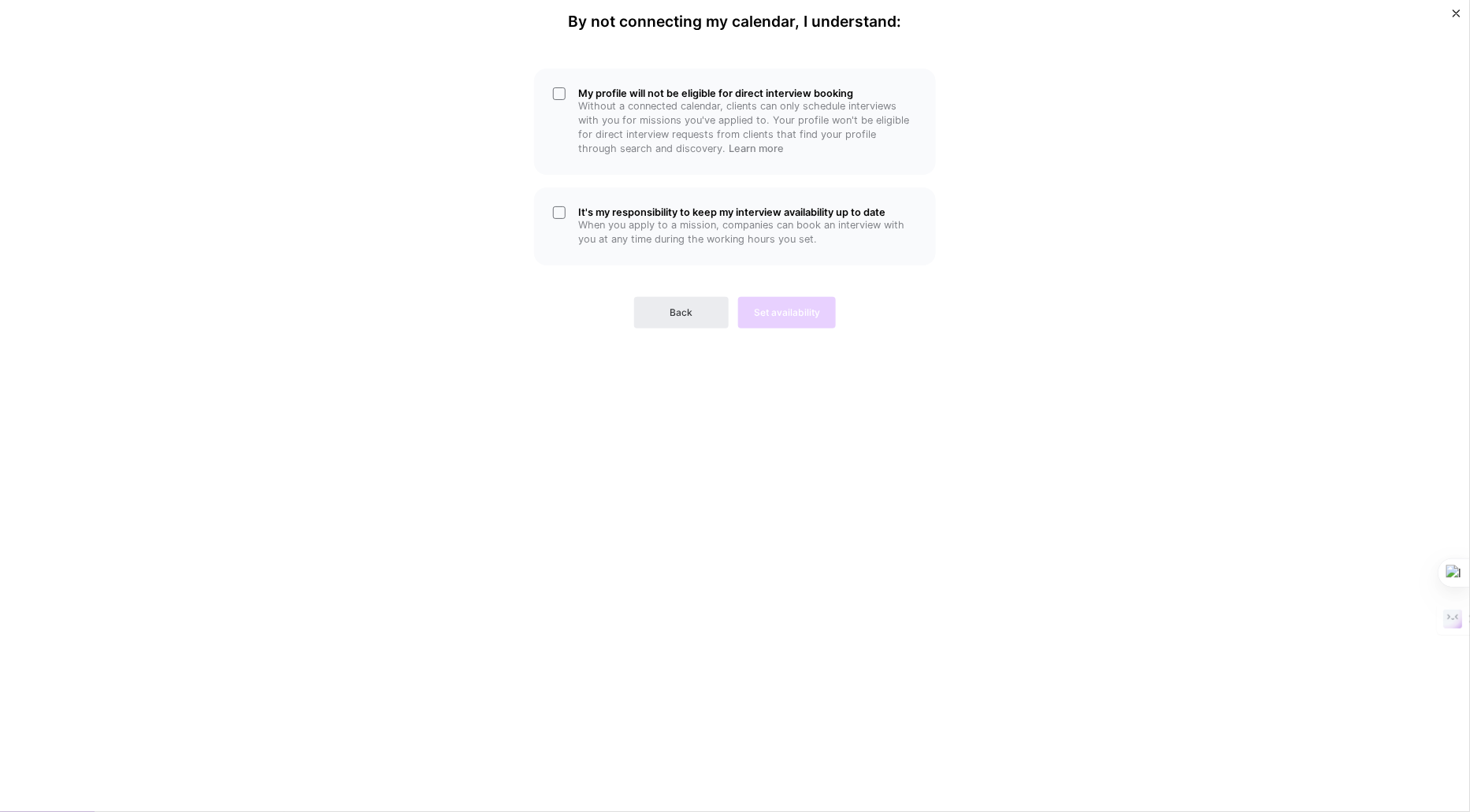
scroll to position [0, 0]
click at [612, 217] on h5 "It's my responsibility to keep my interview availability up to date" at bounding box center [747, 212] width 339 height 12
click at [776, 320] on div "Back Set availability" at bounding box center [735, 300] width 402 height 57
click at [564, 98] on div "My profile will not be eligible for direct interview booking Without a connecte…" at bounding box center [735, 122] width 402 height 106
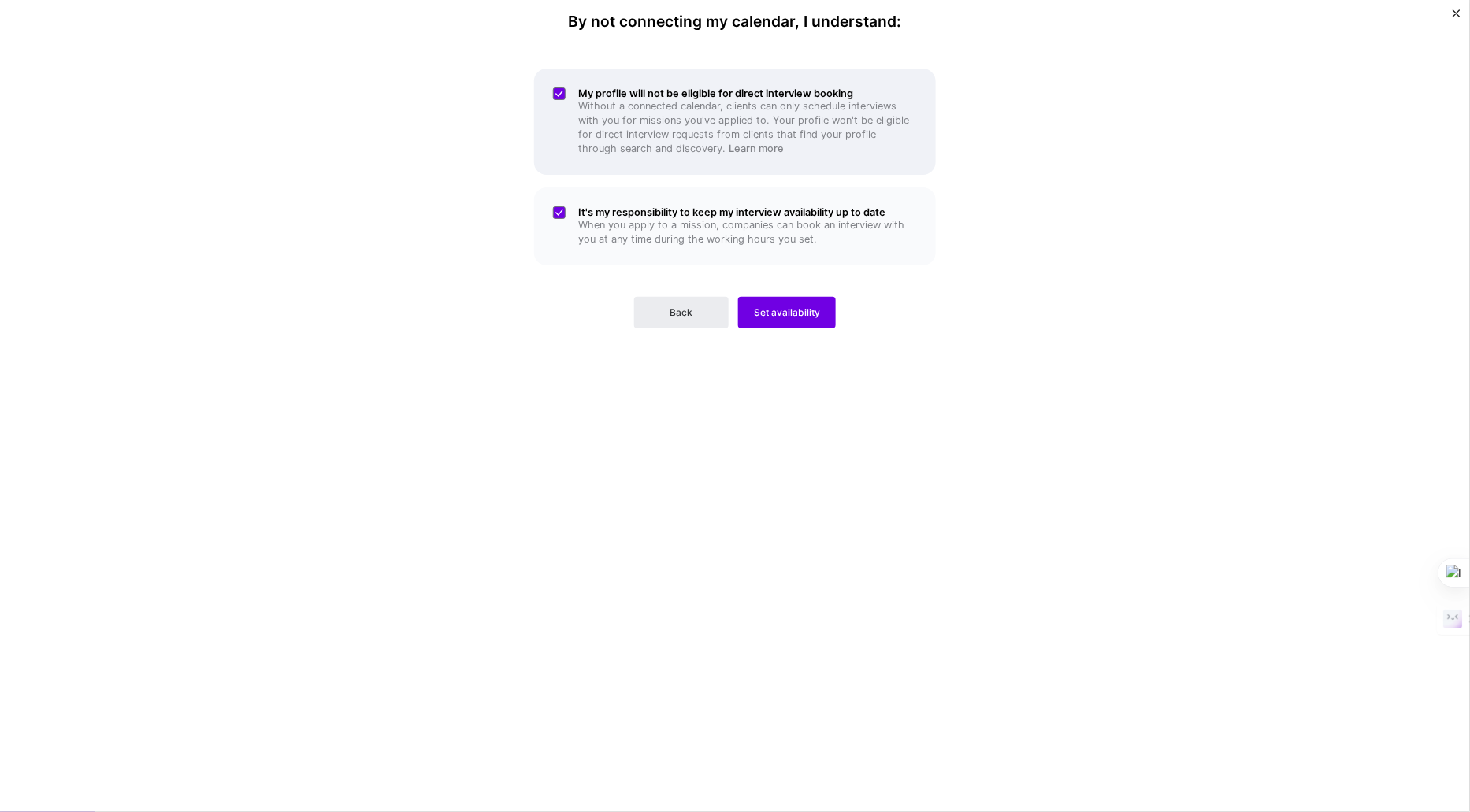
click at [564, 98] on div "My profile will not be eligible for direct interview booking Without a connecte…" at bounding box center [735, 122] width 402 height 106
click at [557, 225] on div "It's my responsibility to keep my interview availability up to date When you ap…" at bounding box center [735, 226] width 402 height 78
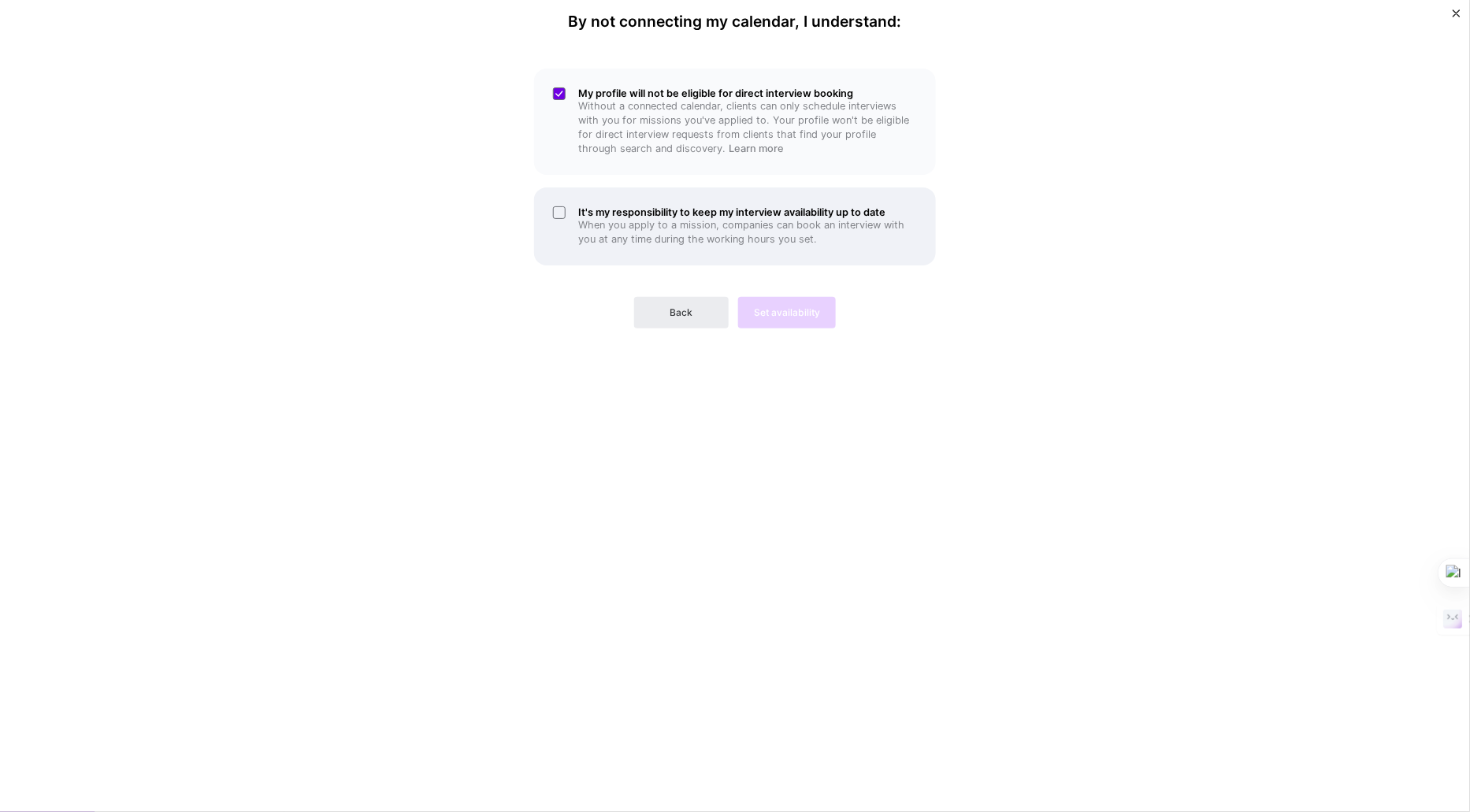
click at [553, 211] on div "It's my responsibility to keep my interview availability up to date When you ap…" at bounding box center [735, 226] width 402 height 78
click at [773, 325] on button "Set availability" at bounding box center [788, 313] width 98 height 31
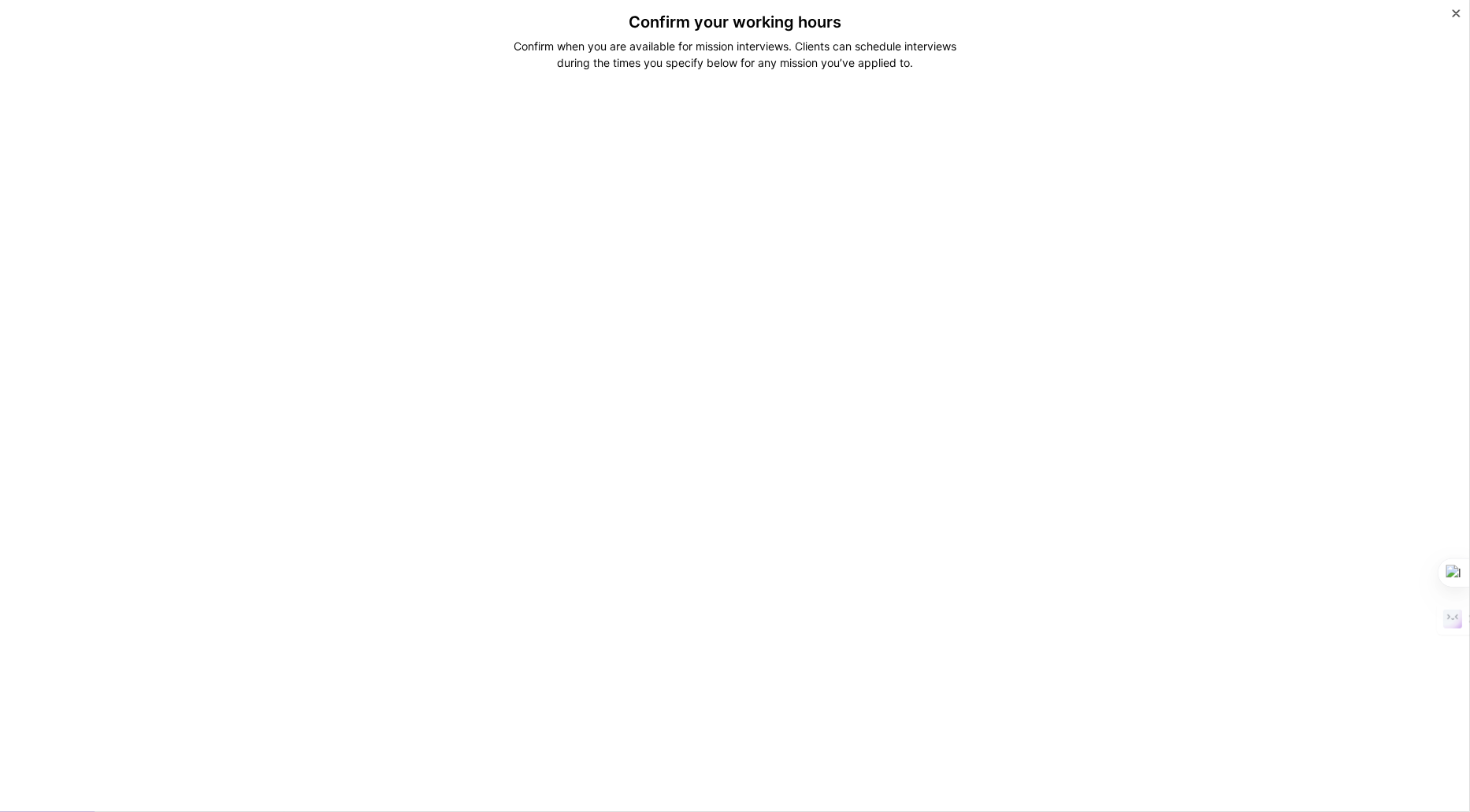
click at [684, 46] on div "Confirm when you are available for mission interviews. Clients can schedule int…" at bounding box center [735, 55] width 468 height 33
click at [821, 81] on div "Confirm your working hours Confirm when you are available for mission interview…" at bounding box center [735, 454] width 670 height 882
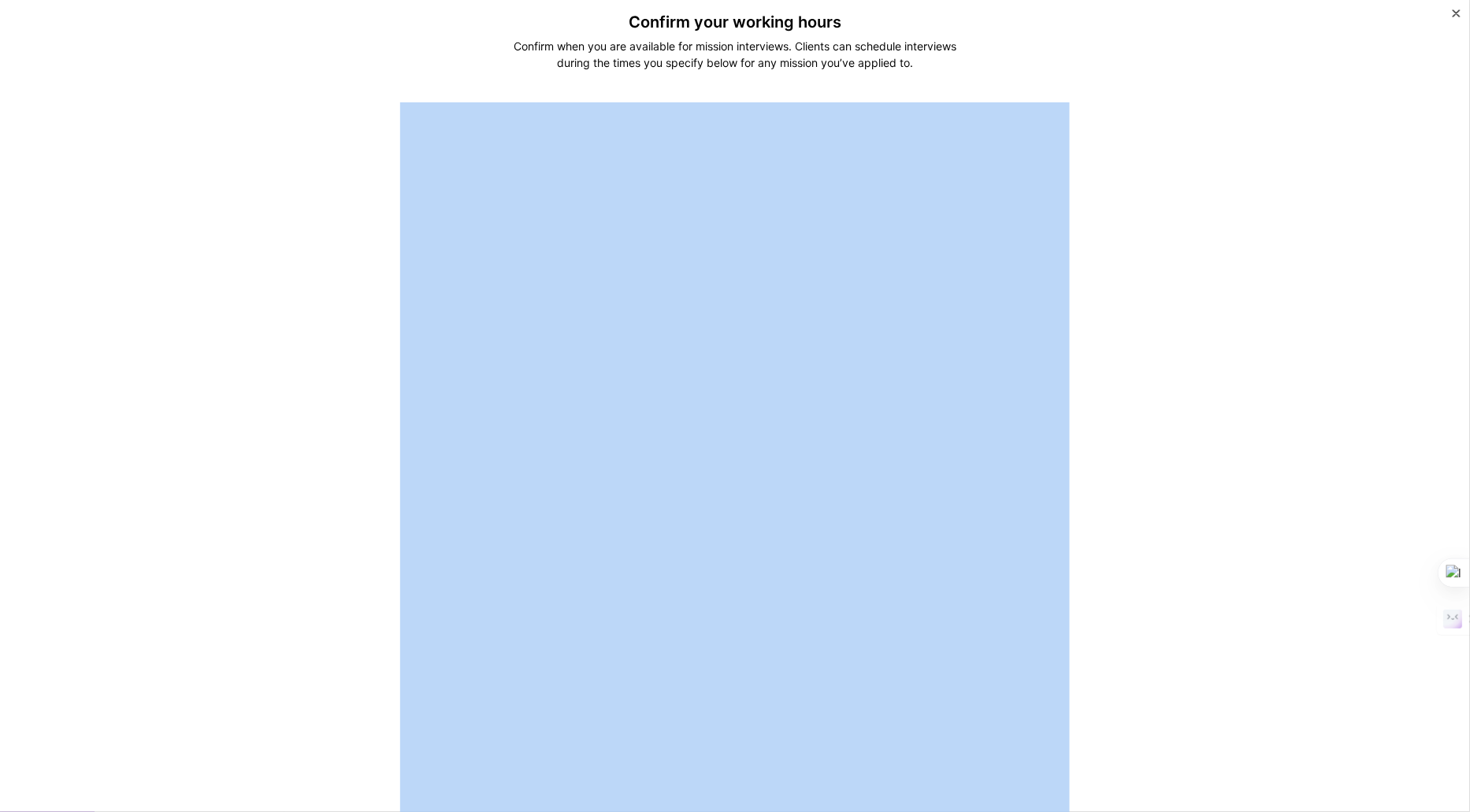
click at [820, 88] on div "Confirm your working hours Confirm when you are available for mission interview…" at bounding box center [735, 454] width 670 height 882
click at [197, 291] on div "Confirm your working hours Confirm when you are available for mission interview…" at bounding box center [735, 406] width 1470 height 812
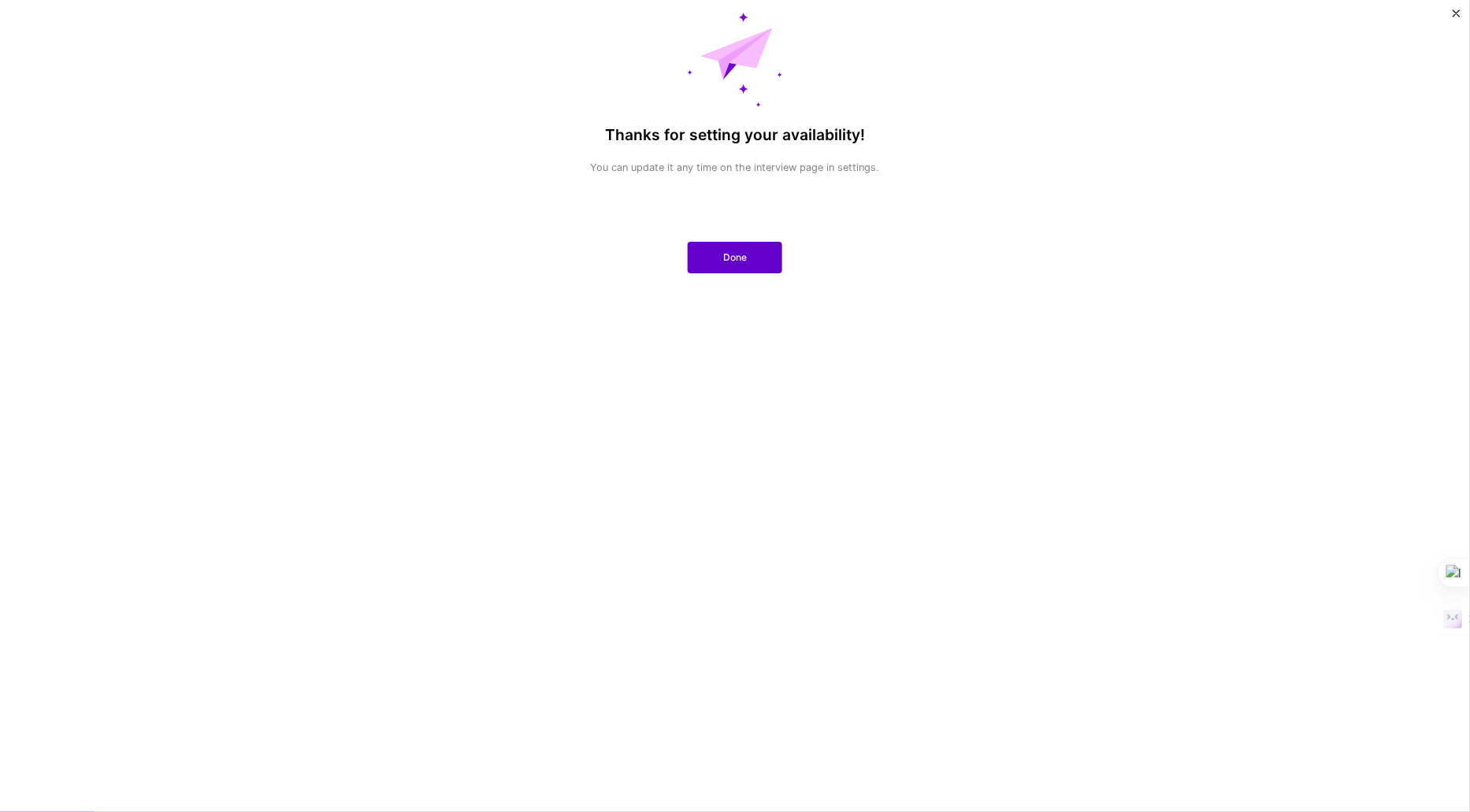
click at [739, 264] on button "Done" at bounding box center [735, 257] width 94 height 31
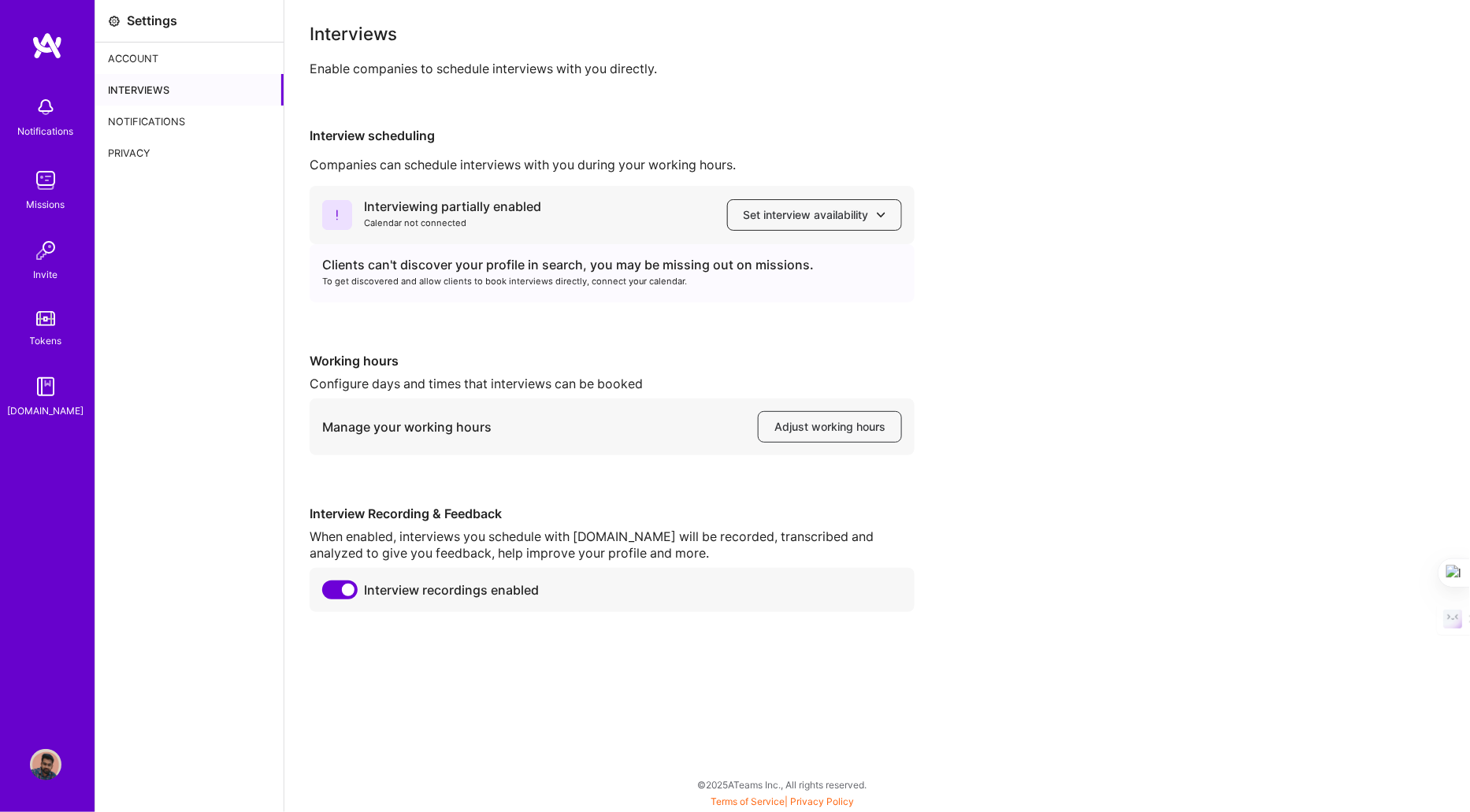
click at [845, 219] on span "Set interview availability" at bounding box center [815, 215] width 141 height 16
click at [789, 257] on button "Google calendar" at bounding box center [799, 259] width 205 height 42
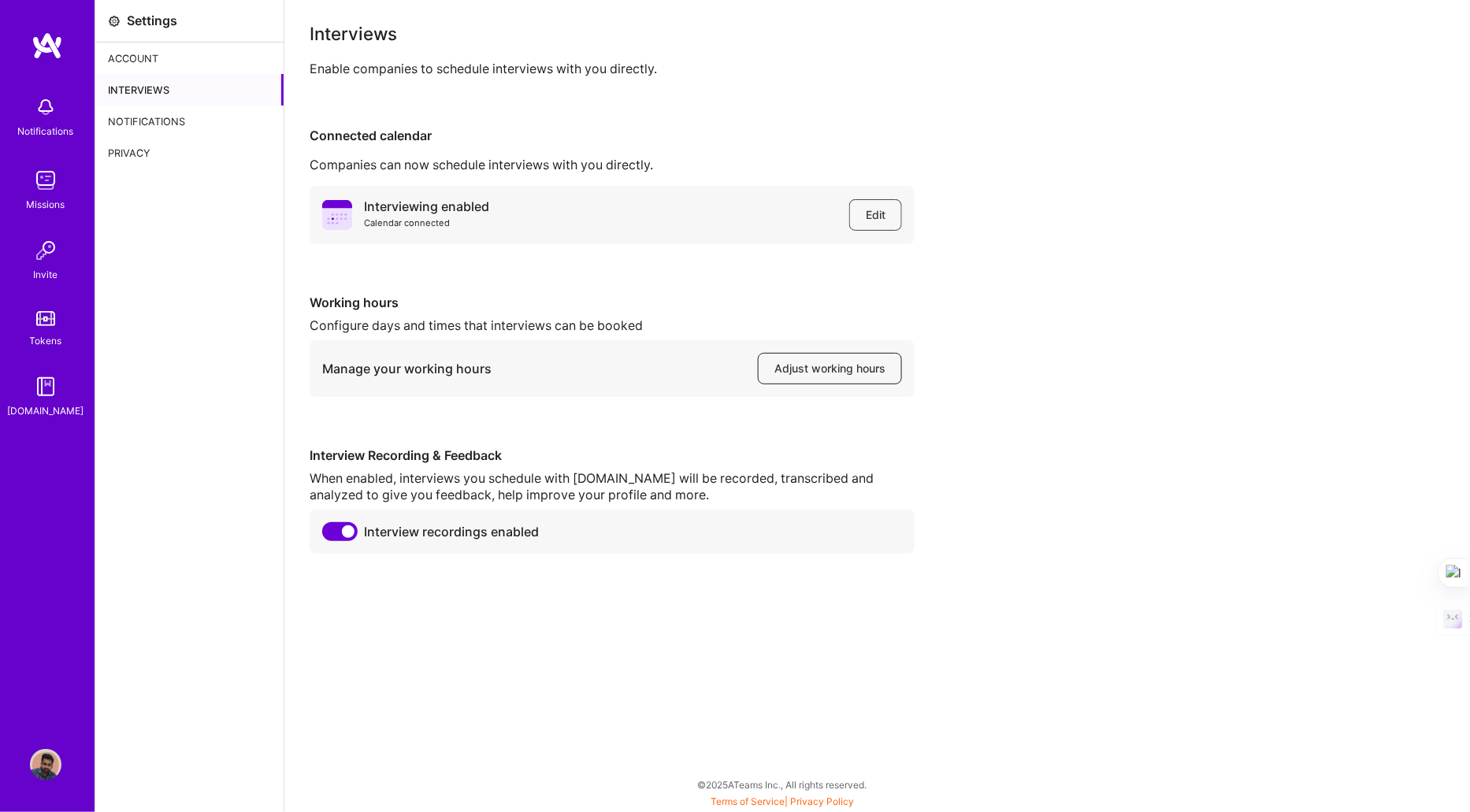
click at [855, 365] on span "Adjust working hours" at bounding box center [830, 369] width 111 height 16
click at [152, 110] on div "Notifications" at bounding box center [190, 122] width 189 height 31
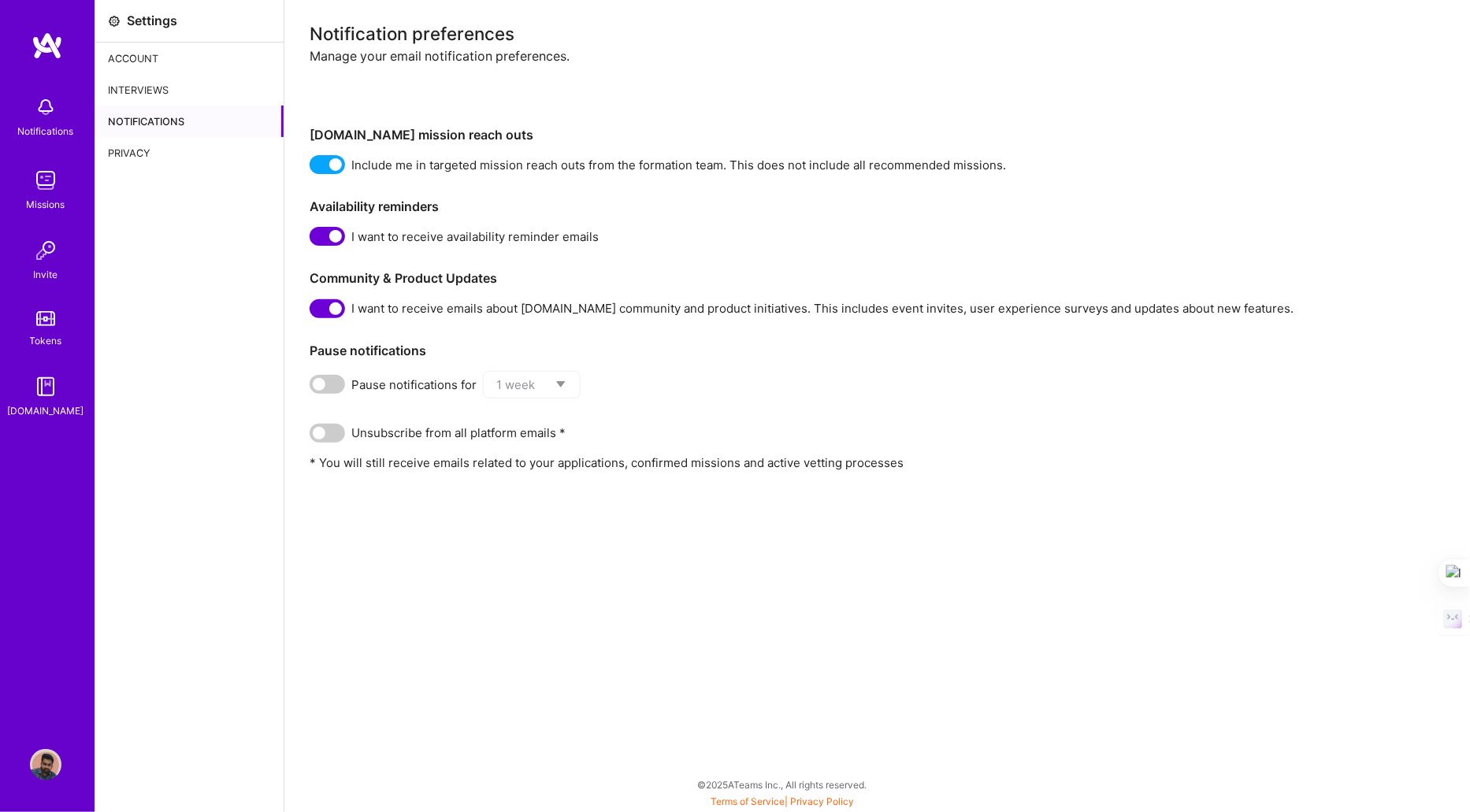
click at [114, 147] on div "Privacy" at bounding box center [190, 153] width 189 height 31
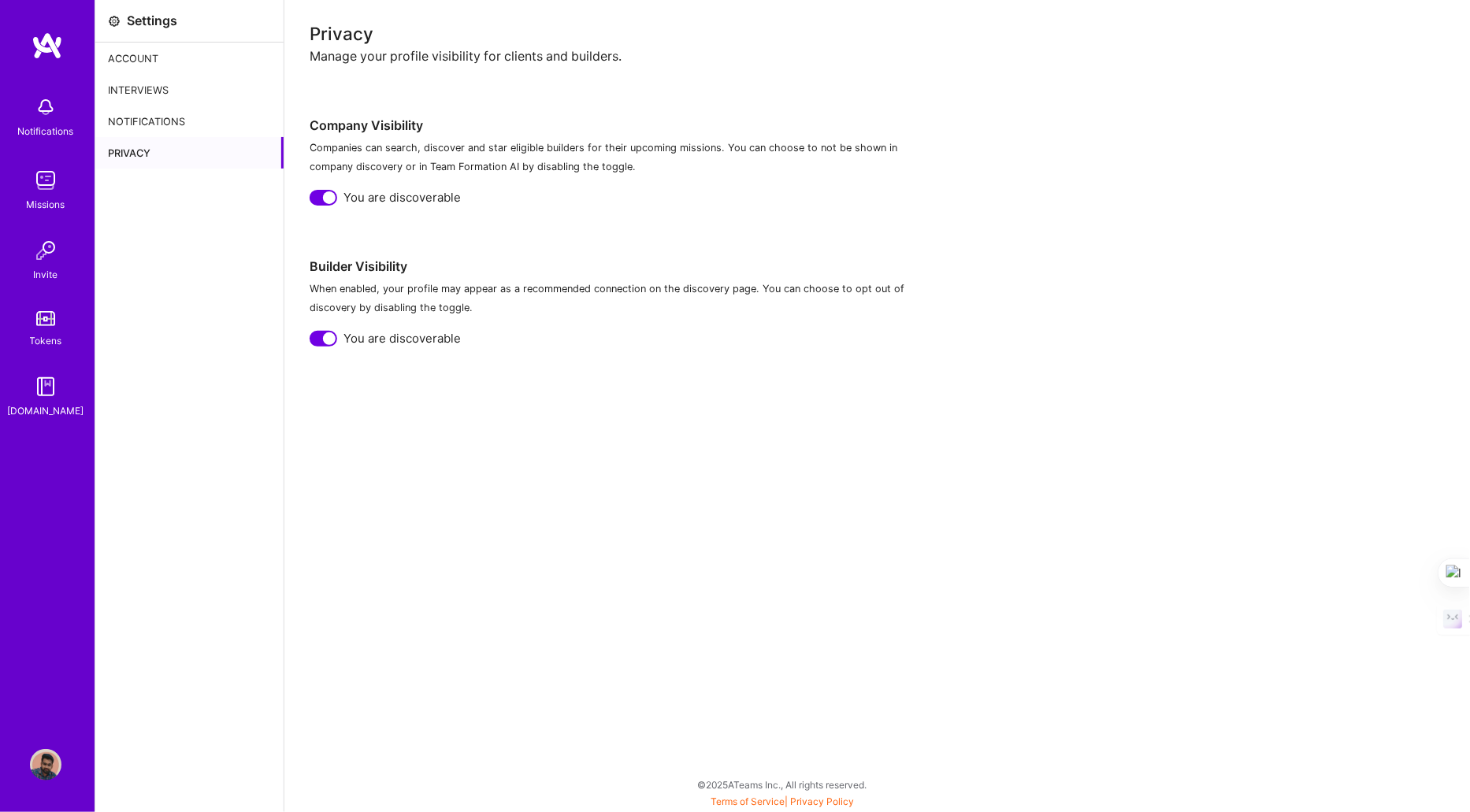
click at [47, 98] on img at bounding box center [45, 107] width 31 height 31
click at [46, 93] on div "Notifications Missions Invite Tokens A.Guide" at bounding box center [47, 253] width 94 height 331
click at [50, 46] on img at bounding box center [47, 45] width 31 height 28
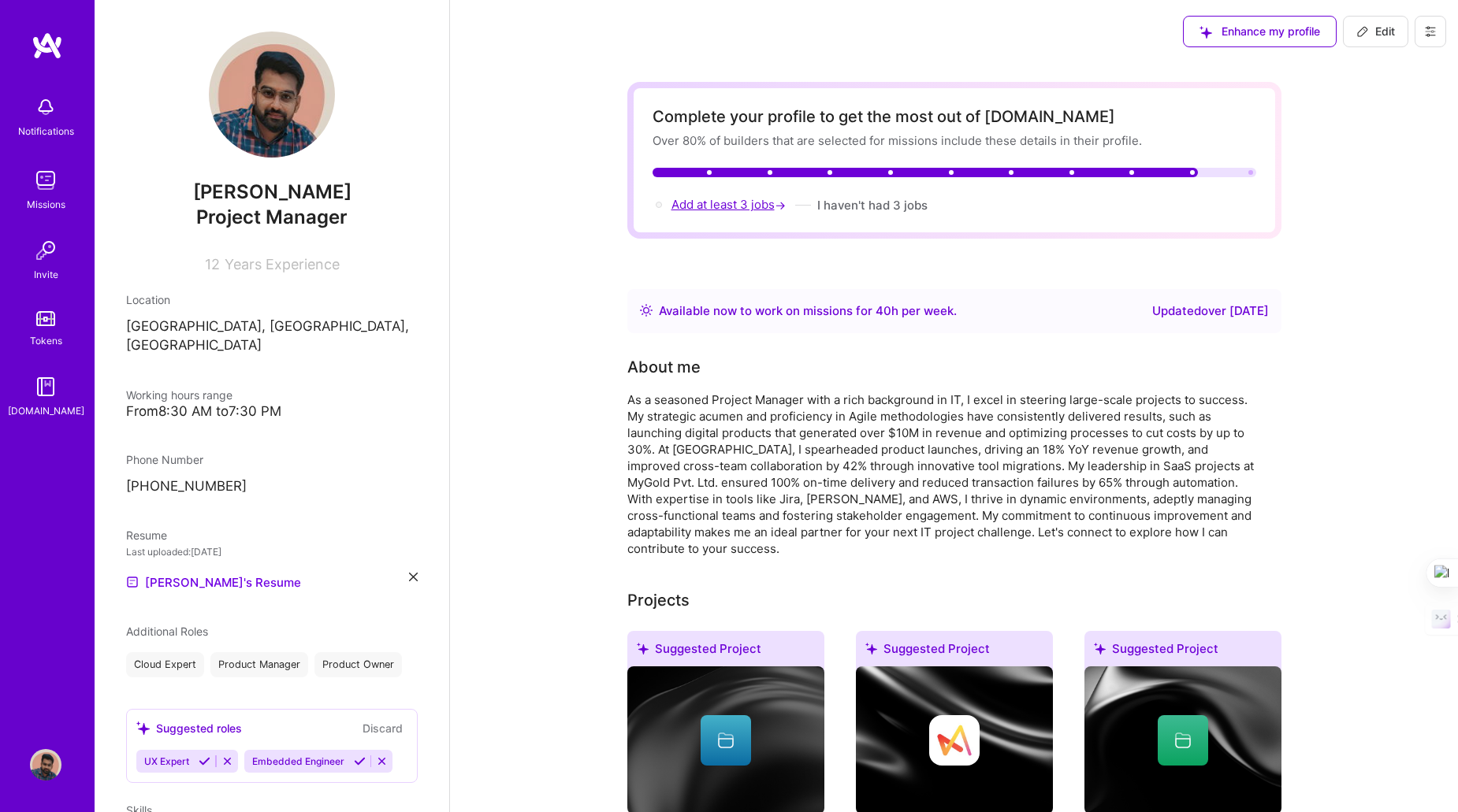
click at [735, 197] on span "Add at least 3 jobs →" at bounding box center [730, 204] width 118 height 15
select select "IN"
select select "Right Now"
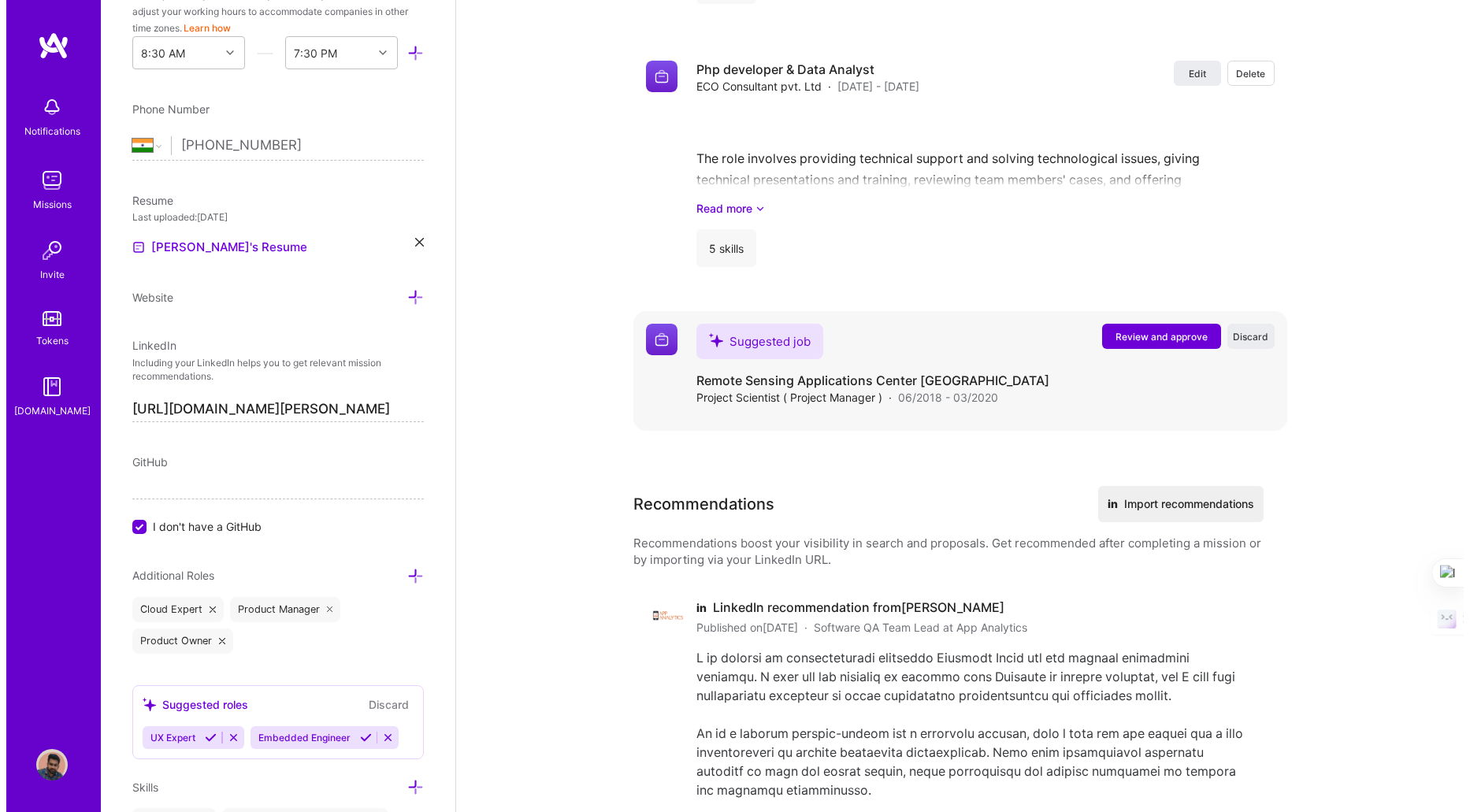
scroll to position [3001, 0]
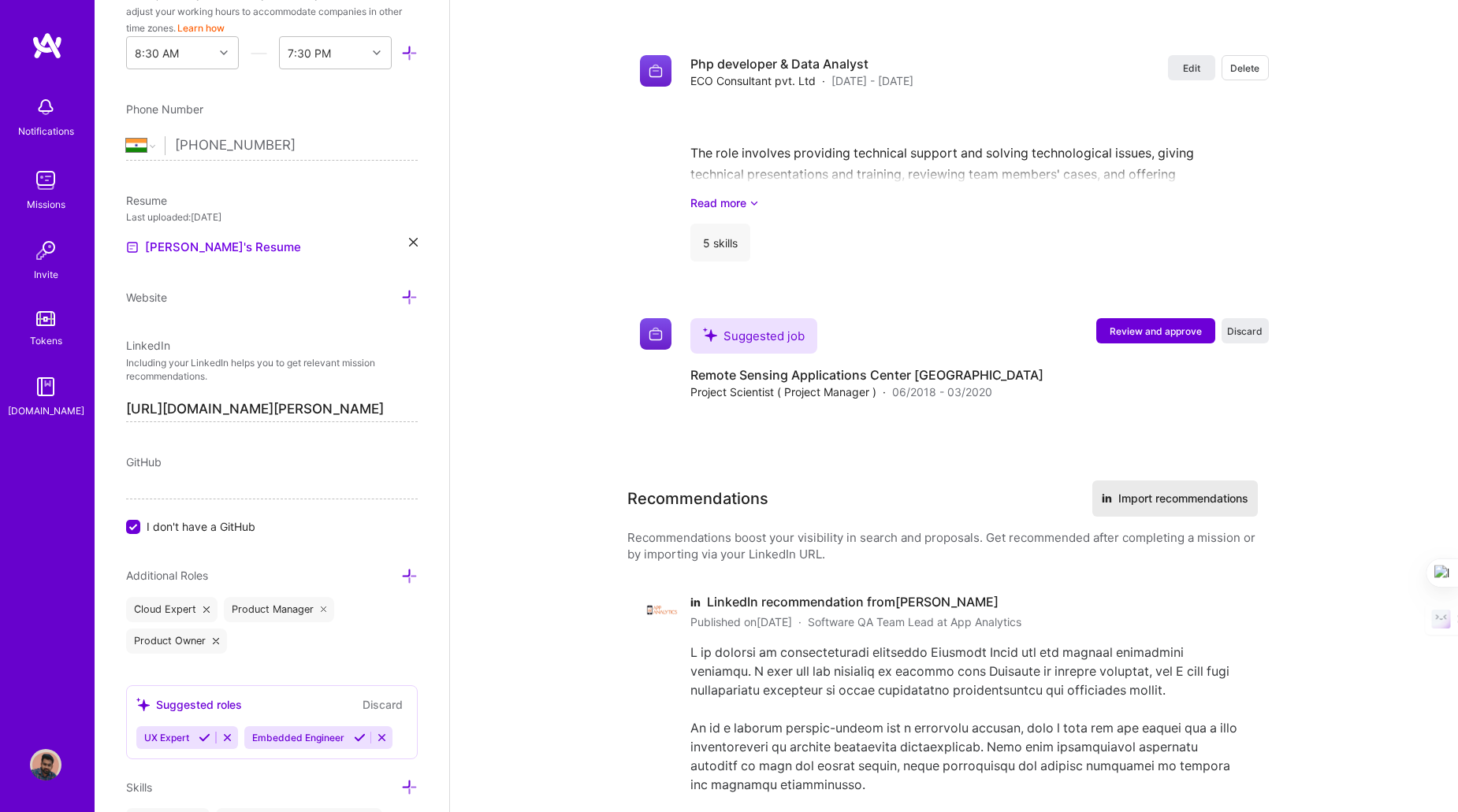
click at [1154, 491] on button "in Import recommendations" at bounding box center [1174, 498] width 166 height 36
click at [1167, 325] on span "Review and approve" at bounding box center [1156, 332] width 92 height 14
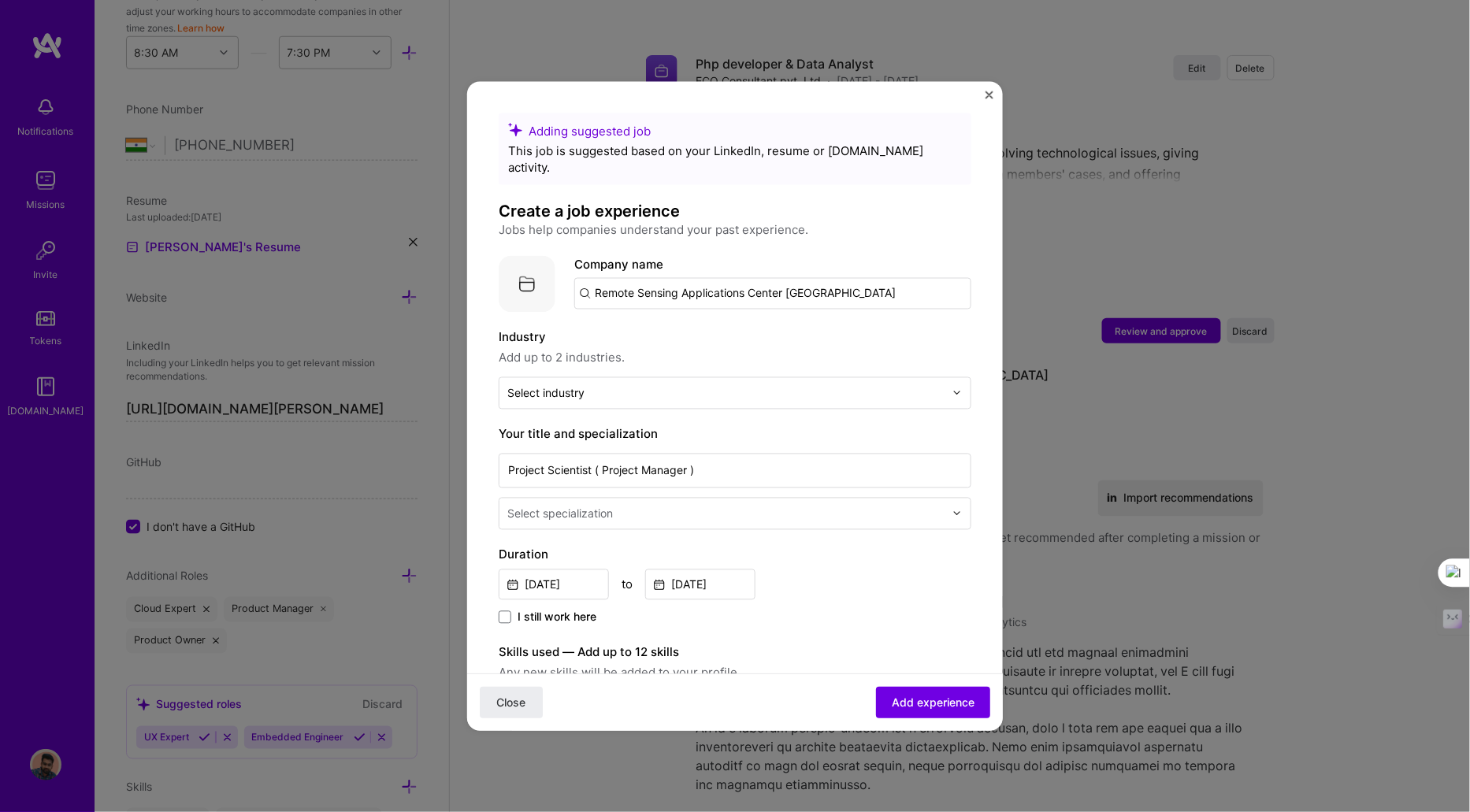
click at [664, 277] on input "Remote Sensing Applications Center [GEOGRAPHIC_DATA]" at bounding box center [773, 293] width 397 height 31
click at [681, 260] on div "Company name Remote Sensing Applications Center Uttar Pradesh" at bounding box center [773, 282] width 397 height 54
click at [684, 277] on input "Remote Sensing Applications Center [GEOGRAPHIC_DATA]" at bounding box center [773, 293] width 397 height 31
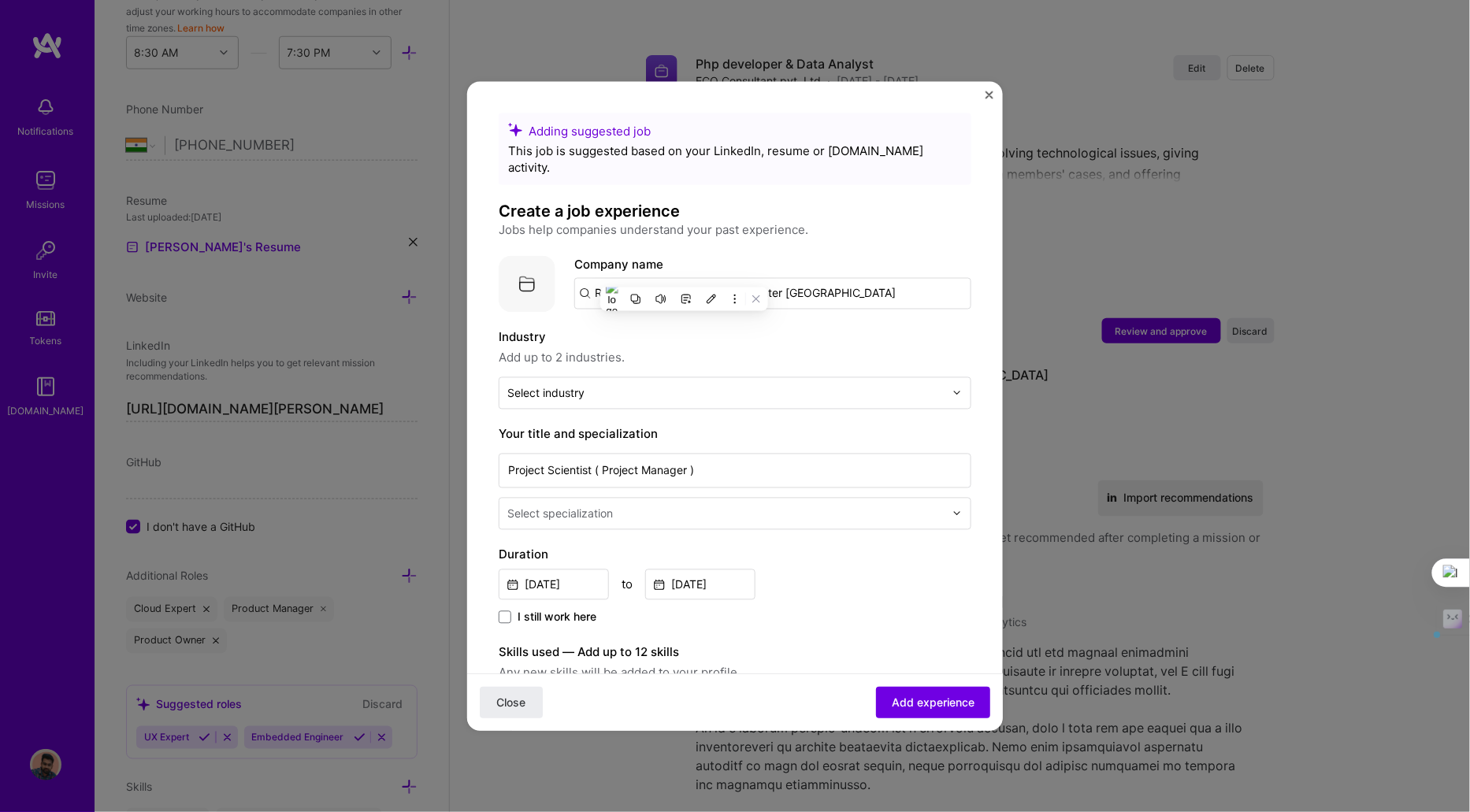
click at [663, 277] on input "Remote Sensing Applications Center [GEOGRAPHIC_DATA]" at bounding box center [773, 293] width 397 height 31
click at [704, 277] on input "Remote Sensing Applications Center [GEOGRAPHIC_DATA]" at bounding box center [773, 293] width 397 height 31
click at [681, 341] on span "mercans.com" at bounding box center [660, 347] width 77 height 13
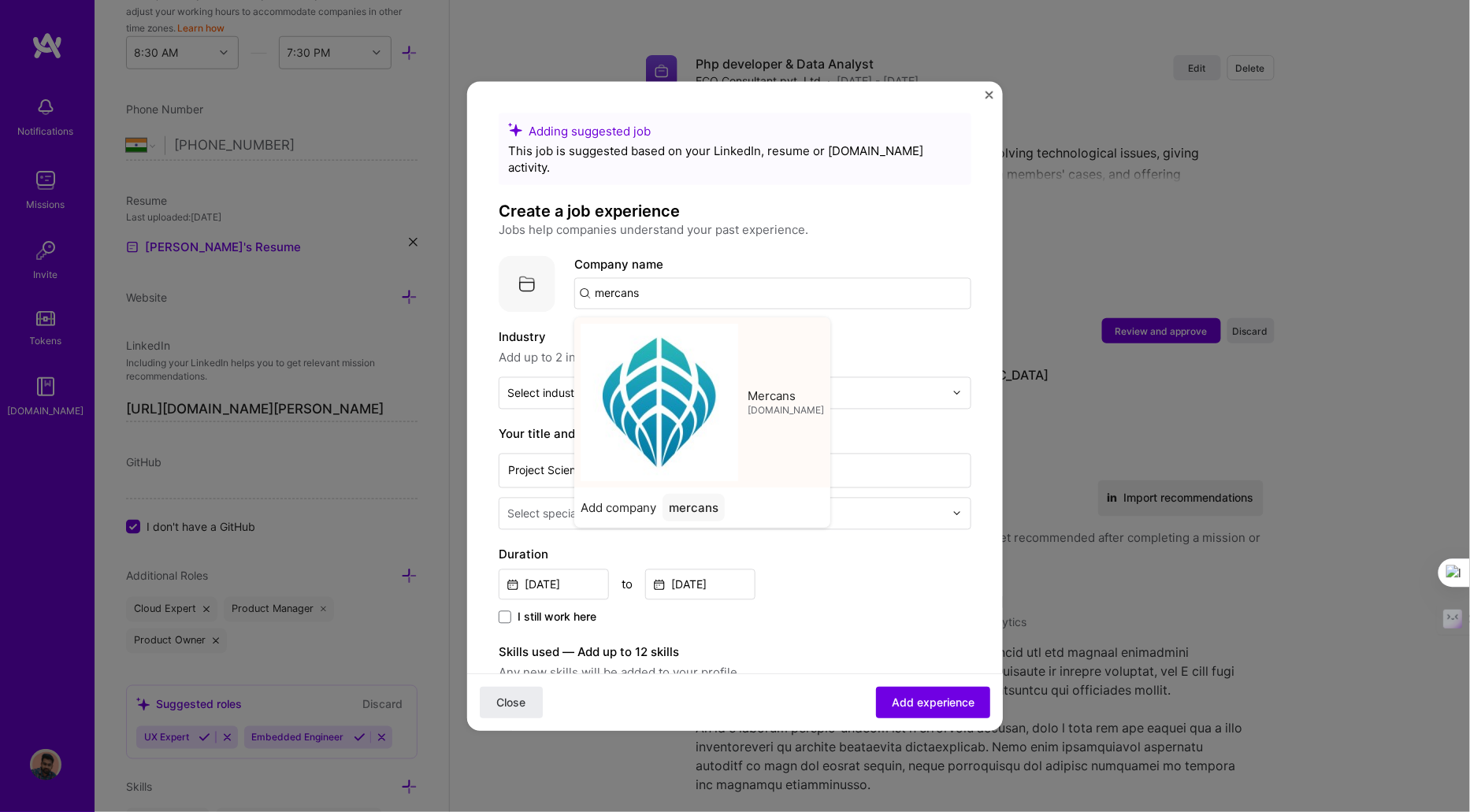
type input "Mercans"
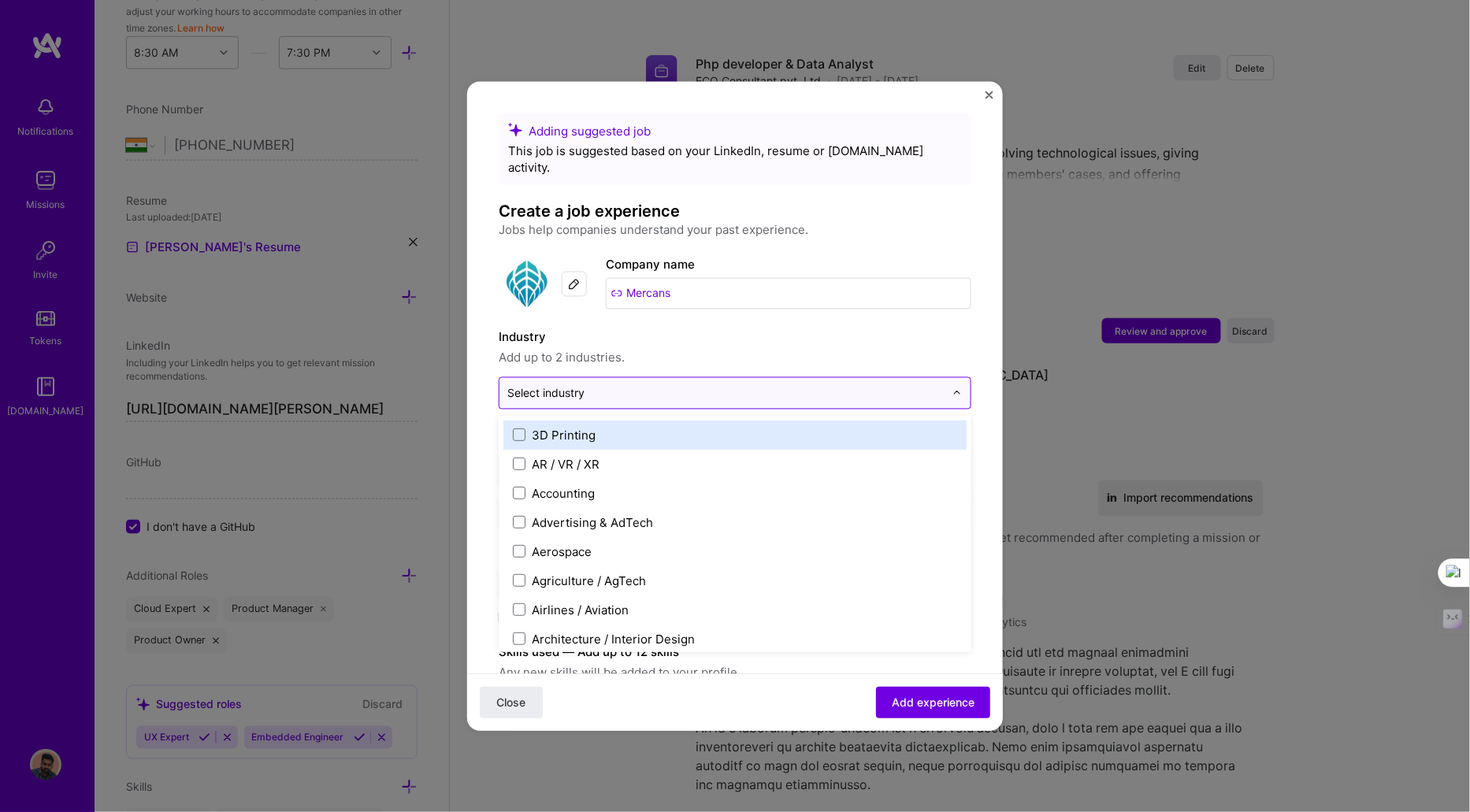
click at [619, 385] on input "text" at bounding box center [726, 393] width 437 height 17
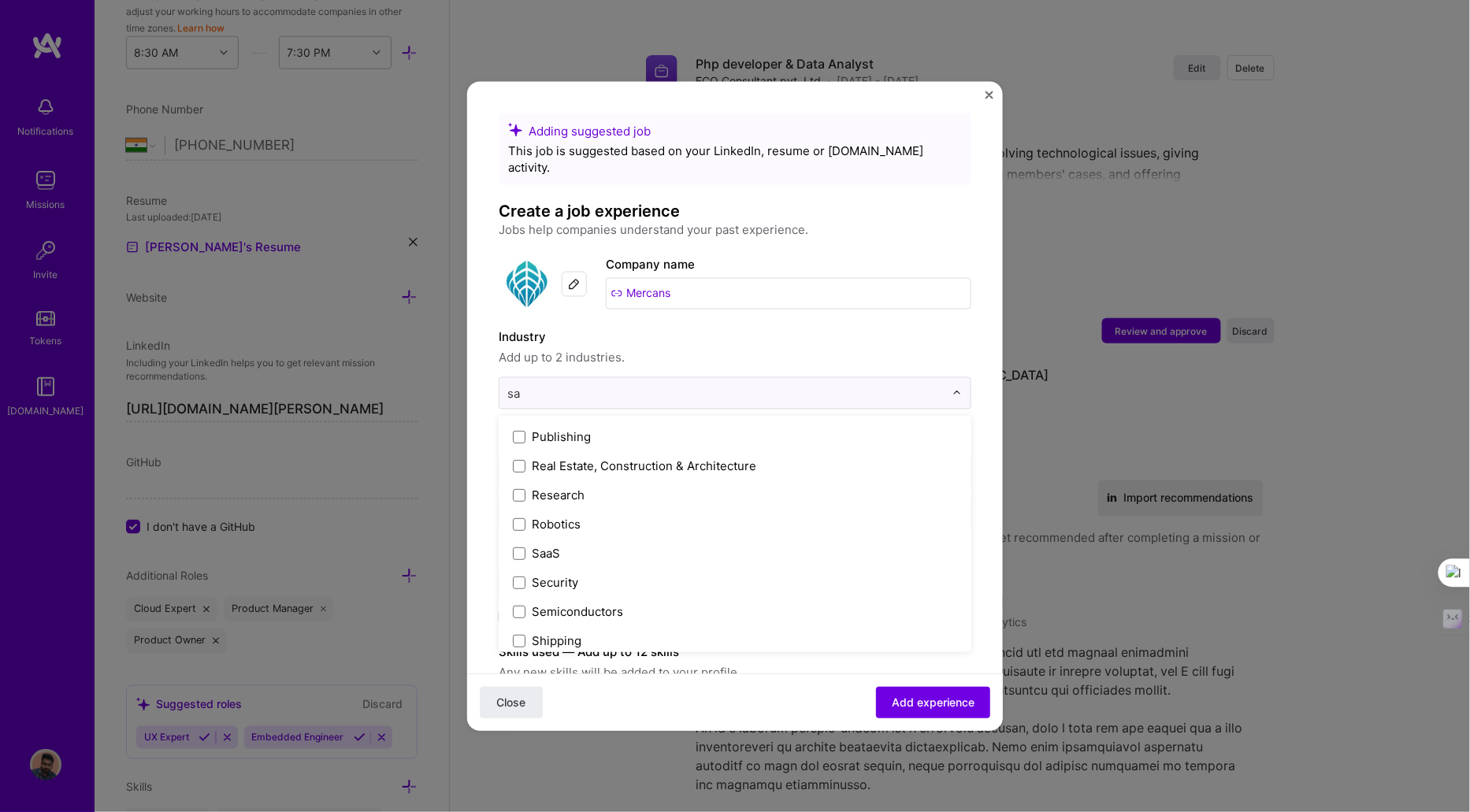
scroll to position [0, 0]
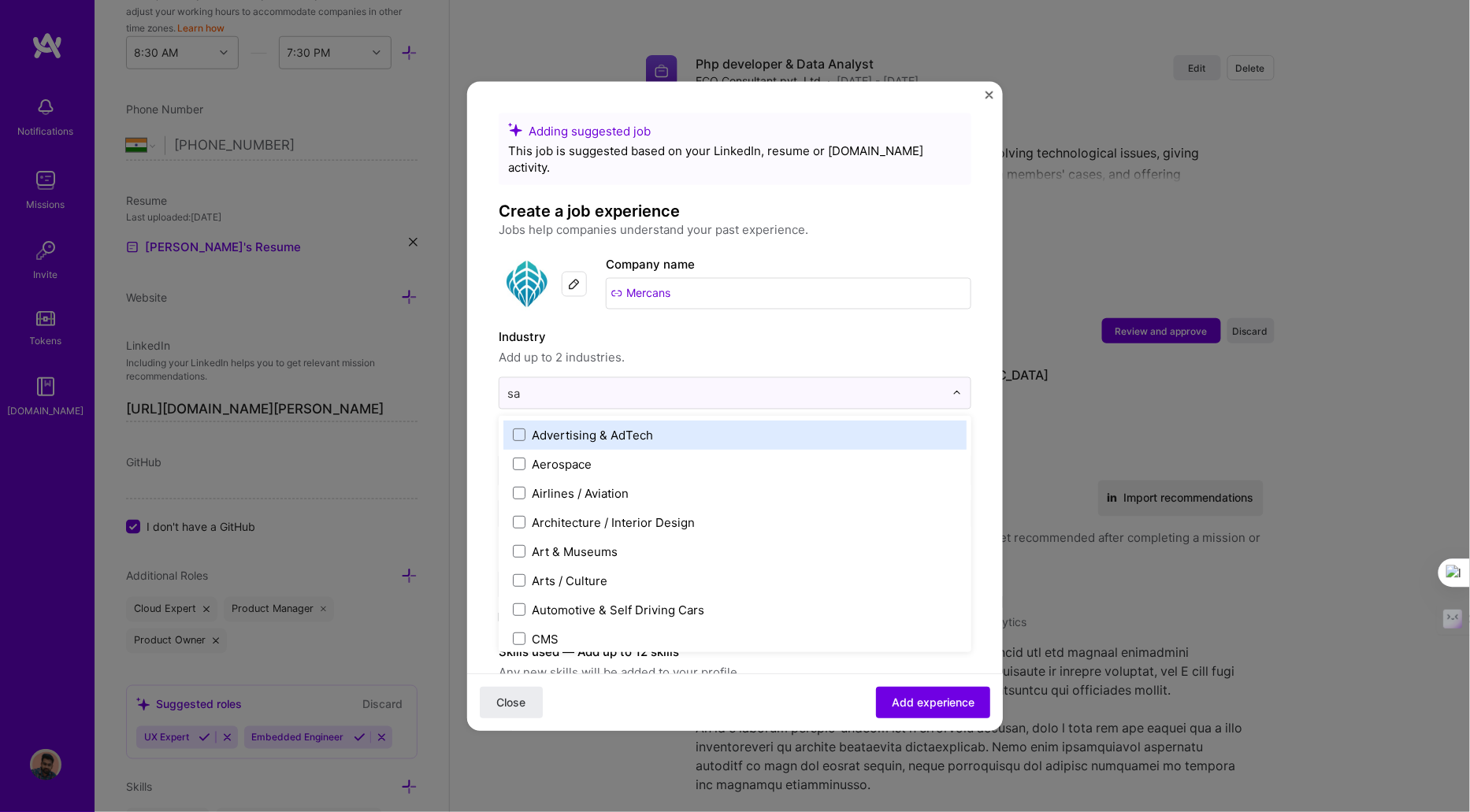
type input "saa"
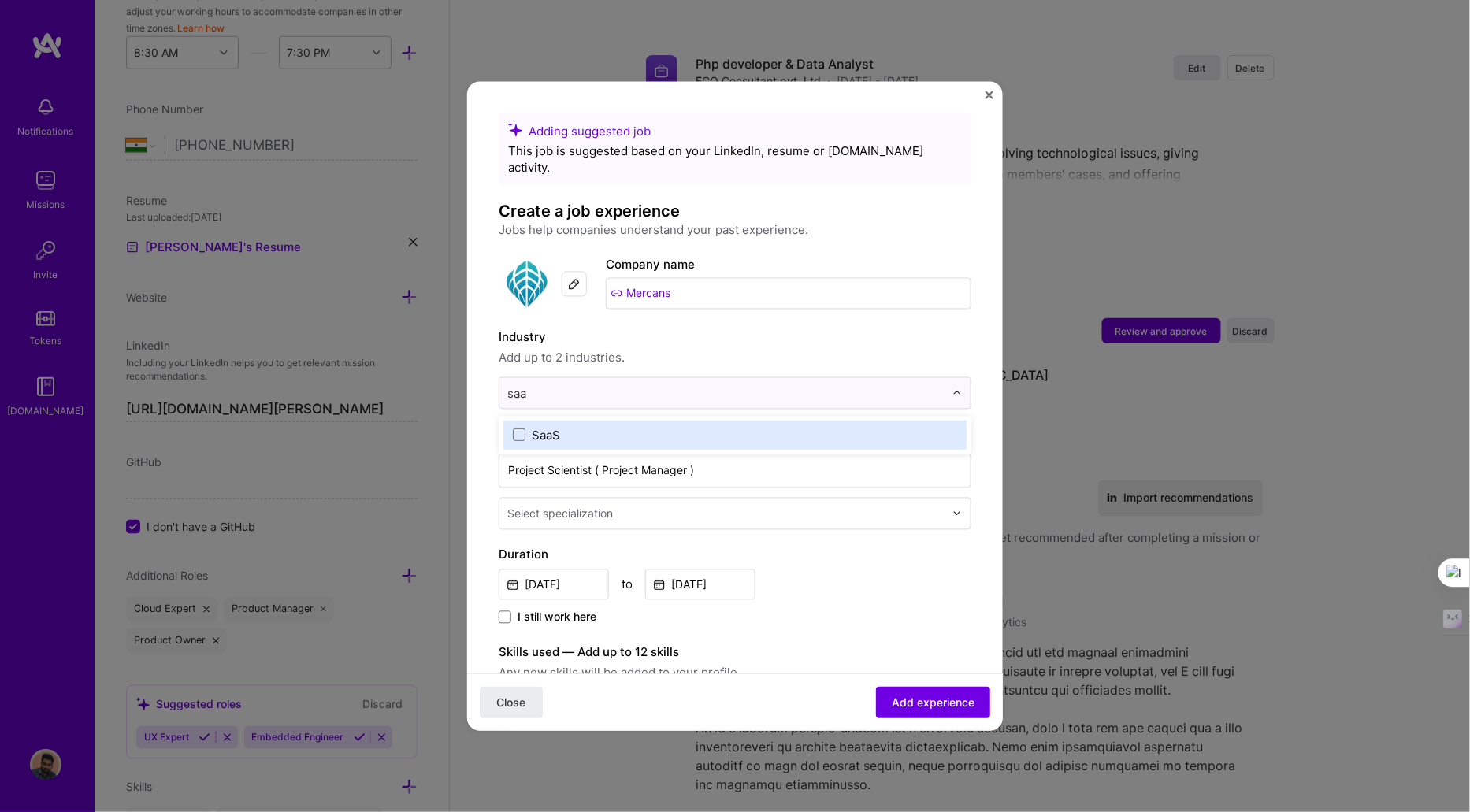
click at [551, 426] on div "SaaS" at bounding box center [546, 434] width 28 height 17
type input "sof"
click at [515, 426] on label "Enterprise Software" at bounding box center [735, 434] width 445 height 17
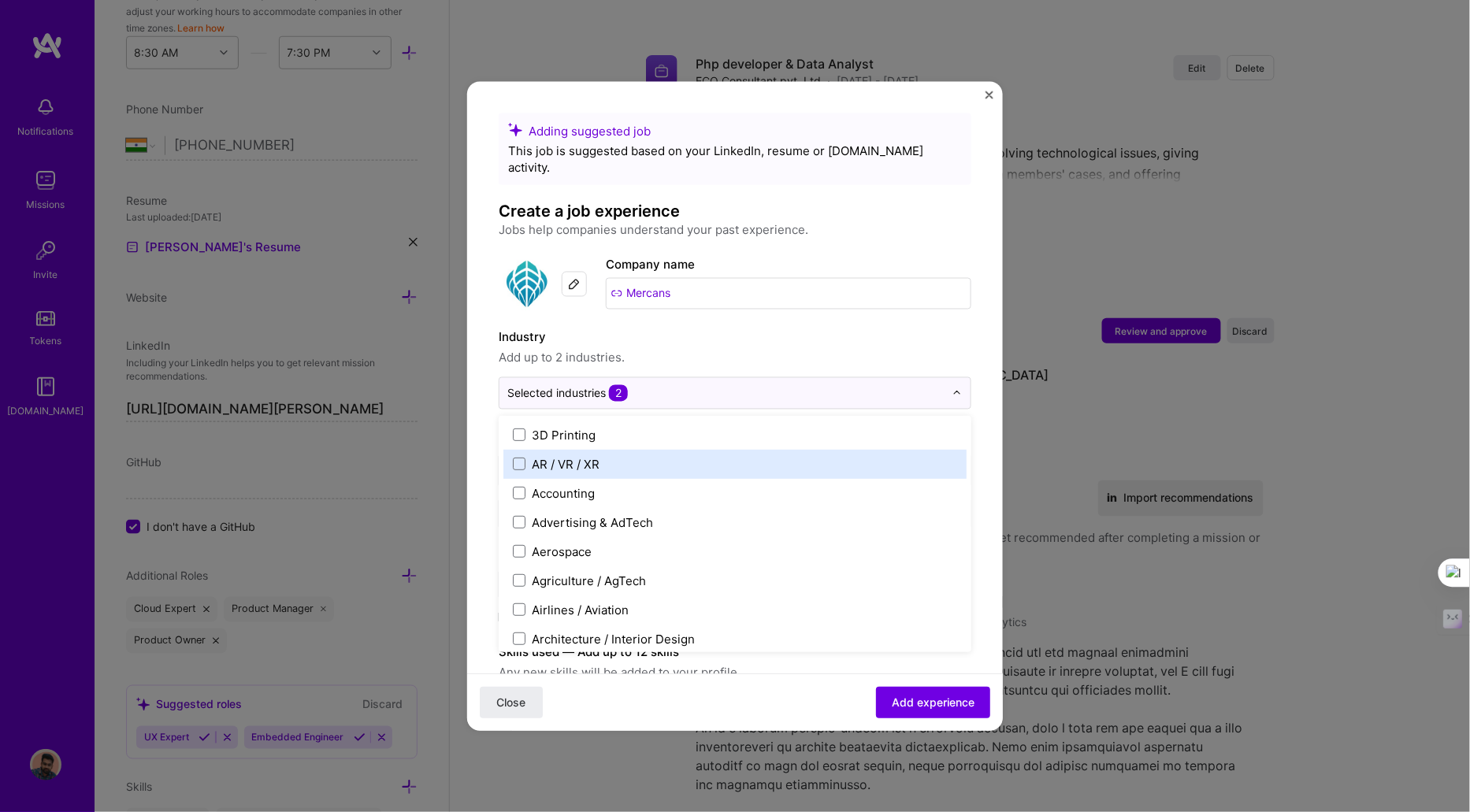
click at [476, 453] on form "Adding suggested job This job is suggested based on your LinkedIn, resume or A.…" at bounding box center [735, 738] width 536 height 1251
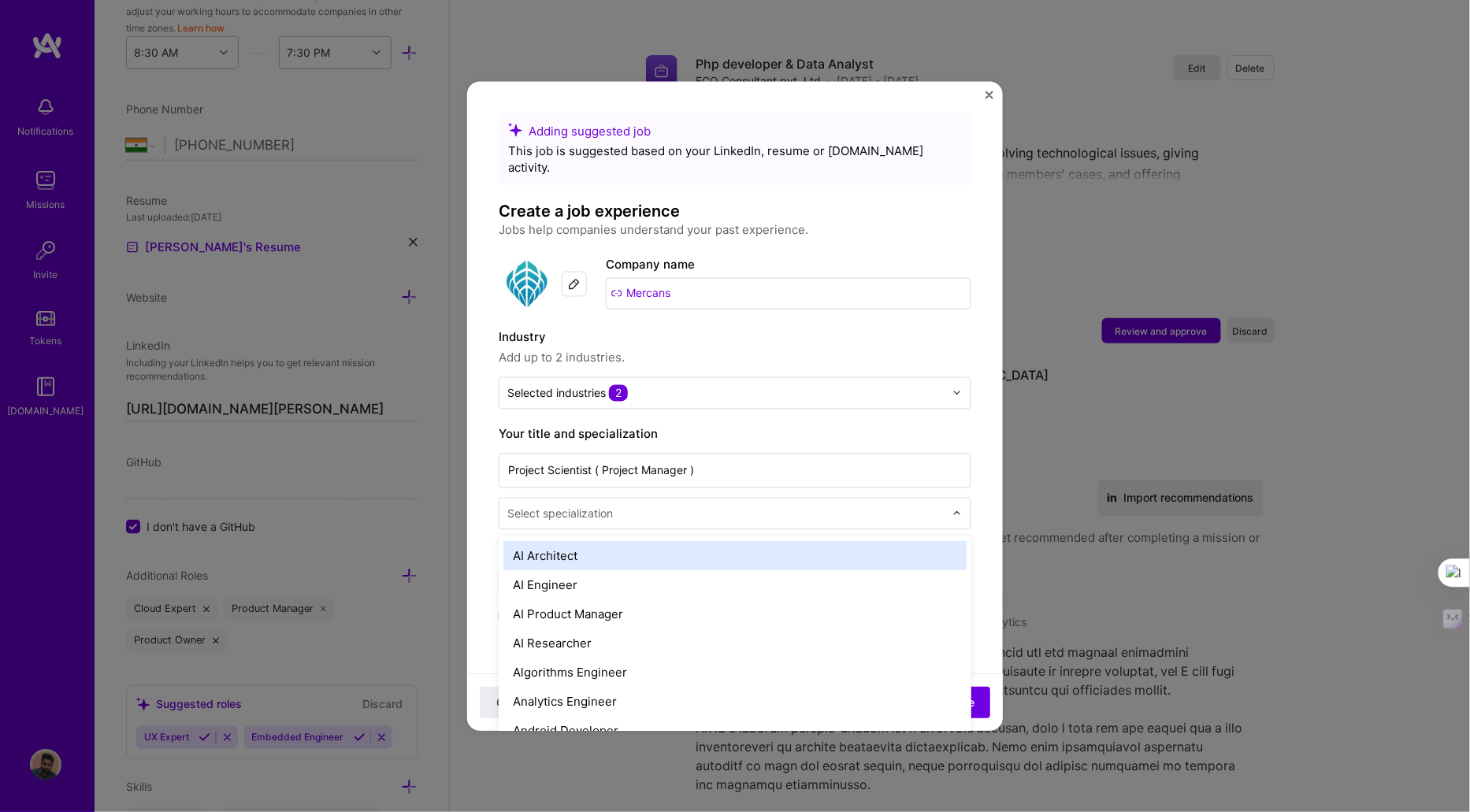
click at [569, 505] on div "Select specialization" at bounding box center [561, 513] width 106 height 17
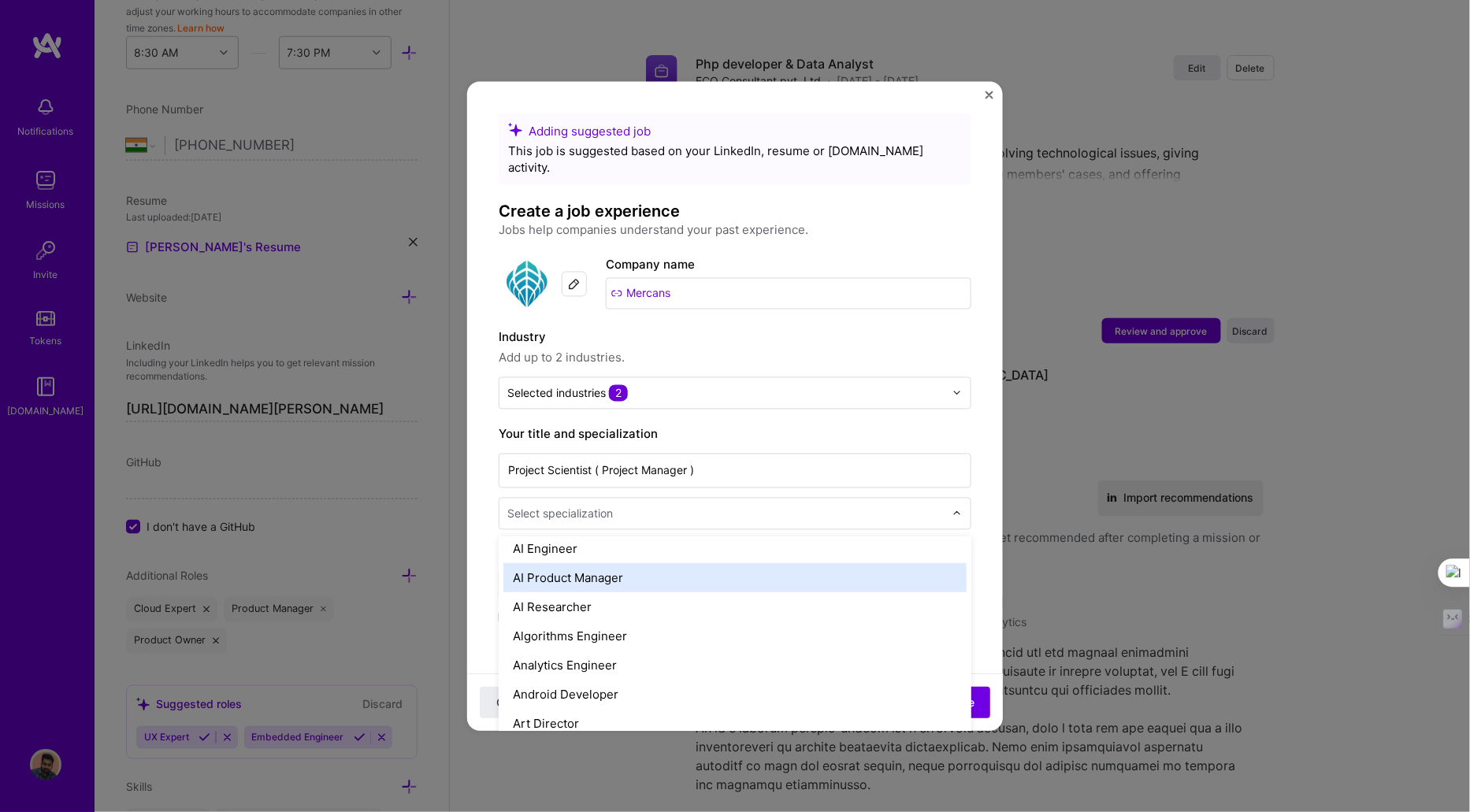
scroll to position [39, 0]
click at [587, 562] on div "AI Product Manager" at bounding box center [735, 574] width 463 height 29
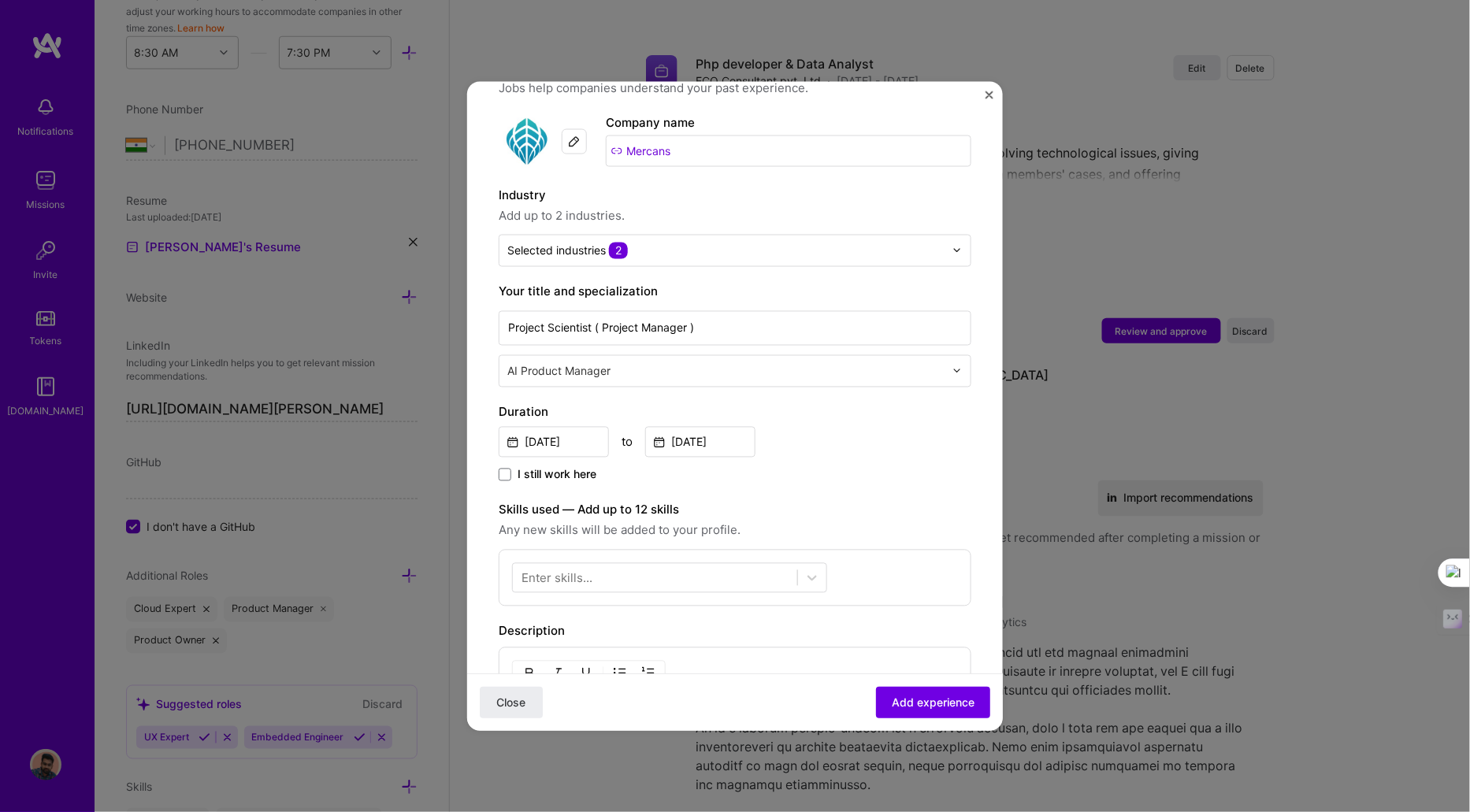
scroll to position [145, 0]
click at [532, 464] on span "I still work here" at bounding box center [557, 472] width 79 height 16
click at [0, 0] on input "I still work here" at bounding box center [0, 0] width 0 height 0
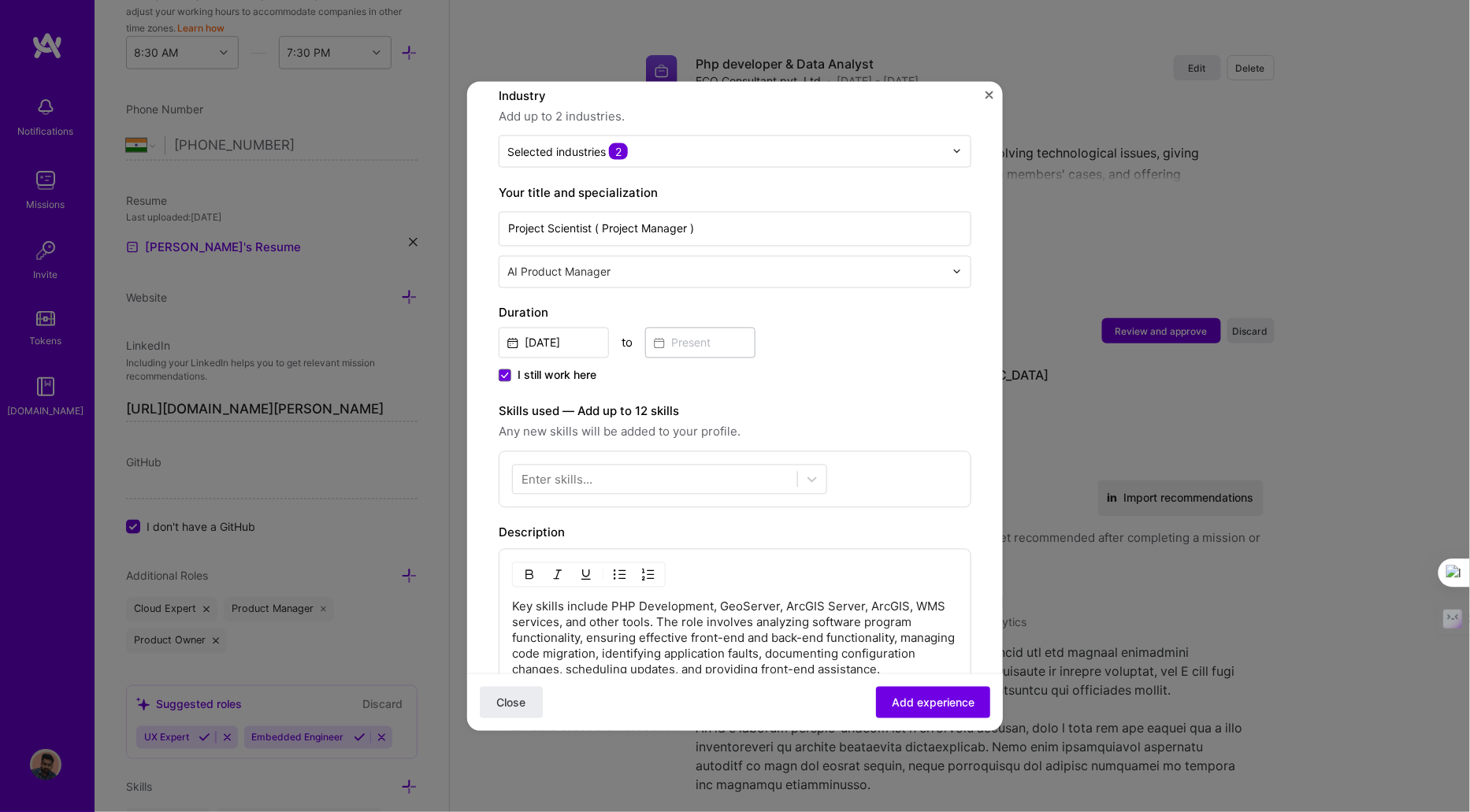
scroll to position [243, 0]
click at [584, 326] on input "Jun, 2018" at bounding box center [554, 341] width 110 height 30
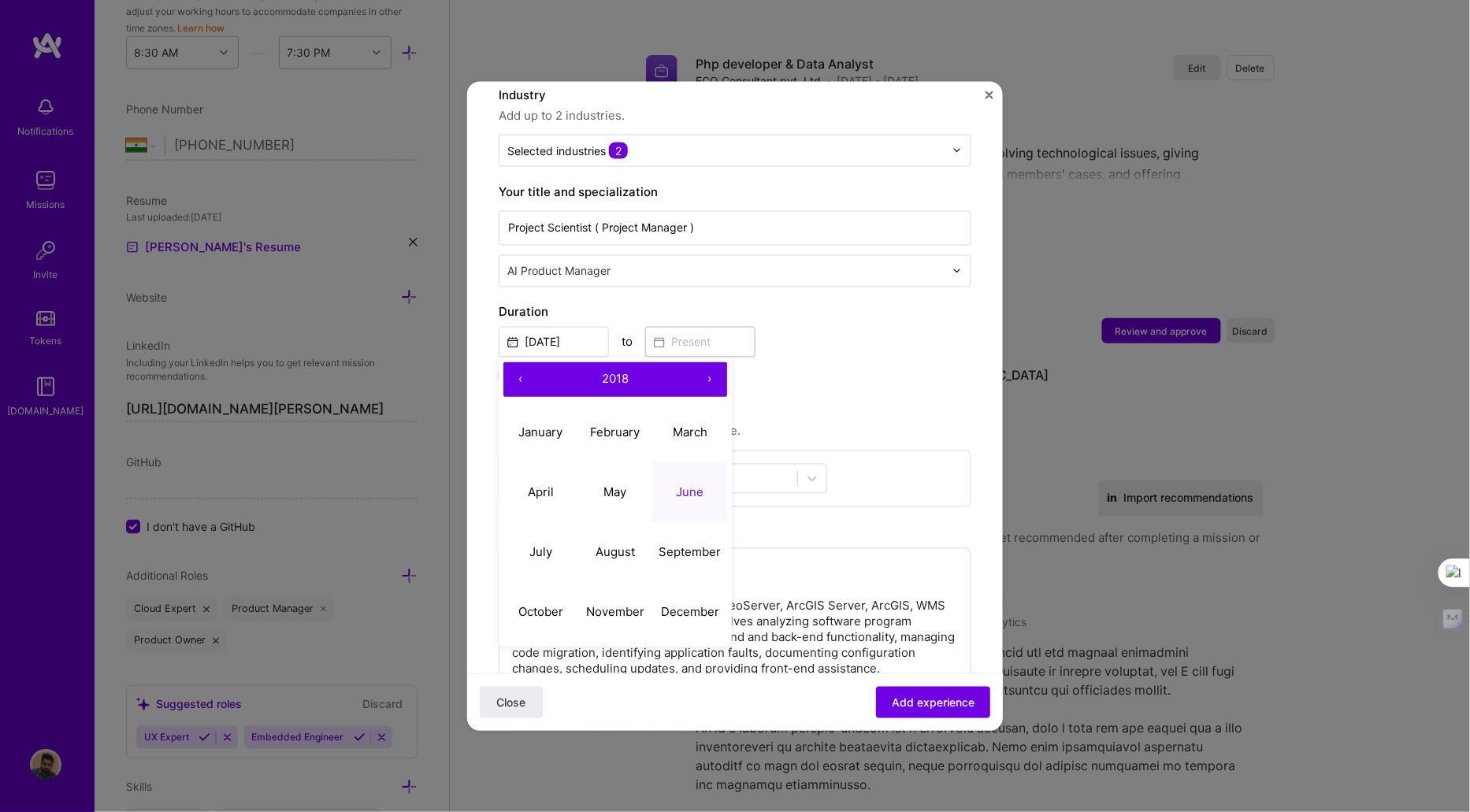
click at [709, 361] on button "›" at bounding box center [709, 378] width 34 height 34
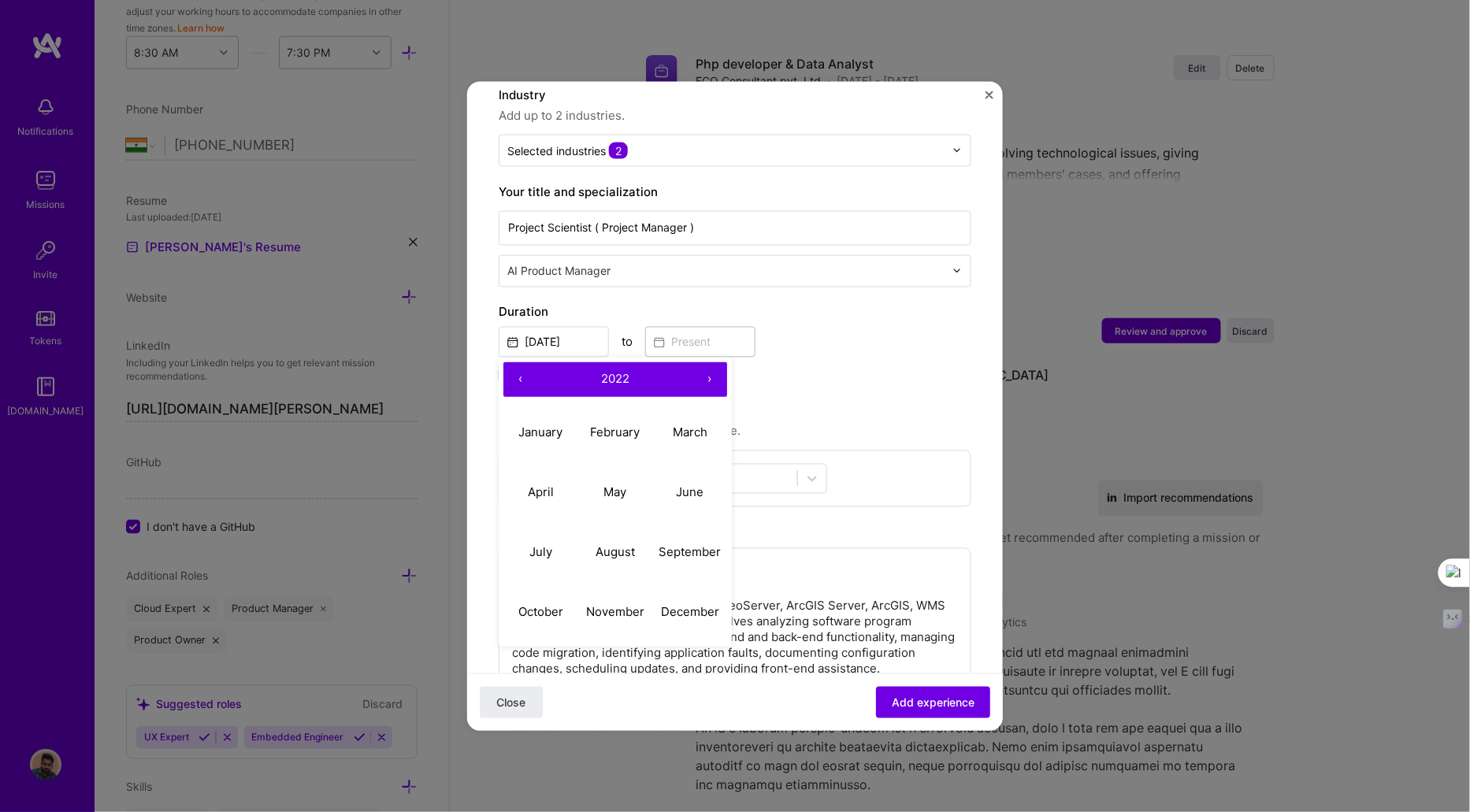
click at [709, 361] on button "›" at bounding box center [709, 378] width 34 height 34
click at [683, 485] on abbr "June" at bounding box center [689, 492] width 27 height 15
type input "Jun, 2024"
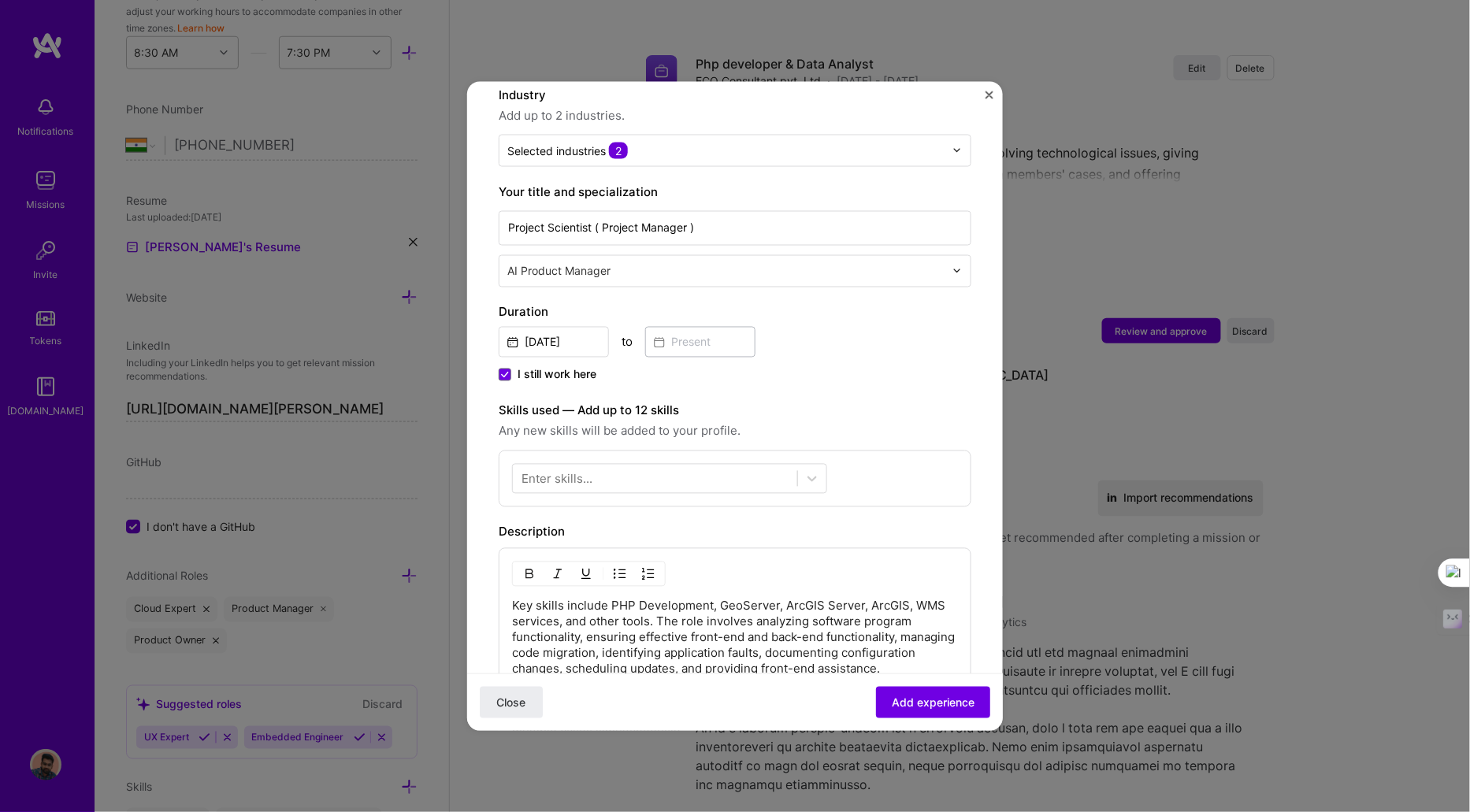
click at [538, 366] on span "I still work here" at bounding box center [557, 374] width 79 height 16
click at [0, 0] on input "I still work here" at bounding box center [0, 0] width 0 height 0
click at [684, 326] on input at bounding box center [700, 341] width 110 height 30
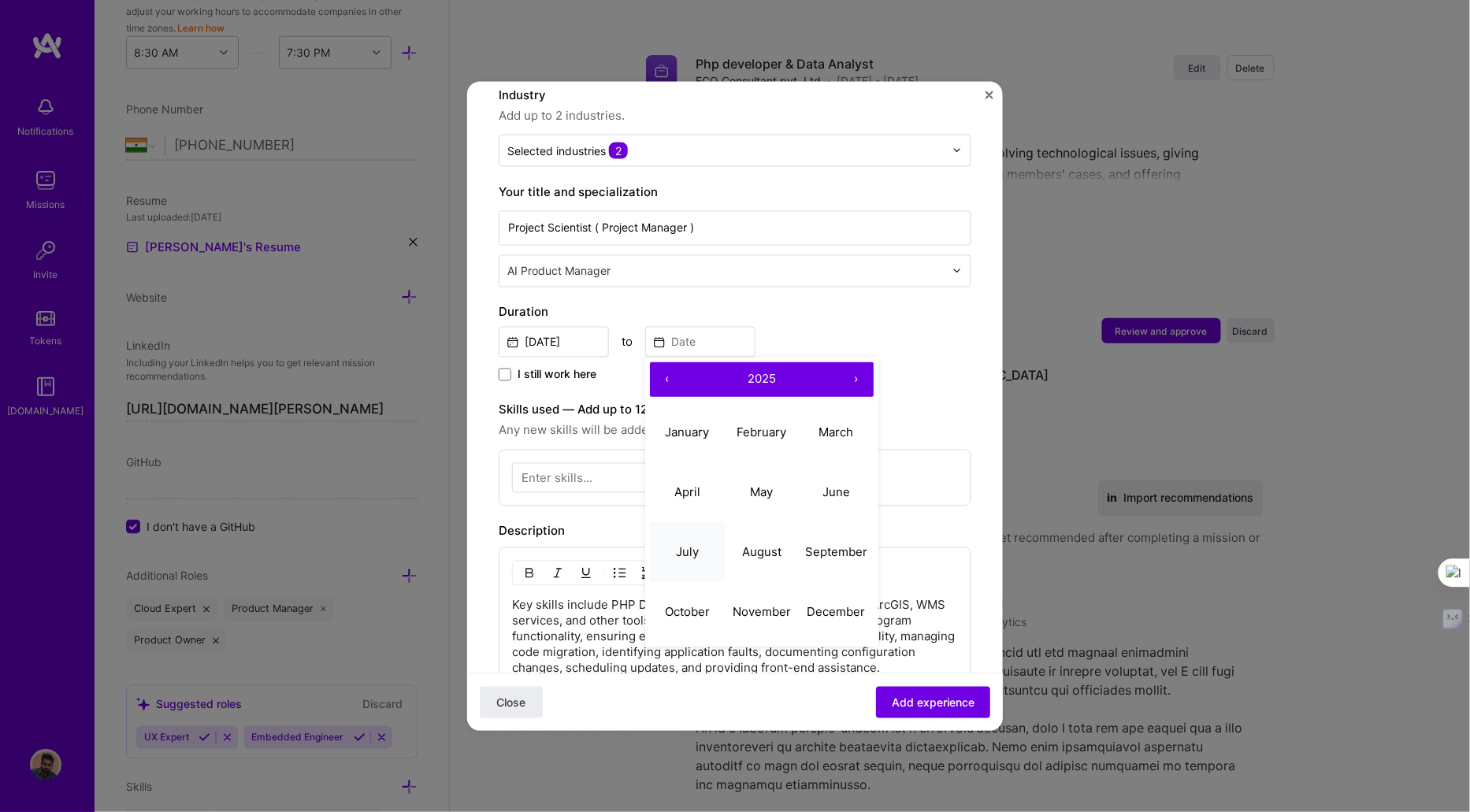
click at [696, 544] on abbr "July" at bounding box center [686, 551] width 23 height 15
type input "Jul, 2025"
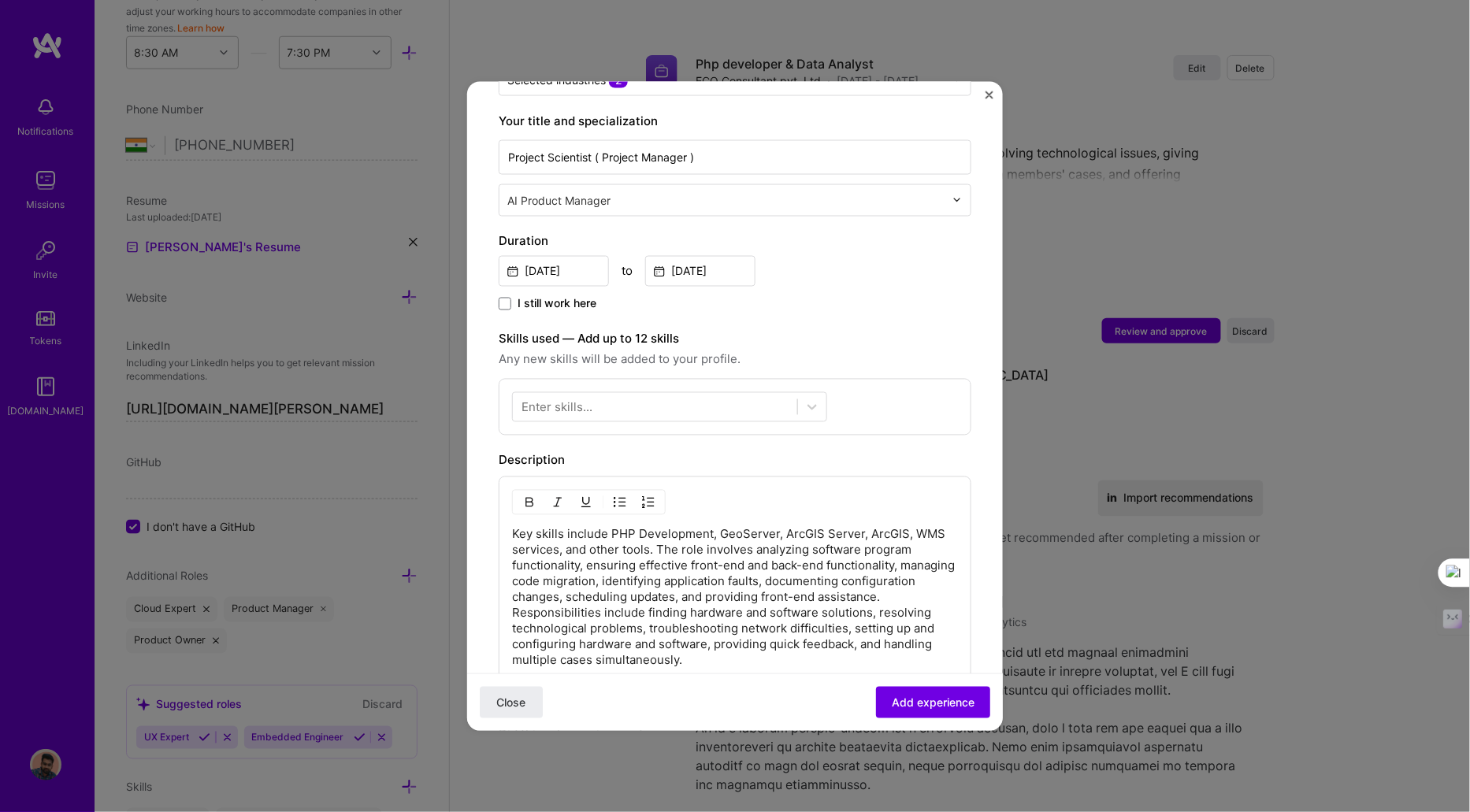
scroll to position [609, 0]
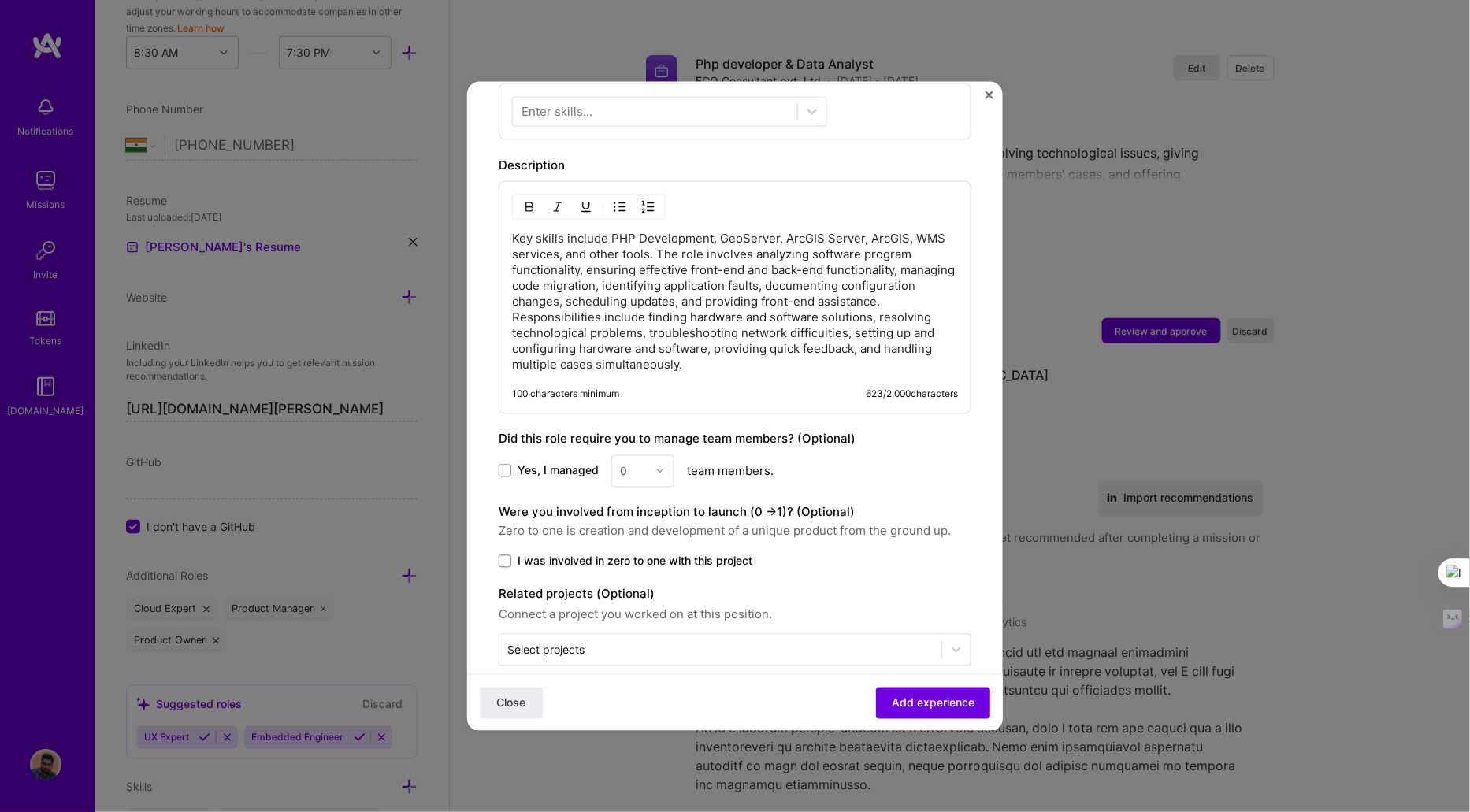
click at [584, 463] on span "Yes, I managed" at bounding box center [558, 471] width 82 height 16
click at [0, 0] on input "Yes, I managed" at bounding box center [0, 0] width 0 height 0
click at [656, 466] on img at bounding box center [661, 471] width 10 height 10
click at [636, 534] on div "18" at bounding box center [643, 549] width 54 height 29
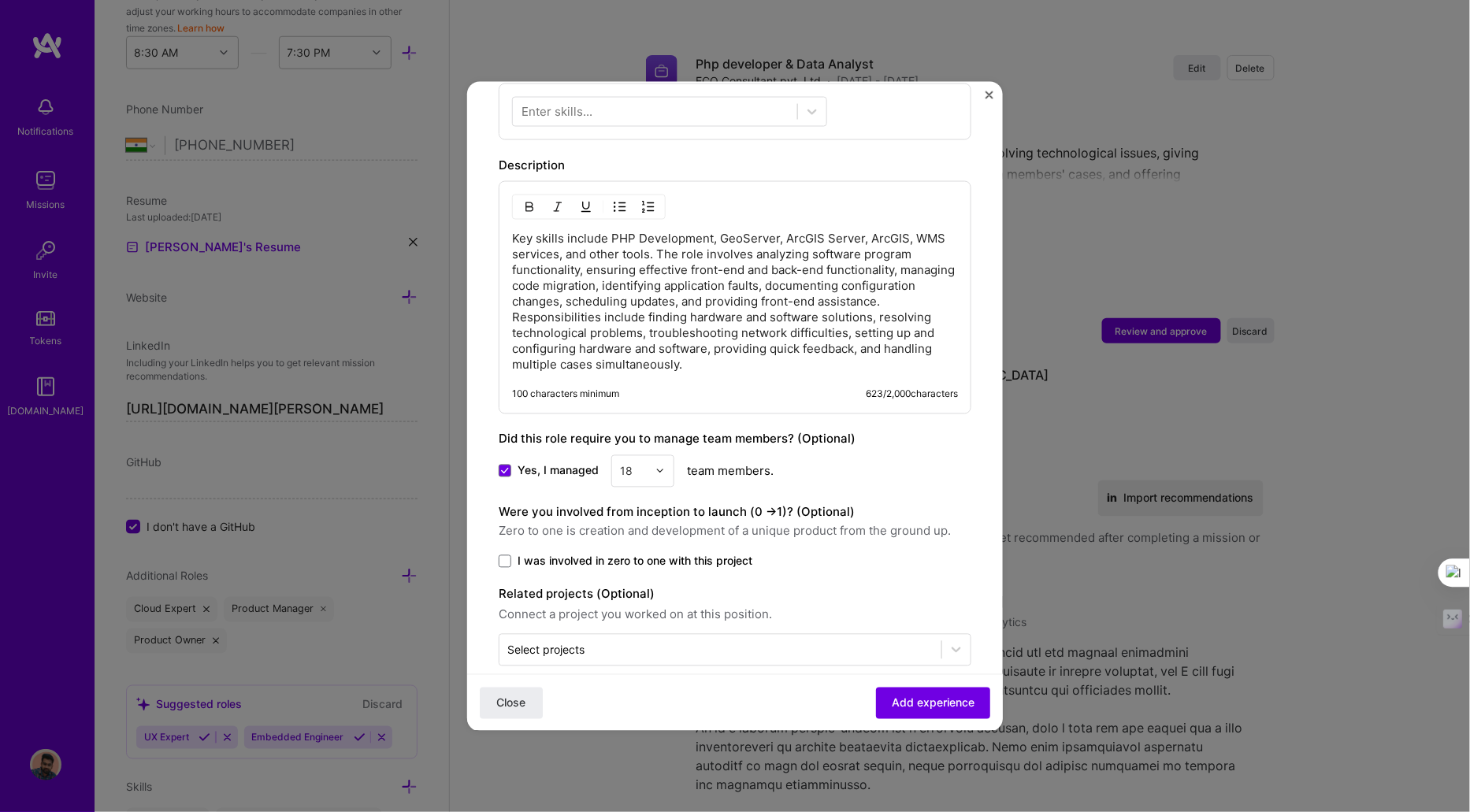
click at [529, 553] on span "I was involved in zero to one with this project" at bounding box center [634, 561] width 235 height 16
click at [0, 0] on input "I was involved in zero to one with this project" at bounding box center [0, 0] width 0 height 0
click at [927, 696] on span "Add experience" at bounding box center [933, 703] width 82 height 16
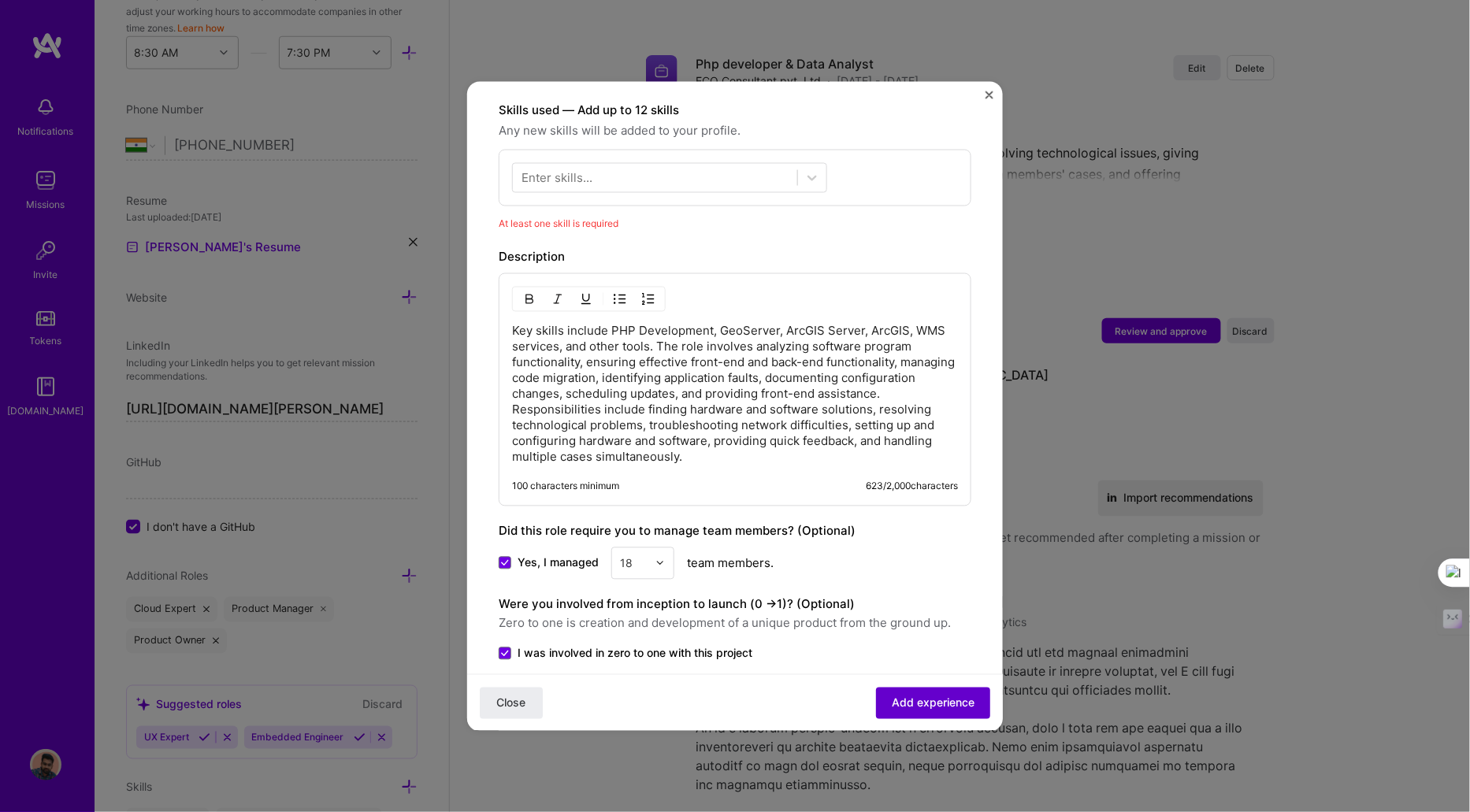
scroll to position [542, 0]
click at [574, 170] on div "Enter skills..." at bounding box center [557, 178] width 71 height 17
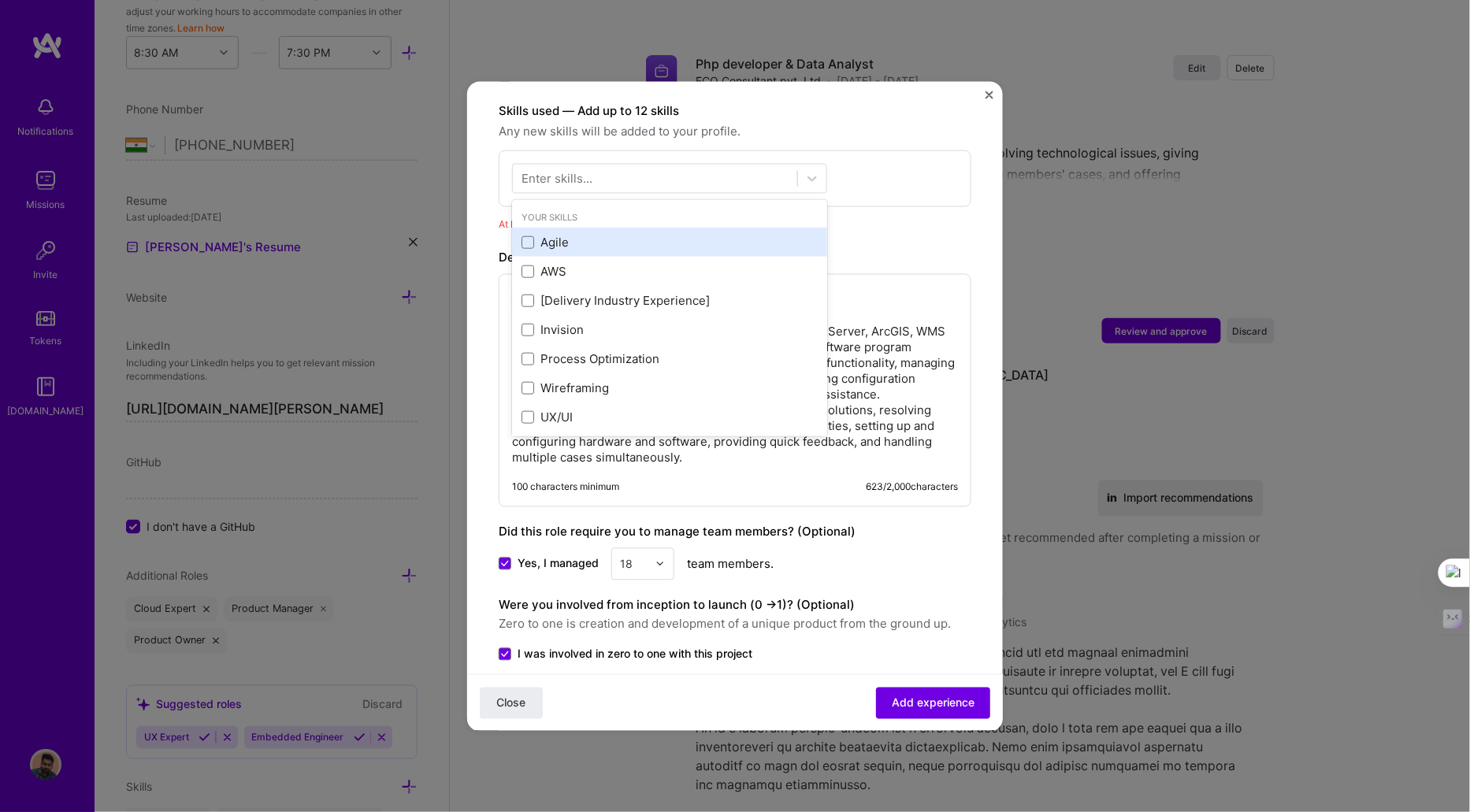
click at [562, 234] on div "Agile" at bounding box center [670, 242] width 297 height 17
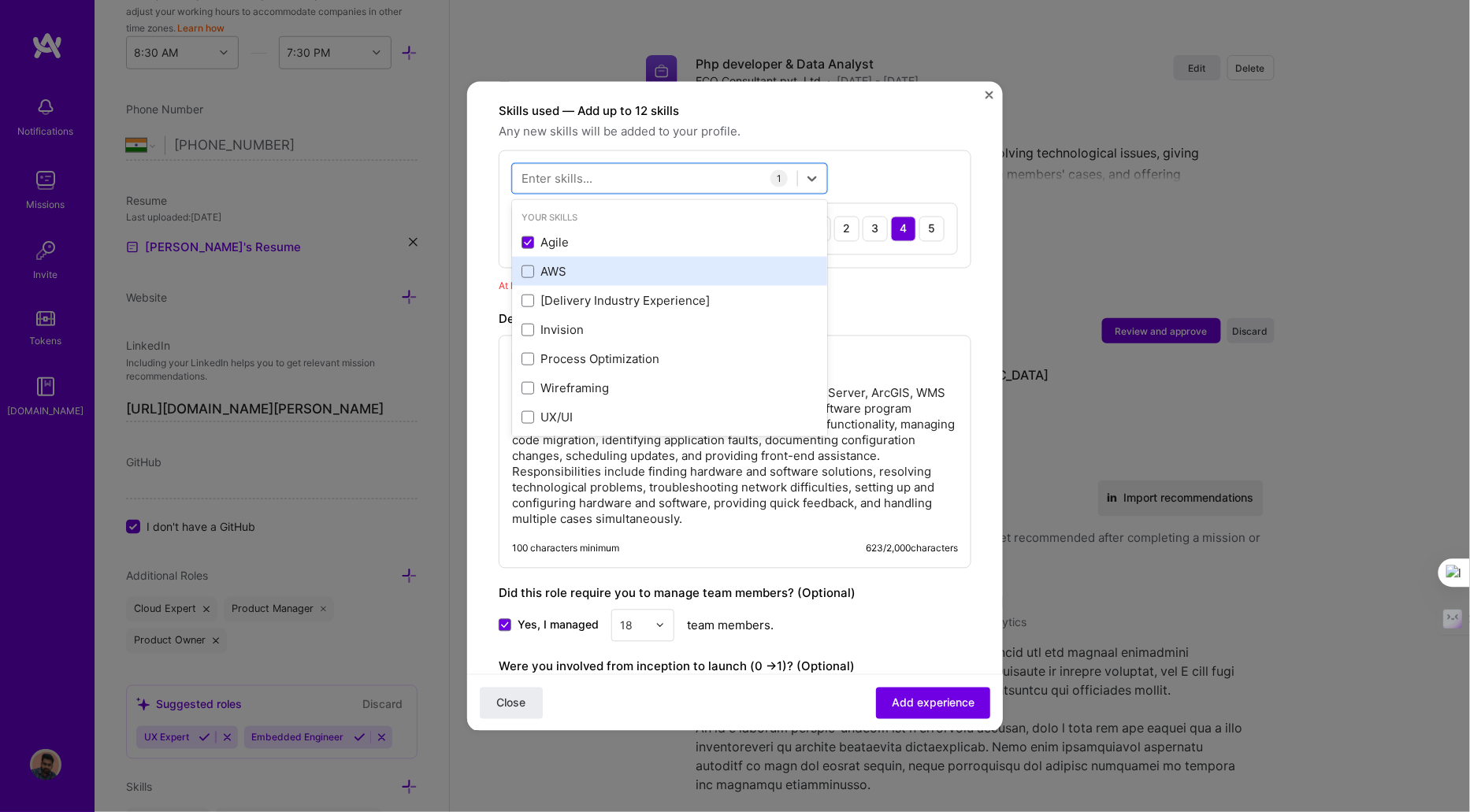
click at [562, 263] on div "AWS" at bounding box center [670, 271] width 297 height 17
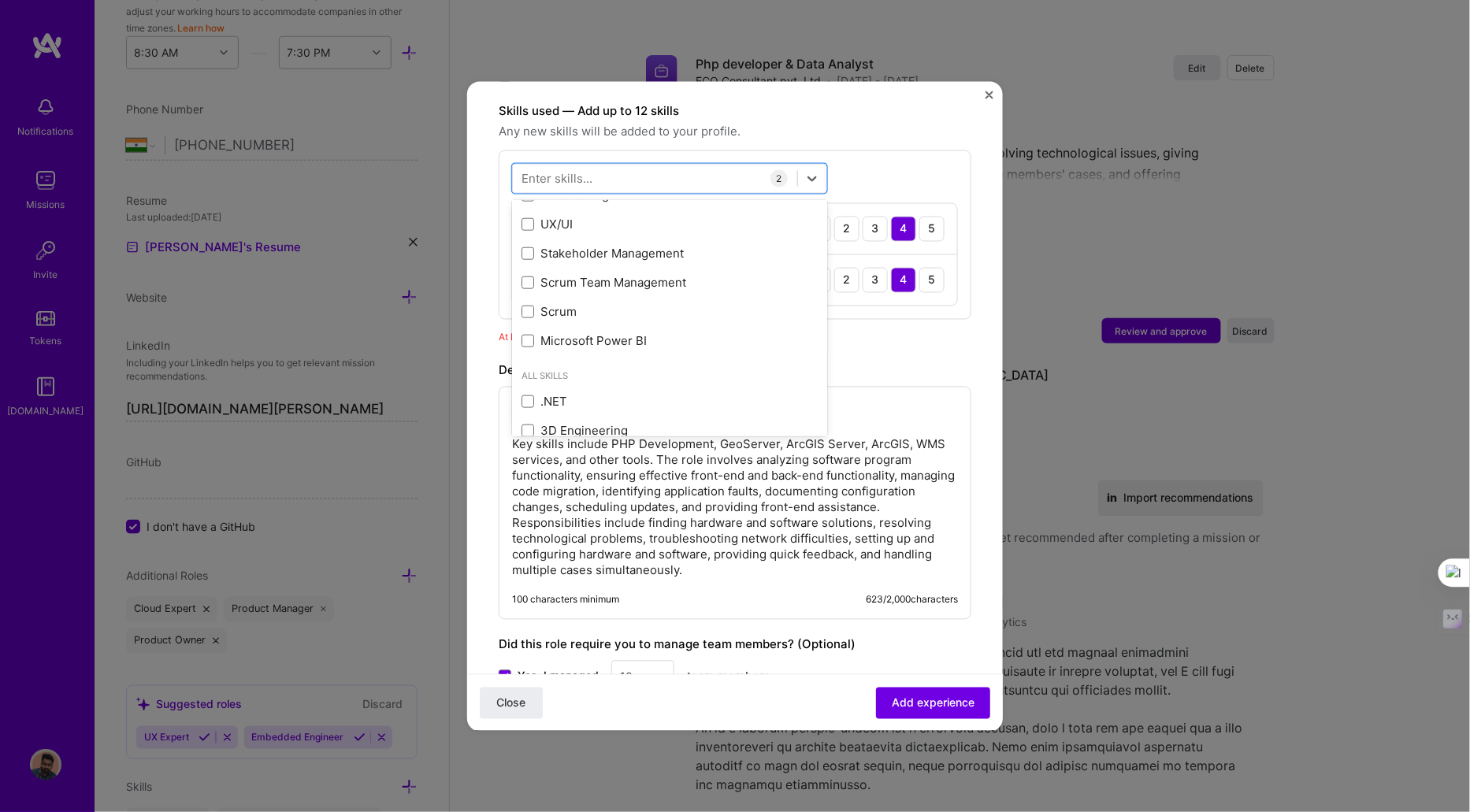
scroll to position [197, 0]
click at [600, 269] on div "Scrum Team Management" at bounding box center [670, 277] width 297 height 17
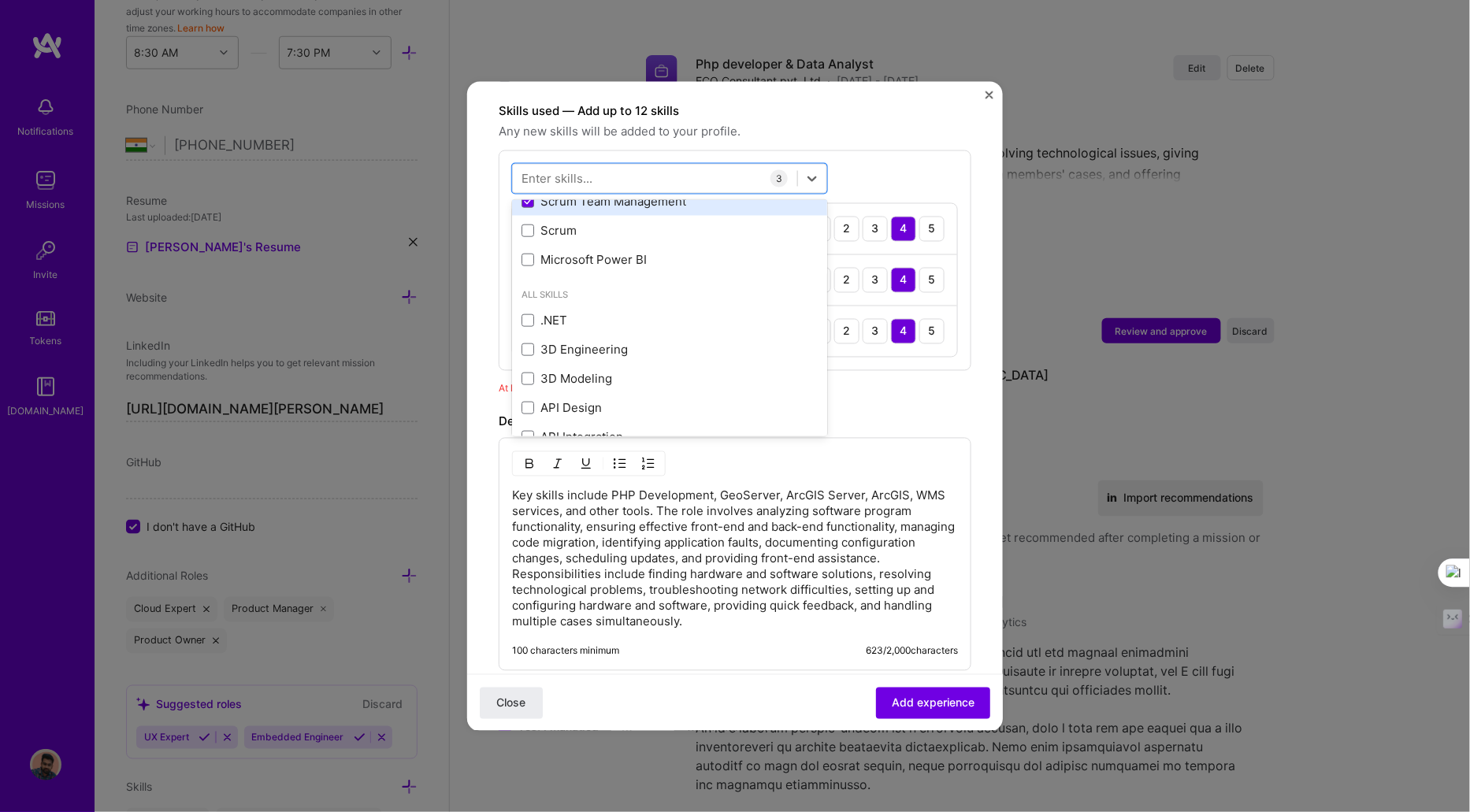
scroll to position [205, 0]
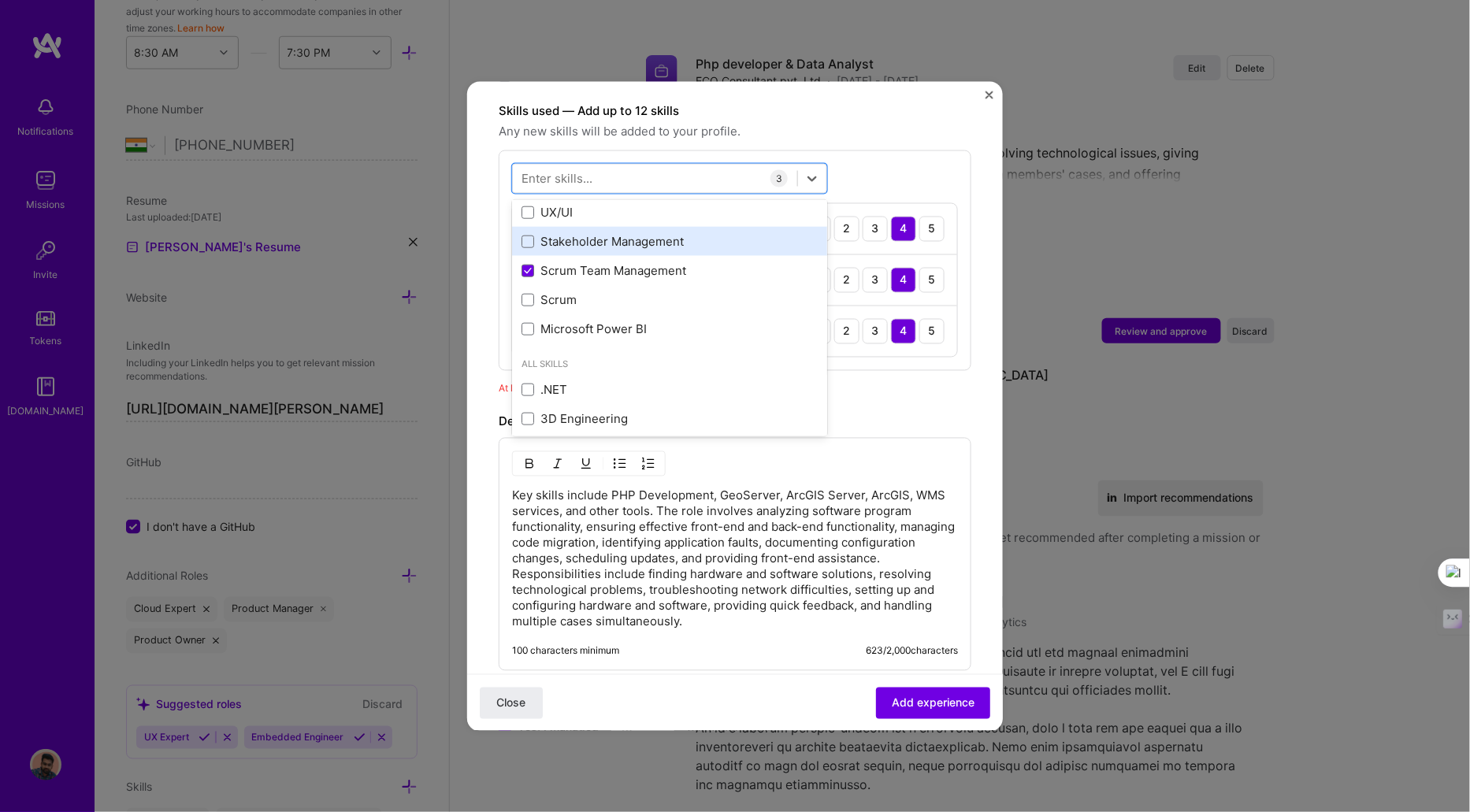
click at [575, 234] on div "Stakeholder Management" at bounding box center [670, 242] width 297 height 17
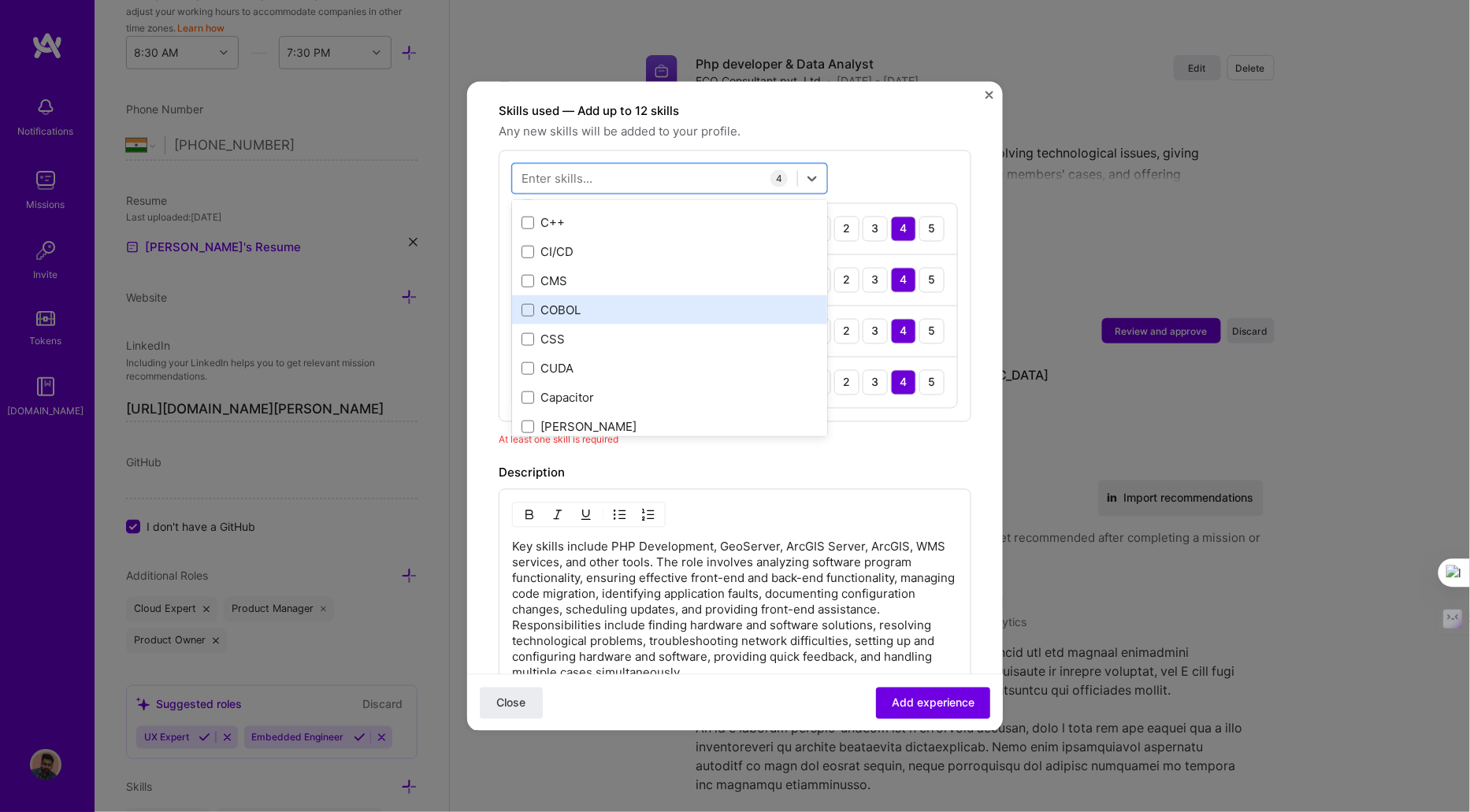
scroll to position [1927, 0]
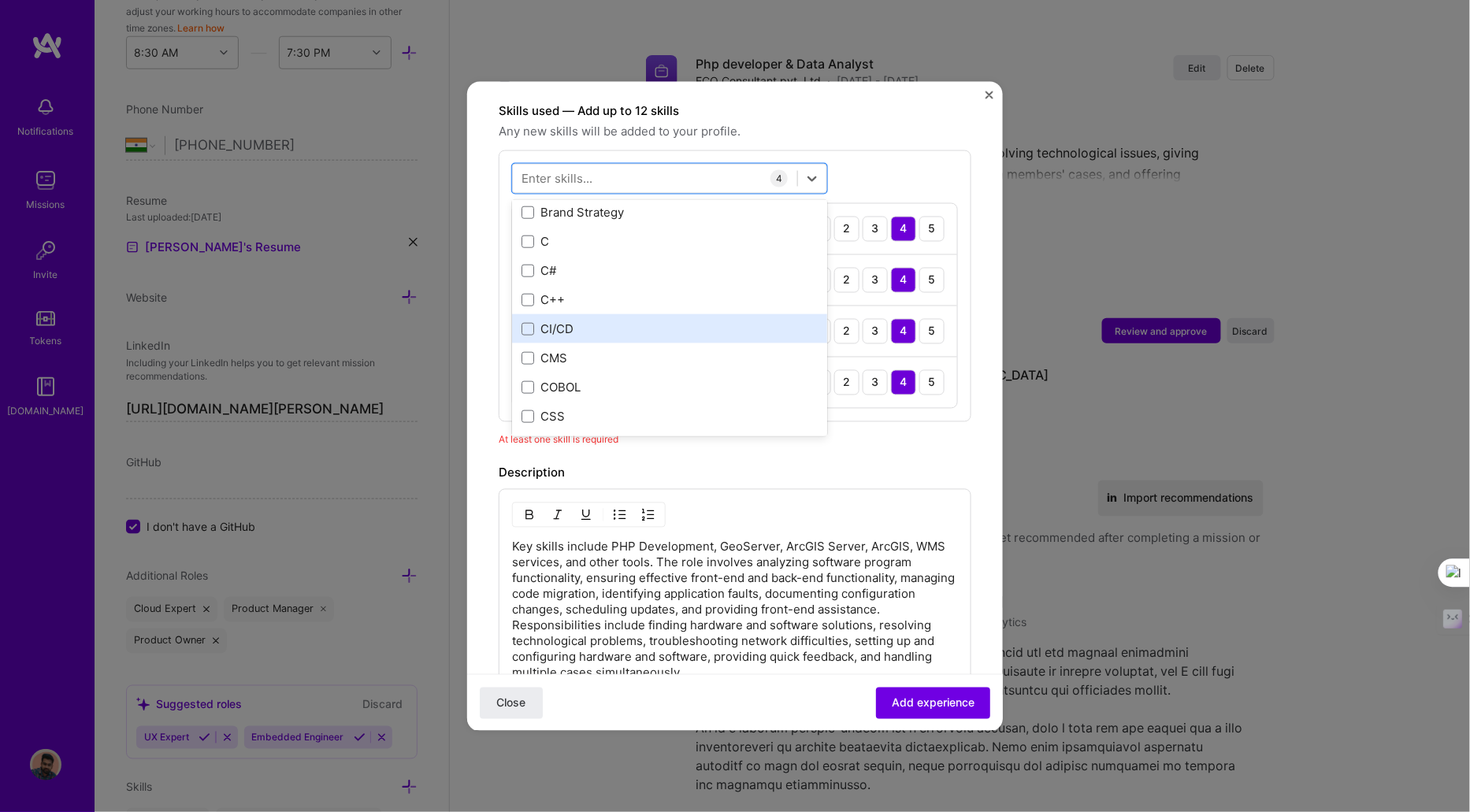
click at [569, 321] on div "CI/CD" at bounding box center [670, 329] width 297 height 17
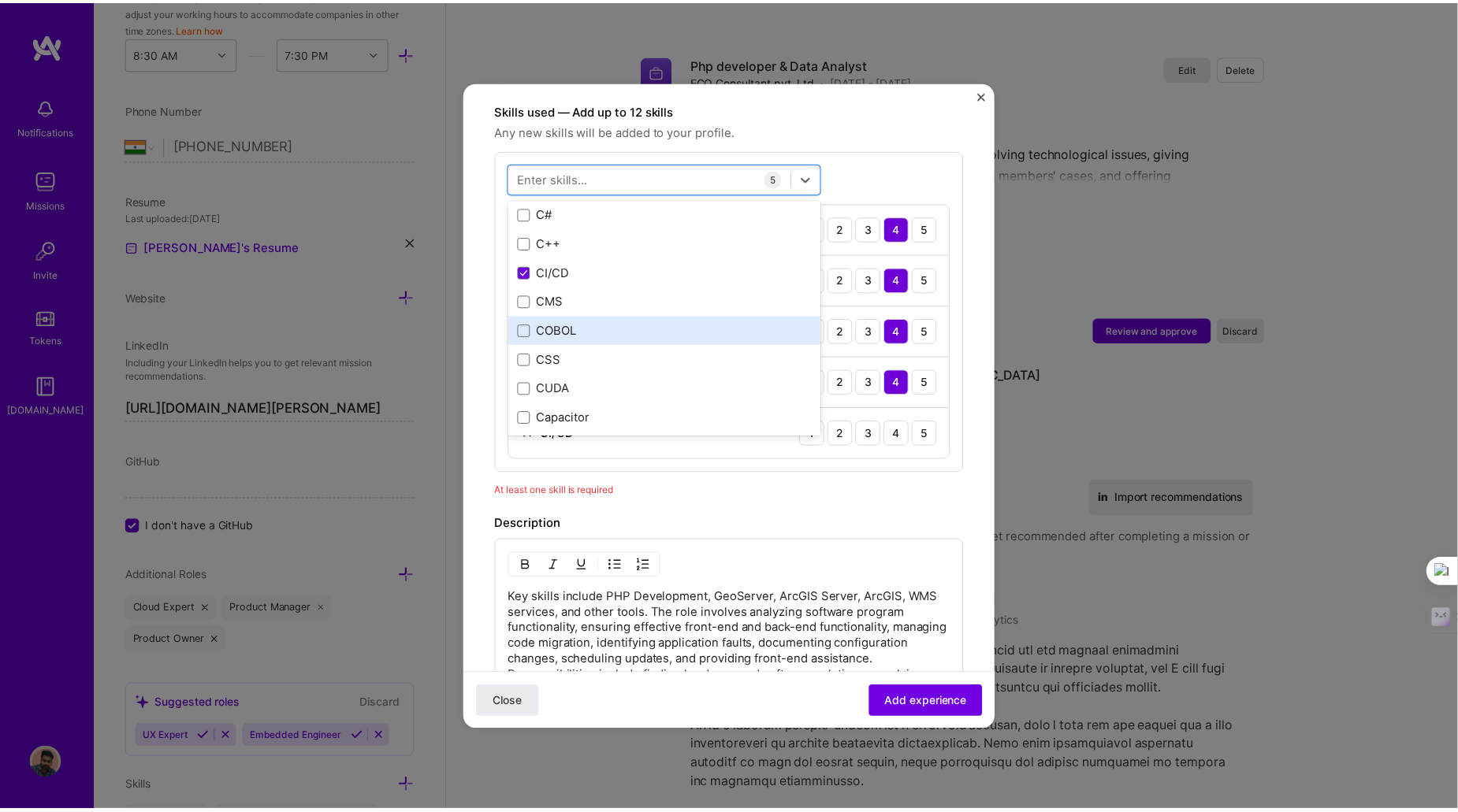
scroll to position [1986, 0]
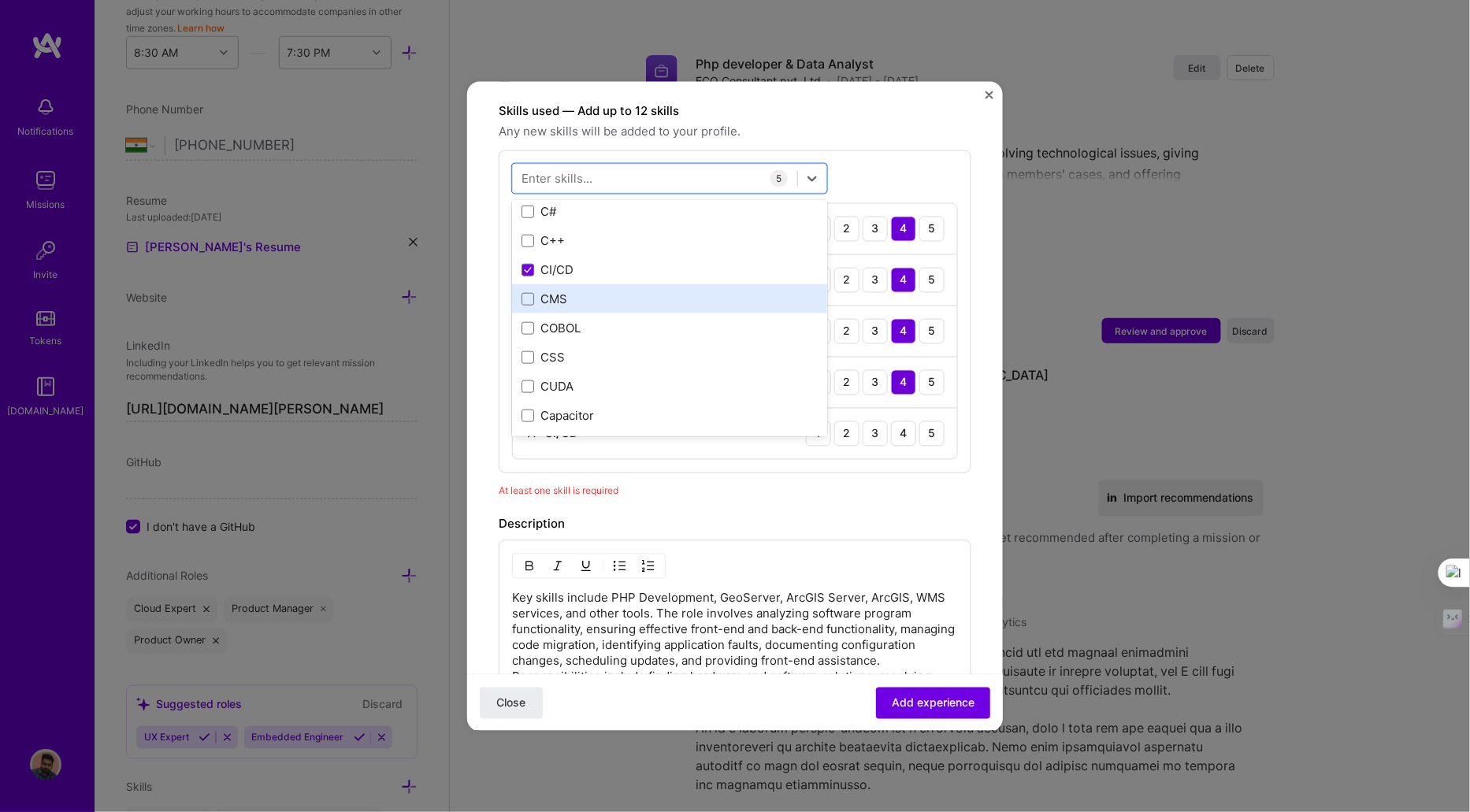
click at [567, 291] on div "CMS" at bounding box center [670, 298] width 297 height 17
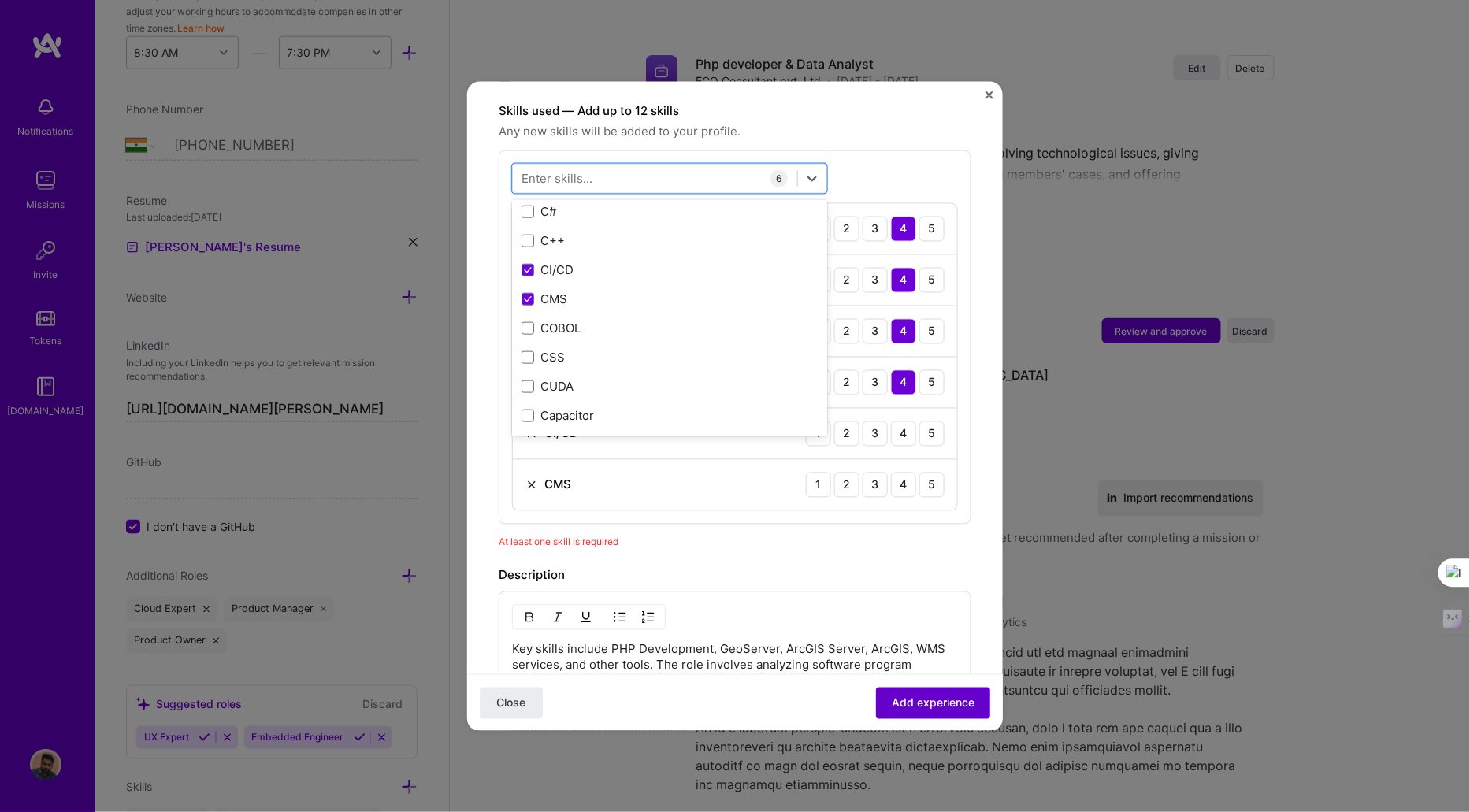
click at [940, 691] on button "Add experience" at bounding box center [933, 703] width 114 height 31
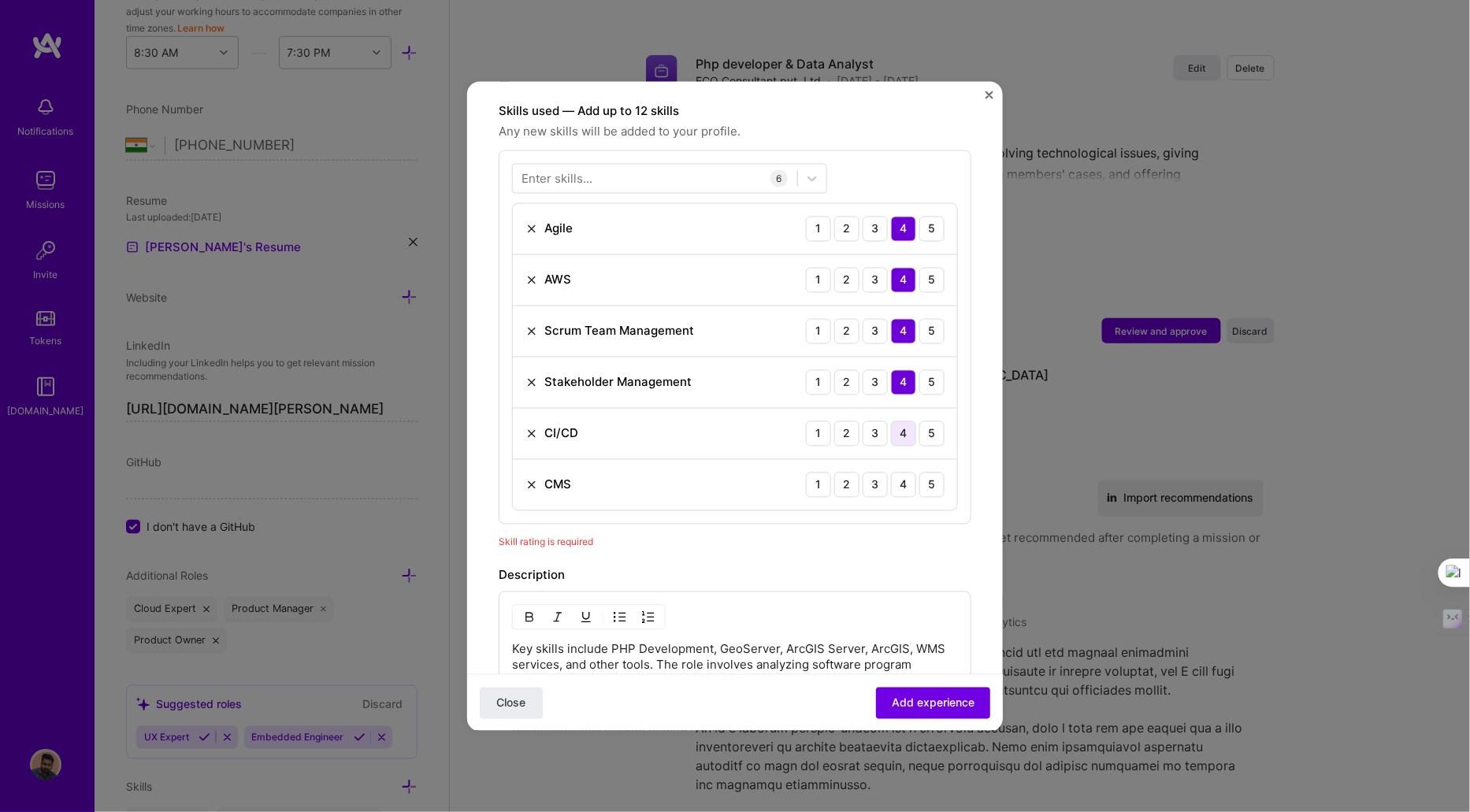
click at [892, 421] on div "4" at bounding box center [904, 434] width 26 height 26
click at [928, 472] on div "5" at bounding box center [932, 485] width 26 height 26
click at [926, 728] on div "Close Add experience" at bounding box center [735, 702] width 536 height 58
click at [927, 714] on button "Add experience" at bounding box center [933, 703] width 114 height 31
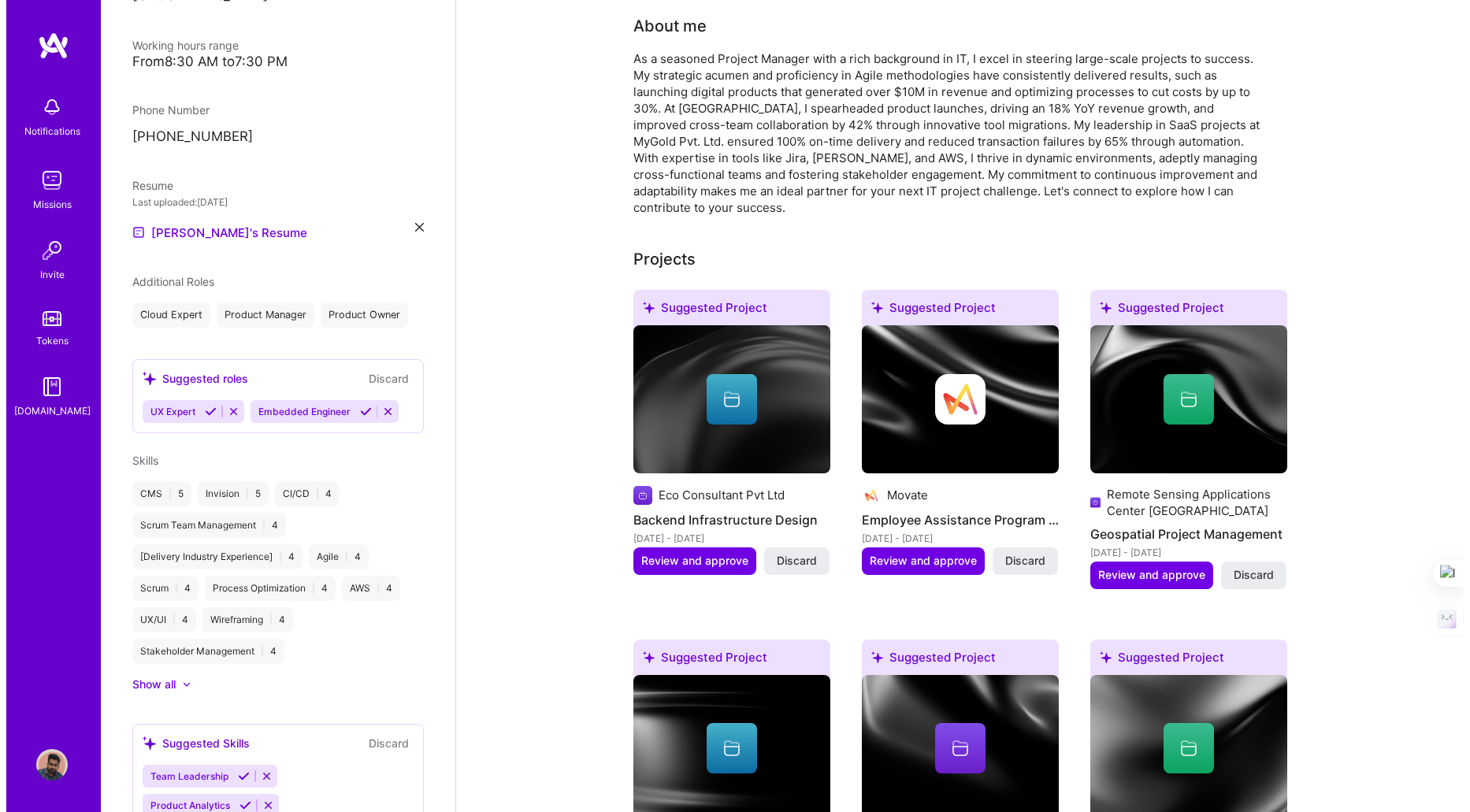
scroll to position [0, 0]
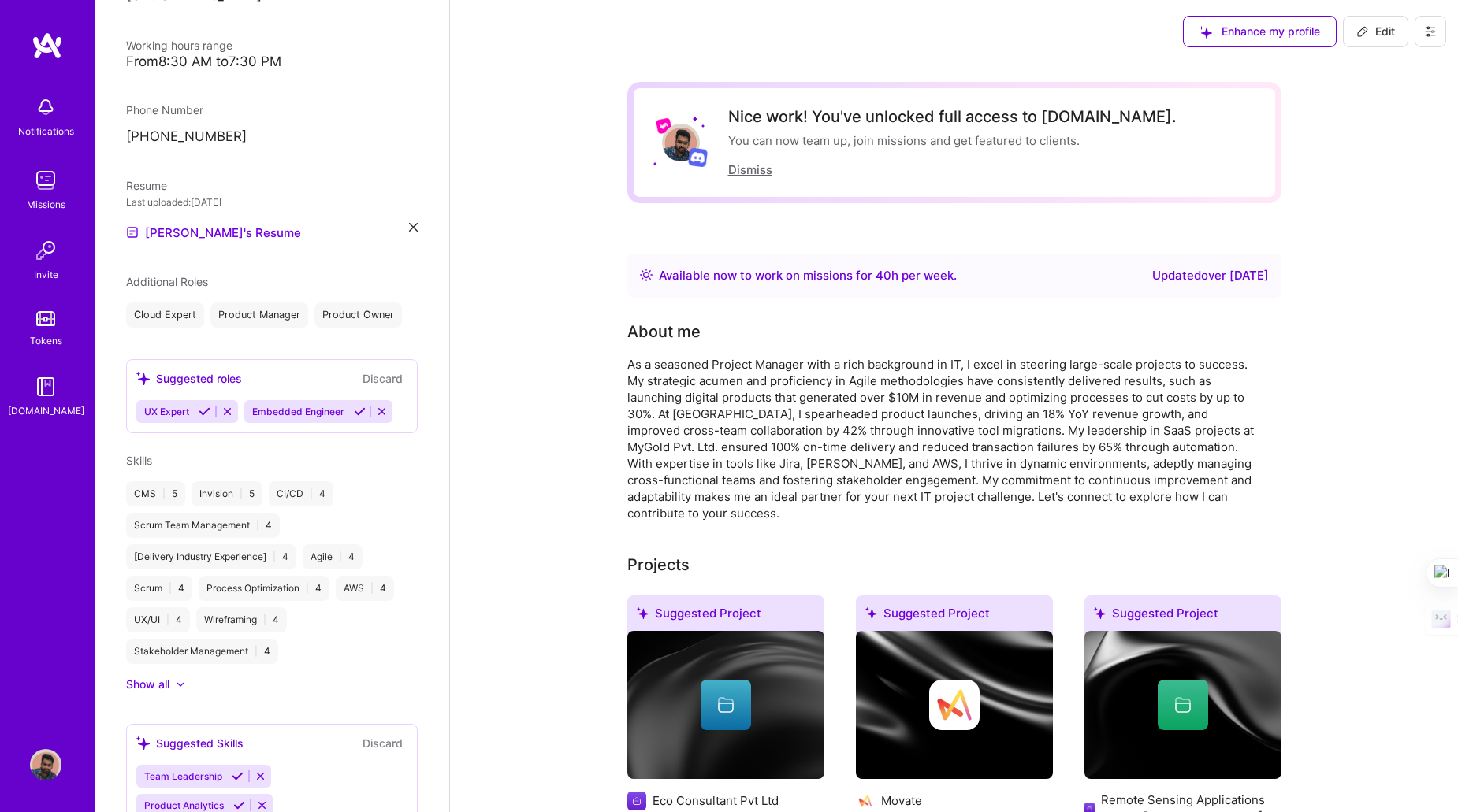
click at [750, 173] on button "Dismiss" at bounding box center [749, 170] width 44 height 17
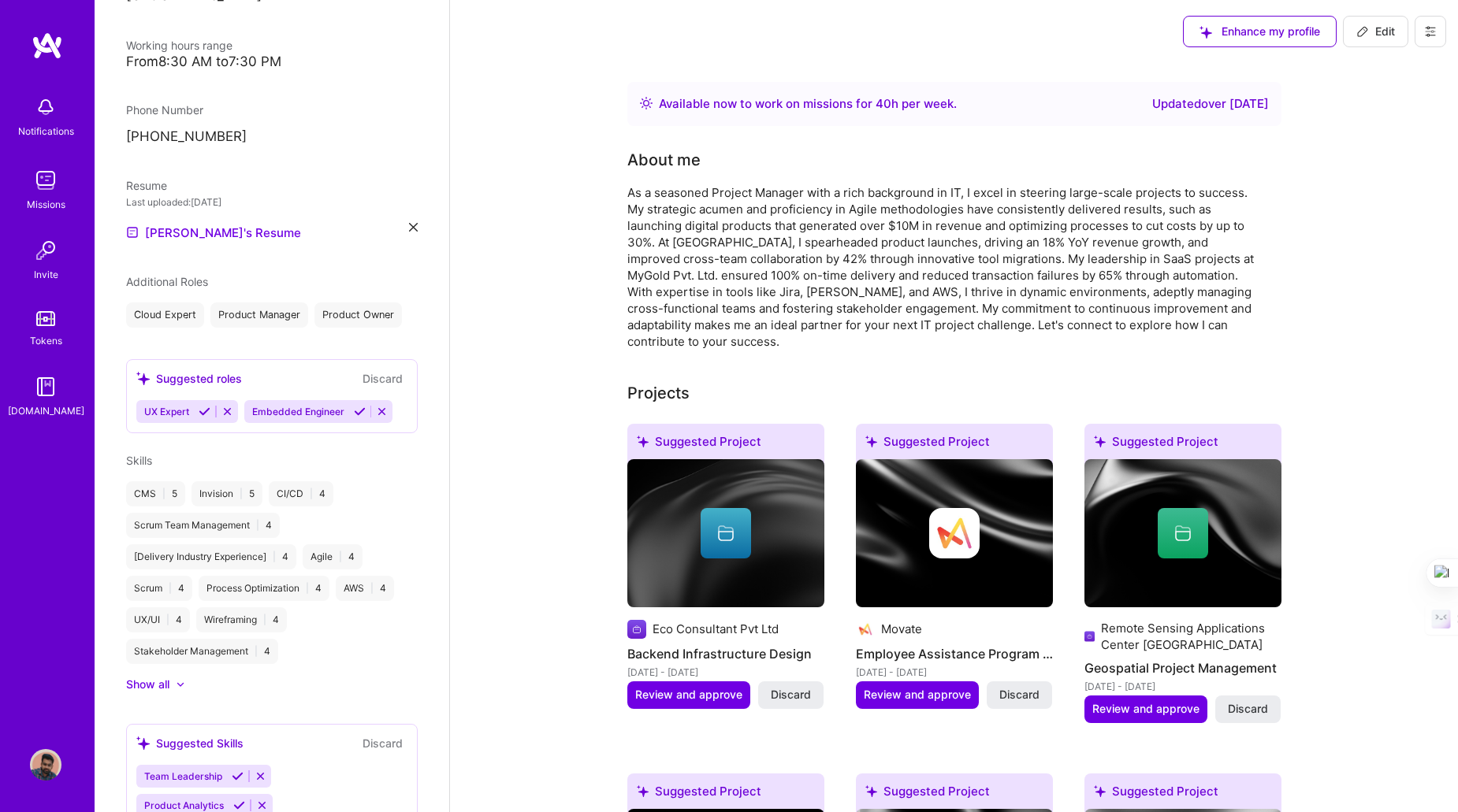
click at [30, 118] on img at bounding box center [45, 107] width 31 height 31
click at [49, 171] on img at bounding box center [45, 181] width 31 height 31
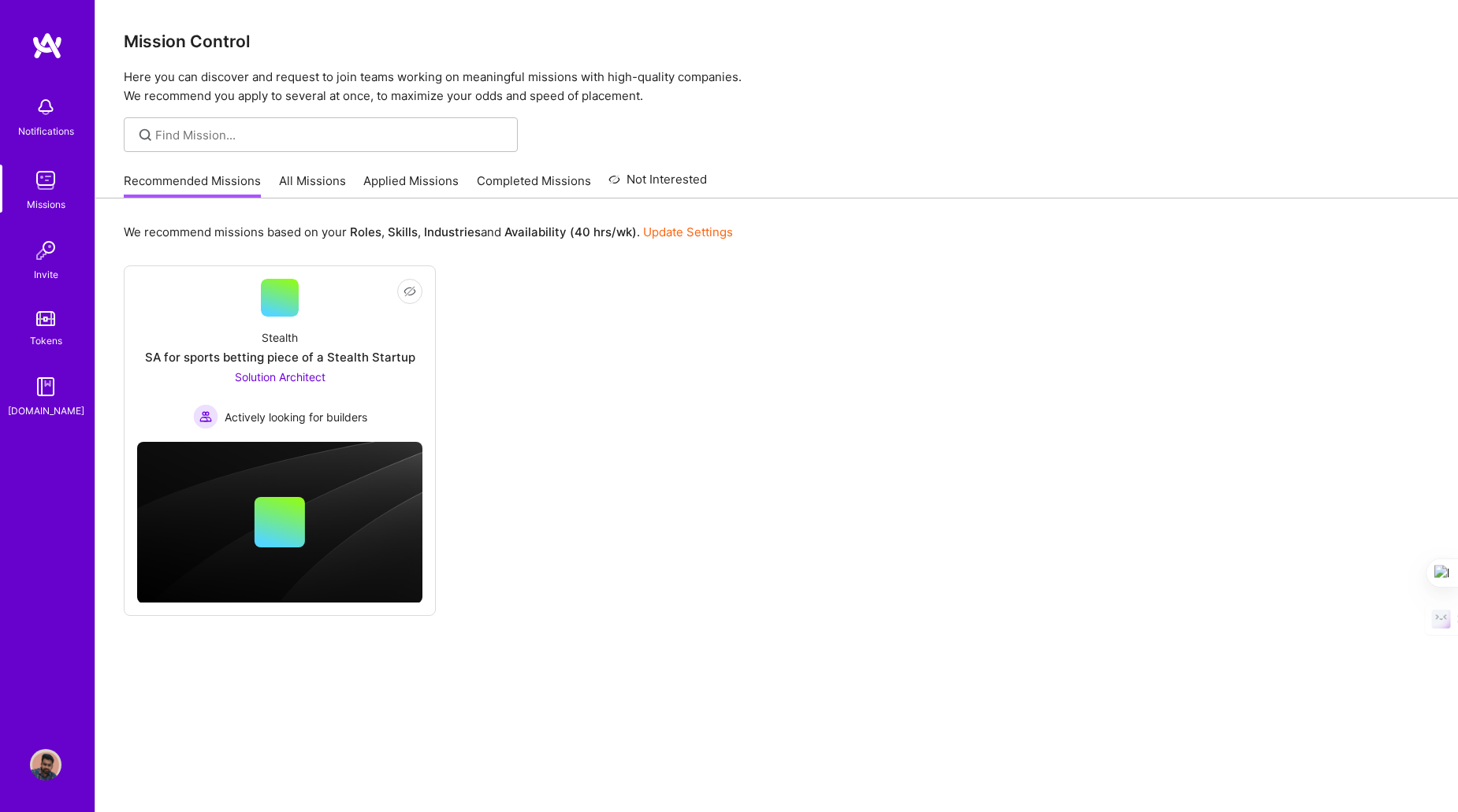
click at [54, 240] on img at bounding box center [45, 250] width 31 height 31
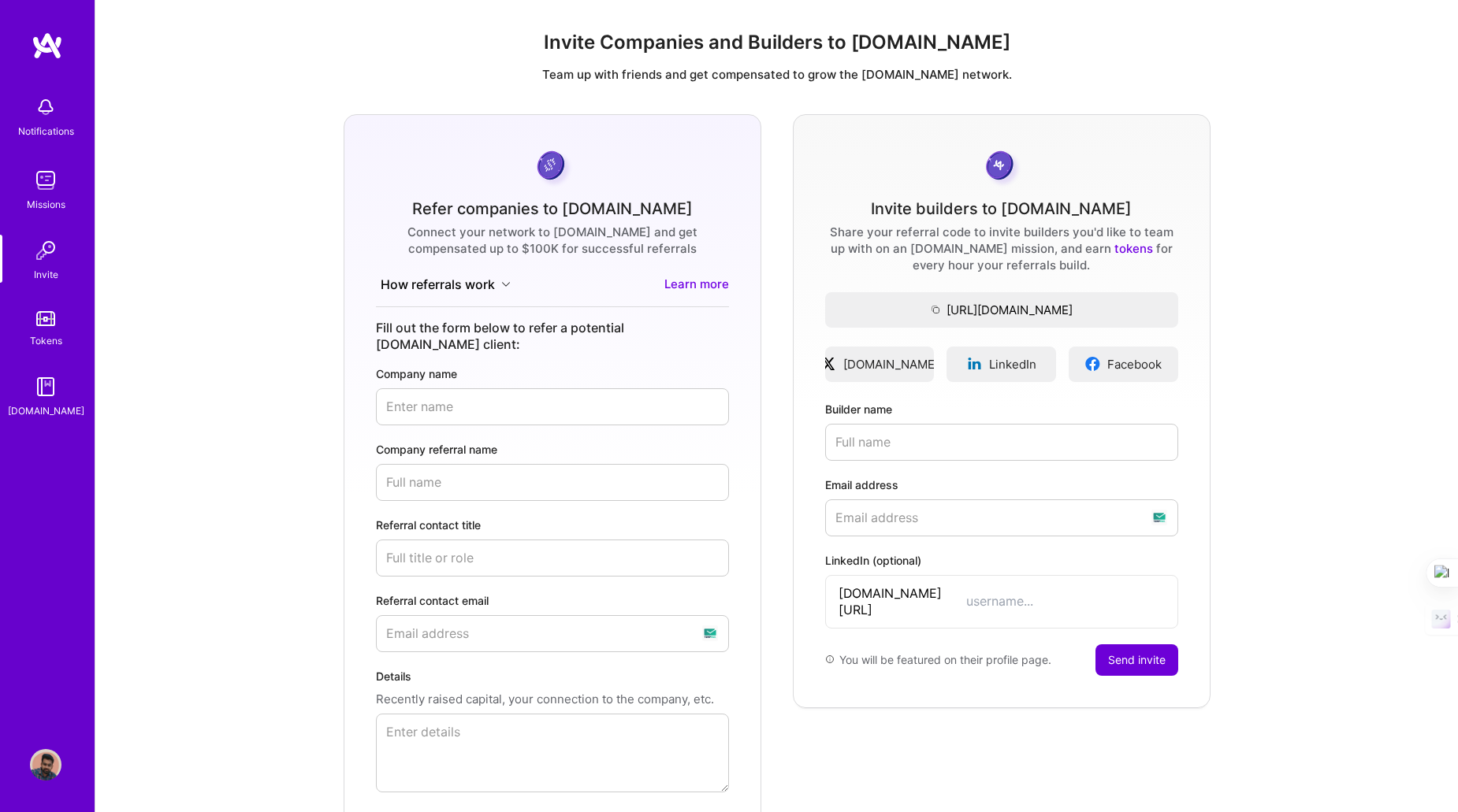
click at [46, 320] on img at bounding box center [45, 318] width 19 height 15
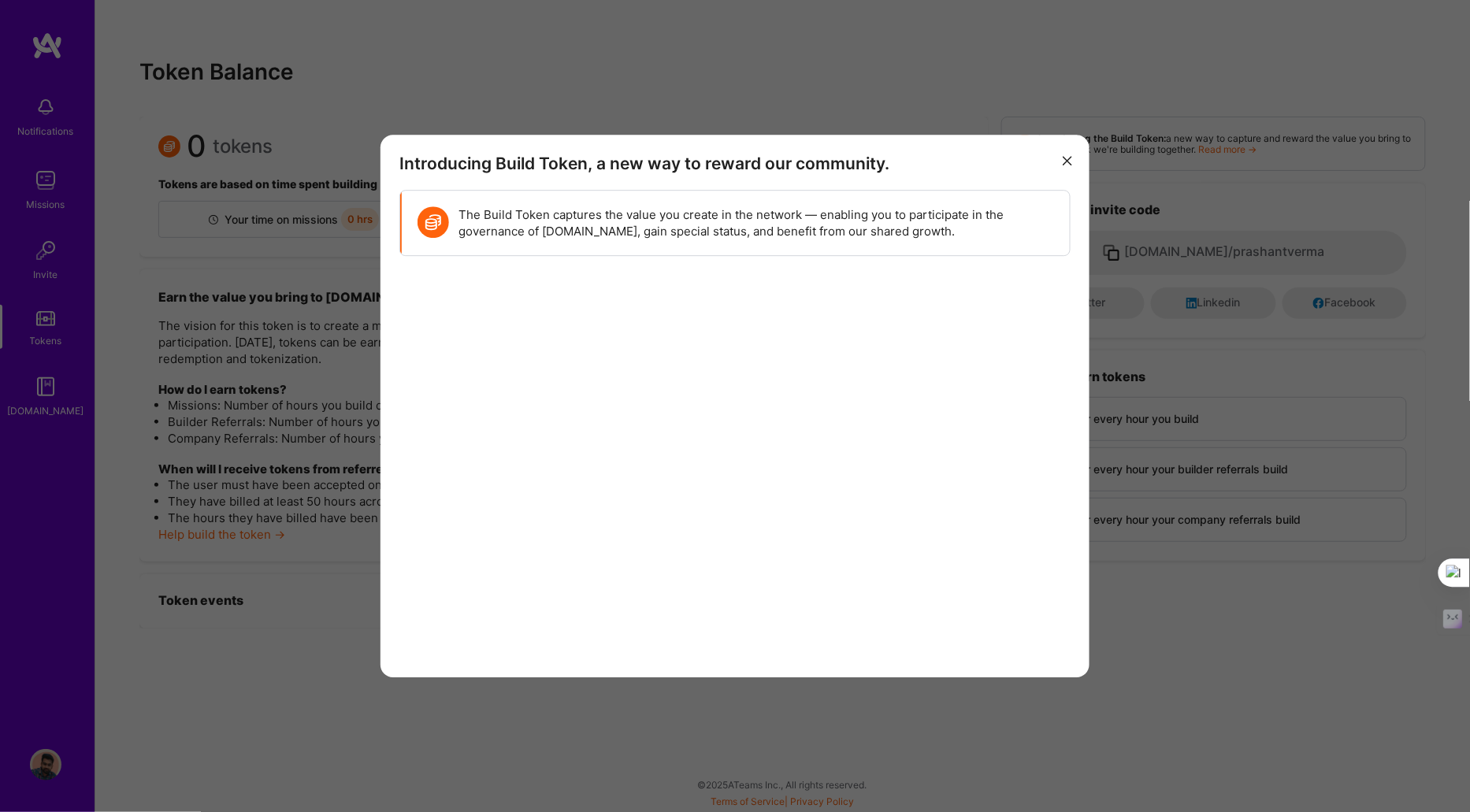
click at [1071, 166] on icon "modal" at bounding box center [1067, 162] width 10 height 10
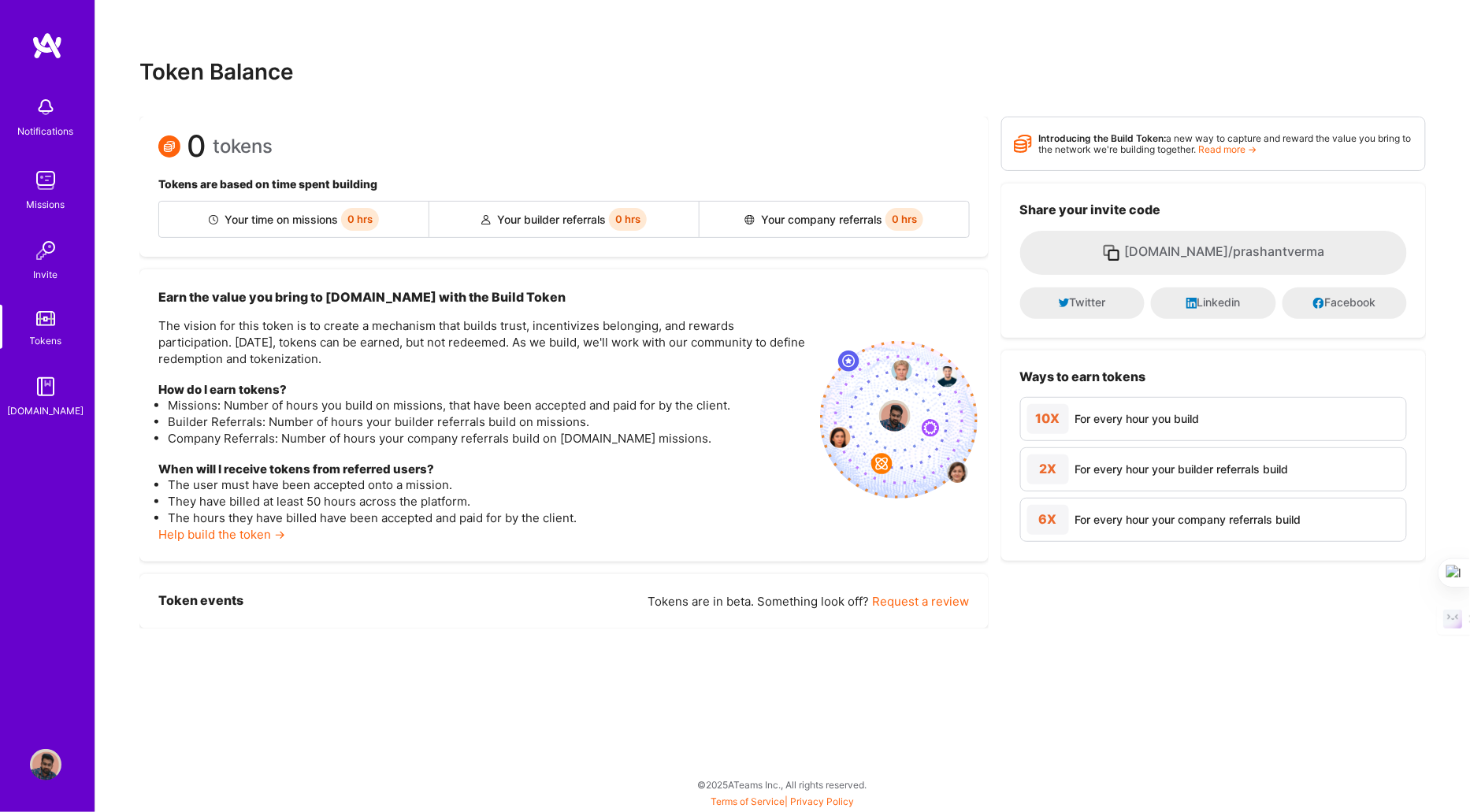
click at [1195, 301] on icon at bounding box center [1191, 302] width 11 height 11
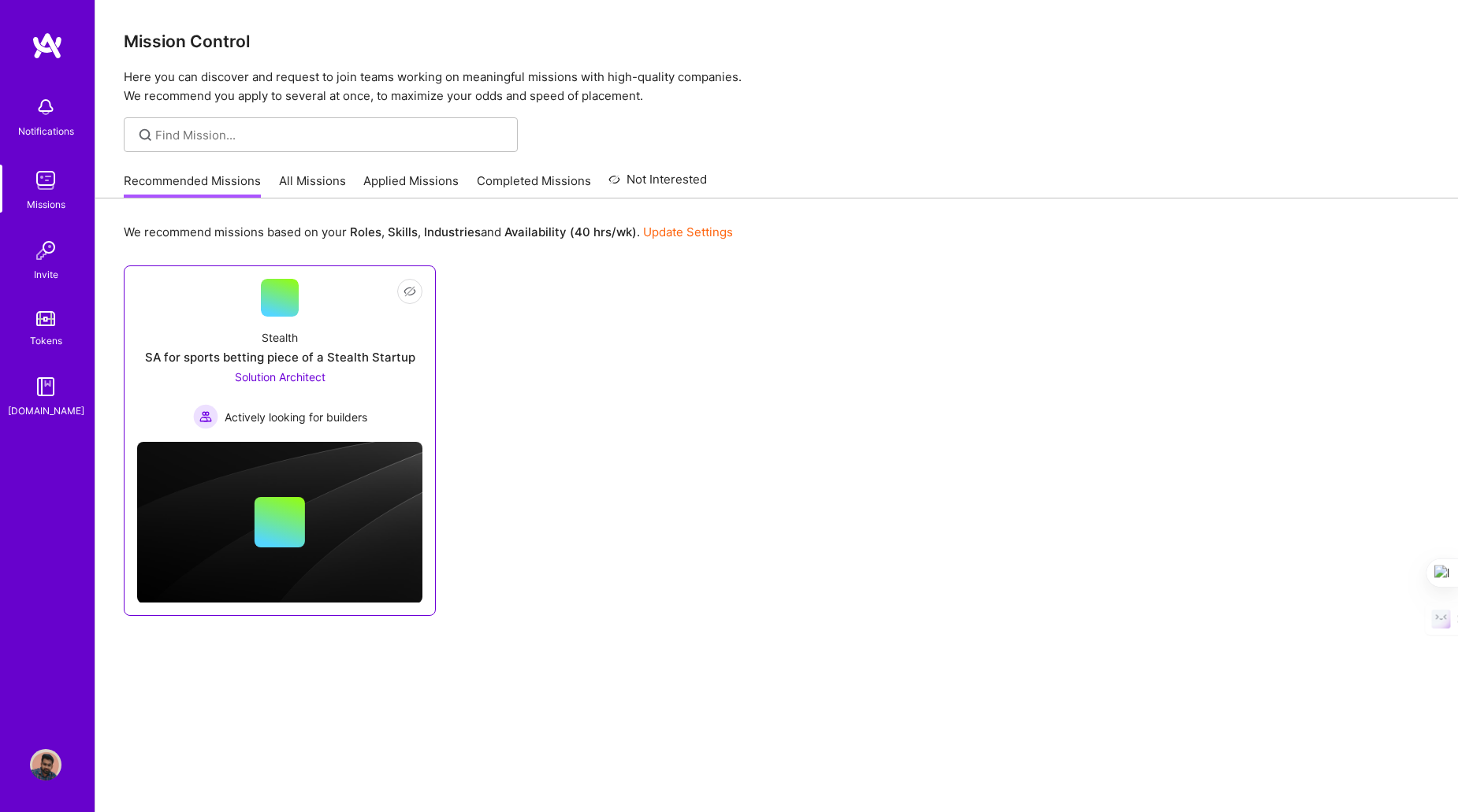
click at [277, 373] on span "Solution Architect" at bounding box center [280, 377] width 90 height 14
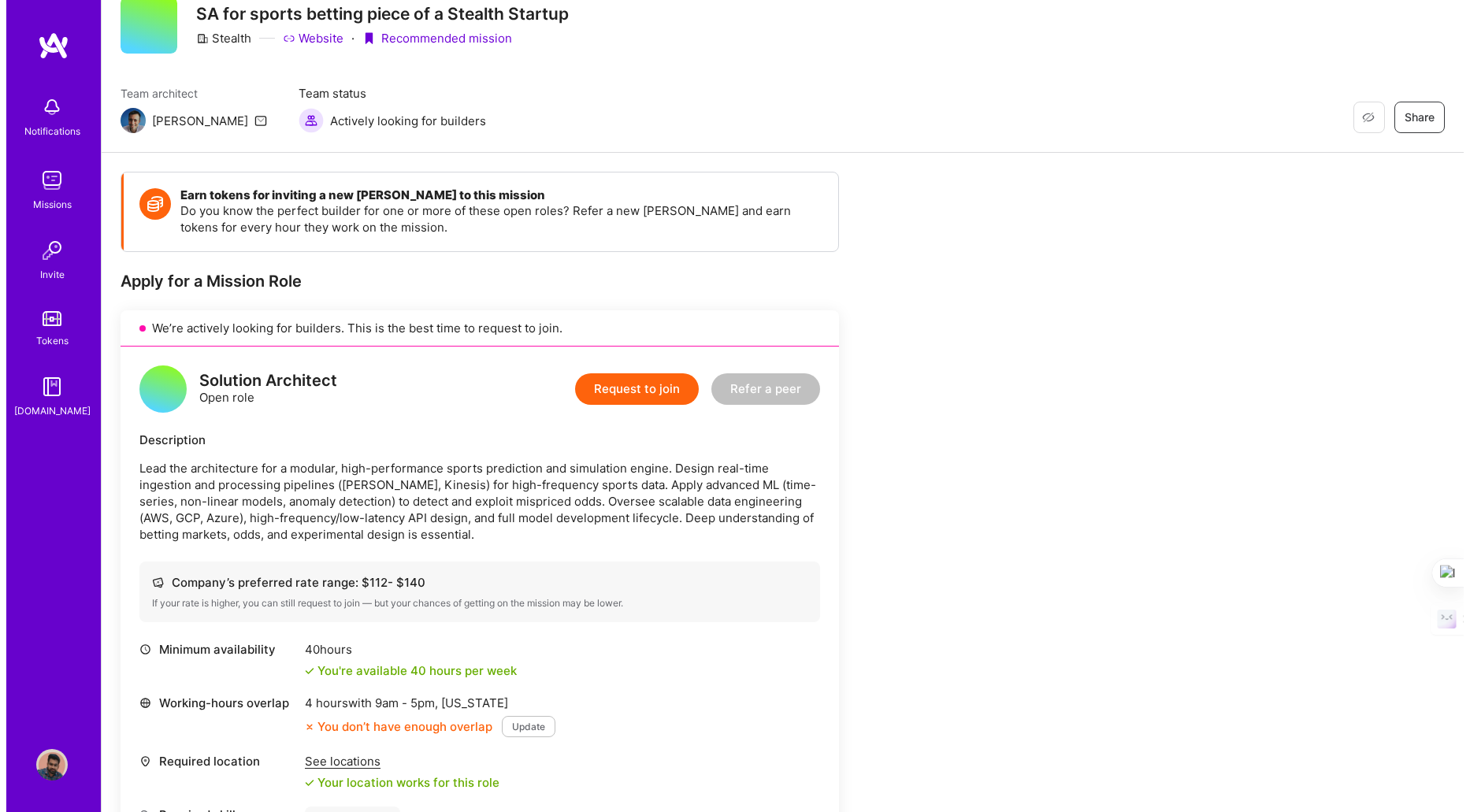
scroll to position [93, 0]
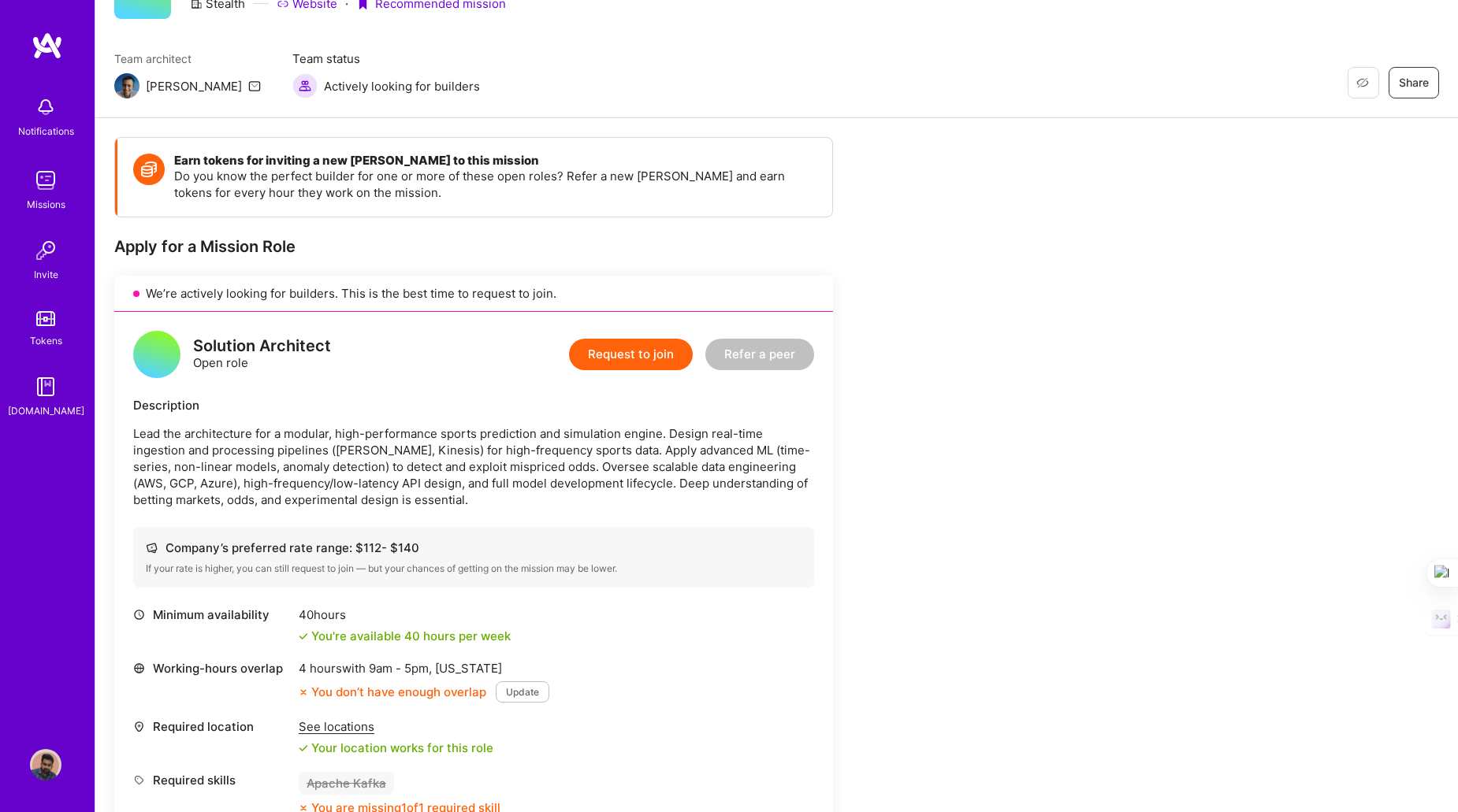
click at [600, 366] on button "Request to join" at bounding box center [630, 354] width 124 height 31
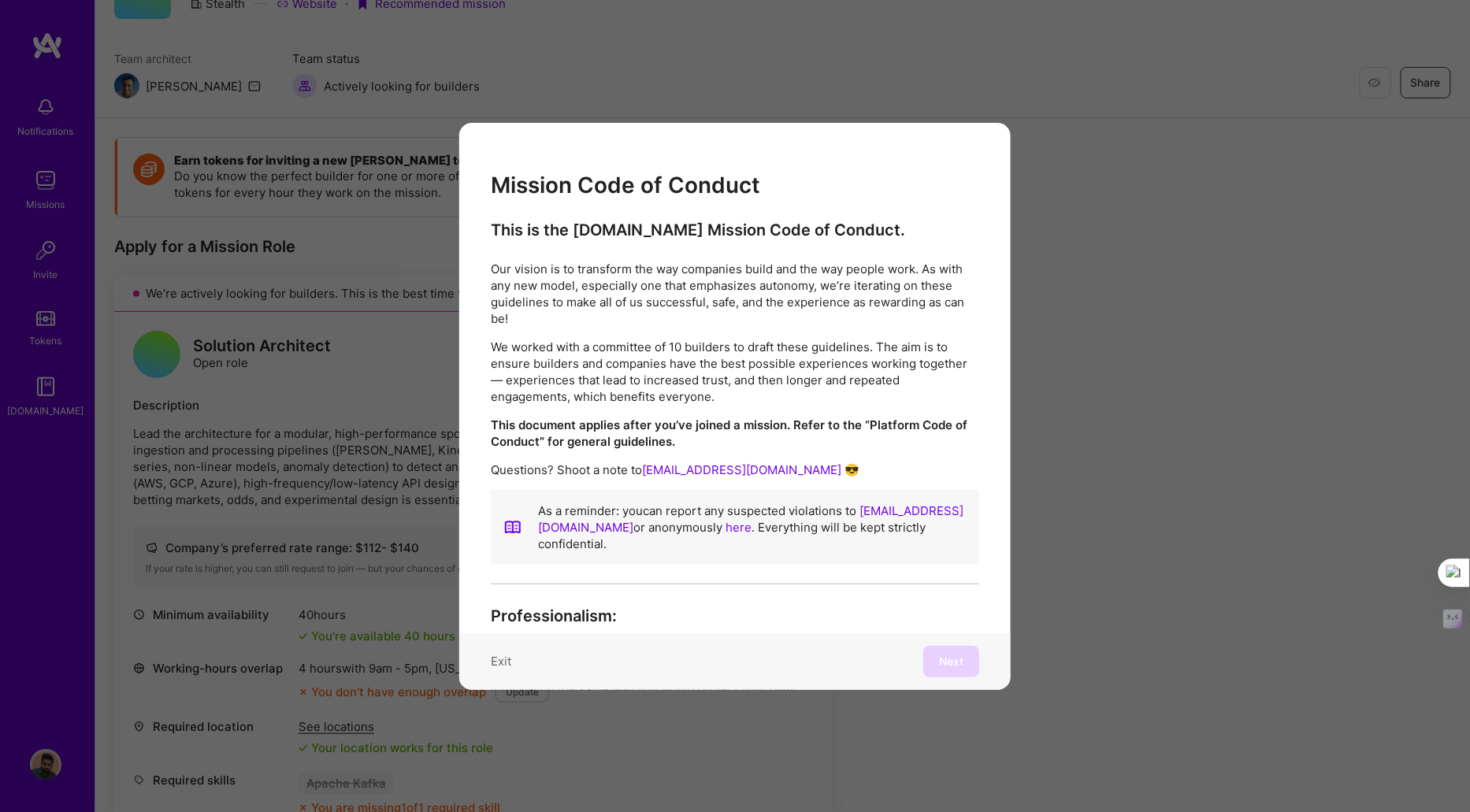
click at [565, 537] on p "As a reminder: you can report any suspected violations to [EMAIL_ADDRESS][DOMAI…" at bounding box center [752, 527] width 429 height 50
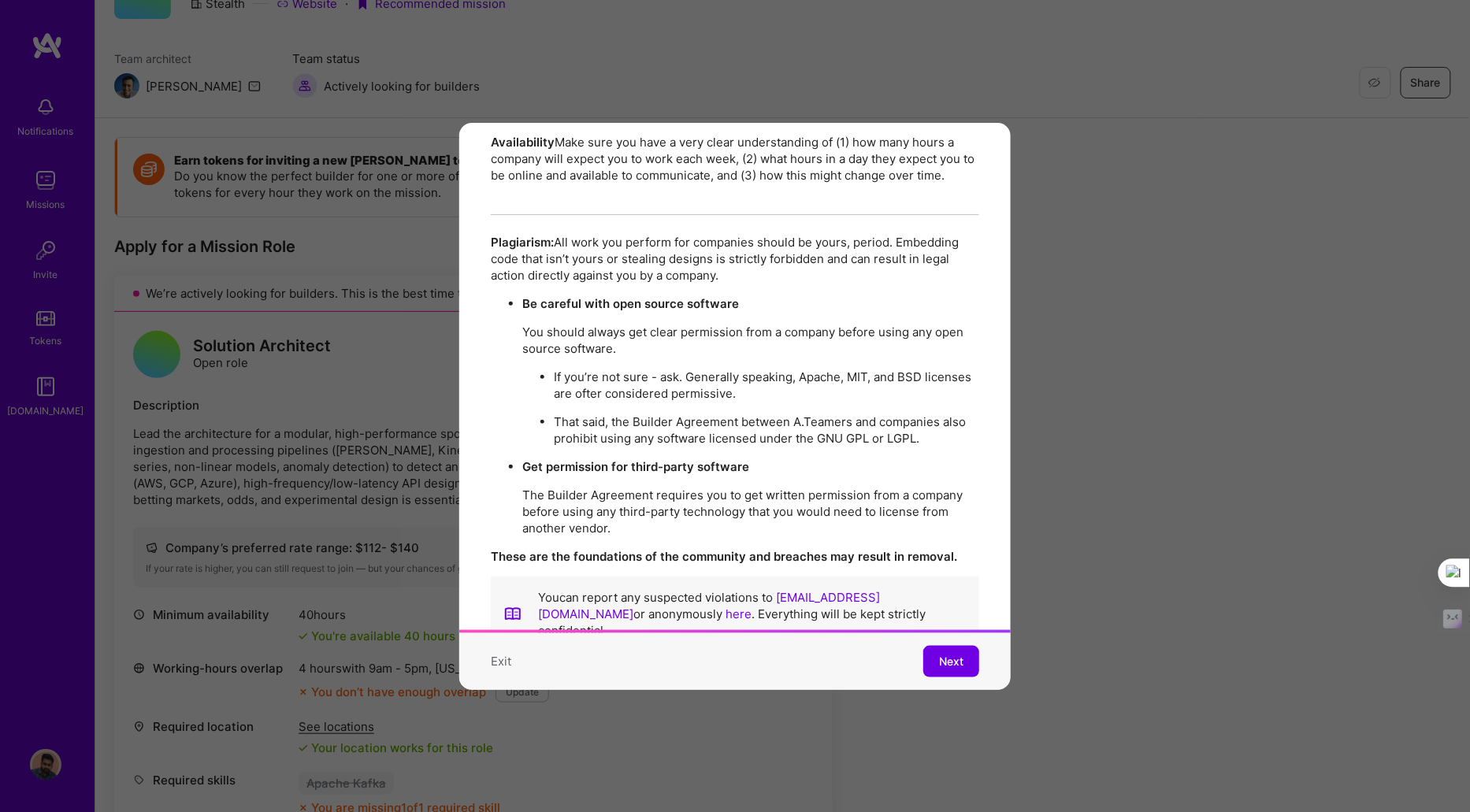
scroll to position [2713, 0]
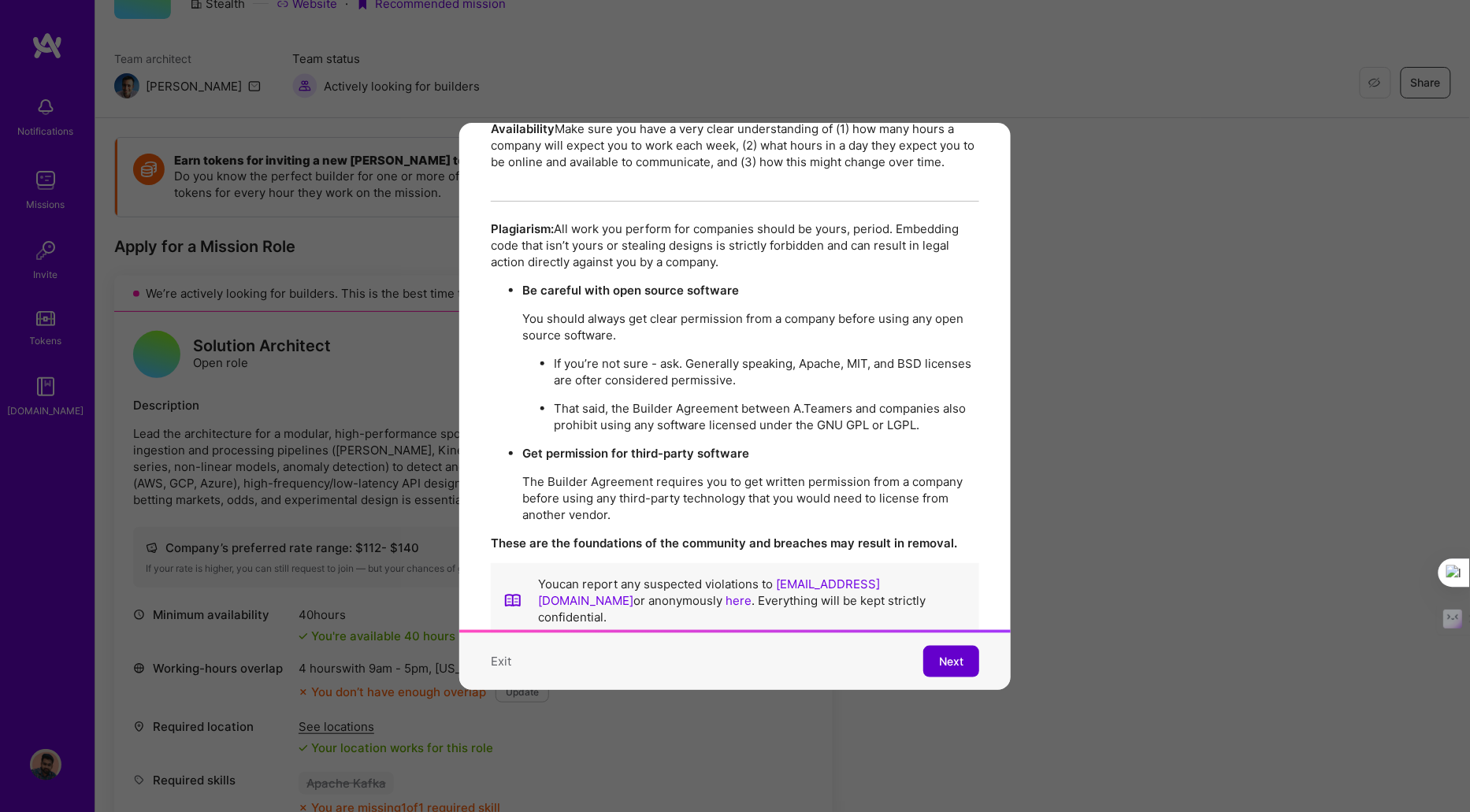
click at [940, 654] on span "Next" at bounding box center [952, 662] width 25 height 16
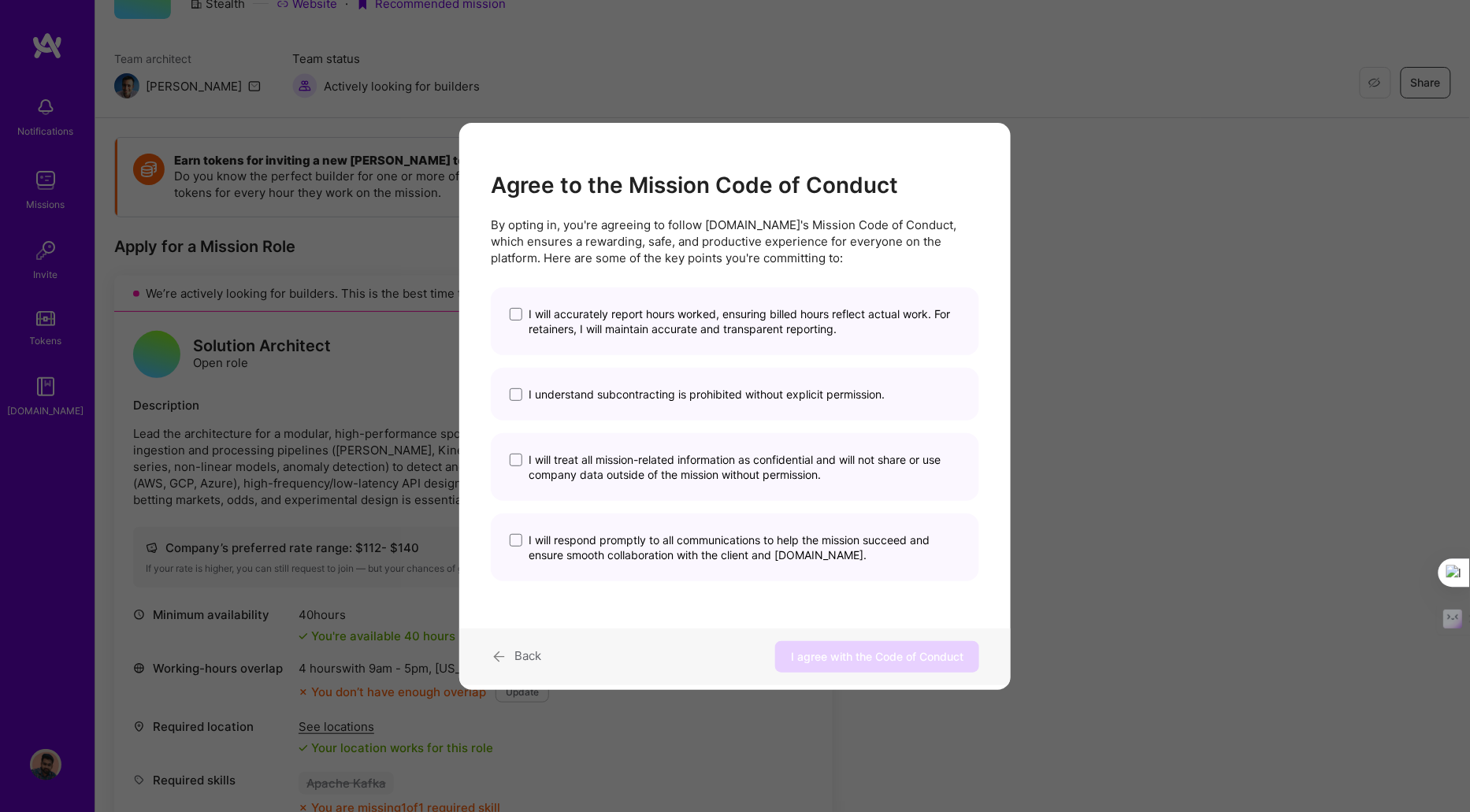
click at [548, 324] on span "I will accurately report hours worked, ensuring billed hours reflect actual wor…" at bounding box center [744, 321] width 432 height 29
click at [0, 0] on input "I will accurately report hours worked, ensuring billed hours reflect actual wor…" at bounding box center [0, 0] width 0 height 0
click at [549, 401] on span "I understand subcontracting is prohibited without explicit permission." at bounding box center [706, 394] width 356 height 15
click at [0, 0] on input "I understand subcontracting is prohibited without explicit permission." at bounding box center [0, 0] width 0 height 0
click at [547, 444] on div "I will treat all mission-related information as confidential and will not share…" at bounding box center [735, 466] width 489 height 68
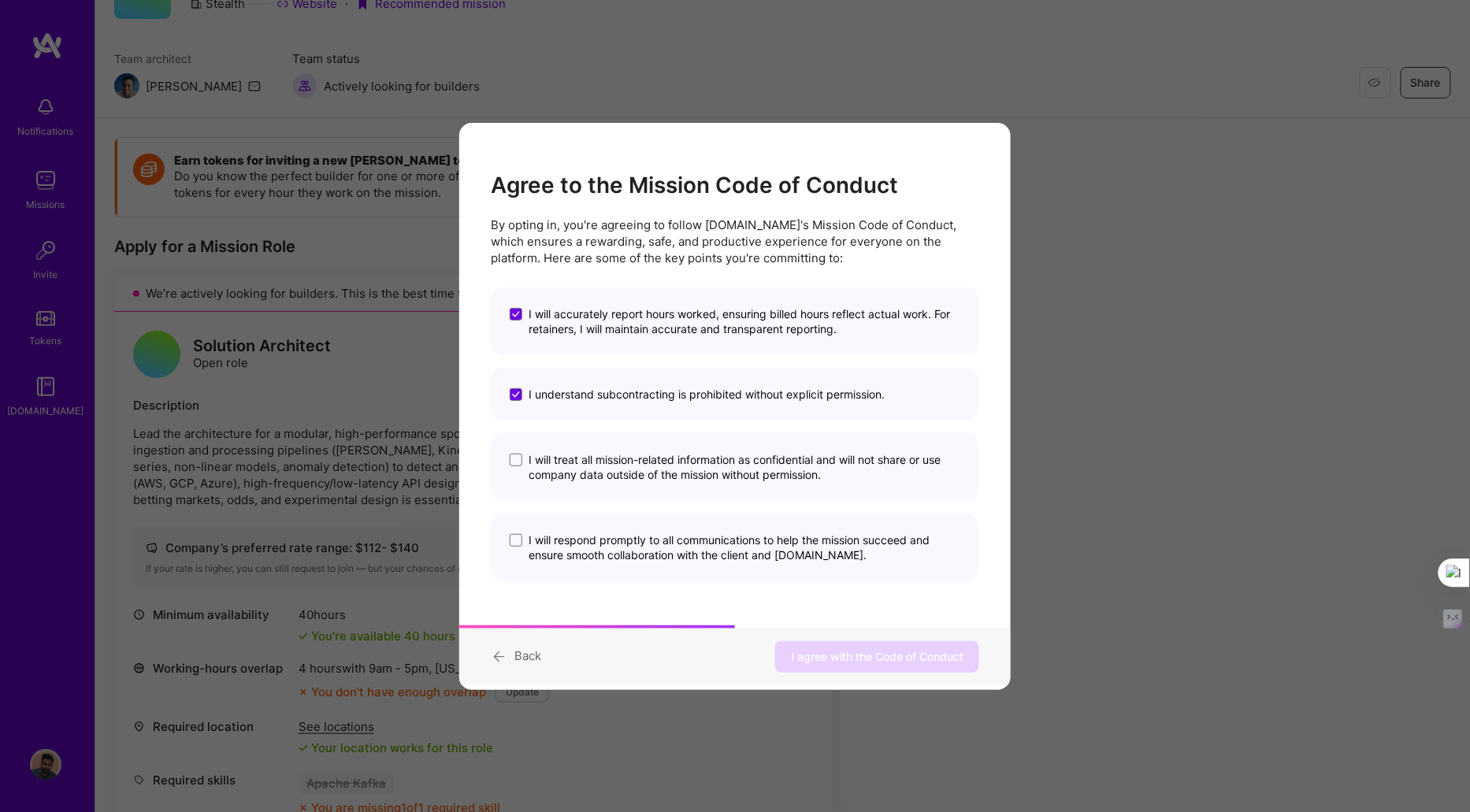
click at [547, 454] on span "I will treat all mission-related information as confidential and will not share…" at bounding box center [744, 467] width 432 height 29
click at [0, 0] on input "I will treat all mission-related information as confidential and will not share…" at bounding box center [0, 0] width 0 height 0
click at [550, 533] on span "I will respond promptly to all communications to help the mission succeed and e…" at bounding box center [744, 547] width 432 height 29
click at [0, 0] on input "I will respond promptly to all communications to help the mission succeed and e…" at bounding box center [0, 0] width 0 height 0
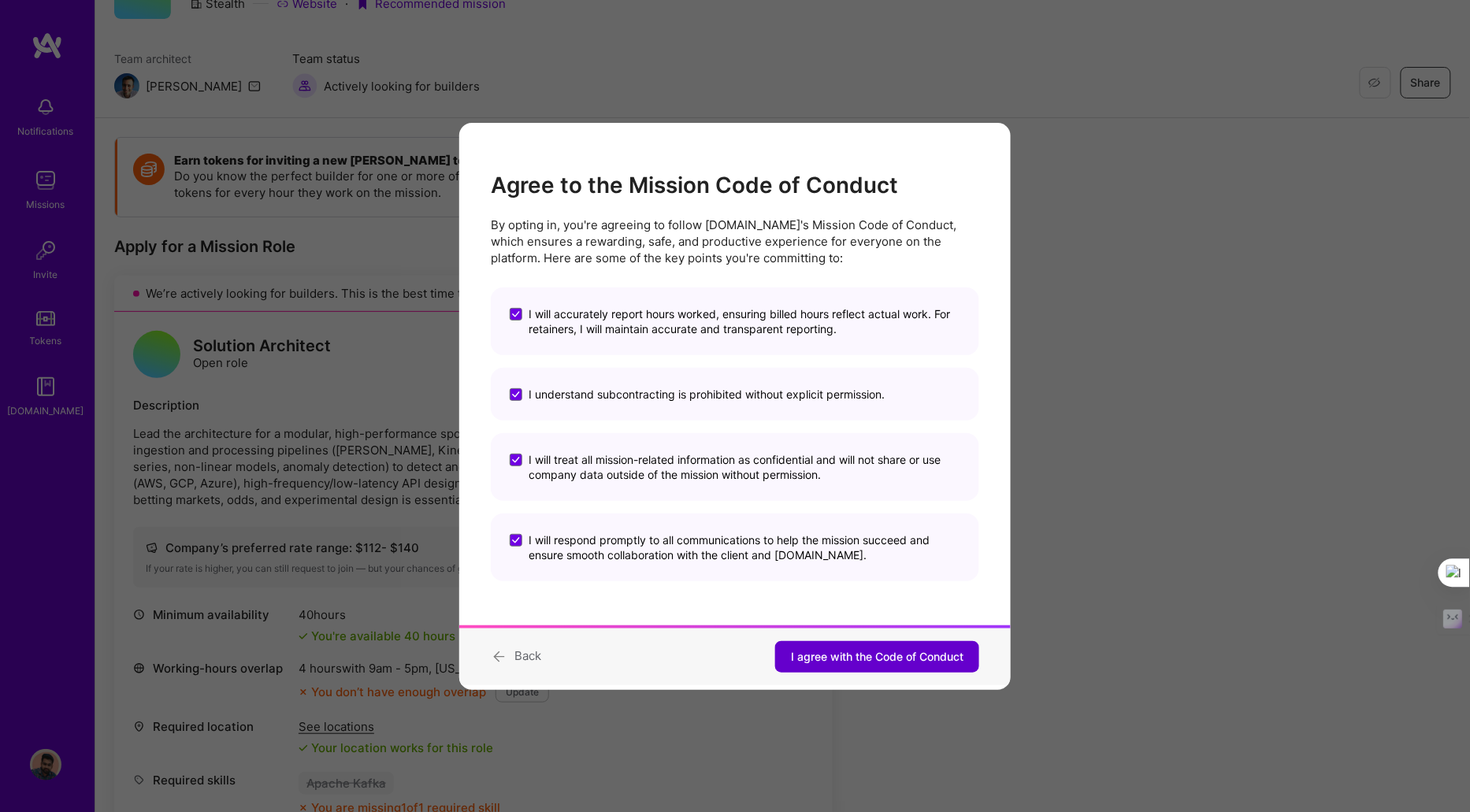
click at [837, 664] on span "I agree with the Code of Conduct" at bounding box center [878, 657] width 173 height 16
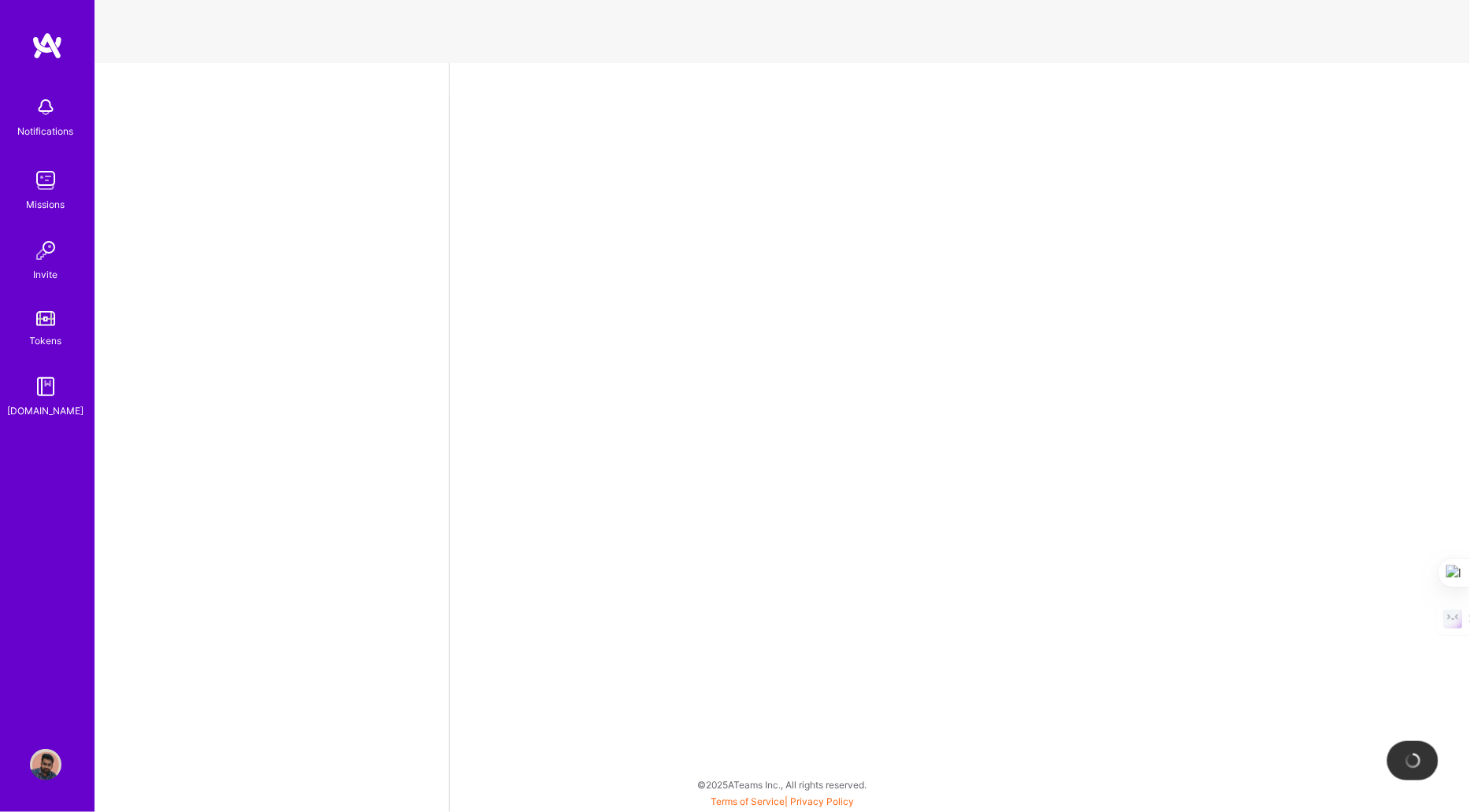
select select "IN"
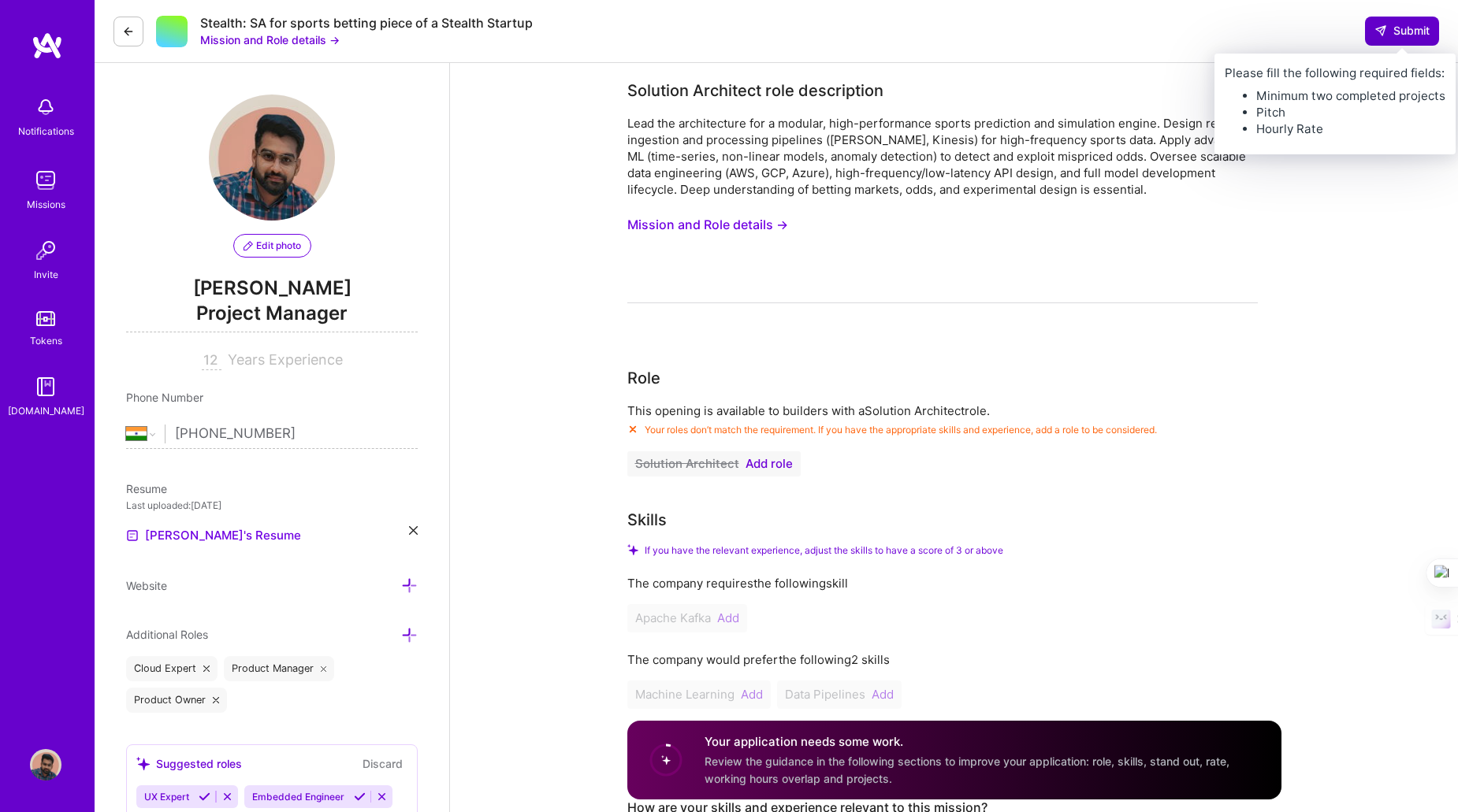
click at [1394, 41] on button "Submit" at bounding box center [1401, 30] width 74 height 28
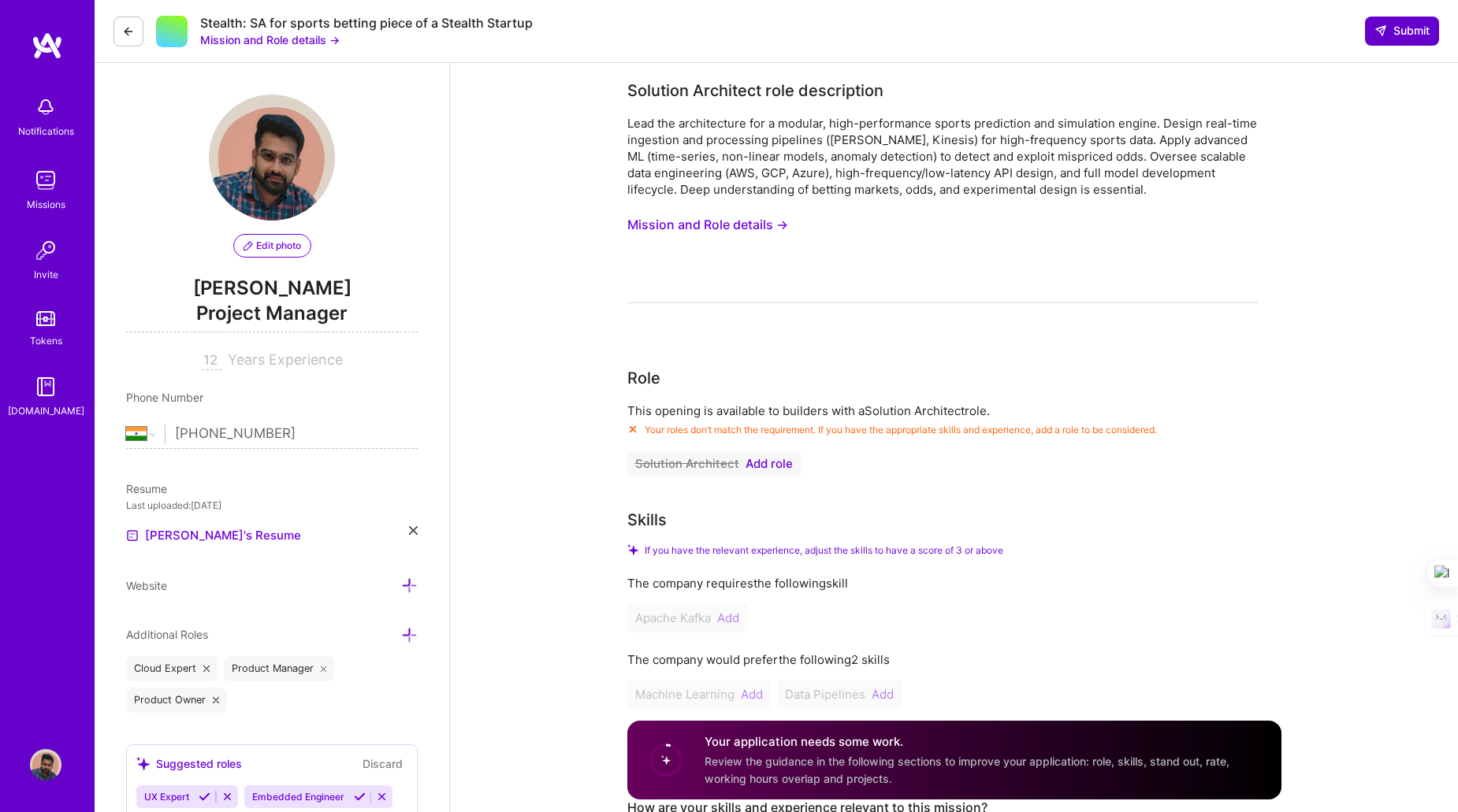
click at [1394, 41] on button "Submit" at bounding box center [1401, 30] width 74 height 28
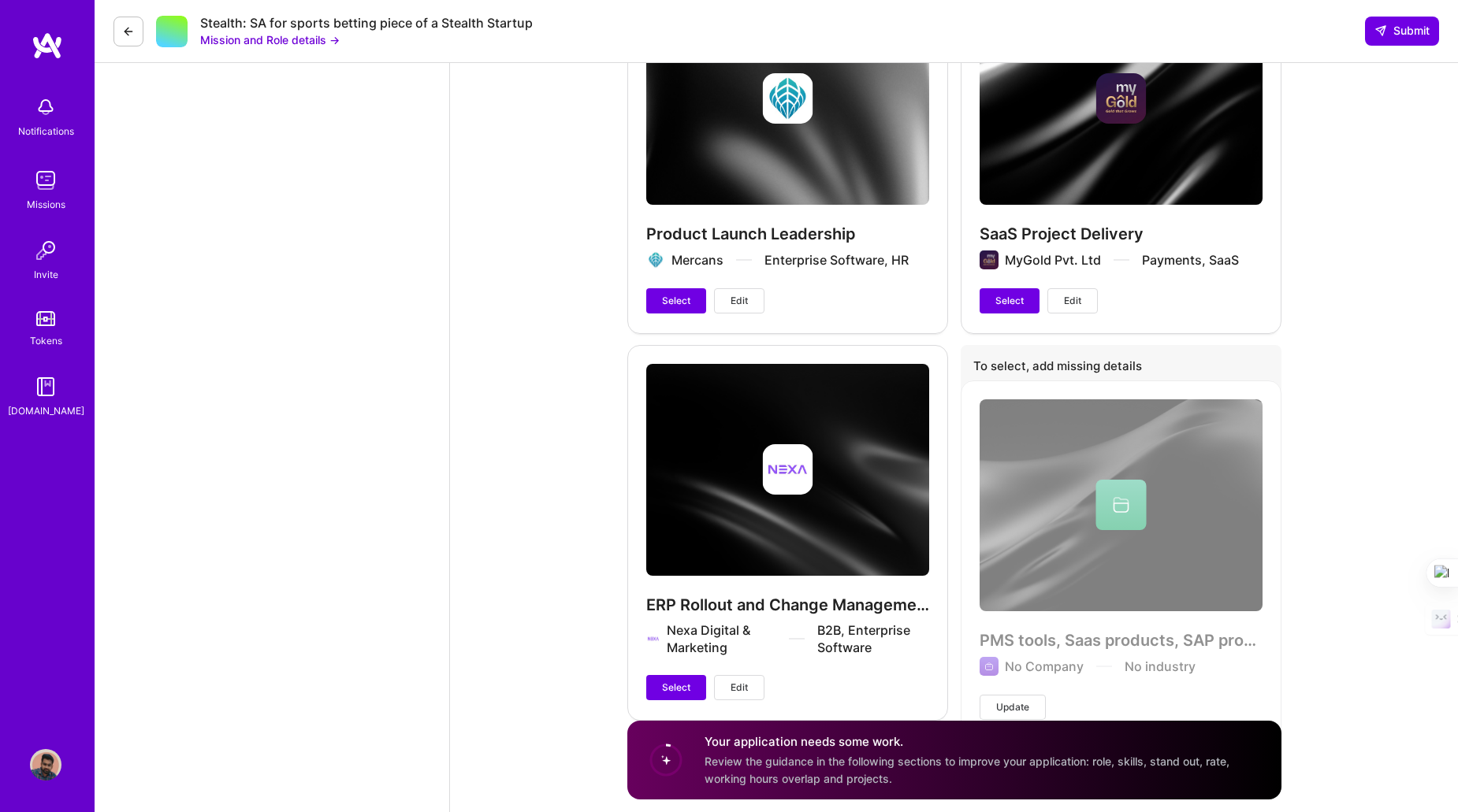
scroll to position [3738, 0]
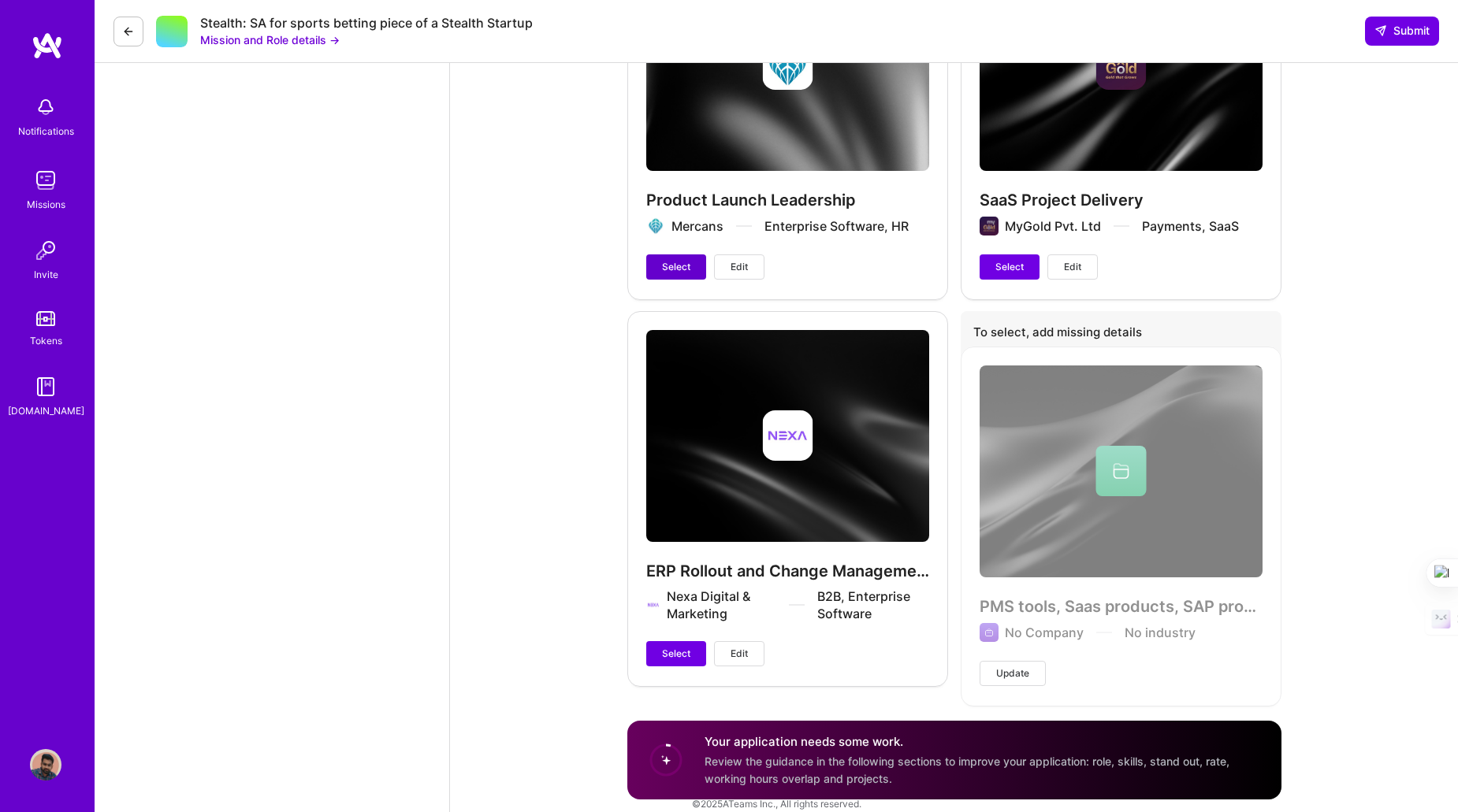
click at [683, 260] on span "Select" at bounding box center [675, 267] width 28 height 14
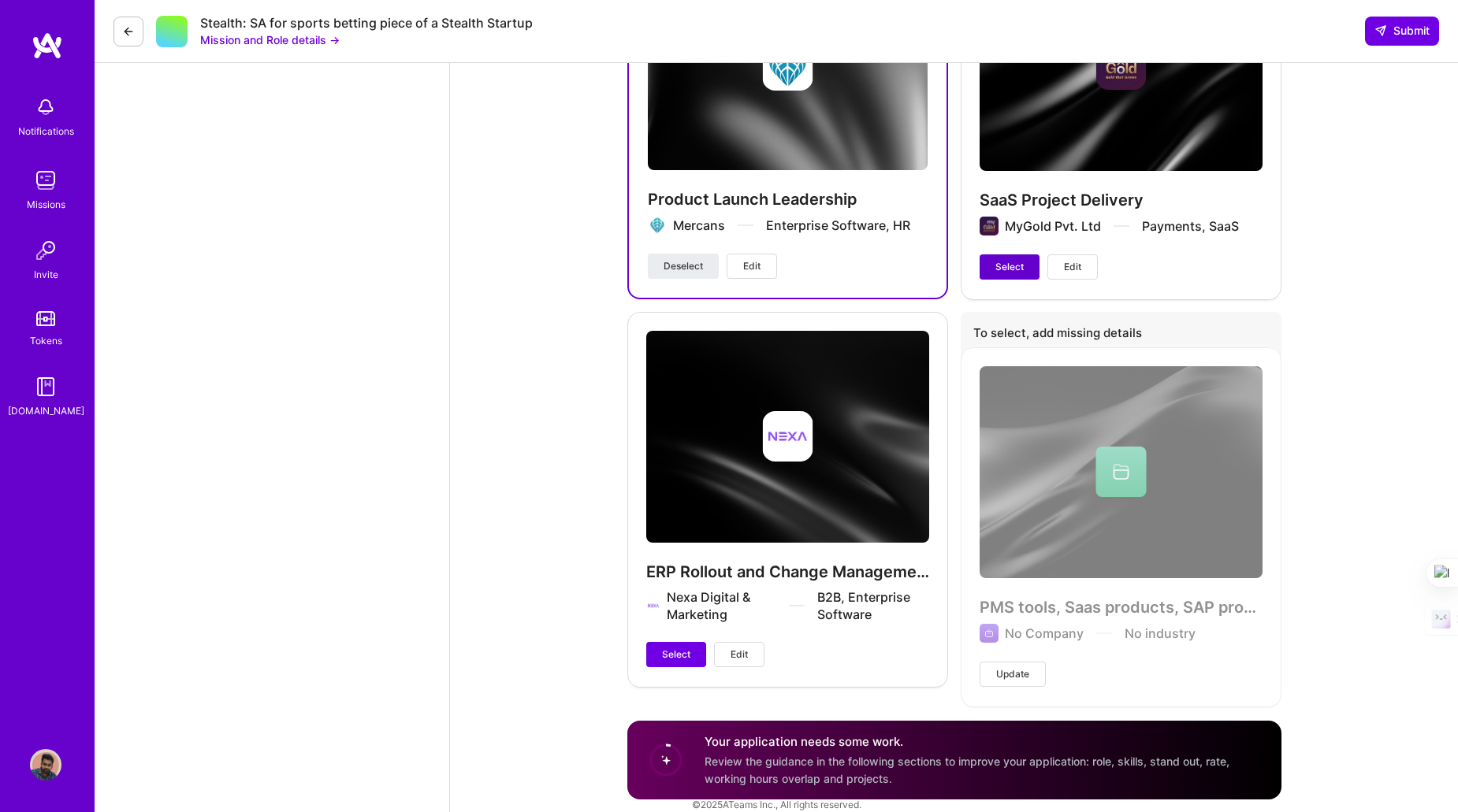
click at [1012, 260] on span "Select" at bounding box center [1008, 267] width 28 height 14
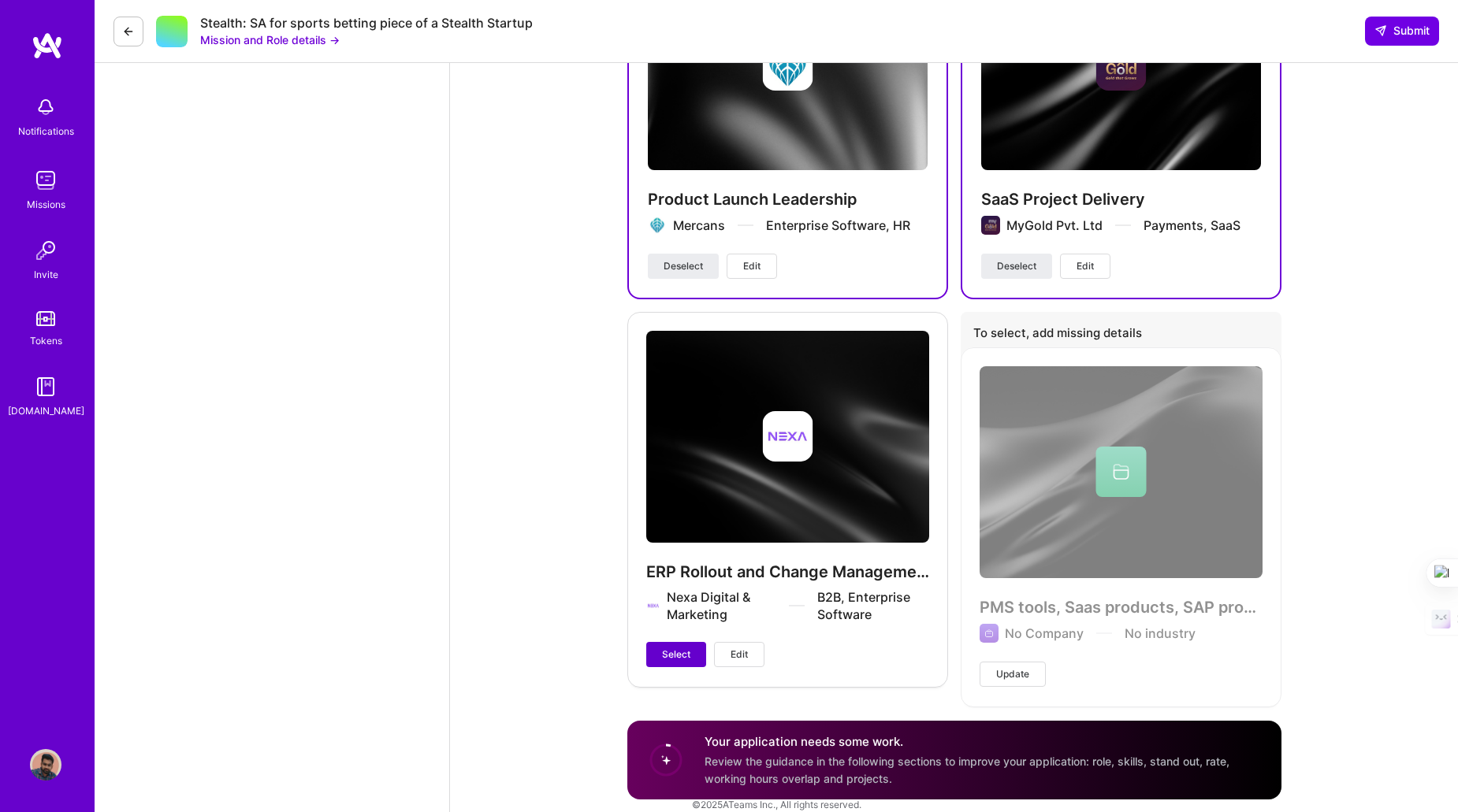
click at [660, 642] on button "Select" at bounding box center [675, 655] width 60 height 26
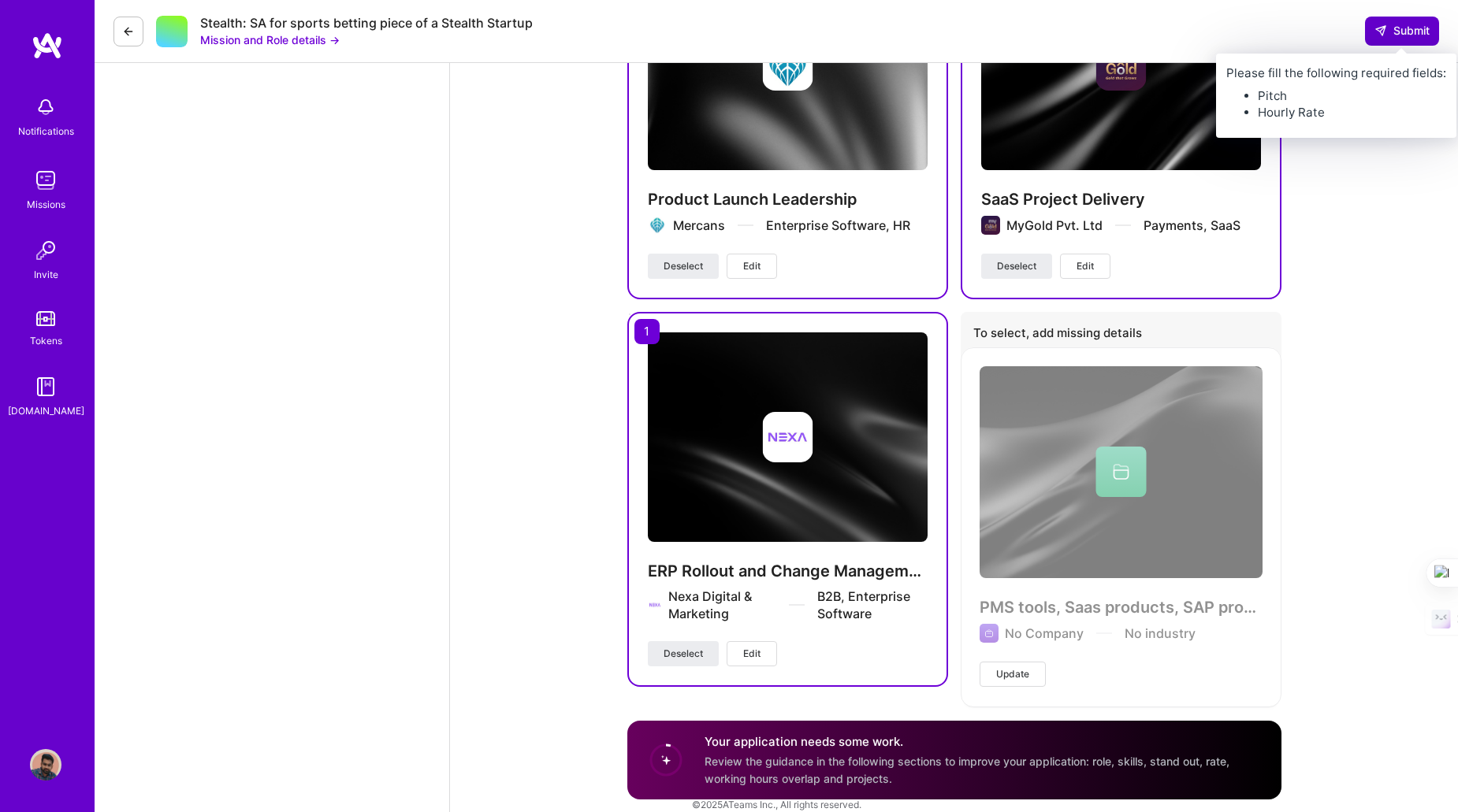
click at [1391, 37] on span "Submit" at bounding box center [1401, 30] width 55 height 16
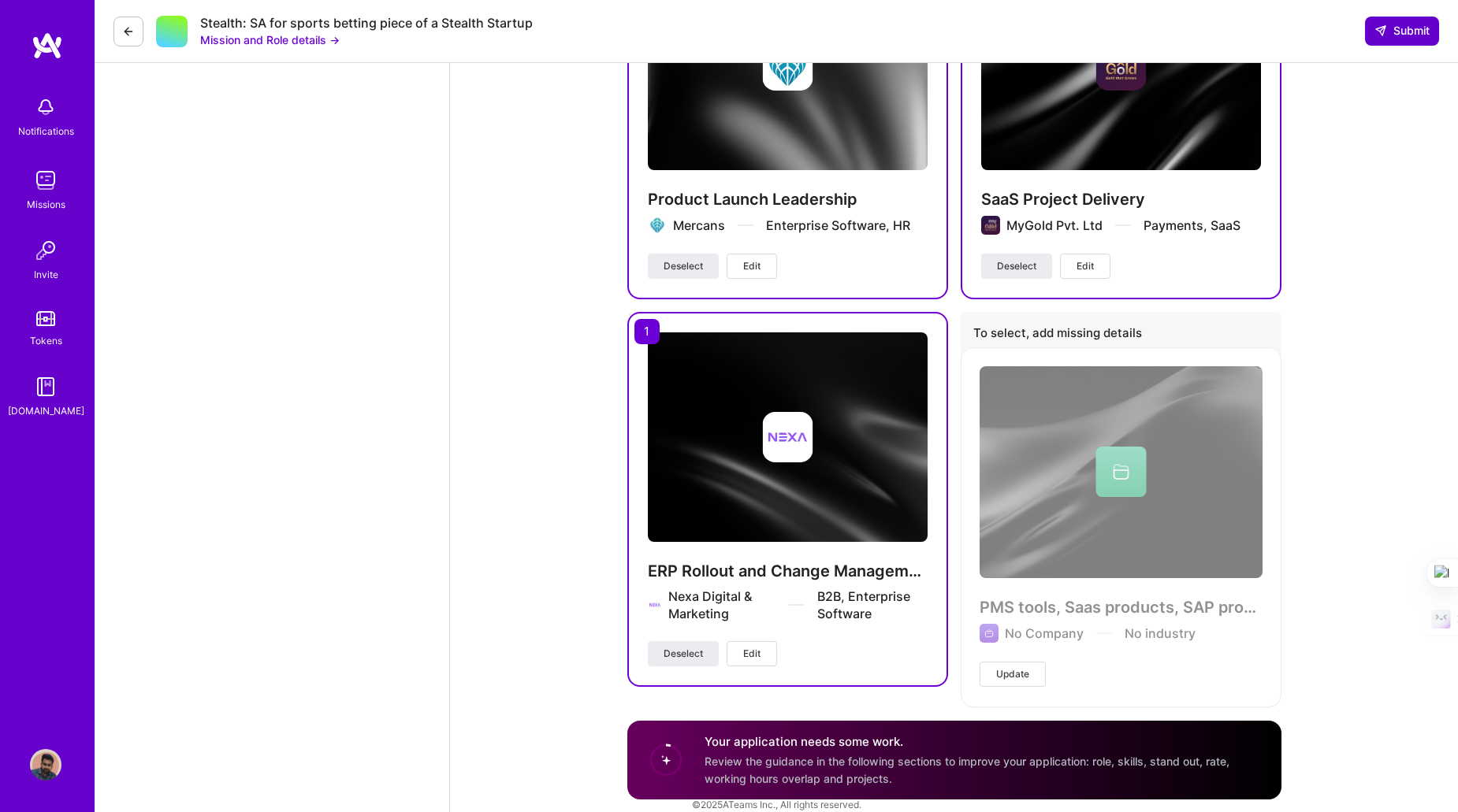
click at [1391, 37] on span "Submit" at bounding box center [1401, 30] width 55 height 16
